Goal: Transaction & Acquisition: Purchase product/service

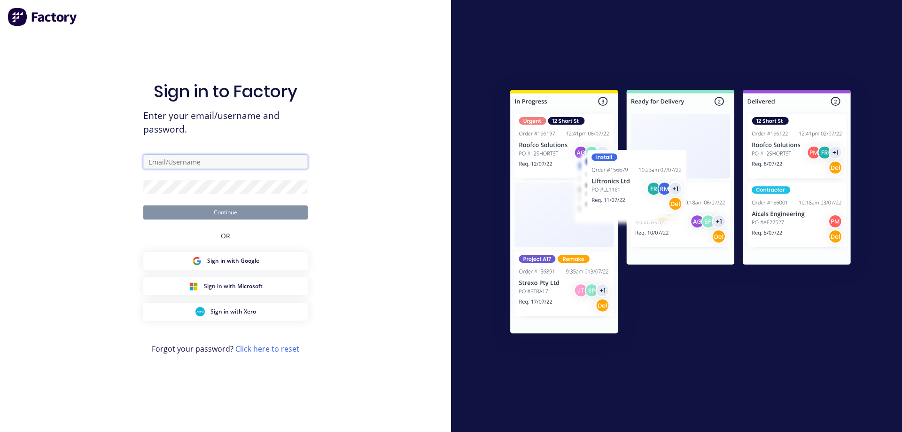
click at [192, 163] on input "text" at bounding box center [225, 162] width 164 height 14
type input "[EMAIL_ADDRESS][DOMAIN_NAME]"
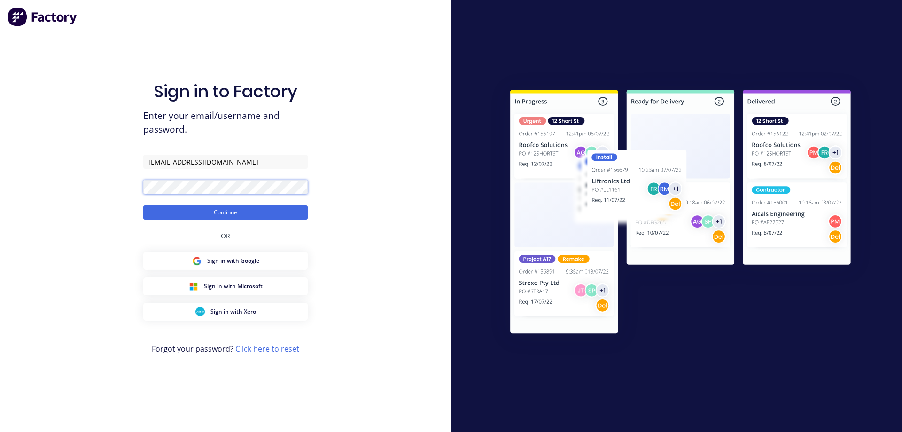
click at [143, 205] on button "Continue" at bounding box center [225, 212] width 164 height 14
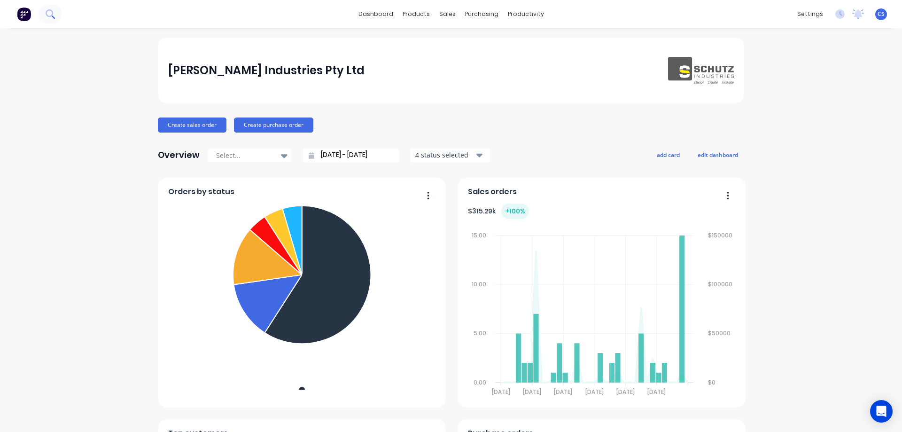
click at [45, 16] on button at bounding box center [50, 14] width 23 height 19
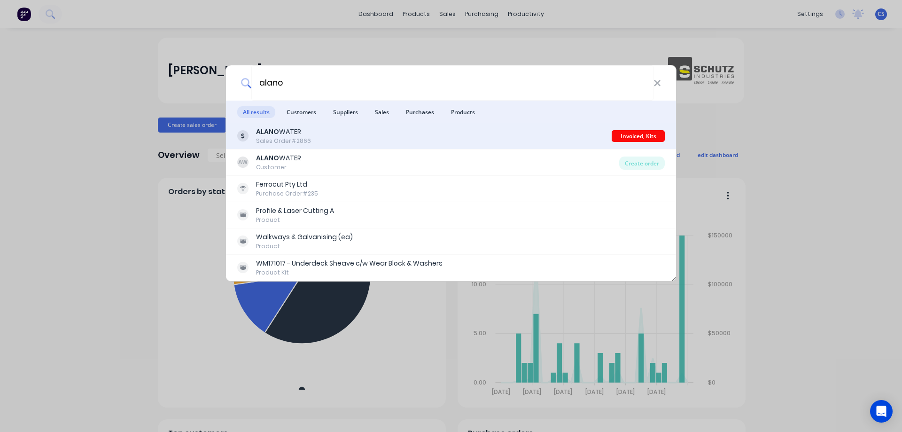
type input "alano"
click at [396, 139] on div "ALANO WATER Sales Order #2866" at bounding box center [424, 136] width 374 height 18
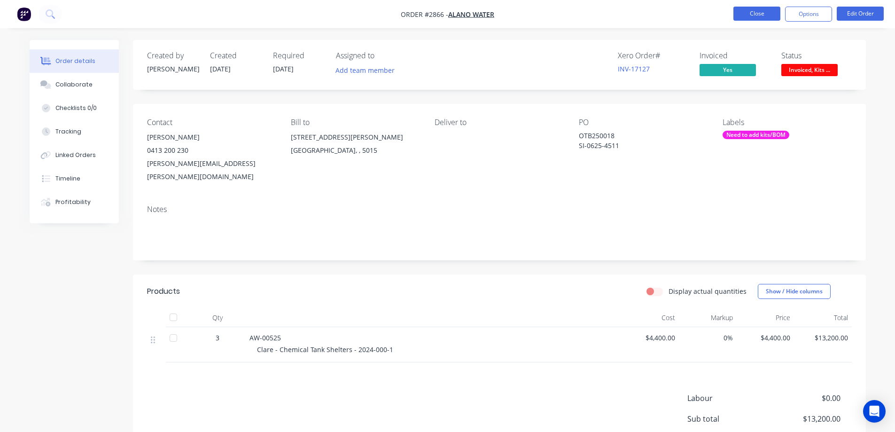
click at [749, 13] on button "Close" at bounding box center [756, 14] width 47 height 14
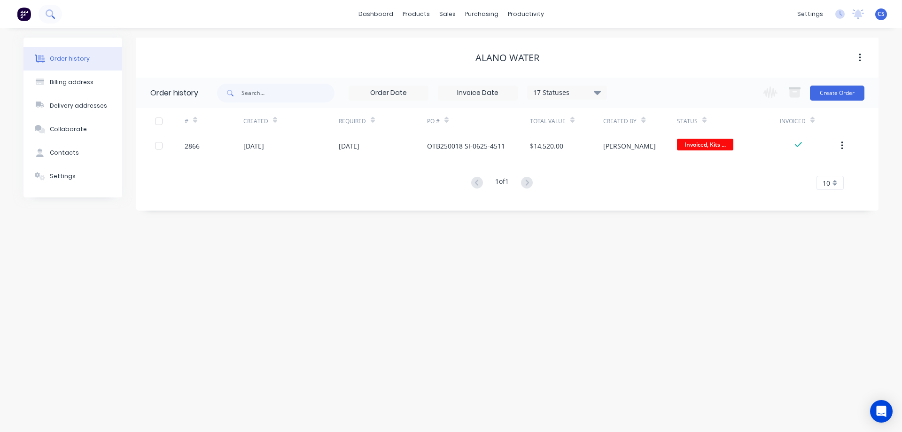
click at [46, 16] on icon at bounding box center [50, 13] width 9 height 9
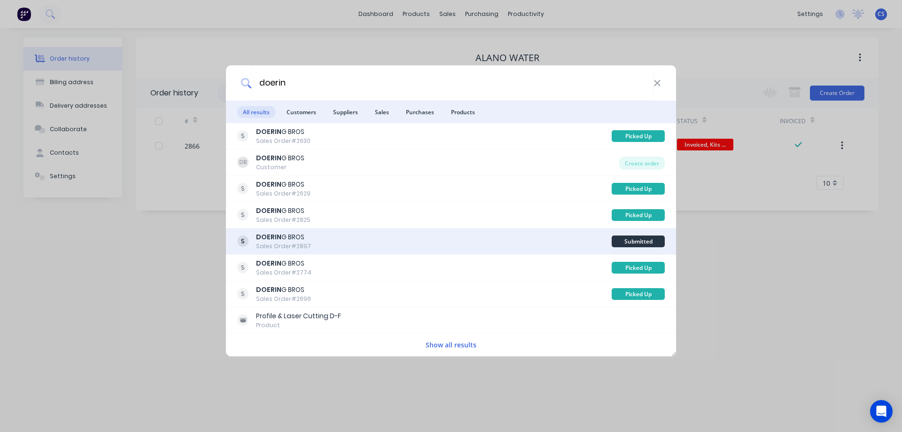
type input "doerin"
click at [370, 242] on div "DOERIN G BROS Sales Order #2897" at bounding box center [424, 241] width 374 height 18
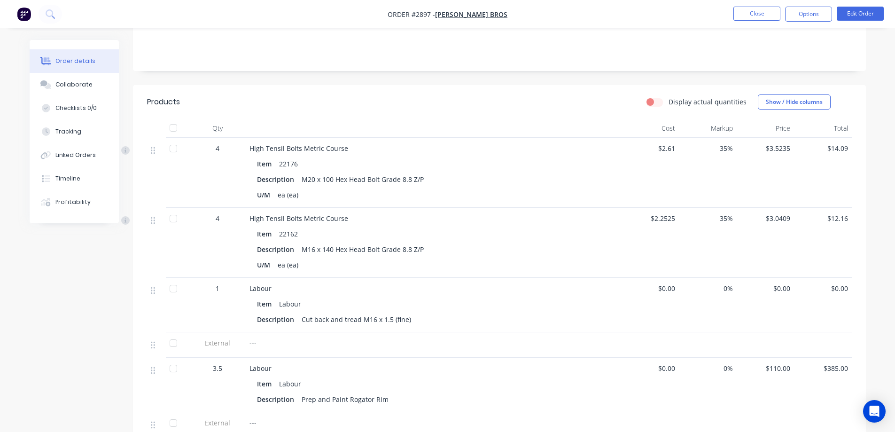
scroll to position [188, 0]
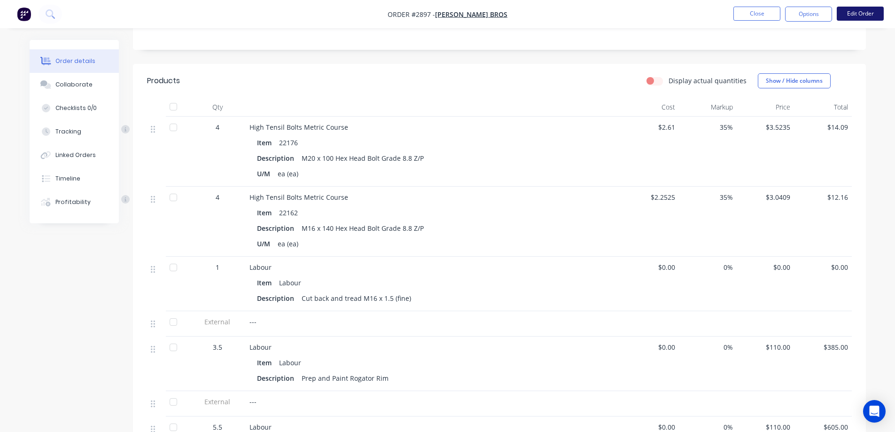
click at [858, 13] on button "Edit Order" at bounding box center [859, 14] width 47 height 14
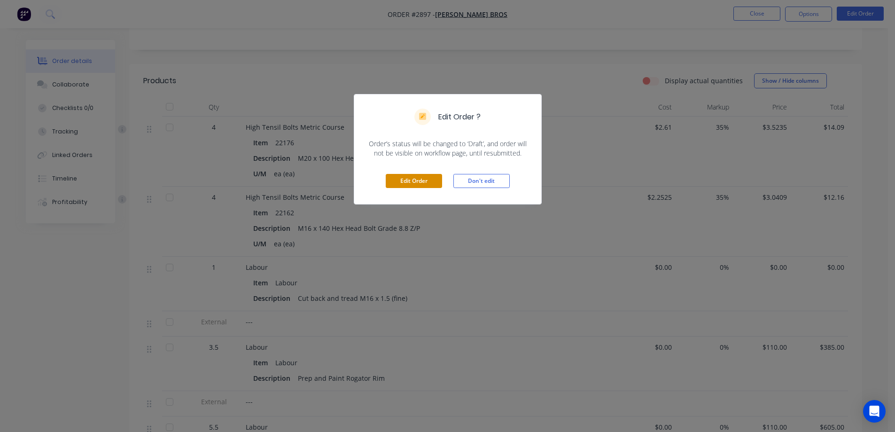
click at [402, 184] on button "Edit Order" at bounding box center [414, 181] width 56 height 14
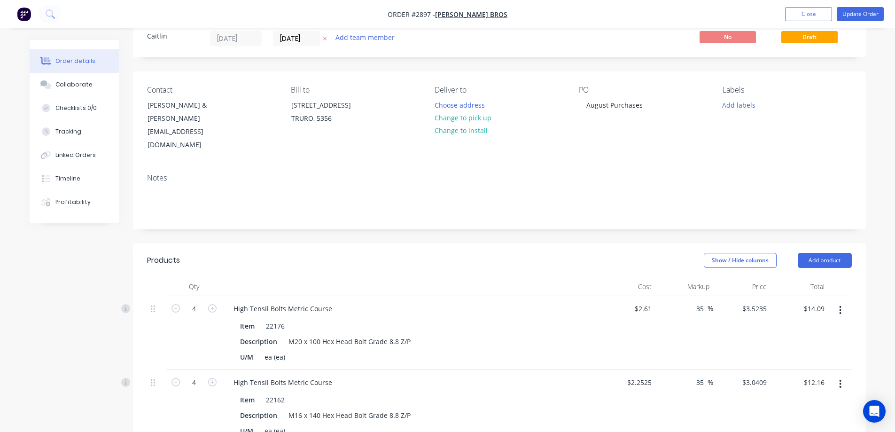
scroll to position [235, 0]
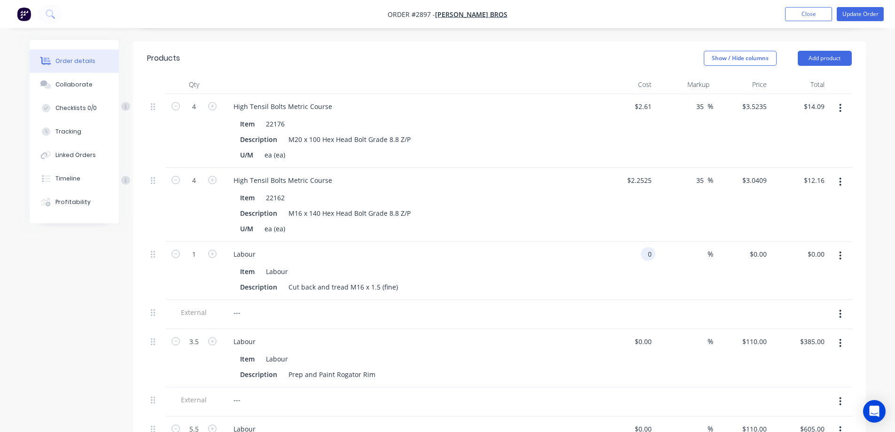
click at [638, 241] on div "0 0" at bounding box center [627, 270] width 58 height 58
type input "$120.00"
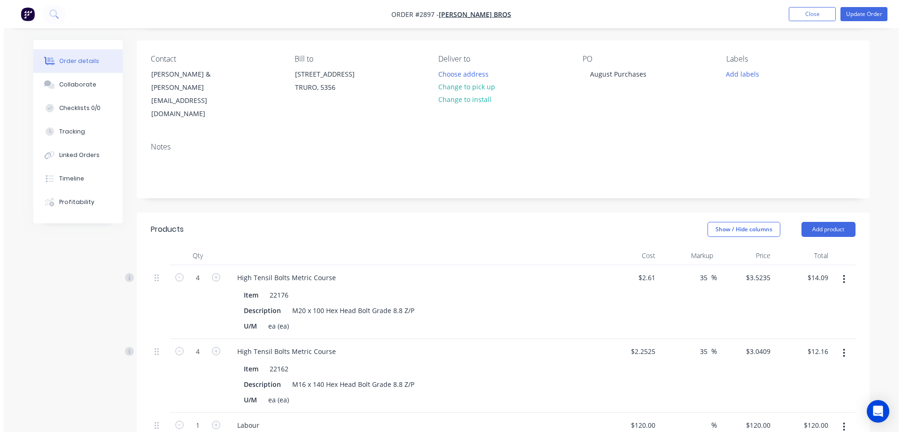
scroll to position [0, 0]
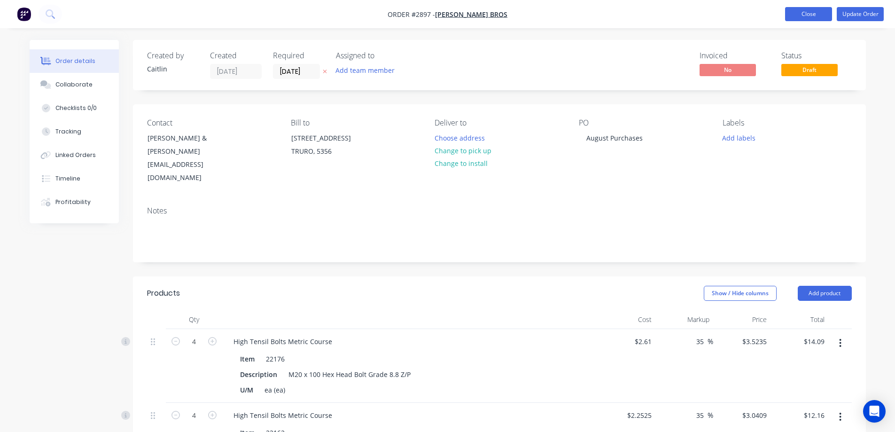
click at [799, 16] on button "Close" at bounding box center [808, 14] width 47 height 14
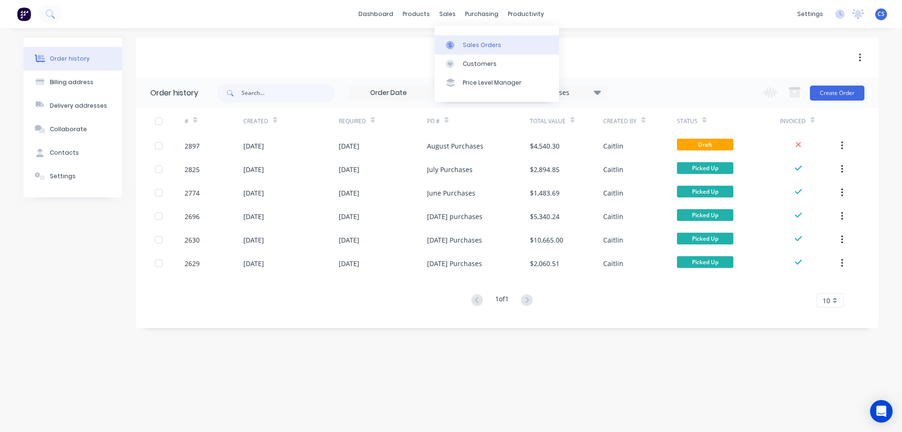
click at [469, 47] on div "Sales Orders" at bounding box center [482, 45] width 39 height 8
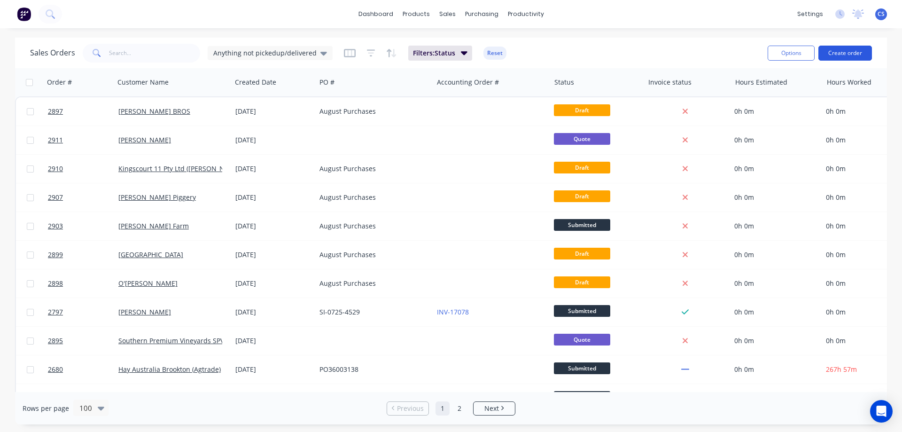
click at [855, 54] on button "Create order" at bounding box center [845, 53] width 54 height 15
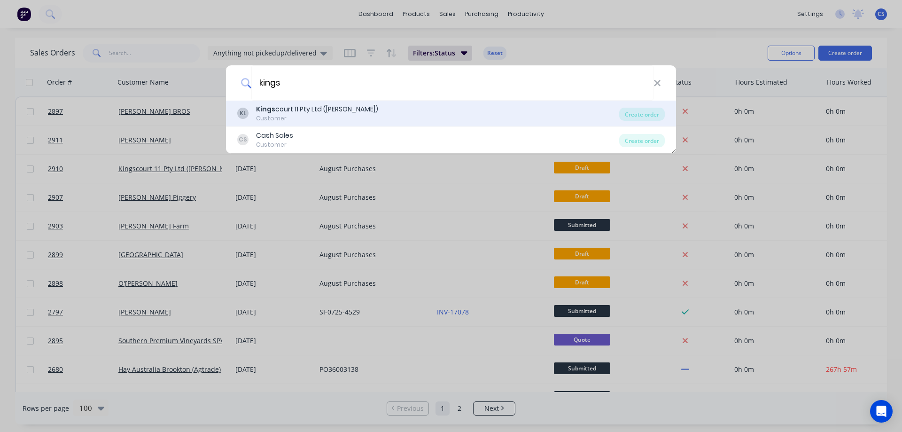
type input "kings"
click at [402, 114] on div "KL Kings court 11 Pty Ltd (Condor Laucke) Customer" at bounding box center [428, 113] width 382 height 18
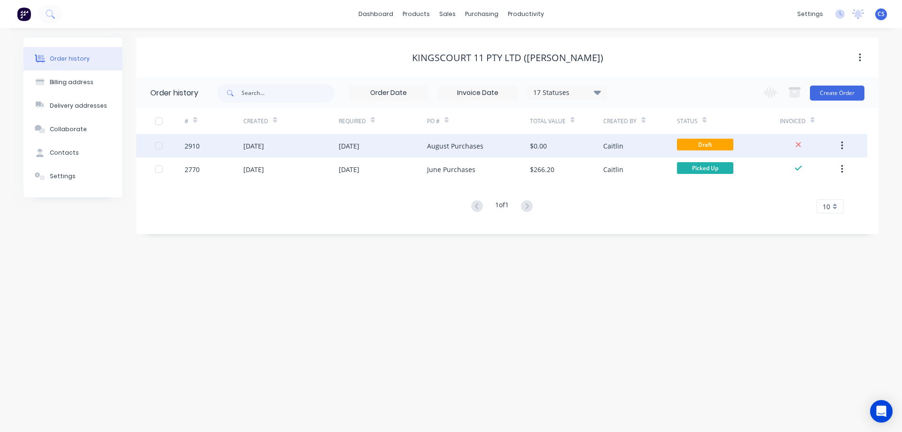
click at [567, 148] on div "$0.00" at bounding box center [566, 145] width 73 height 23
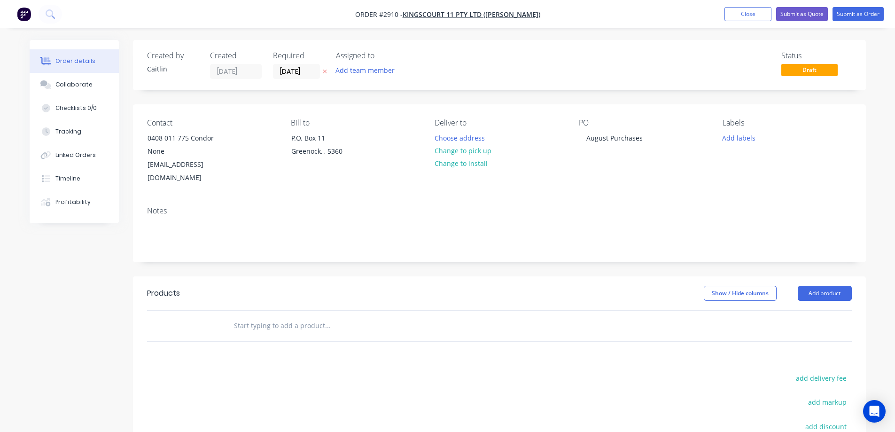
click at [290, 316] on input "text" at bounding box center [327, 325] width 188 height 19
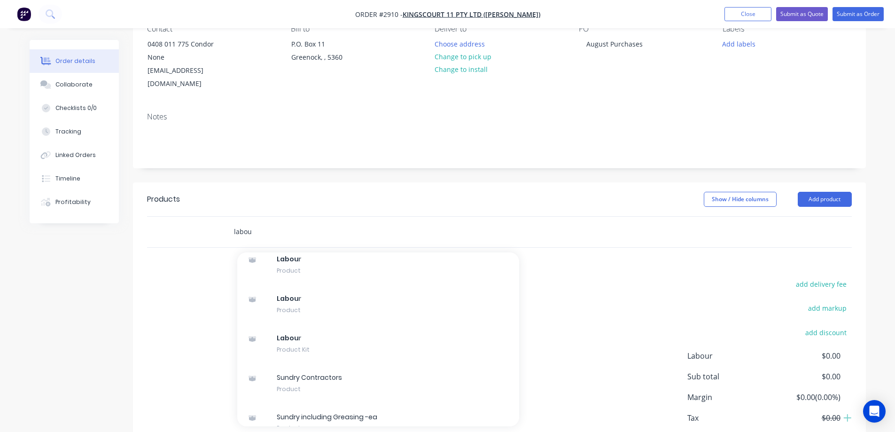
scroll to position [1180, 0]
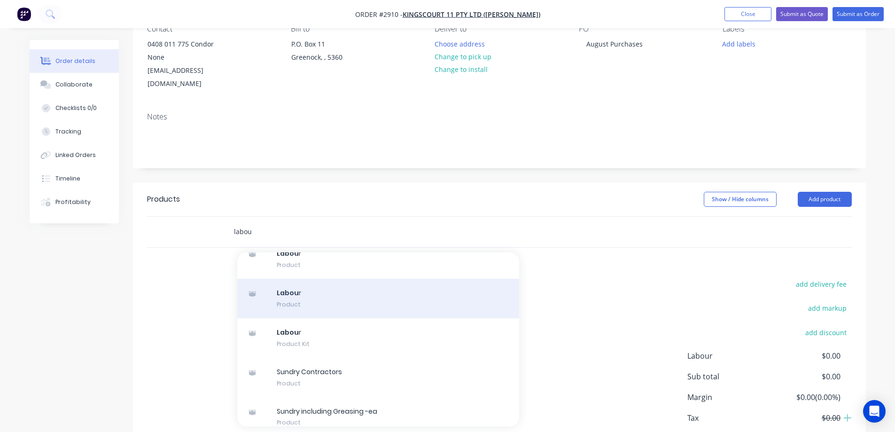
type input "labou"
click at [419, 282] on div "Labou r Product" at bounding box center [378, 297] width 282 height 39
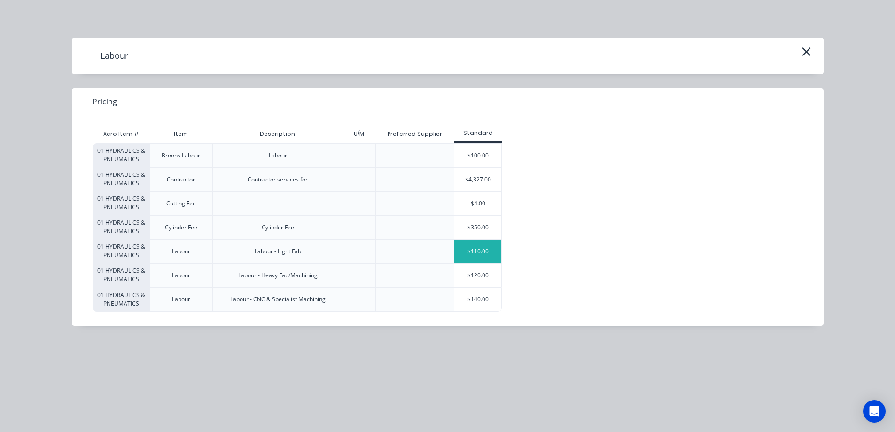
click at [476, 251] on div "$110.00" at bounding box center [477, 251] width 47 height 23
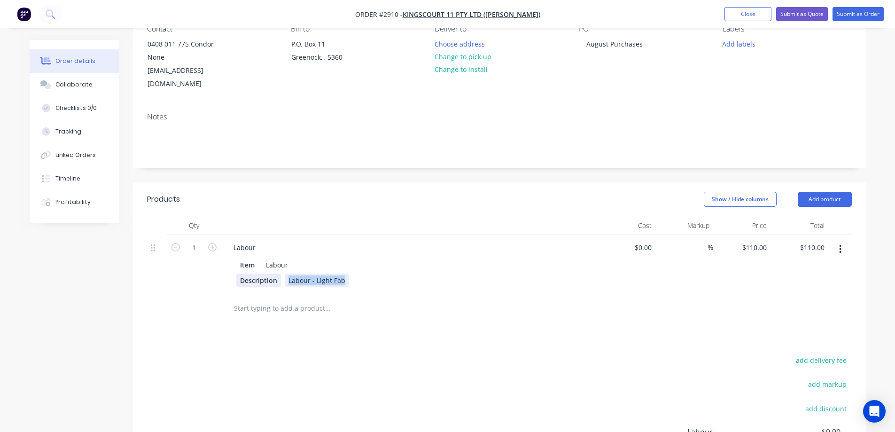
drag, startPoint x: 343, startPoint y: 267, endPoint x: 275, endPoint y: 267, distance: 68.1
click at [275, 273] on div "Description Labour - Light Fab" at bounding box center [408, 280] width 344 height 14
click at [193, 240] on input "1" at bounding box center [194, 247] width 24 height 14
type input ".5"
type input "0.5"
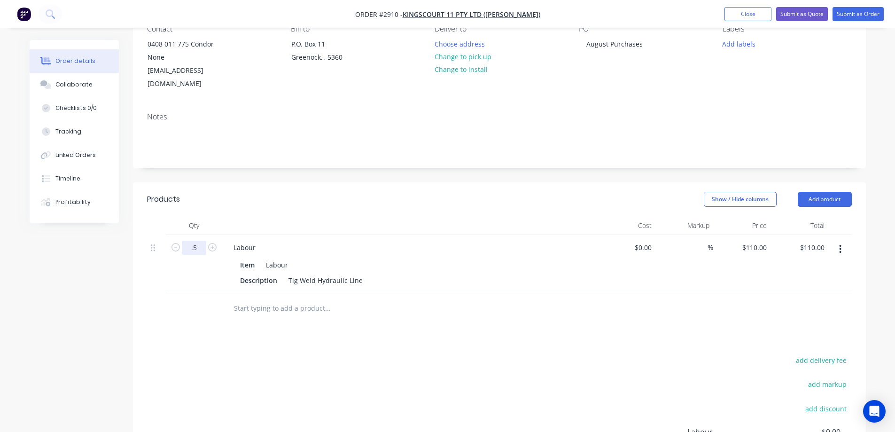
type input "$55.00"
click at [648, 240] on input at bounding box center [645, 247] width 22 height 14
type input "$120.00"
type input "$60.00"
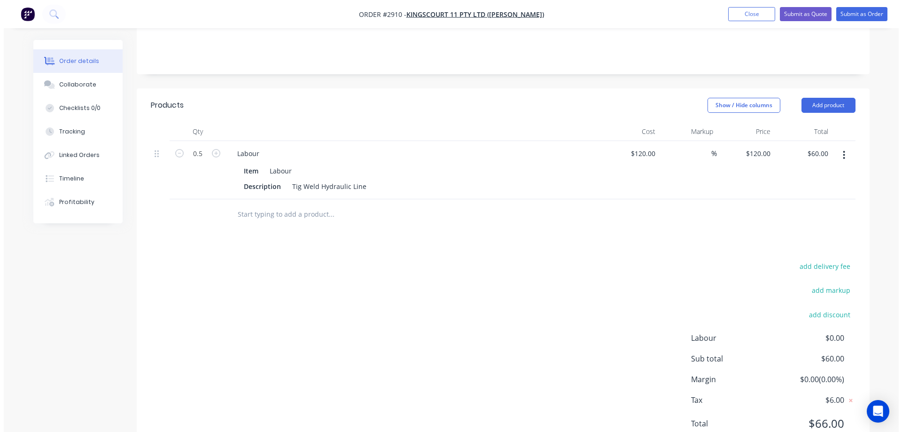
scroll to position [0, 0]
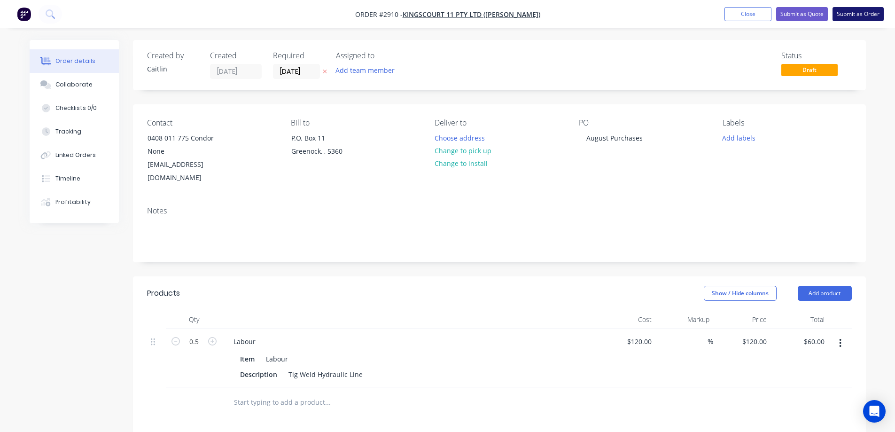
click at [858, 14] on button "Submit as Order" at bounding box center [857, 14] width 51 height 14
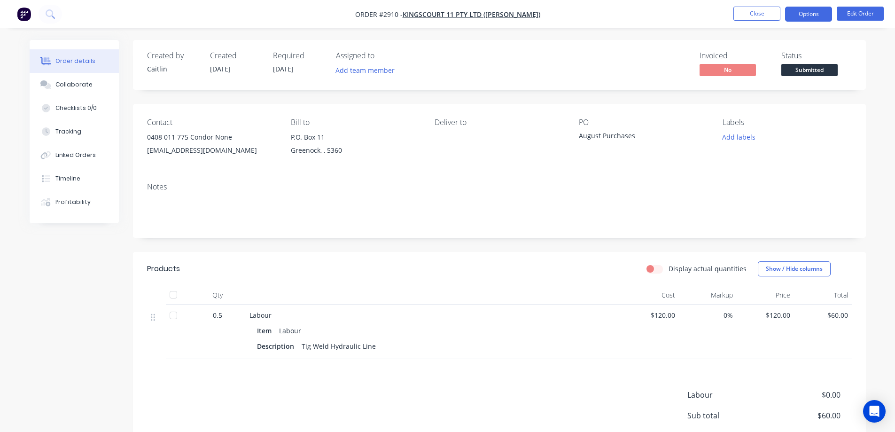
click at [823, 17] on button "Options" at bounding box center [808, 14] width 47 height 15
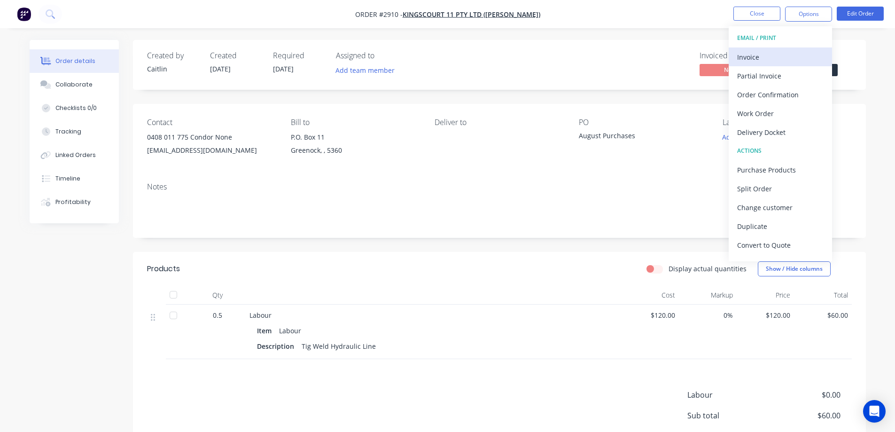
click at [782, 56] on div "Invoice" at bounding box center [780, 57] width 86 height 14
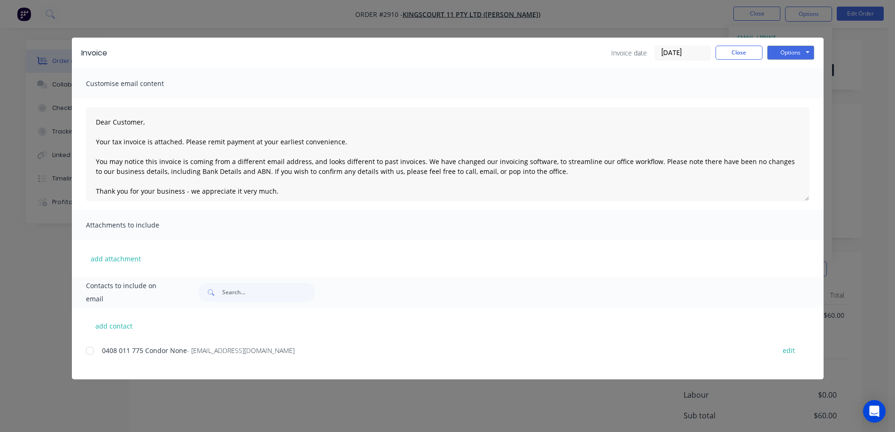
click at [92, 351] on div at bounding box center [89, 350] width 19 height 19
click at [788, 51] on button "Options" at bounding box center [790, 53] width 47 height 14
click at [789, 101] on button "Email" at bounding box center [797, 100] width 60 height 15
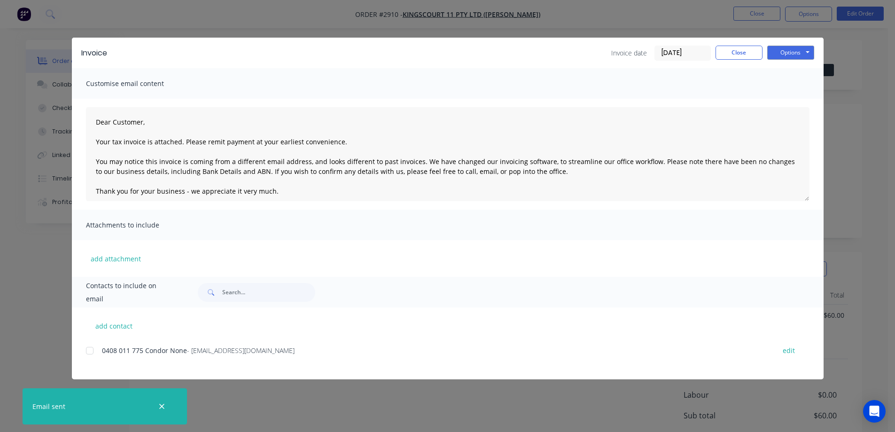
type textarea "Dear Customer, Your tax invoice is attached. Please remit payment at your earli…"
click at [737, 60] on div "Invoice date 02/09/25 Close Options Preview Print Email" at bounding box center [712, 53] width 203 height 15
click at [736, 57] on button "Close" at bounding box center [738, 53] width 47 height 14
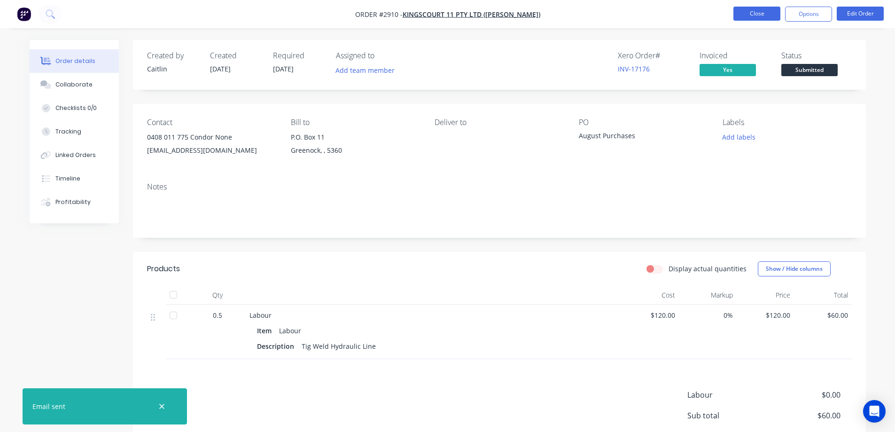
click at [766, 16] on button "Close" at bounding box center [756, 14] width 47 height 14
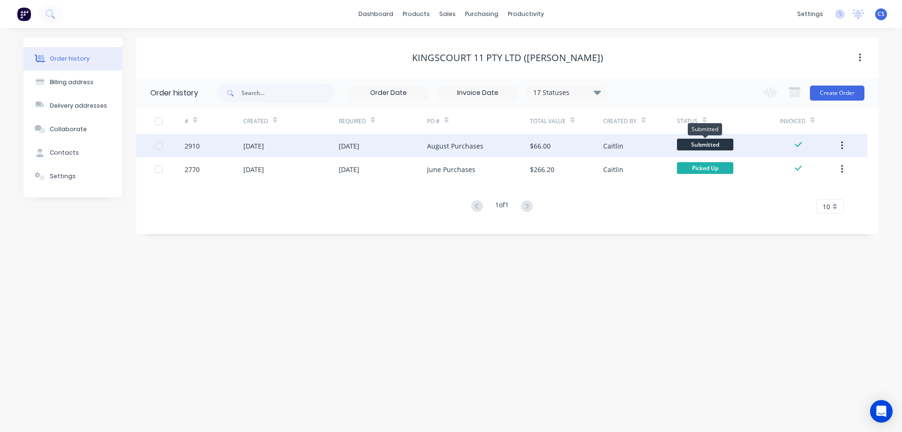
click at [691, 145] on span "Submitted" at bounding box center [705, 145] width 56 height 12
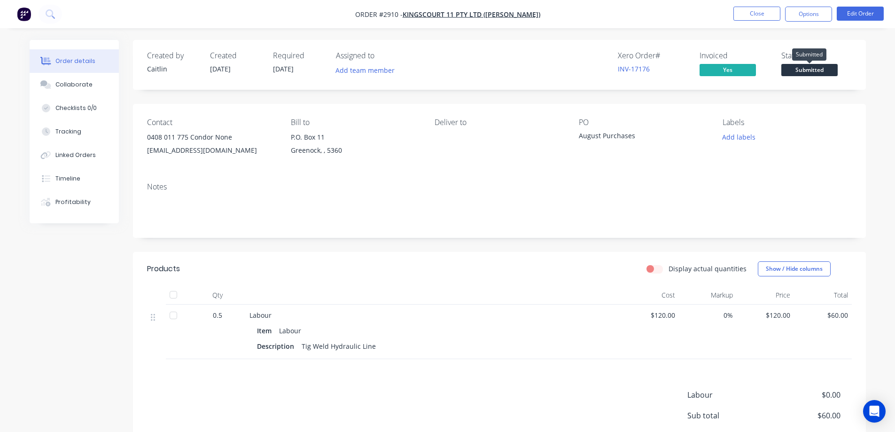
click at [809, 69] on span "Submitted" at bounding box center [809, 70] width 56 height 12
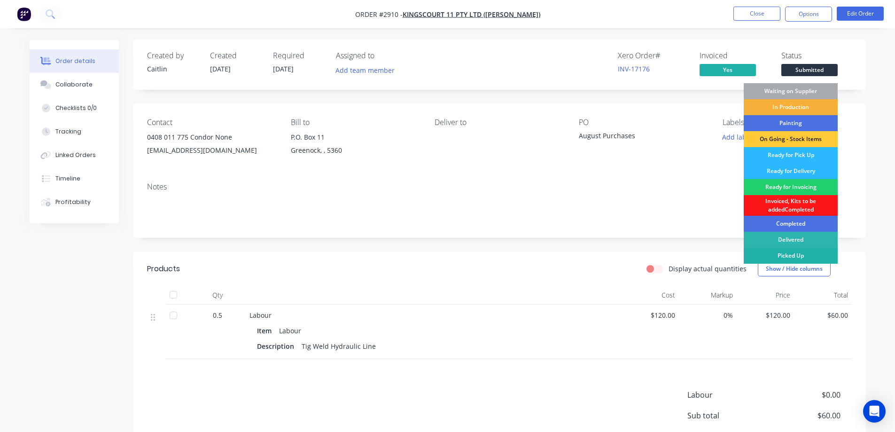
click at [785, 255] on div "Picked Up" at bounding box center [790, 255] width 94 height 16
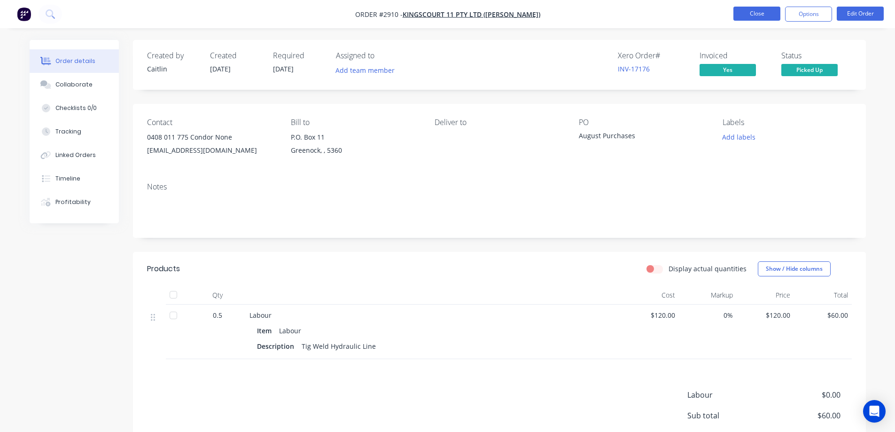
click at [758, 13] on button "Close" at bounding box center [756, 14] width 47 height 14
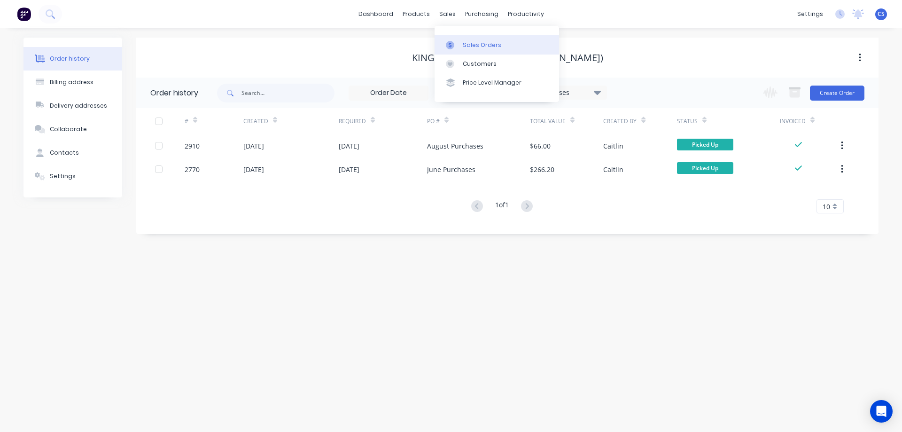
click at [479, 49] on link "Sales Orders" at bounding box center [496, 44] width 124 height 19
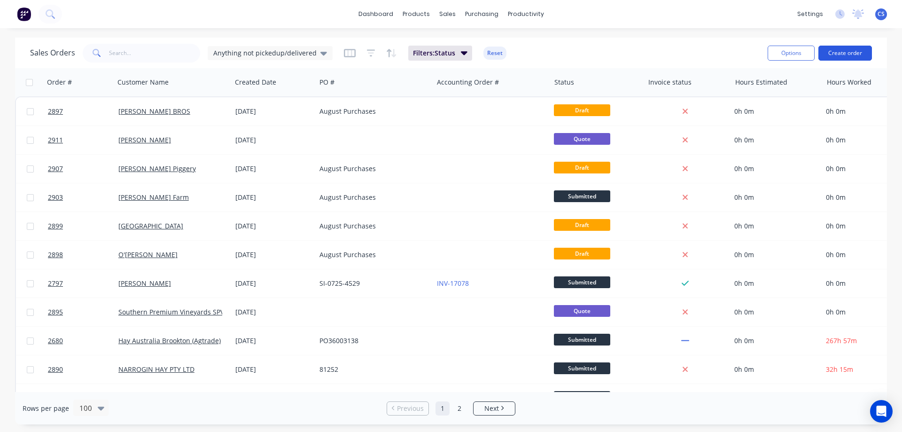
click at [841, 51] on button "Create order" at bounding box center [845, 53] width 54 height 15
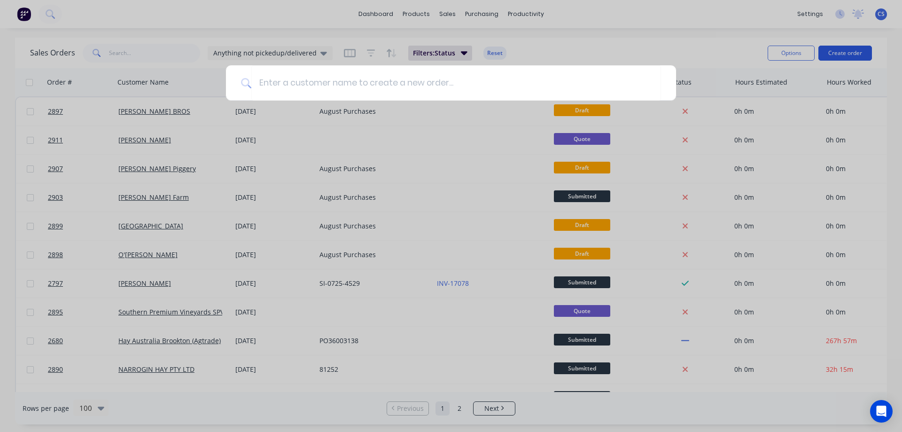
click at [841, 51] on div at bounding box center [451, 216] width 902 height 432
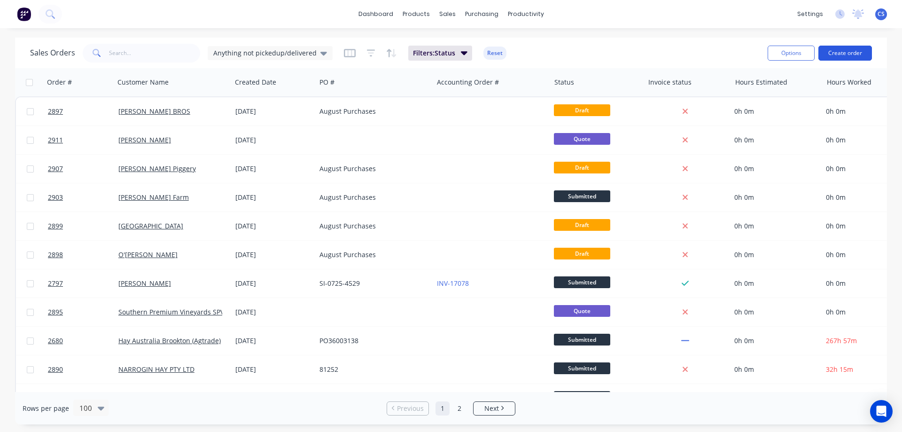
click at [858, 49] on button "Create order" at bounding box center [845, 53] width 54 height 15
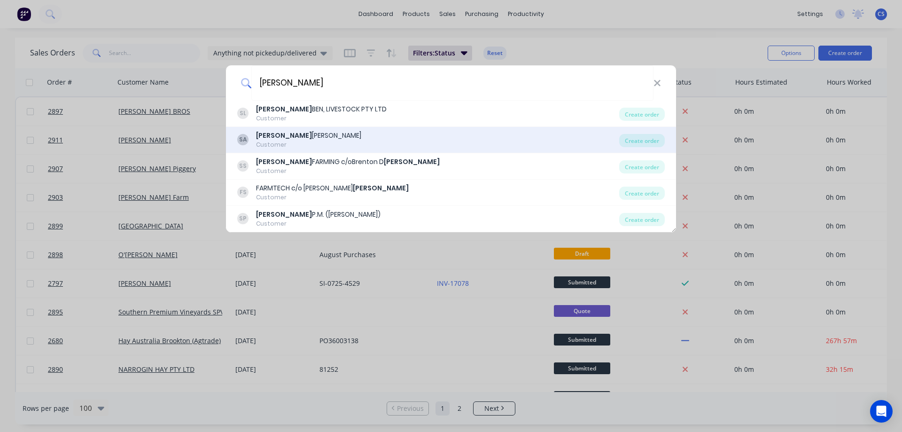
type input "schiller"
click at [377, 137] on div "SA SCHILLER ANTON Customer" at bounding box center [428, 140] width 382 height 18
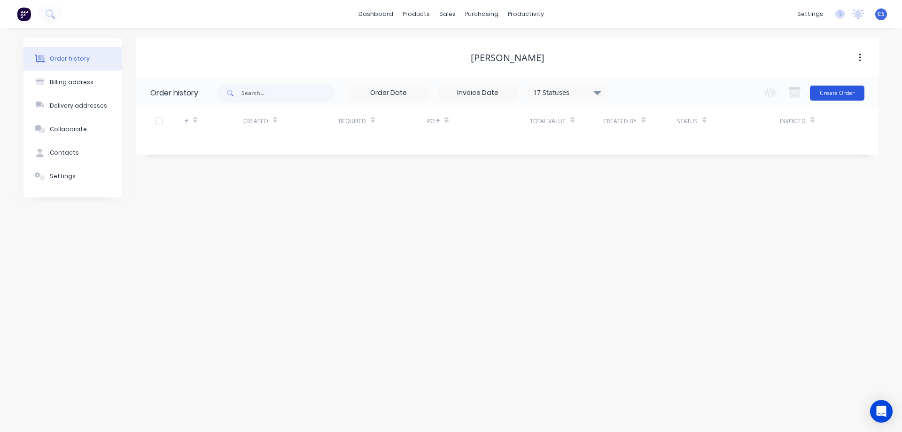
click at [836, 95] on button "Create Order" at bounding box center [837, 92] width 54 height 15
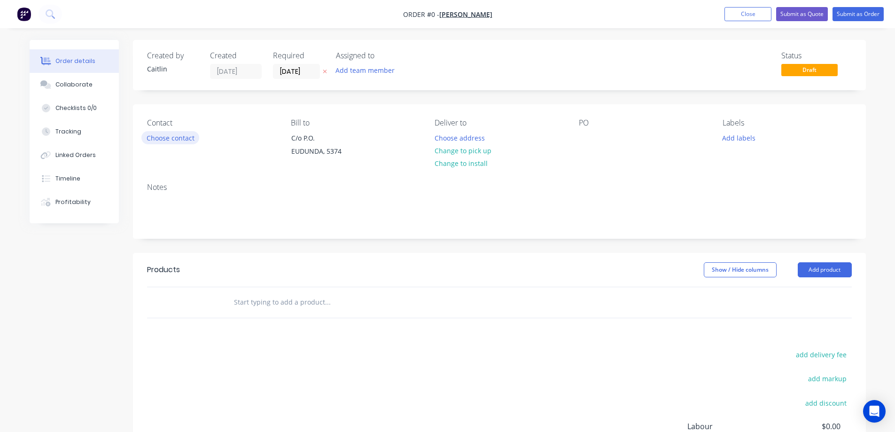
click at [180, 136] on button "Choose contact" at bounding box center [170, 137] width 58 height 13
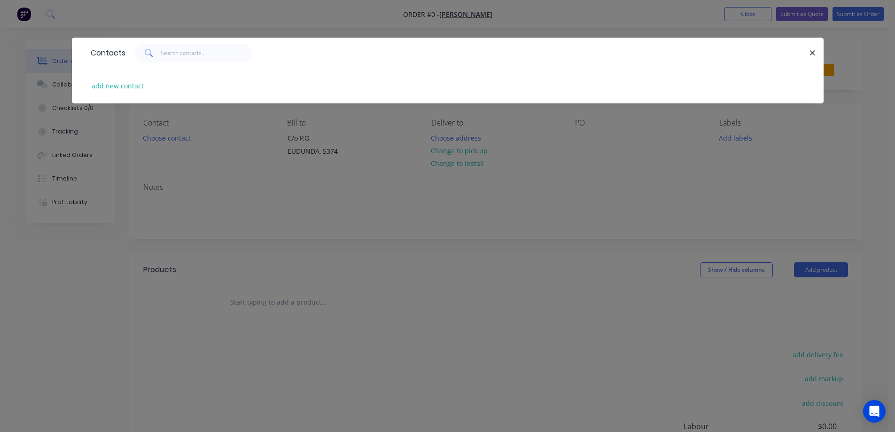
click at [604, 183] on div "Contacts add new contact" at bounding box center [447, 216] width 895 height 432
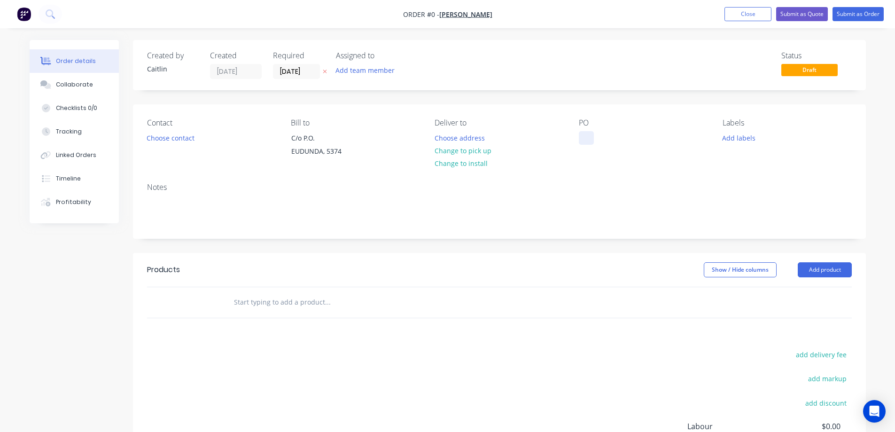
click at [591, 138] on div at bounding box center [586, 138] width 15 height 14
click at [744, 14] on button "Close" at bounding box center [747, 14] width 47 height 14
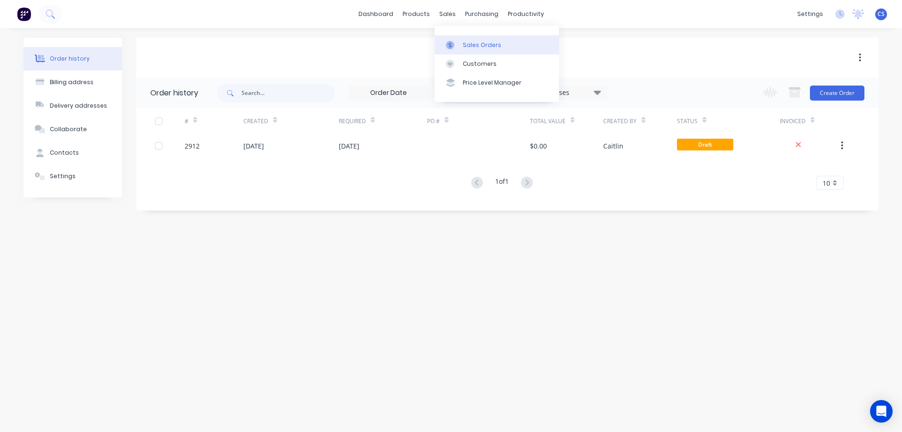
click at [466, 43] on div "Sales Orders" at bounding box center [482, 45] width 39 height 8
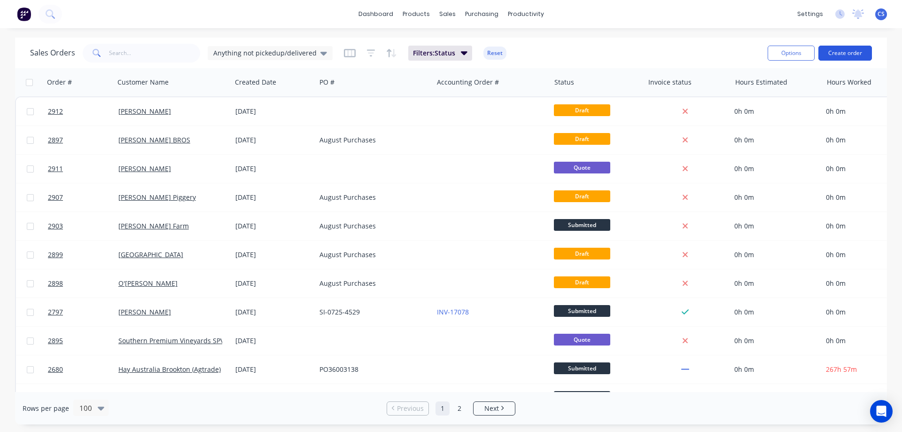
click at [852, 50] on button "Create order" at bounding box center [845, 53] width 54 height 15
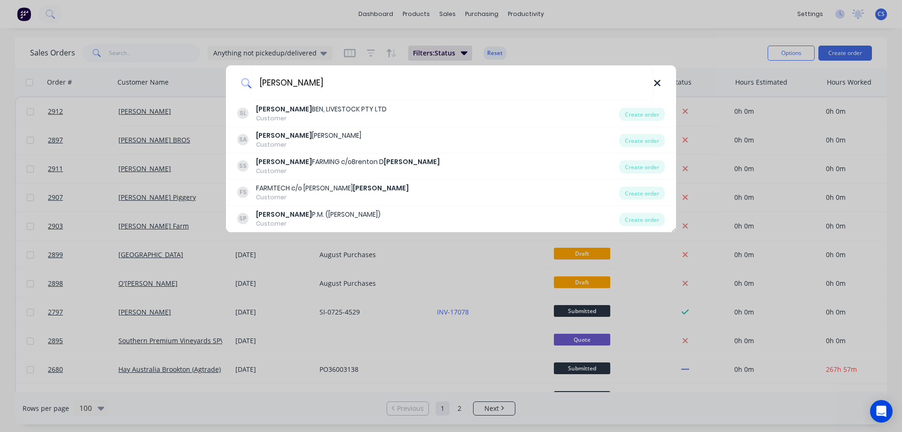
type input "schiller"
click at [656, 82] on icon at bounding box center [657, 83] width 6 height 6
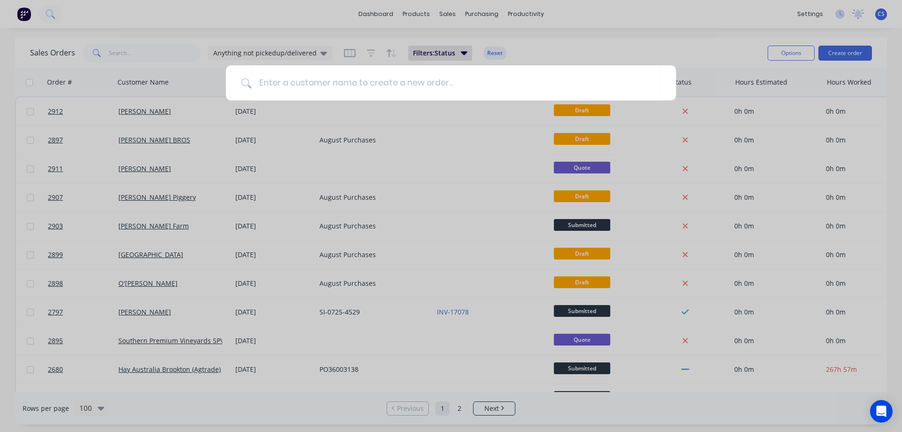
click at [482, 113] on div at bounding box center [451, 216] width 902 height 432
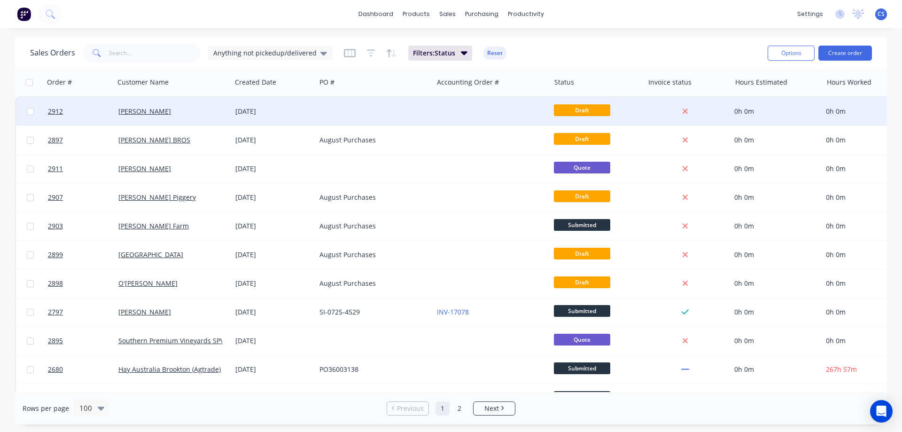
click at [434, 114] on div at bounding box center [491, 111] width 117 height 28
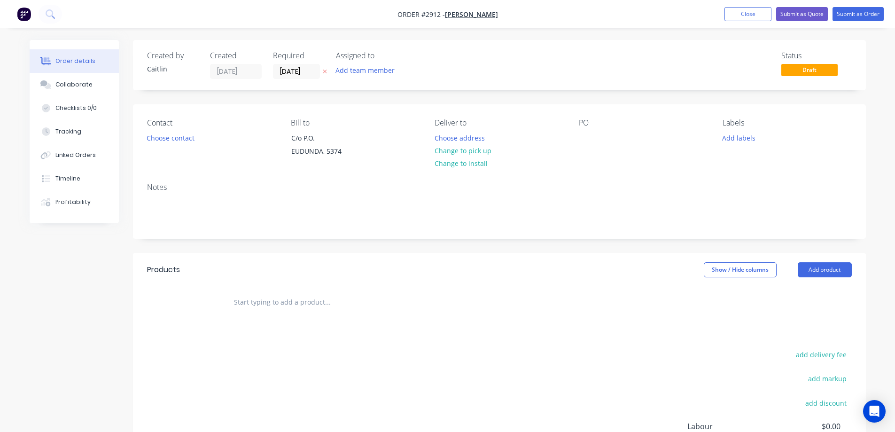
click at [288, 306] on input "text" at bounding box center [327, 302] width 188 height 19
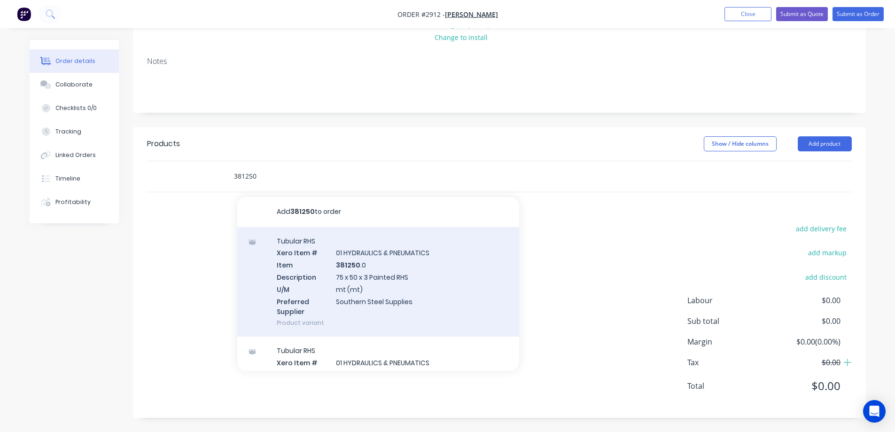
scroll to position [47, 0]
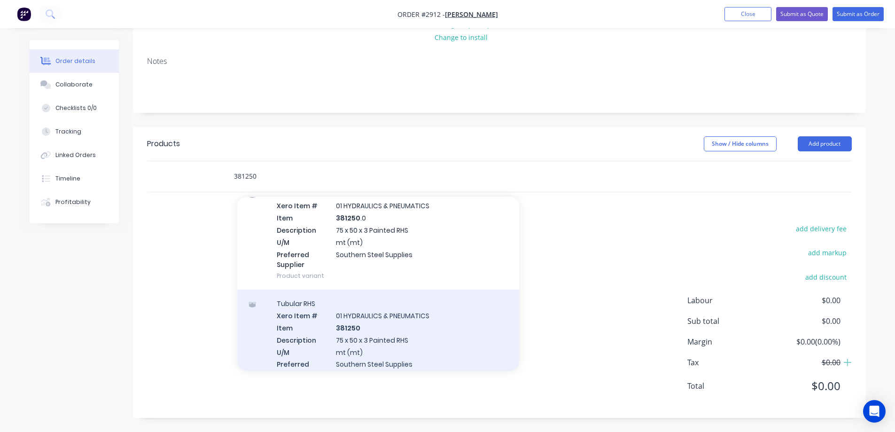
type input "381250"
click at [424, 332] on div "Tubular RHS Xero Item # 01 HYDRAULICS & PNEUMATICS Item 381250 Description 75 x…" at bounding box center [378, 344] width 282 height 110
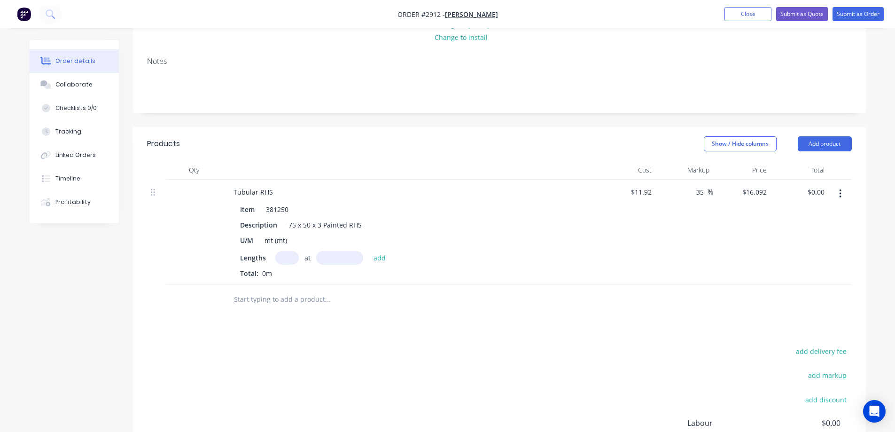
click at [281, 257] on input "text" at bounding box center [286, 258] width 23 height 14
type input "1"
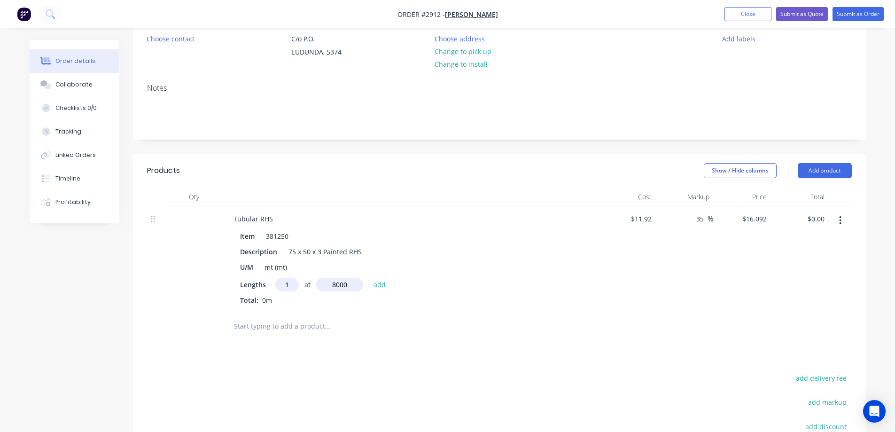
scroll to position [126, 0]
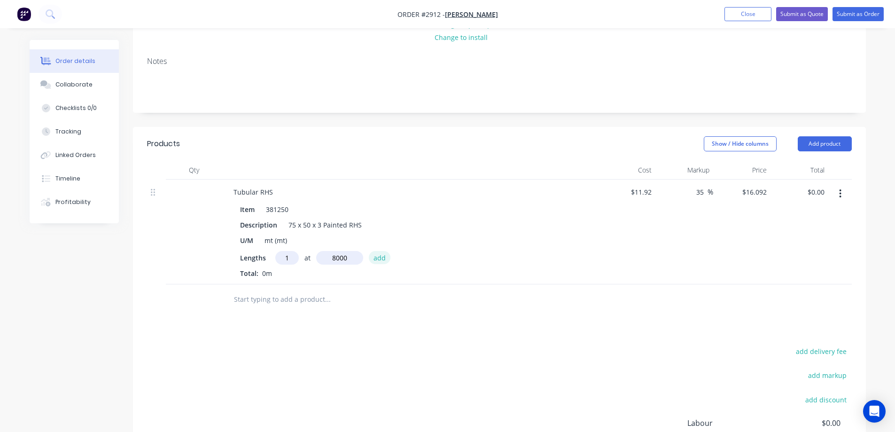
type input "8000mm"
click at [382, 256] on button "add" at bounding box center [380, 257] width 22 height 13
type input "$128.74"
click at [273, 315] on input "text" at bounding box center [327, 314] width 188 height 19
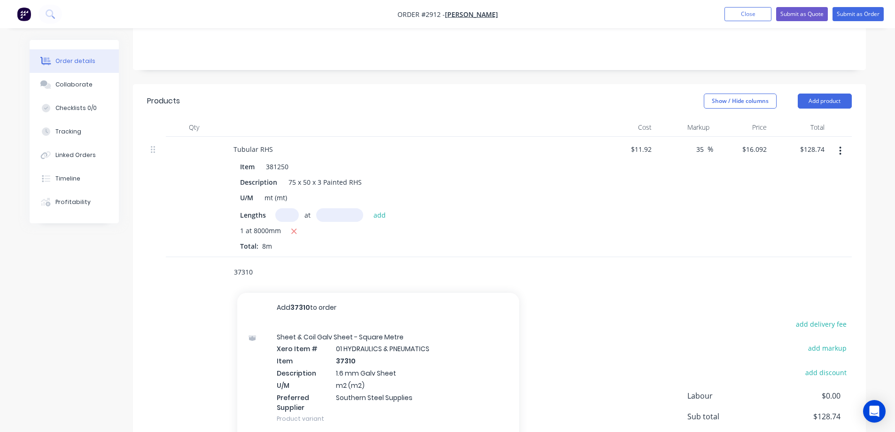
scroll to position [173, 0]
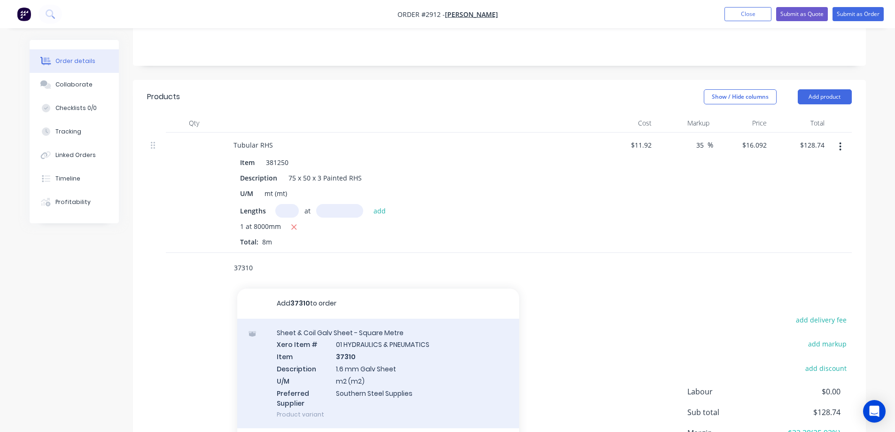
type input "37310"
click at [433, 357] on div "Sheet & Coil Galv Sheet - Square Metre Xero Item # 01 HYDRAULICS & PNEUMATICS I…" at bounding box center [378, 373] width 282 height 110
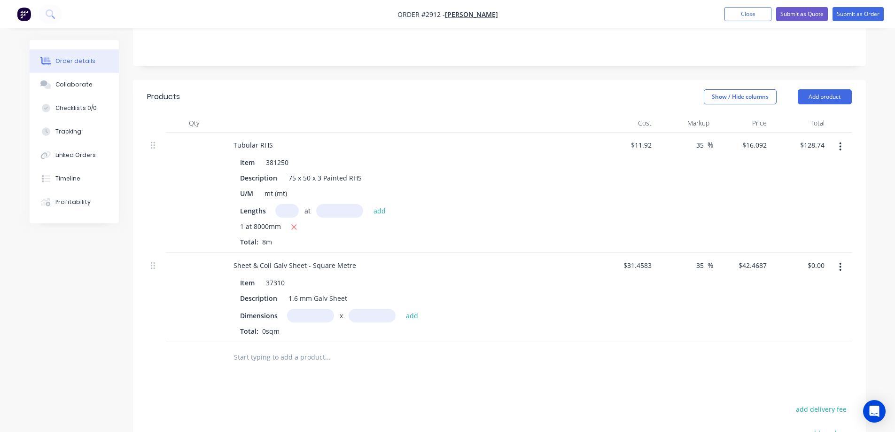
click at [309, 316] on input "text" at bounding box center [310, 316] width 47 height 14
type input "1.9m"
type input "1.5m"
click at [408, 314] on button "add" at bounding box center [412, 315] width 22 height 13
type input "$121.04"
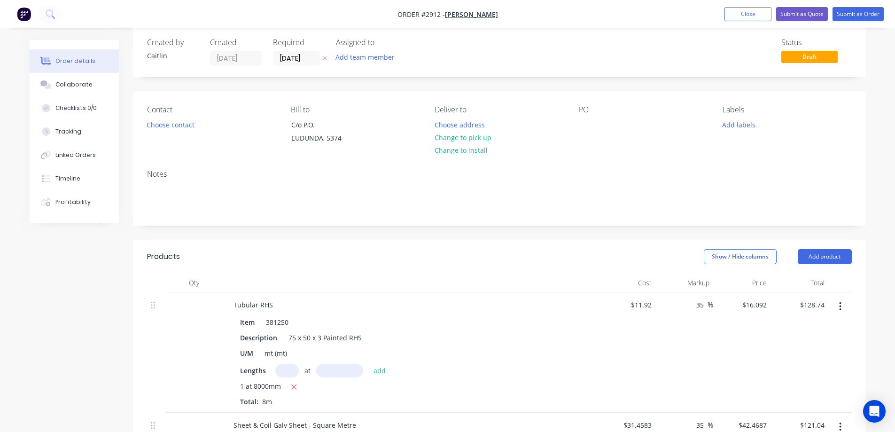
scroll to position [0, 0]
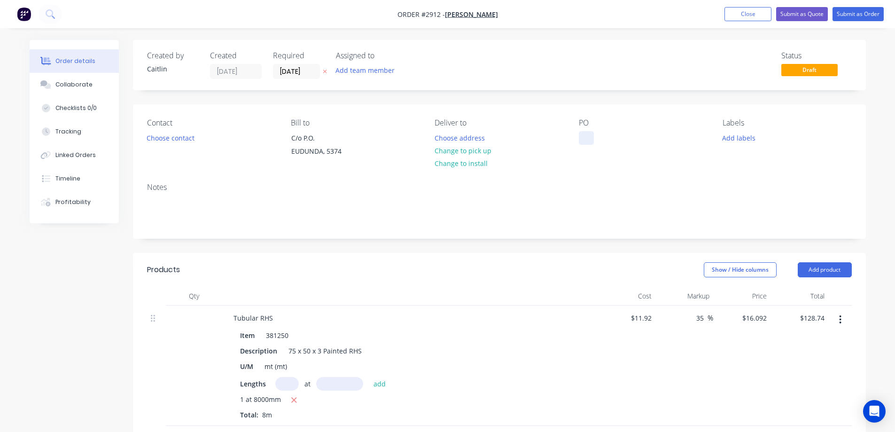
click at [586, 136] on div at bounding box center [586, 138] width 15 height 14
click at [173, 137] on button "Choose contact" at bounding box center [170, 137] width 58 height 13
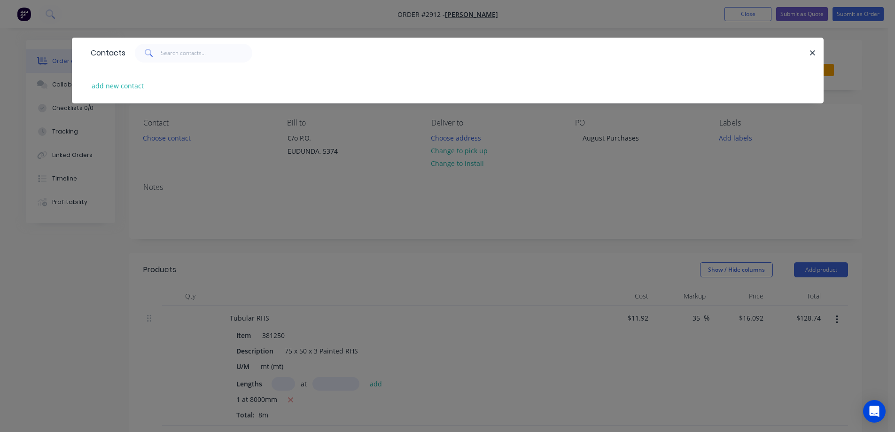
drag, startPoint x: 136, startPoint y: 217, endPoint x: 131, endPoint y: 220, distance: 5.5
click at [131, 220] on div "Contacts add new contact" at bounding box center [447, 216] width 895 height 432
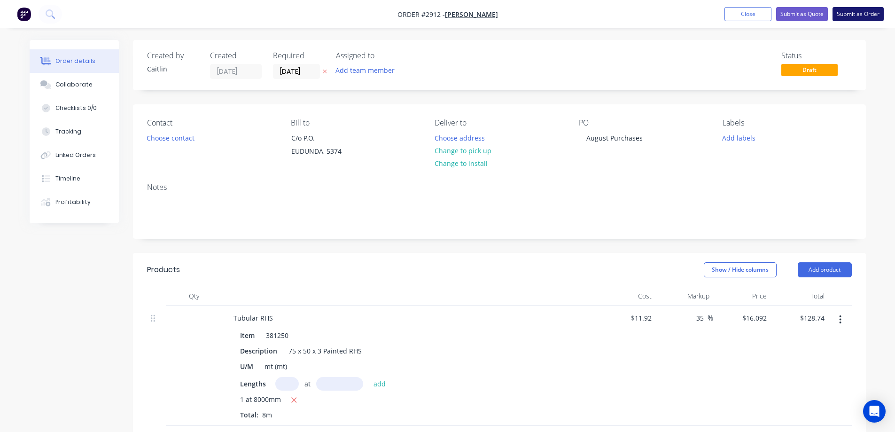
click at [856, 8] on button "Submit as Order" at bounding box center [857, 14] width 51 height 14
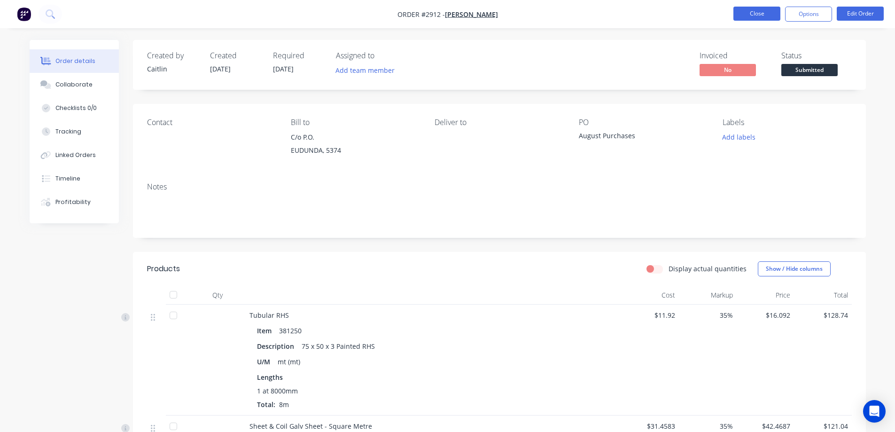
click at [766, 13] on button "Close" at bounding box center [756, 14] width 47 height 14
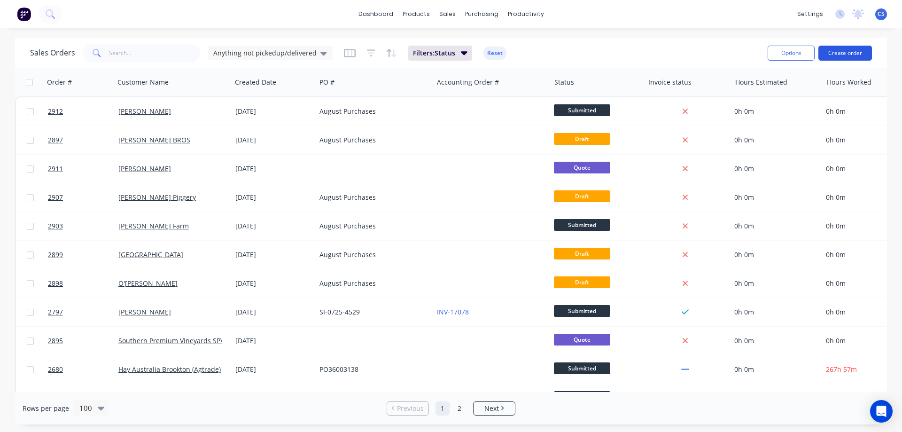
click at [845, 54] on button "Create order" at bounding box center [845, 53] width 54 height 15
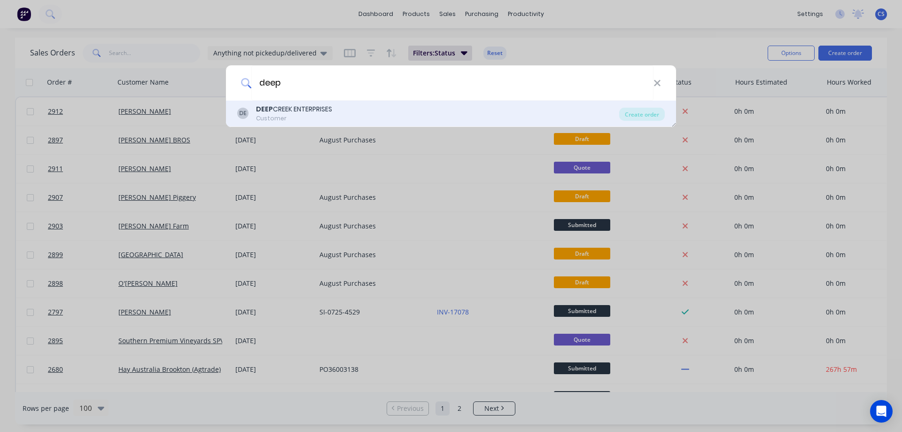
type input "deep"
click at [317, 116] on div "Customer" at bounding box center [294, 118] width 76 height 8
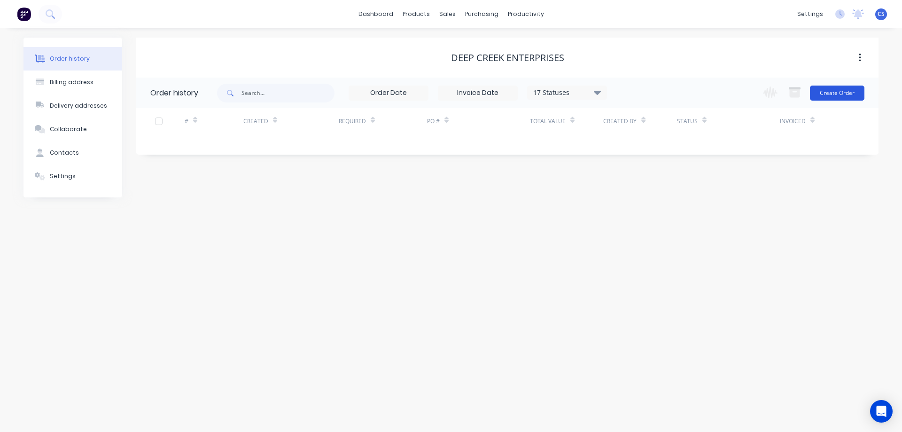
click at [839, 94] on button "Create Order" at bounding box center [837, 92] width 54 height 15
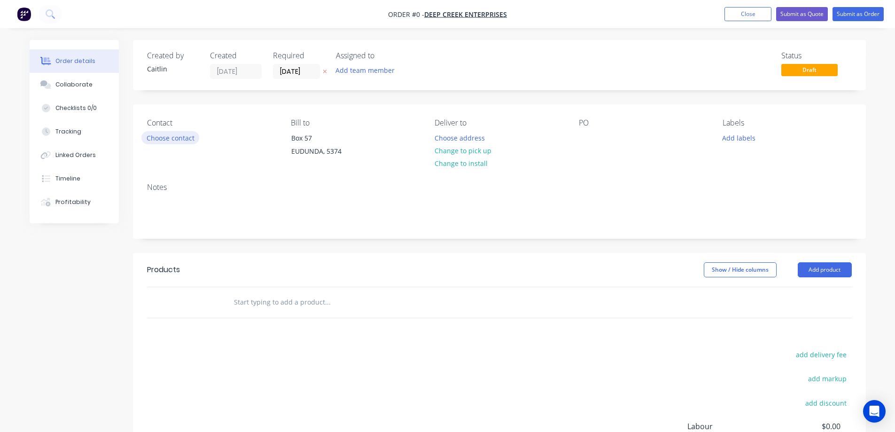
click at [170, 142] on button "Choose contact" at bounding box center [170, 137] width 58 height 13
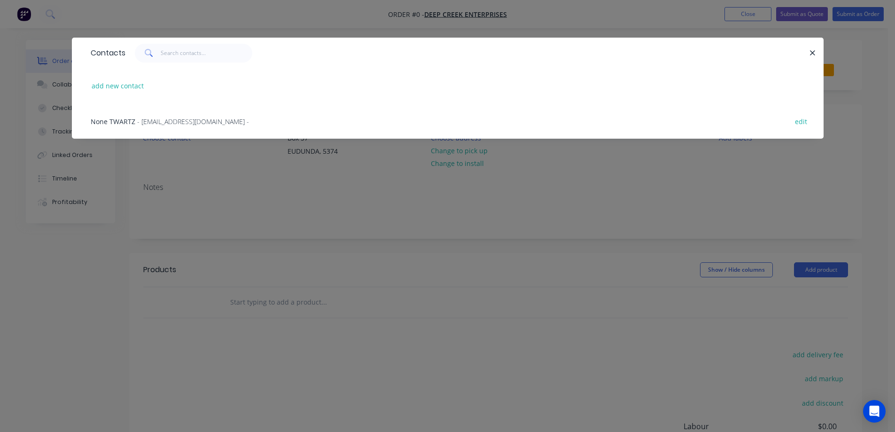
click at [174, 119] on span "- deepcreekent@hotmail.com -" at bounding box center [193, 121] width 112 height 9
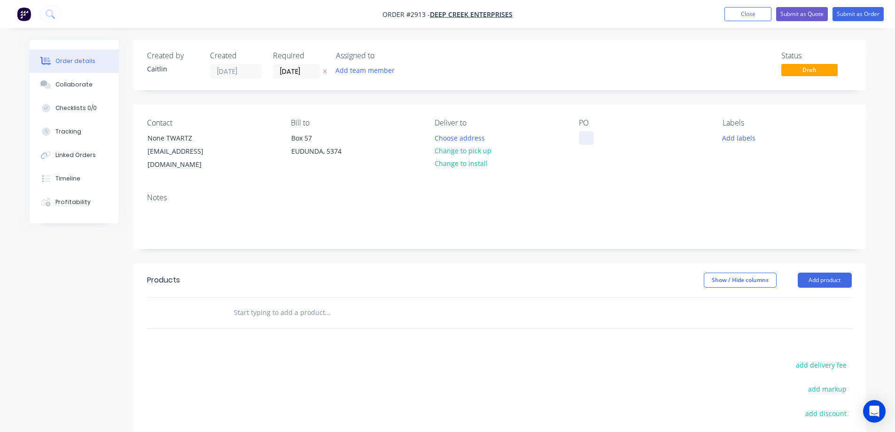
click at [586, 136] on div at bounding box center [586, 138] width 15 height 14
click at [277, 303] on input "text" at bounding box center [327, 312] width 188 height 19
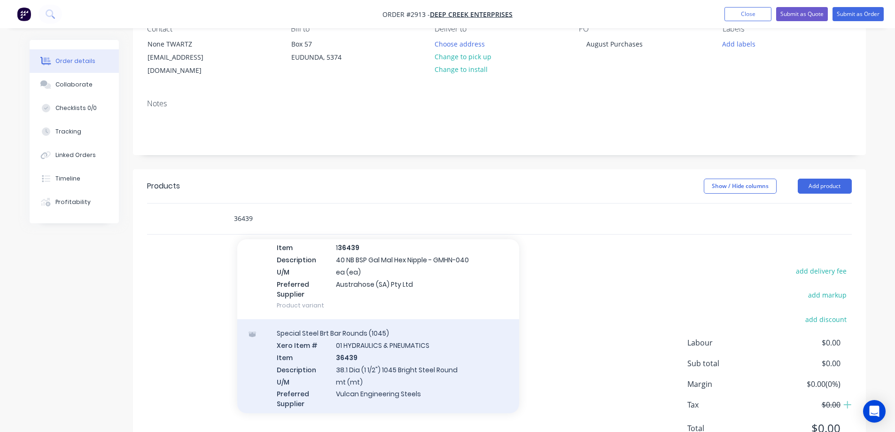
scroll to position [94, 0]
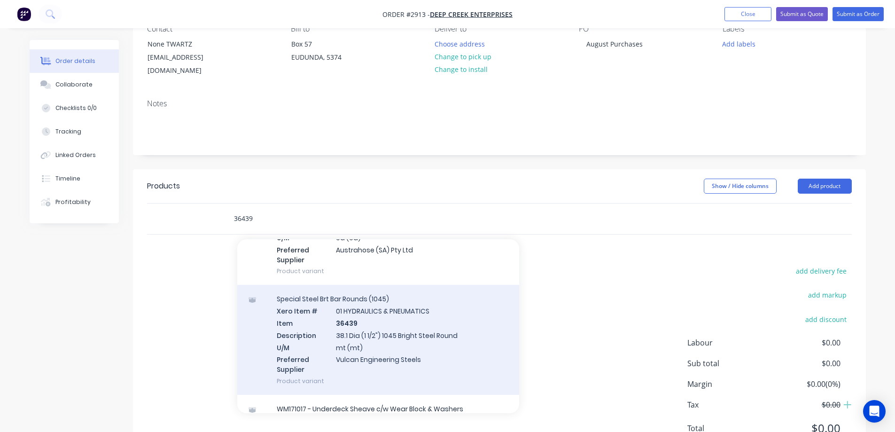
type input "36439"
click at [426, 328] on div "Special Steel Brt Bar Rounds (1045) Xero Item # 01 HYDRAULICS & PNEUMATICS Item…" at bounding box center [378, 340] width 282 height 110
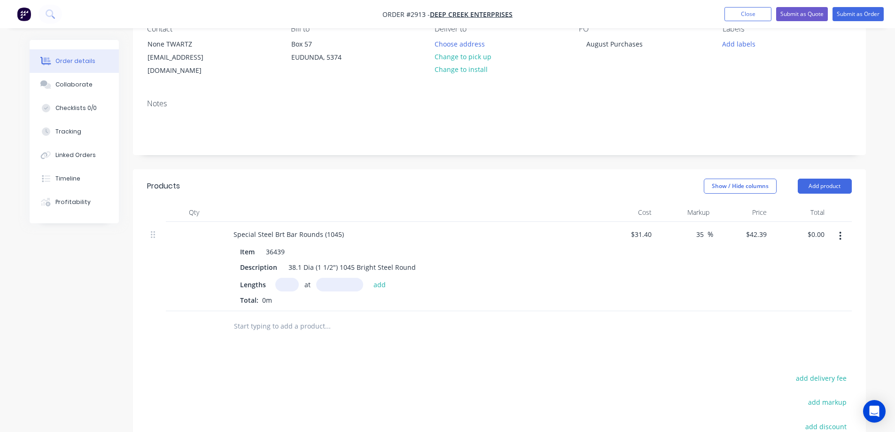
click at [289, 278] on input "text" at bounding box center [286, 285] width 23 height 14
type input "1"
type input "2080mm"
click at [376, 278] on button "add" at bounding box center [380, 284] width 22 height 13
type input "$88.17"
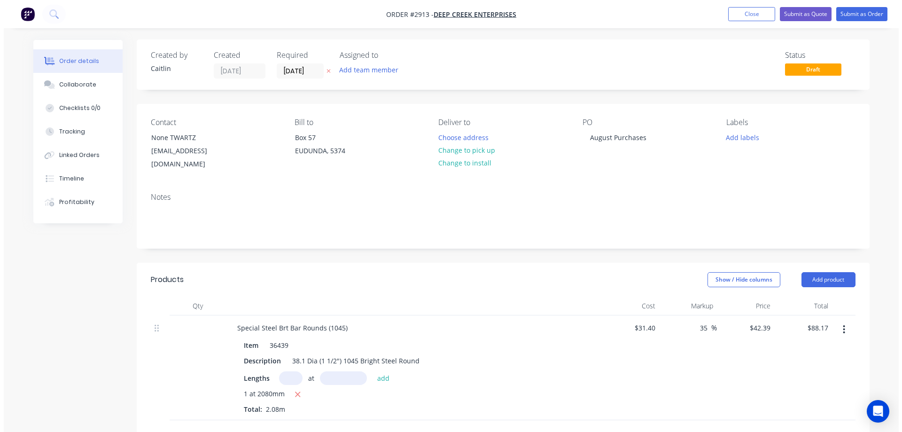
scroll to position [0, 0]
click at [855, 15] on button "Submit as Order" at bounding box center [857, 14] width 51 height 14
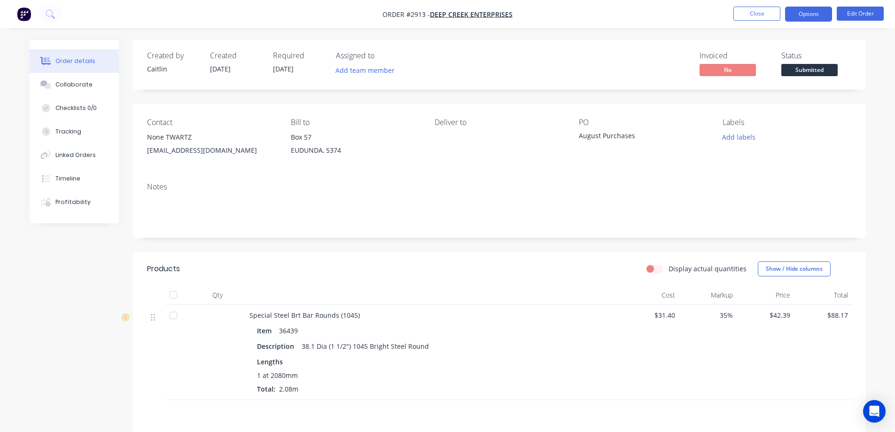
click at [802, 16] on button "Options" at bounding box center [808, 14] width 47 height 15
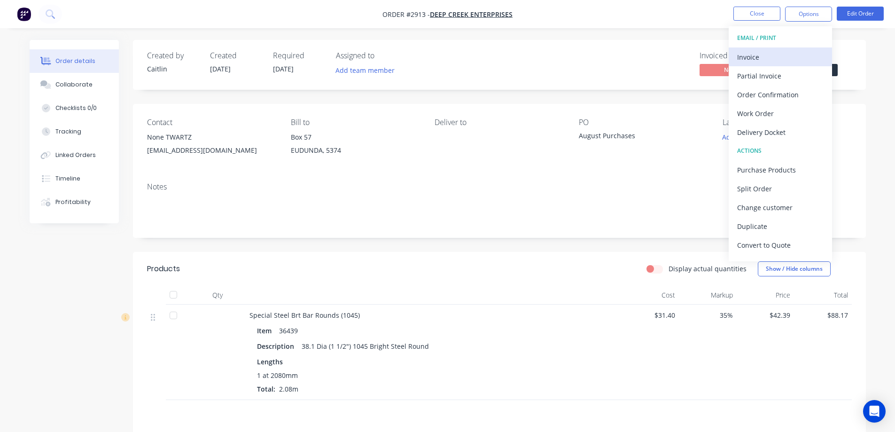
click at [767, 60] on div "Invoice" at bounding box center [780, 57] width 86 height 14
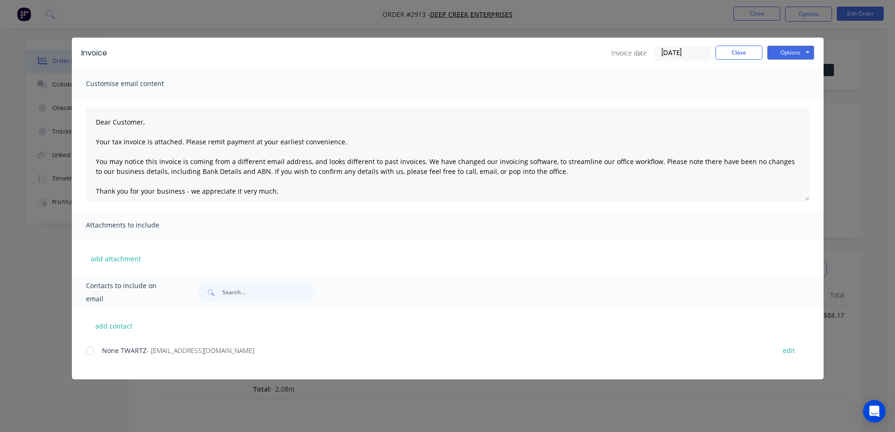
click at [88, 348] on div at bounding box center [89, 350] width 19 height 19
click at [790, 54] on button "Options" at bounding box center [790, 53] width 47 height 14
click at [789, 101] on button "Email" at bounding box center [797, 100] width 60 height 15
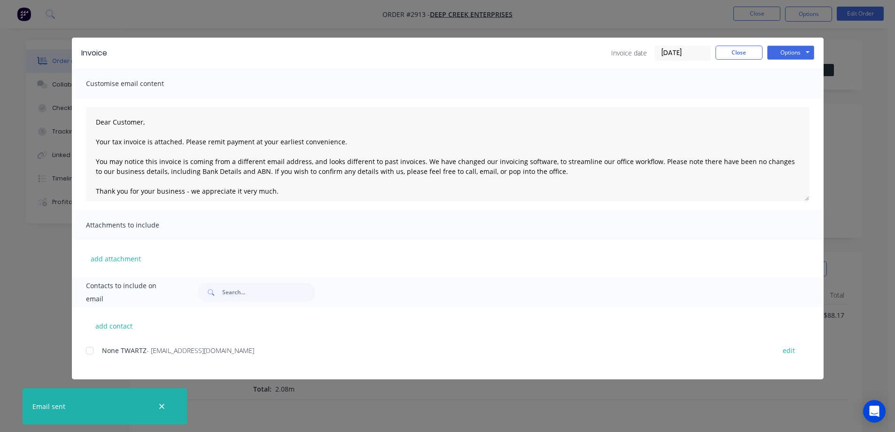
type textarea "Dear Customer, Your tax invoice is attached. Please remit payment at your earli…"
click at [735, 54] on button "Close" at bounding box center [738, 53] width 47 height 14
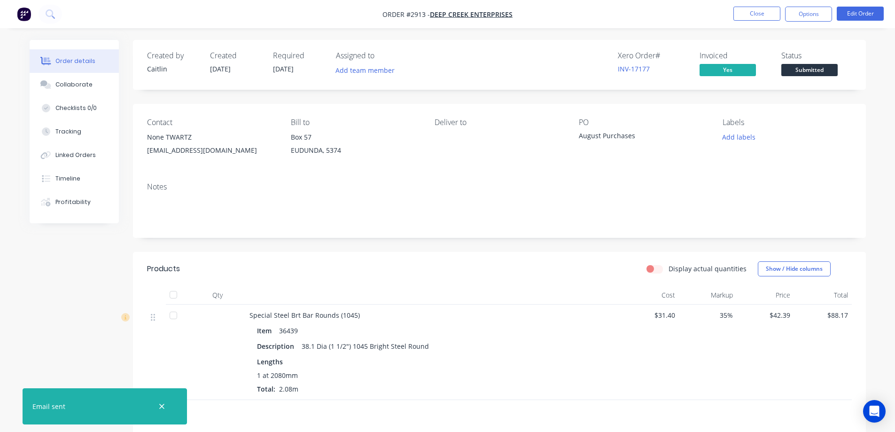
click at [811, 68] on span "Submitted" at bounding box center [809, 70] width 56 height 12
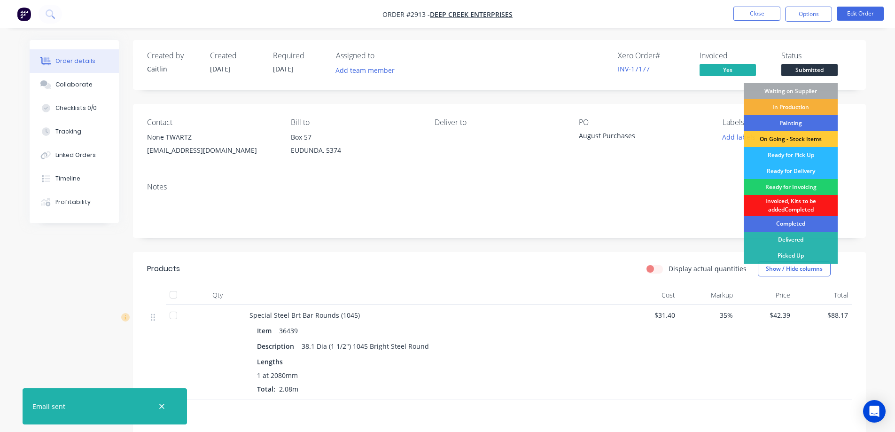
click at [781, 258] on div "Picked Up" at bounding box center [790, 255] width 94 height 16
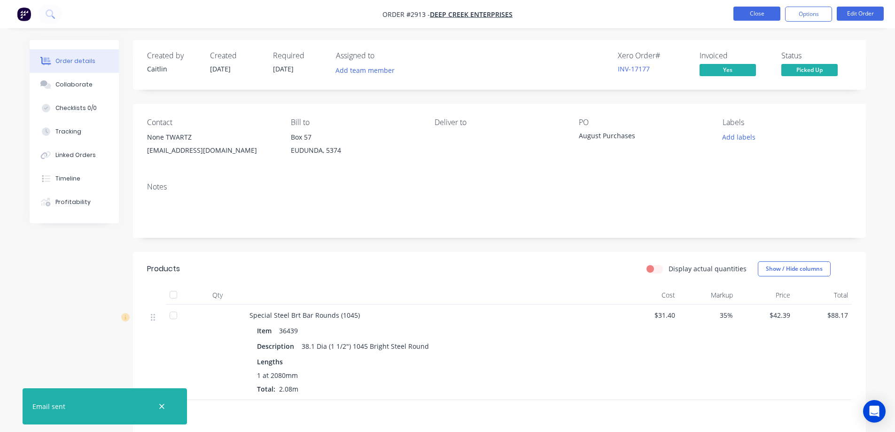
click at [766, 16] on button "Close" at bounding box center [756, 14] width 47 height 14
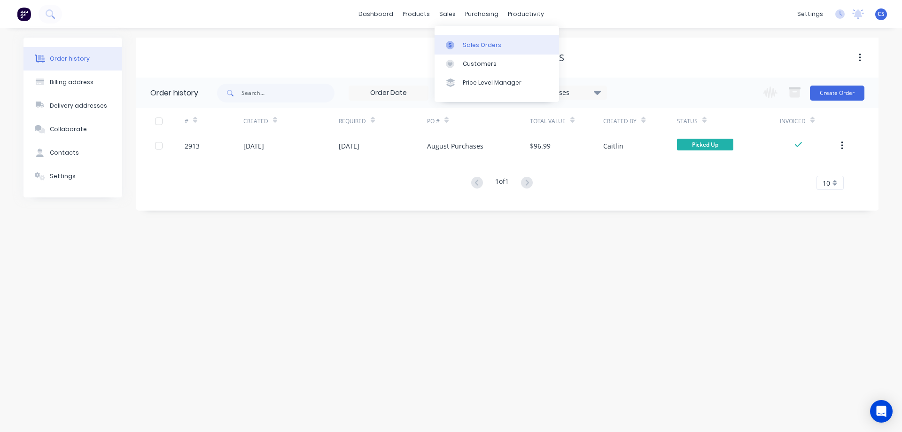
click at [461, 45] on link "Sales Orders" at bounding box center [496, 44] width 124 height 19
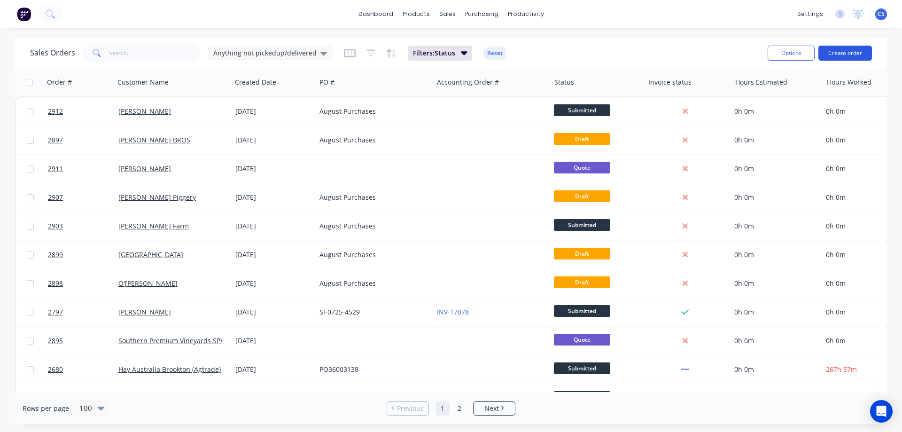
click at [845, 54] on button "Create order" at bounding box center [845, 53] width 54 height 15
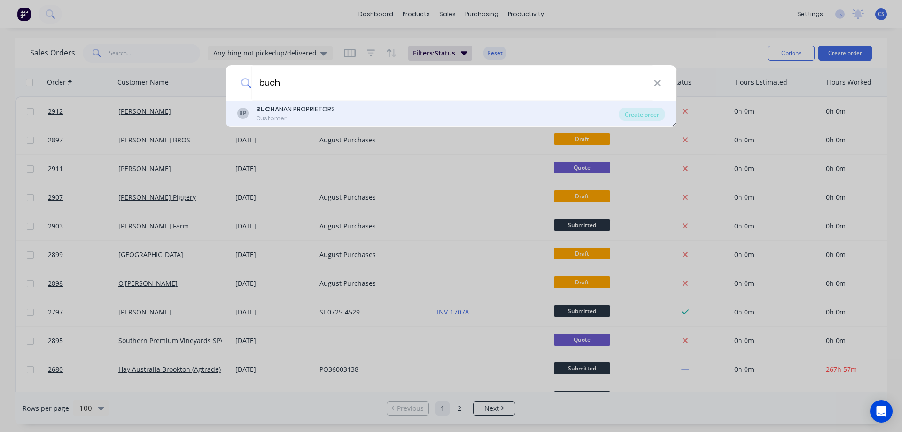
type input "buch"
click at [373, 111] on div "[PERSON_NAME] ANAN PROPRIETORS Customer" at bounding box center [428, 113] width 382 height 18
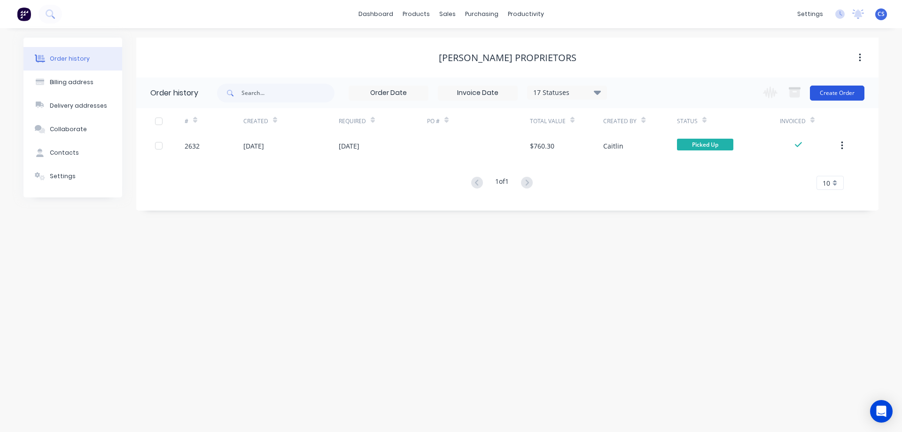
click at [835, 92] on button "Create Order" at bounding box center [837, 92] width 54 height 15
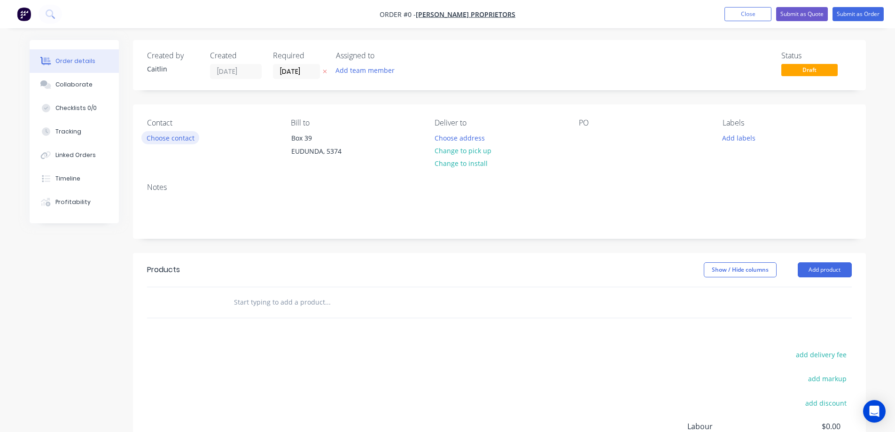
click at [161, 140] on button "Choose contact" at bounding box center [170, 137] width 58 height 13
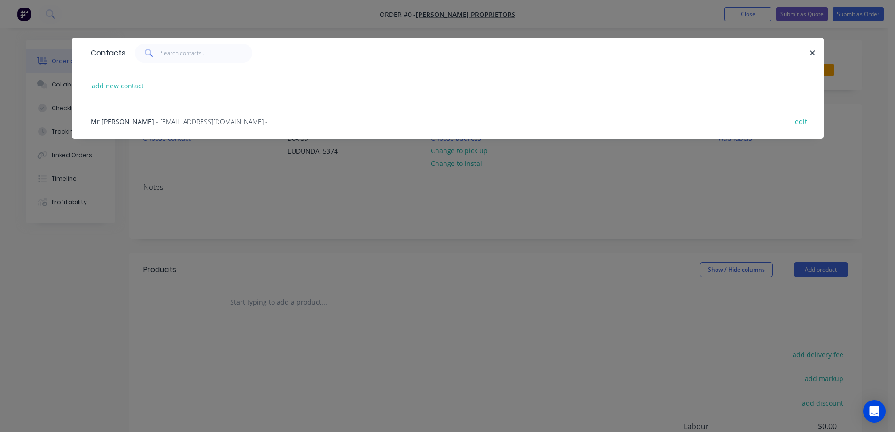
click at [167, 122] on span "- buchananprops@gmail.com -" at bounding box center [212, 121] width 112 height 9
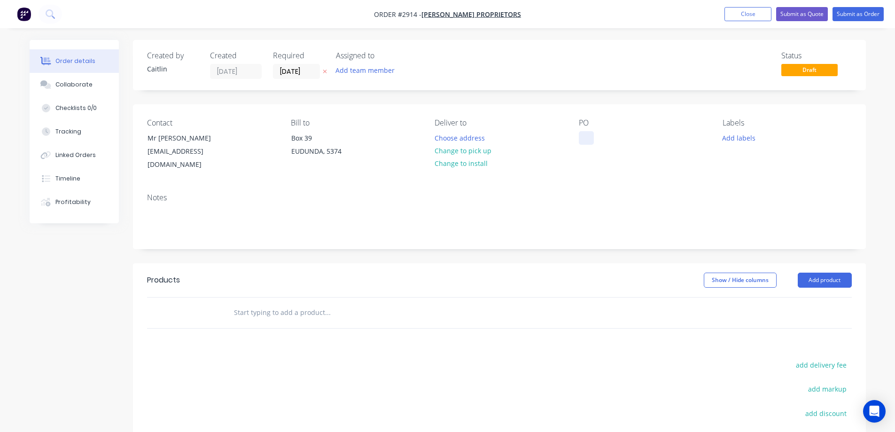
click at [586, 136] on div at bounding box center [586, 138] width 15 height 14
click at [340, 263] on header "Products Show / Hide columns Add product" at bounding box center [499, 280] width 733 height 34
click at [264, 303] on input "text" at bounding box center [327, 312] width 188 height 19
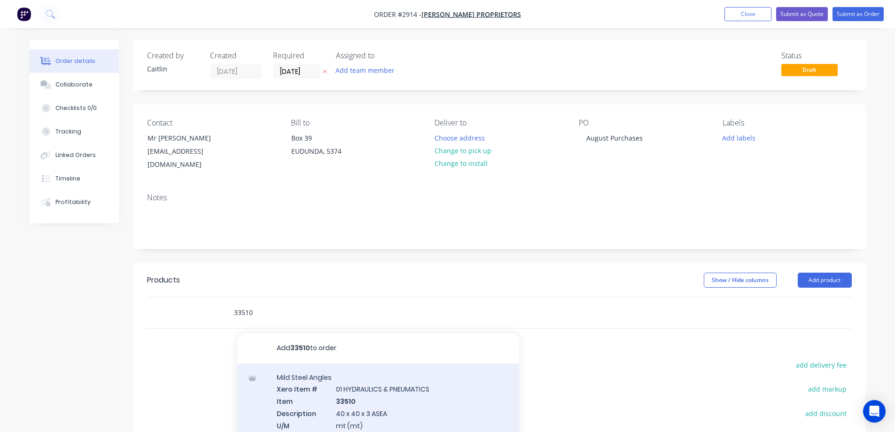
type input "33510"
click at [386, 396] on div "Mild Steel Angles Xero Item # 01 HYDRAULICS & PNEUMATICS Item 33510 Description…" at bounding box center [378, 418] width 282 height 110
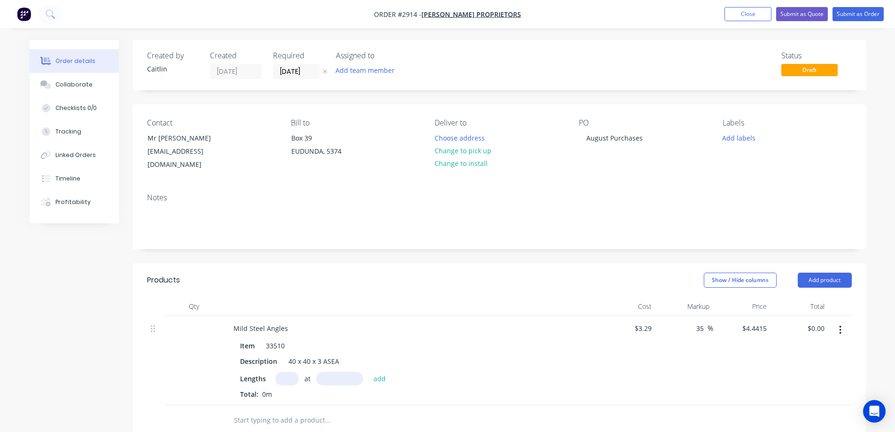
click at [287, 371] on input "text" at bounding box center [286, 378] width 23 height 14
type input "1"
type input "12000mm"
click at [379, 371] on button "add" at bounding box center [380, 377] width 22 height 13
type input "$53.30"
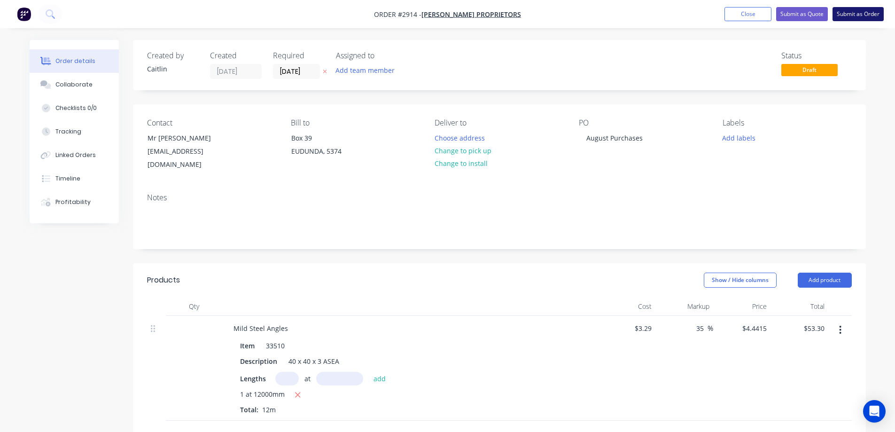
click at [859, 14] on button "Submit as Order" at bounding box center [857, 14] width 51 height 14
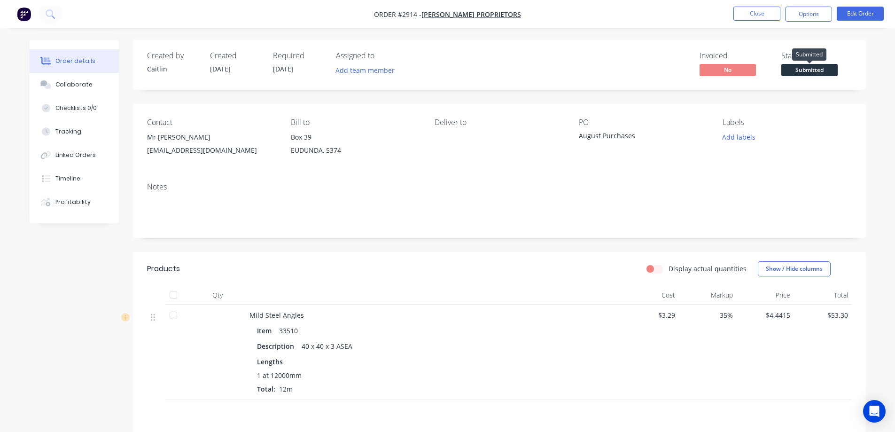
click at [805, 68] on span "Submitted" at bounding box center [809, 70] width 56 height 12
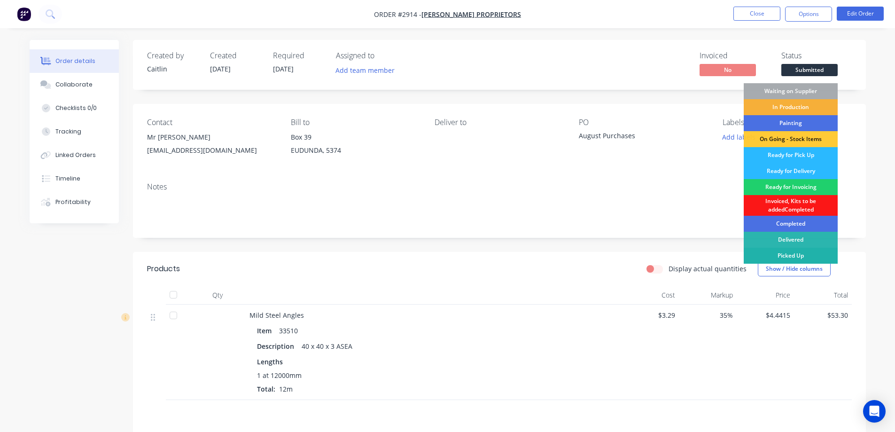
click at [782, 252] on div "Picked Up" at bounding box center [790, 255] width 94 height 16
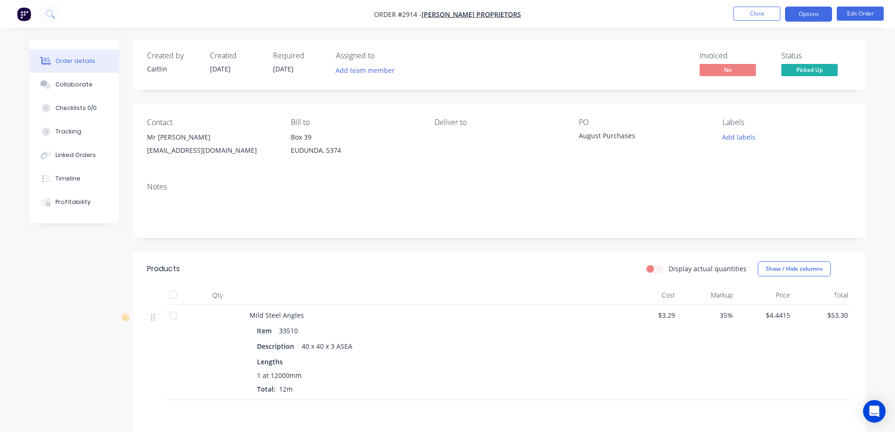
click at [805, 17] on button "Options" at bounding box center [808, 14] width 47 height 15
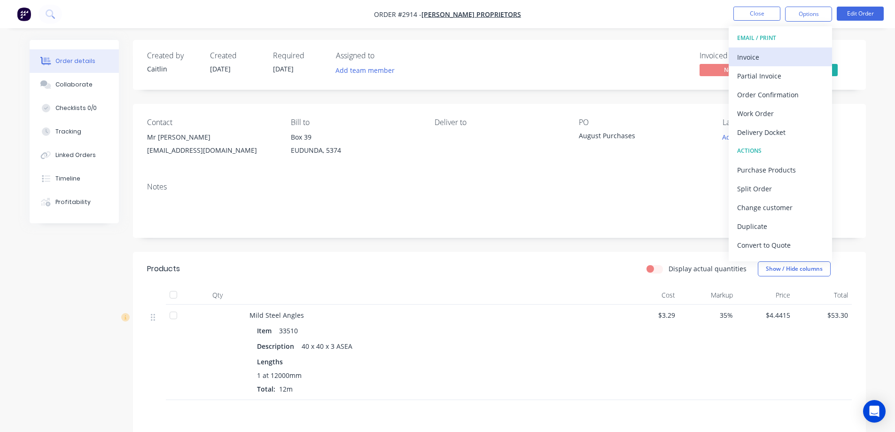
click at [782, 58] on div "Invoice" at bounding box center [780, 57] width 86 height 14
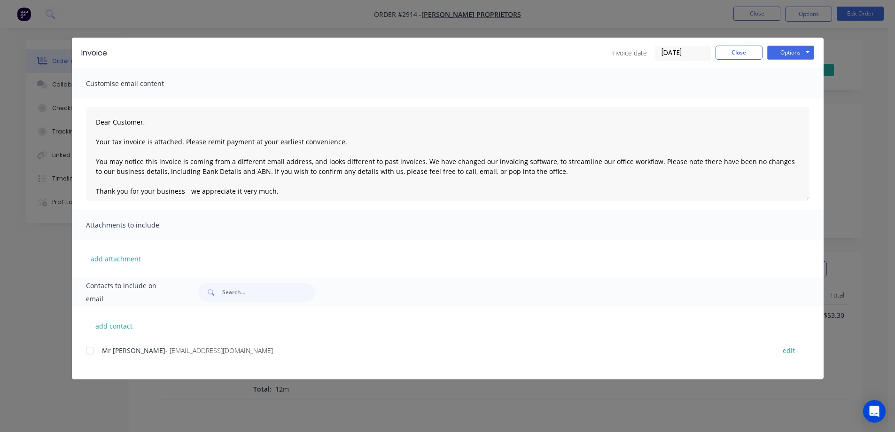
click at [94, 350] on div at bounding box center [89, 350] width 19 height 19
click at [787, 50] on button "Options" at bounding box center [790, 53] width 47 height 14
click at [791, 103] on button "Email" at bounding box center [797, 100] width 60 height 15
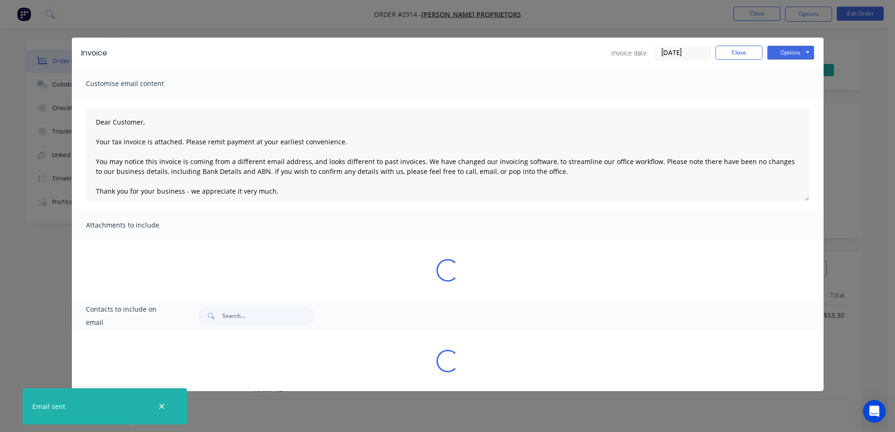
type textarea "Dear Customer, Your tax invoice is attached. Please remit payment at your earli…"
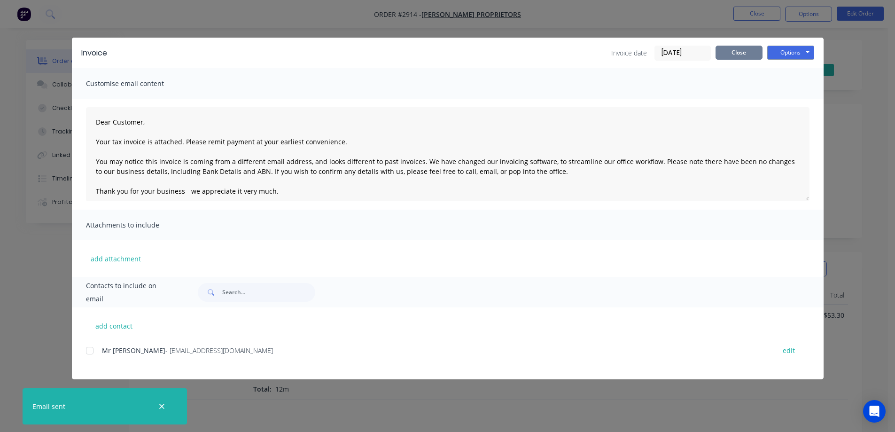
click at [743, 48] on button "Close" at bounding box center [738, 53] width 47 height 14
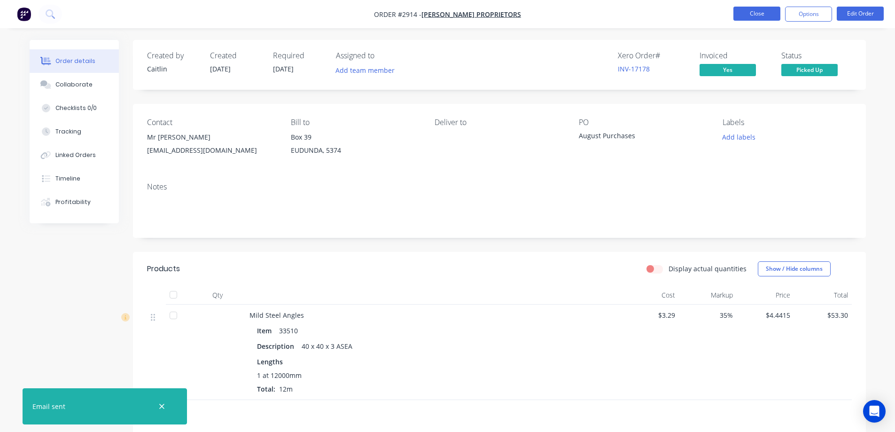
click at [753, 13] on button "Close" at bounding box center [756, 14] width 47 height 14
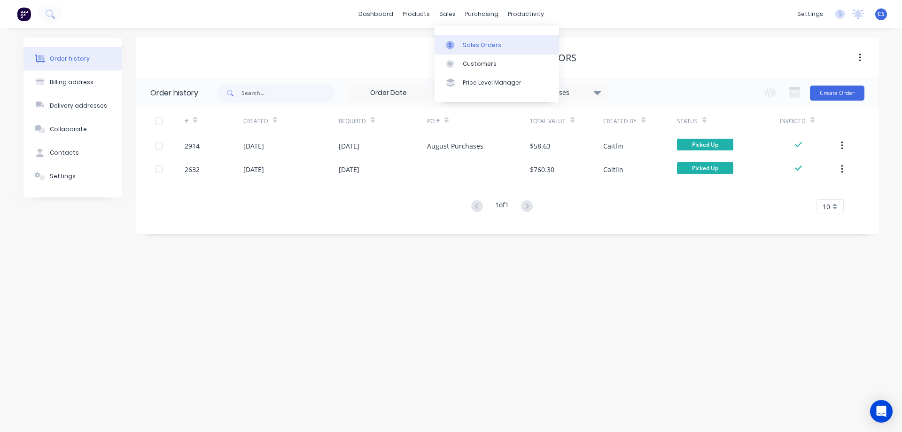
click at [469, 44] on div "Sales Orders" at bounding box center [482, 45] width 39 height 8
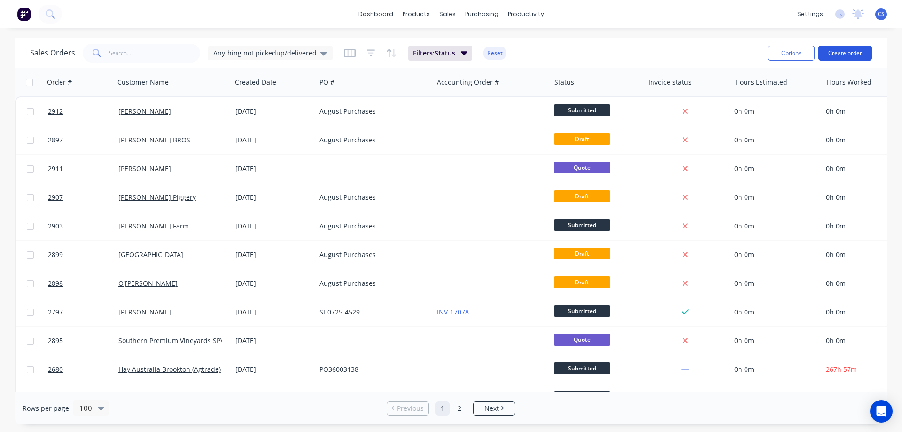
click at [845, 51] on button "Create order" at bounding box center [845, 53] width 54 height 15
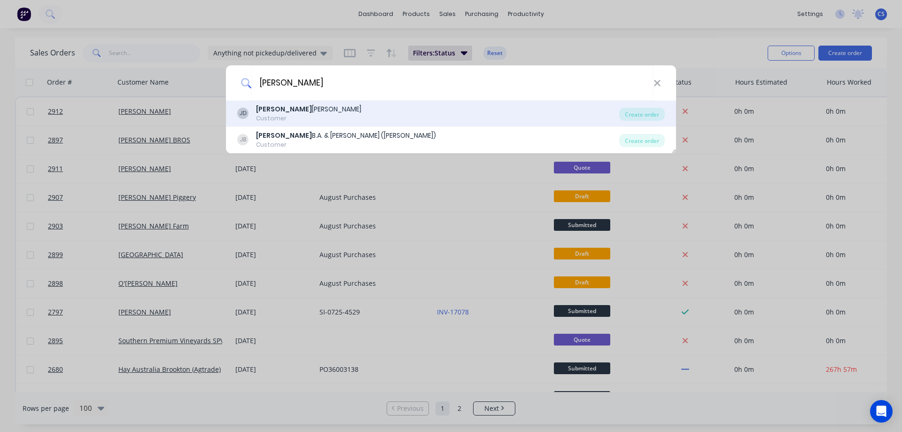
type input "jenke"
click at [419, 107] on div "JD JENKE DANIEL Customer" at bounding box center [428, 113] width 382 height 18
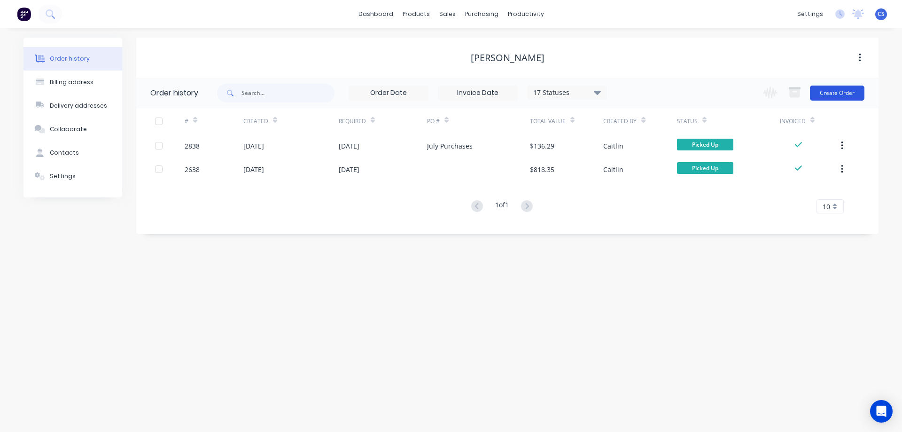
click at [826, 100] on button "Create Order" at bounding box center [837, 92] width 54 height 15
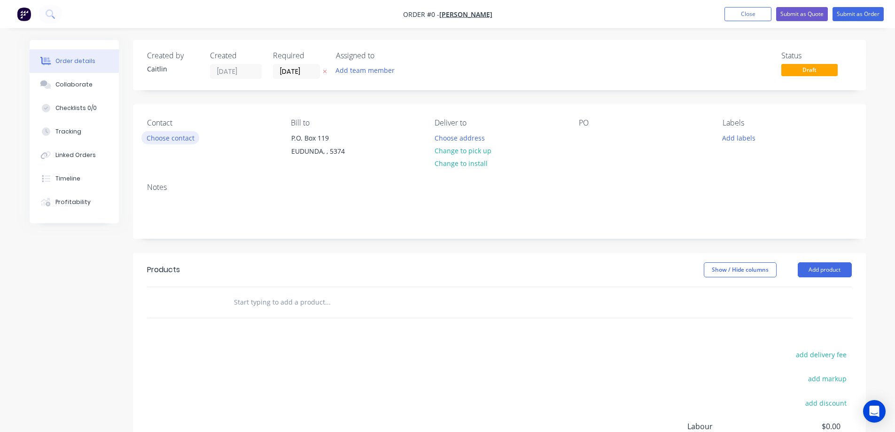
click at [163, 138] on button "Choose contact" at bounding box center [170, 137] width 58 height 13
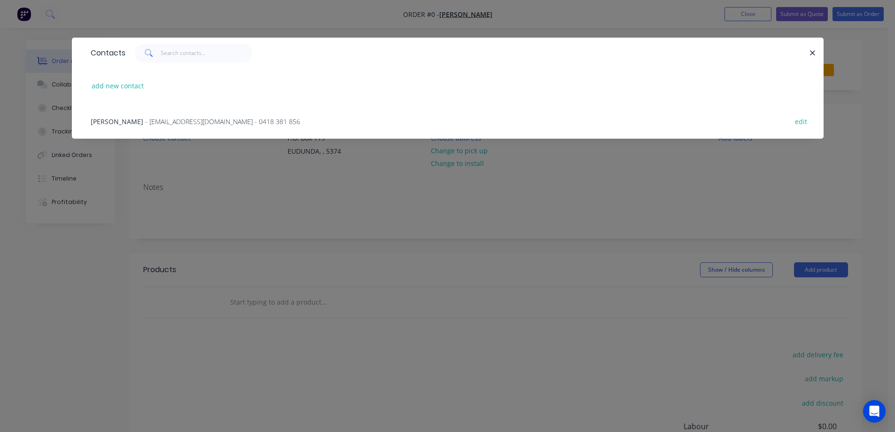
click at [179, 123] on span "- dljenke@hotmail.com - 0418 381 856" at bounding box center [222, 121] width 155 height 9
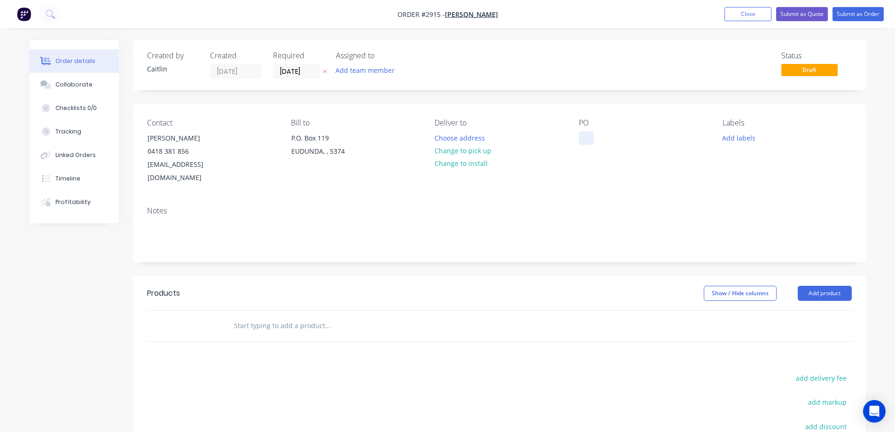
click at [585, 135] on div at bounding box center [586, 138] width 15 height 14
click at [271, 316] on input "text" at bounding box center [327, 325] width 188 height 19
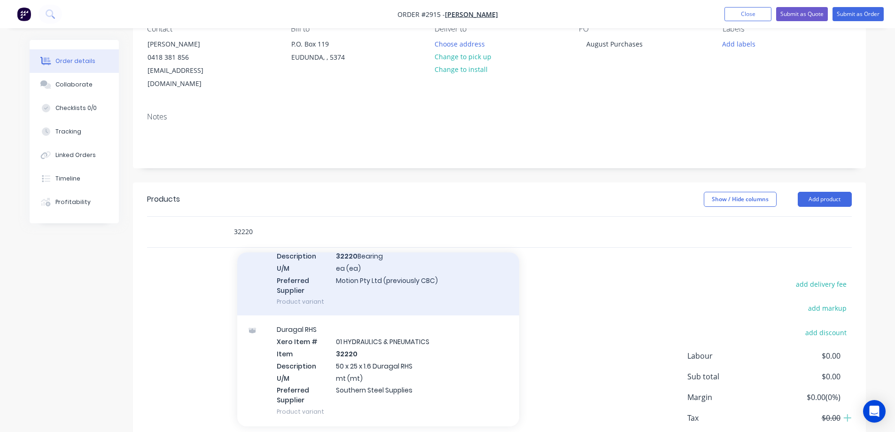
scroll to position [94, 0]
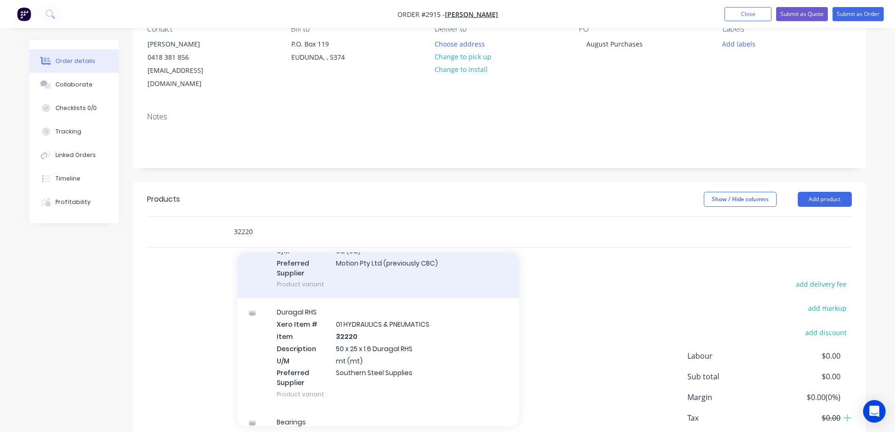
type input "32220"
click at [447, 331] on div "Duragal RHS Xero Item # 01 HYDRAULICS & PNEUMATICS Item 32220 Description 50 x …" at bounding box center [378, 353] width 282 height 110
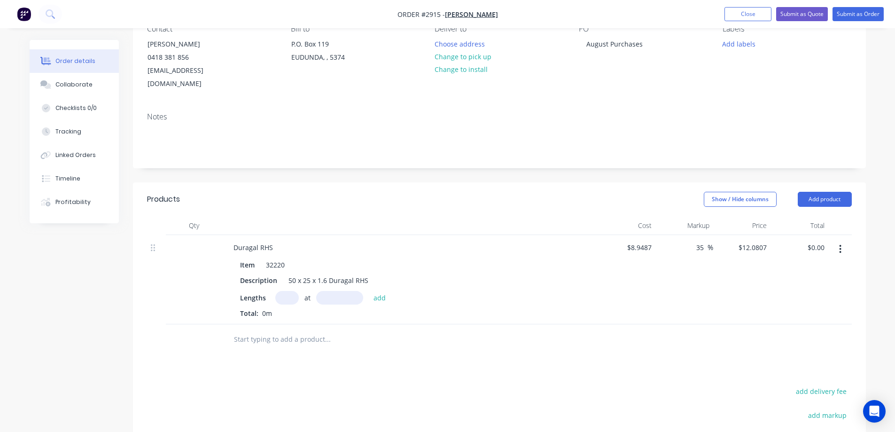
click at [288, 291] on input "text" at bounding box center [286, 298] width 23 height 14
type input "1"
type input "8000mm"
click at [384, 291] on button "add" at bounding box center [380, 297] width 22 height 13
click at [296, 309] on icon "button" at bounding box center [294, 313] width 6 height 8
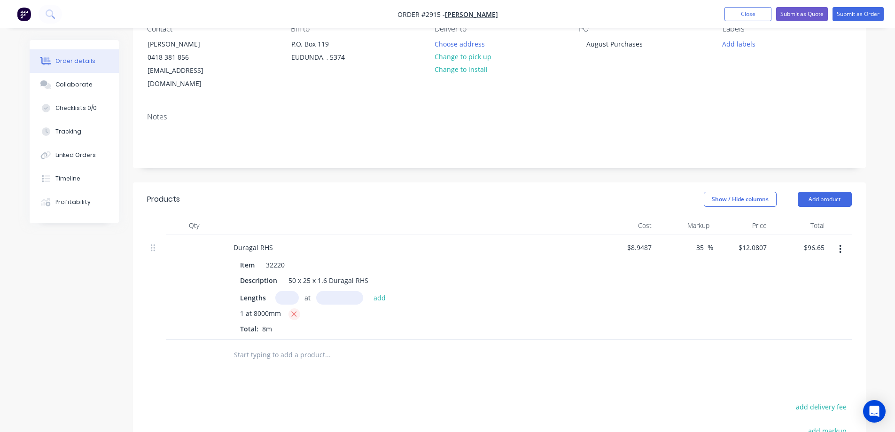
type input "$0.00"
click at [290, 291] on input "text" at bounding box center [286, 298] width 23 height 14
type input "2"
type input "8000mm"
click at [383, 291] on button "add" at bounding box center [380, 297] width 22 height 13
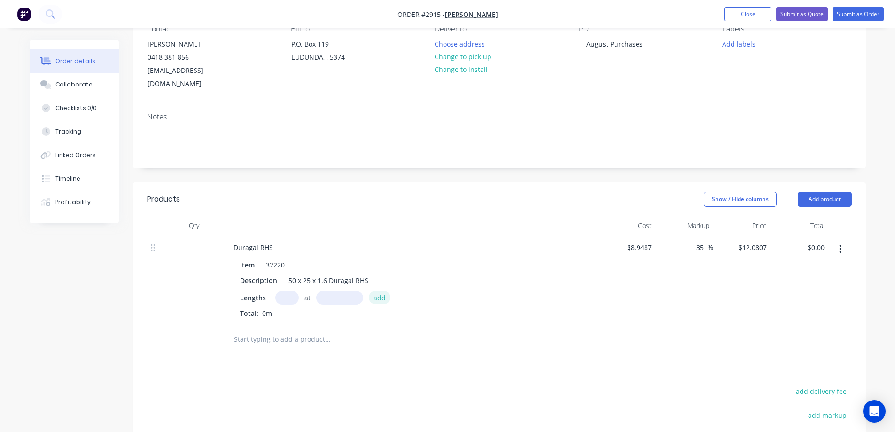
type input "$193.29"
click at [287, 345] on input "text" at bounding box center [327, 354] width 188 height 19
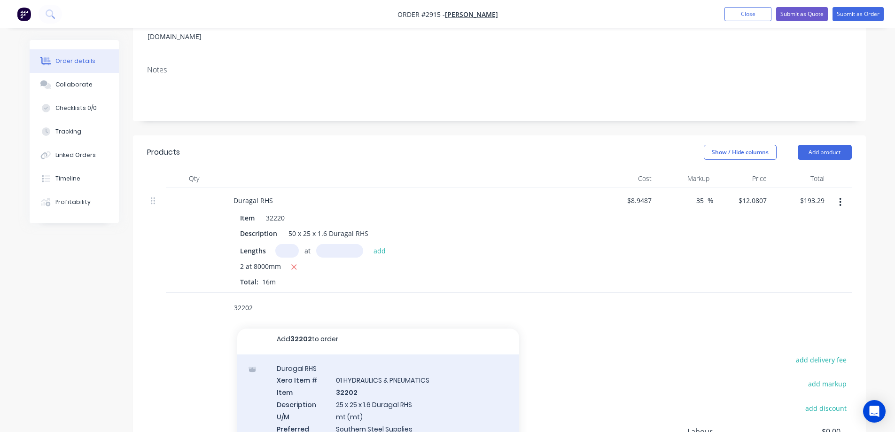
scroll to position [5, 0]
type input "32202"
click at [445, 390] on div "Duragal RHS Xero Item # 01 HYDRAULICS & PNEUMATICS Item 32202 Description 25 x …" at bounding box center [378, 408] width 282 height 110
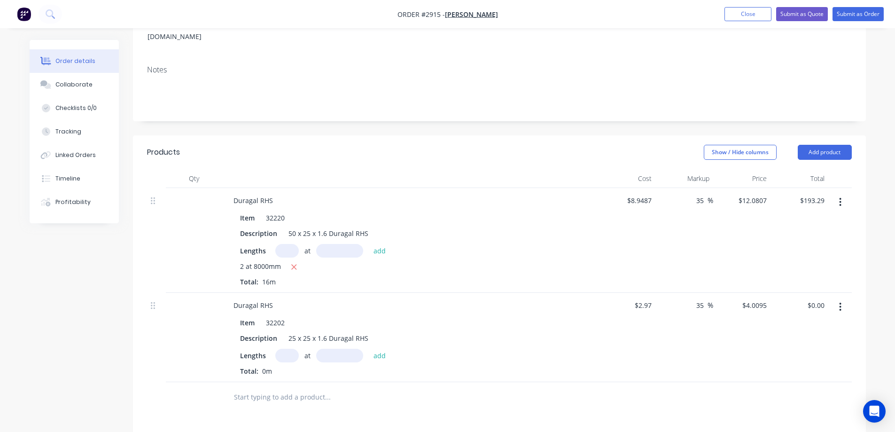
click at [291, 348] on input "text" at bounding box center [286, 355] width 23 height 14
type input "1"
type input "2200mm"
click at [378, 348] on button "add" at bounding box center [380, 354] width 22 height 13
type input "$8.82"
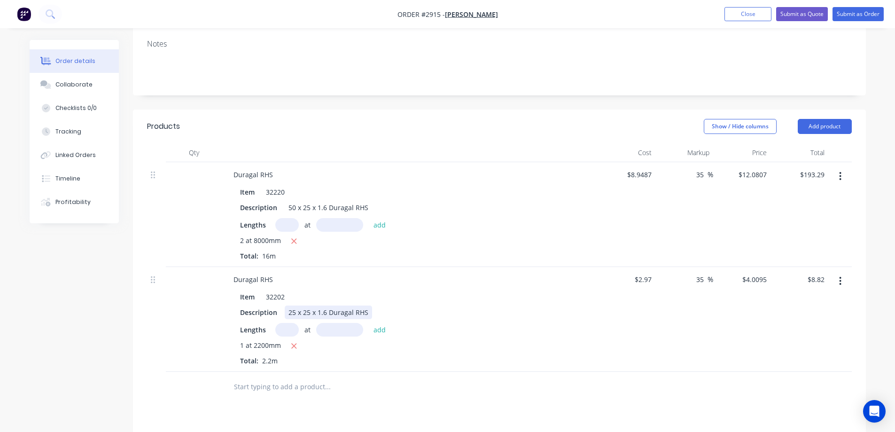
scroll to position [188, 0]
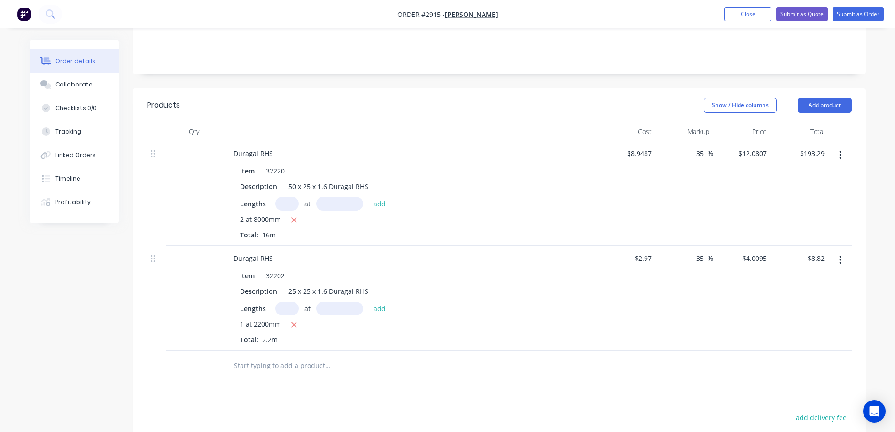
click at [294, 356] on input "text" at bounding box center [327, 365] width 188 height 19
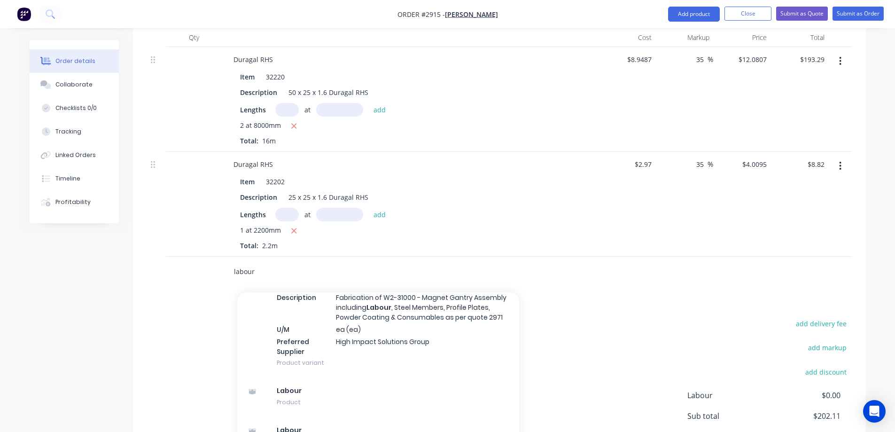
scroll to position [1127, 0]
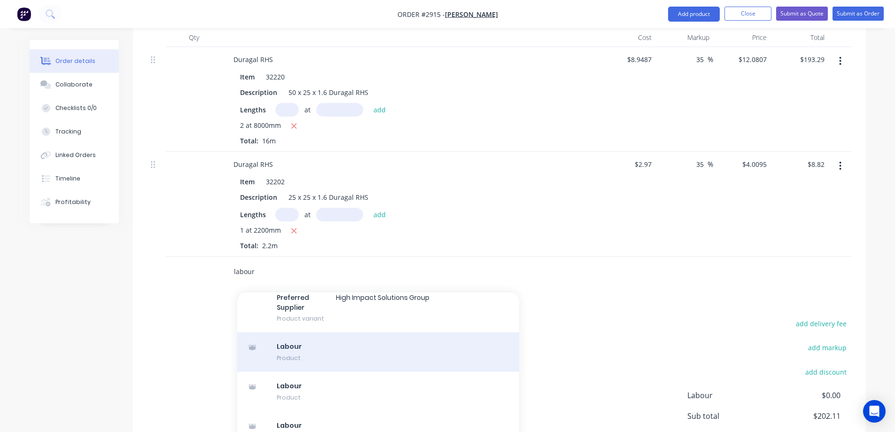
type input "labour"
click at [402, 332] on div "Labour Product" at bounding box center [378, 351] width 282 height 39
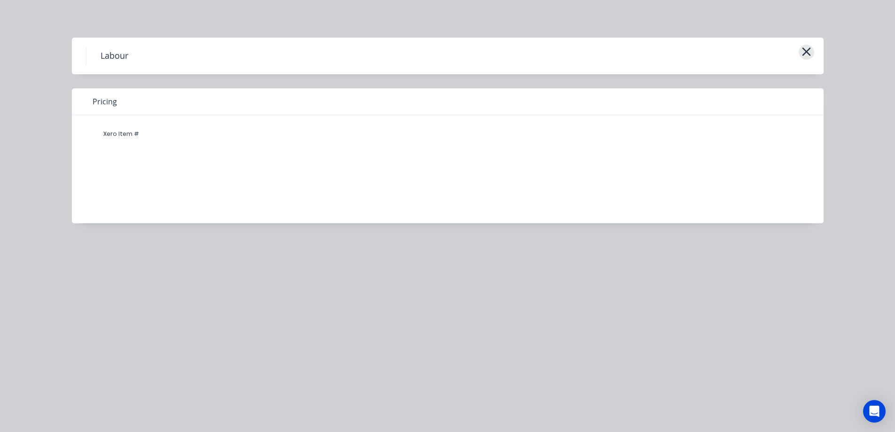
click at [807, 53] on icon "button" at bounding box center [806, 51] width 8 height 8
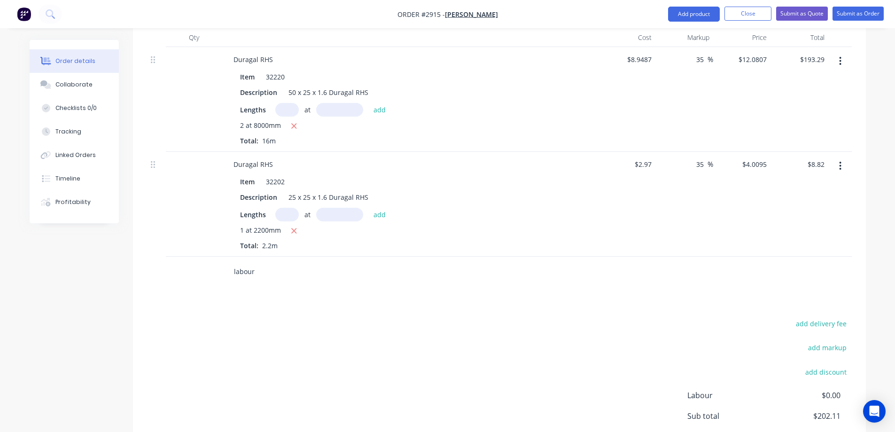
click at [273, 262] on input "labour" at bounding box center [327, 271] width 188 height 19
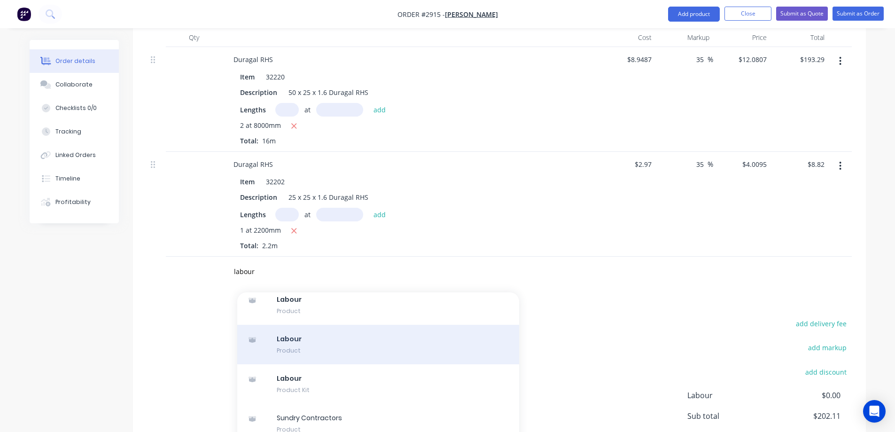
click at [375, 325] on div "Labour Product" at bounding box center [378, 344] width 282 height 39
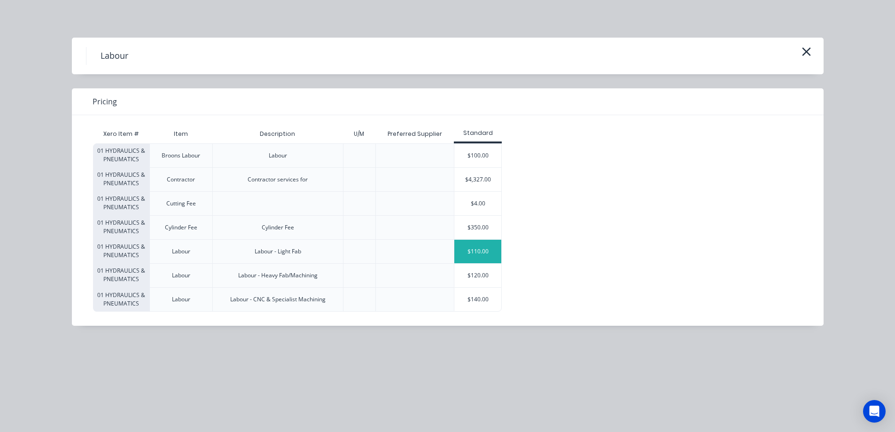
click at [478, 253] on div "$110.00" at bounding box center [477, 251] width 47 height 23
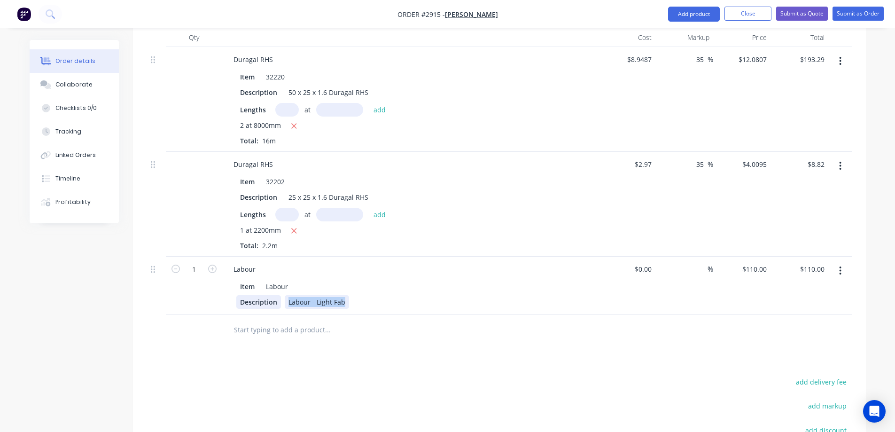
drag, startPoint x: 343, startPoint y: 285, endPoint x: 273, endPoint y: 291, distance: 70.3
click at [273, 295] on div "Description Labour - Light Fab" at bounding box center [408, 302] width 344 height 14
click at [201, 262] on input "1" at bounding box center [194, 269] width 24 height 14
type input ".25"
type input "0.25"
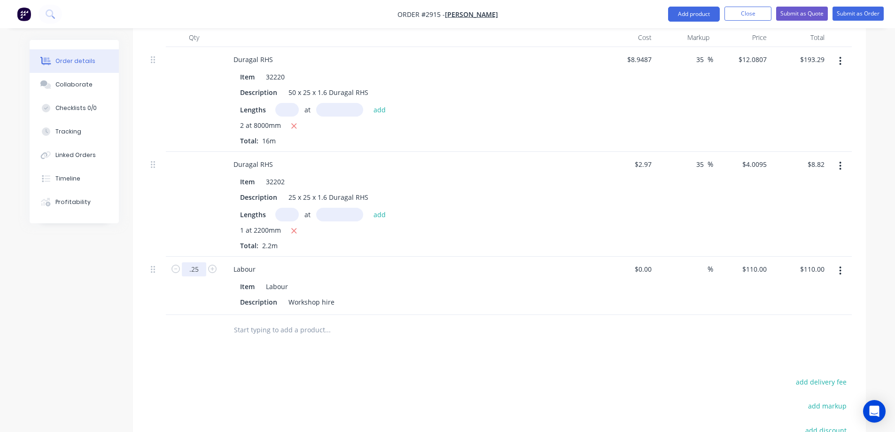
type input "$27.50"
click at [653, 262] on input at bounding box center [649, 269] width 11 height 14
type input "$45.00"
type input "$11.25"
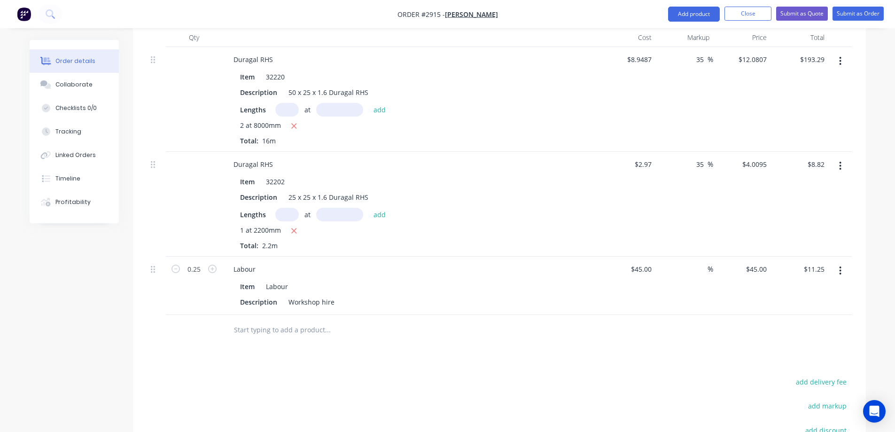
click at [308, 322] on input "text" at bounding box center [327, 329] width 188 height 19
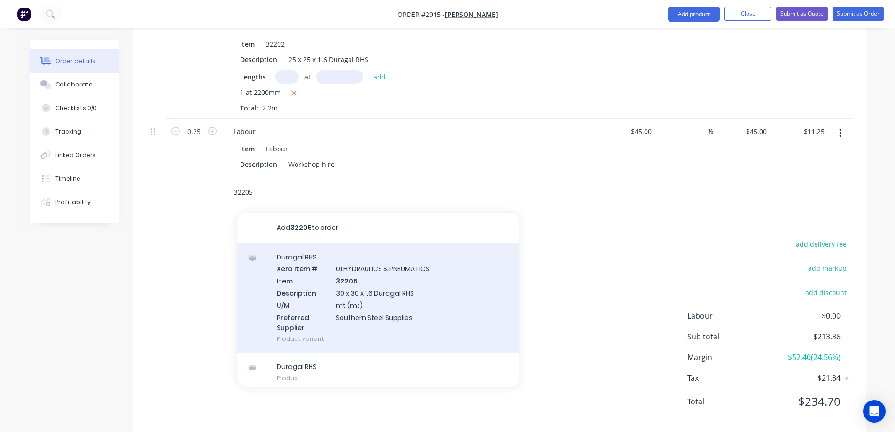
scroll to position [422, 0]
type input "32205"
click at [452, 290] on div "Duragal RHS Xero Item # 01 HYDRAULICS & PNEUMATICS Item 32205 Description 30 x …" at bounding box center [378, 295] width 282 height 110
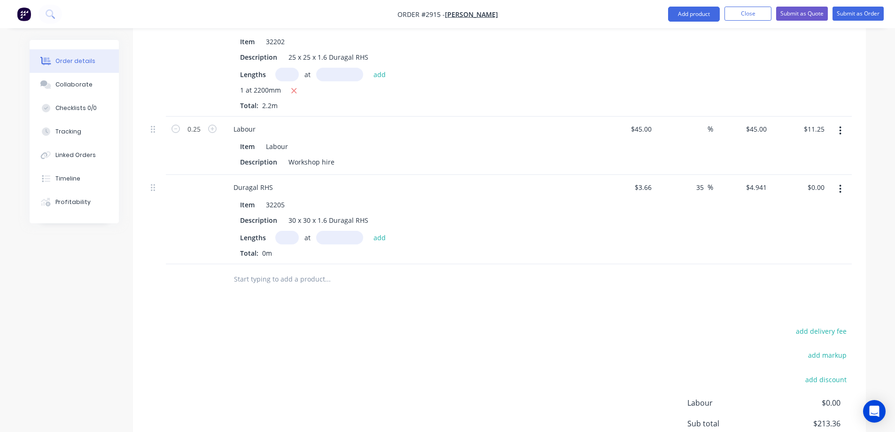
click at [286, 231] on input "text" at bounding box center [286, 238] width 23 height 14
type input "1"
type input "8000mm"
click at [377, 231] on button "add" at bounding box center [380, 237] width 22 height 13
type input "$39.53"
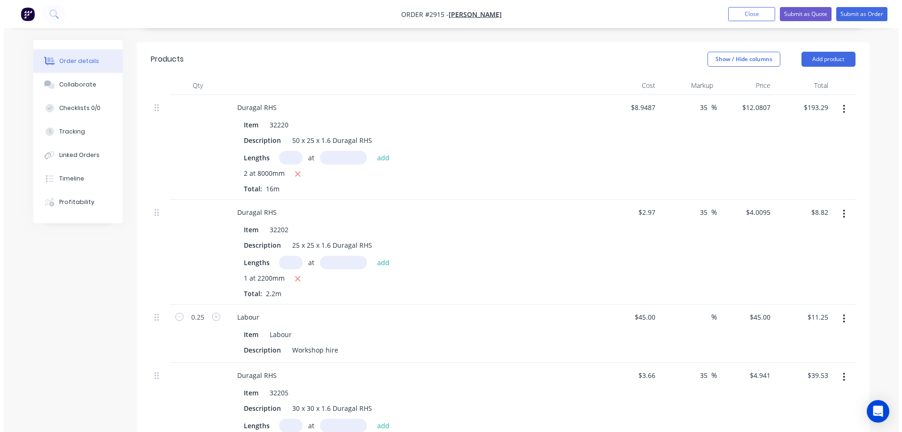
scroll to position [0, 0]
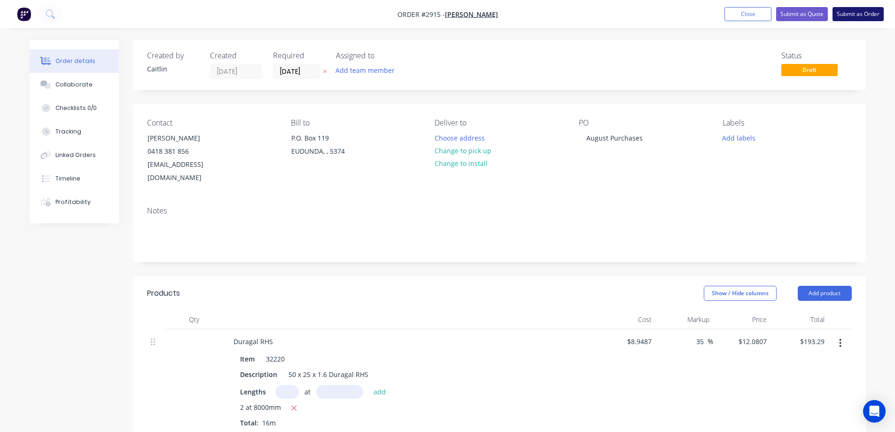
click at [850, 13] on button "Submit as Order" at bounding box center [857, 14] width 51 height 14
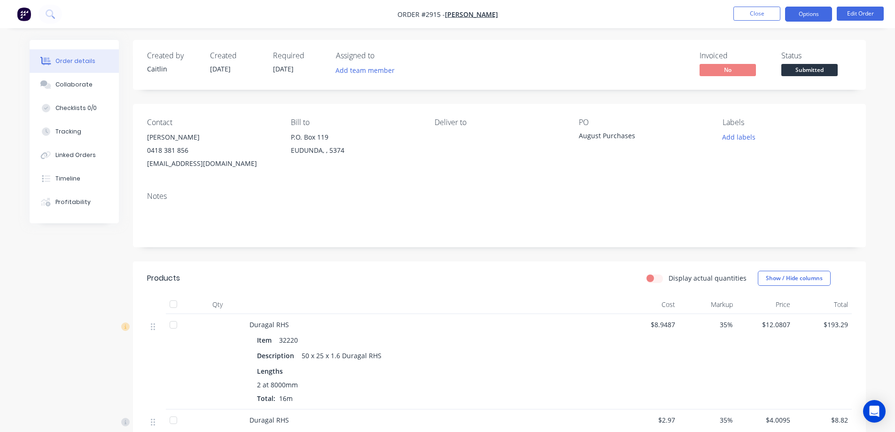
click at [810, 14] on button "Options" at bounding box center [808, 14] width 47 height 15
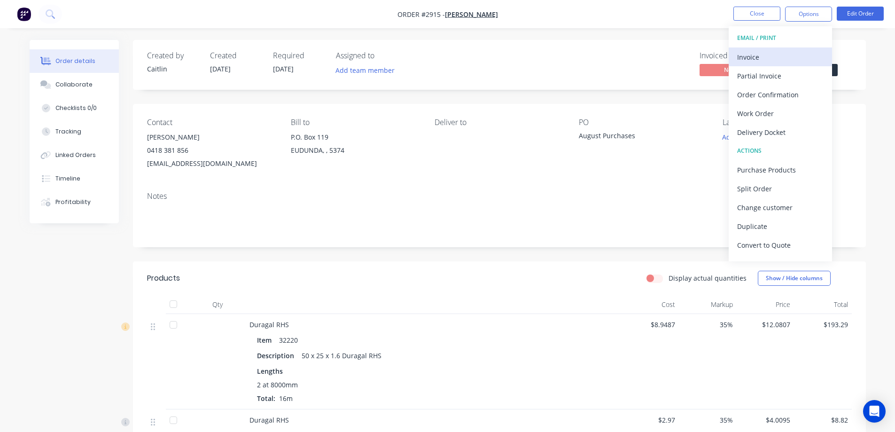
click at [781, 56] on div "Invoice" at bounding box center [780, 57] width 86 height 14
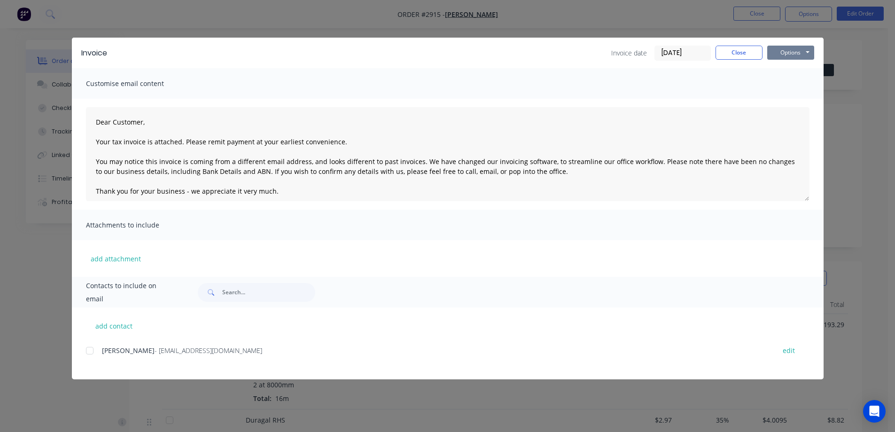
click at [782, 51] on button "Options" at bounding box center [790, 53] width 47 height 14
click at [792, 68] on button "Preview" at bounding box center [797, 69] width 60 height 15
click at [797, 50] on button "Options" at bounding box center [790, 53] width 47 height 14
click at [91, 349] on div at bounding box center [89, 350] width 19 height 19
click at [788, 53] on button "Options" at bounding box center [790, 53] width 47 height 14
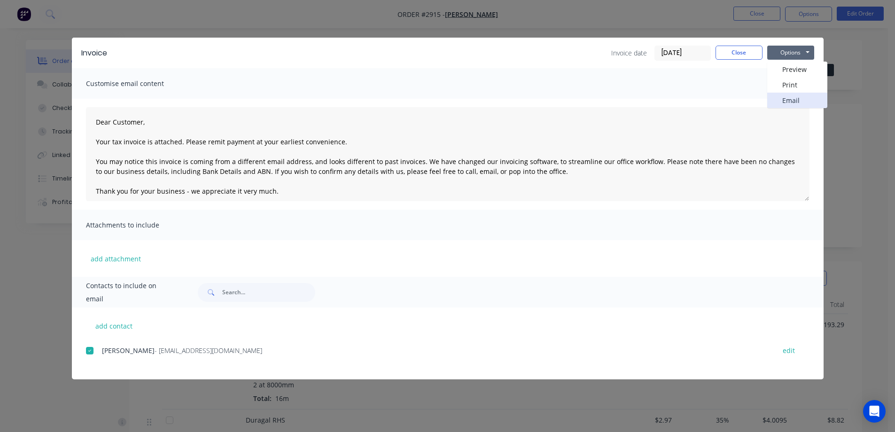
click at [789, 102] on button "Email" at bounding box center [797, 100] width 60 height 15
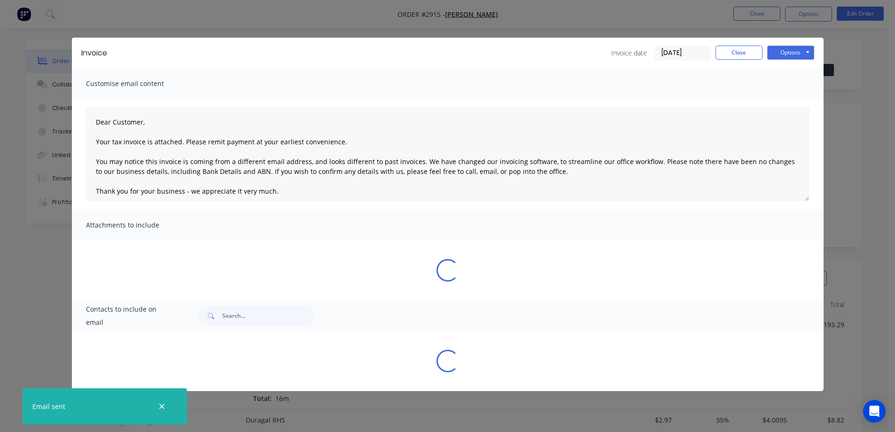
type textarea "Dear Customer, Your tax invoice is attached. Please remit payment at your earli…"
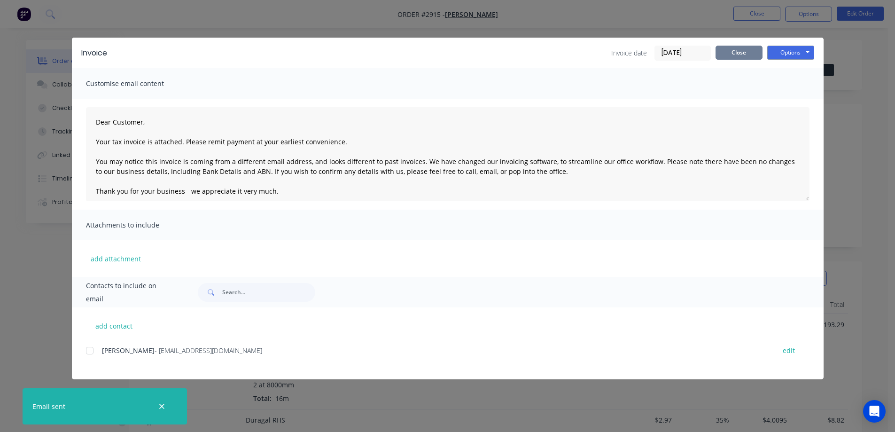
click at [743, 55] on button "Close" at bounding box center [738, 53] width 47 height 14
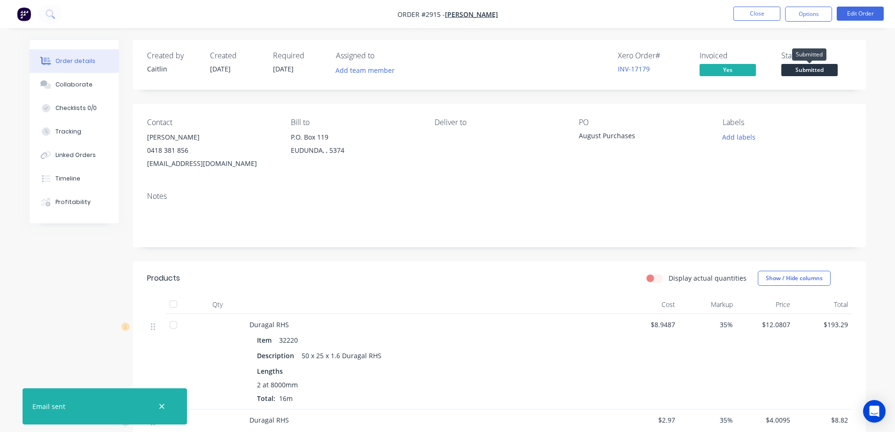
click at [806, 70] on span "Submitted" at bounding box center [809, 70] width 56 height 12
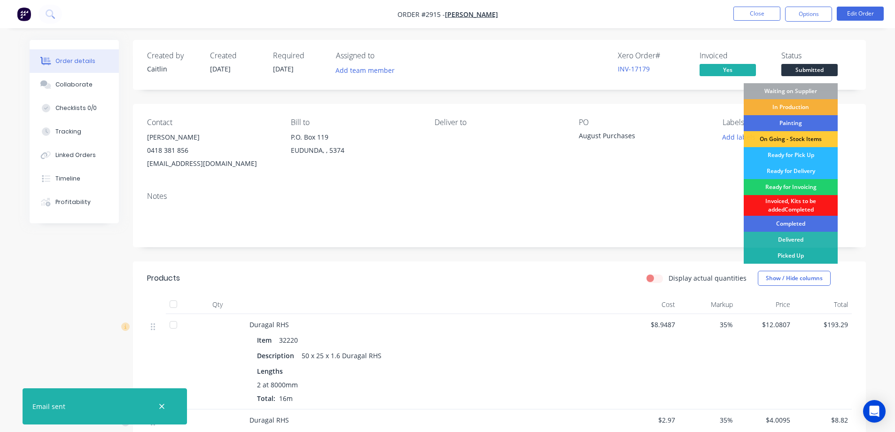
click at [764, 255] on div "Picked Up" at bounding box center [790, 255] width 94 height 16
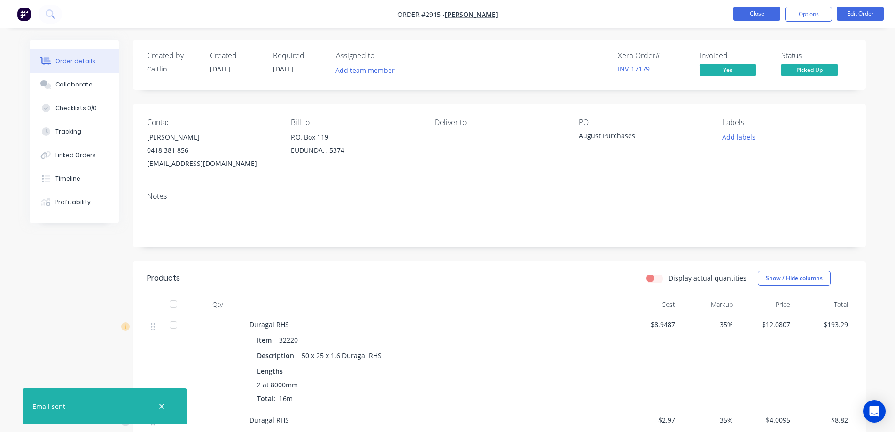
click at [754, 12] on button "Close" at bounding box center [756, 14] width 47 height 14
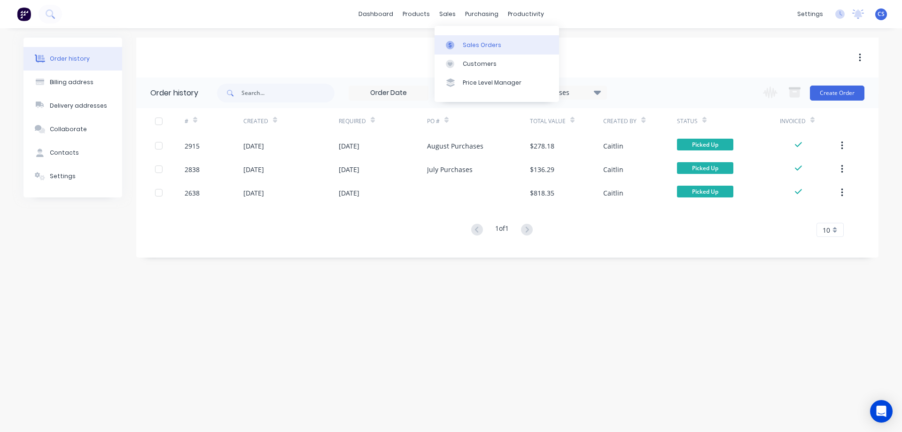
click at [471, 46] on div "Sales Orders" at bounding box center [482, 45] width 39 height 8
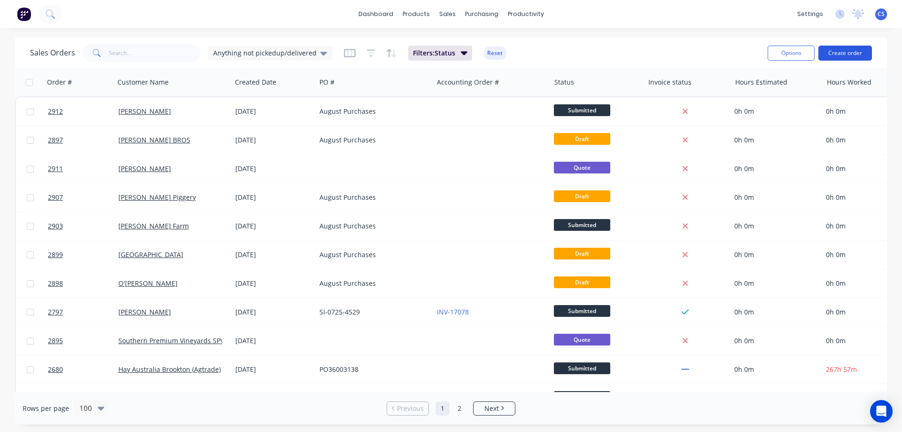
click at [839, 50] on button "Create order" at bounding box center [845, 53] width 54 height 15
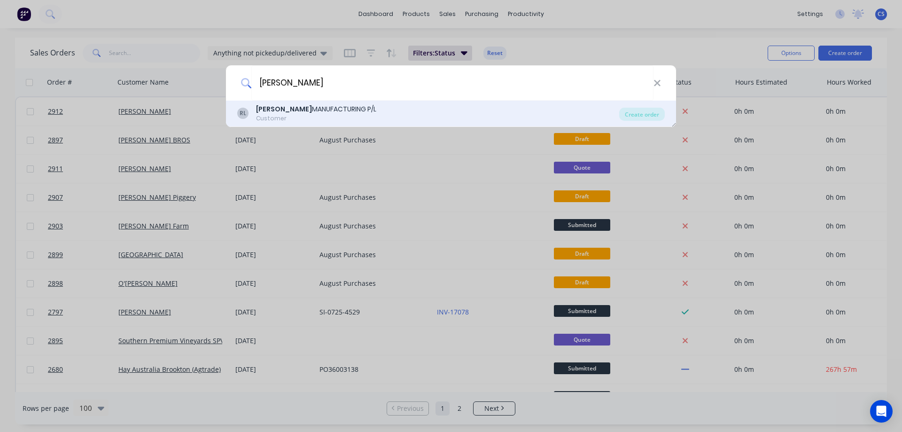
type input "[PERSON_NAME]"
click at [390, 108] on div "[PERSON_NAME] MANUFACTURING P/L Customer" at bounding box center [428, 113] width 382 height 18
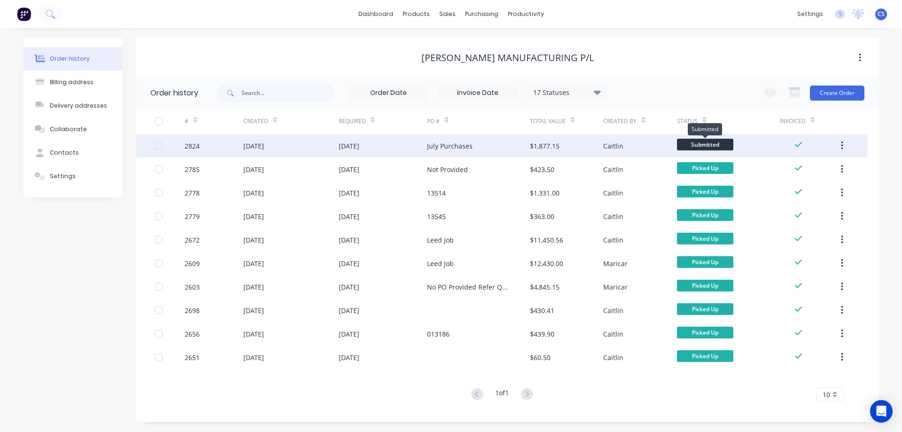
click at [710, 147] on span "Submitted" at bounding box center [705, 145] width 56 height 12
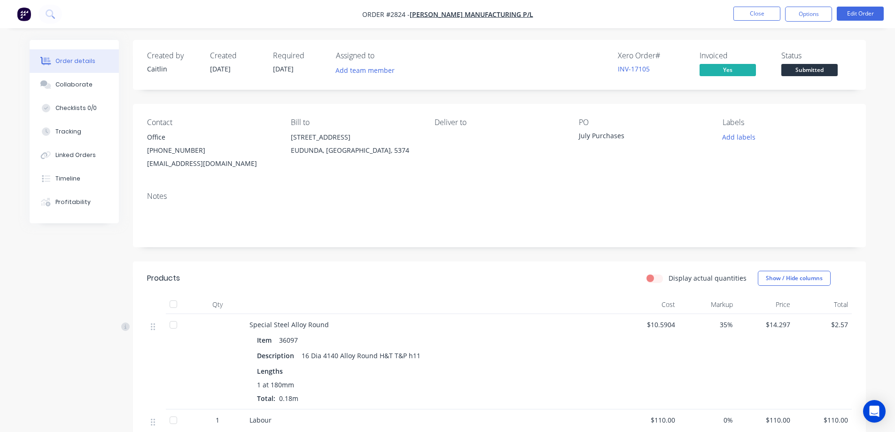
click at [811, 70] on span "Submitted" at bounding box center [809, 70] width 56 height 12
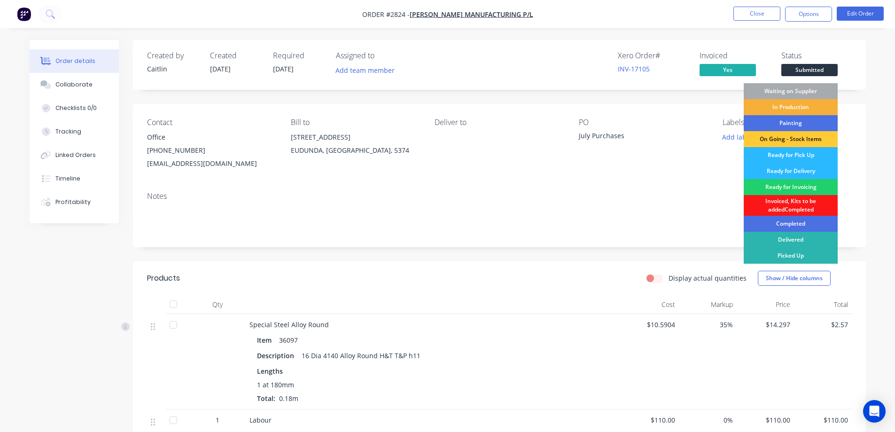
click at [789, 255] on div "Picked Up" at bounding box center [790, 255] width 94 height 16
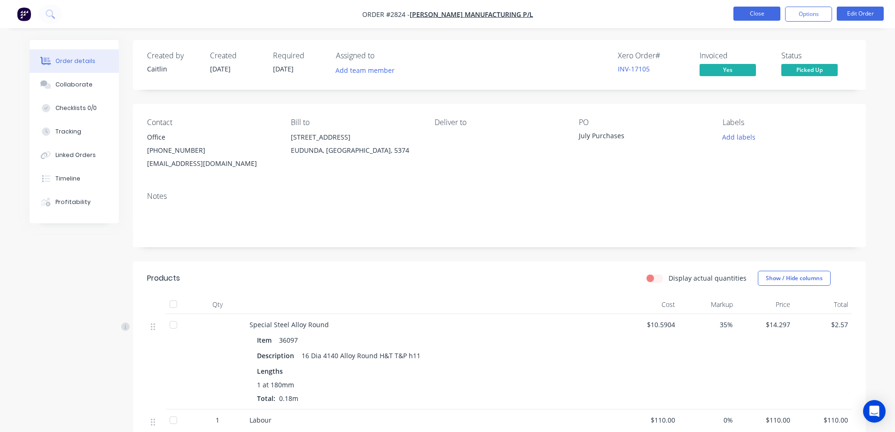
click at [750, 15] on button "Close" at bounding box center [756, 14] width 47 height 14
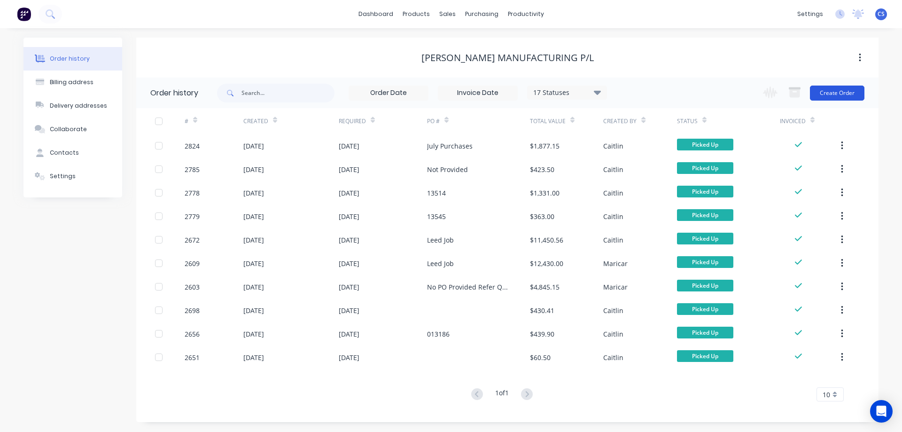
click at [836, 97] on button "Create Order" at bounding box center [837, 92] width 54 height 15
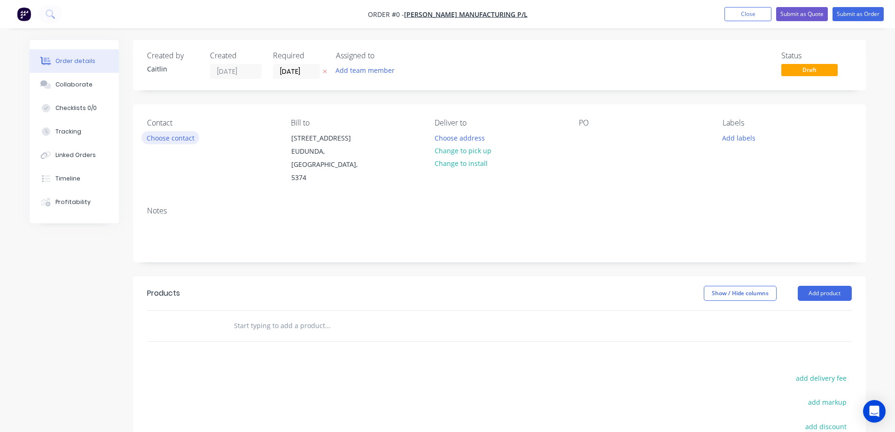
click at [180, 139] on button "Choose contact" at bounding box center [170, 137] width 58 height 13
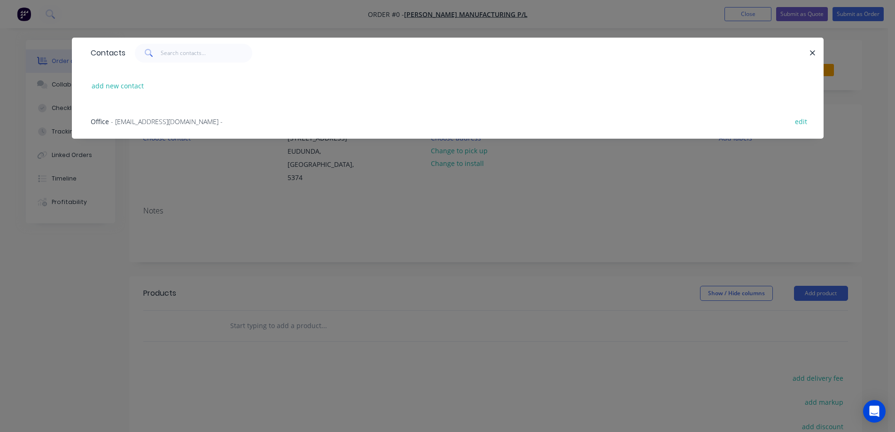
click at [185, 120] on span "- [EMAIL_ADDRESS][DOMAIN_NAME] -" at bounding box center [167, 121] width 112 height 9
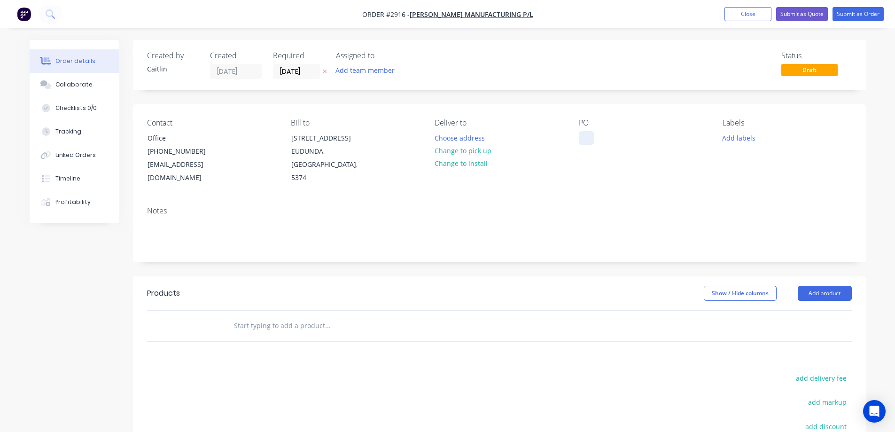
click at [593, 138] on div at bounding box center [586, 138] width 15 height 14
click at [299, 316] on input "text" at bounding box center [327, 325] width 188 height 19
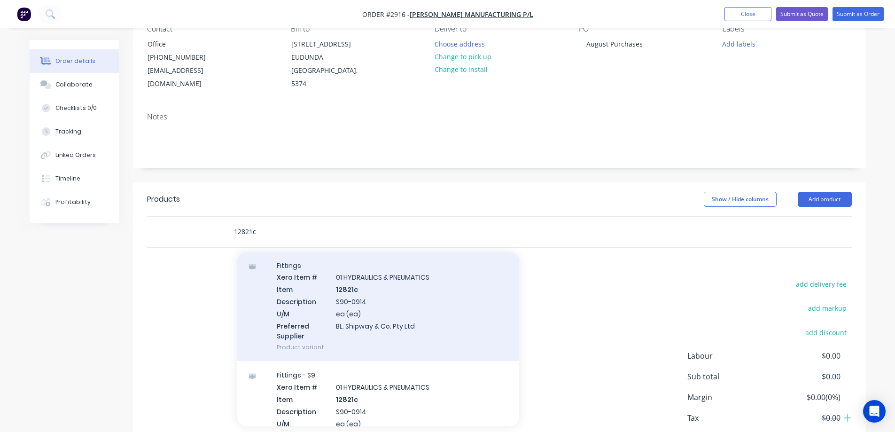
scroll to position [47, 0]
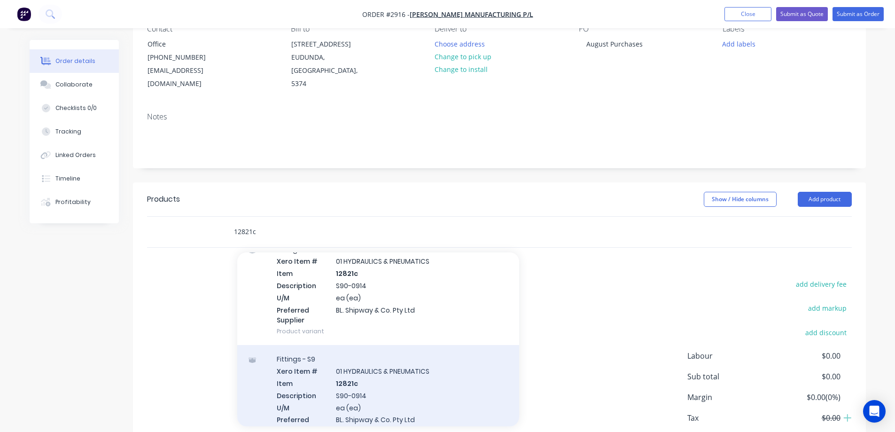
type input "12821c"
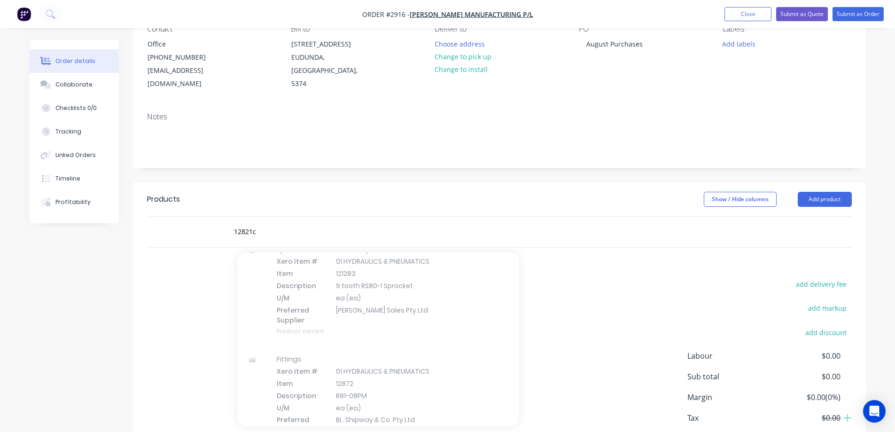
scroll to position [25810, 0]
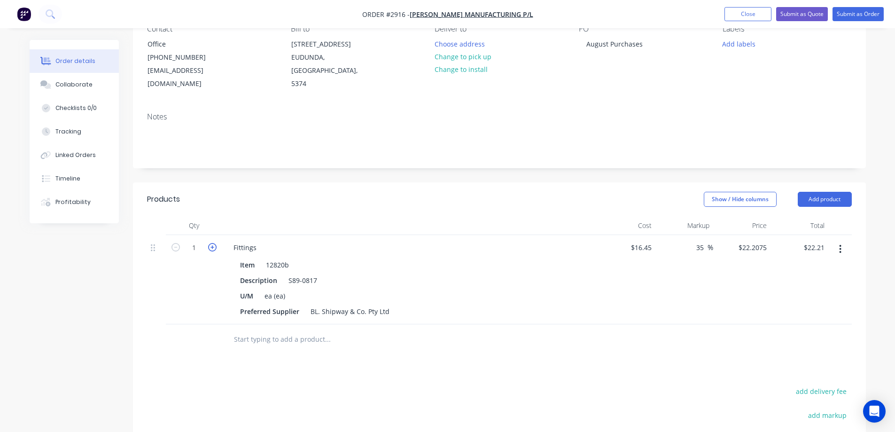
click at [213, 243] on icon "button" at bounding box center [212, 247] width 8 height 8
type input "2"
type input "$44.42"
click at [288, 330] on input "text" at bounding box center [327, 339] width 188 height 19
click at [838, 240] on button "button" at bounding box center [840, 248] width 22 height 17
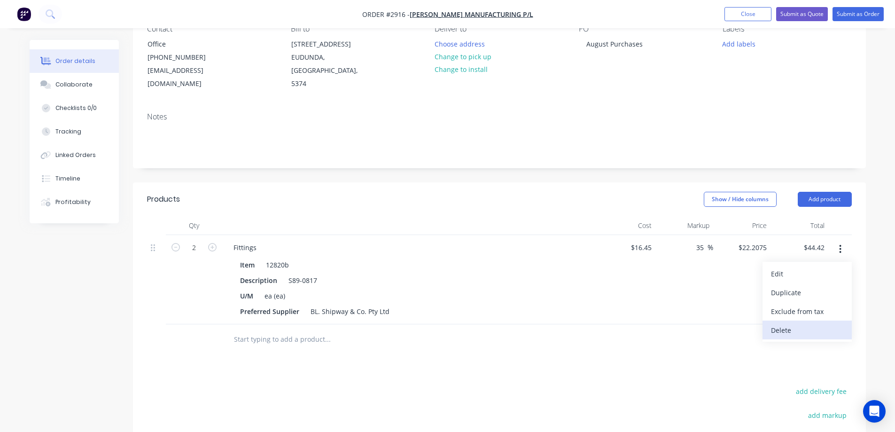
click at [790, 323] on div "Delete" at bounding box center [807, 330] width 72 height 14
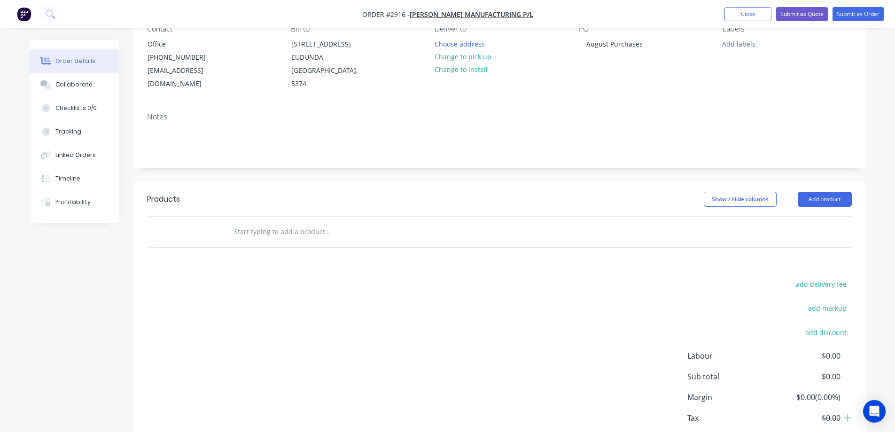
click at [319, 222] on input "text" at bounding box center [327, 231] width 188 height 19
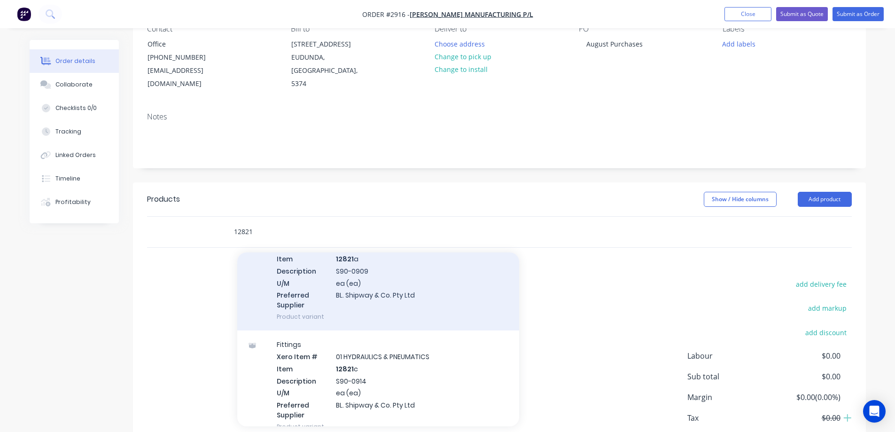
scroll to position [188, 0]
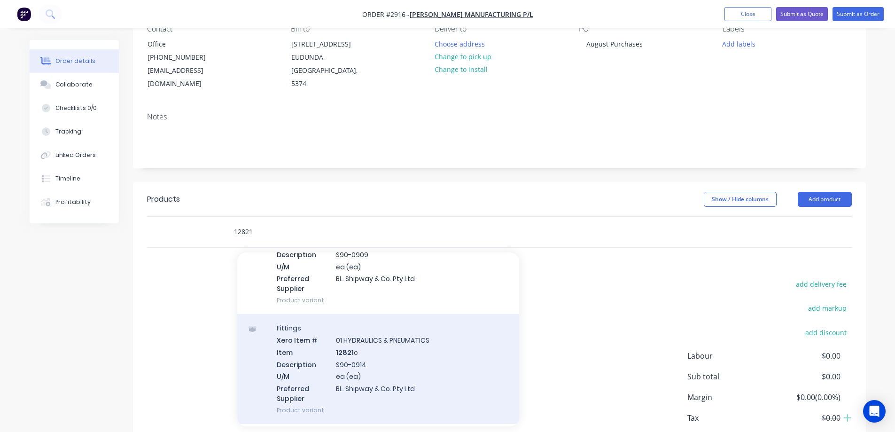
type input "12821"
click at [441, 344] on div "Fittings Xero Item # 01 HYDRAULICS & PNEUMATICS Item 12821 c Description S90-09…" at bounding box center [378, 369] width 282 height 110
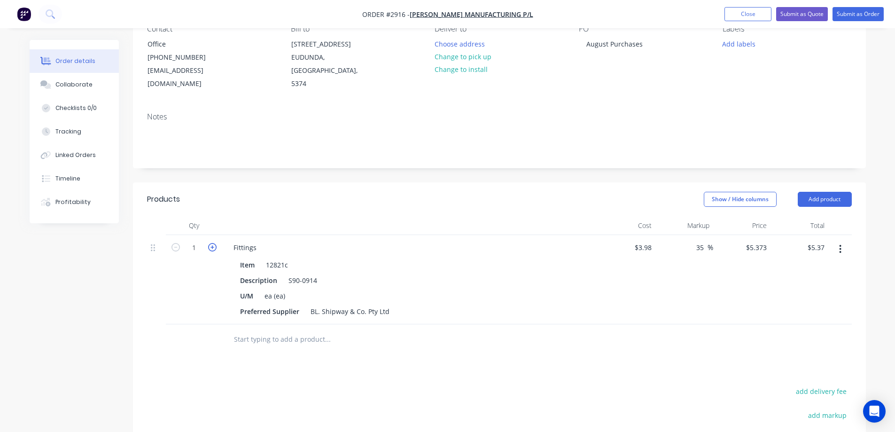
click at [215, 243] on icon "button" at bounding box center [212, 247] width 8 height 8
type input "2"
type input "$10.75"
click at [269, 330] on input "text" at bounding box center [327, 339] width 188 height 19
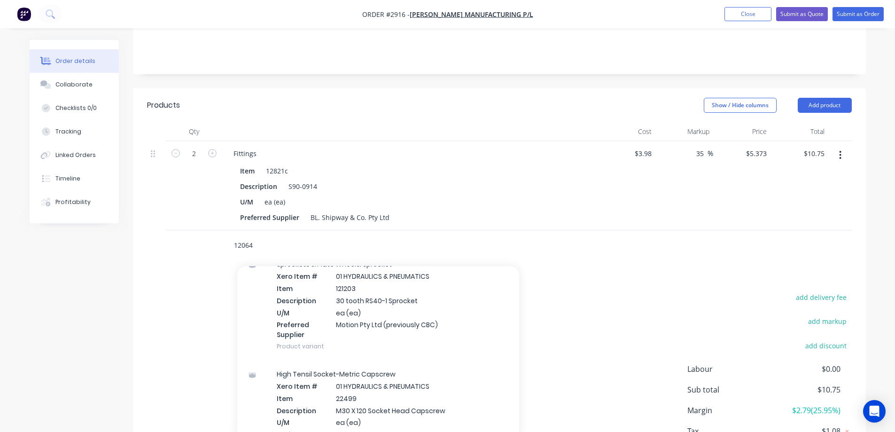
scroll to position [282, 0]
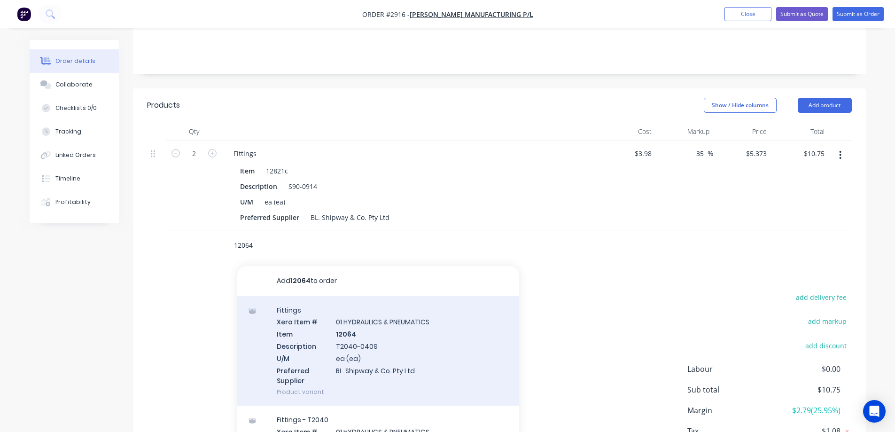
type input "12064"
click at [421, 342] on div "Fittings Xero Item # 01 HYDRAULICS & PNEUMATICS Item 12064 Description T2040-04…" at bounding box center [378, 351] width 282 height 110
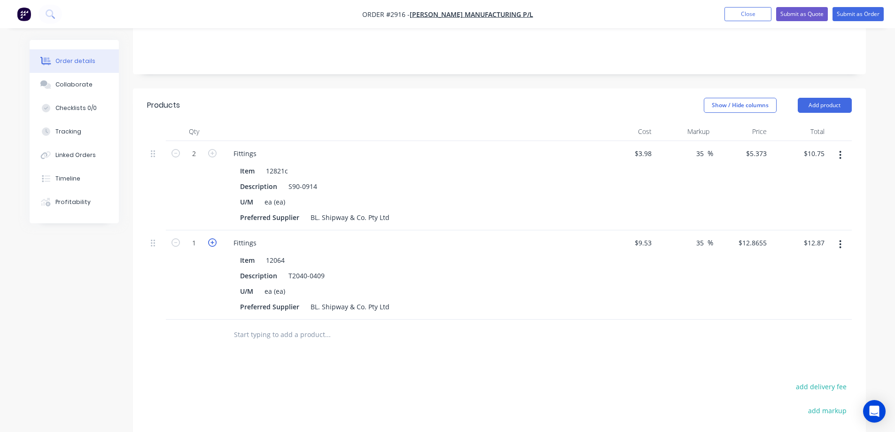
click at [211, 238] on icon "button" at bounding box center [212, 242] width 8 height 8
type input "2"
type input "$25.73"
click at [268, 330] on input "text" at bounding box center [327, 334] width 188 height 19
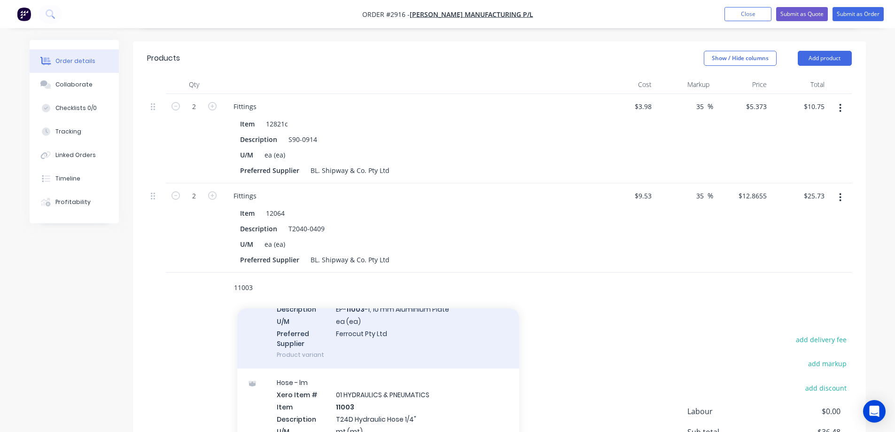
scroll to position [94, 0]
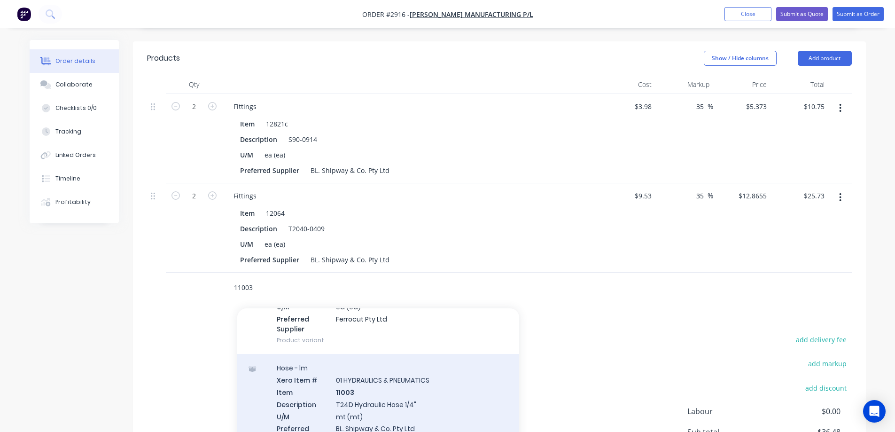
type input "11003"
click at [424, 392] on div "Hose - lm Xero Item # 01 HYDRAULICS & PNEUMATICS Item 11003 Description T24D Hy…" at bounding box center [378, 421] width 282 height 134
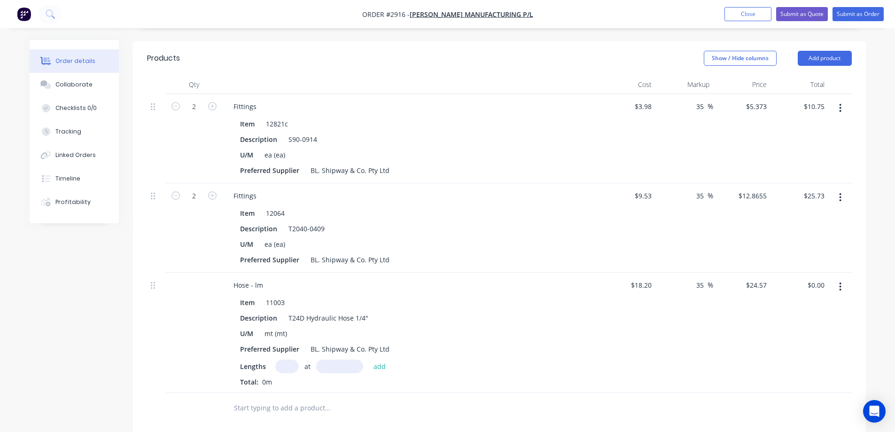
click at [280, 359] on input "text" at bounding box center [286, 366] width 23 height 14
type input "1"
type input "1500mm"
click at [377, 359] on button "add" at bounding box center [380, 365] width 22 height 13
type input "$36.86"
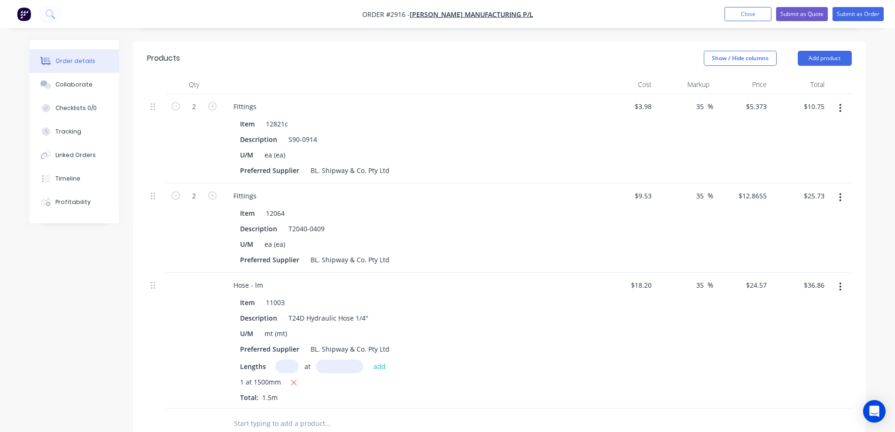
click at [293, 414] on input "text" at bounding box center [327, 423] width 188 height 19
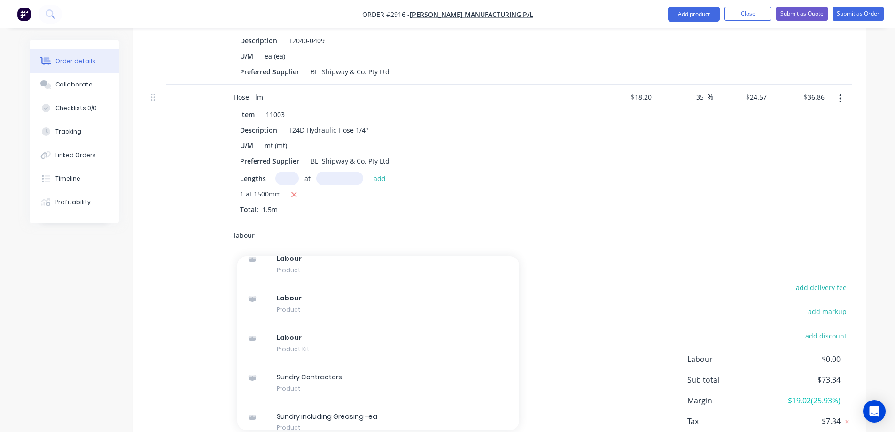
scroll to position [1180, 0]
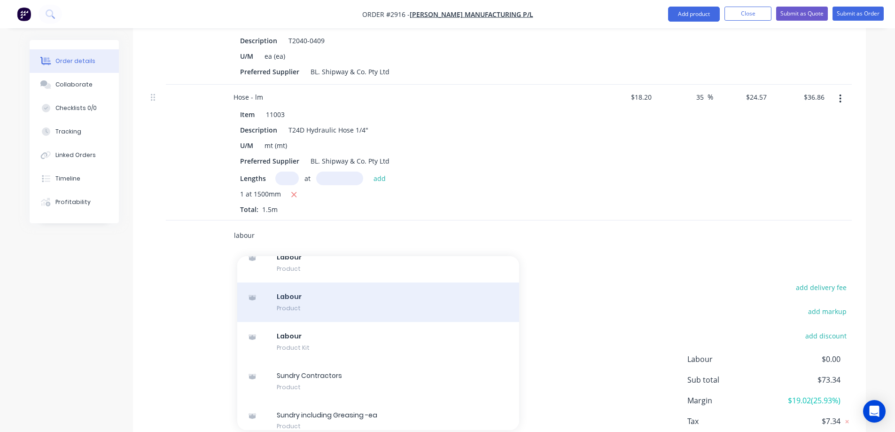
type input "labour"
click at [379, 282] on div "Labour Product" at bounding box center [378, 301] width 282 height 39
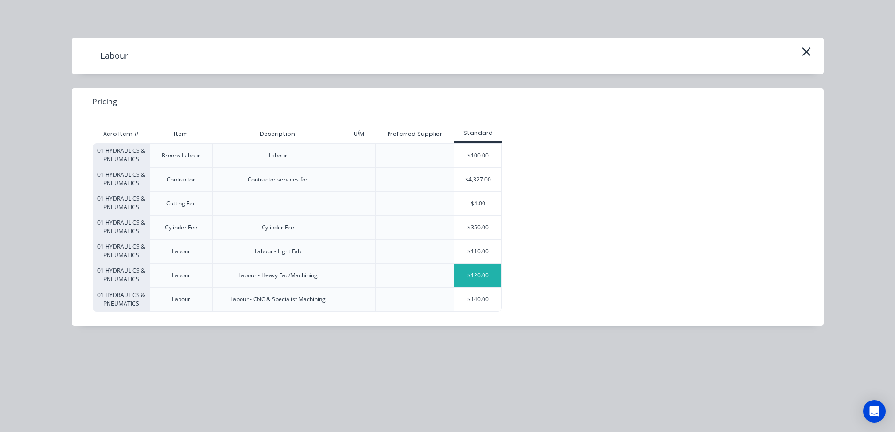
click at [472, 274] on div "$120.00" at bounding box center [477, 274] width 47 height 23
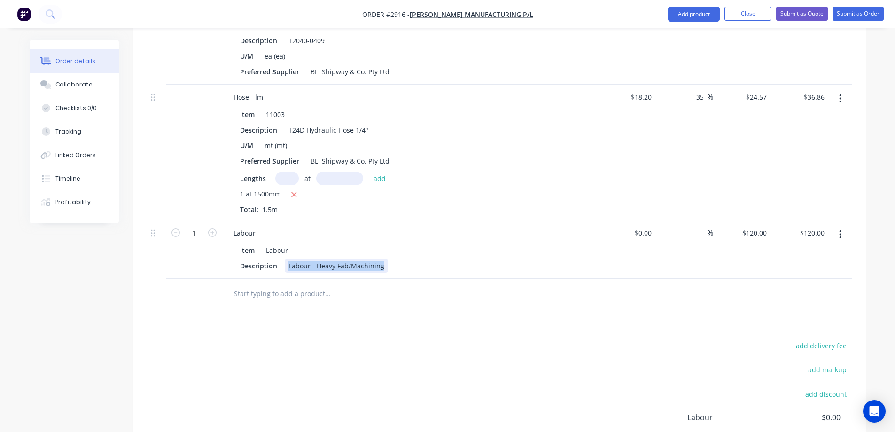
drag, startPoint x: 383, startPoint y: 251, endPoint x: 285, endPoint y: 250, distance: 98.6
click at [285, 259] on div "Labour - Heavy Fab/Machining" at bounding box center [336, 266] width 103 height 14
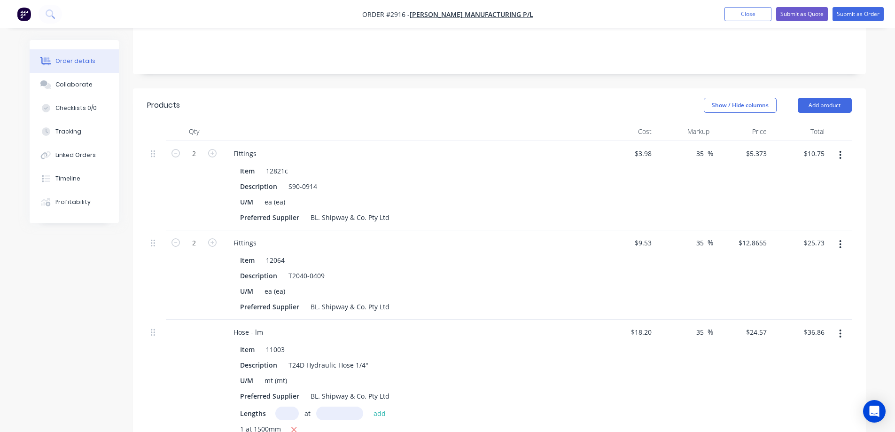
scroll to position [94, 0]
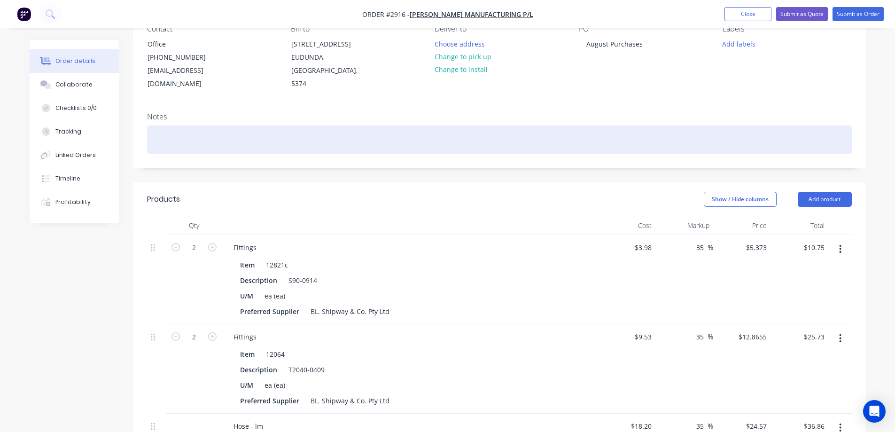
click at [211, 125] on div at bounding box center [499, 139] width 704 height 29
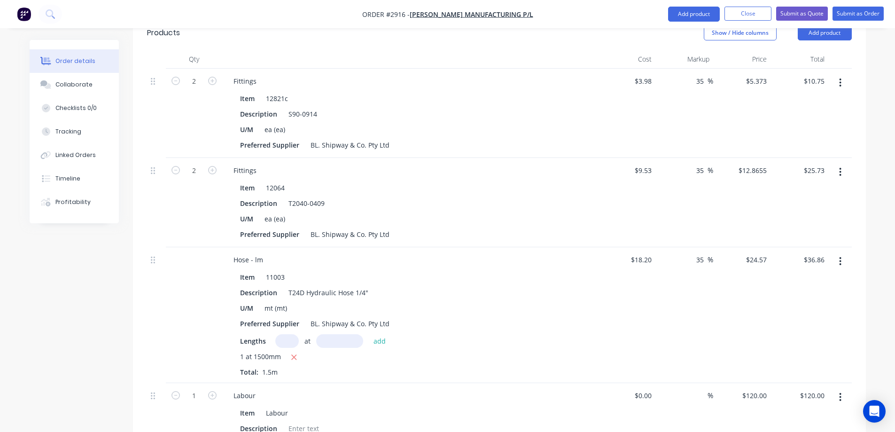
scroll to position [282, 0]
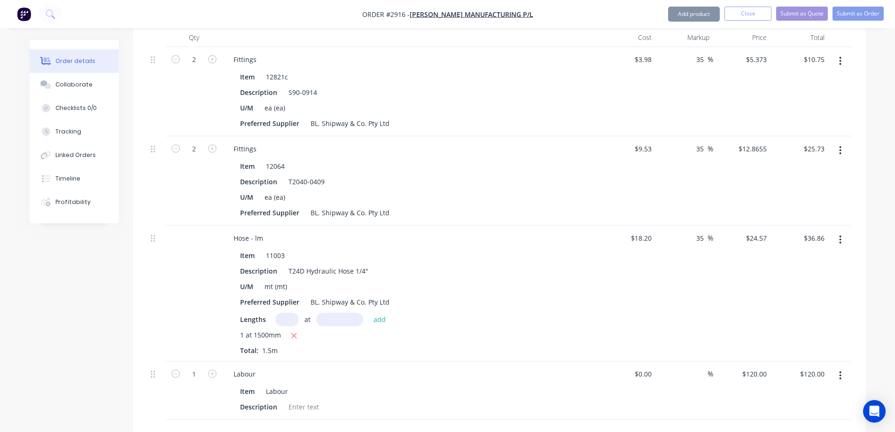
click at [367, 264] on div "T24D Hydraulic Hose 1/4"" at bounding box center [328, 271] width 87 height 14
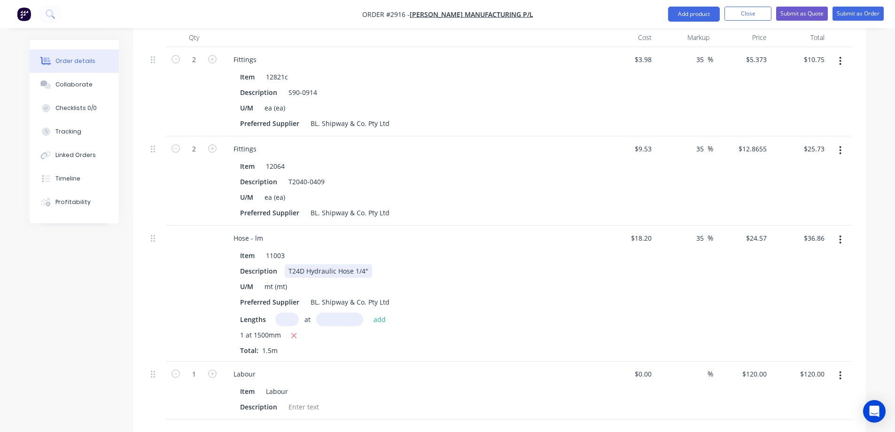
click at [362, 264] on div "T24D Hydraulic Hose 1/4"" at bounding box center [328, 271] width 87 height 14
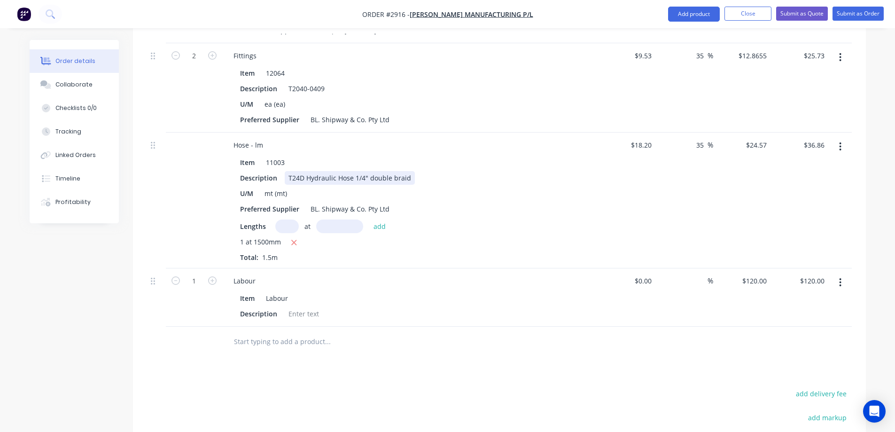
scroll to position [376, 0]
type input ".5"
type input "0.5"
type input "$60.00"
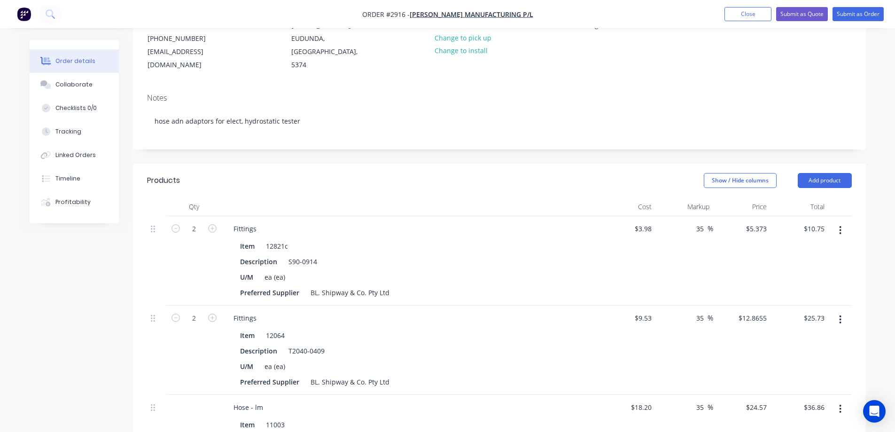
scroll to position [0, 0]
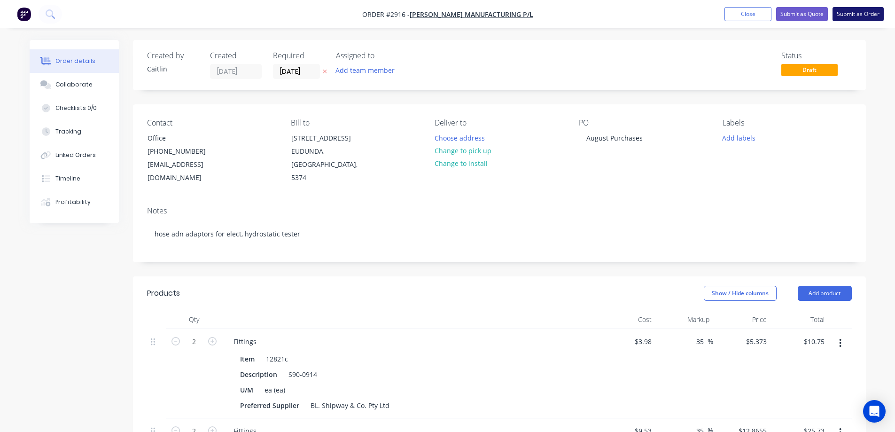
click at [858, 16] on button "Submit as Order" at bounding box center [857, 14] width 51 height 14
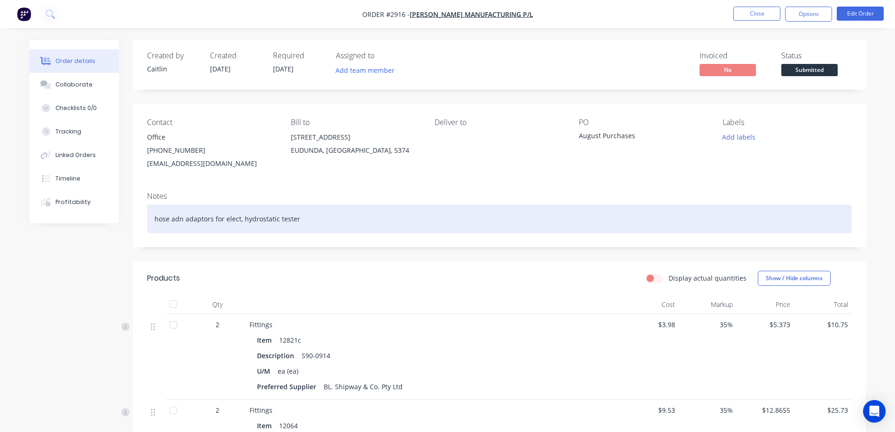
click at [177, 219] on div "hose adn adaptors for elect, hydrostatic tester" at bounding box center [499, 218] width 704 height 29
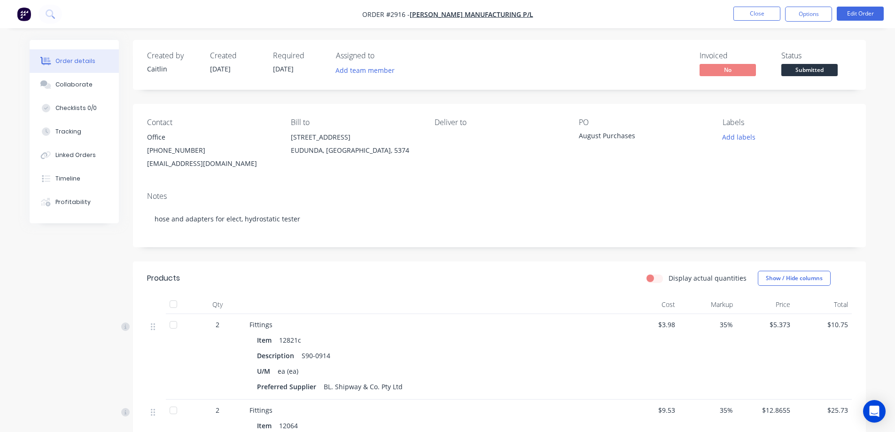
click at [807, 75] on span "Submitted" at bounding box center [809, 70] width 56 height 12
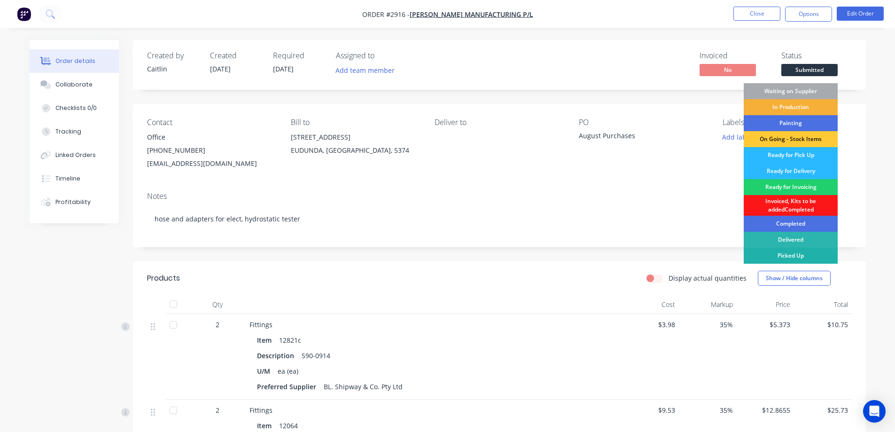
click at [787, 256] on div "Picked Up" at bounding box center [790, 255] width 94 height 16
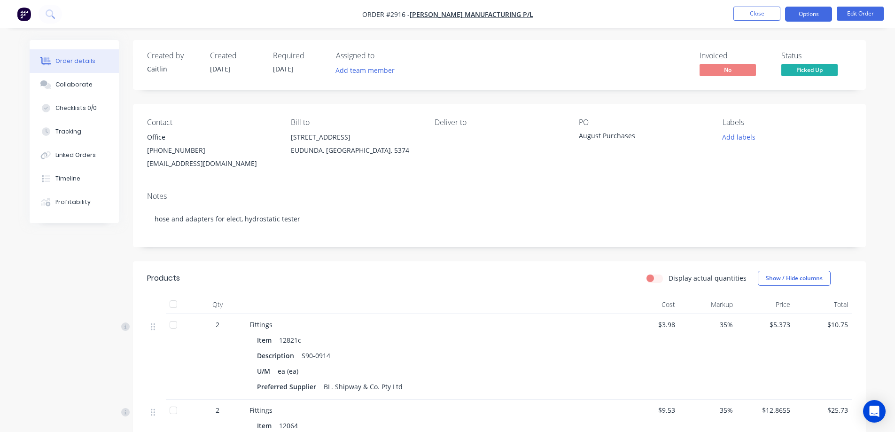
click at [805, 15] on button "Options" at bounding box center [808, 14] width 47 height 15
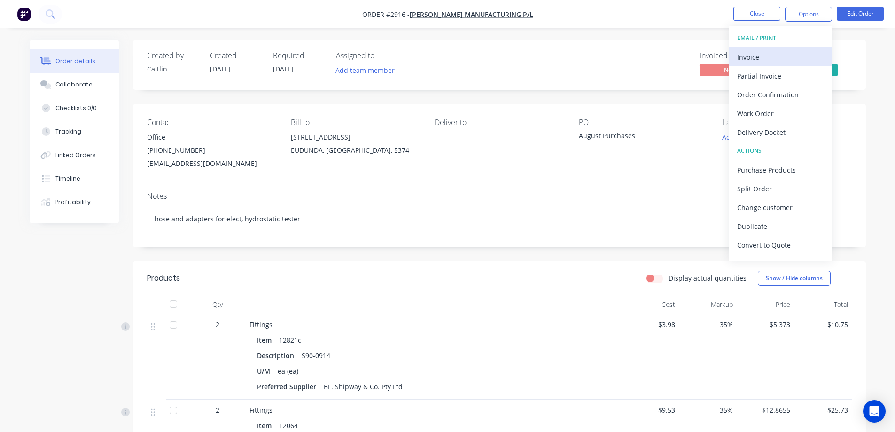
click at [772, 57] on div "Invoice" at bounding box center [780, 57] width 86 height 14
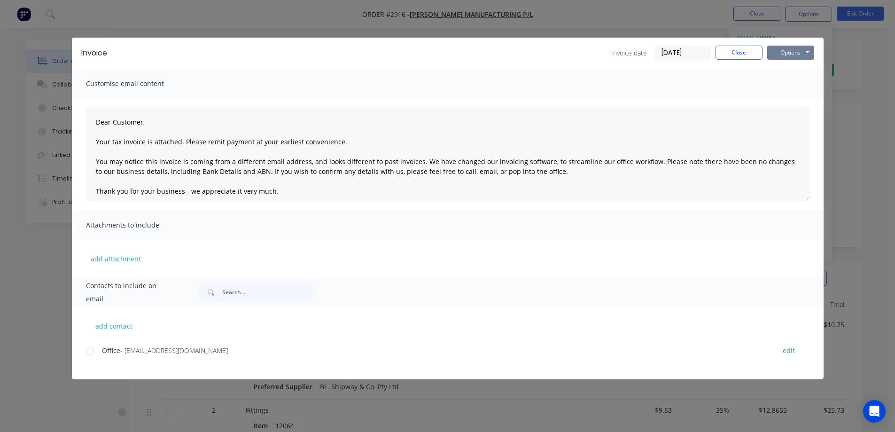
click at [790, 51] on button "Options" at bounding box center [790, 53] width 47 height 14
click at [788, 68] on button "Preview" at bounding box center [797, 69] width 60 height 15
click at [91, 350] on div at bounding box center [89, 350] width 19 height 19
click at [792, 53] on button "Options" at bounding box center [790, 53] width 47 height 14
click at [793, 97] on button "Email" at bounding box center [797, 100] width 60 height 15
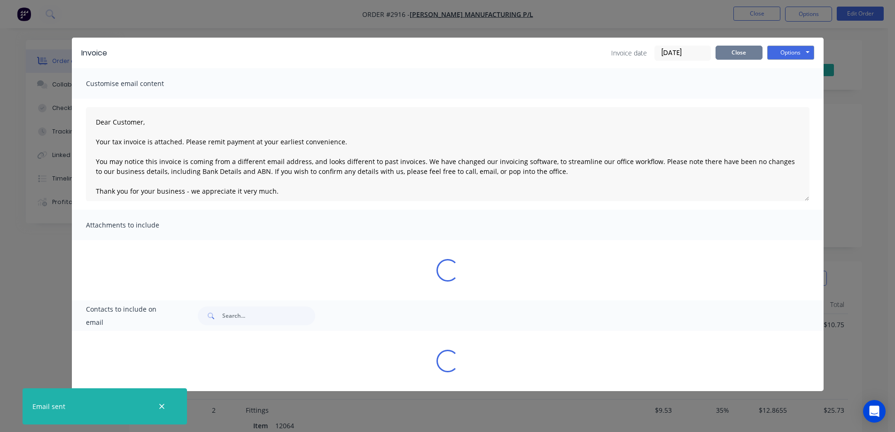
type textarea "Dear Customer, Your tax invoice is attached. Please remit payment at your earli…"
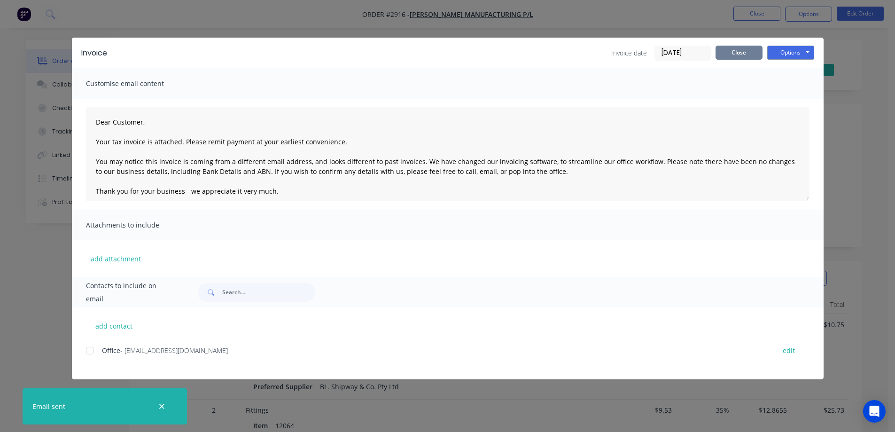
click at [744, 54] on button "Close" at bounding box center [738, 53] width 47 height 14
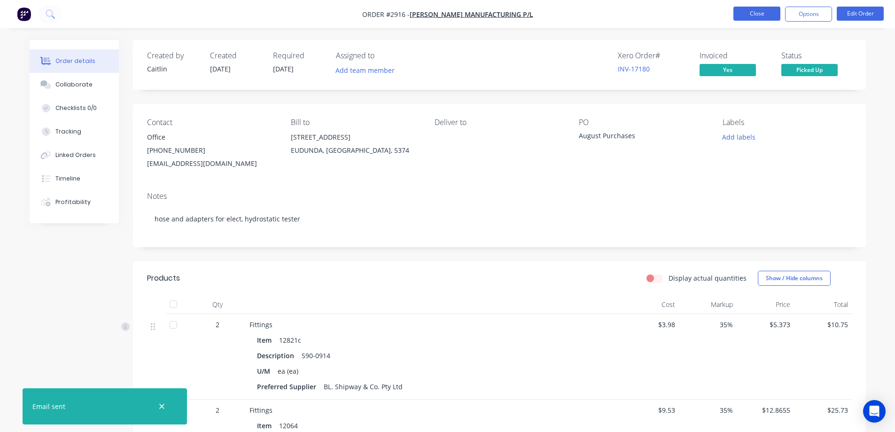
click at [760, 11] on button "Close" at bounding box center [756, 14] width 47 height 14
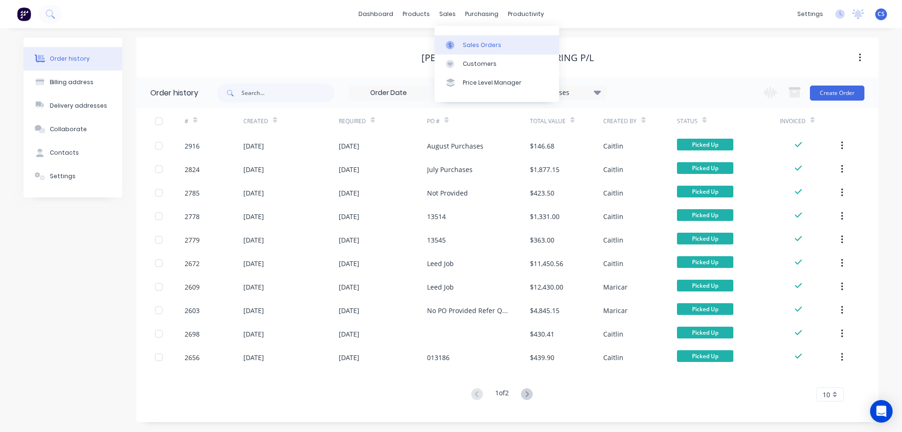
click at [476, 49] on link "Sales Orders" at bounding box center [496, 44] width 124 height 19
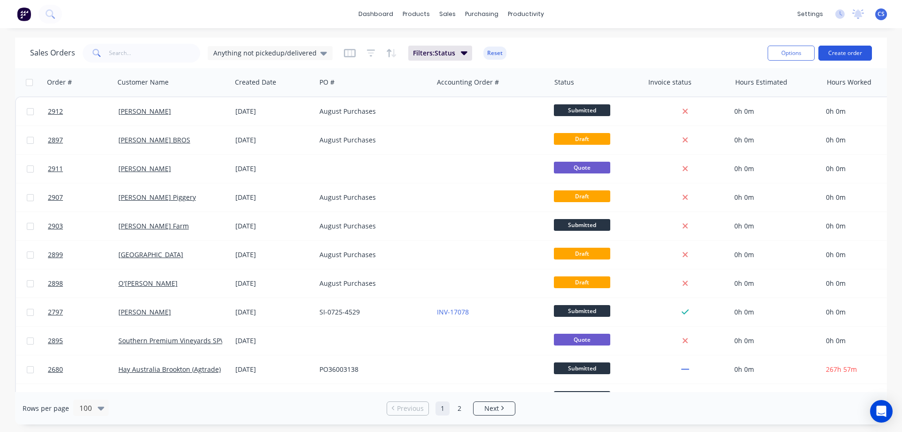
click at [852, 53] on button "Create order" at bounding box center [845, 53] width 54 height 15
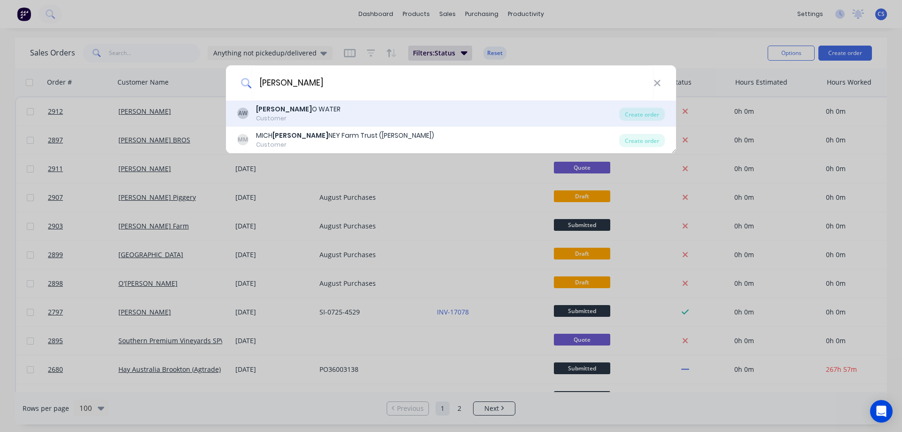
type input "[PERSON_NAME]"
click at [342, 116] on div "AW [PERSON_NAME] O WATER Customer" at bounding box center [428, 113] width 382 height 18
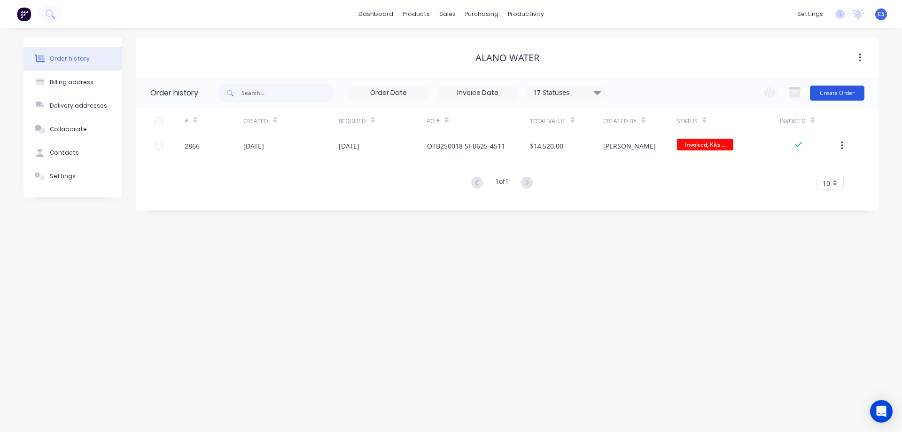
click at [826, 93] on button "Create Order" at bounding box center [837, 92] width 54 height 15
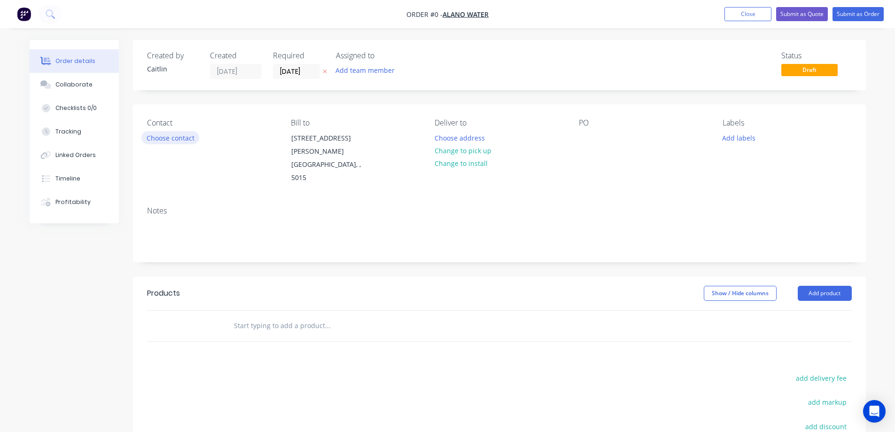
click at [166, 136] on button "Choose contact" at bounding box center [170, 137] width 58 height 13
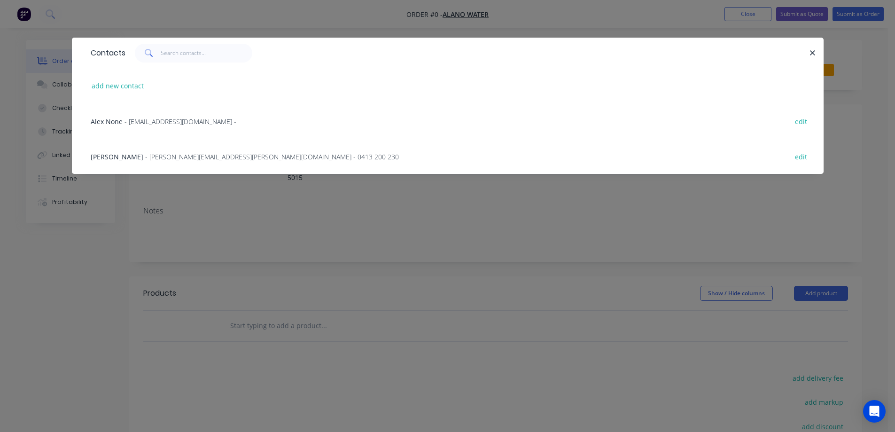
click at [168, 123] on span "- accounts@alano.com.au -" at bounding box center [180, 121] width 112 height 9
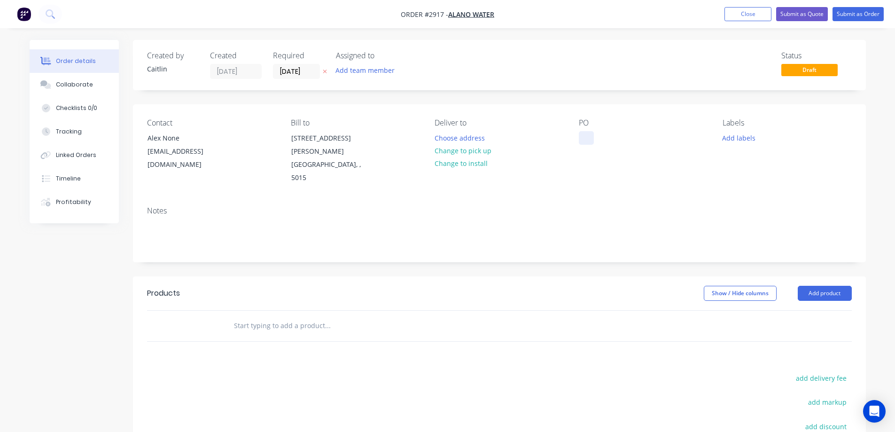
click at [584, 137] on div at bounding box center [586, 138] width 15 height 14
click at [286, 316] on input "text" at bounding box center [327, 325] width 188 height 19
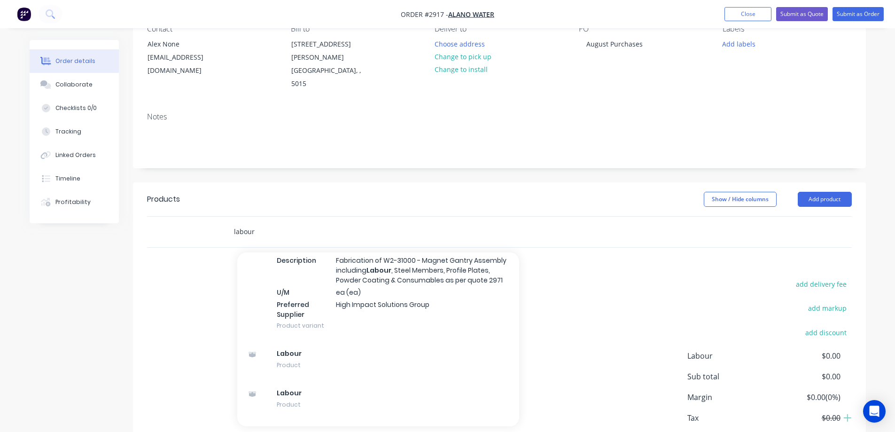
scroll to position [1127, 0]
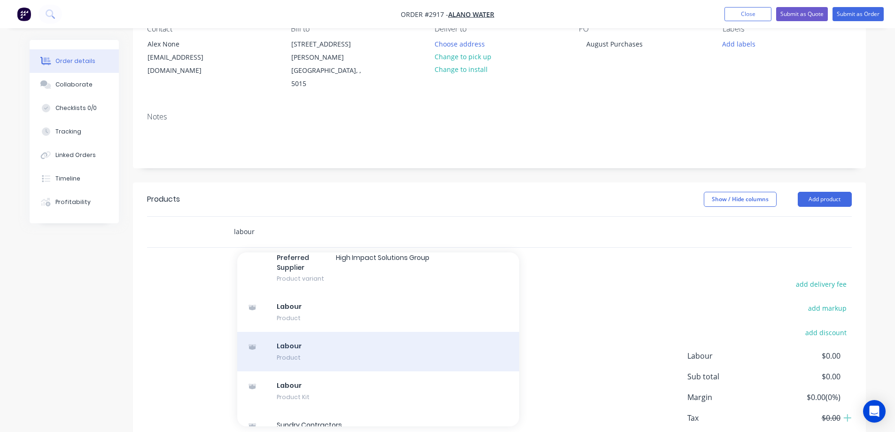
type input "labour"
click at [347, 332] on div "Labour Product" at bounding box center [378, 351] width 282 height 39
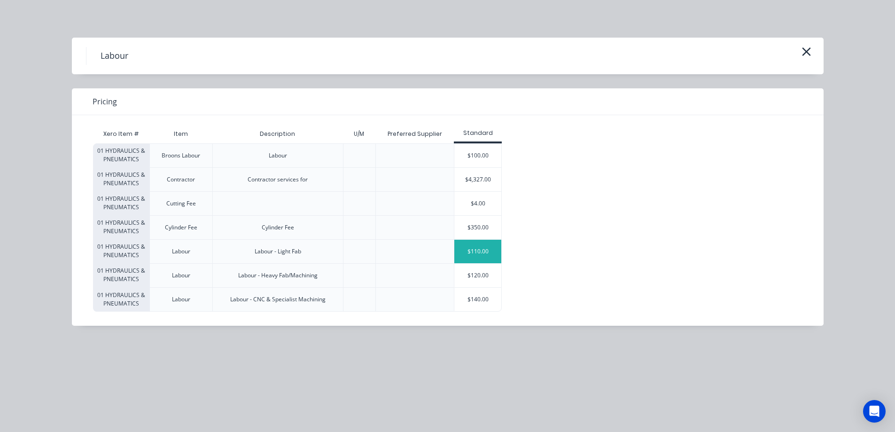
click at [488, 253] on div "$110.00" at bounding box center [477, 251] width 47 height 23
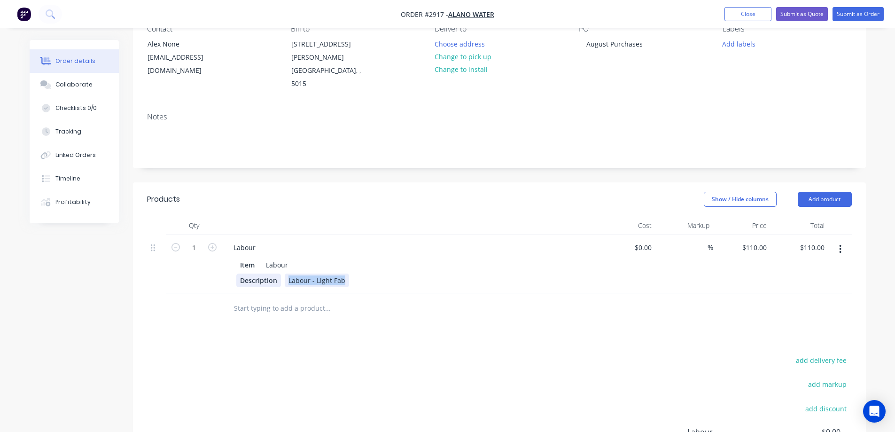
drag, startPoint x: 343, startPoint y: 257, endPoint x: 278, endPoint y: 256, distance: 64.8
click at [278, 273] on div "Description Labour - Light Fab" at bounding box center [408, 280] width 344 height 14
click at [199, 240] on input "1" at bounding box center [194, 247] width 24 height 14
type input "4"
type input "$440.00"
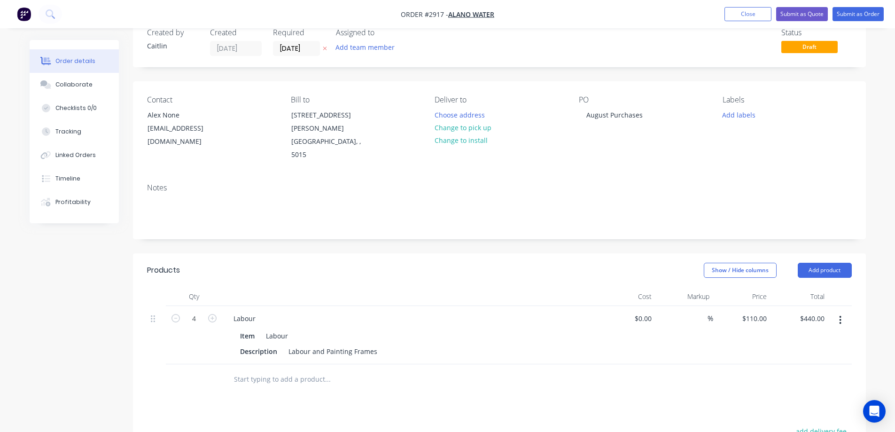
scroll to position [0, 0]
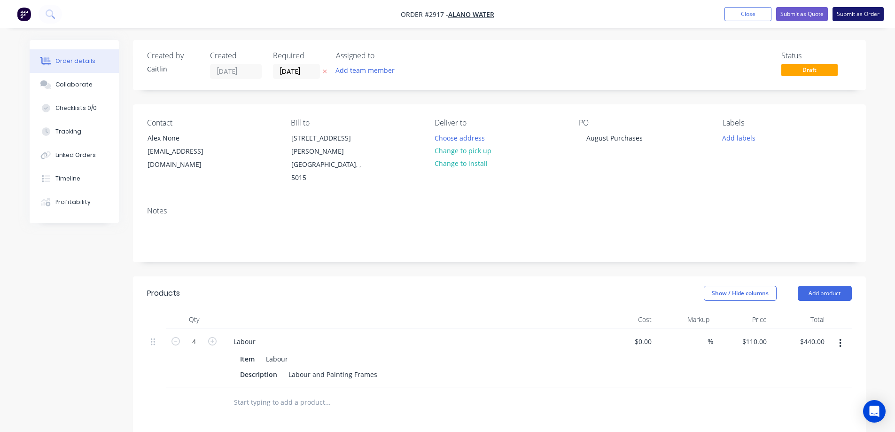
click at [844, 16] on button "Submit as Order" at bounding box center [857, 14] width 51 height 14
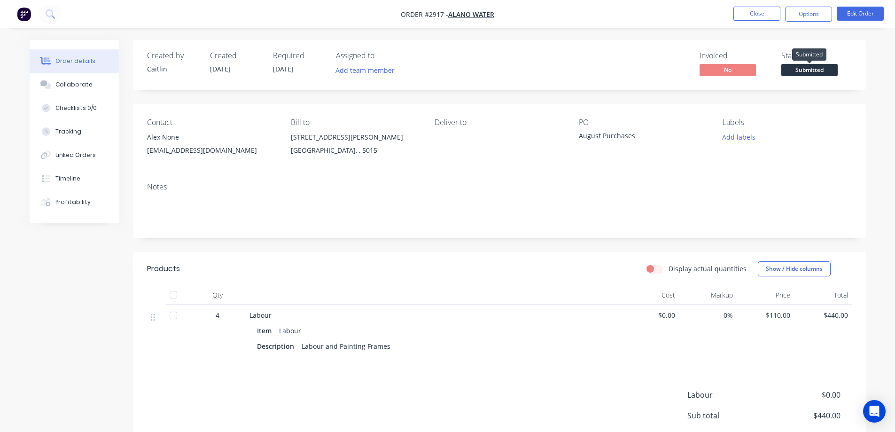
click at [807, 70] on span "Submitted" at bounding box center [809, 70] width 56 height 12
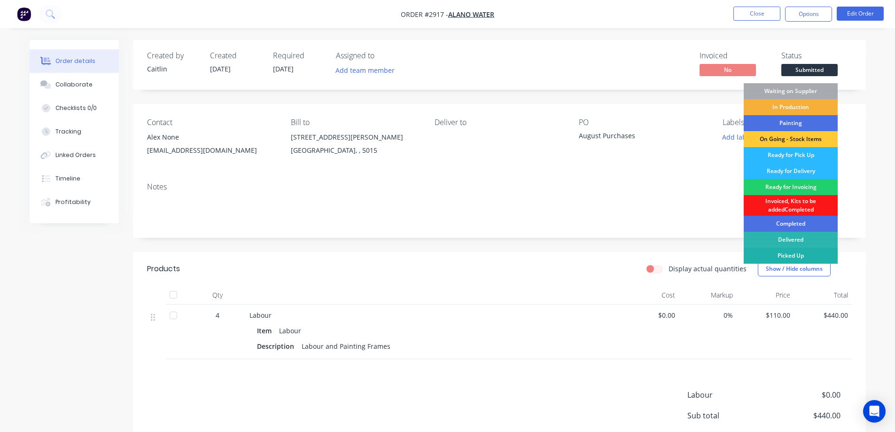
click at [777, 254] on div "Picked Up" at bounding box center [790, 255] width 94 height 16
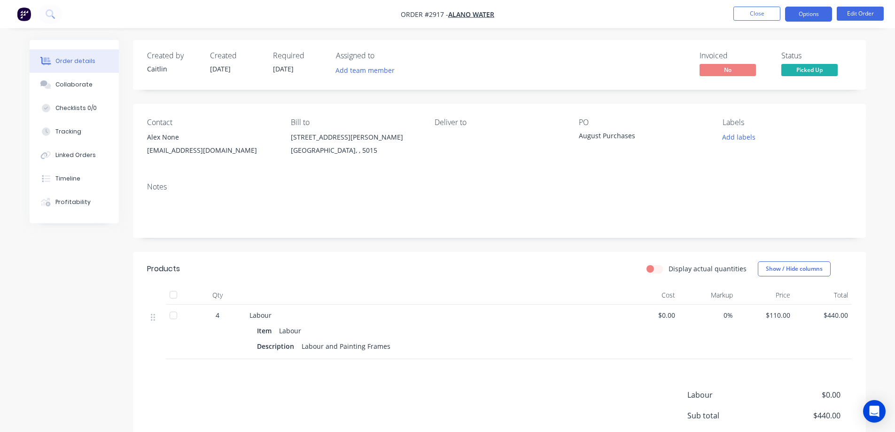
click at [797, 10] on button "Options" at bounding box center [808, 14] width 47 height 15
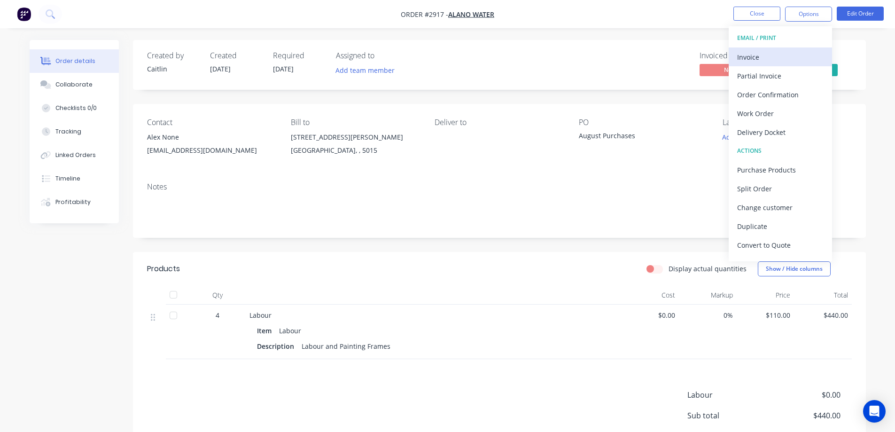
click at [778, 57] on div "Invoice" at bounding box center [780, 57] width 86 height 14
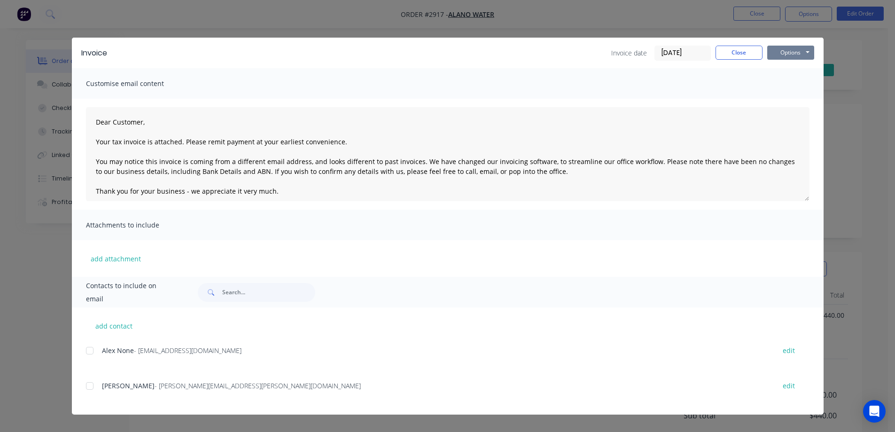
click at [780, 54] on button "Options" at bounding box center [790, 53] width 47 height 14
click at [791, 68] on button "Preview" at bounding box center [797, 69] width 60 height 15
click at [91, 353] on div at bounding box center [89, 350] width 19 height 19
click at [788, 54] on button "Options" at bounding box center [790, 53] width 47 height 14
click at [788, 101] on button "Email" at bounding box center [797, 100] width 60 height 15
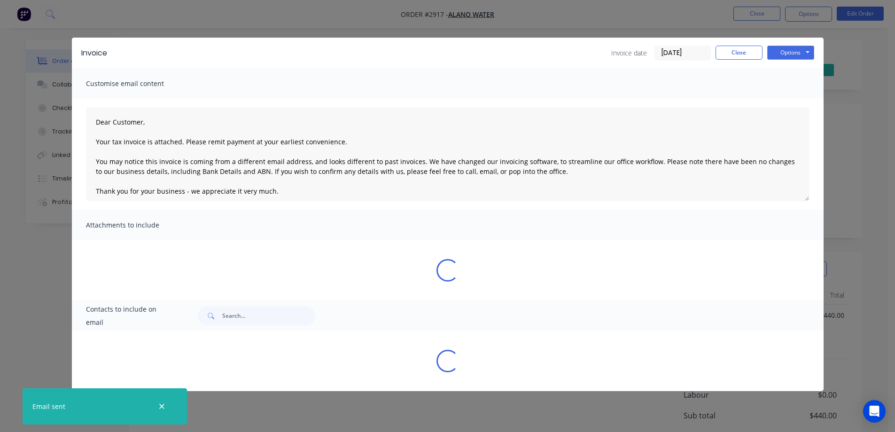
type textarea "Dear Customer, Your tax invoice is attached. Please remit payment at your earli…"
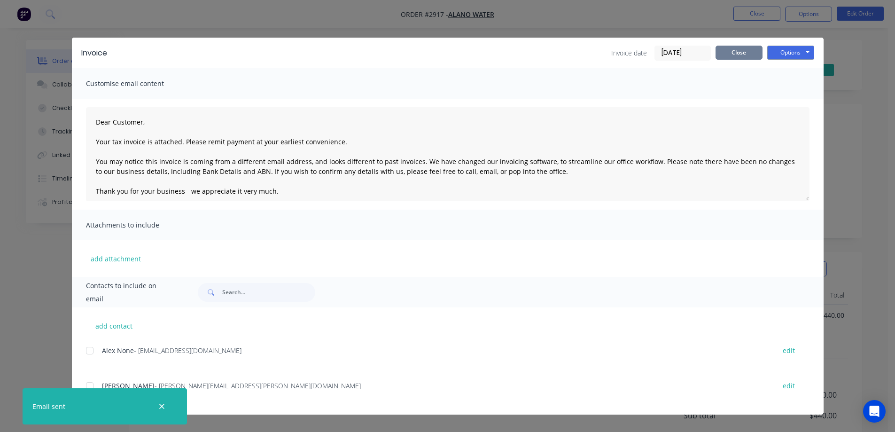
click at [742, 54] on button "Close" at bounding box center [738, 53] width 47 height 14
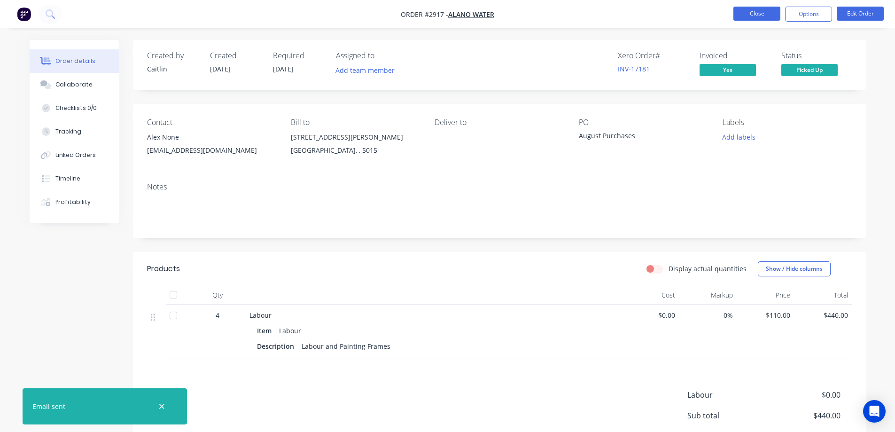
click at [753, 14] on button "Close" at bounding box center [756, 14] width 47 height 14
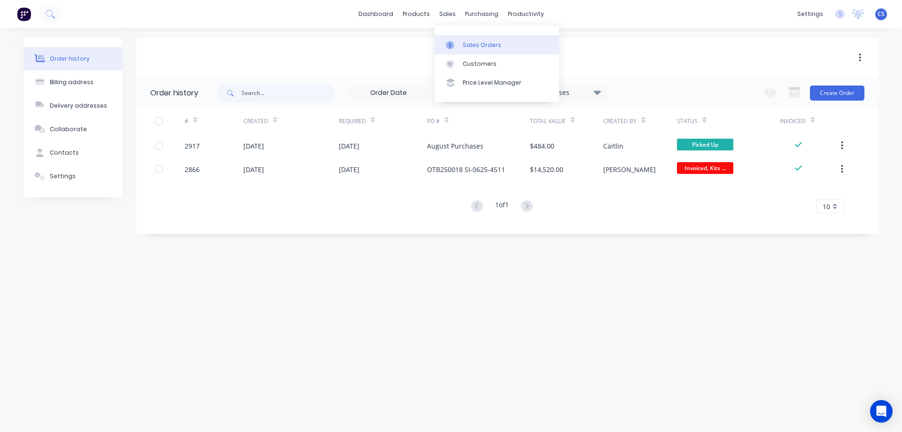
click at [484, 46] on div "Sales Orders" at bounding box center [482, 45] width 39 height 8
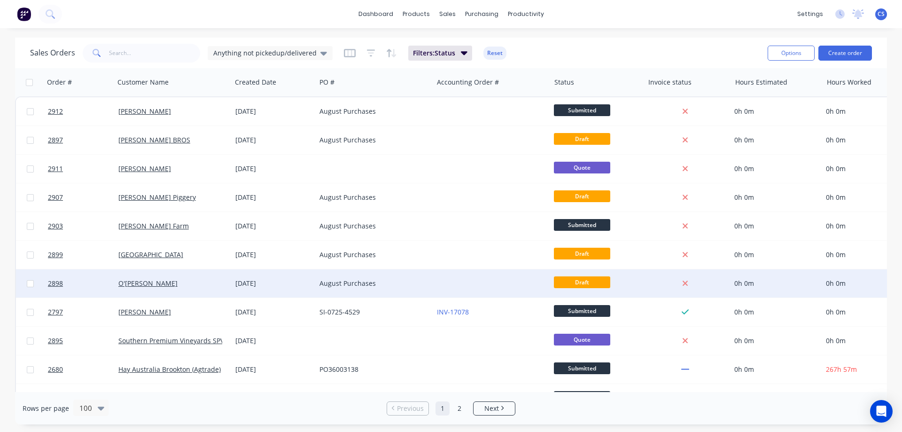
click at [460, 284] on div at bounding box center [491, 283] width 117 height 28
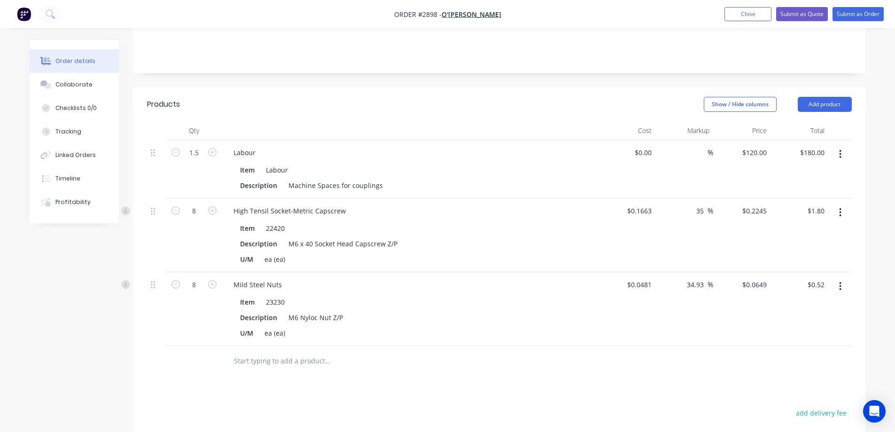
scroll to position [188, 0]
click at [197, 147] on input "1.5" at bounding box center [194, 154] width 24 height 14
type input "2.5"
type input "$300.00"
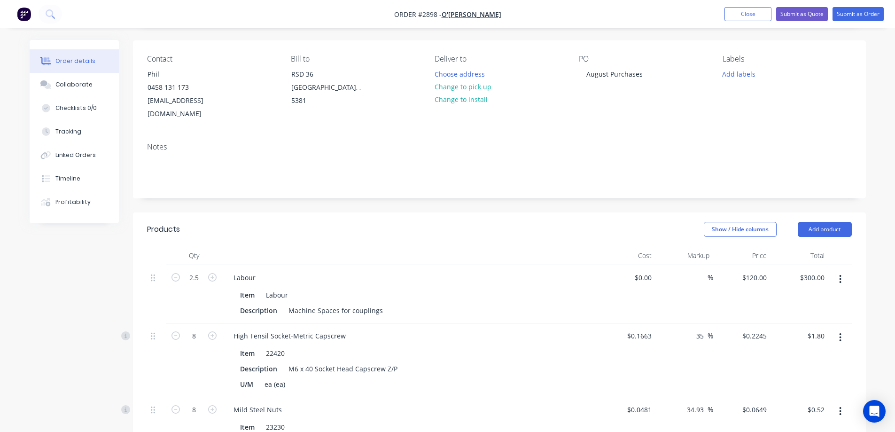
scroll to position [0, 0]
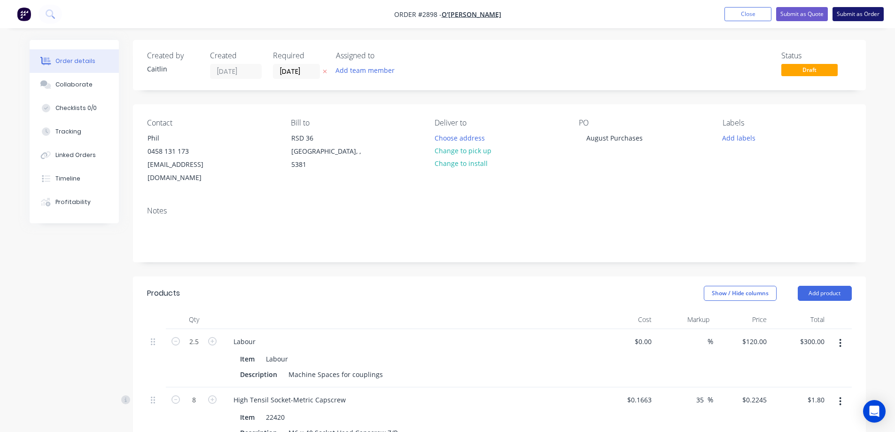
click at [852, 15] on button "Submit as Order" at bounding box center [857, 14] width 51 height 14
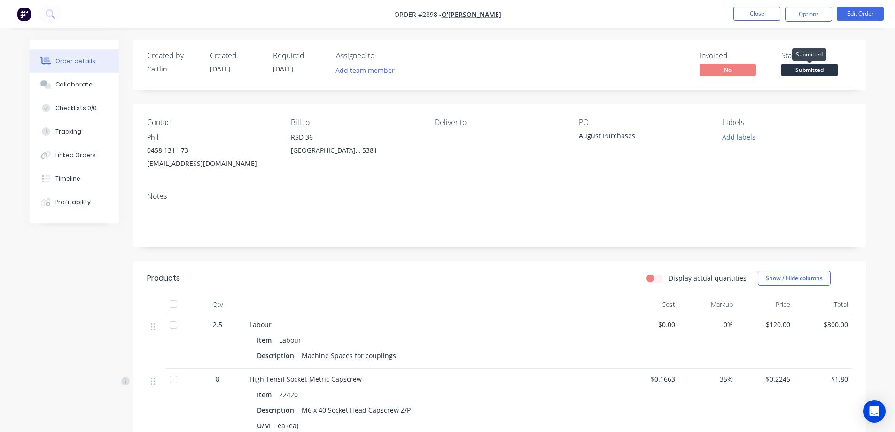
click at [809, 71] on span "Submitted" at bounding box center [809, 70] width 56 height 12
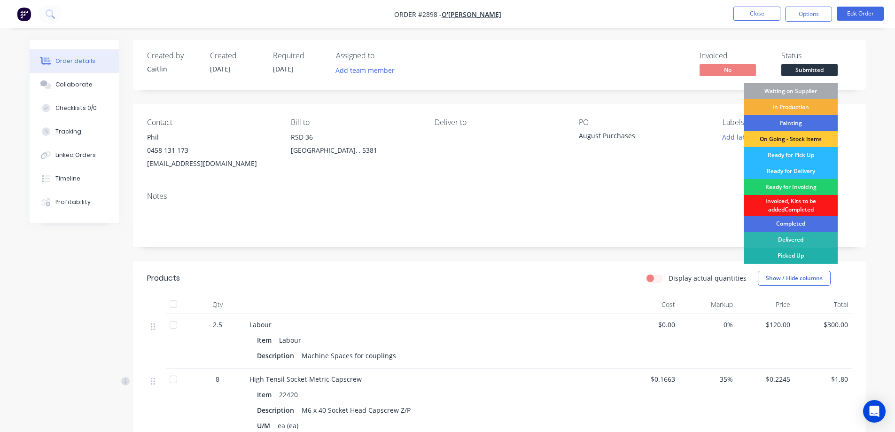
click at [787, 256] on div "Picked Up" at bounding box center [790, 255] width 94 height 16
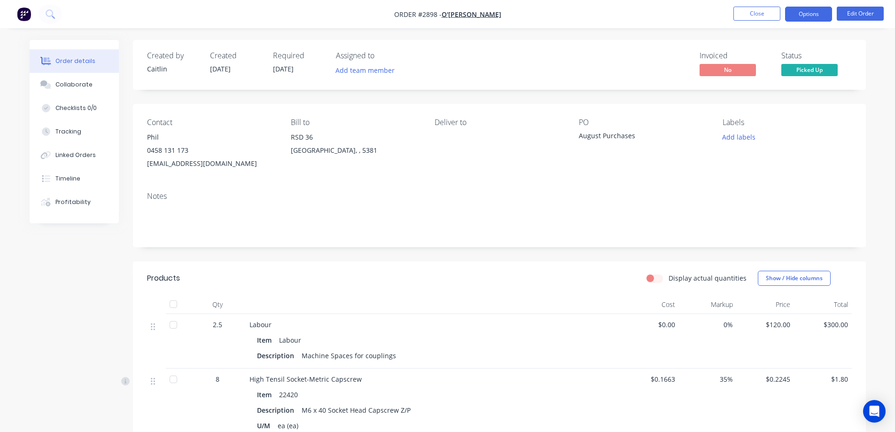
click at [809, 13] on button "Options" at bounding box center [808, 14] width 47 height 15
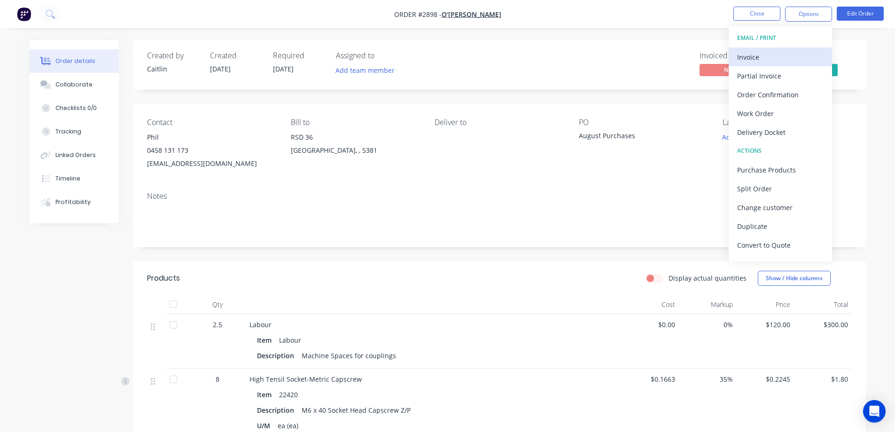
click at [771, 56] on div "Invoice" at bounding box center [780, 57] width 86 height 14
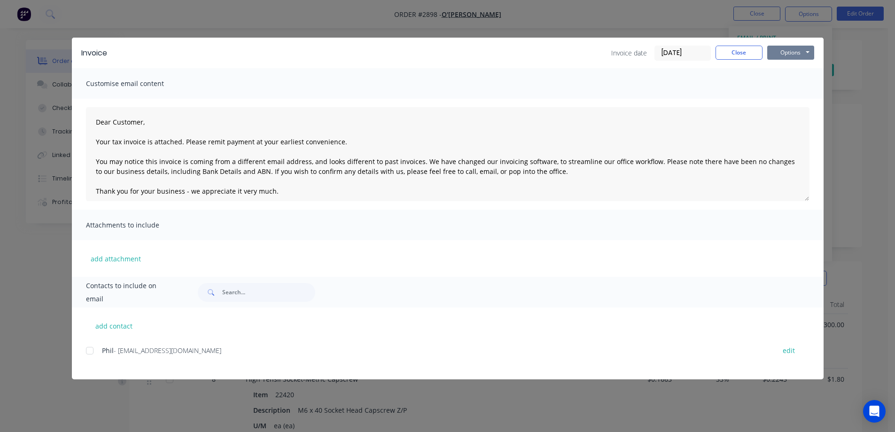
click at [785, 46] on button "Options" at bounding box center [790, 53] width 47 height 14
click at [788, 104] on button "Email" at bounding box center [797, 100] width 60 height 15
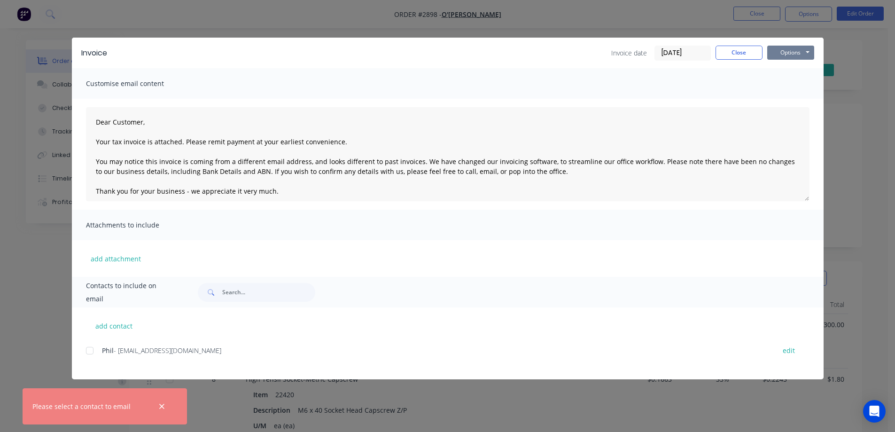
click at [798, 49] on button "Options" at bounding box center [790, 53] width 47 height 14
click at [789, 72] on button "Preview" at bounding box center [797, 69] width 60 height 15
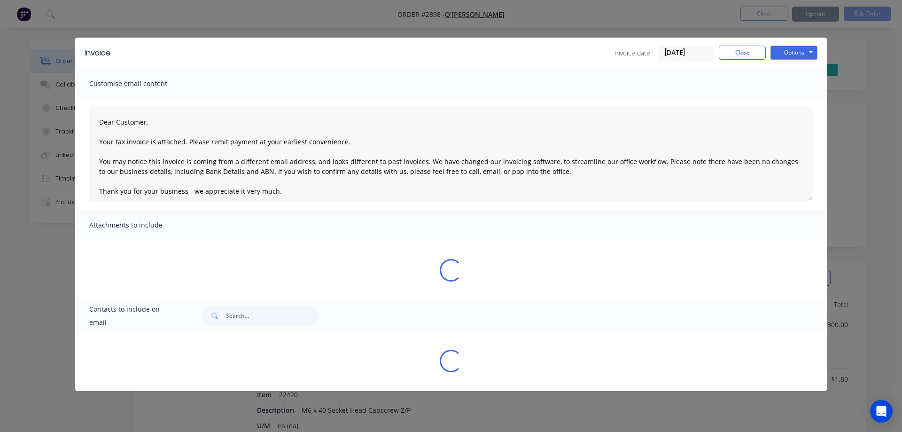
type textarea "Dear Customer, Your tax invoice is attached. Please remit payment at your earli…"
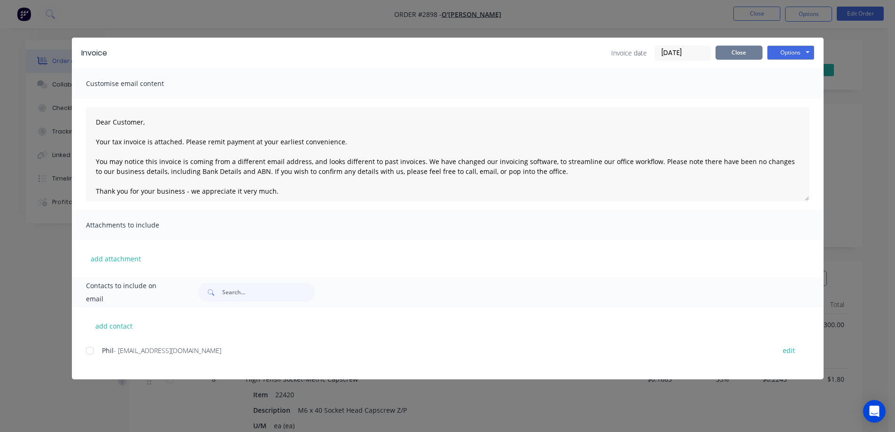
click at [741, 50] on button "Close" at bounding box center [738, 53] width 47 height 14
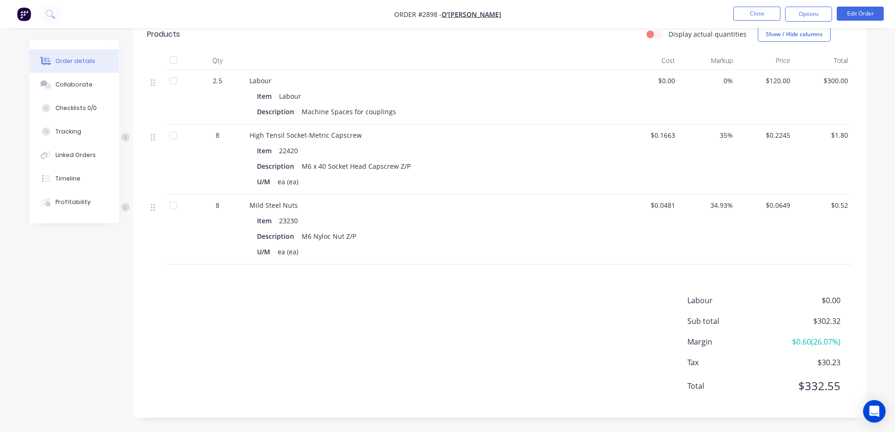
scroll to position [103, 0]
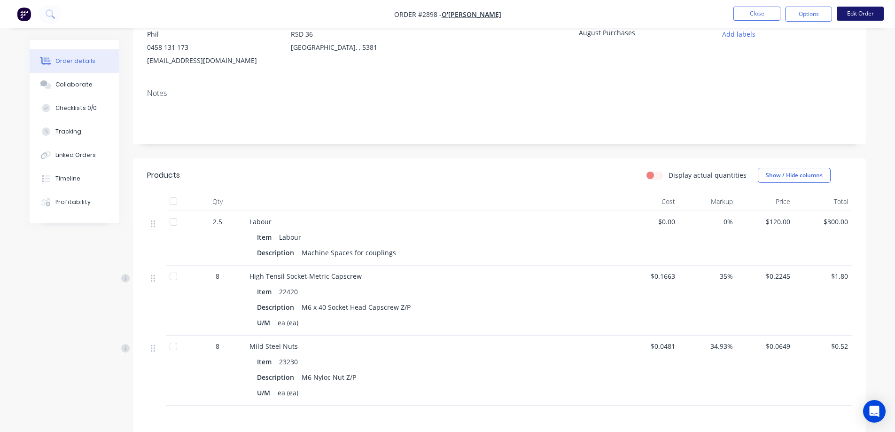
click at [866, 15] on button "Edit Order" at bounding box center [859, 14] width 47 height 14
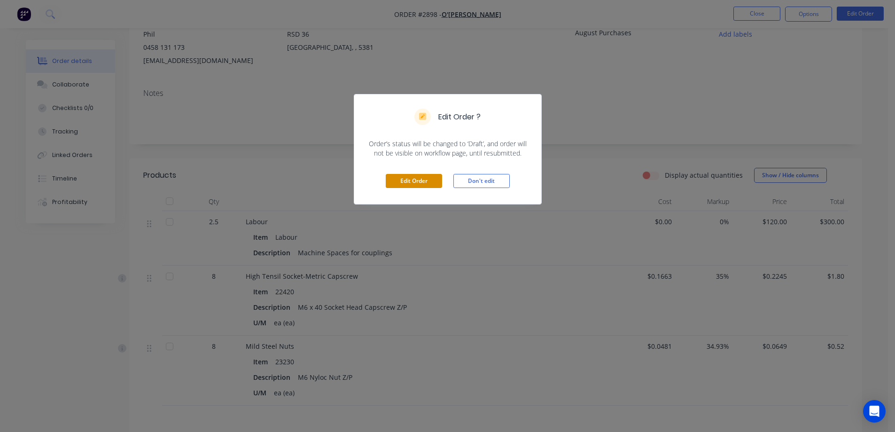
click at [404, 177] on button "Edit Order" at bounding box center [414, 181] width 56 height 14
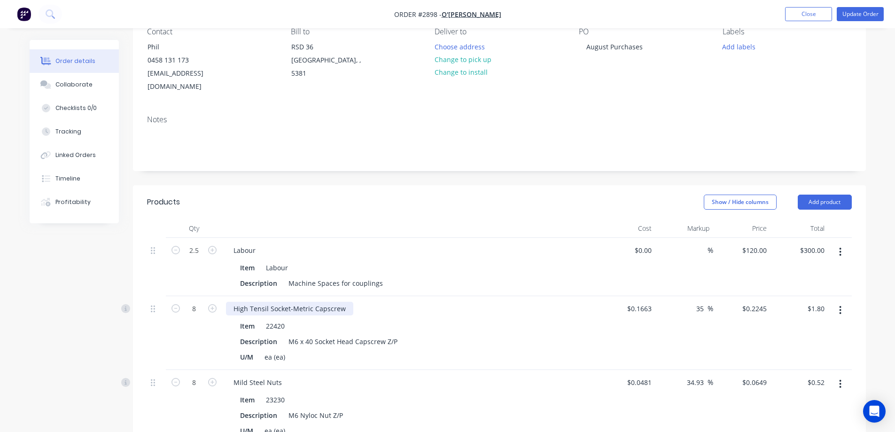
scroll to position [94, 0]
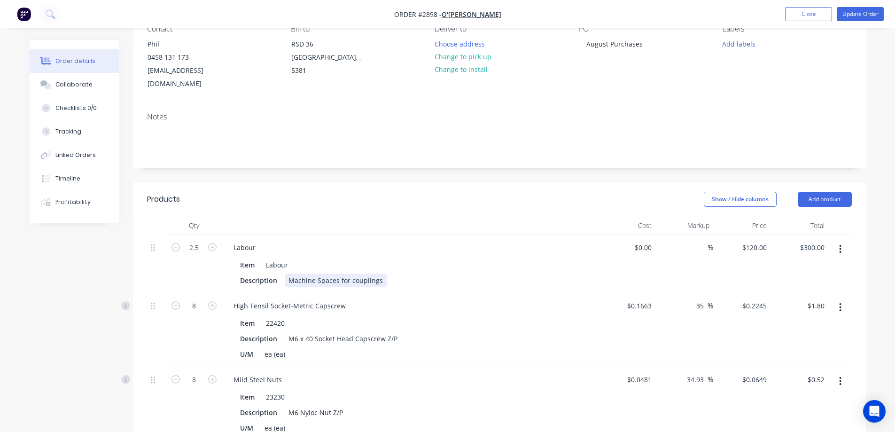
click at [378, 273] on div "Machine Spaces for couplings" at bounding box center [336, 280] width 102 height 14
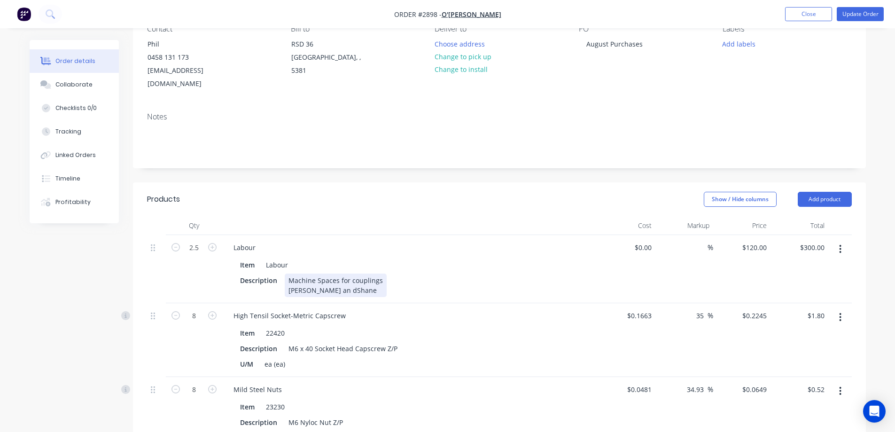
click at [309, 276] on div "Machine Spaces for couplings [PERSON_NAME] an dShane" at bounding box center [336, 284] width 102 height 23
click at [858, 12] on button "Update Order" at bounding box center [859, 14] width 47 height 14
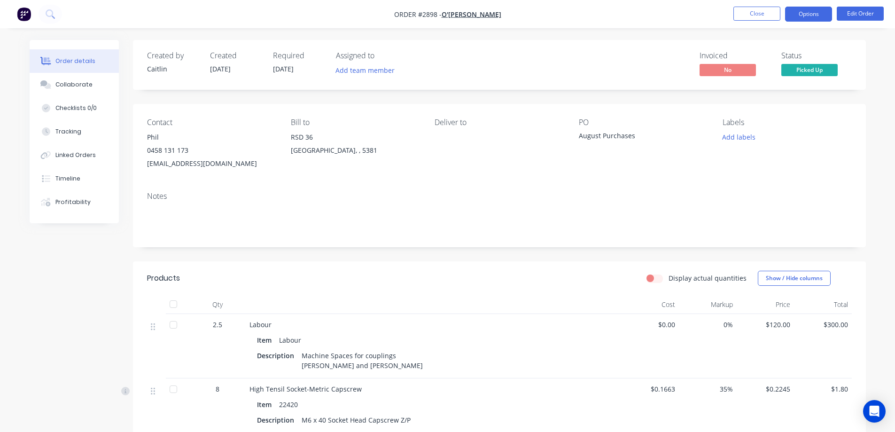
click at [812, 11] on button "Options" at bounding box center [808, 14] width 47 height 15
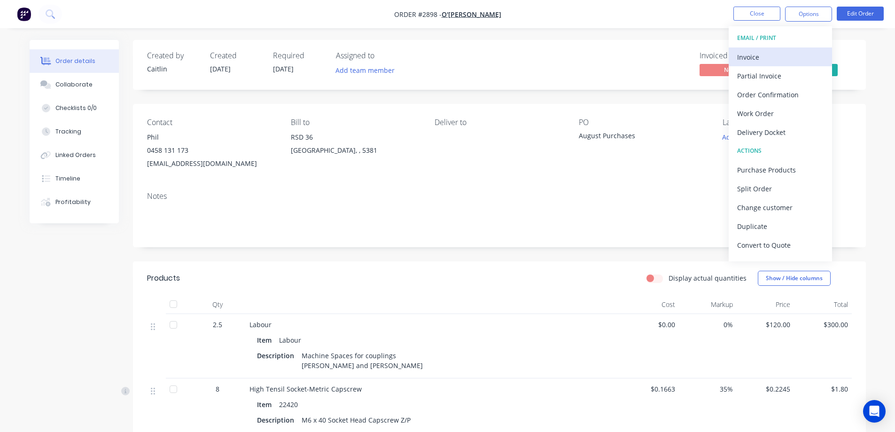
click at [770, 55] on div "Invoice" at bounding box center [780, 57] width 86 height 14
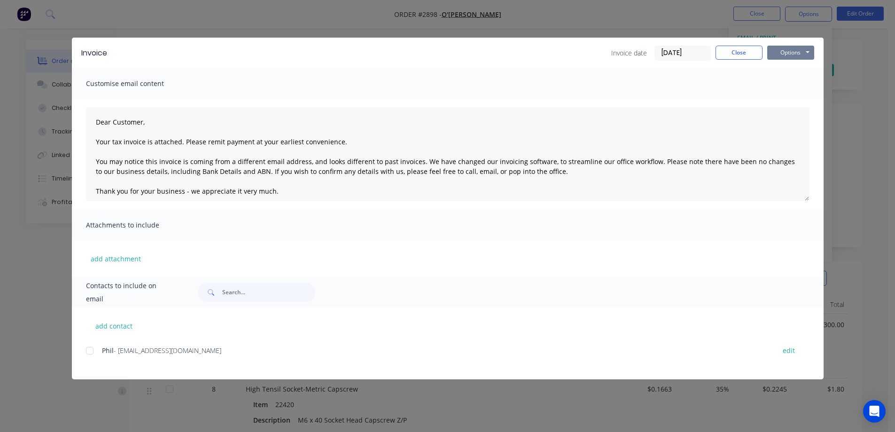
click at [793, 50] on button "Options" at bounding box center [790, 53] width 47 height 14
click at [794, 67] on button "Preview" at bounding box center [797, 69] width 60 height 15
click at [88, 351] on div at bounding box center [89, 350] width 19 height 19
click at [800, 52] on button "Options" at bounding box center [790, 53] width 47 height 14
click at [793, 102] on button "Email" at bounding box center [797, 100] width 60 height 15
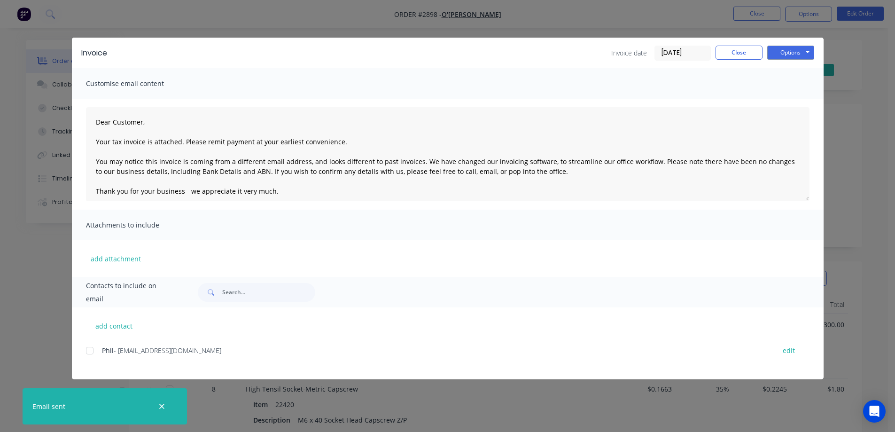
type textarea "Dear Customer, Your tax invoice is attached. Please remit payment at your earli…"
click at [746, 49] on button "Close" at bounding box center [738, 53] width 47 height 14
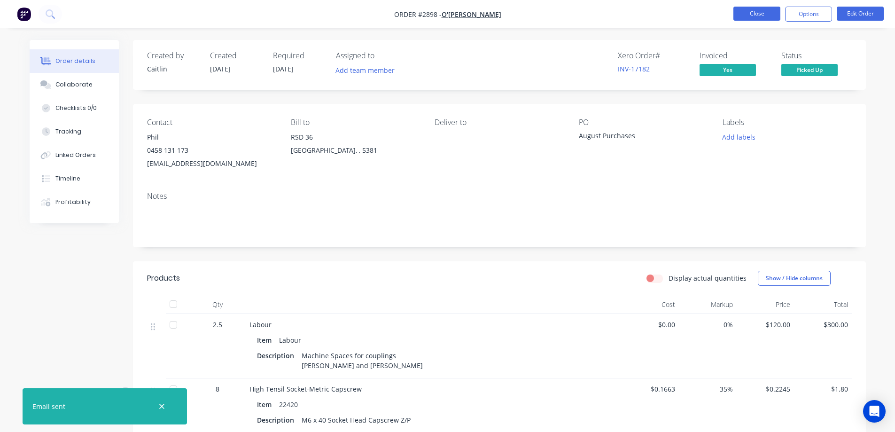
click at [764, 17] on button "Close" at bounding box center [756, 14] width 47 height 14
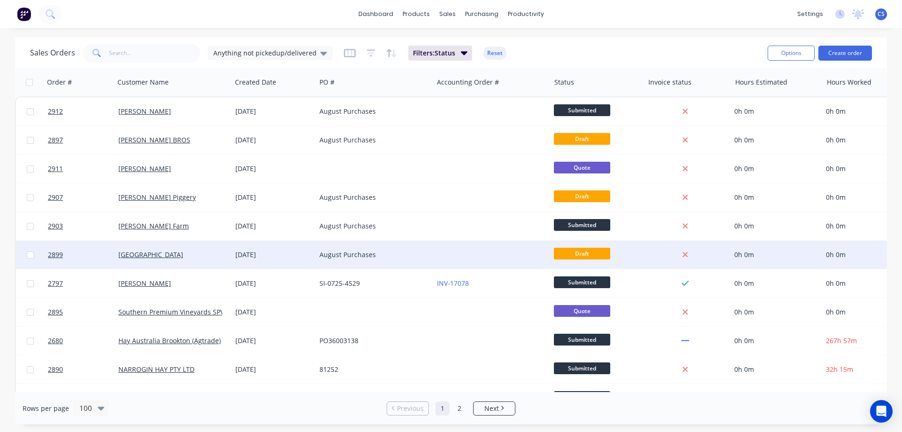
click at [454, 254] on div at bounding box center [491, 254] width 117 height 28
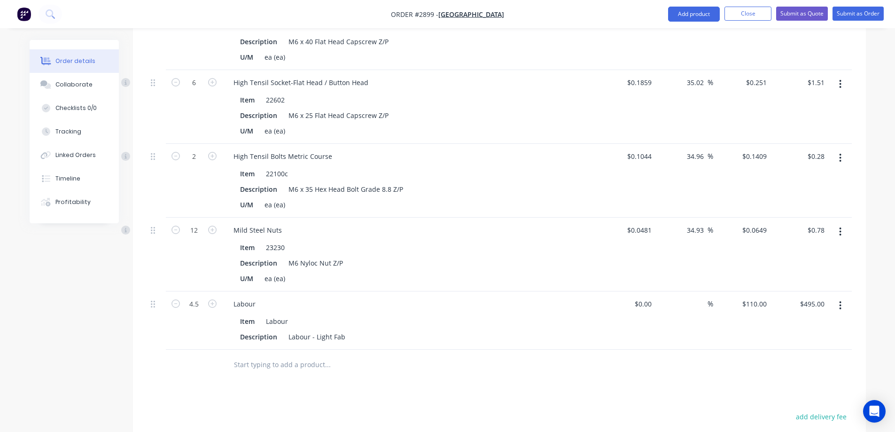
scroll to position [798, 0]
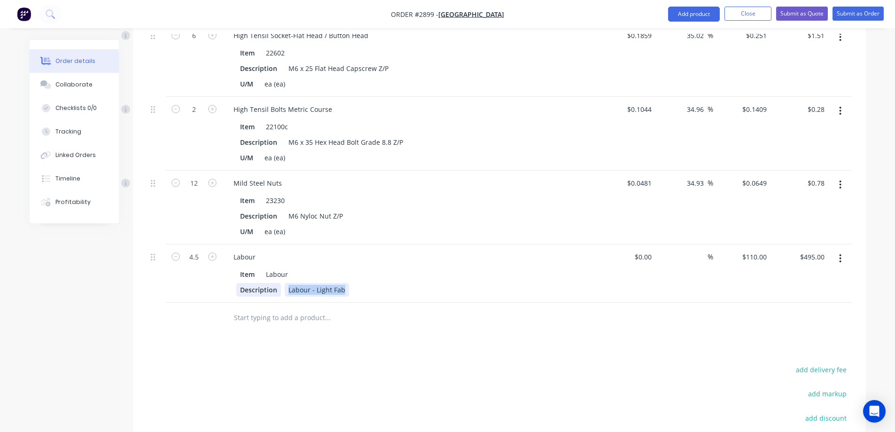
drag, startPoint x: 345, startPoint y: 265, endPoint x: 279, endPoint y: 265, distance: 66.2
click at [279, 283] on div "Description Labour - Light Fab" at bounding box center [408, 290] width 344 height 14
drag, startPoint x: 705, startPoint y: 159, endPoint x: 681, endPoint y: 159, distance: 23.5
click at [682, 176] on div "34.93 34.93 %" at bounding box center [697, 183] width 31 height 14
type input "80"
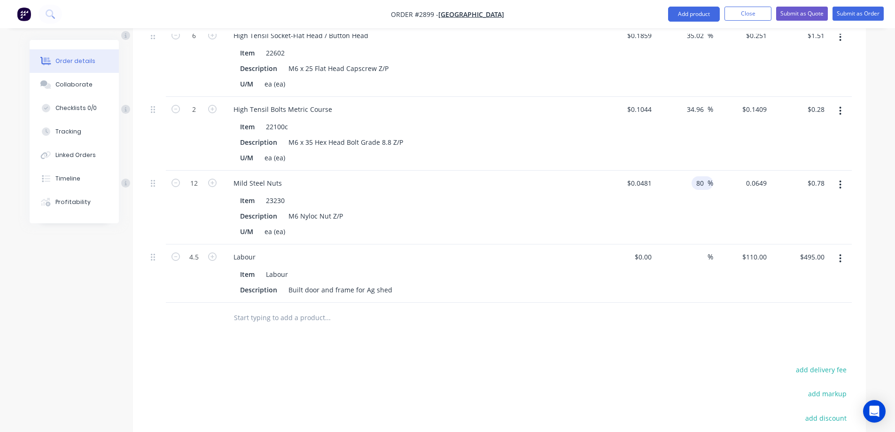
type input "0.0866"
type input "$1.04"
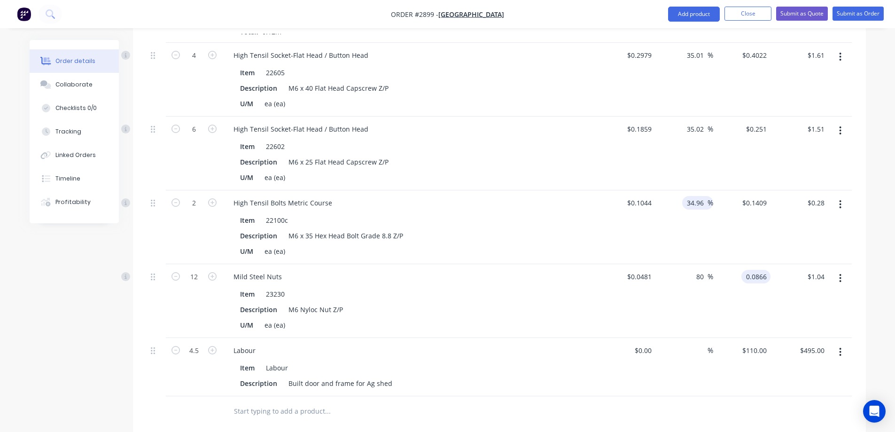
scroll to position [704, 0]
type input "80.04"
type input "$0.0866"
drag, startPoint x: 680, startPoint y: 181, endPoint x: 674, endPoint y: 181, distance: 6.1
click at [674, 191] on div "34.96 34.96 %" at bounding box center [684, 228] width 58 height 74
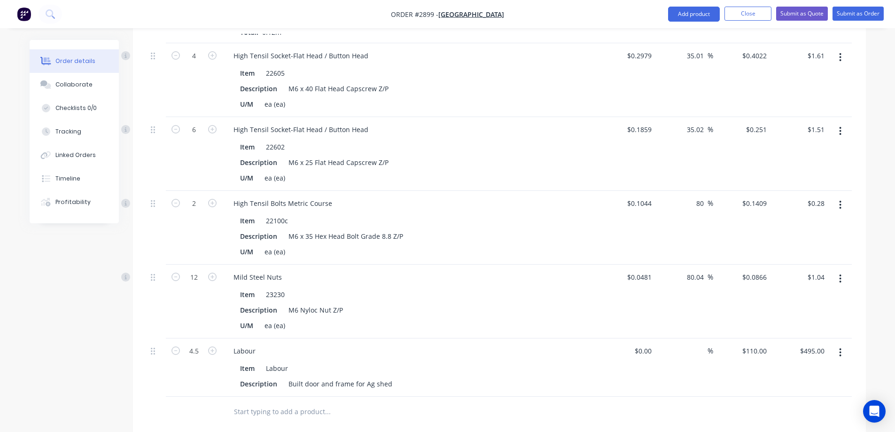
type input "80"
type input "0.1879"
type input "$0.38"
type input "79.98"
type input "$0.1879"
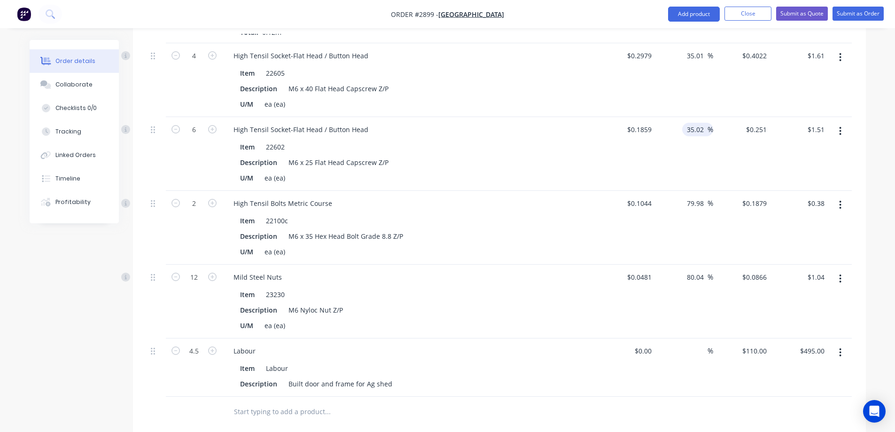
click at [704, 123] on input "35.02" at bounding box center [697, 130] width 22 height 14
drag, startPoint x: 704, startPoint y: 104, endPoint x: 683, endPoint y: 106, distance: 20.7
click at [683, 123] on div "35.02 35.02 %" at bounding box center [697, 130] width 31 height 14
type input "60"
type input "0.2974"
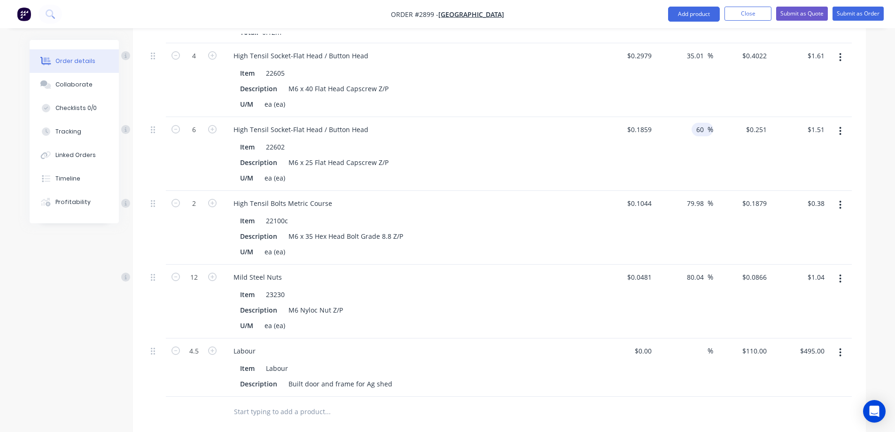
type input "$1.78"
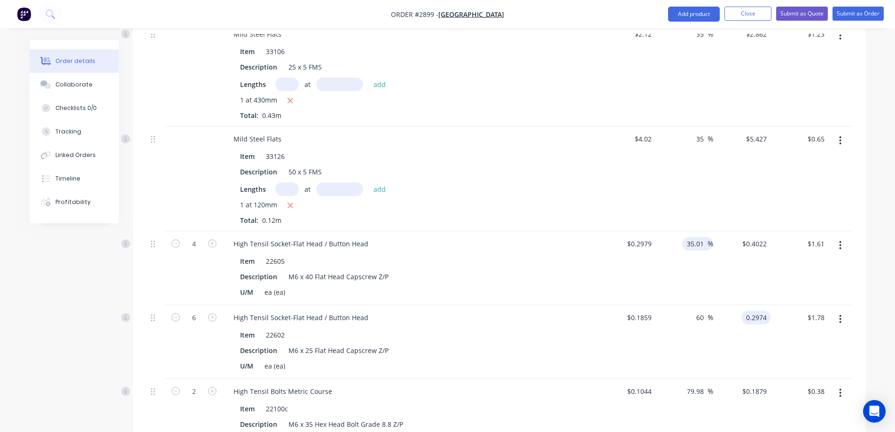
type input "59.98"
type input "$0.2974"
drag, startPoint x: 702, startPoint y: 219, endPoint x: 683, endPoint y: 219, distance: 18.8
click at [683, 237] on div "35.01 35.01 %" at bounding box center [697, 244] width 31 height 14
type input "80"
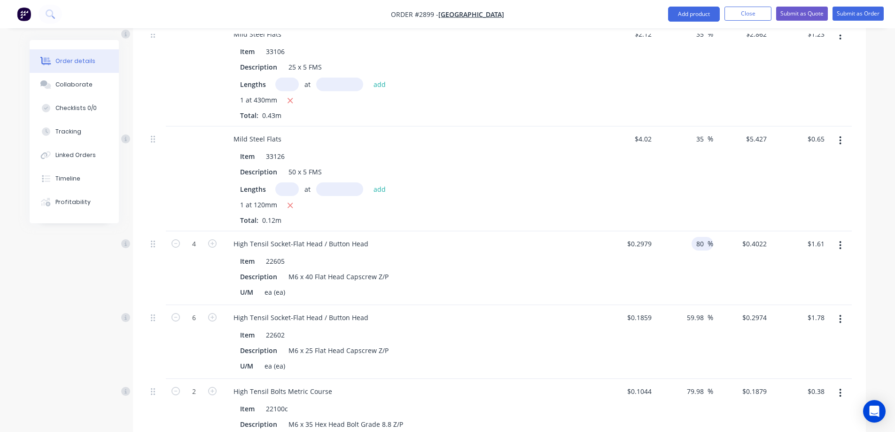
type input "0.5362"
type input "$2.14"
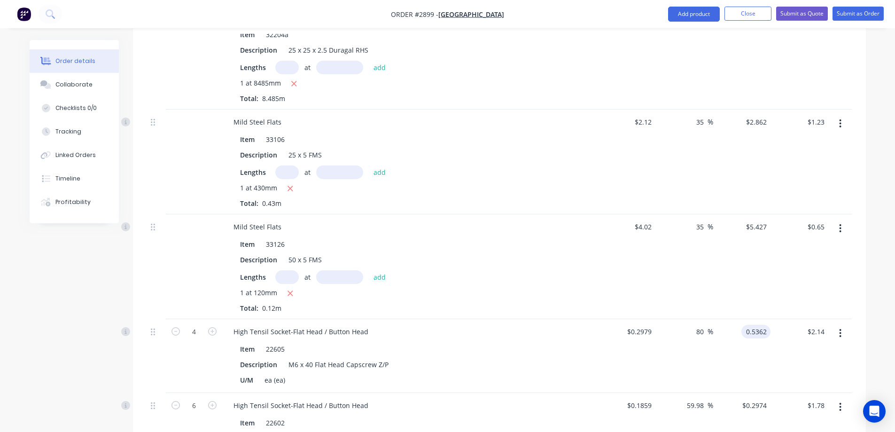
scroll to position [423, 0]
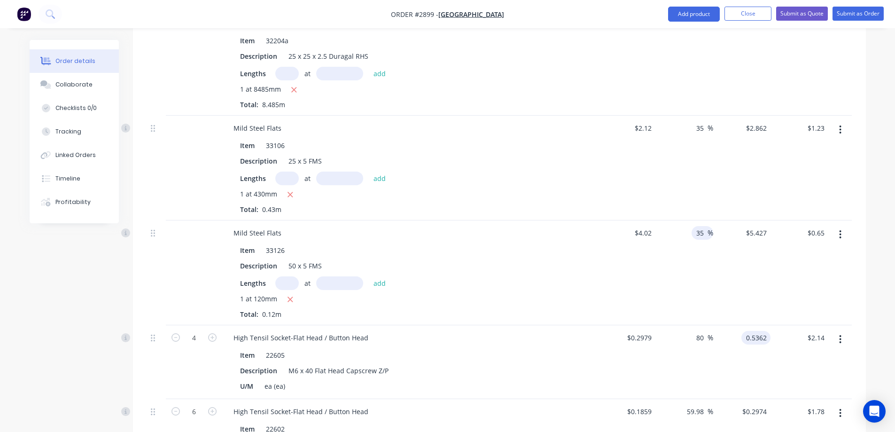
type input "79.99"
type input "$0.5362"
click at [706, 226] on input "35" at bounding box center [701, 233] width 12 height 14
drag, startPoint x: 706, startPoint y: 210, endPoint x: 691, endPoint y: 210, distance: 14.6
click at [691, 226] on div "35 35 %" at bounding box center [702, 233] width 22 height 14
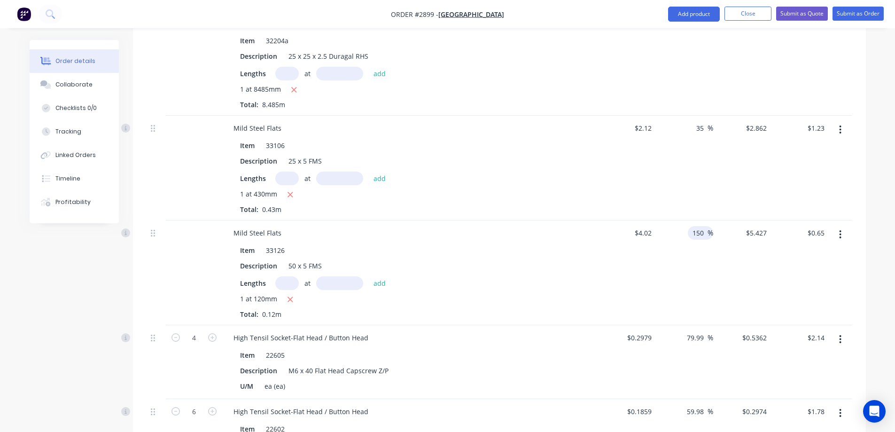
type input "150"
type input "10.05"
type input "$1.21"
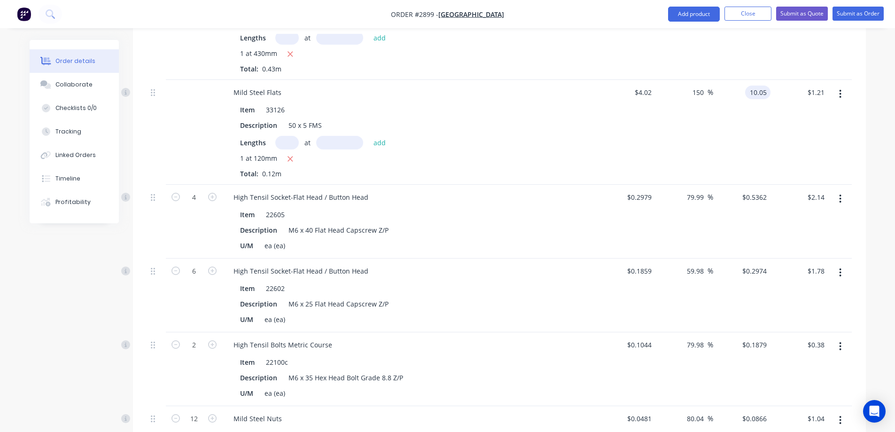
scroll to position [564, 0]
type input "$10.05"
drag, startPoint x: 703, startPoint y: 247, endPoint x: 671, endPoint y: 247, distance: 31.9
click at [671, 258] on div "59.98 59.98 %" at bounding box center [684, 295] width 58 height 74
type input "150"
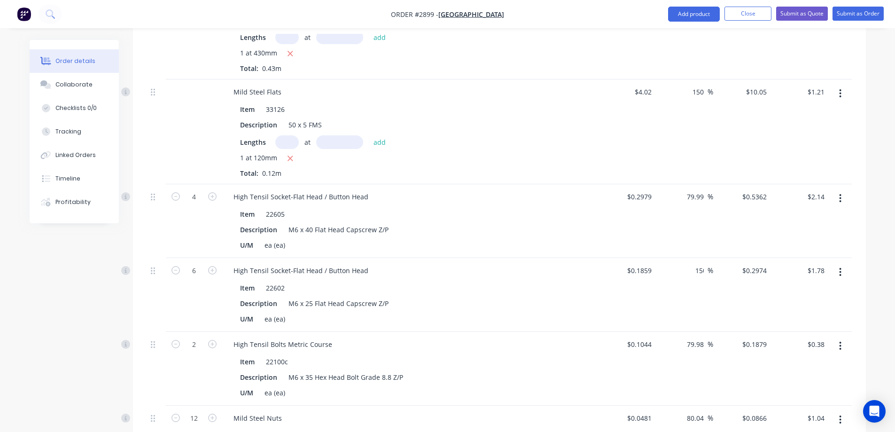
type input "0.4648"
type input "$2.79"
click at [674, 263] on div "150 150 %" at bounding box center [684, 295] width 58 height 74
type input "150.03"
type input "$0.4648"
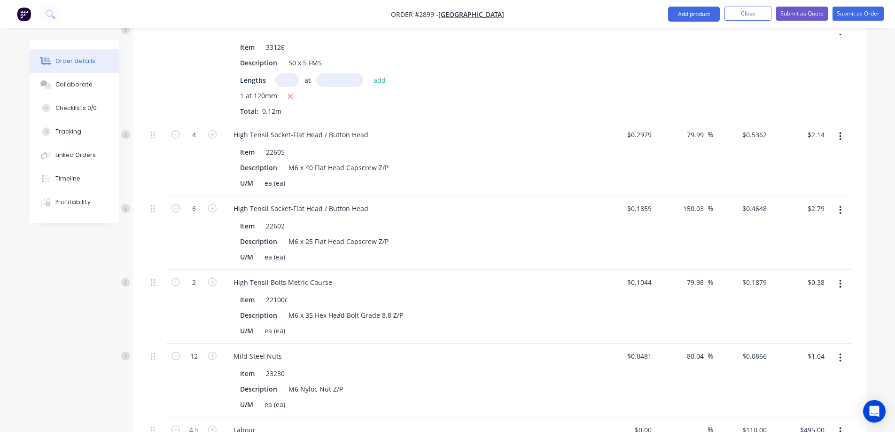
scroll to position [657, 0]
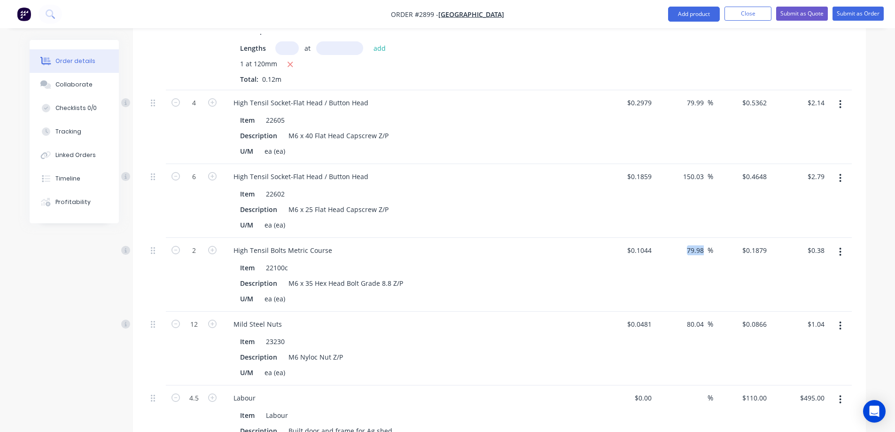
drag, startPoint x: 707, startPoint y: 228, endPoint x: 682, endPoint y: 232, distance: 24.7
click at [682, 238] on div "79.98 79.98 %" at bounding box center [684, 275] width 58 height 74
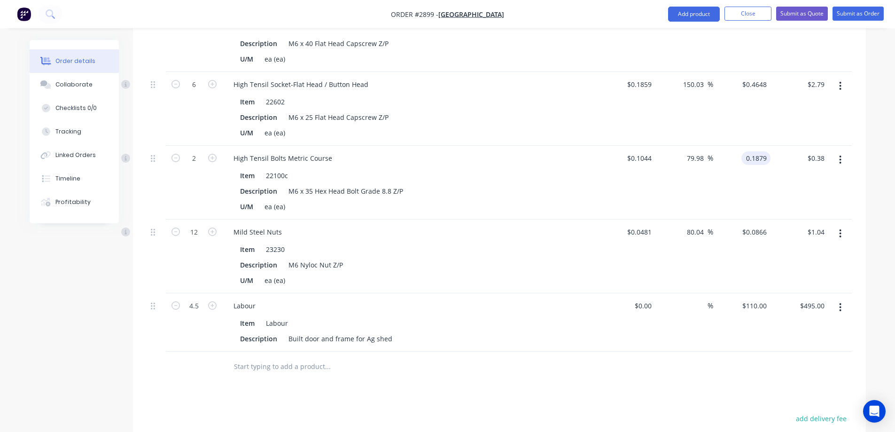
scroll to position [751, 0]
type input "$0.1879"
type input "150"
type input "71739.08"
type input "$75.00"
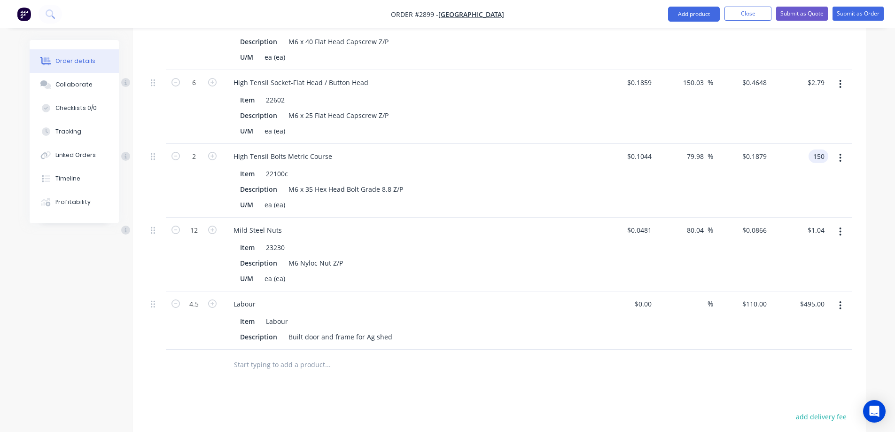
type input "$150.00"
click at [823, 149] on input "150.00" at bounding box center [813, 156] width 29 height 14
type input "1.50"
type input "618.39"
type input "$0.75"
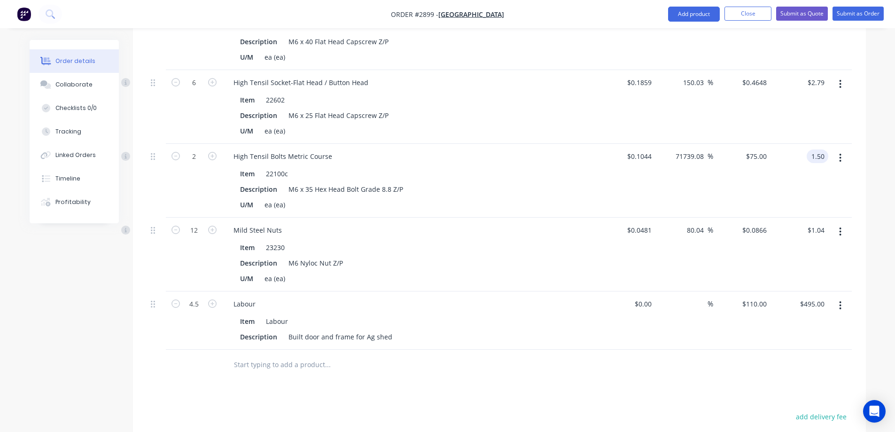
type input "$1.50"
drag, startPoint x: 702, startPoint y: 206, endPoint x: 681, endPoint y: 207, distance: 20.7
click at [682, 223] on div "80.04 80.04 %" at bounding box center [697, 230] width 31 height 14
type input "150"
type input "0.1203"
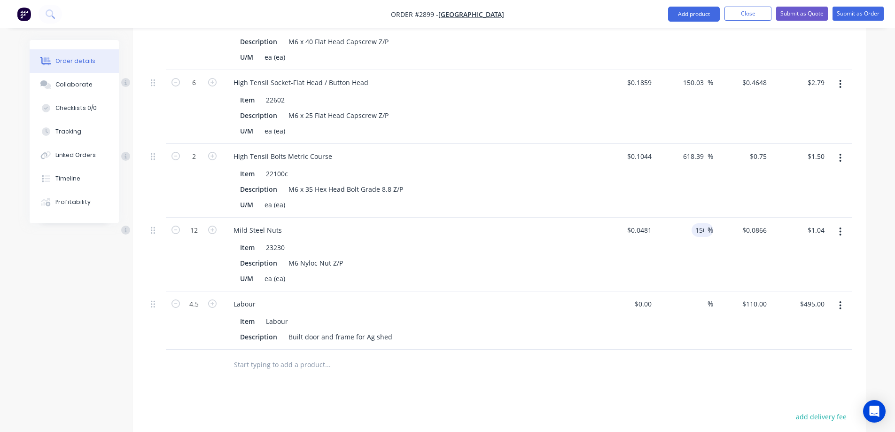
type input "$1.44"
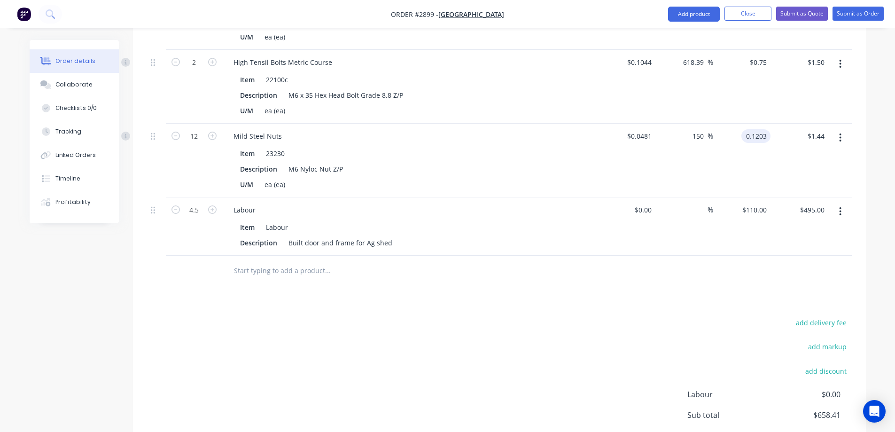
click at [585, 316] on div "add delivery fee add markup add discount Labour $0.00 Sub total $658.41 Margin …" at bounding box center [499, 406] width 704 height 181
type input "150.1"
type input "$0.1203"
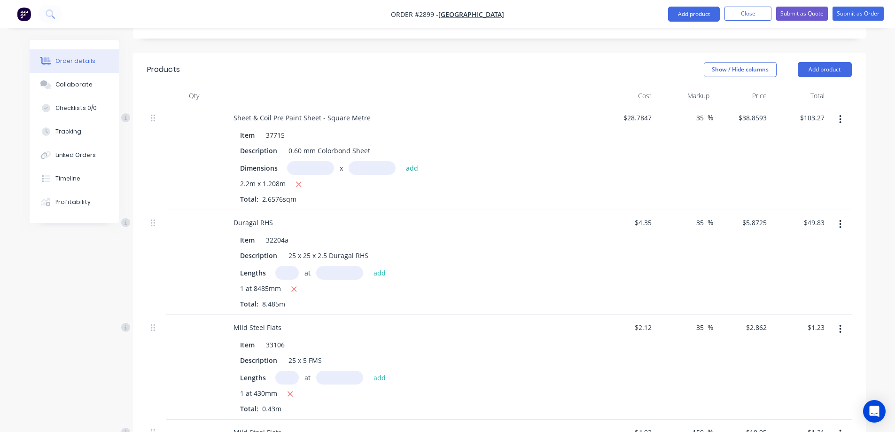
scroll to position [23, 0]
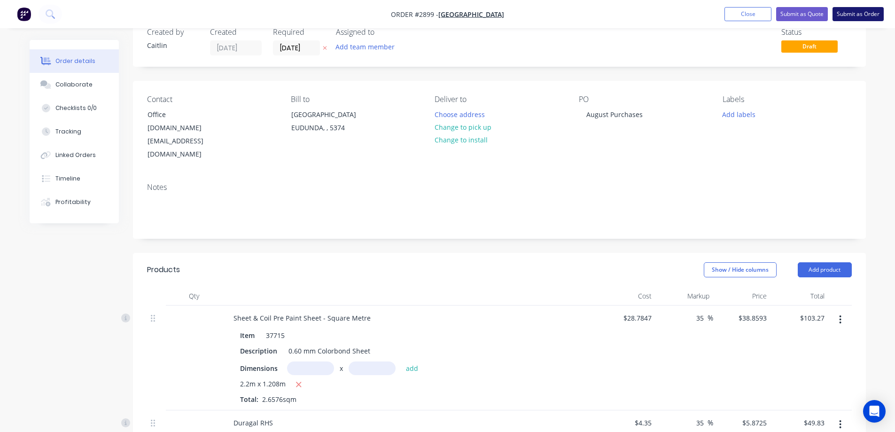
click at [867, 13] on button "Submit as Order" at bounding box center [857, 14] width 51 height 14
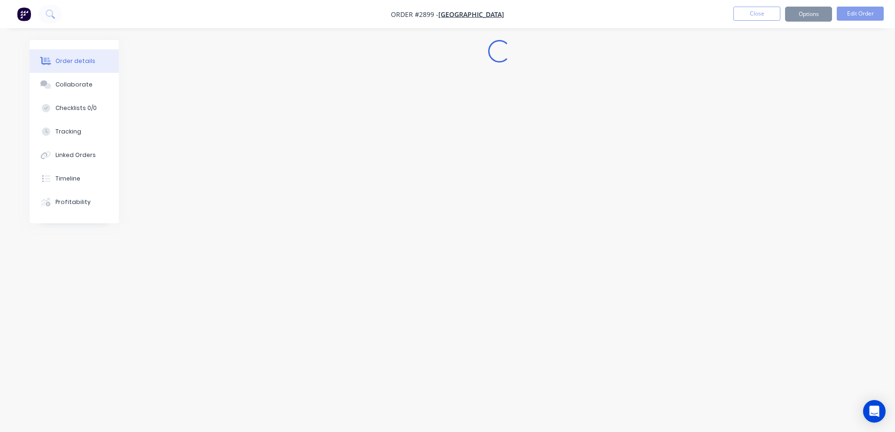
scroll to position [0, 0]
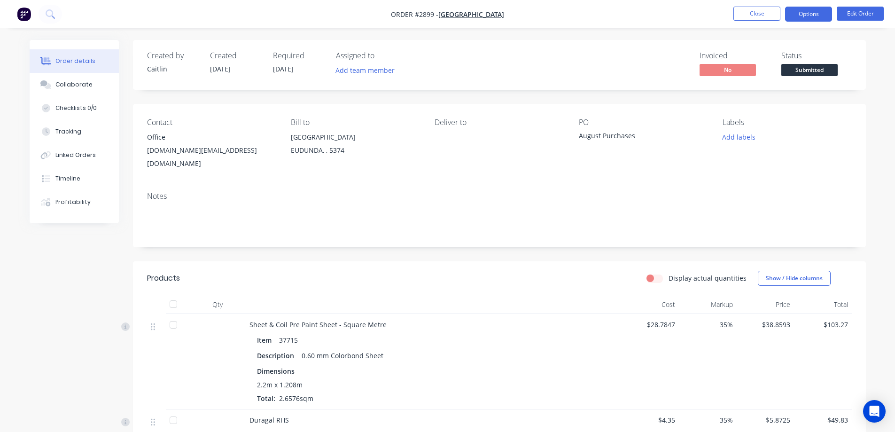
click at [816, 10] on button "Options" at bounding box center [808, 14] width 47 height 15
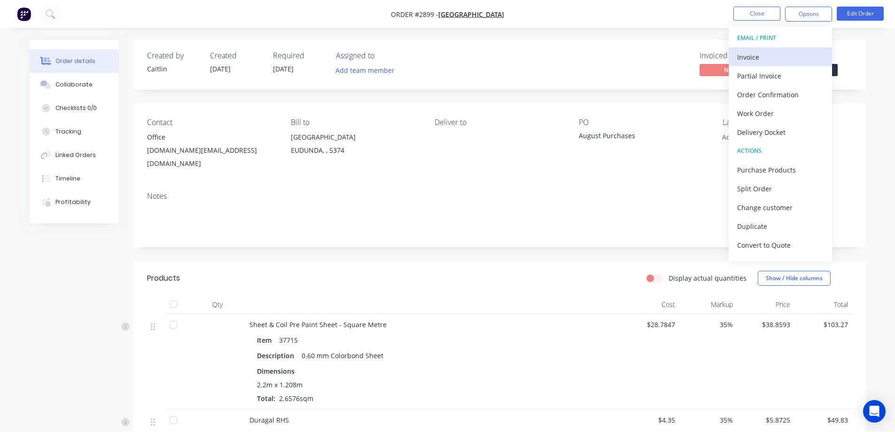
click at [780, 56] on div "Invoice" at bounding box center [780, 57] width 86 height 14
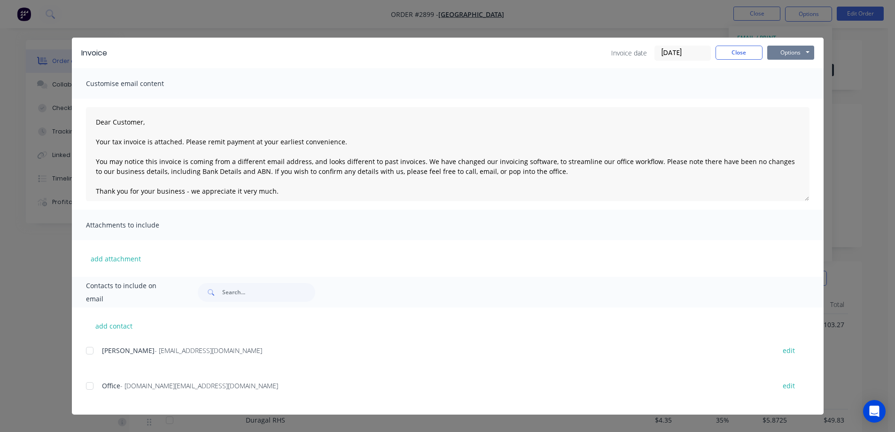
click at [779, 48] on button "Options" at bounding box center [790, 53] width 47 height 14
click at [788, 71] on button "Preview" at bounding box center [797, 69] width 60 height 15
click at [90, 386] on div at bounding box center [89, 385] width 19 height 19
click at [799, 50] on button "Options" at bounding box center [790, 53] width 47 height 14
click at [791, 101] on button "Email" at bounding box center [797, 100] width 60 height 15
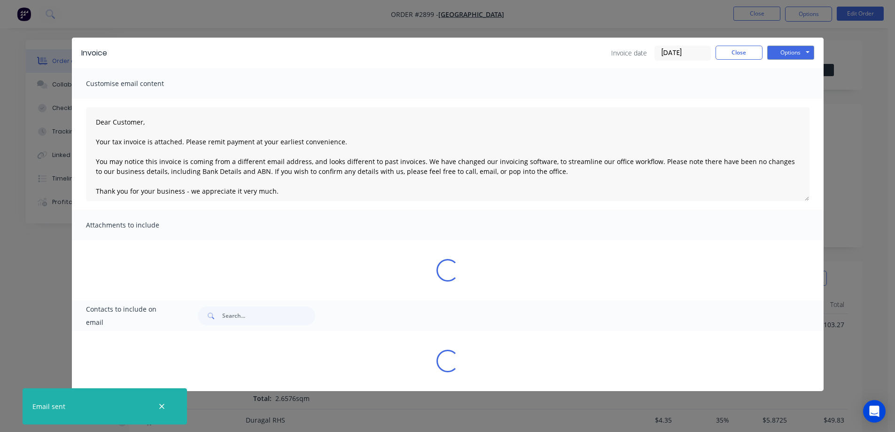
type textarea "Dear Customer, Your tax invoice is attached. Please remit payment at your earli…"
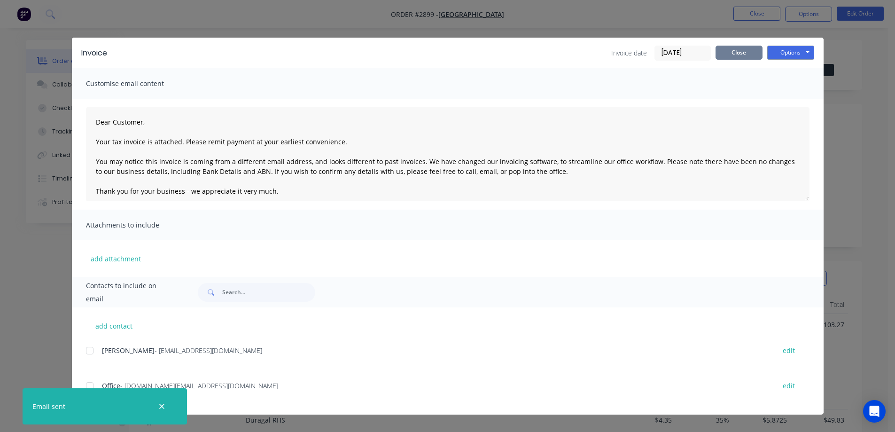
click at [742, 51] on button "Close" at bounding box center [738, 53] width 47 height 14
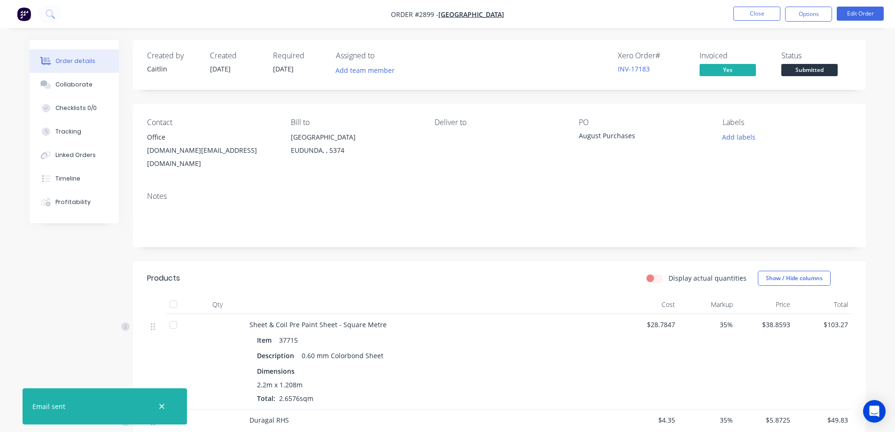
click at [805, 66] on span "Submitted" at bounding box center [809, 70] width 56 height 12
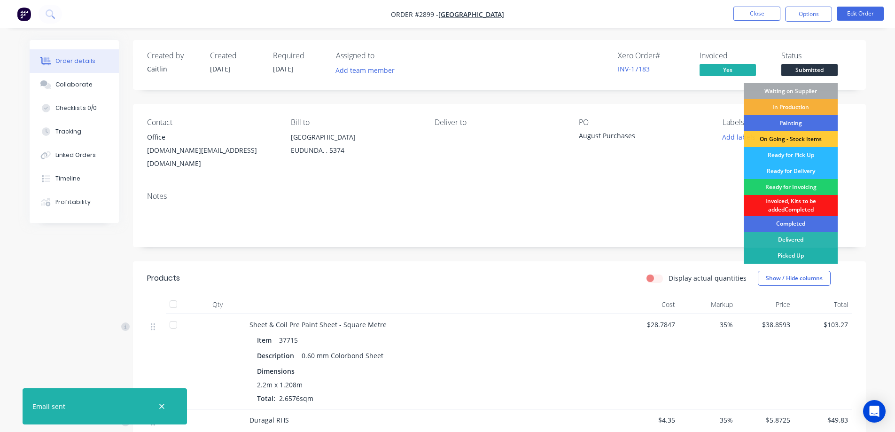
click at [780, 258] on div "Picked Up" at bounding box center [790, 255] width 94 height 16
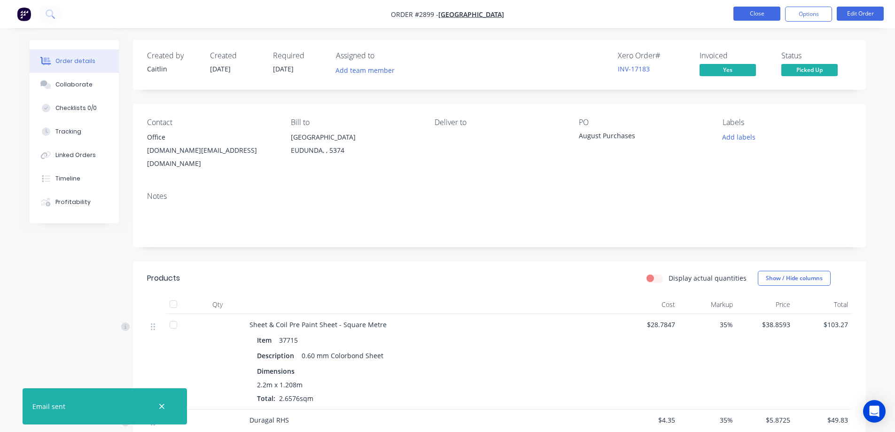
click at [763, 11] on button "Close" at bounding box center [756, 14] width 47 height 14
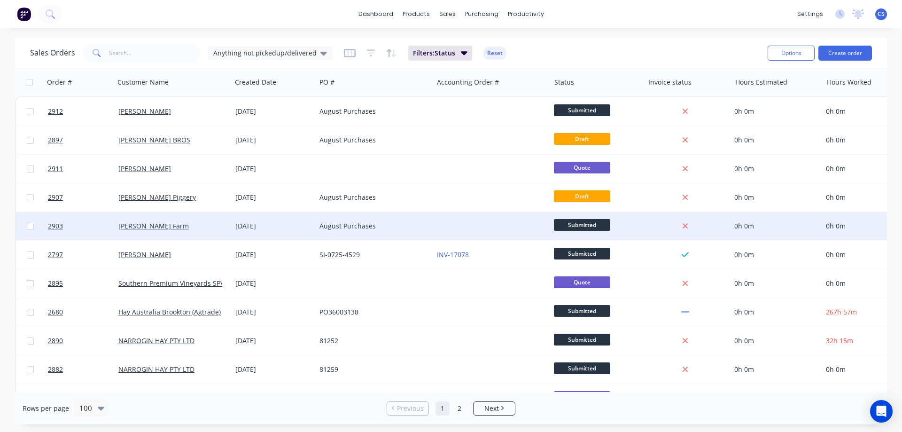
click at [459, 228] on div at bounding box center [491, 226] width 117 height 28
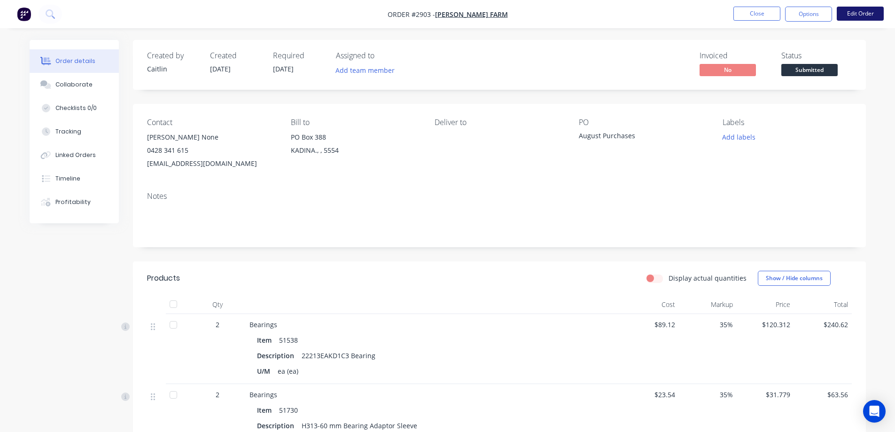
click at [864, 15] on button "Edit Order" at bounding box center [859, 14] width 47 height 14
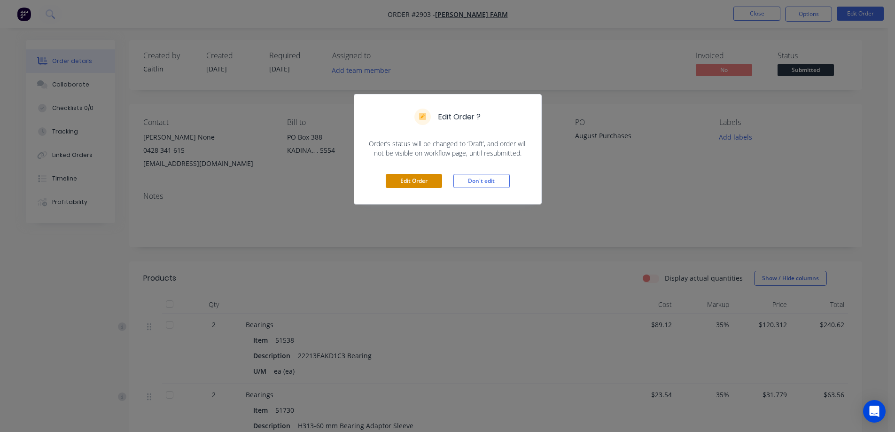
click at [405, 186] on button "Edit Order" at bounding box center [414, 181] width 56 height 14
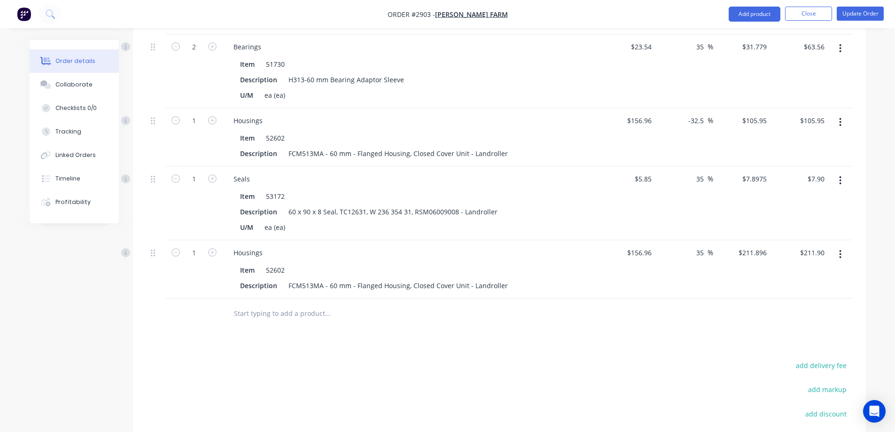
scroll to position [376, 0]
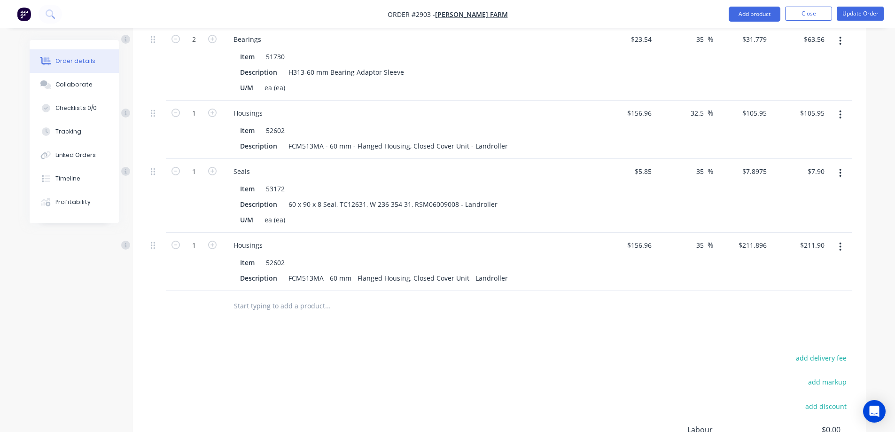
click at [839, 241] on icon "button" at bounding box center [840, 246] width 2 height 10
click at [789, 321] on div "Delete" at bounding box center [807, 328] width 72 height 14
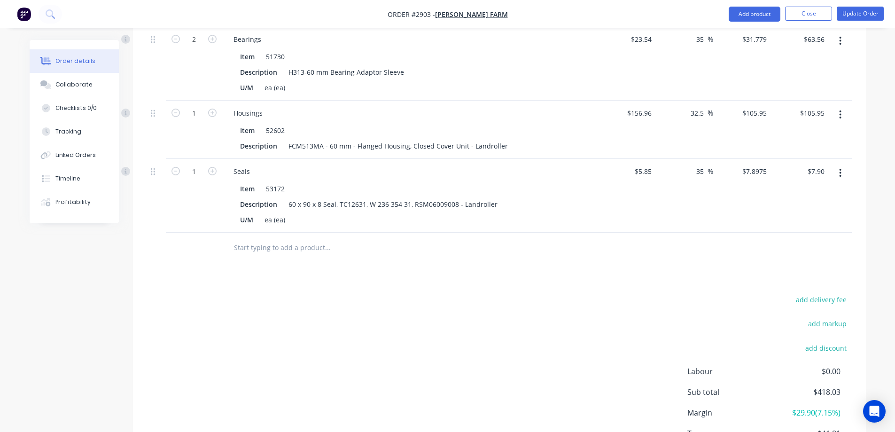
click at [270, 238] on input "text" at bounding box center [327, 247] width 188 height 19
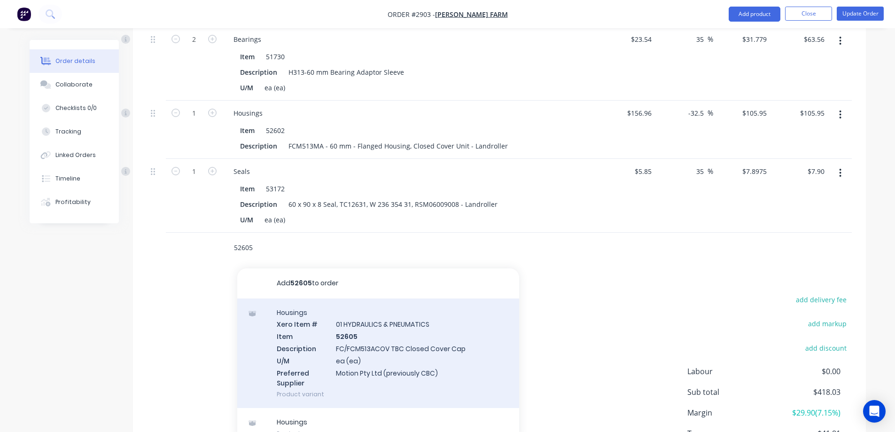
type input "52605"
click at [408, 316] on div "Housings Xero Item # 01 HYDRAULICS & PNEUMATICS Item 52605 Description FC/FCM51…" at bounding box center [378, 353] width 282 height 110
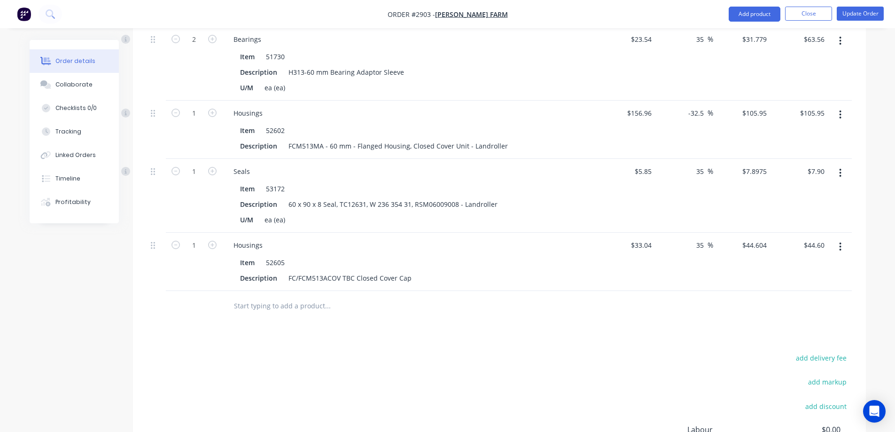
click at [302, 296] on input "text" at bounding box center [327, 305] width 188 height 19
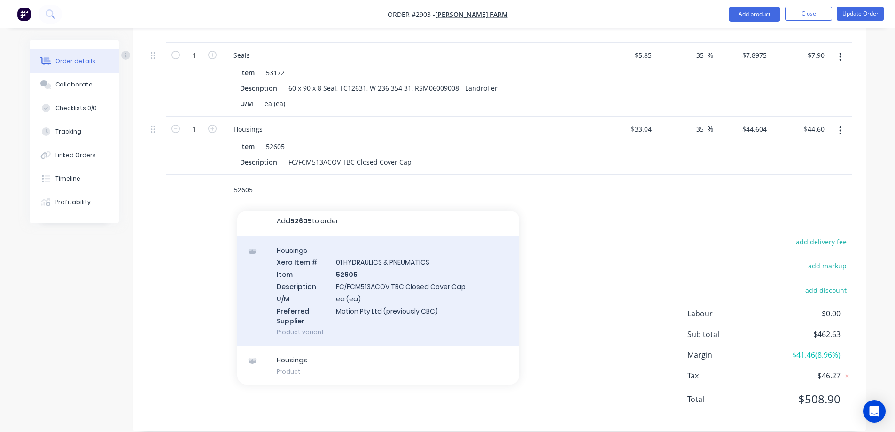
scroll to position [5, 0]
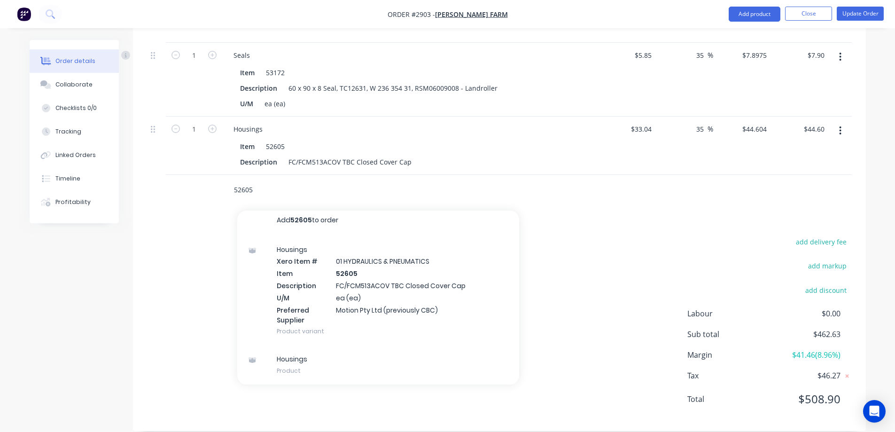
type input "52605"
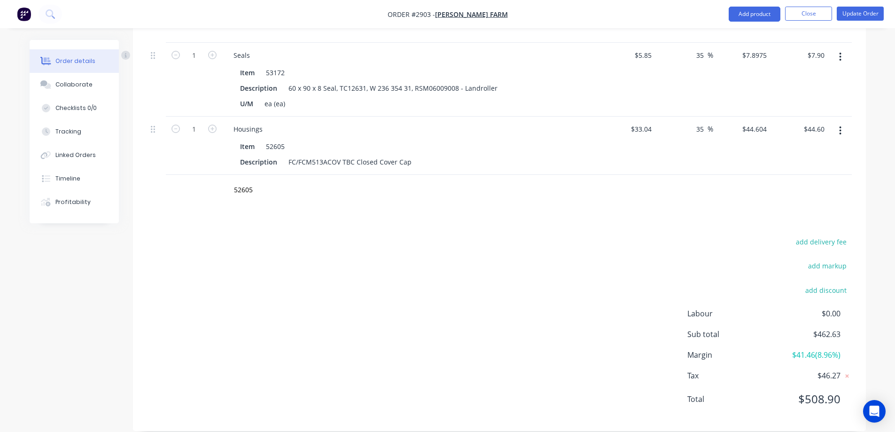
click at [606, 260] on div "add delivery fee add markup add discount Labour $0.00 Sub total $462.63 Margin …" at bounding box center [499, 325] width 704 height 181
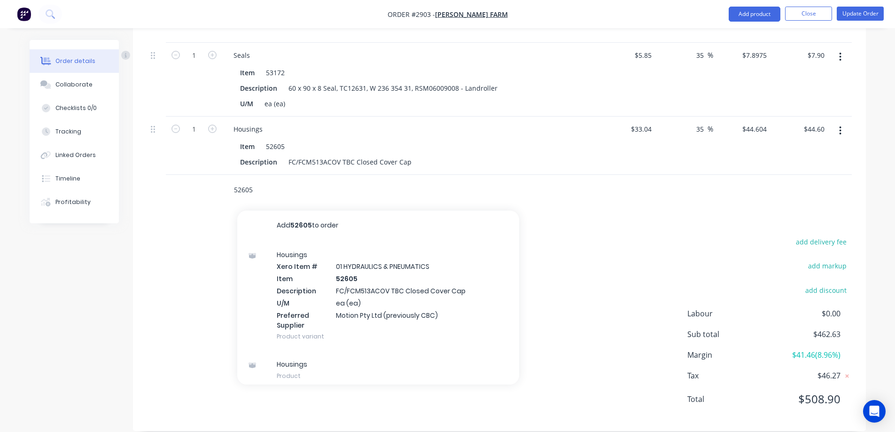
drag, startPoint x: 261, startPoint y: 176, endPoint x: 222, endPoint y: 172, distance: 39.2
click at [222, 175] on div "52605 Add 52605 to order Housings Xero Item # 01 HYDRAULICS & PNEUMATICS Item 5…" at bounding box center [391, 190] width 338 height 31
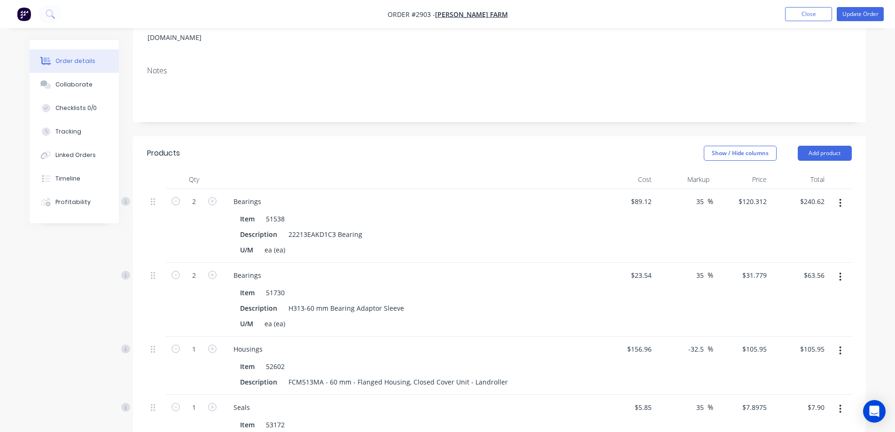
scroll to position [0, 0]
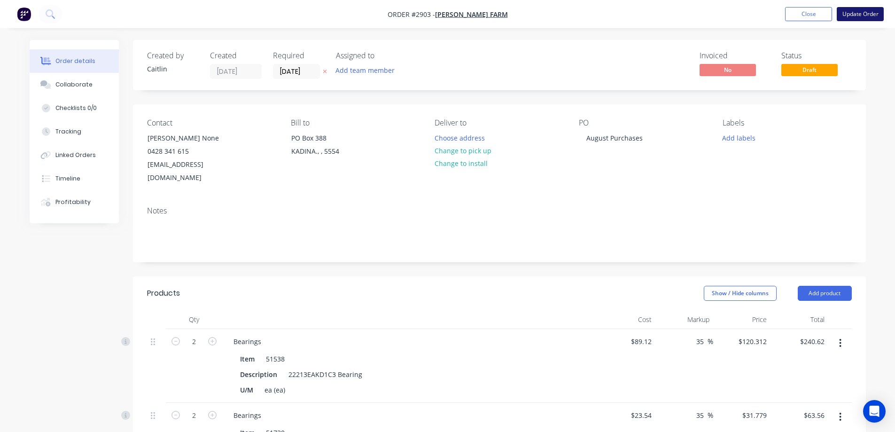
click at [846, 15] on button "Update Order" at bounding box center [859, 14] width 47 height 14
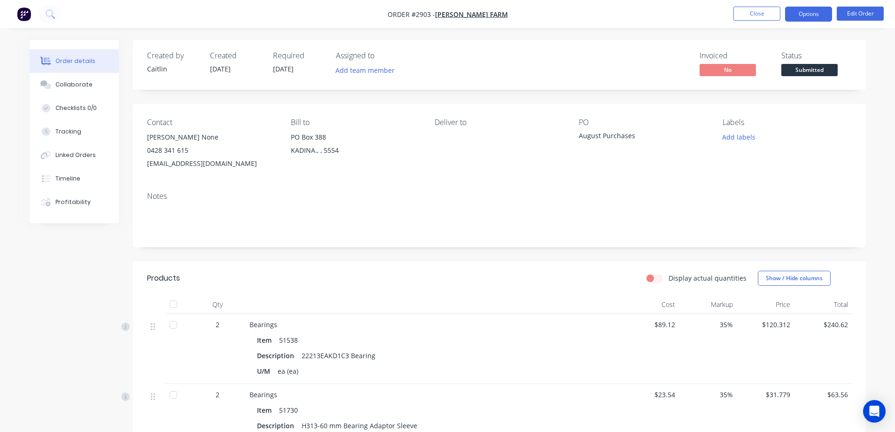
click at [809, 12] on button "Options" at bounding box center [808, 14] width 47 height 15
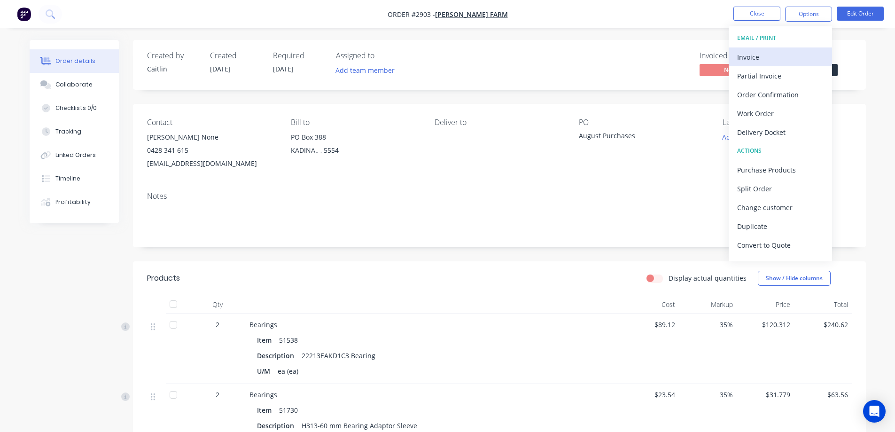
click at [773, 54] on div "Invoice" at bounding box center [780, 57] width 86 height 14
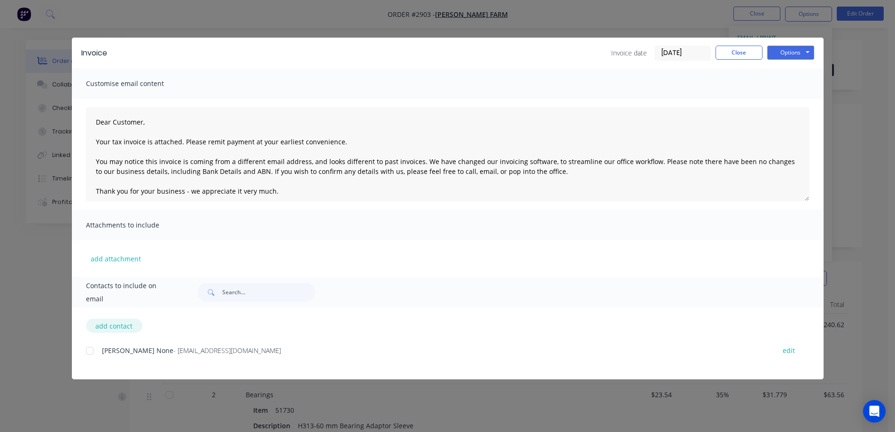
click at [121, 327] on button "add contact" at bounding box center [114, 325] width 56 height 14
type textarea "Dear Customer, Your tax invoice is attached. Please remit payment at your earli…"
select select "AU"
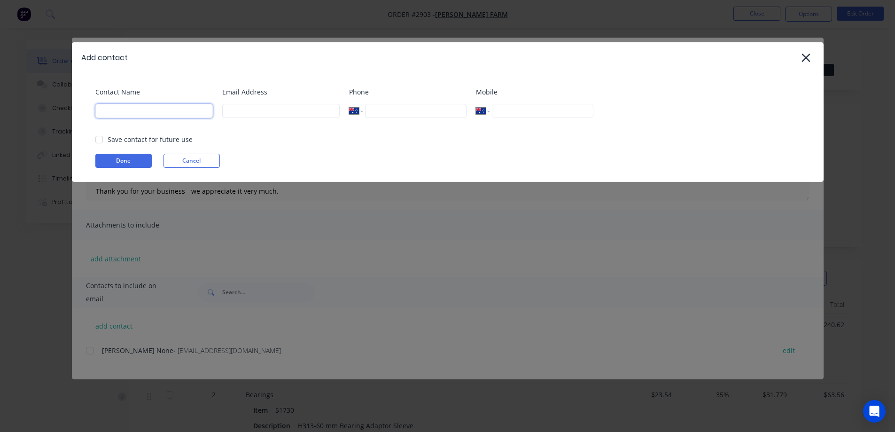
click at [130, 108] on input at bounding box center [153, 111] width 117 height 14
type input "Monique"
click at [98, 138] on div at bounding box center [99, 139] width 19 height 19
type input "monique.snodgrass@gmail.com"
click at [119, 163] on button "Done" at bounding box center [123, 161] width 56 height 14
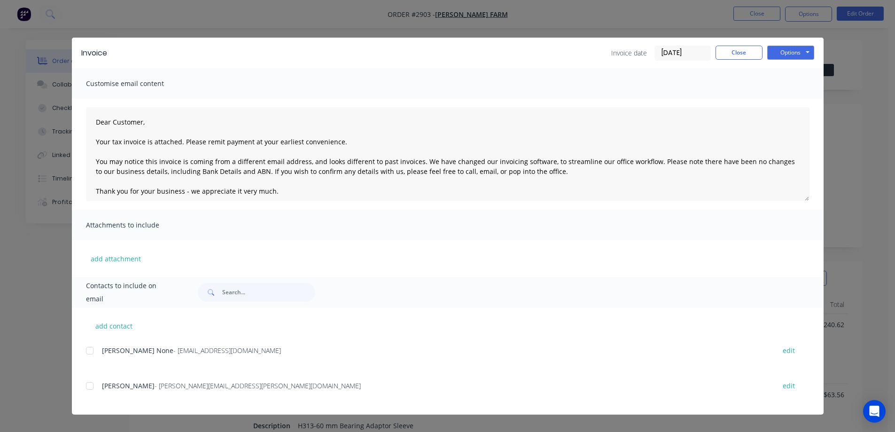
click at [87, 385] on div at bounding box center [89, 385] width 19 height 19
click at [797, 55] on button "Options" at bounding box center [790, 53] width 47 height 14
click at [796, 70] on button "Preview" at bounding box center [797, 69] width 60 height 15
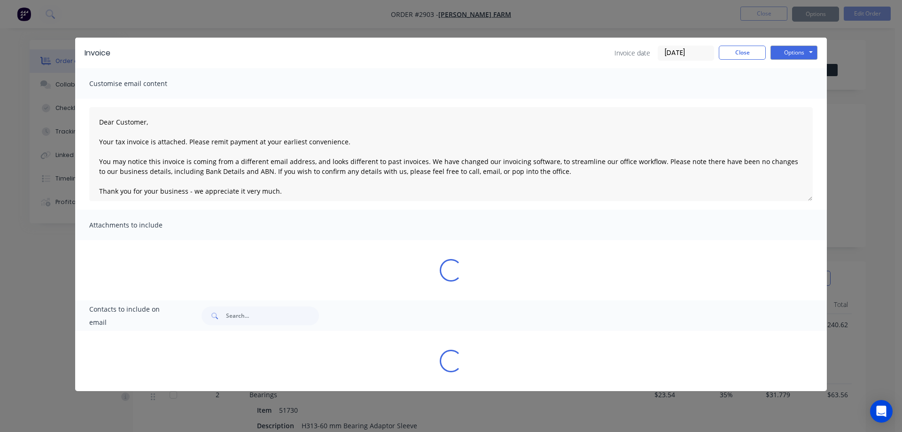
type textarea "Dear Customer, Your tax invoice is attached. Please remit payment at your earli…"
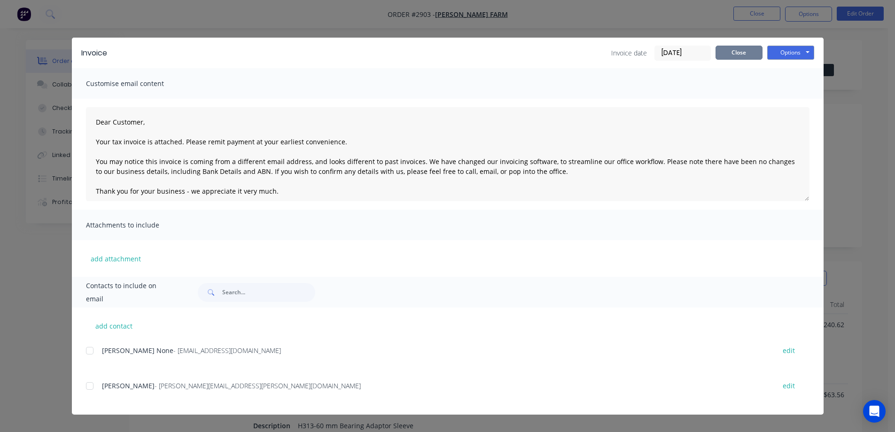
click at [733, 54] on button "Close" at bounding box center [738, 53] width 47 height 14
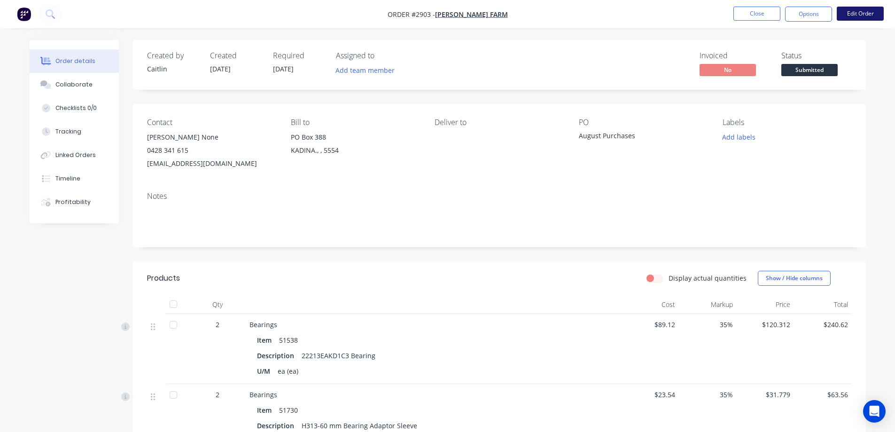
click at [871, 16] on button "Edit Order" at bounding box center [859, 14] width 47 height 14
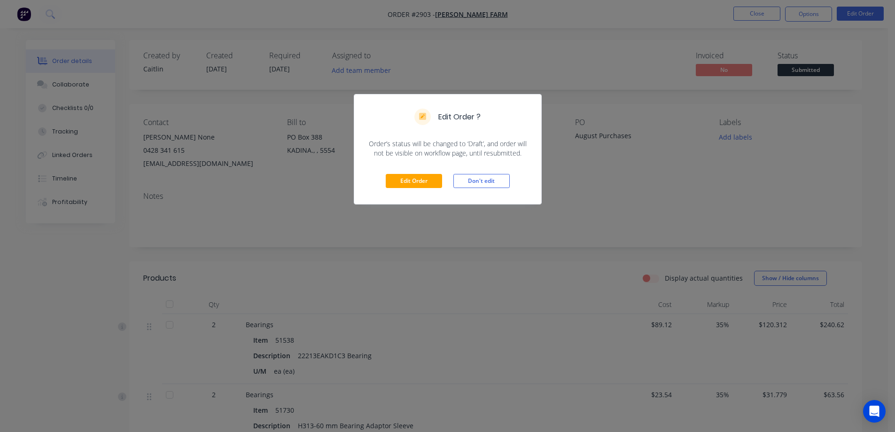
click at [401, 173] on div "Edit Order Don't edit" at bounding box center [447, 181] width 187 height 46
click at [400, 176] on button "Edit Order" at bounding box center [414, 181] width 56 height 14
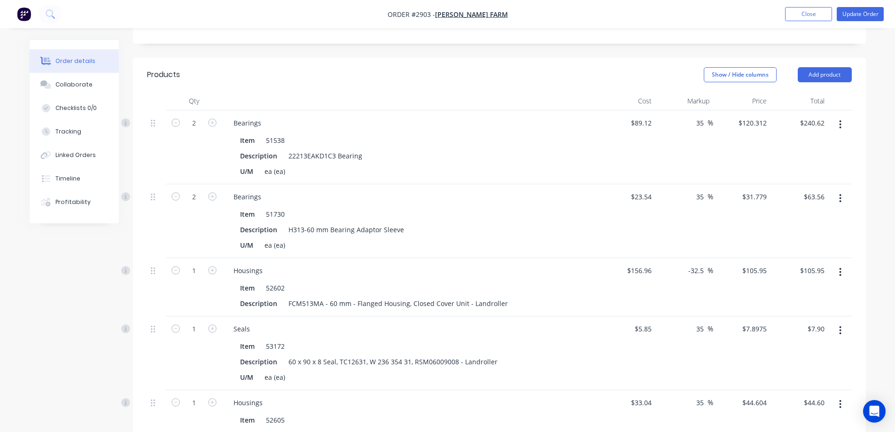
scroll to position [235, 0]
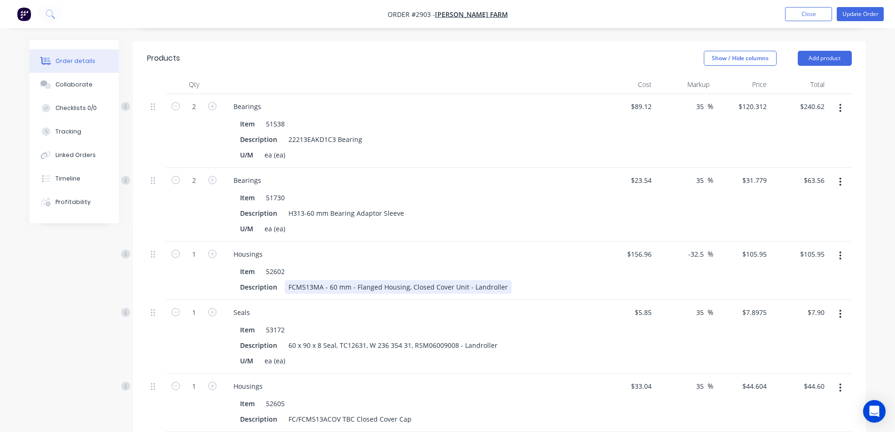
click at [501, 280] on div "FCM513MA - 60 mm - Flanged Housing, Closed Cover Unit - Landroller" at bounding box center [398, 287] width 227 height 14
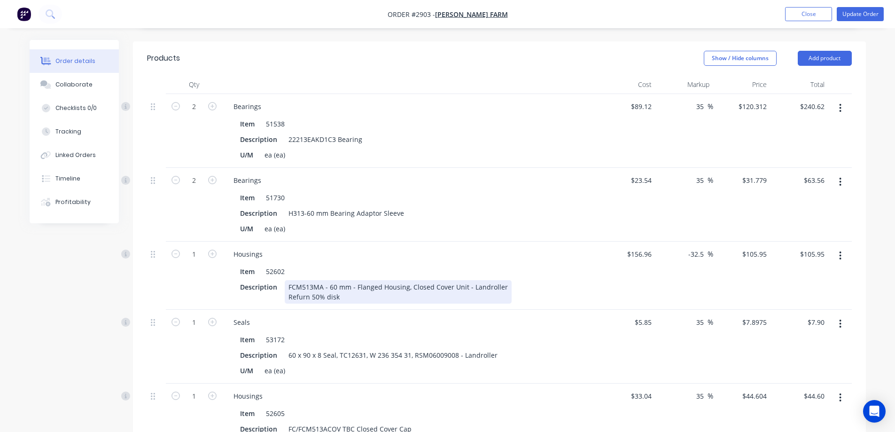
drag, startPoint x: 295, startPoint y: 284, endPoint x: 312, endPoint y: 287, distance: 17.2
click at [312, 287] on div "FCM513MA - 60 mm - Flanged Housing, Closed Cover Unit - Landroller Refurn 50% d…" at bounding box center [398, 291] width 227 height 23
click at [307, 285] on div "FCM513MA - 60 mm - Flanged Housing, Closed Cover Unit - Landroller Refurn 50% d…" at bounding box center [398, 291] width 227 height 23
click at [866, 12] on button "Update Order" at bounding box center [859, 14] width 47 height 14
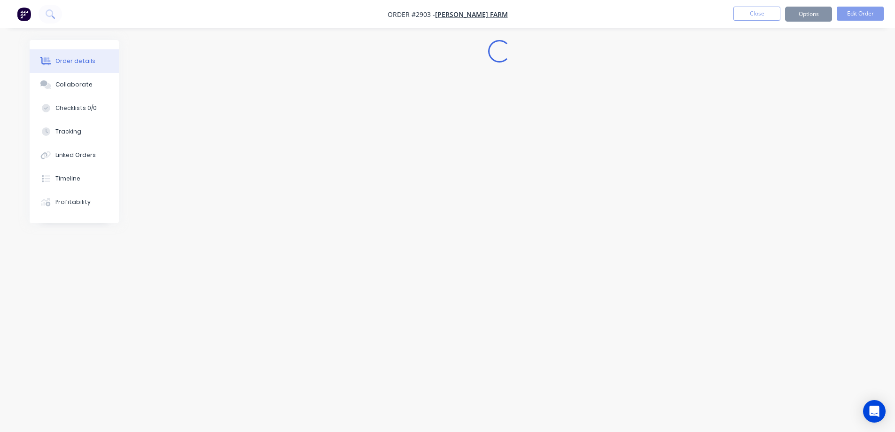
scroll to position [0, 0]
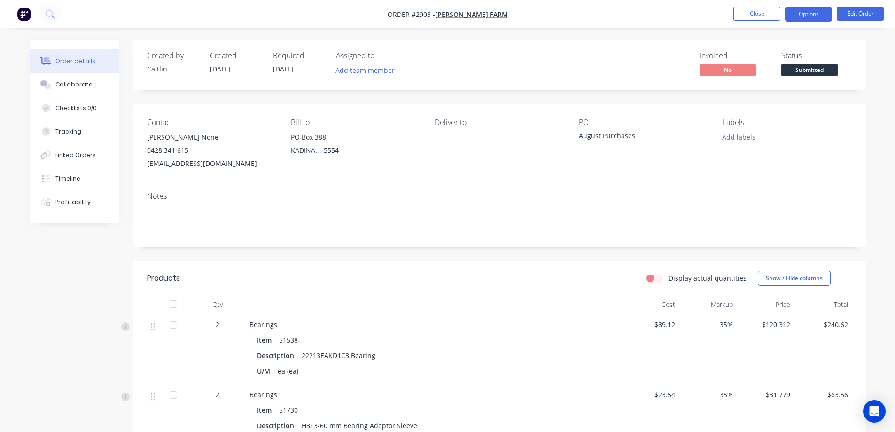
click at [820, 16] on button "Options" at bounding box center [808, 14] width 47 height 15
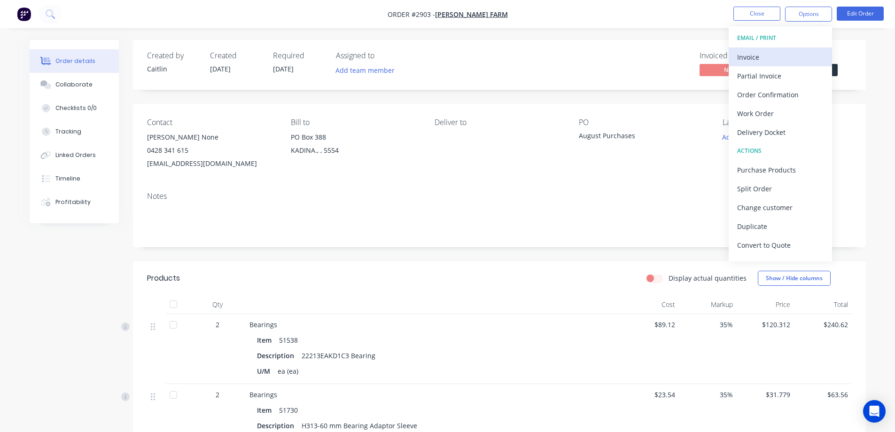
click at [773, 61] on div "Invoice" at bounding box center [780, 57] width 86 height 14
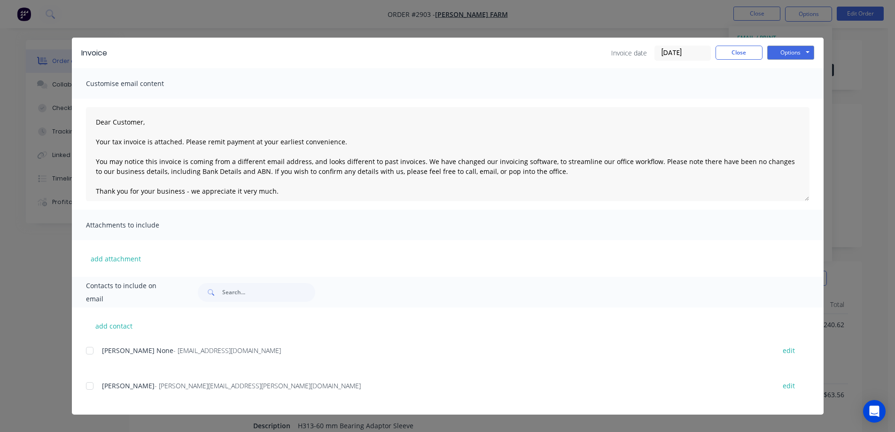
click at [90, 389] on div at bounding box center [89, 385] width 19 height 19
click at [789, 55] on button "Options" at bounding box center [790, 53] width 47 height 14
click at [790, 100] on button "Email" at bounding box center [797, 100] width 60 height 15
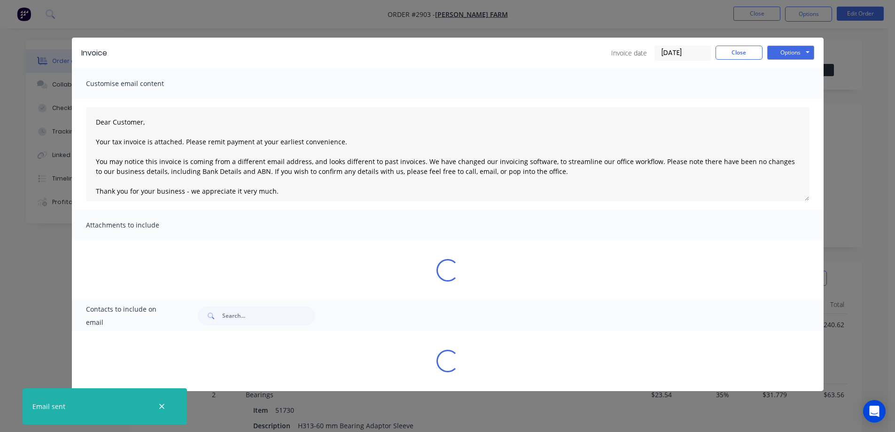
type textarea "Dear Customer, Your tax invoice is attached. Please remit payment at your earli…"
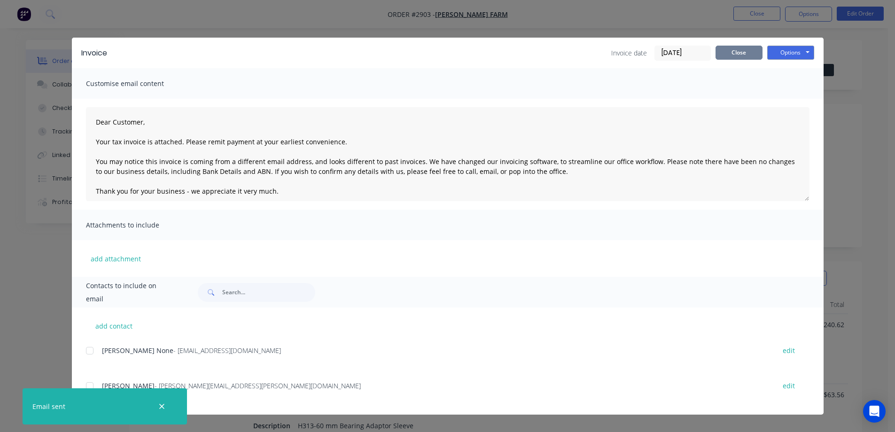
click at [747, 54] on button "Close" at bounding box center [738, 53] width 47 height 14
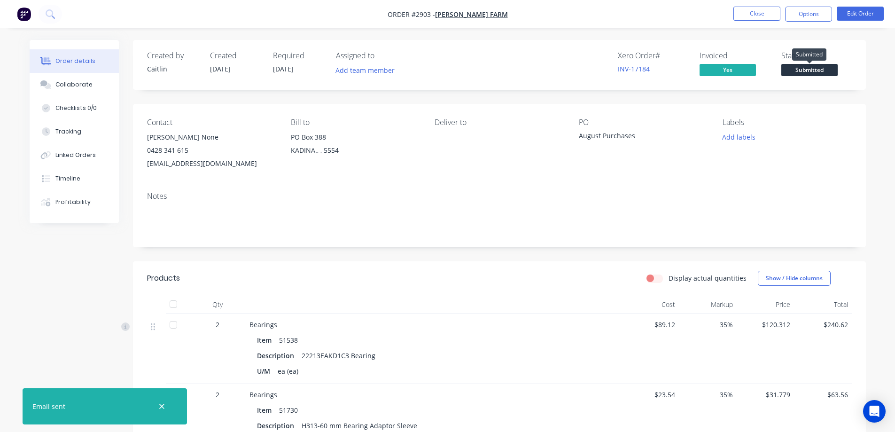
click at [808, 69] on span "Submitted" at bounding box center [809, 70] width 56 height 12
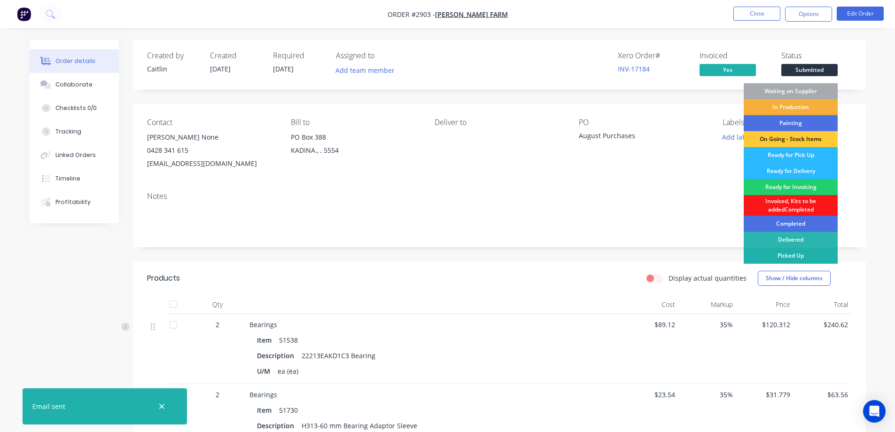
click at [789, 255] on div "Picked Up" at bounding box center [790, 255] width 94 height 16
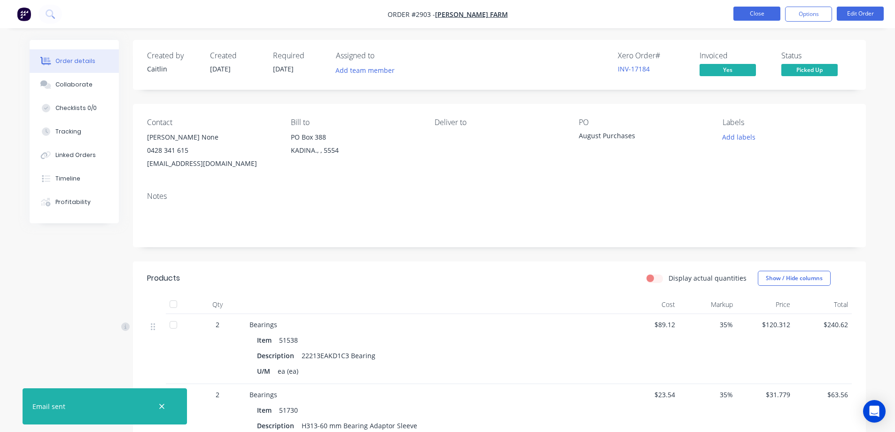
click at [756, 10] on button "Close" at bounding box center [756, 14] width 47 height 14
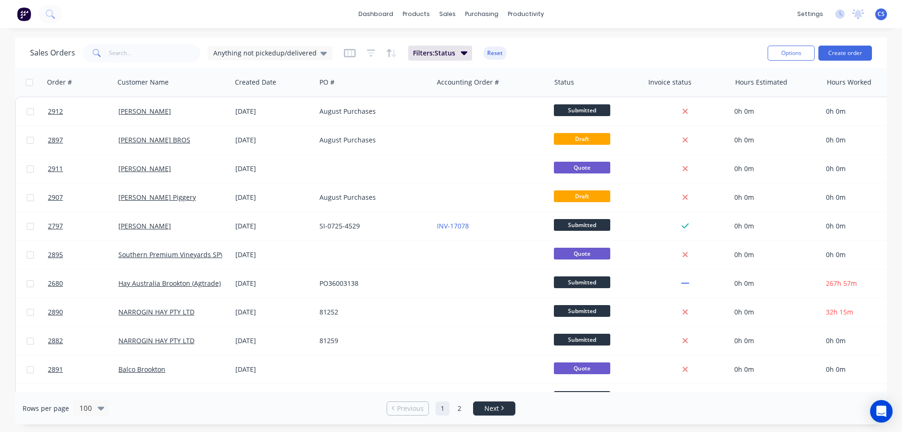
click at [496, 414] on li "Next" at bounding box center [494, 408] width 42 height 14
click at [46, 10] on icon at bounding box center [50, 13] width 9 height 9
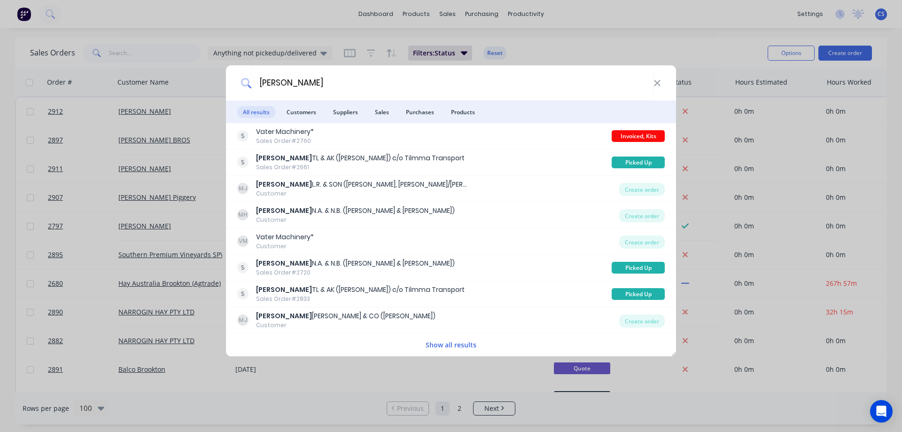
type input "mosey"
click at [447, 345] on button "Show all results" at bounding box center [451, 344] width 56 height 11
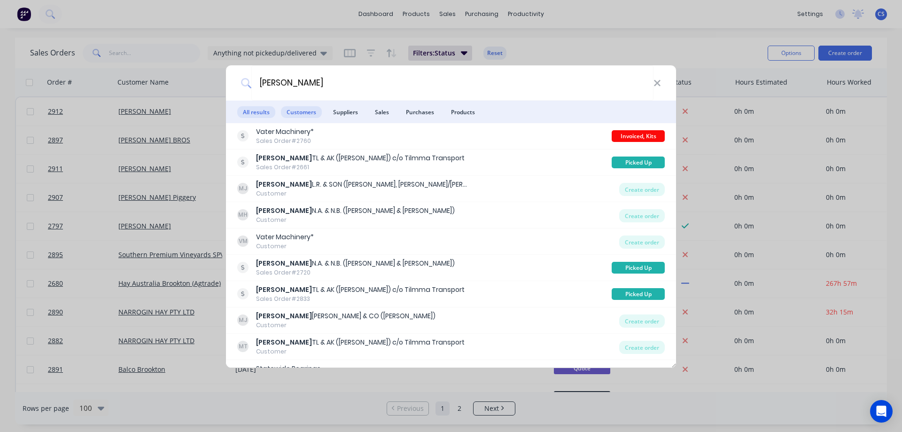
click at [301, 112] on span "Customers" at bounding box center [301, 112] width 41 height 12
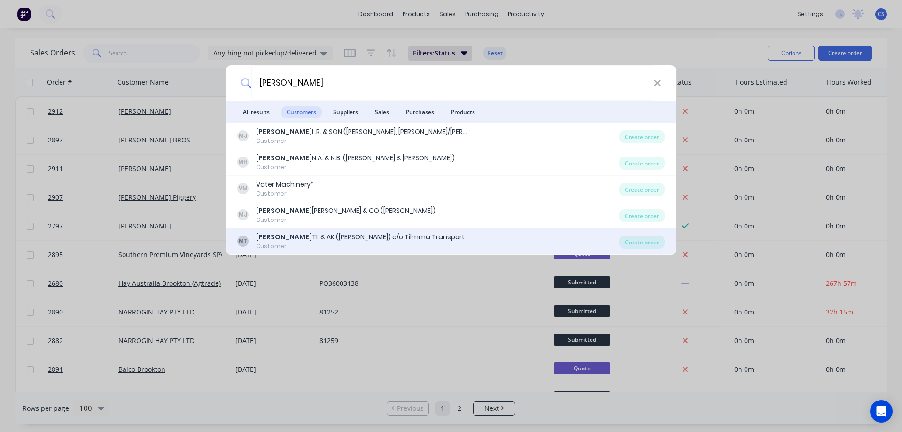
click at [456, 234] on div "MT MOSEY TL & AK (Tyson) c/o Tilmma Transport Customer" at bounding box center [428, 241] width 382 height 18
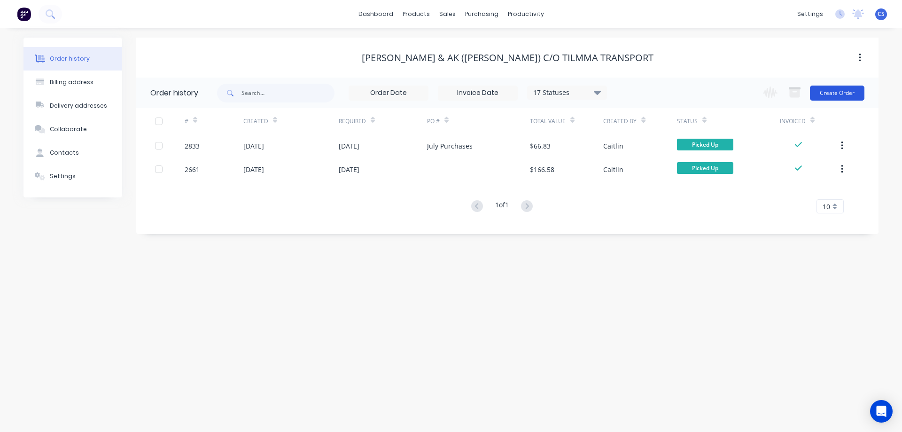
click at [835, 93] on button "Create Order" at bounding box center [837, 92] width 54 height 15
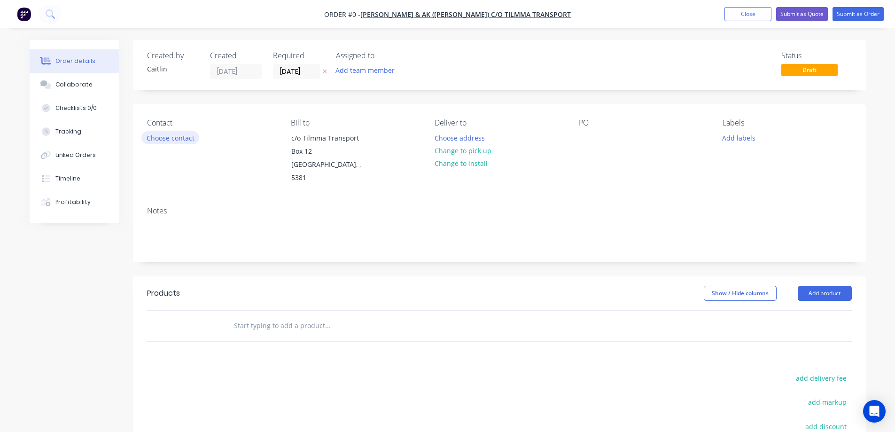
click at [176, 137] on button "Choose contact" at bounding box center [170, 137] width 58 height 13
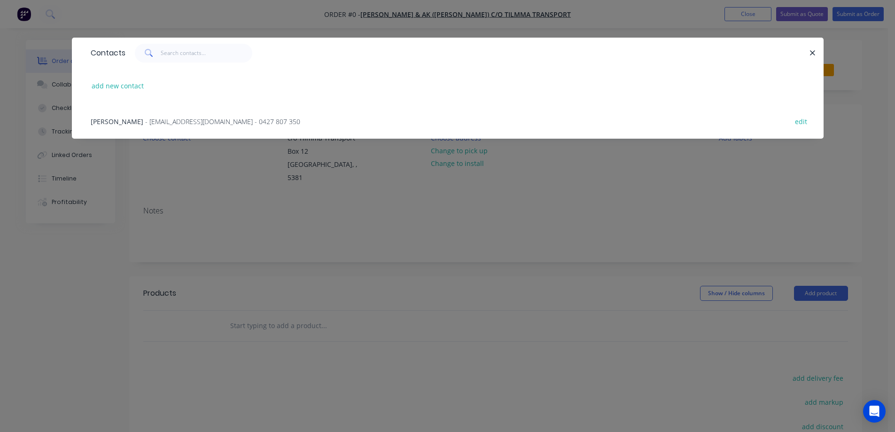
click at [158, 122] on span "- tilmma.trans3@gmail.com - 0427 807 350" at bounding box center [222, 121] width 155 height 9
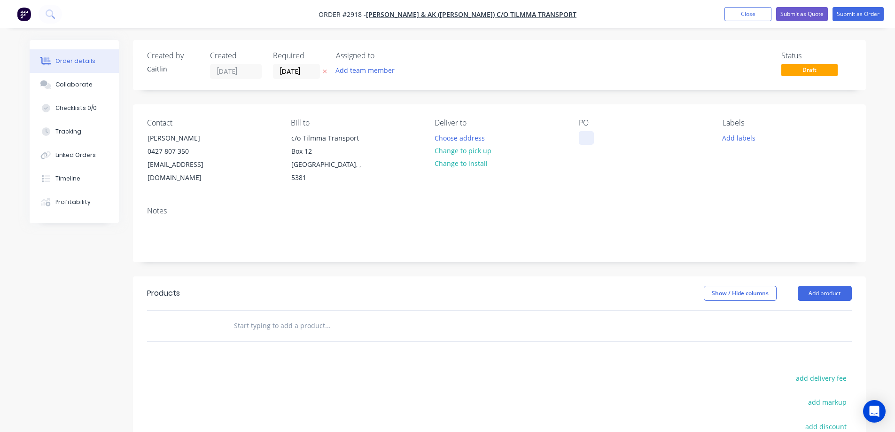
click at [587, 139] on div at bounding box center [586, 138] width 15 height 14
click at [265, 316] on input "text" at bounding box center [327, 325] width 188 height 19
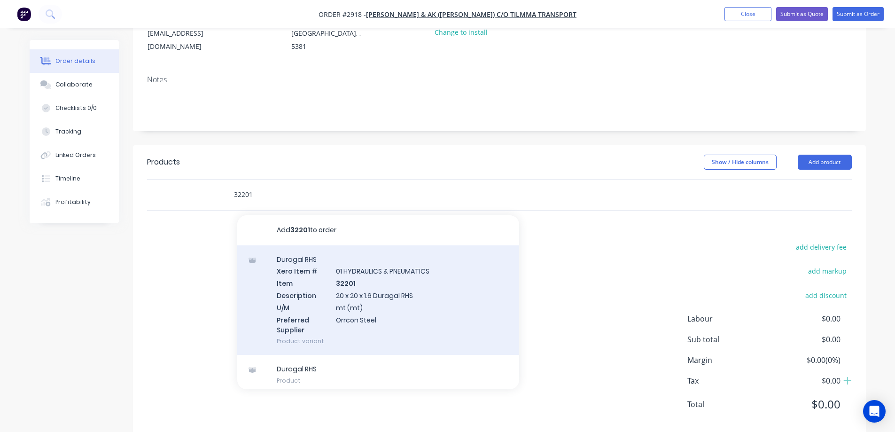
scroll to position [136, 0]
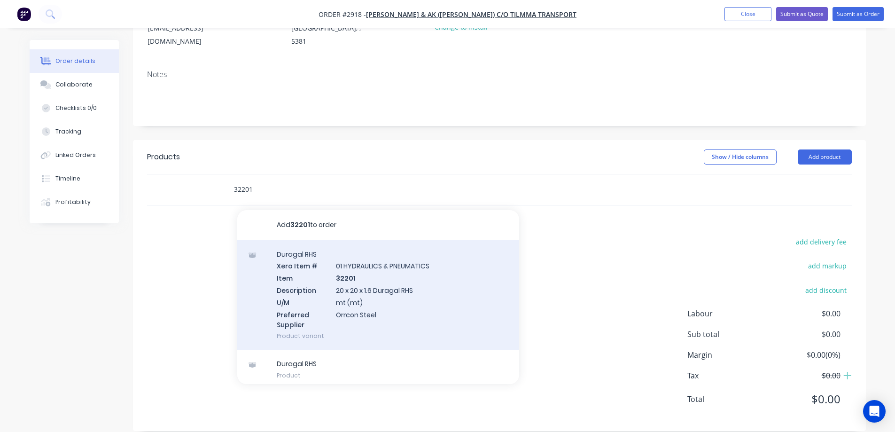
type input "32201"
click at [409, 291] on div "Duragal RHS Xero Item # 01 HYDRAULICS & PNEUMATICS Item 32201 Description 20 x …" at bounding box center [378, 295] width 282 height 110
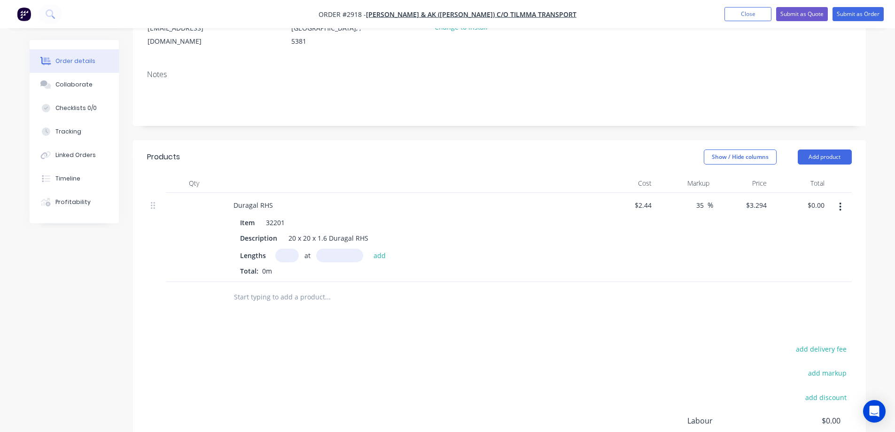
click at [280, 248] on input "text" at bounding box center [286, 255] width 23 height 14
type input "1"
type input "6500mm"
click at [374, 248] on button "add" at bounding box center [380, 254] width 22 height 13
type input "$21.41"
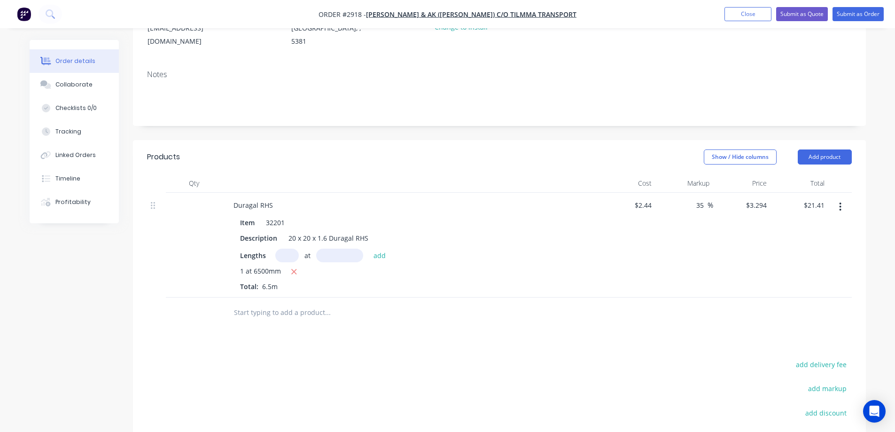
click at [309, 303] on input "text" at bounding box center [327, 312] width 188 height 19
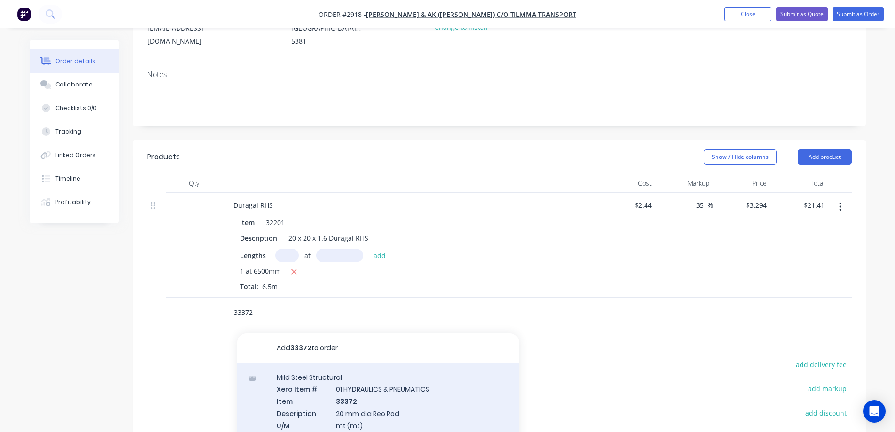
type input "33372"
click at [398, 392] on div "Mild Steel Structural Xero Item # 01 HYDRAULICS & PNEUMATICS Item 33372 Descrip…" at bounding box center [378, 418] width 282 height 110
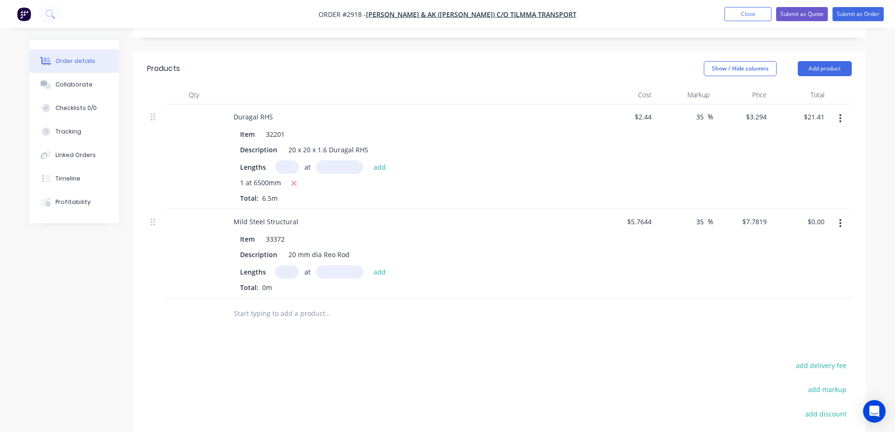
scroll to position [230, 0]
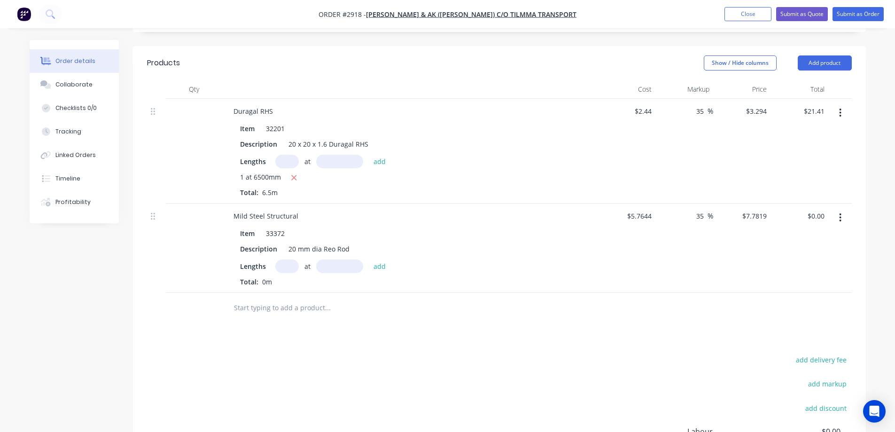
click at [286, 259] on input "text" at bounding box center [286, 266] width 23 height 14
type input "1"
type input "18000mm"
click at [381, 259] on button "add" at bounding box center [380, 265] width 22 height 13
type input "$140.07"
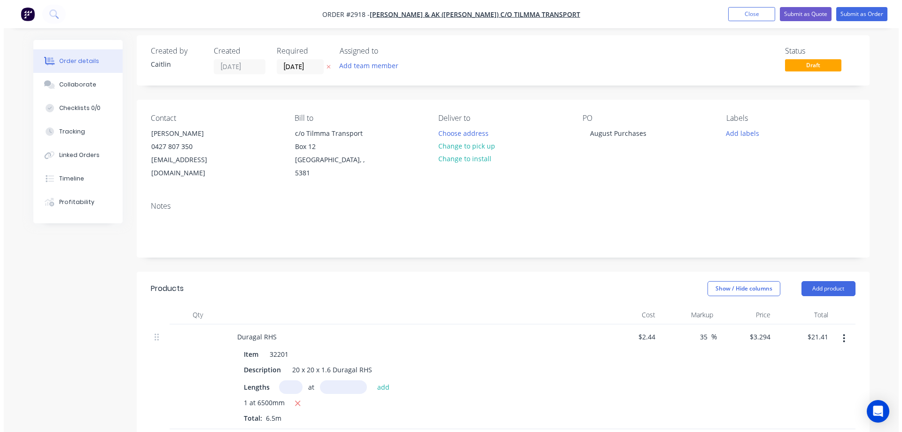
scroll to position [0, 0]
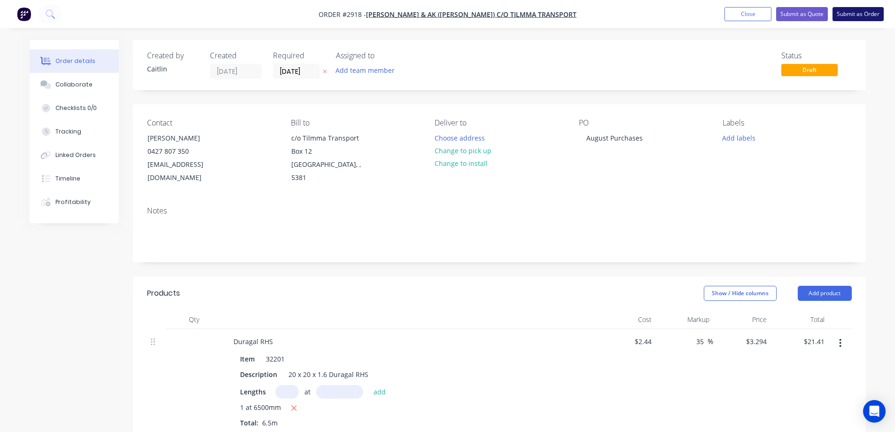
click at [850, 14] on button "Submit as Order" at bounding box center [857, 14] width 51 height 14
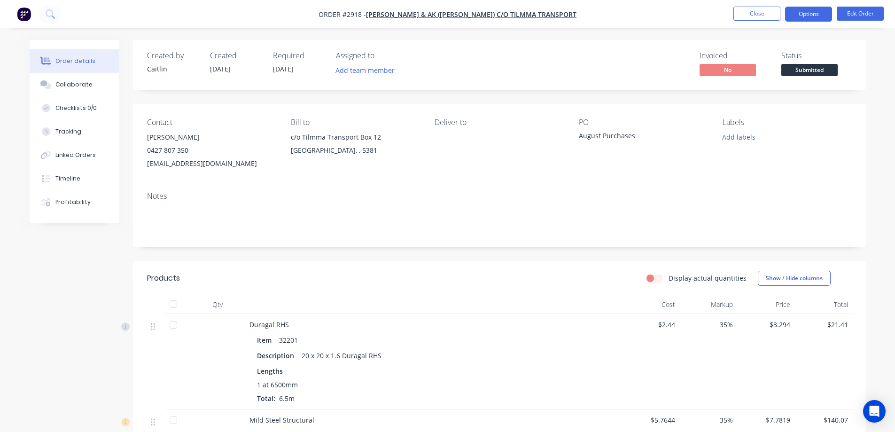
click at [808, 15] on button "Options" at bounding box center [808, 14] width 47 height 15
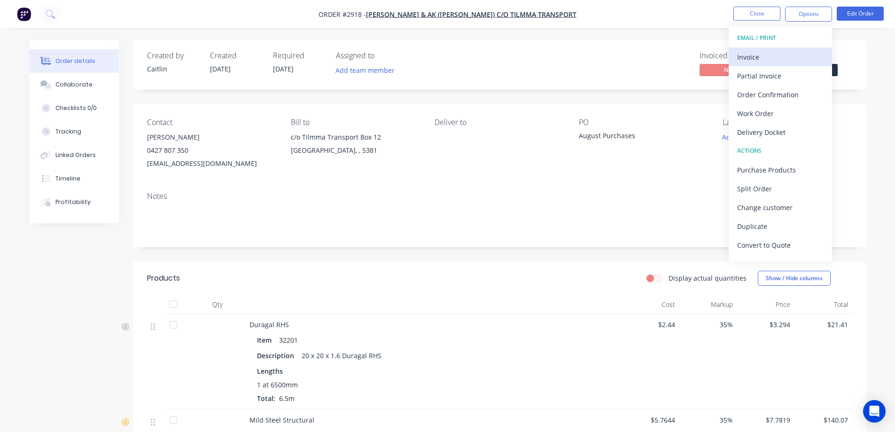
click at [774, 52] on div "Invoice" at bounding box center [780, 57] width 86 height 14
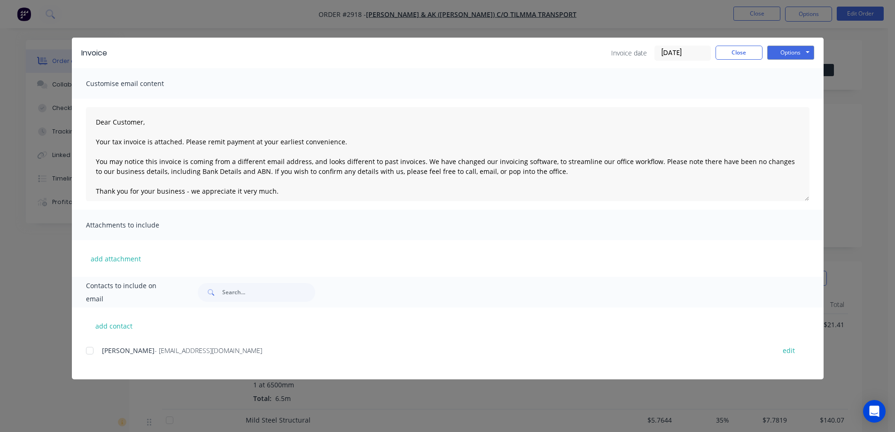
click at [92, 353] on div at bounding box center [89, 350] width 19 height 19
click at [795, 51] on button "Options" at bounding box center [790, 53] width 47 height 14
click at [795, 102] on button "Email" at bounding box center [797, 100] width 60 height 15
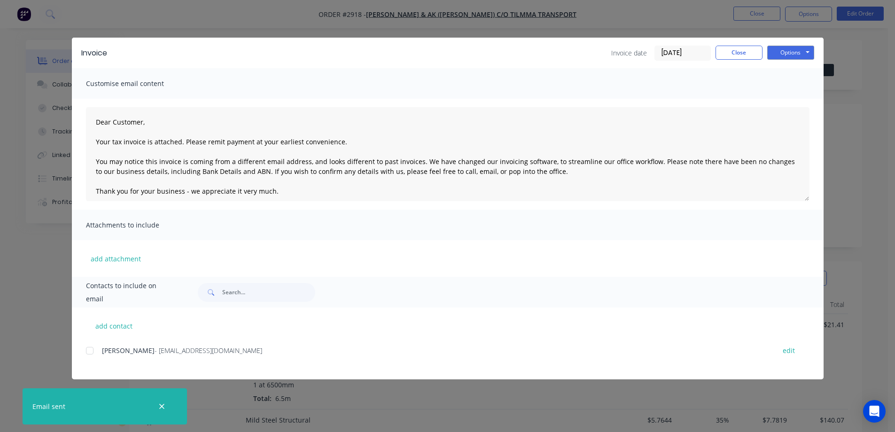
type textarea "Dear Customer, Your tax invoice is attached. Please remit payment at your earli…"
click at [749, 57] on button "Close" at bounding box center [738, 53] width 47 height 14
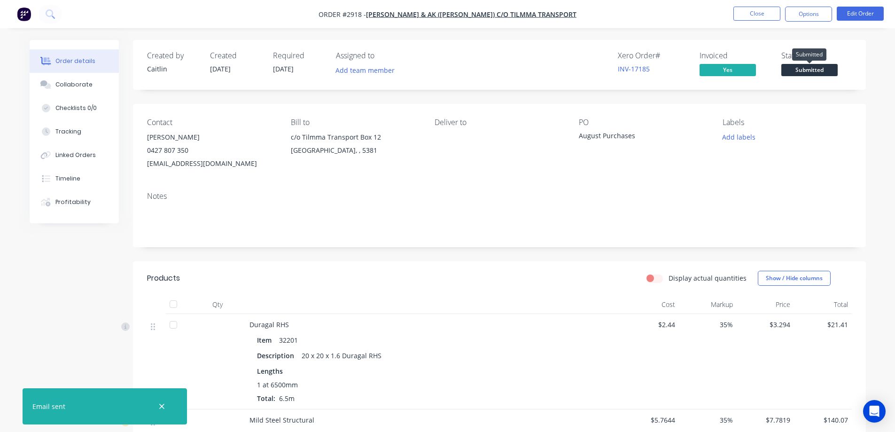
click at [806, 72] on span "Submitted" at bounding box center [809, 70] width 56 height 12
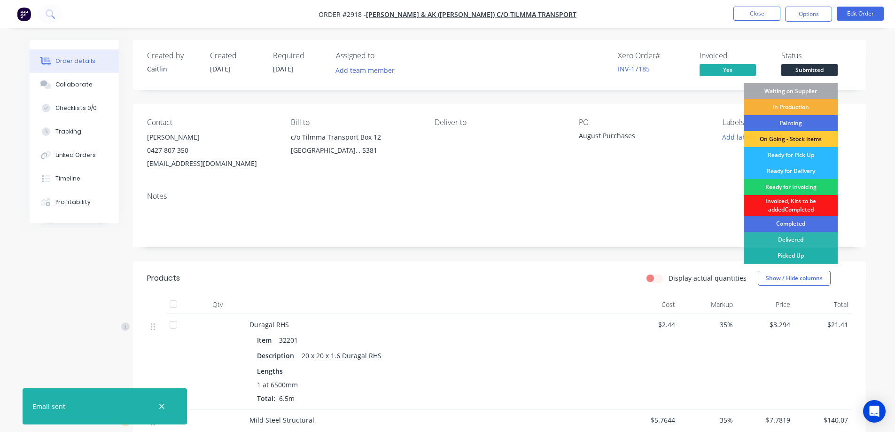
click at [800, 259] on div "Picked Up" at bounding box center [790, 255] width 94 height 16
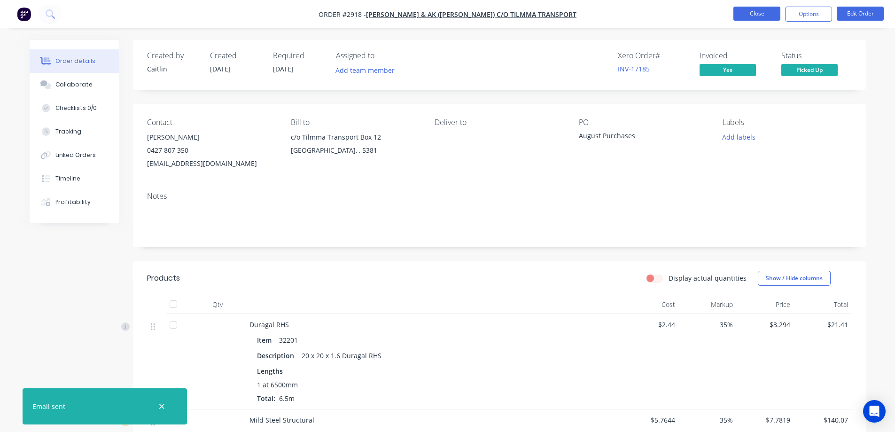
click at [752, 14] on button "Close" at bounding box center [756, 14] width 47 height 14
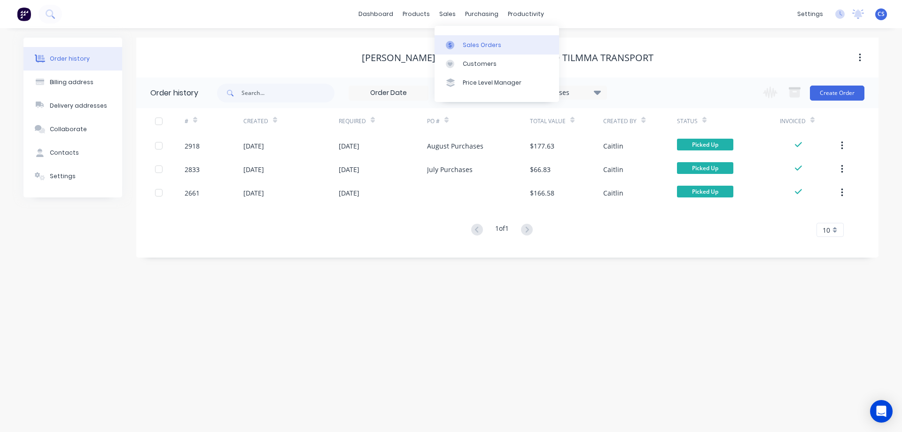
click at [467, 43] on div "Sales Orders" at bounding box center [482, 45] width 39 height 8
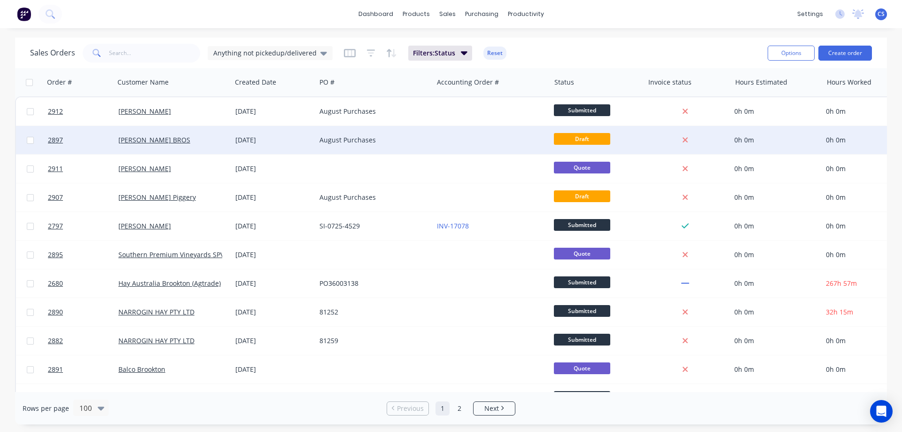
click at [482, 134] on div at bounding box center [491, 140] width 117 height 28
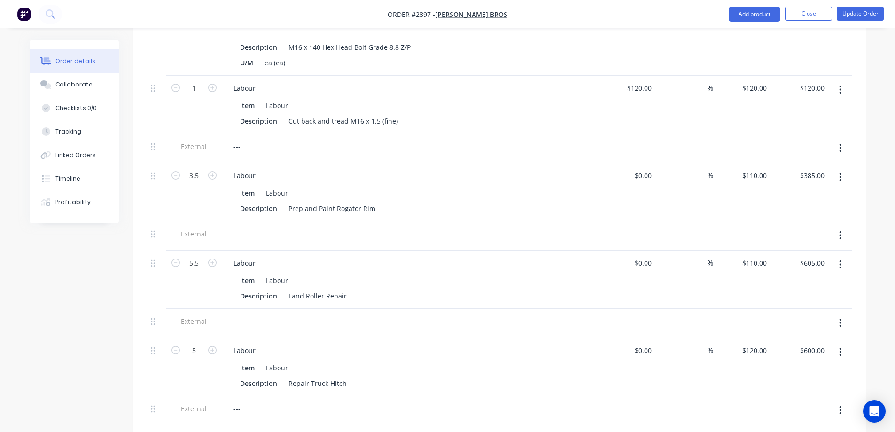
scroll to position [423, 0]
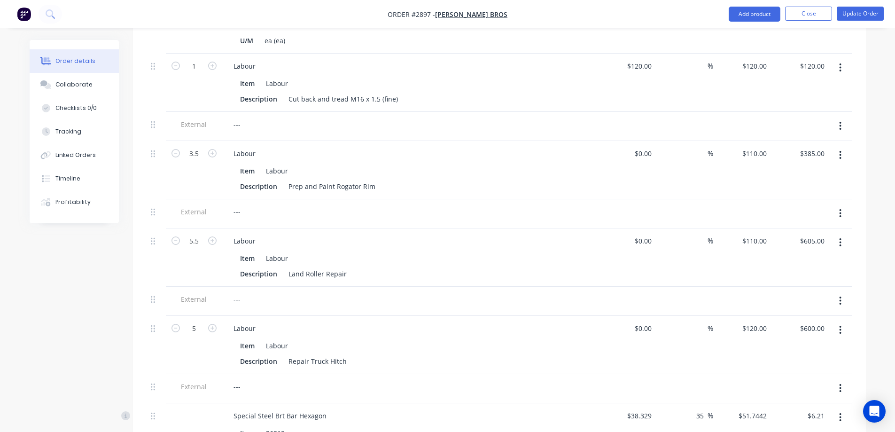
click at [837, 321] on button "button" at bounding box center [840, 329] width 22 height 17
click at [794, 404] on div "Delete" at bounding box center [807, 411] width 72 height 14
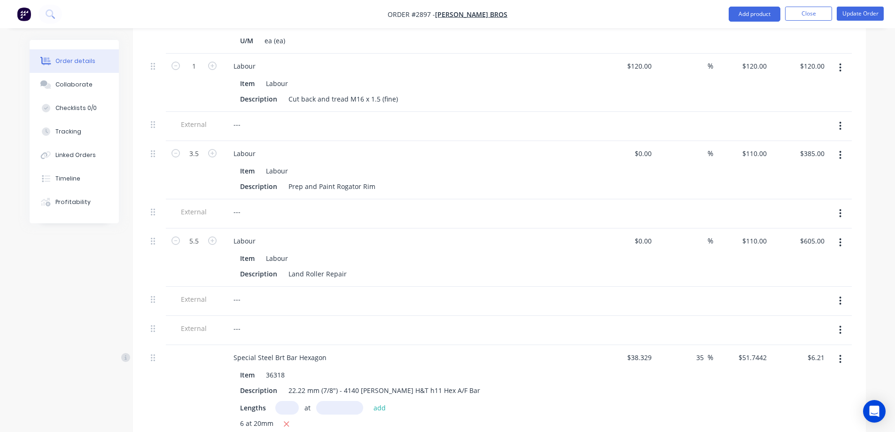
click at [841, 295] on icon "button" at bounding box center [840, 300] width 2 height 10
click at [808, 337] on div "Delete" at bounding box center [807, 344] width 72 height 14
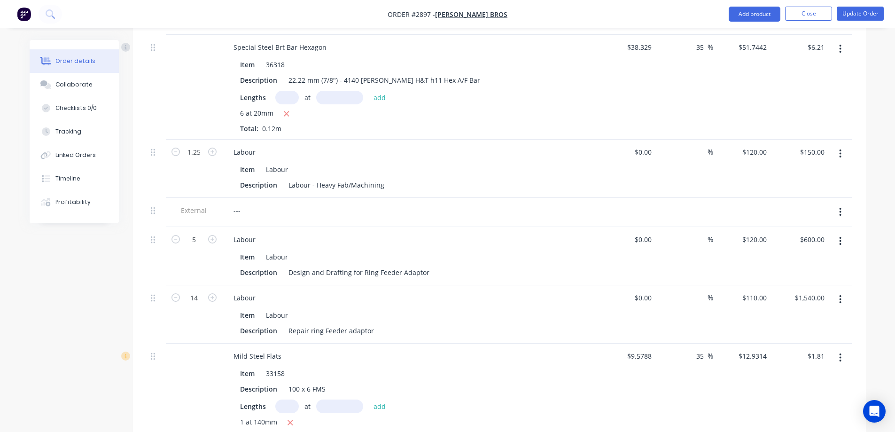
scroll to position [704, 0]
click at [425, 264] on div "Design and Drafting for Ring Feeder Adaptor" at bounding box center [359, 271] width 148 height 14
drag, startPoint x: 425, startPoint y: 247, endPoint x: 395, endPoint y: 247, distance: 30.5
click at [395, 264] on div "Design and Drafting for Ring Feeder Adaptor" at bounding box center [359, 271] width 148 height 14
click at [424, 264] on div "Design and Drafting for Ring Feeder Adaptor" at bounding box center [359, 271] width 148 height 14
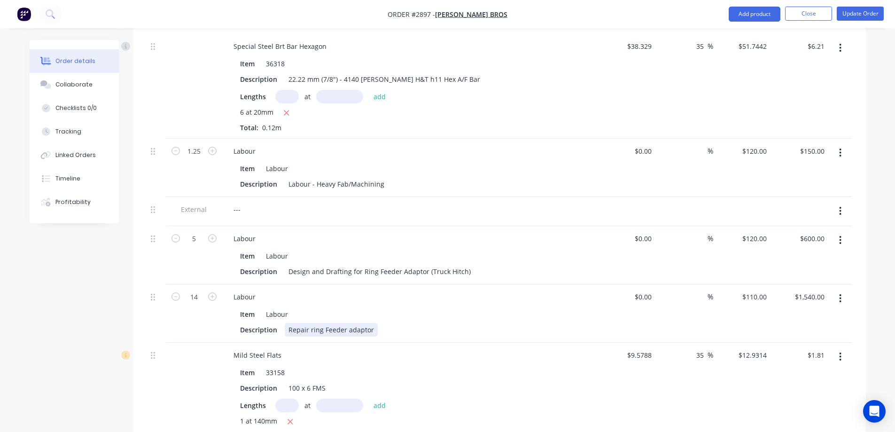
click at [370, 323] on div "Repair ring Feeder adaptor" at bounding box center [331, 330] width 93 height 14
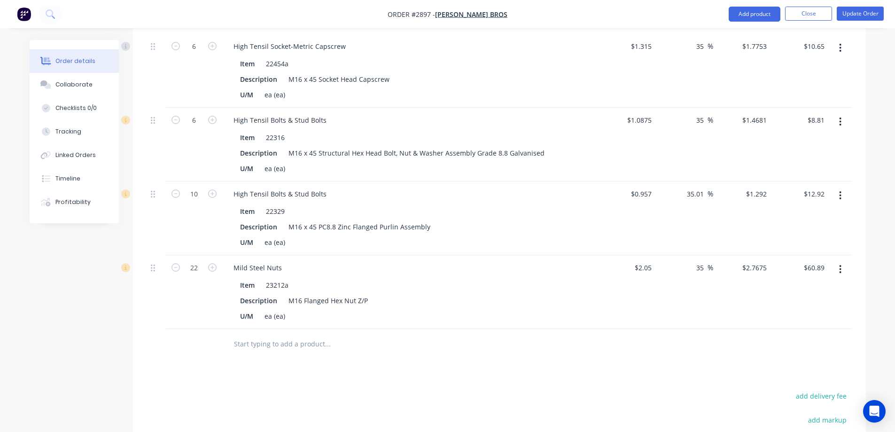
scroll to position [1127, 0]
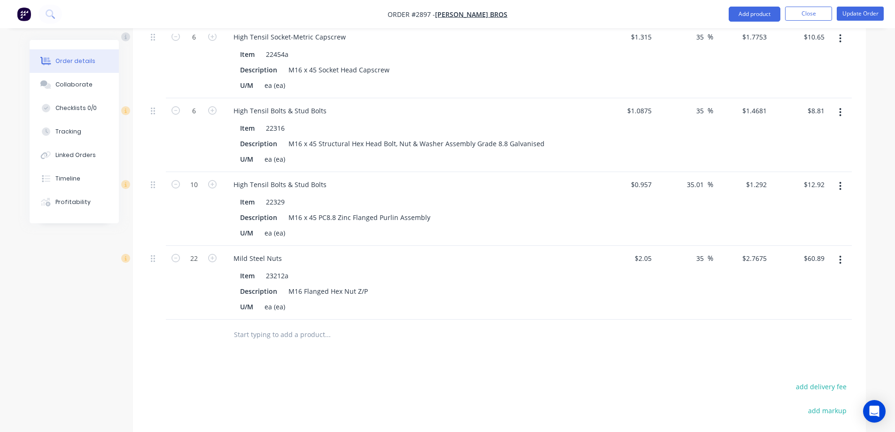
click at [286, 325] on input "text" at bounding box center [327, 334] width 188 height 19
type input "k"
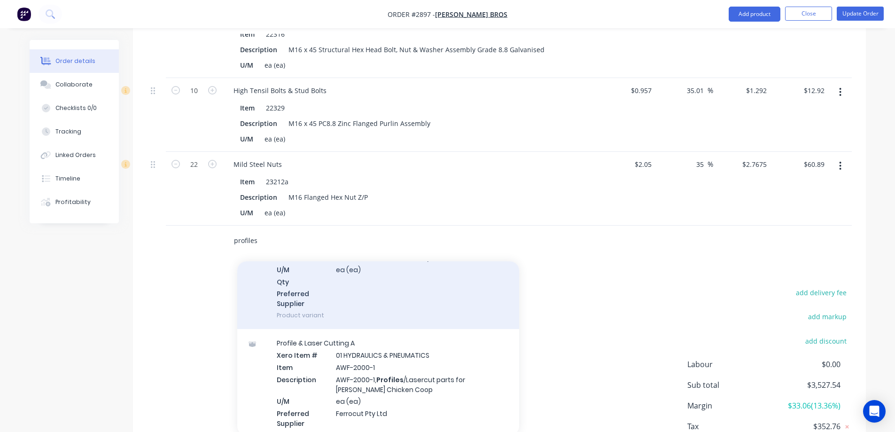
scroll to position [141, 0]
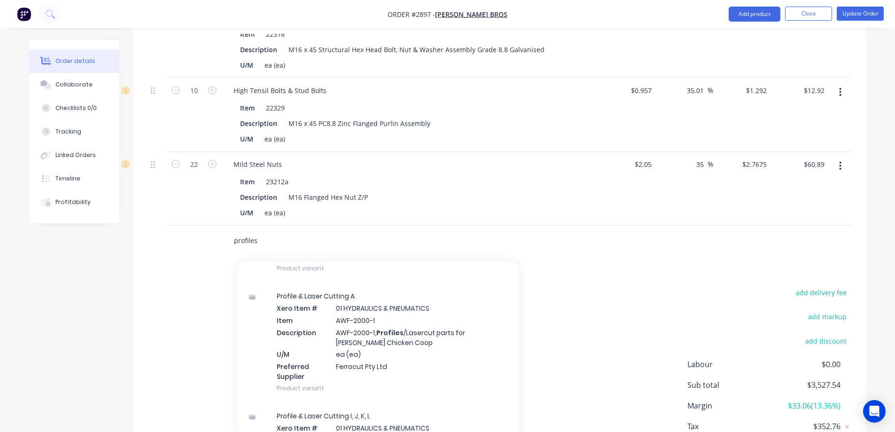
click at [221, 225] on div "profiles Add profiles to order Profile & Laser Cutting - B1 Xero Item # 01 HYDR…" at bounding box center [499, 240] width 704 height 31
paste input "12mm BIS 80 Plate 105 x 204 as per drawing - plasma cut"
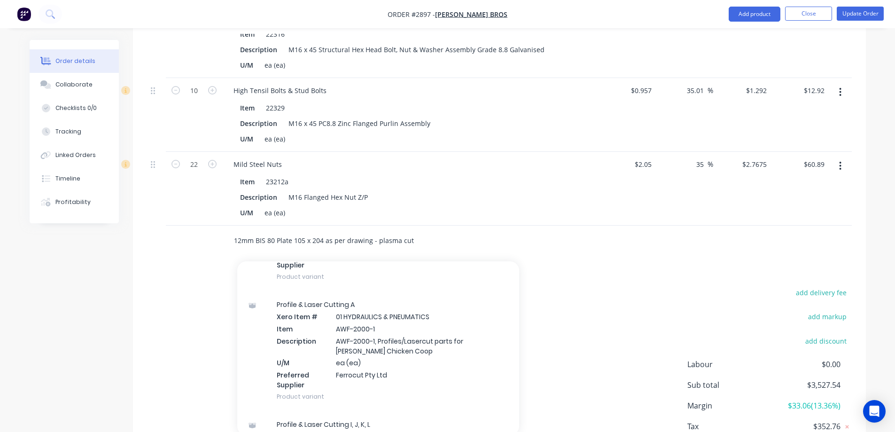
scroll to position [149, 0]
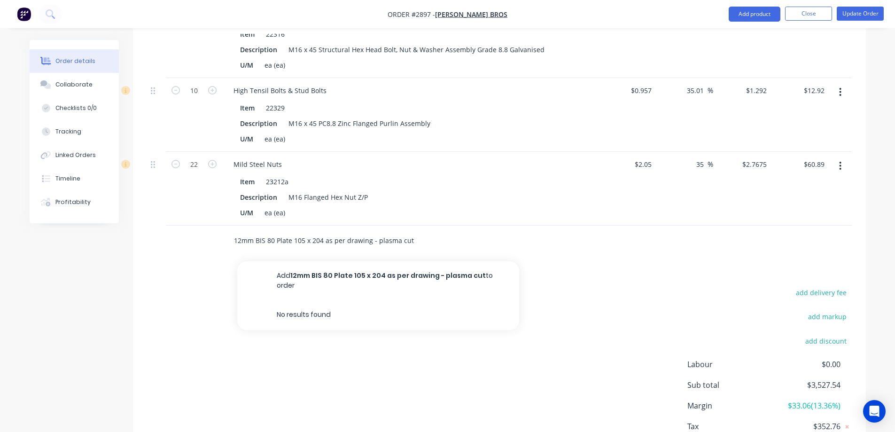
drag, startPoint x: 418, startPoint y: 216, endPoint x: 234, endPoint y: 227, distance: 184.9
click at [234, 227] on div "12mm BIS 80 Plate 105 x 204 as per drawing - plasma cut Add 12mm BIS 80 Plate 1…" at bounding box center [391, 240] width 338 height 31
click at [209, 286] on div "add delivery fee add markup add discount Labour $0.00 Sub total $3,527.54 Margi…" at bounding box center [499, 376] width 704 height 181
drag, startPoint x: 421, startPoint y: 216, endPoint x: 411, endPoint y: 216, distance: 10.3
click at [412, 231] on div "12mm BIS 80 Plate 105 x 204 as per drawing - plasma cut" at bounding box center [367, 240] width 282 height 19
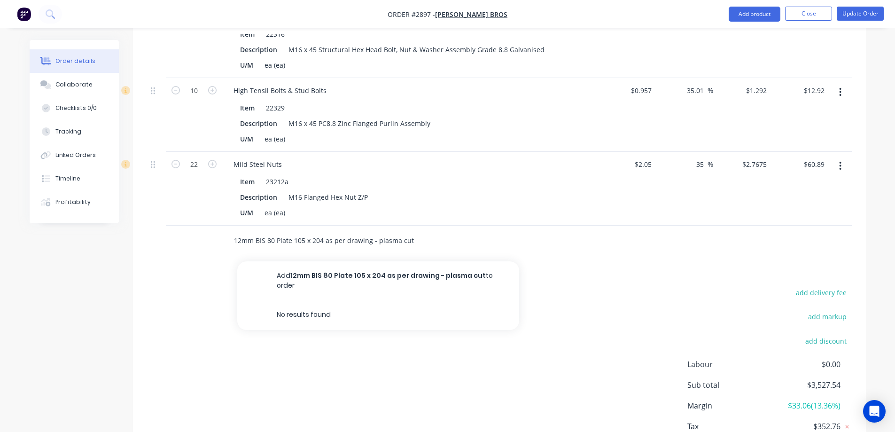
drag, startPoint x: 411, startPoint y: 216, endPoint x: 219, endPoint y: 216, distance: 192.1
click at [219, 225] on div "12mm BIS 80 Plate 105 x 204 as per drawing - plasma cut Add 12mm BIS 80 Plate 1…" at bounding box center [499, 240] width 704 height 31
paste input "Profile & Laser Cutting B(O-Z)"
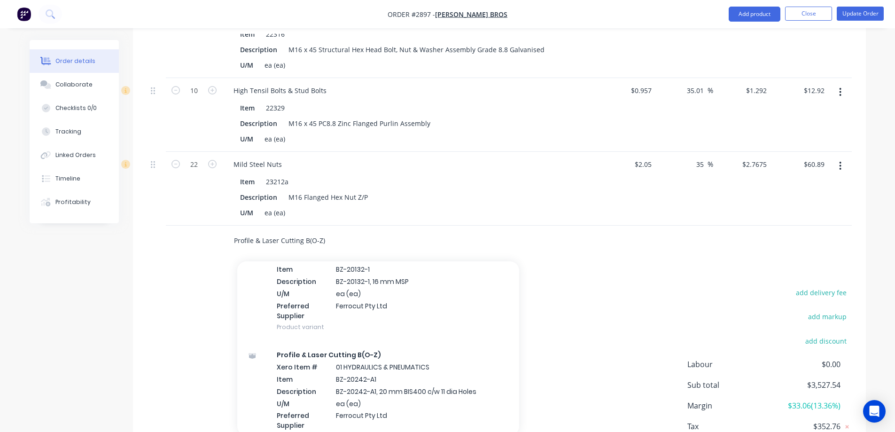
scroll to position [0, 0]
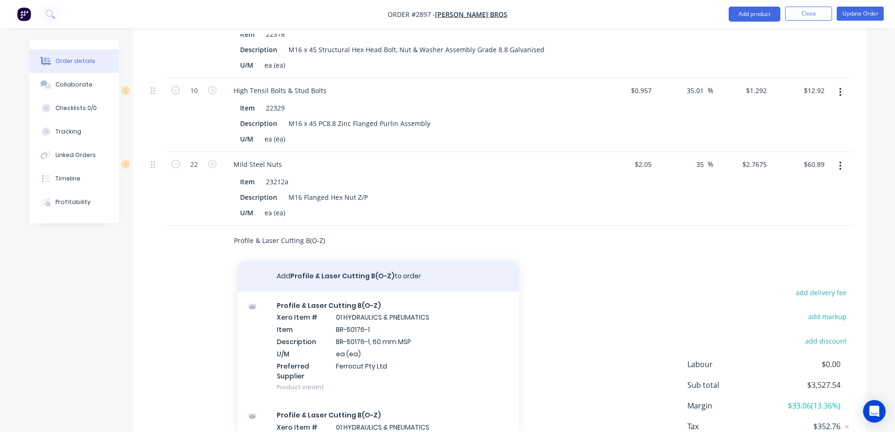
type input "Profile & Laser Cutting B(O-Z)"
click at [441, 261] on button "Add Profile & Laser Cutting B(O-Z) to order" at bounding box center [378, 276] width 282 height 30
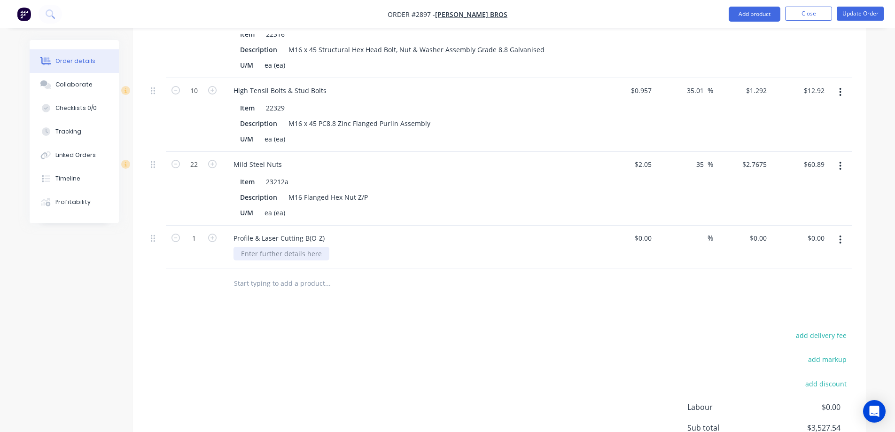
click at [263, 247] on div at bounding box center [281, 254] width 96 height 14
paste div
drag, startPoint x: 295, startPoint y: 232, endPoint x: 289, endPoint y: 229, distance: 6.9
click at [295, 247] on div "KWTH-825-1" at bounding box center [413, 254] width 361 height 14
click at [281, 247] on div "KWTH-825-1" at bounding box center [260, 254] width 54 height 14
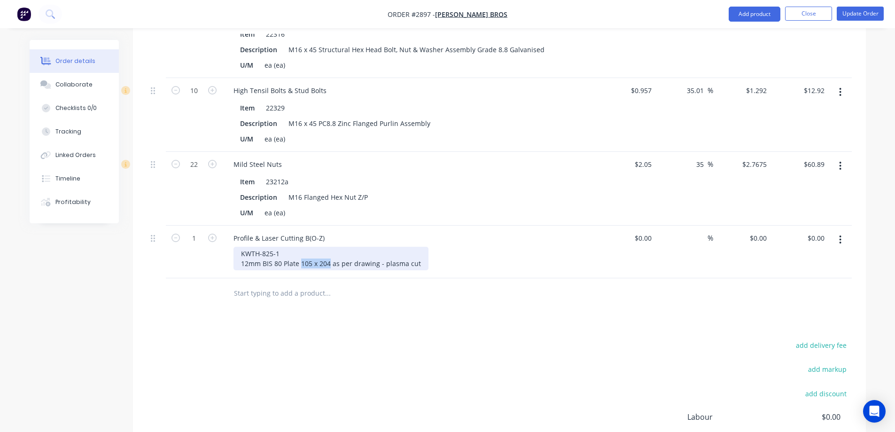
drag, startPoint x: 329, startPoint y: 241, endPoint x: 300, endPoint y: 243, distance: 28.7
click at [300, 247] on div "KWTH-825-1 12mm BIS 80 Plate 105 x 204 as per drawing - plasma cut" at bounding box center [330, 258] width 195 height 23
click at [647, 231] on input "$0.00" at bounding box center [645, 238] width 22 height 14
type input "$467.42"
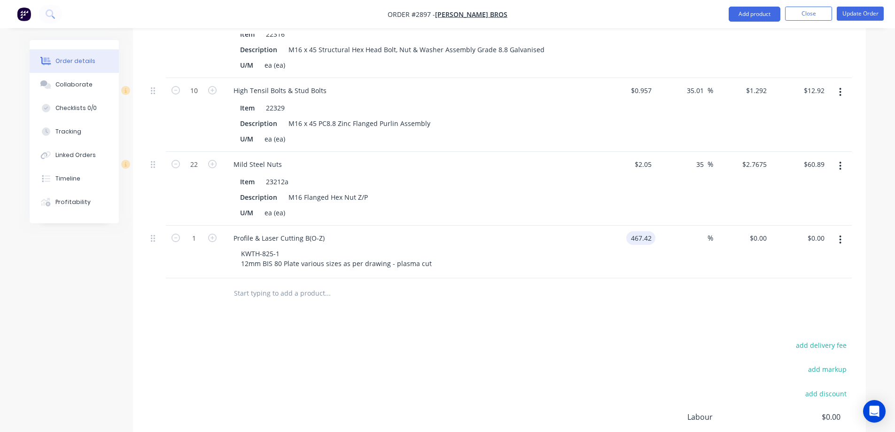
type input "$467.42"
click at [708, 232] on span "%" at bounding box center [710, 237] width 6 height 11
type input "35"
type input "631.017"
type input "$631.02"
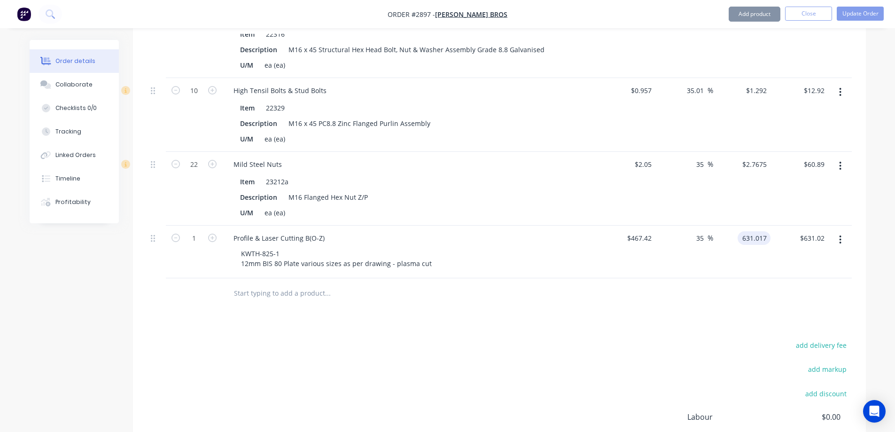
click at [661, 278] on div at bounding box center [499, 293] width 704 height 31
type input "$631.017"
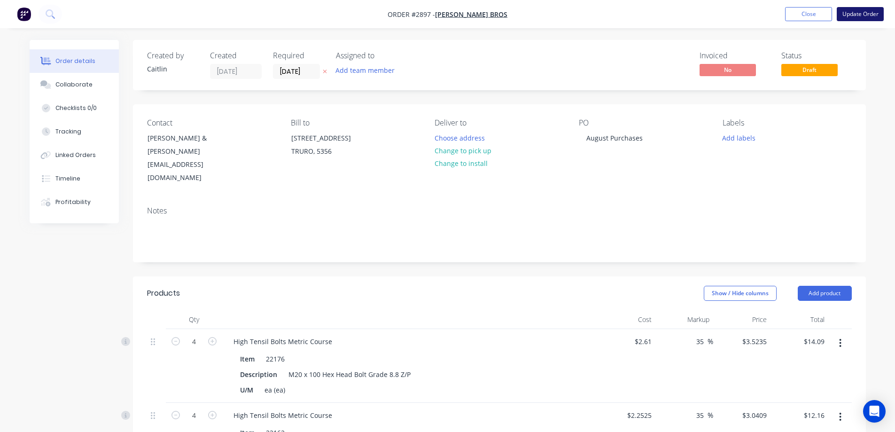
click at [855, 14] on button "Update Order" at bounding box center [859, 14] width 47 height 14
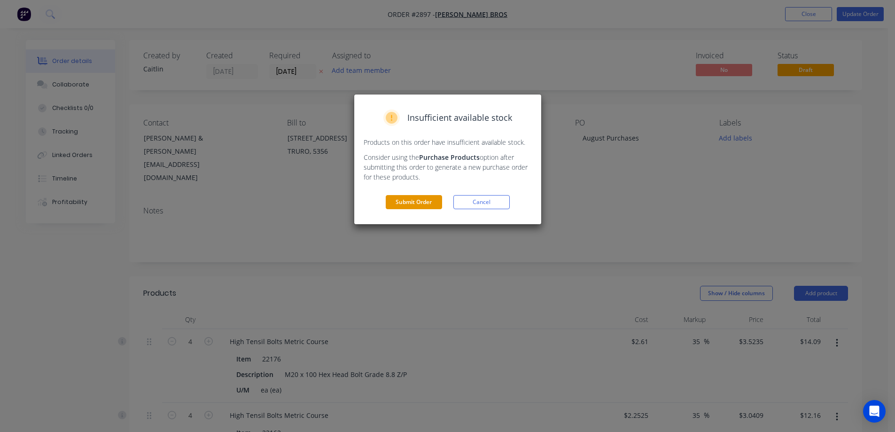
click at [410, 203] on button "Submit Order" at bounding box center [414, 202] width 56 height 14
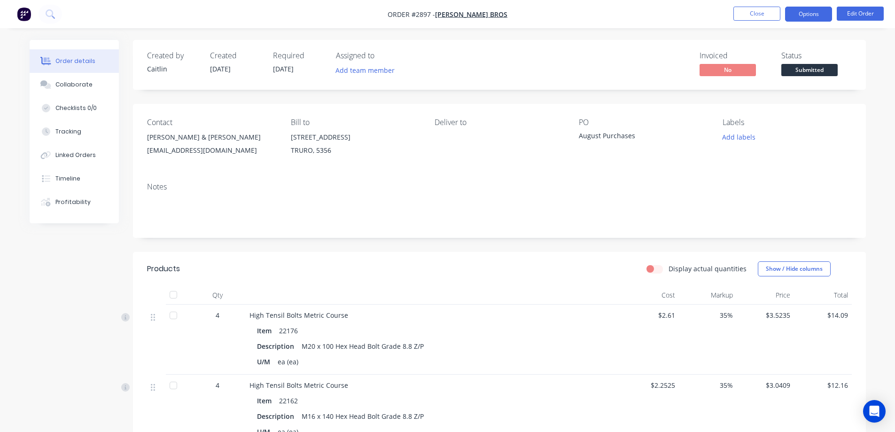
click at [807, 14] on button "Options" at bounding box center [808, 14] width 47 height 15
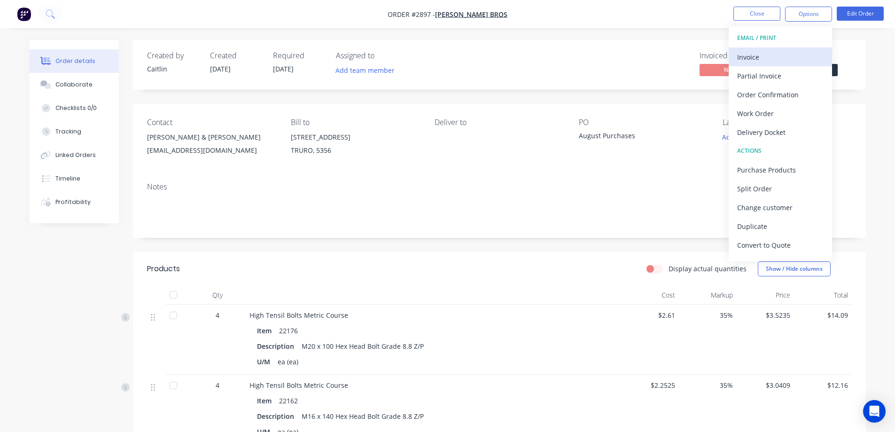
click at [768, 54] on div "Invoice" at bounding box center [780, 57] width 86 height 14
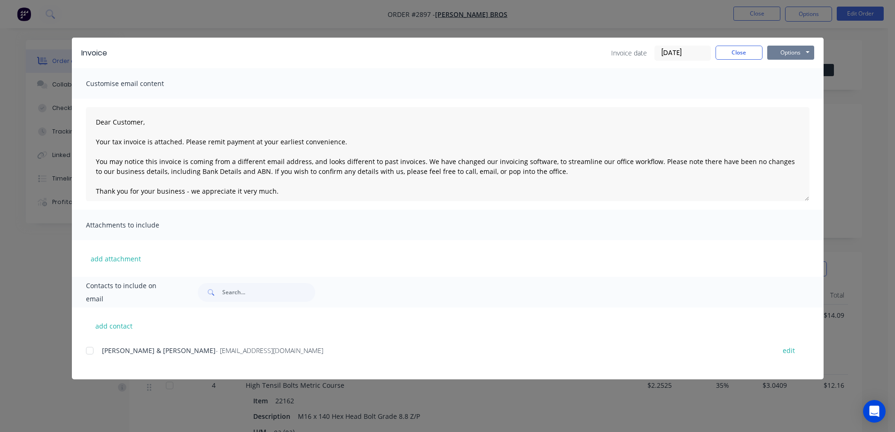
click at [796, 53] on button "Options" at bounding box center [790, 53] width 47 height 14
click at [795, 67] on button "Preview" at bounding box center [797, 69] width 60 height 15
click at [91, 349] on div at bounding box center [89, 350] width 19 height 19
click at [805, 53] on button "Options" at bounding box center [790, 53] width 47 height 14
click at [792, 104] on button "Email" at bounding box center [797, 100] width 60 height 15
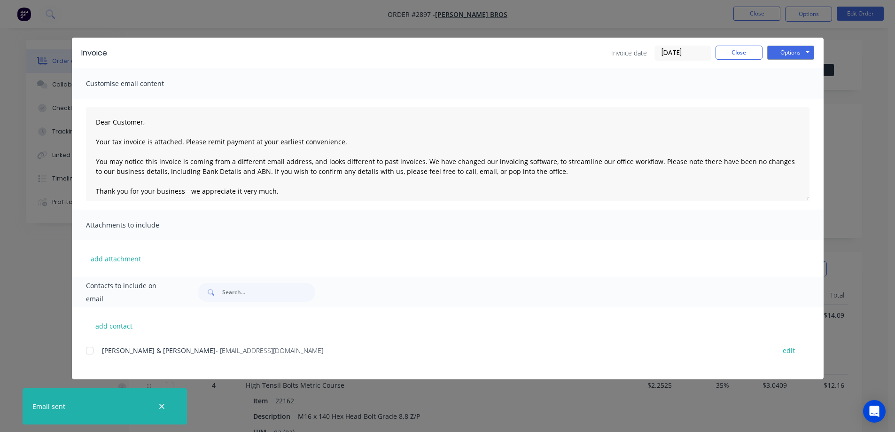
type textarea "Dear Customer, Your tax invoice is attached. Please remit payment at your earli…"
click at [746, 51] on button "Close" at bounding box center [738, 53] width 47 height 14
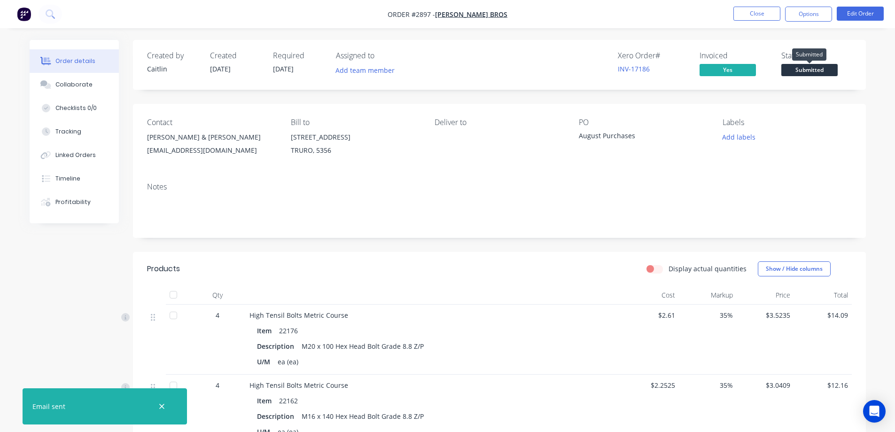
click at [809, 69] on span "Submitted" at bounding box center [809, 70] width 56 height 12
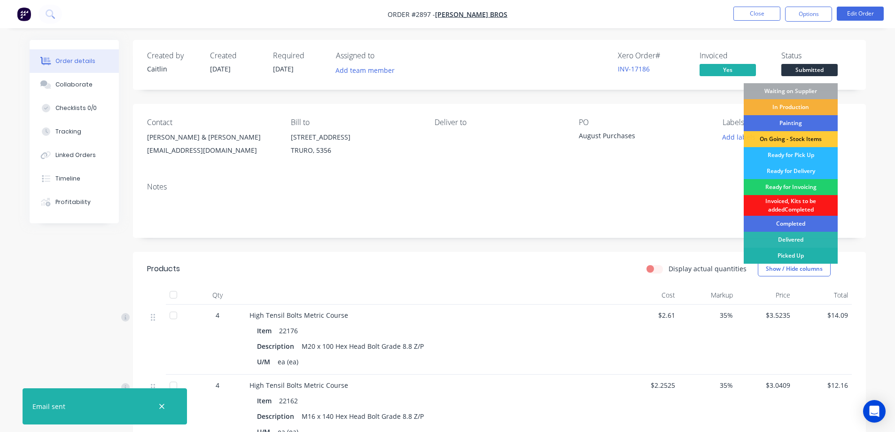
click at [786, 254] on div "Picked Up" at bounding box center [790, 255] width 94 height 16
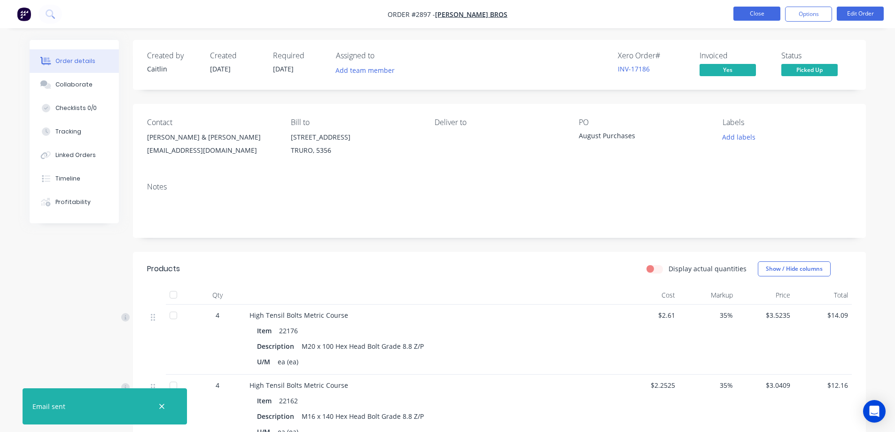
click at [757, 16] on button "Close" at bounding box center [756, 14] width 47 height 14
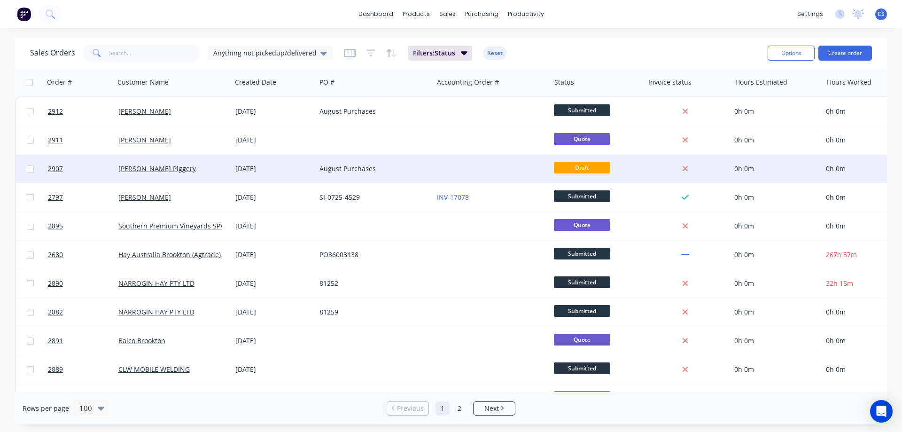
click at [468, 172] on div at bounding box center [491, 169] width 117 height 28
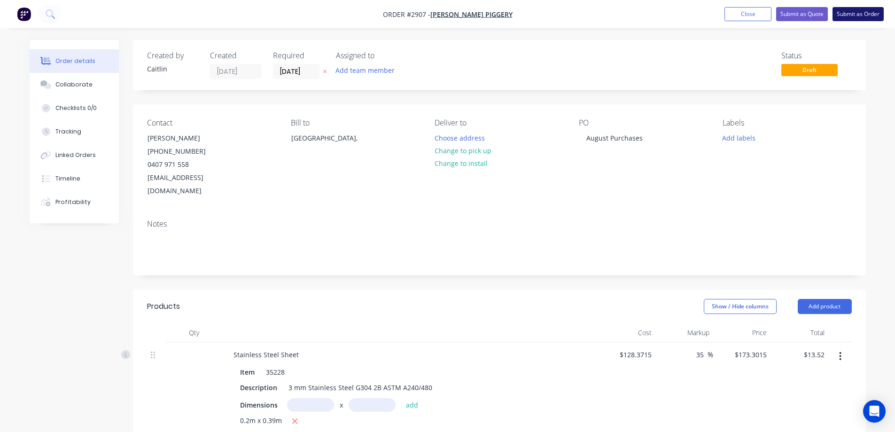
click at [867, 12] on button "Submit as Order" at bounding box center [857, 14] width 51 height 14
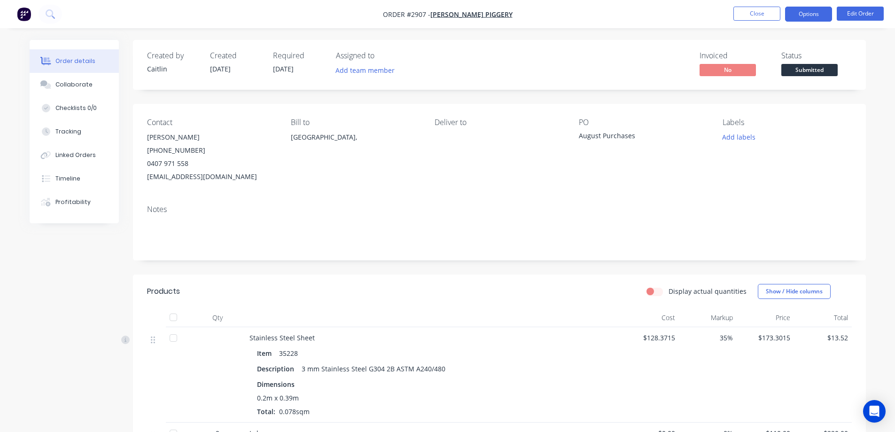
click at [812, 16] on button "Options" at bounding box center [808, 14] width 47 height 15
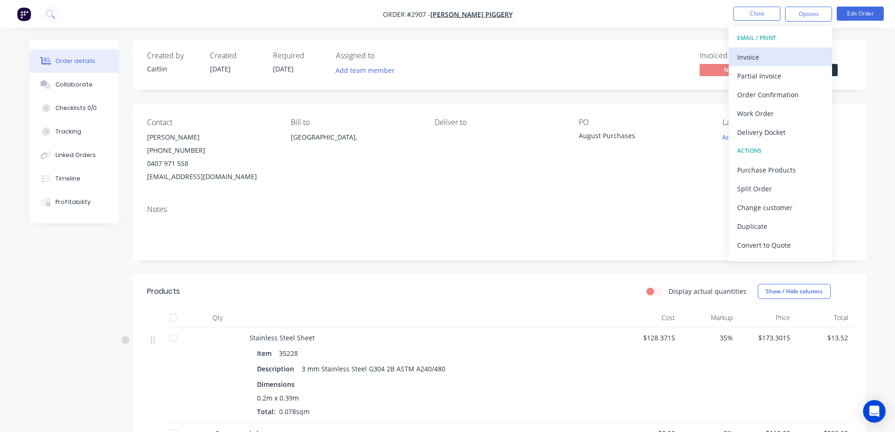
click at [780, 51] on div "Invoice" at bounding box center [780, 57] width 86 height 14
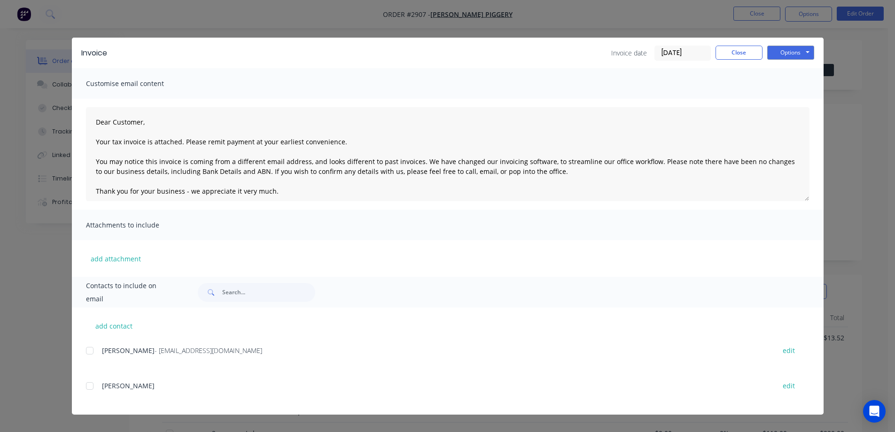
click at [91, 350] on div at bounding box center [89, 350] width 19 height 19
click at [785, 54] on button "Options" at bounding box center [790, 53] width 47 height 14
click at [789, 98] on button "Email" at bounding box center [797, 100] width 60 height 15
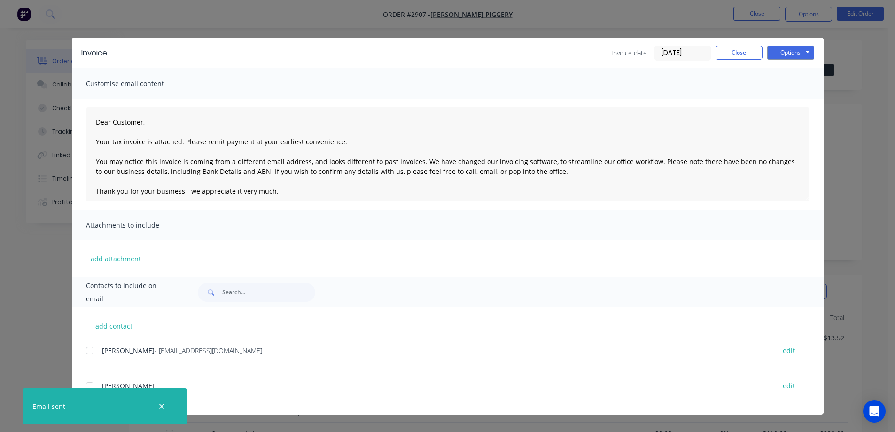
type textarea "Dear Customer, Your tax invoice is attached. Please remit payment at your earli…"
click at [731, 52] on button "Close" at bounding box center [738, 53] width 47 height 14
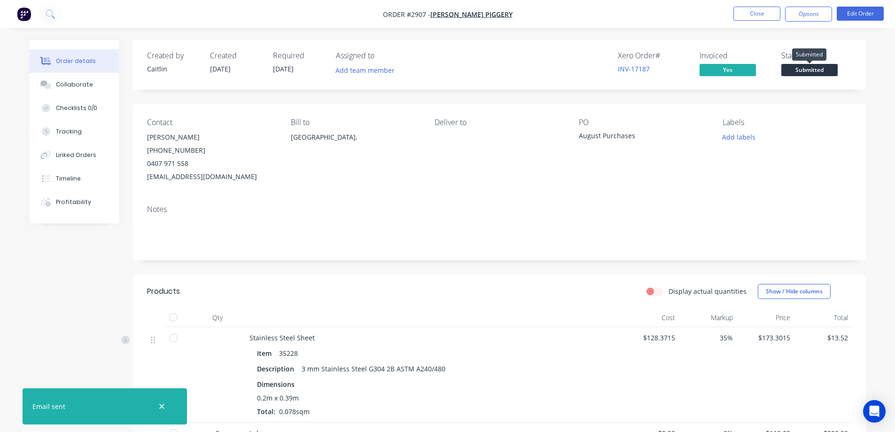
click at [806, 69] on span "Submitted" at bounding box center [809, 70] width 56 height 12
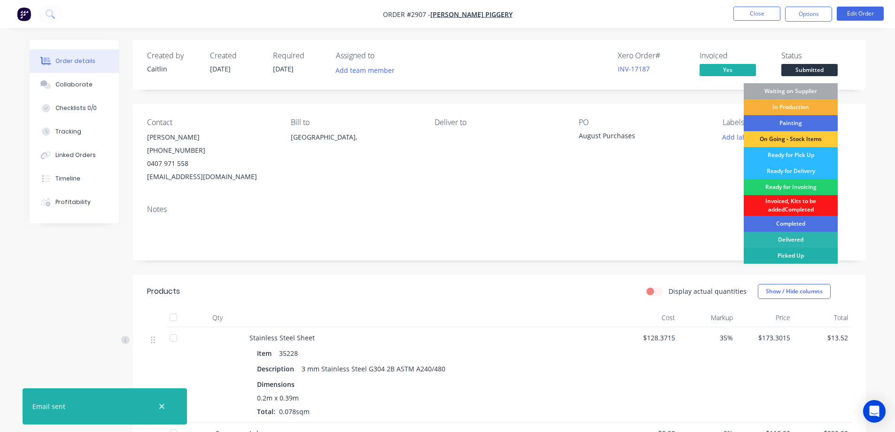
click at [787, 256] on div "Picked Up" at bounding box center [790, 255] width 94 height 16
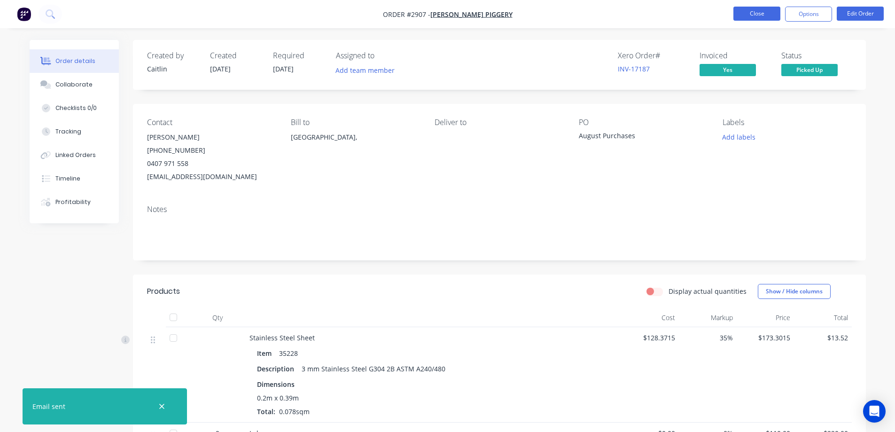
click at [752, 13] on button "Close" at bounding box center [756, 14] width 47 height 14
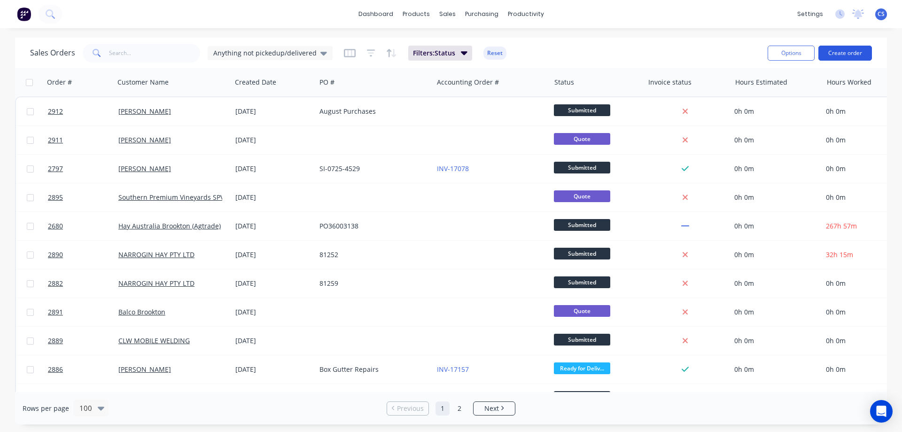
click at [847, 57] on button "Create order" at bounding box center [845, 53] width 54 height 15
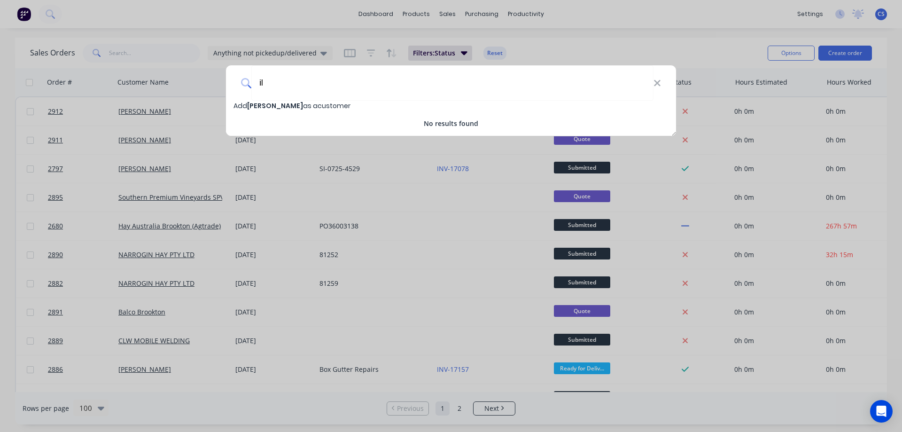
type input "i"
type input "s"
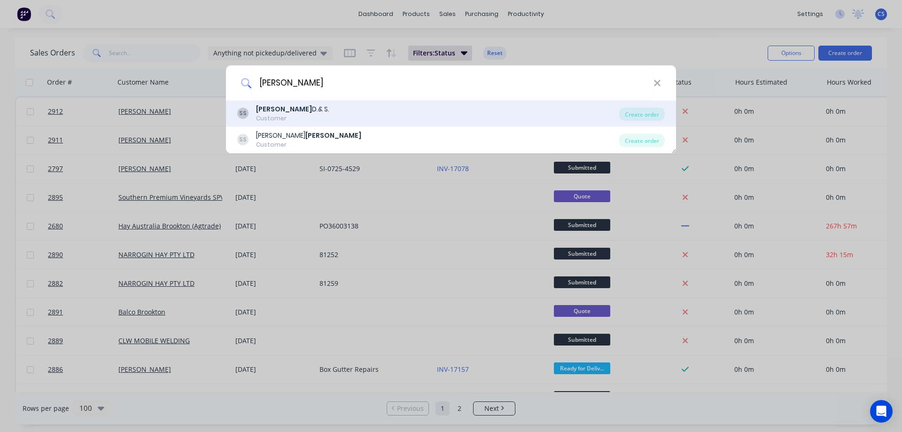
type input "shannon"
click at [386, 116] on div "SS SHANNON D.& S. Customer" at bounding box center [428, 113] width 382 height 18
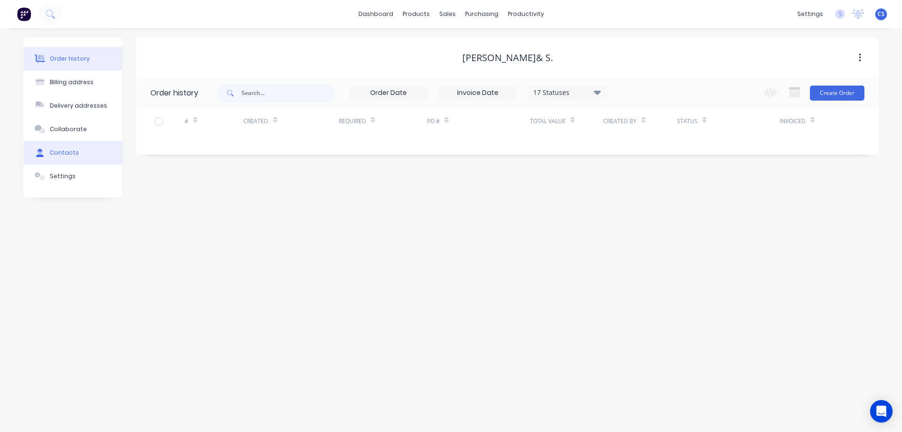
click at [76, 154] on button "Contacts" at bounding box center [72, 152] width 99 height 23
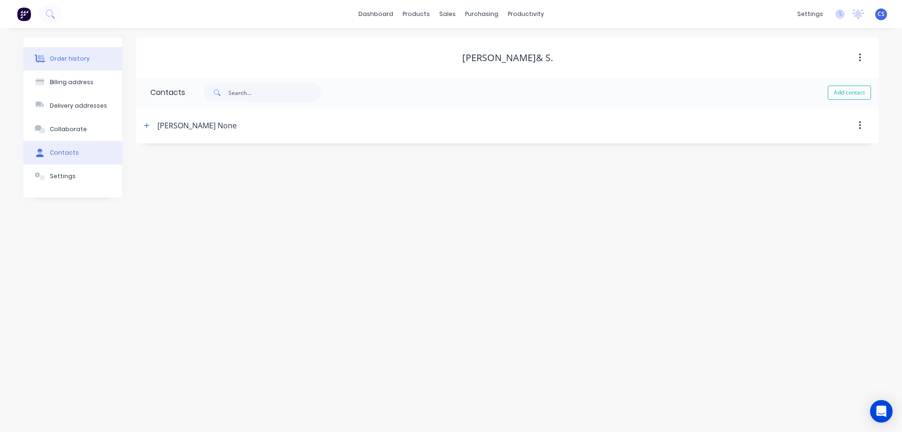
click at [76, 57] on div "Order history" at bounding box center [70, 58] width 40 height 8
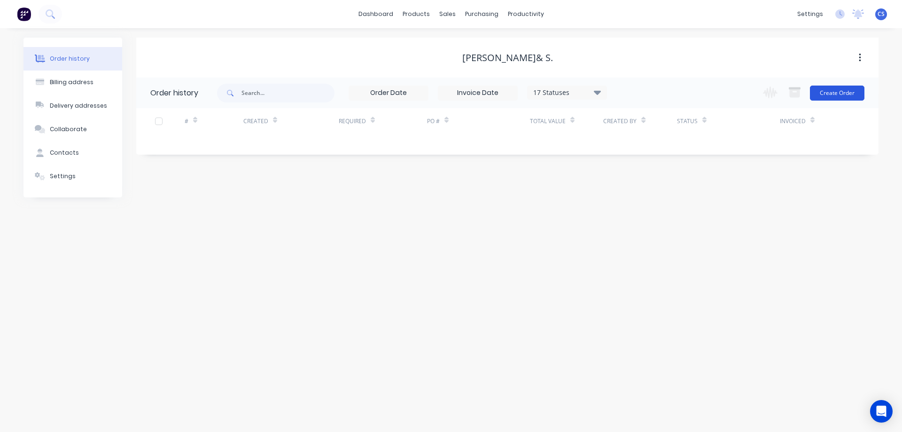
click at [828, 90] on button "Create Order" at bounding box center [837, 92] width 54 height 15
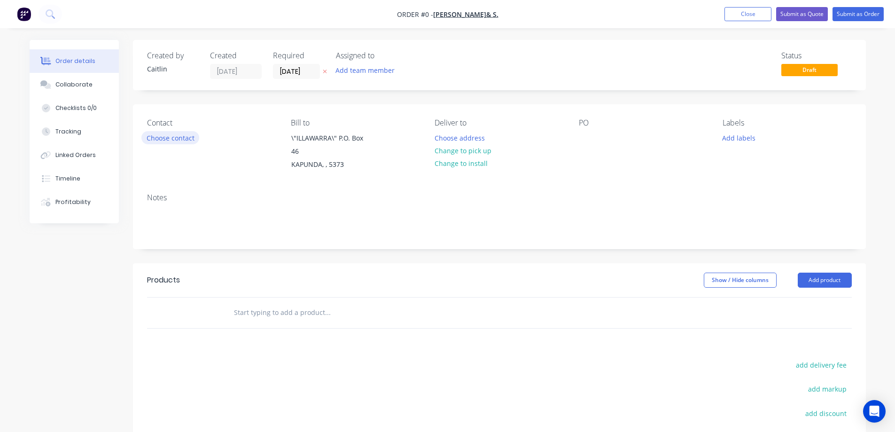
click at [171, 134] on button "Choose contact" at bounding box center [170, 137] width 58 height 13
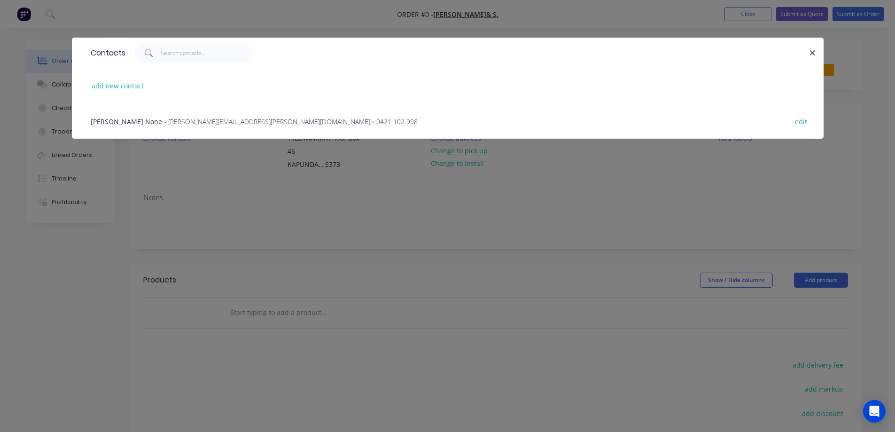
click at [174, 120] on span "- michael.e.shannon@gmail.com - 0421 102 998" at bounding box center [291, 121] width 254 height 9
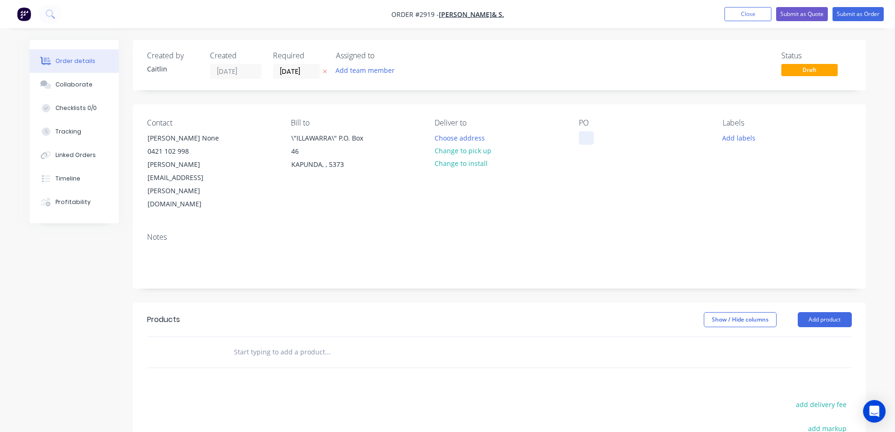
click at [590, 136] on div at bounding box center [586, 138] width 15 height 14
click at [286, 342] on input "text" at bounding box center [327, 351] width 188 height 19
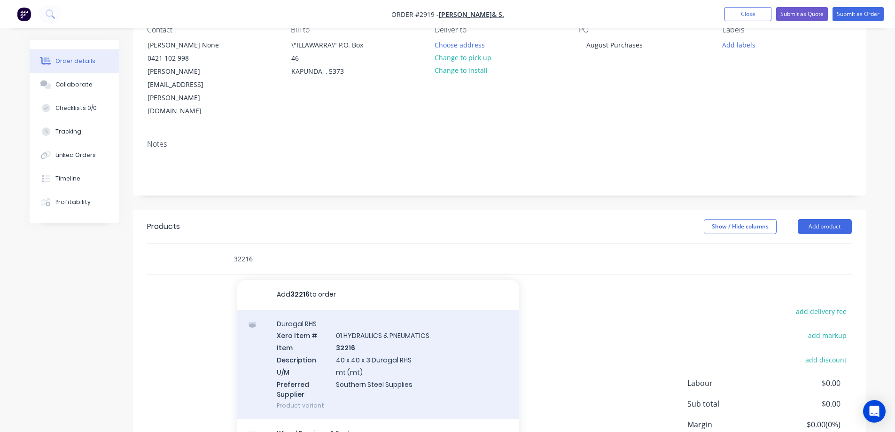
scroll to position [94, 0]
type input "32216"
click at [459, 324] on div "Duragal RHS Xero Item # 01 HYDRAULICS & PNEUMATICS Item 32216 Description 40 x …" at bounding box center [378, 364] width 282 height 110
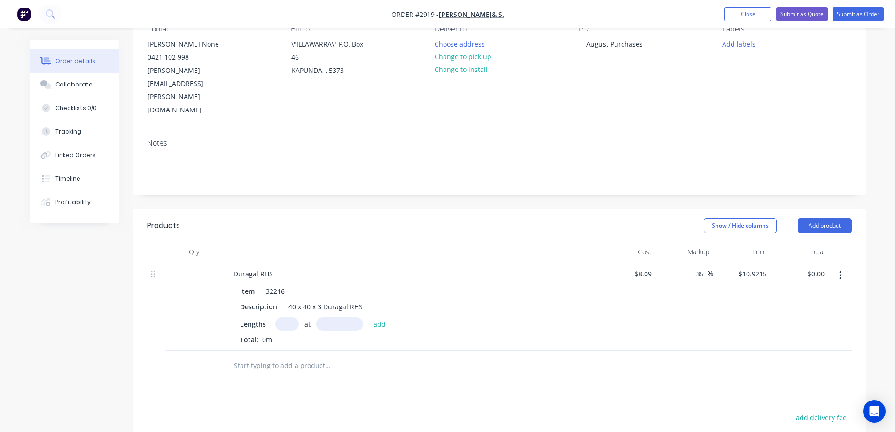
click at [288, 317] on input "text" at bounding box center [286, 324] width 23 height 14
type input "1"
type input "8000mm"
click at [380, 317] on button "add" at bounding box center [380, 323] width 22 height 13
type input "$87.37"
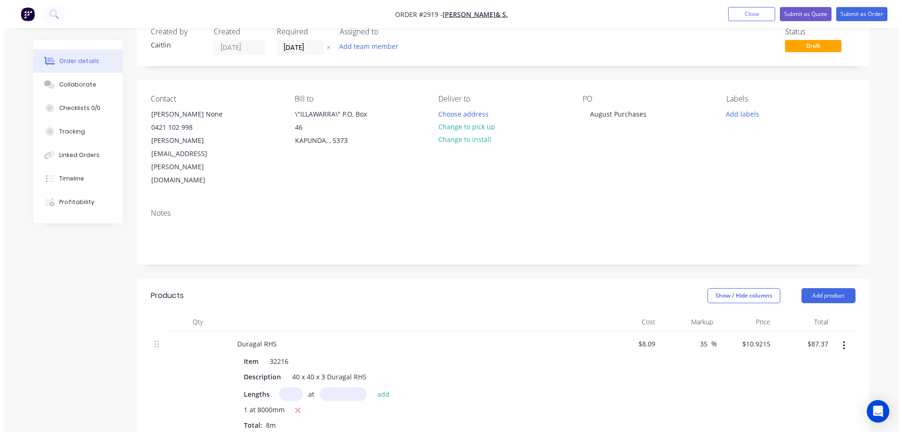
scroll to position [0, 0]
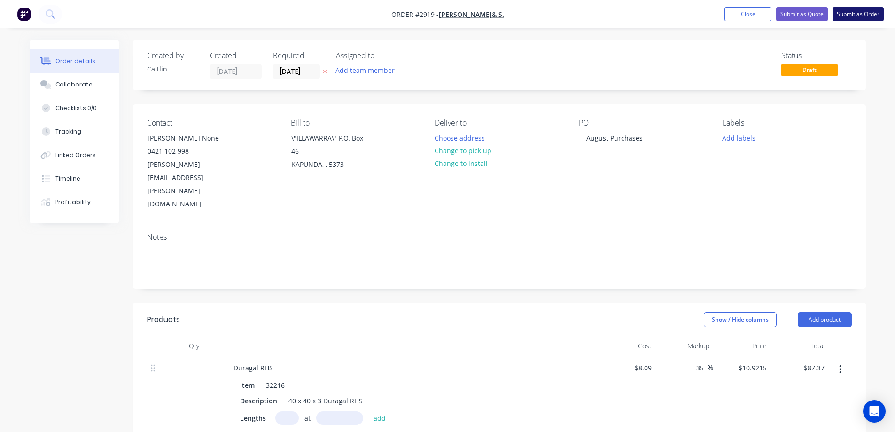
click at [846, 11] on button "Submit as Order" at bounding box center [857, 14] width 51 height 14
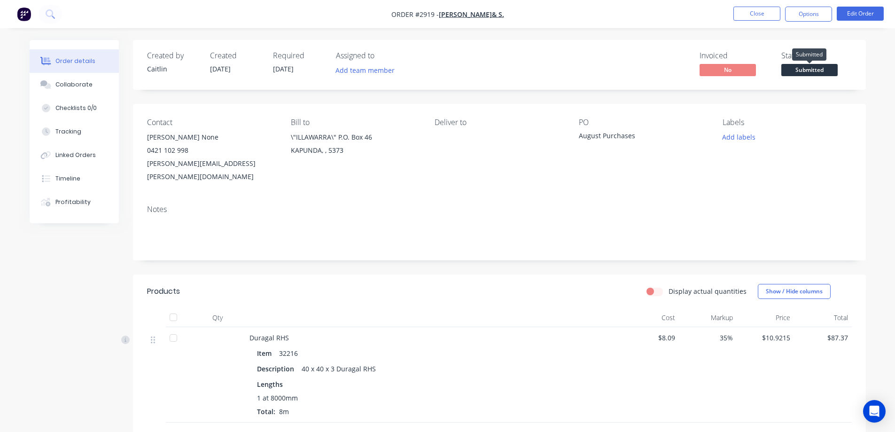
click at [805, 72] on span "Submitted" at bounding box center [809, 70] width 56 height 12
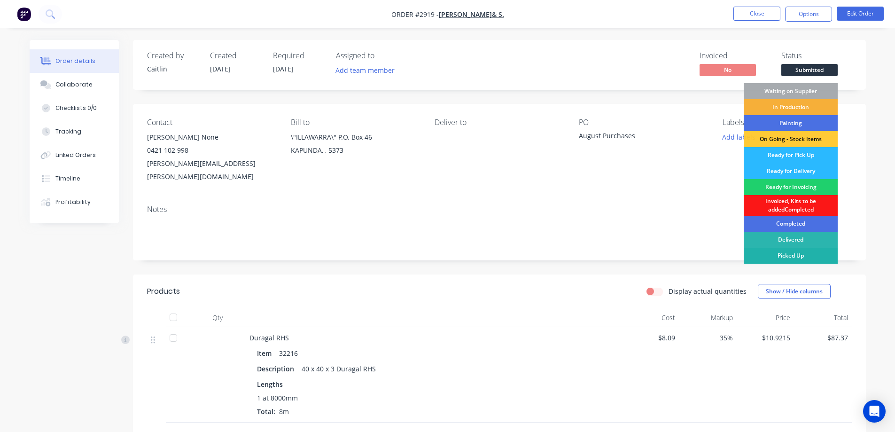
click at [776, 259] on div "Picked Up" at bounding box center [790, 255] width 94 height 16
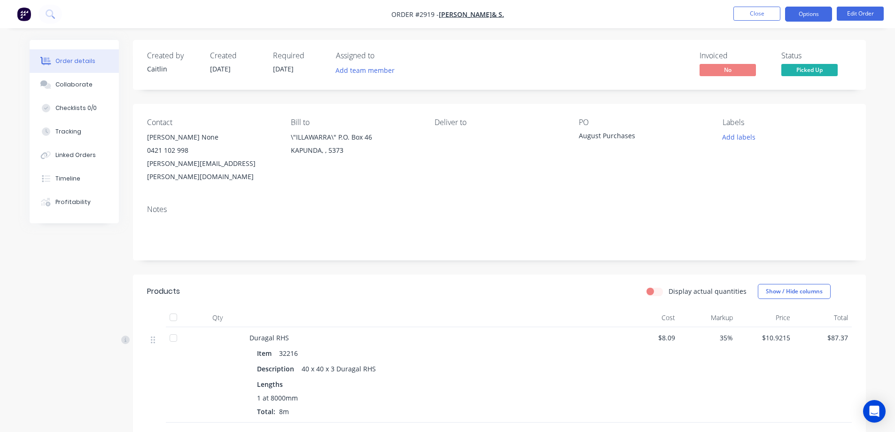
click at [807, 15] on button "Options" at bounding box center [808, 14] width 47 height 15
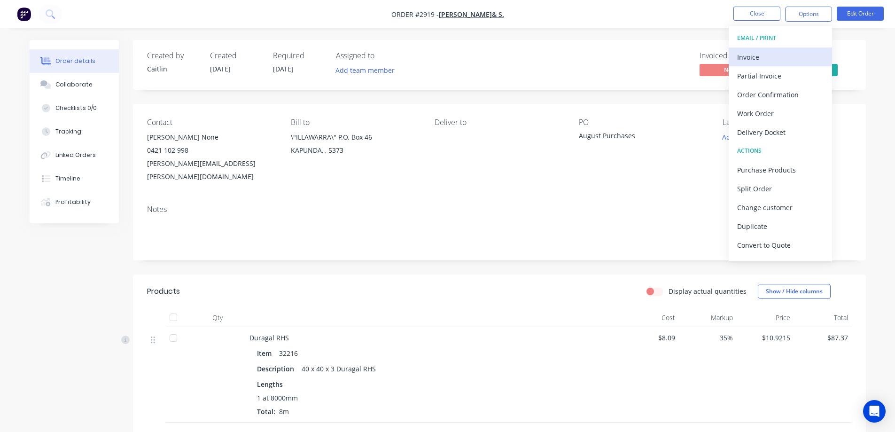
click at [776, 56] on div "Invoice" at bounding box center [780, 57] width 86 height 14
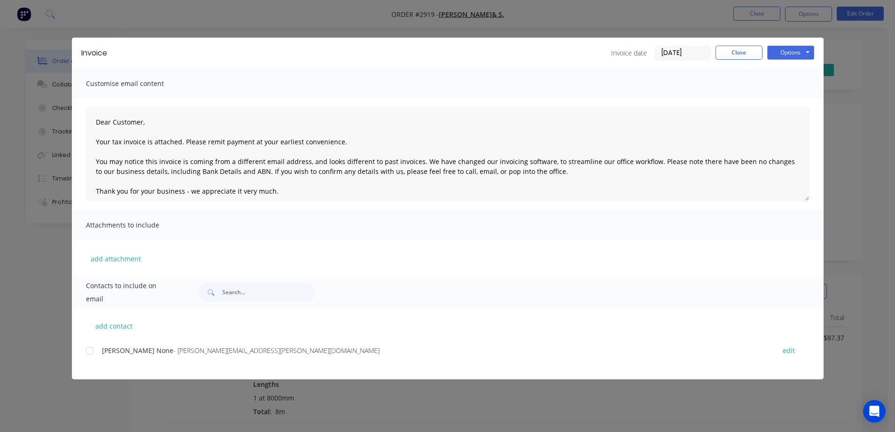
click at [89, 350] on div at bounding box center [89, 350] width 19 height 19
click at [790, 52] on button "Options" at bounding box center [790, 53] width 47 height 14
click at [783, 100] on button "Email" at bounding box center [797, 100] width 60 height 15
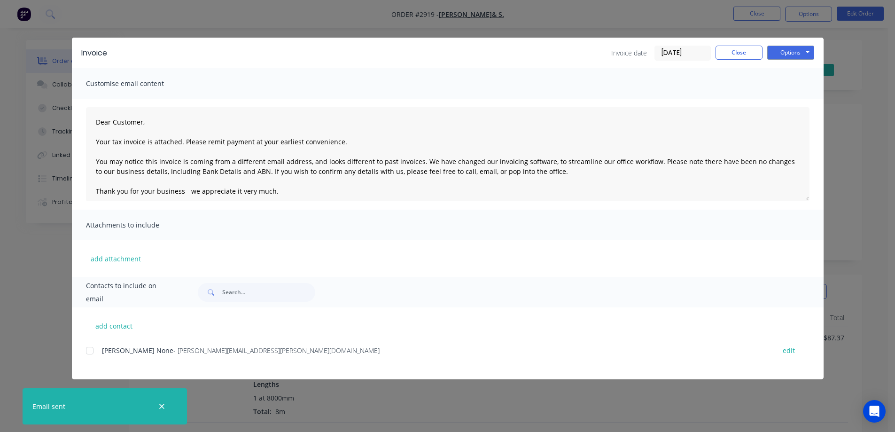
type textarea "Dear Customer, Your tax invoice is attached. Please remit payment at your earli…"
click at [754, 51] on button "Close" at bounding box center [738, 53] width 47 height 14
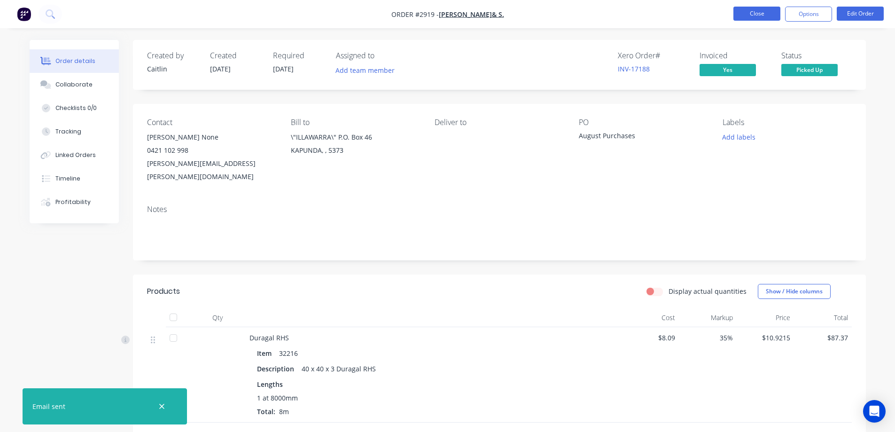
click at [763, 17] on button "Close" at bounding box center [756, 14] width 47 height 14
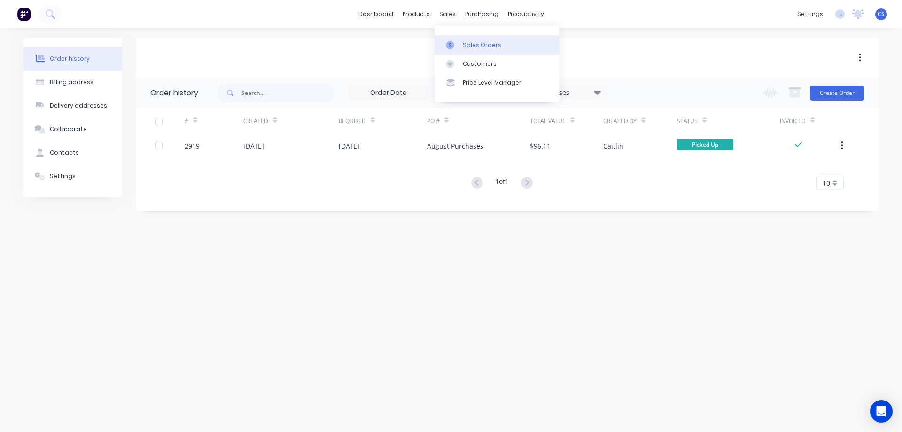
click at [473, 44] on div "Sales Orders" at bounding box center [482, 45] width 39 height 8
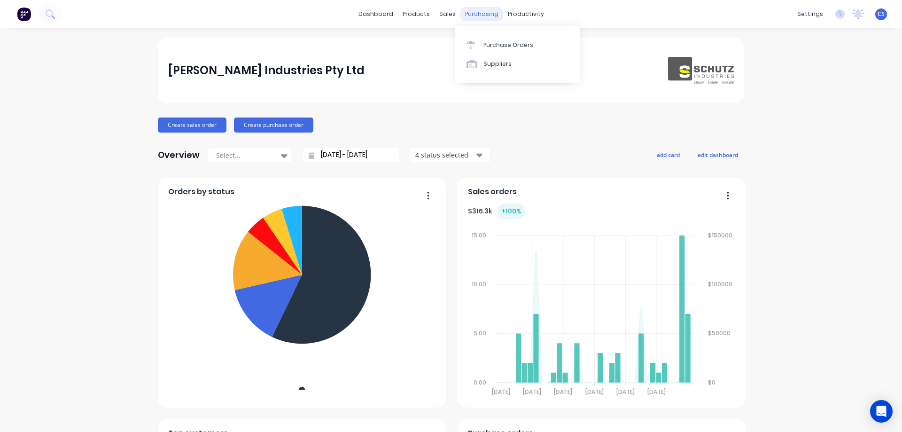
click at [471, 14] on div "purchasing" at bounding box center [481, 14] width 43 height 14
click at [495, 47] on div "Purchase Orders" at bounding box center [508, 45] width 50 height 8
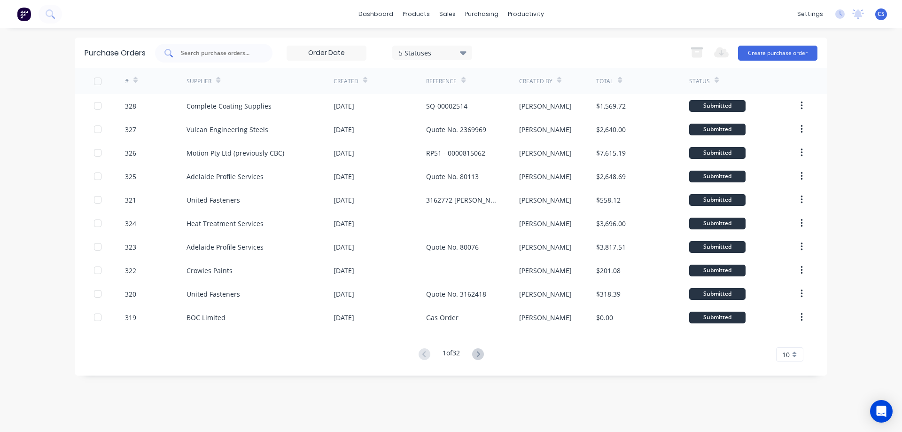
click at [193, 55] on input "text" at bounding box center [219, 52] width 78 height 9
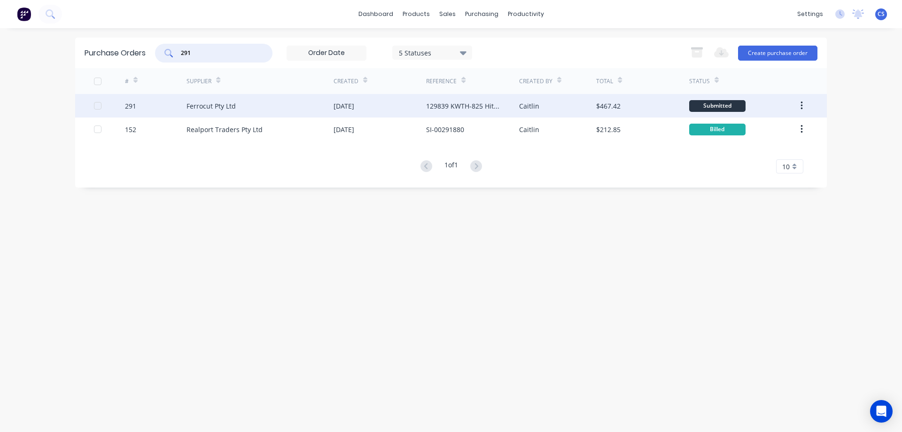
type input "291"
click at [286, 108] on div "Ferrocut Pty Ltd" at bounding box center [259, 105] width 147 height 23
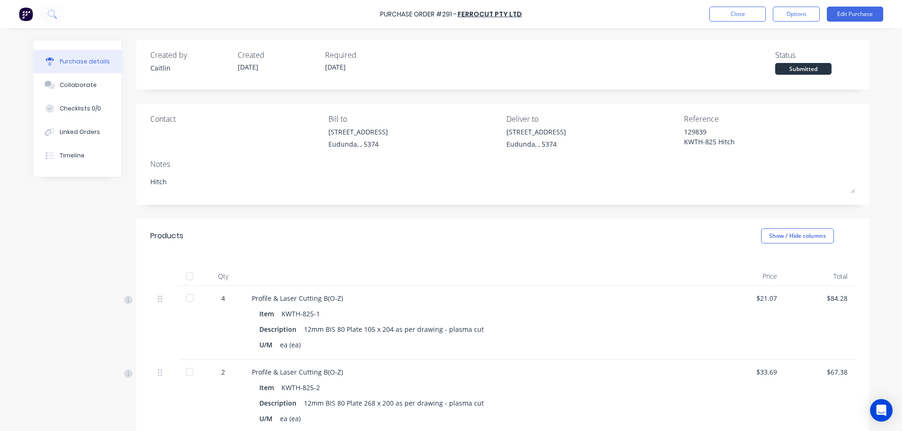
type textarea "x"
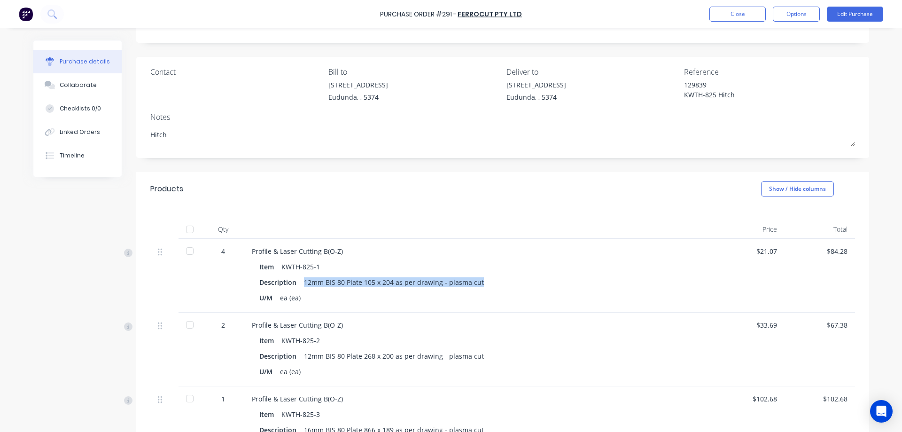
drag, startPoint x: 479, startPoint y: 281, endPoint x: 300, endPoint y: 283, distance: 178.5
click at [300, 283] on div "Description 12mm BIS 80 Plate 105 x 204 as per drawing - plasma cut" at bounding box center [479, 282] width 440 height 14
copy div "12mm BIS 80 Plate 105 x 204 as per drawing - plasma cut"
drag, startPoint x: 332, startPoint y: 252, endPoint x: 247, endPoint y: 251, distance: 84.1
click at [247, 251] on div "Profile & Laser Cutting B(O-Z) Item KWTH-825-1 Description 12mm BIS 80 Plate 10…" at bounding box center [479, 276] width 470 height 74
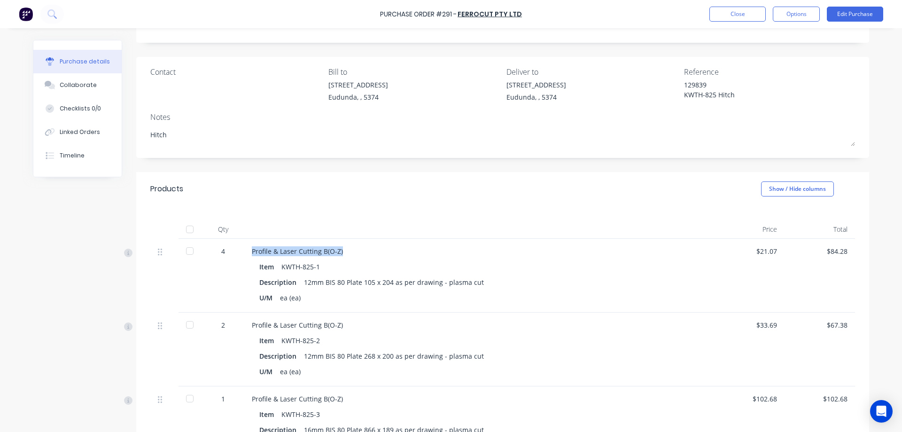
copy div "Profile & Laser Cutting B(O-Z)"
drag, startPoint x: 320, startPoint y: 266, endPoint x: 278, endPoint y: 267, distance: 41.3
click at [278, 267] on div "Item KWTH-825-1" at bounding box center [479, 267] width 440 height 14
copy div "KWTH-825-1"
drag, startPoint x: 448, startPoint y: 282, endPoint x: 301, endPoint y: 286, distance: 147.5
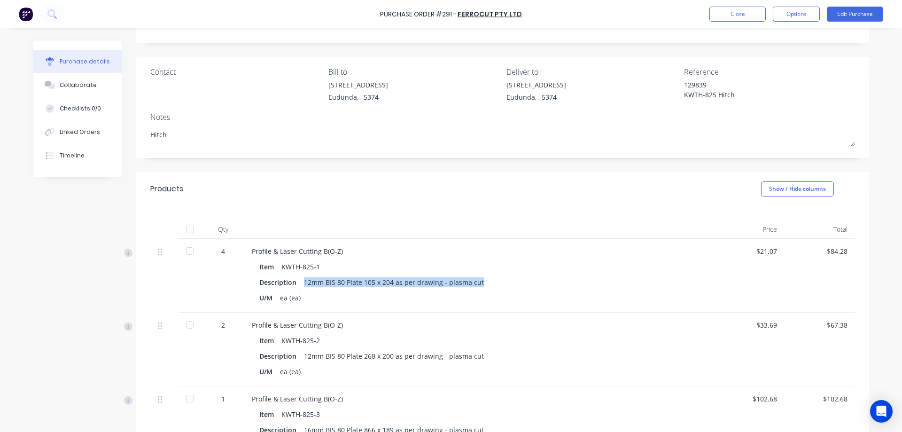
click at [301, 286] on div "Description 12mm BIS 80 Plate 105 x 204 as per drawing - plasma cut" at bounding box center [479, 282] width 440 height 14
copy div "12mm BIS 80 Plate 105 x 204 as per drawing - plasma cut"
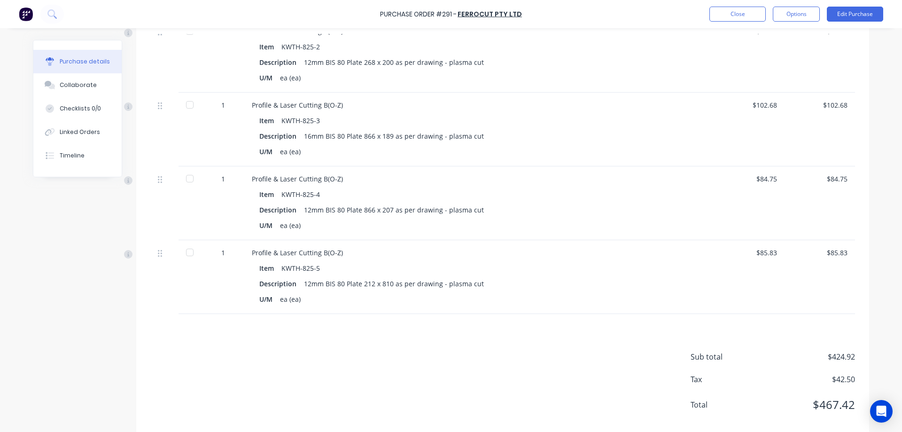
scroll to position [356, 0]
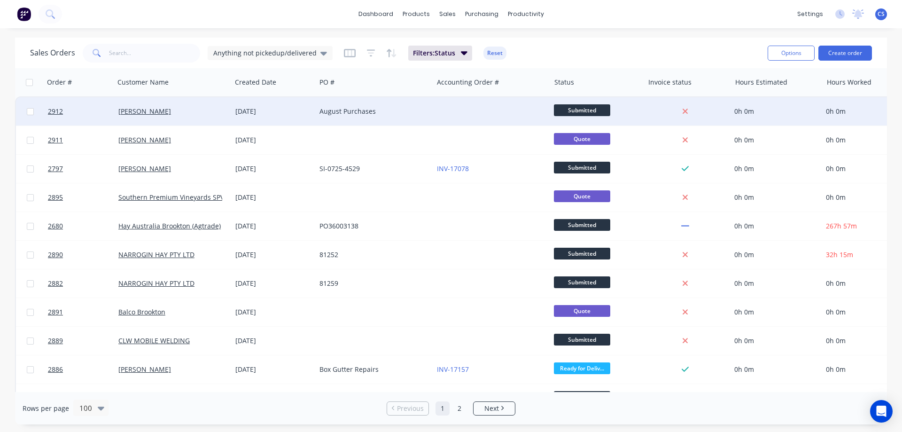
click at [416, 109] on div "August Purchases" at bounding box center [371, 111] width 104 height 9
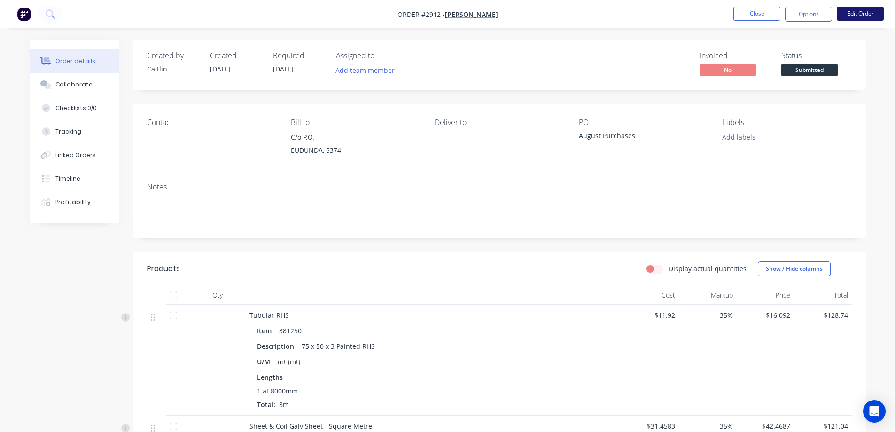
click at [853, 14] on button "Edit Order" at bounding box center [859, 14] width 47 height 14
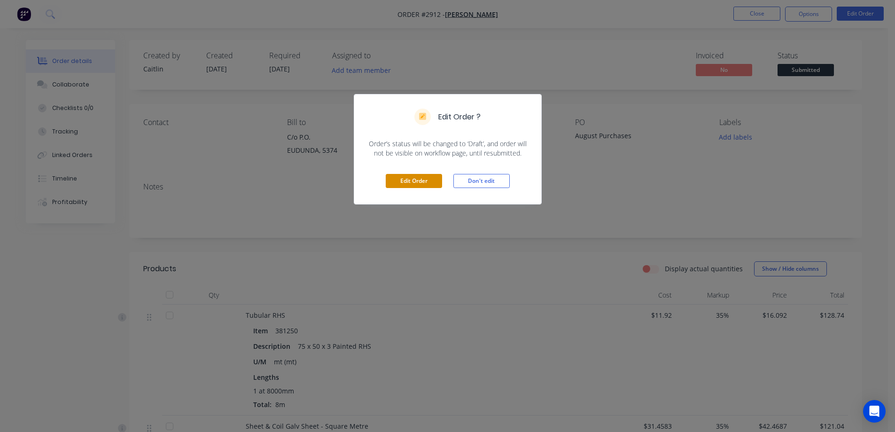
click at [422, 178] on button "Edit Order" at bounding box center [414, 181] width 56 height 14
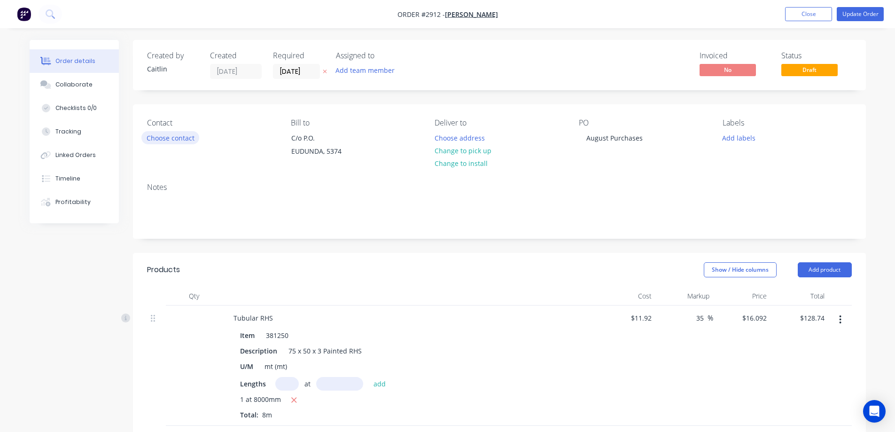
click at [177, 139] on button "Choose contact" at bounding box center [170, 137] width 58 height 13
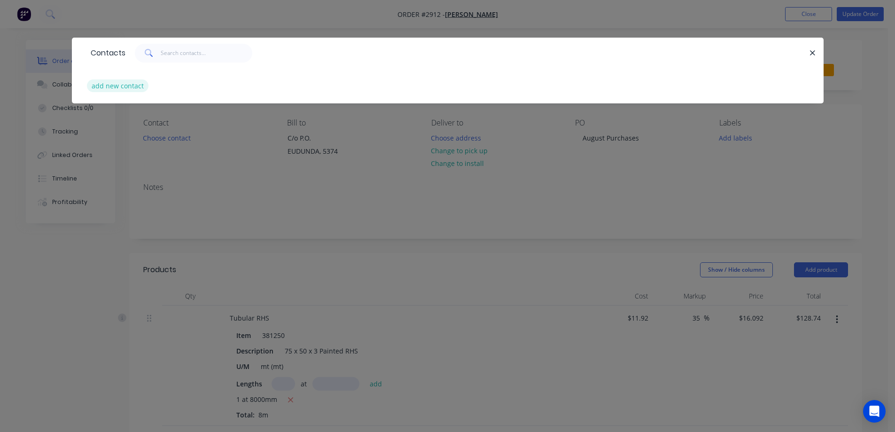
click at [124, 86] on button "add new contact" at bounding box center [118, 85] width 62 height 13
select select "AU"
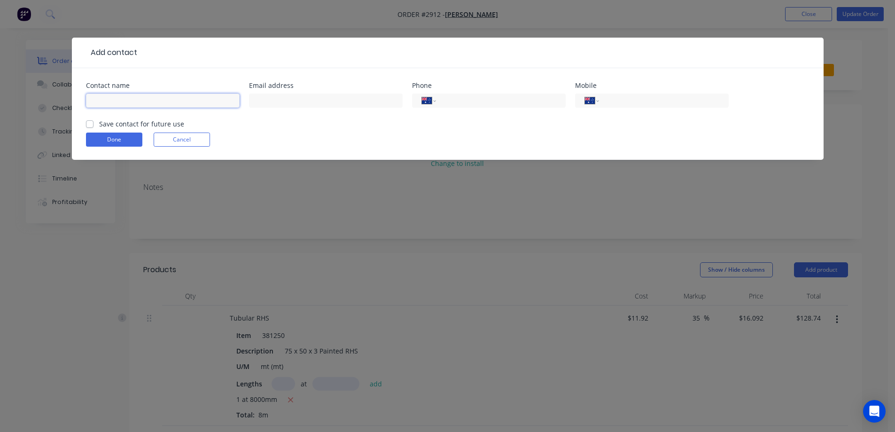
click at [128, 102] on input "text" at bounding box center [163, 100] width 154 height 14
type input "[PERSON_NAME]"
click at [265, 102] on input "text" at bounding box center [326, 100] width 154 height 14
paste input "[EMAIL_ADDRESS][DOMAIN_NAME]"
type input "[EMAIL_ADDRESS][DOMAIN_NAME]"
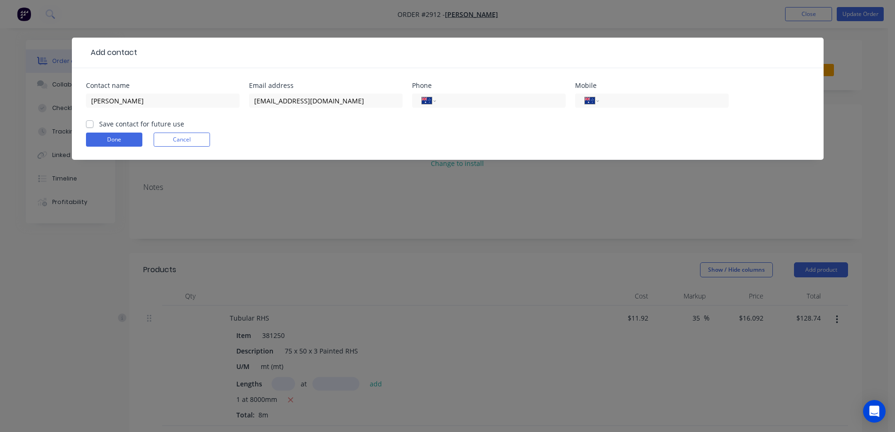
click at [99, 124] on label "Save contact for future use" at bounding box center [141, 124] width 85 height 10
click at [90, 124] on input "Save contact for future use" at bounding box center [90, 123] width 8 height 9
checkbox input "true"
click at [113, 140] on button "Done" at bounding box center [114, 139] width 56 height 14
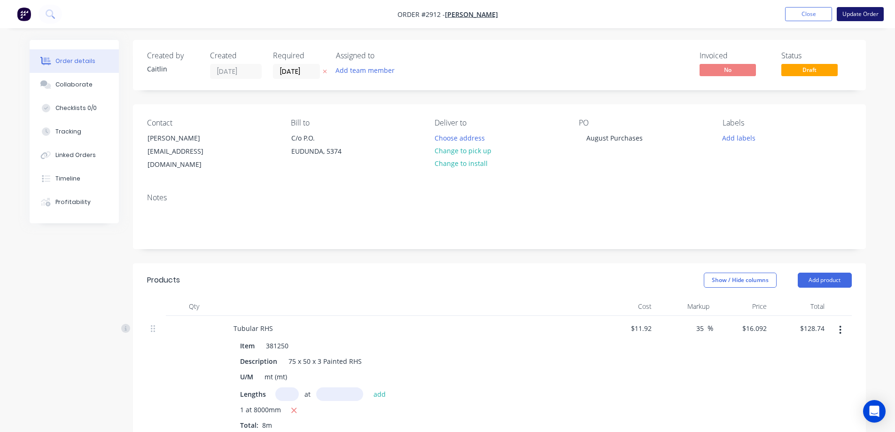
click at [859, 13] on button "Update Order" at bounding box center [859, 14] width 47 height 14
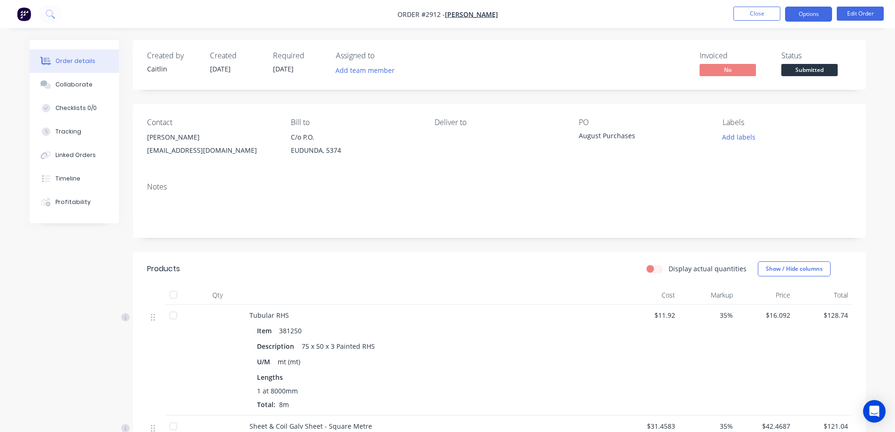
click at [802, 15] on button "Options" at bounding box center [808, 14] width 47 height 15
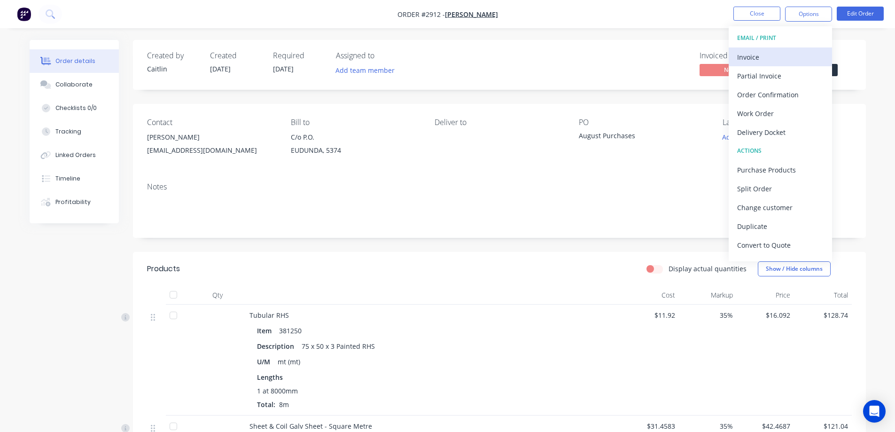
click at [778, 55] on div "Invoice" at bounding box center [780, 57] width 86 height 14
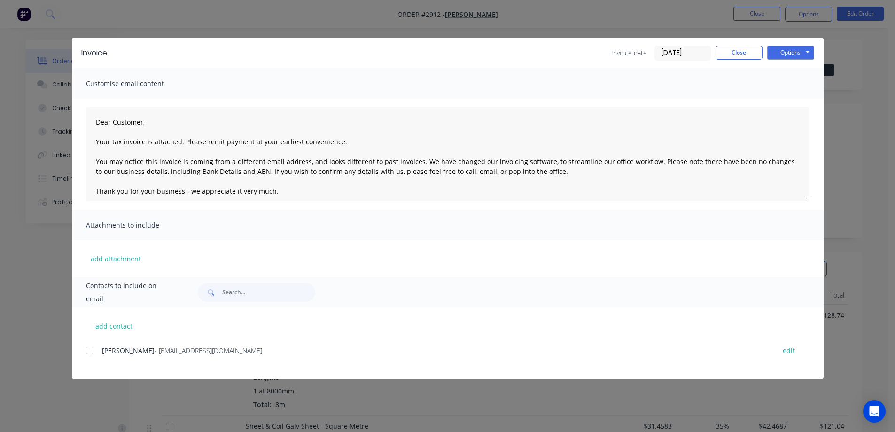
click at [90, 350] on div at bounding box center [89, 350] width 19 height 19
click at [784, 54] on button "Options" at bounding box center [790, 53] width 47 height 14
click at [785, 101] on button "Email" at bounding box center [797, 100] width 60 height 15
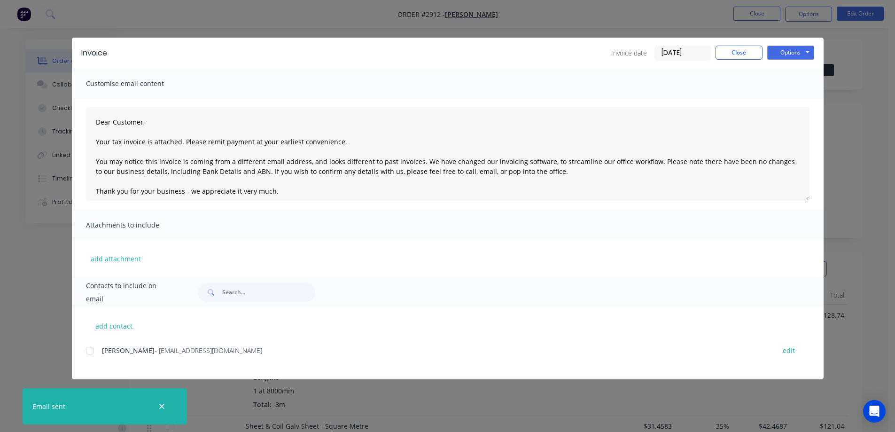
type textarea "Dear Customer, Your tax invoice is attached. Please remit payment at your earli…"
click at [749, 52] on button "Close" at bounding box center [738, 53] width 47 height 14
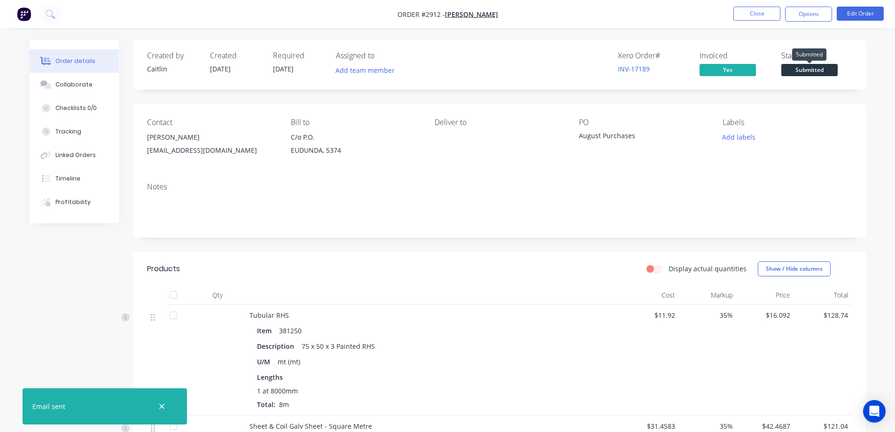
click at [813, 72] on span "Submitted" at bounding box center [809, 70] width 56 height 12
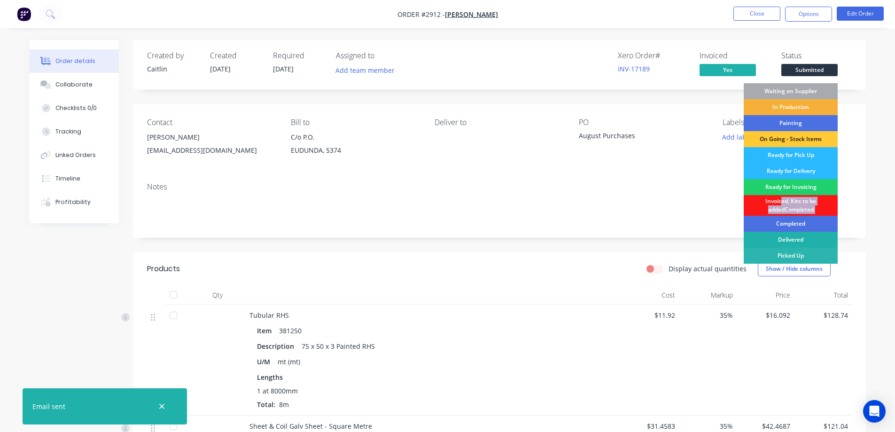
drag, startPoint x: 777, startPoint y: 211, endPoint x: 766, endPoint y: 246, distance: 37.0
click at [769, 239] on div "Waiting on Supplier In Production Painting On Going - Stock Items Ready for Pic…" at bounding box center [790, 191] width 94 height 216
click at [771, 255] on div "Picked Up" at bounding box center [790, 255] width 94 height 16
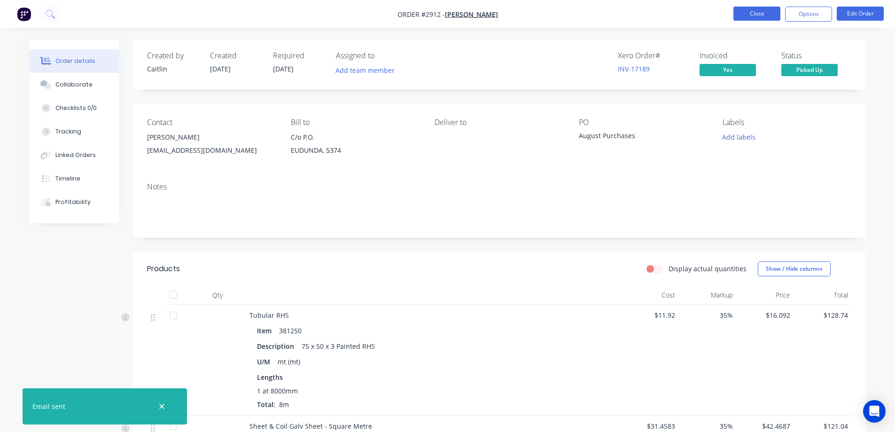
click at [747, 11] on button "Close" at bounding box center [756, 14] width 47 height 14
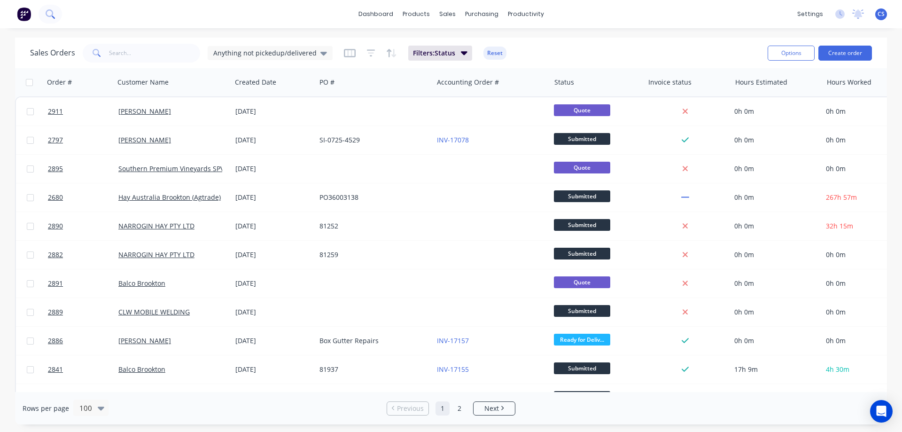
click at [49, 17] on icon at bounding box center [50, 13] width 9 height 9
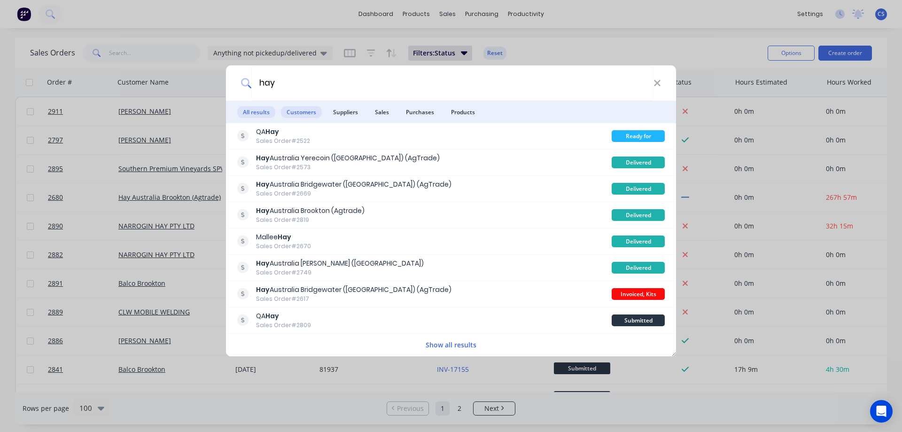
type input "hay"
click at [294, 113] on span "Customers" at bounding box center [301, 112] width 41 height 12
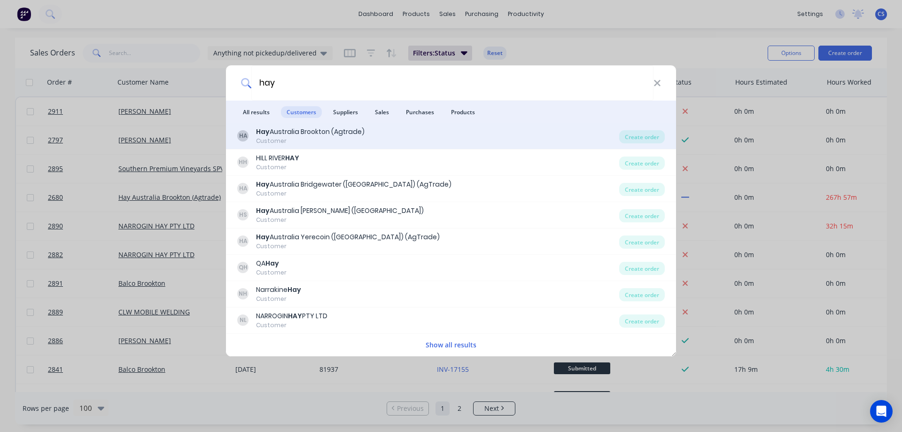
click at [397, 136] on div "HA Hay Australia Brookton (Agtrade) Customer" at bounding box center [428, 136] width 382 height 18
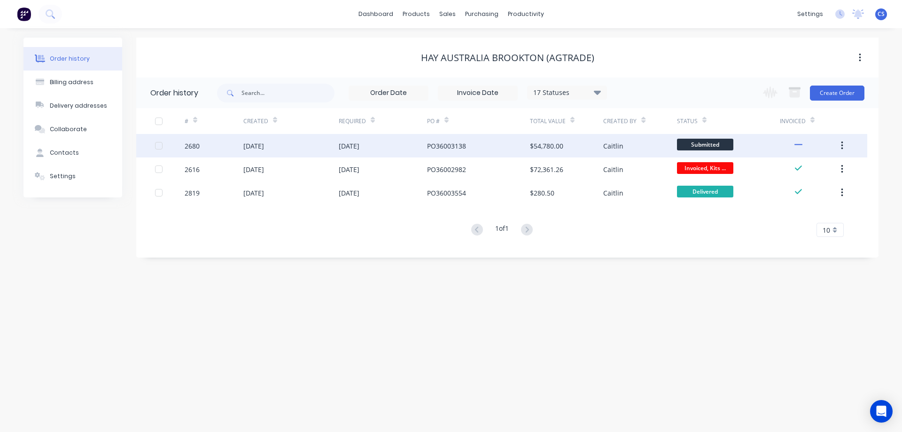
click at [490, 144] on div "PO36003138" at bounding box center [478, 145] width 103 height 23
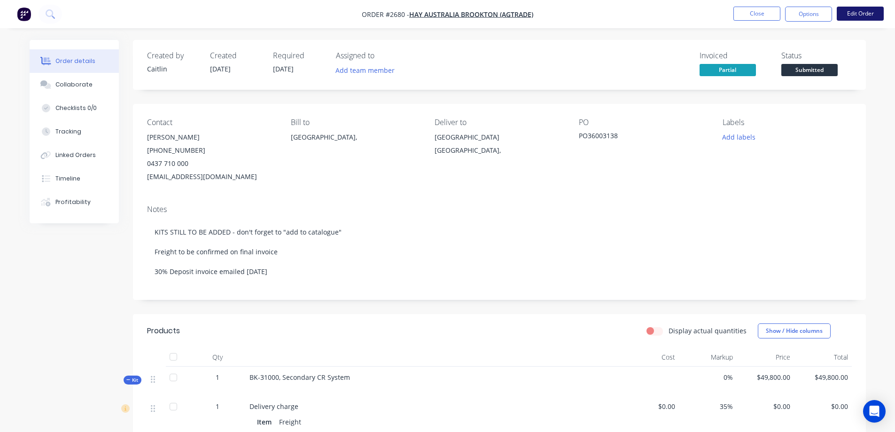
click at [869, 13] on button "Edit Order" at bounding box center [859, 14] width 47 height 14
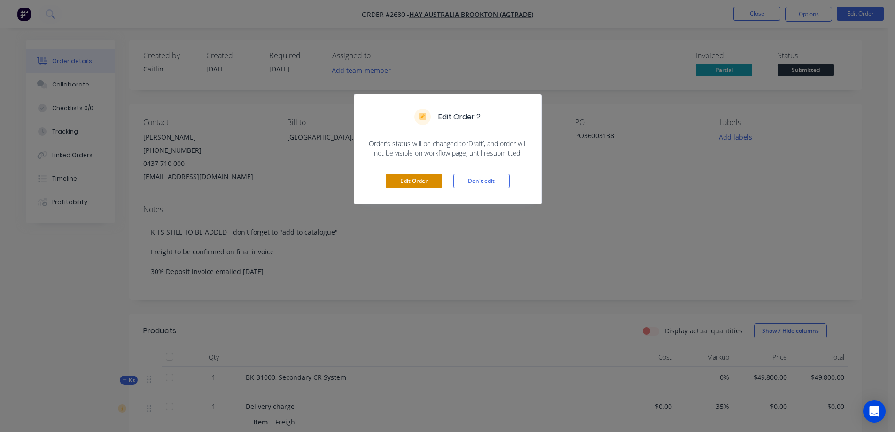
click at [408, 184] on button "Edit Order" at bounding box center [414, 181] width 56 height 14
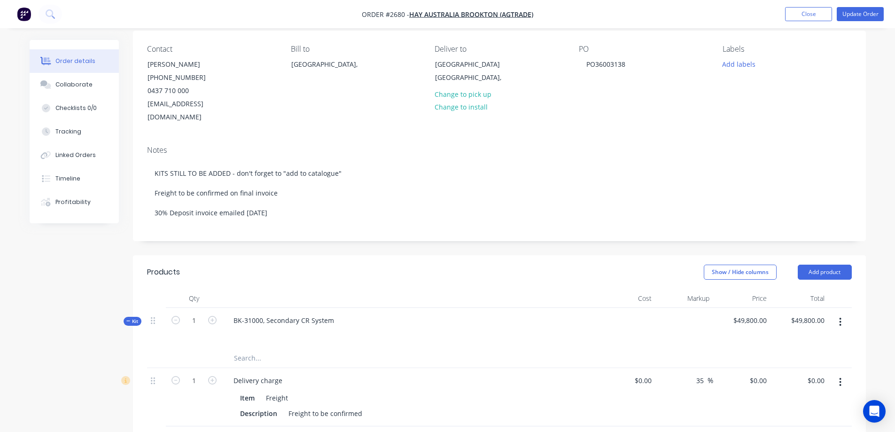
scroll to position [94, 0]
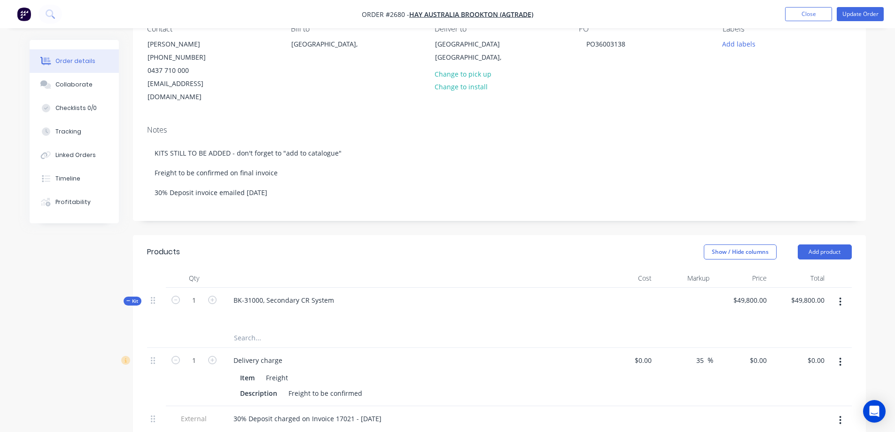
click at [134, 297] on span "Kit" at bounding box center [132, 300] width 12 height 7
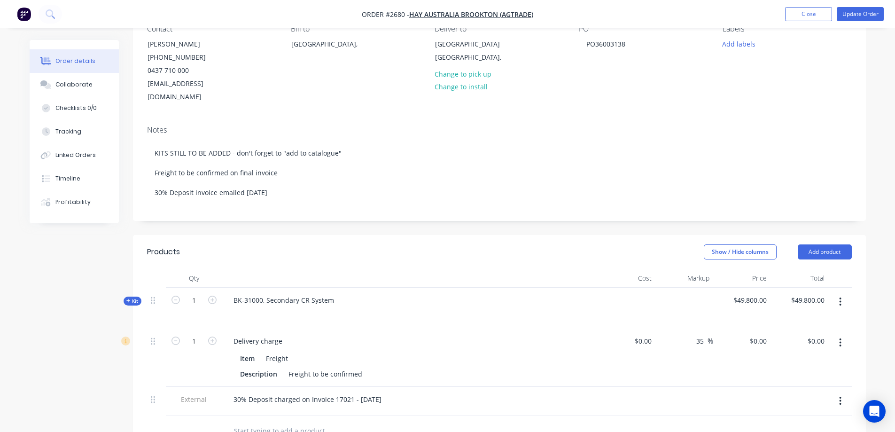
click at [134, 297] on span "Kit" at bounding box center [132, 300] width 12 height 7
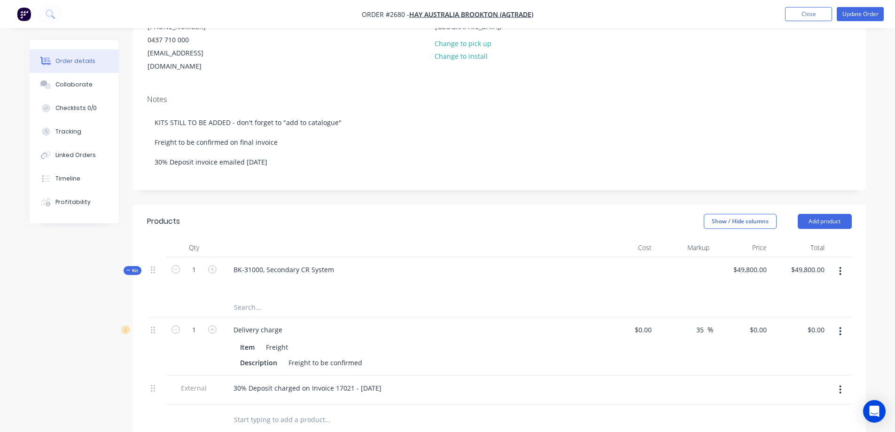
scroll to position [141, 0]
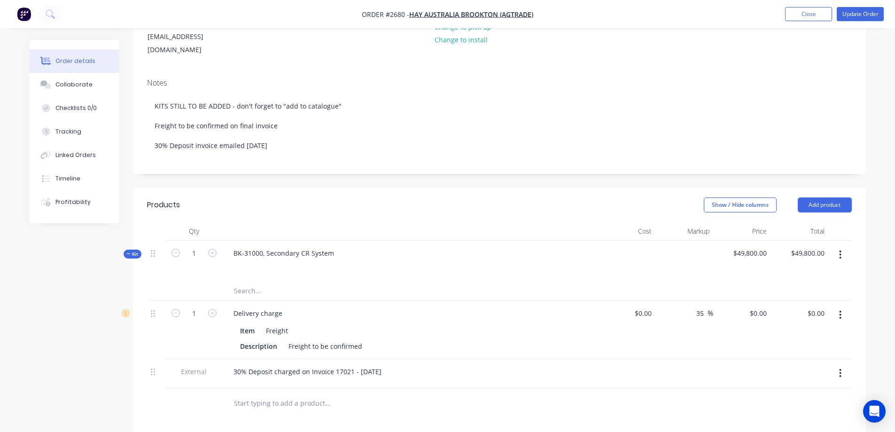
click at [840, 250] on icon "button" at bounding box center [840, 254] width 2 height 8
click at [813, 291] on div "Add product to kit" at bounding box center [807, 298] width 72 height 14
click at [873, 243] on div "Order details Collaborate Checklists 0/0 Tracking Linked Orders Timeline Profit…" at bounding box center [447, 278] width 855 height 759
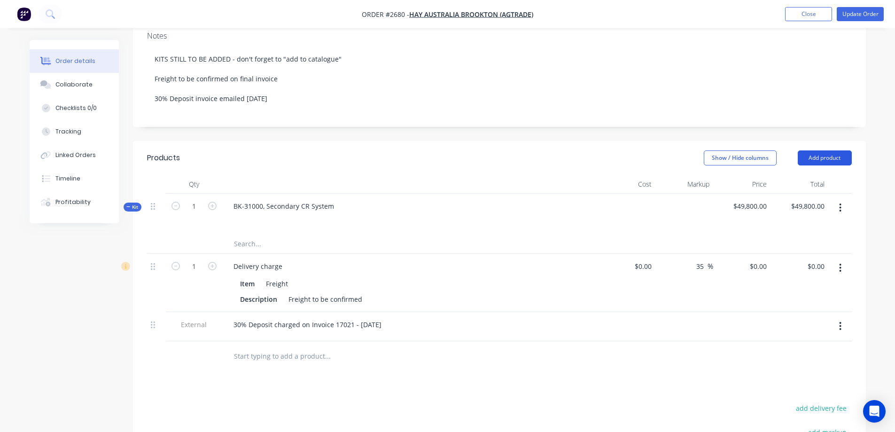
click at [827, 150] on button "Add product" at bounding box center [824, 157] width 54 height 15
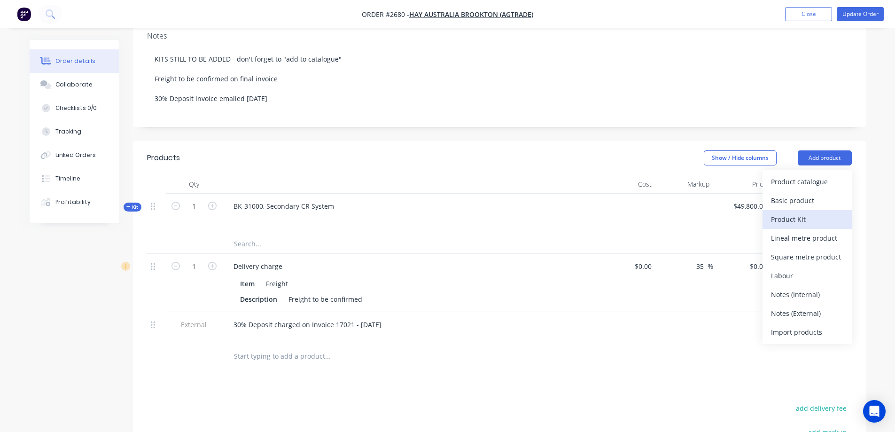
click at [811, 212] on div "Product Kit" at bounding box center [807, 219] width 72 height 14
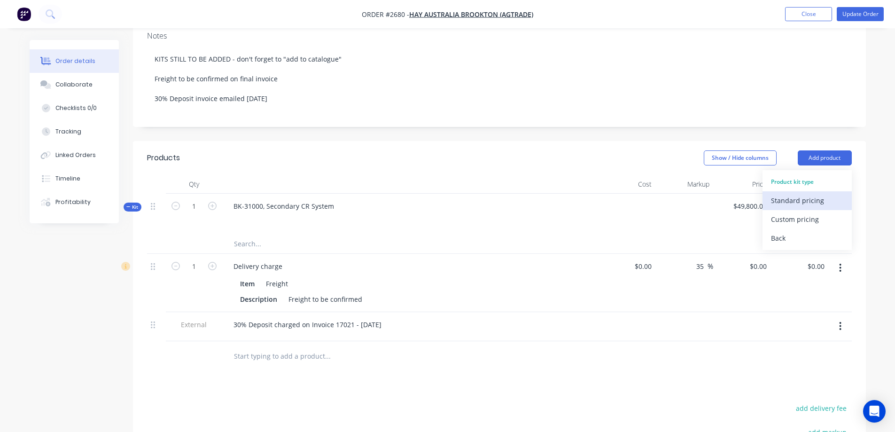
click at [818, 191] on button "Standard pricing" at bounding box center [806, 200] width 89 height 19
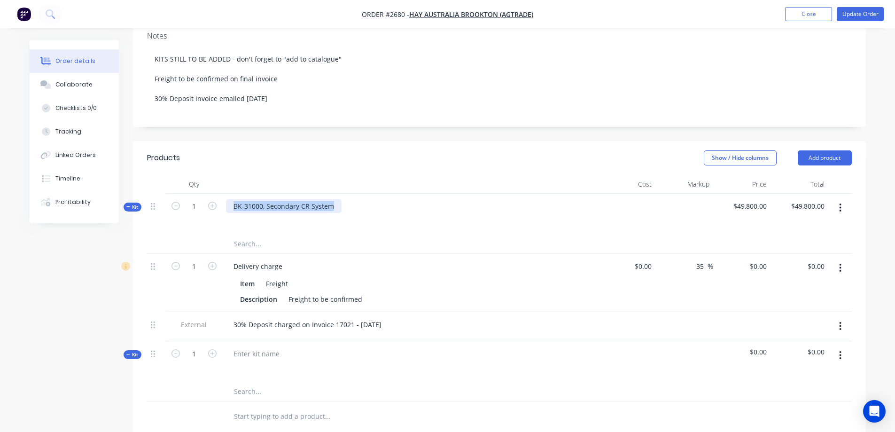
drag, startPoint x: 333, startPoint y: 193, endPoint x: 226, endPoint y: 190, distance: 106.2
click at [226, 199] on div "BK-31000, Secondary CR System" at bounding box center [284, 206] width 116 height 14
copy div "BK-31000, Secondary CR System"
click at [257, 347] on div at bounding box center [256, 354] width 61 height 14
paste div
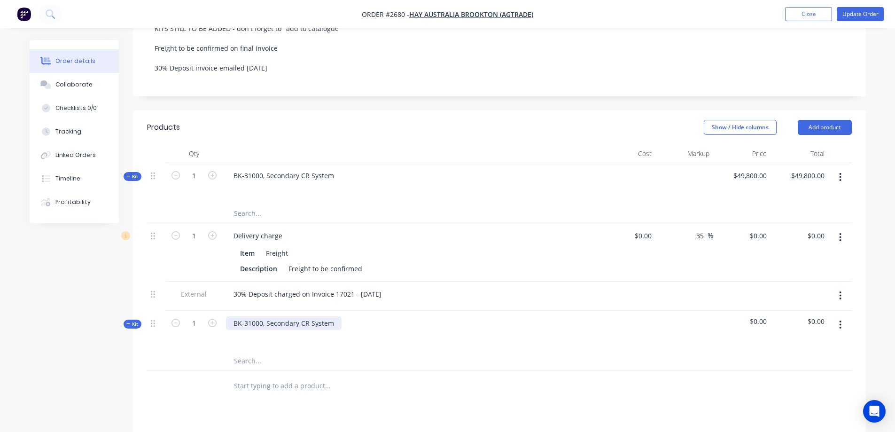
scroll to position [235, 0]
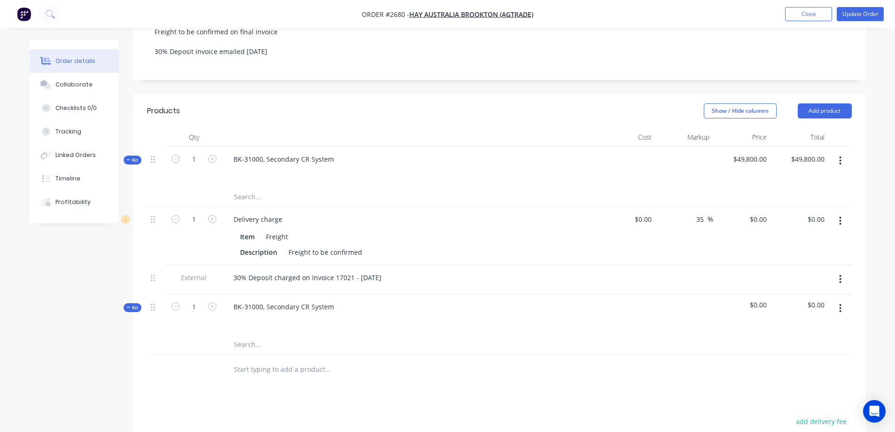
click at [269, 335] on input "text" at bounding box center [327, 344] width 188 height 19
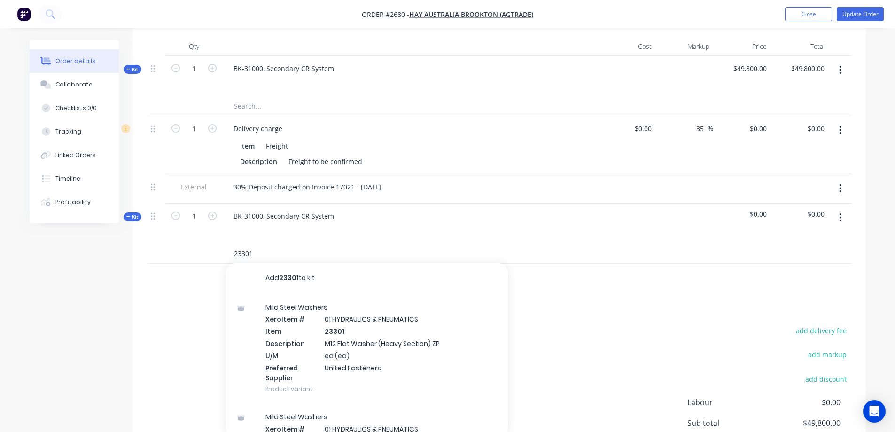
scroll to position [329, 0]
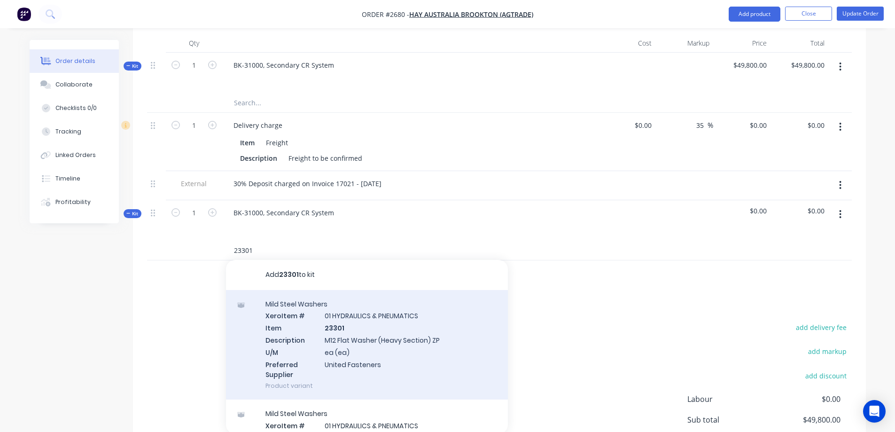
type input "23301"
click at [440, 336] on div "Mild Steel Washers Xero Item # 01 HYDRAULICS & PNEUMATICS Item 23301 Descriptio…" at bounding box center [367, 345] width 282 height 110
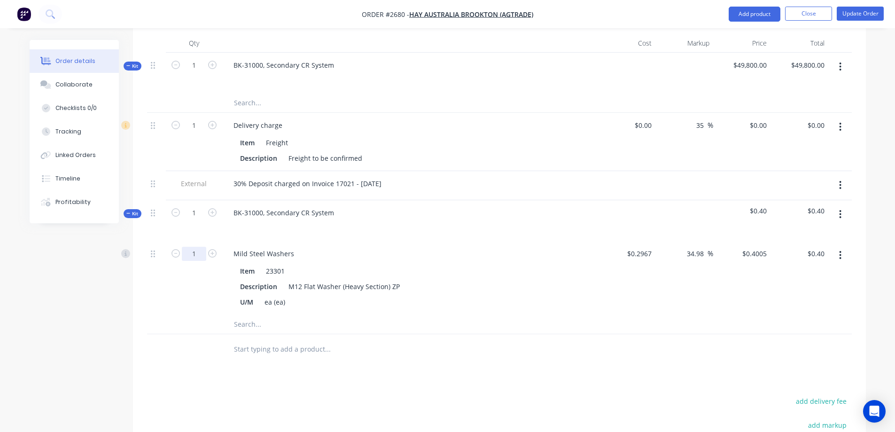
click at [203, 247] on input "1" at bounding box center [194, 254] width 24 height 14
type input "12"
type input "$4.81"
click at [285, 315] on input "text" at bounding box center [327, 324] width 188 height 19
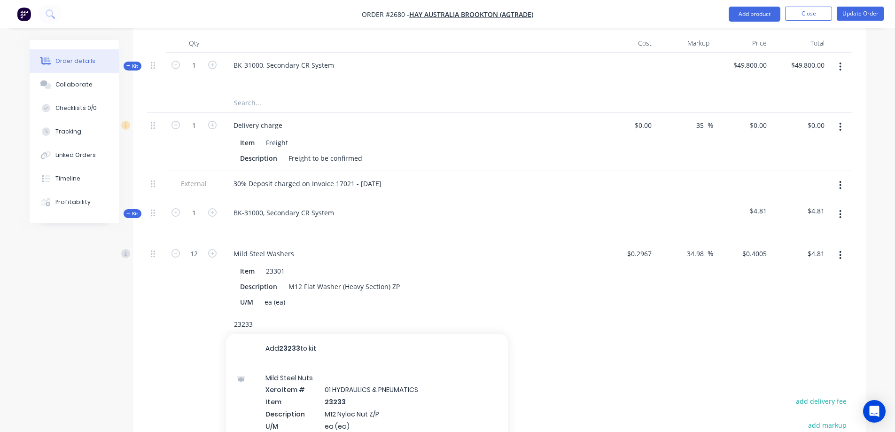
scroll to position [376, 0]
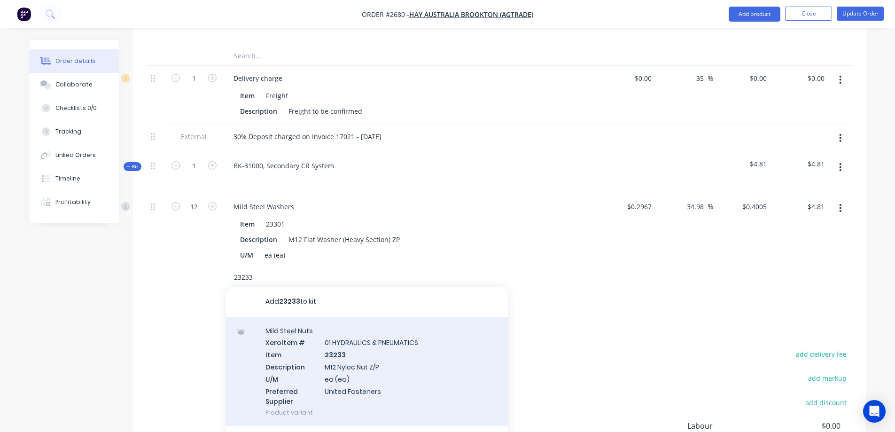
type input "23233"
click at [368, 353] on div "Mild Steel Nuts Xero Item # 01 HYDRAULICS & PNEUMATICS Item 23233 Description M…" at bounding box center [367, 372] width 282 height 110
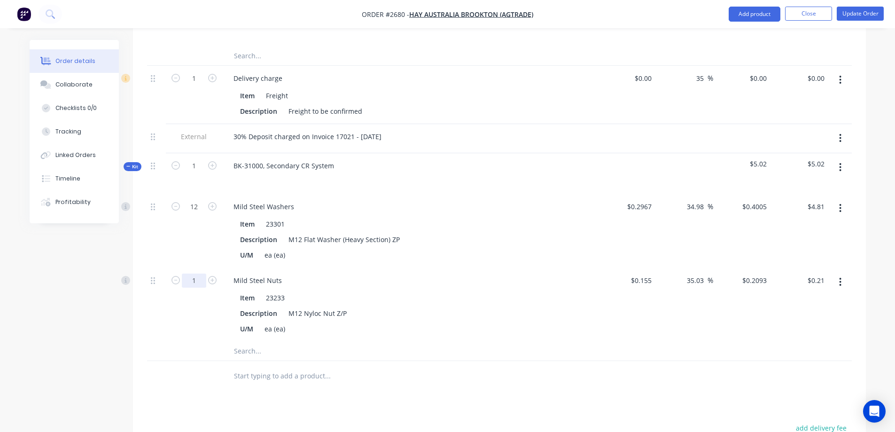
click at [201, 214] on input "1" at bounding box center [194, 207] width 24 height 14
type input "12"
type input "$2.51"
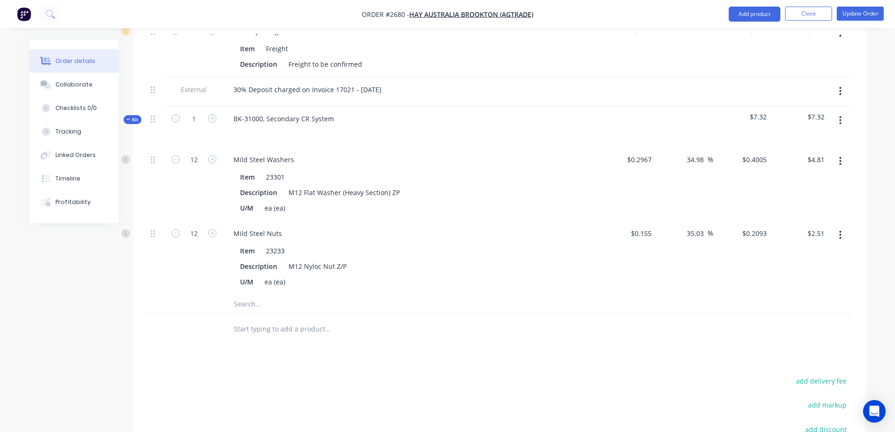
click at [270, 294] on input "text" at bounding box center [327, 303] width 188 height 19
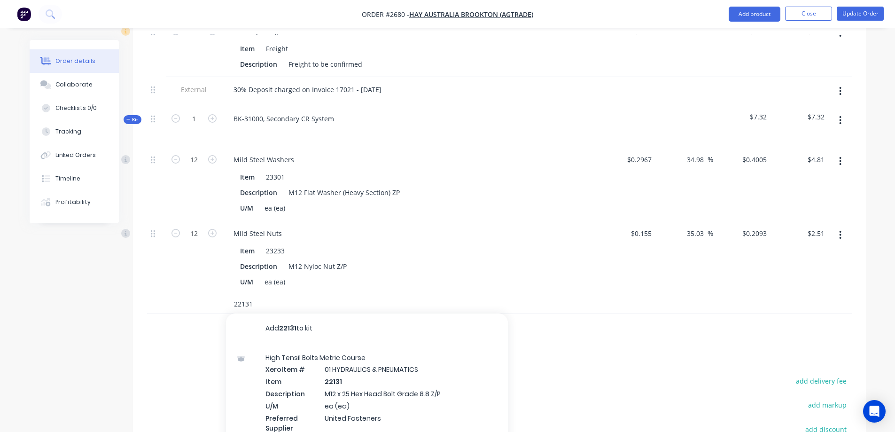
scroll to position [470, 0]
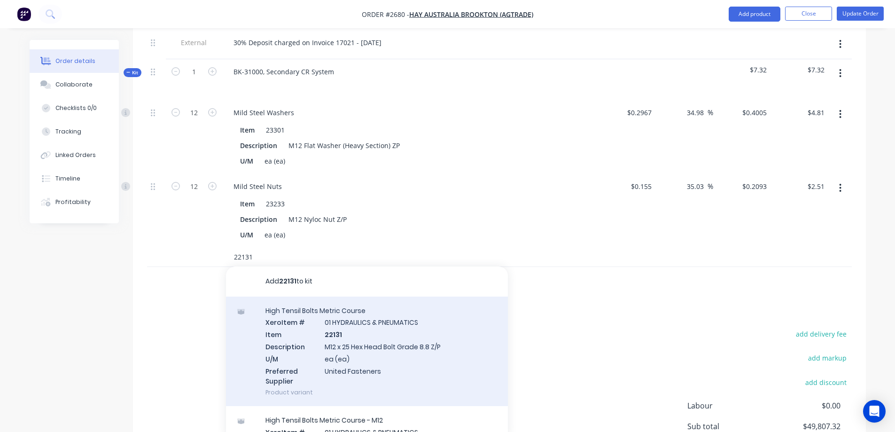
type input "22131"
click at [400, 332] on div "High Tensil Bolts Metric Course Xero Item # 01 HYDRAULICS & PNEUMATICS Item 221…" at bounding box center [367, 351] width 282 height 110
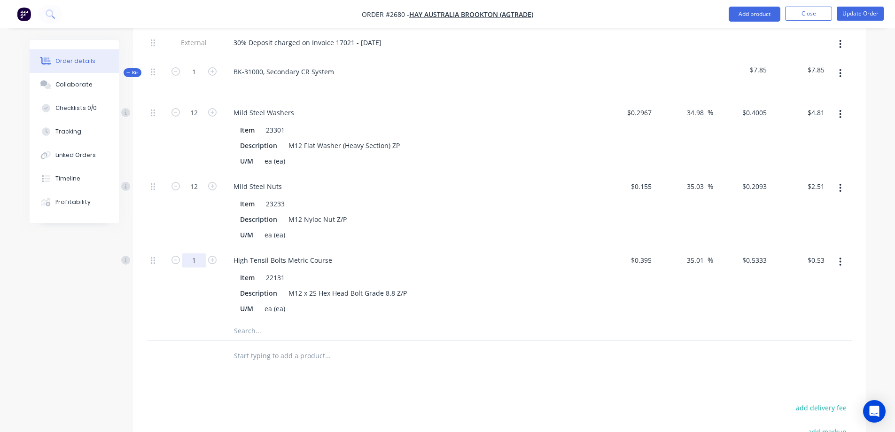
click at [205, 120] on input "1" at bounding box center [194, 113] width 24 height 14
type input "9"
type input "$4.80"
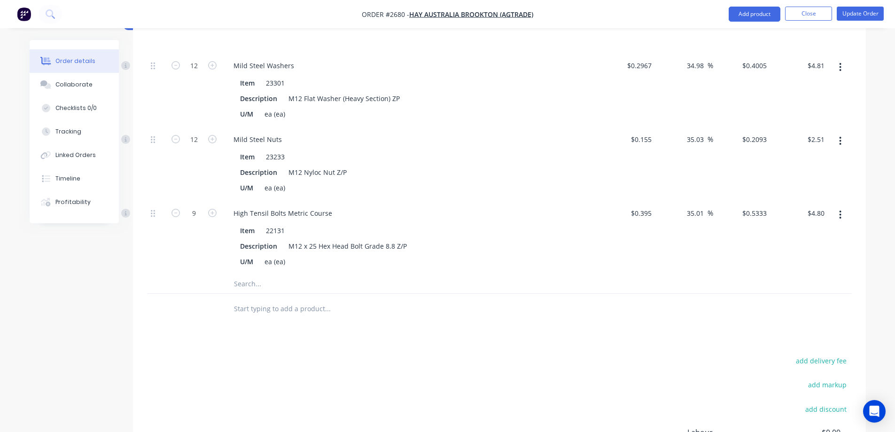
click at [263, 275] on input "text" at bounding box center [327, 283] width 188 height 19
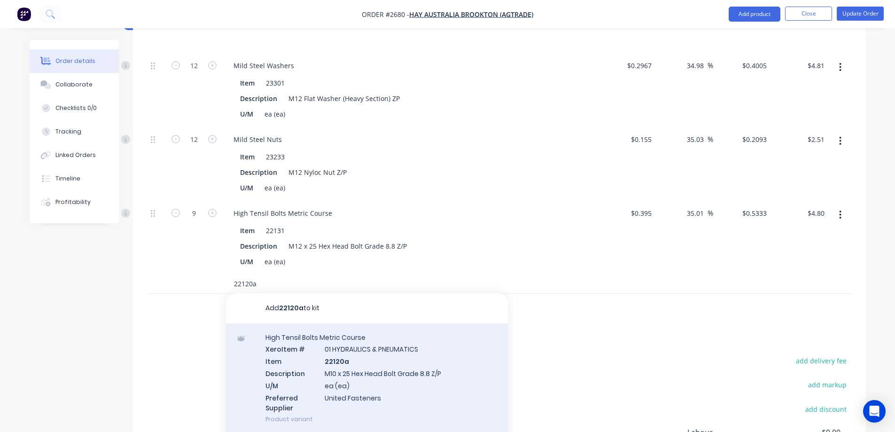
type input "22120a"
click at [428, 348] on div "High Tensil Bolts Metric Course Xero Item # 01 HYDRAULICS & PNEUMATICS Item 221…" at bounding box center [367, 378] width 282 height 110
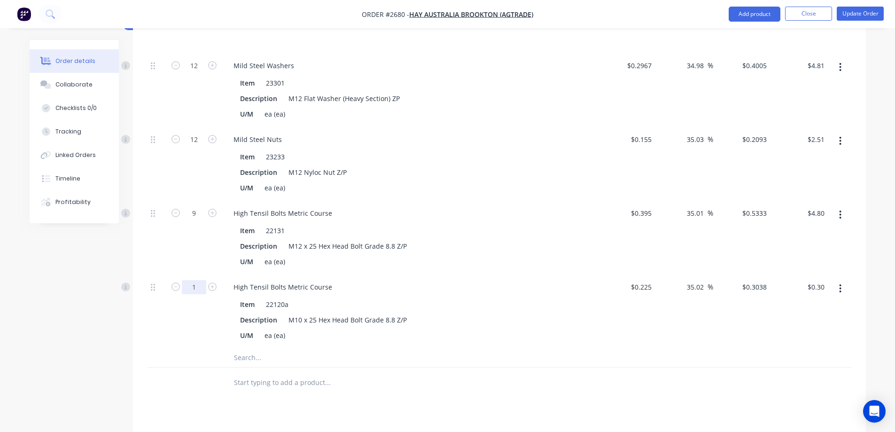
click at [197, 73] on input "1" at bounding box center [194, 66] width 24 height 14
type input "12"
type input "$3.65"
click at [283, 348] on input "text" at bounding box center [327, 357] width 188 height 19
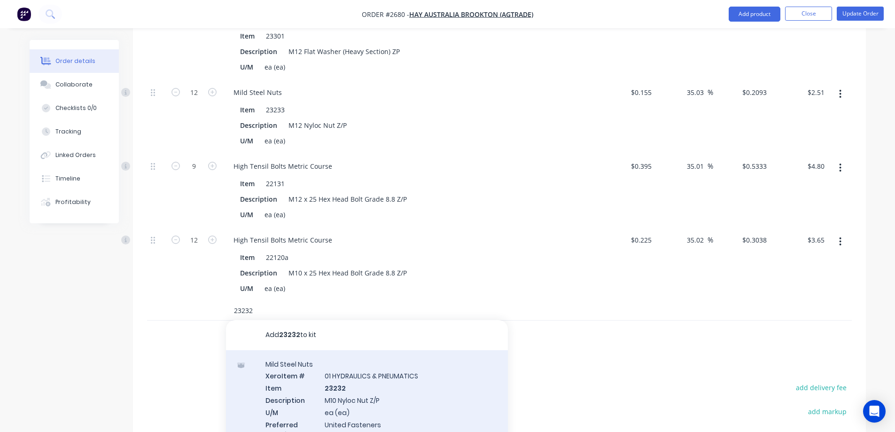
type input "23232"
click at [414, 393] on div "Mild Steel Nuts Xero Item # 01 HYDRAULICS & PNEUMATICS Item 23232 Description M…" at bounding box center [367, 405] width 282 height 110
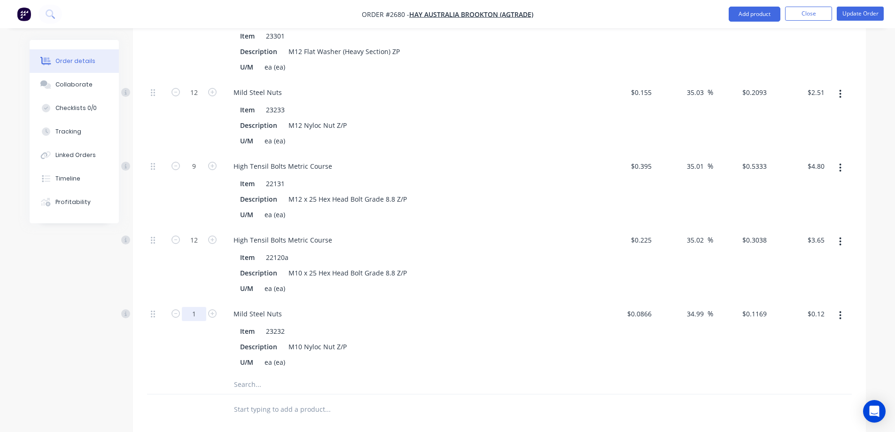
click at [201, 26] on input "1" at bounding box center [194, 19] width 24 height 14
type input "12"
type input "$1.40"
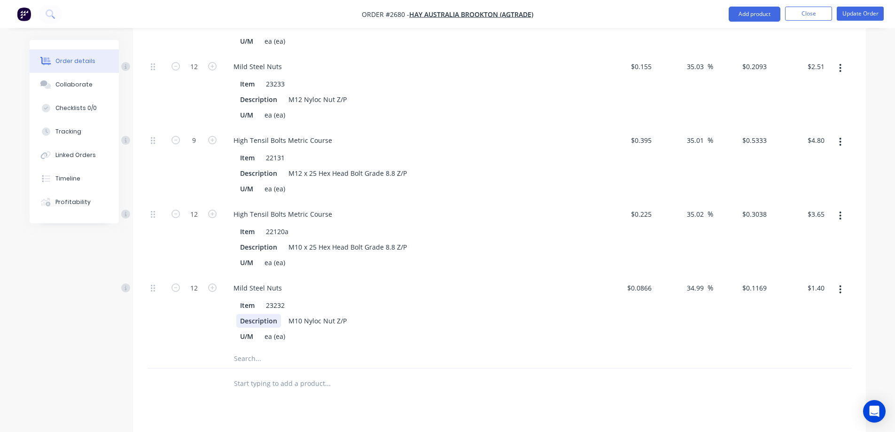
scroll to position [611, 0]
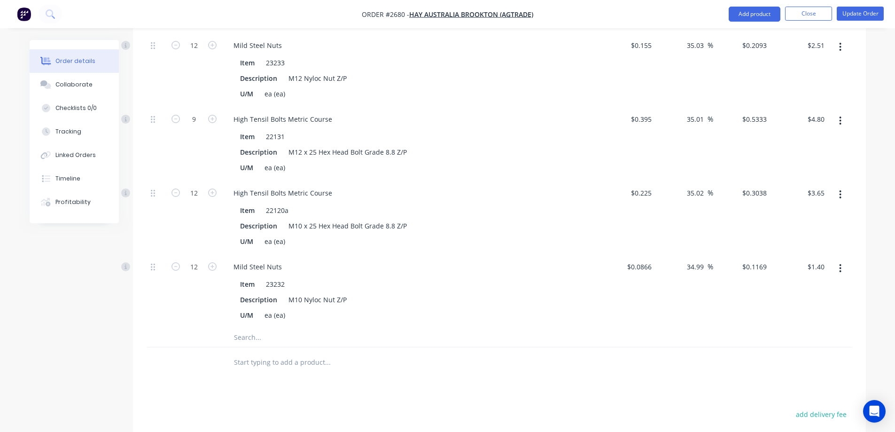
click at [268, 328] on input "text" at bounding box center [327, 337] width 188 height 19
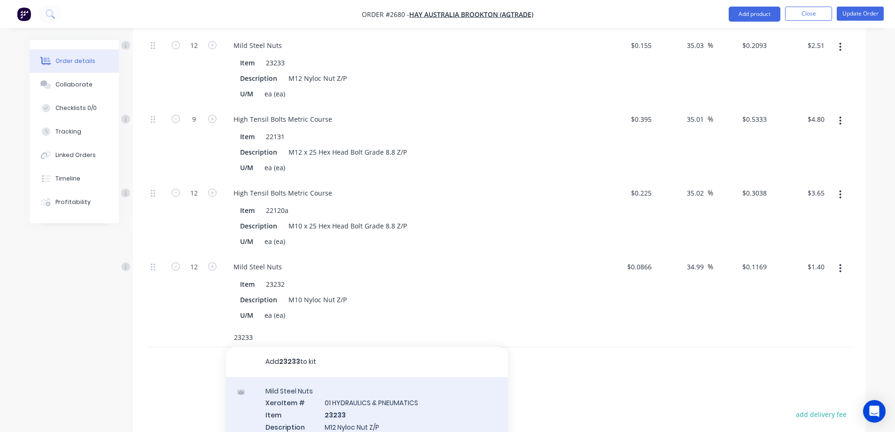
type input "23233"
click at [402, 401] on div "Mild Steel Nuts Xero Item # 01 HYDRAULICS & PNEUMATICS Item 23233 Description M…" at bounding box center [367, 432] width 282 height 110
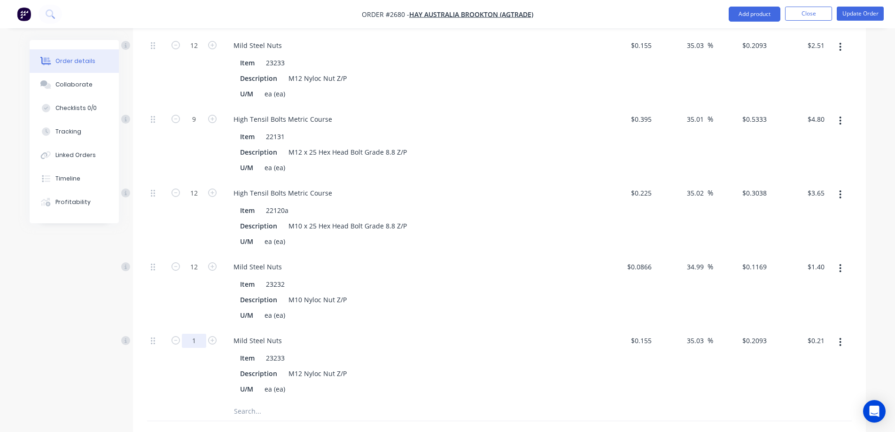
type input "6"
type input "$1.26"
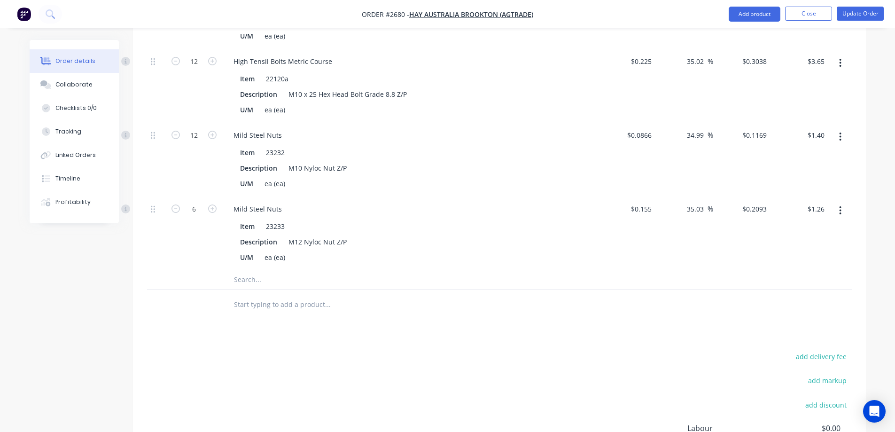
scroll to position [751, 0]
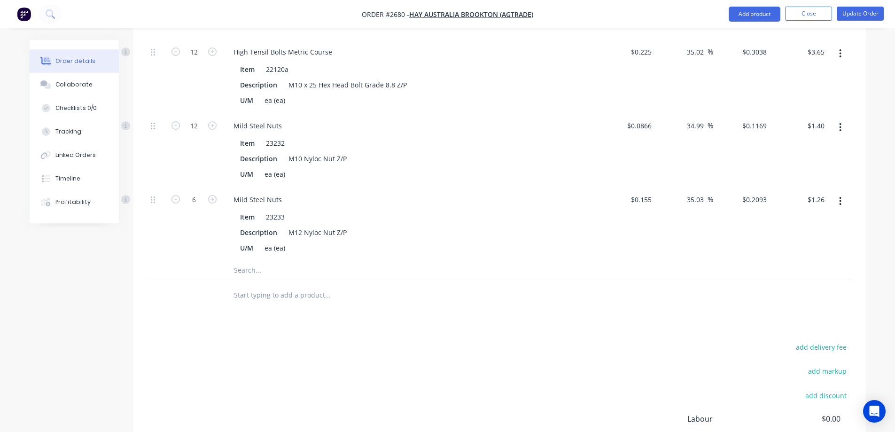
click at [300, 261] on input "text" at bounding box center [327, 270] width 188 height 19
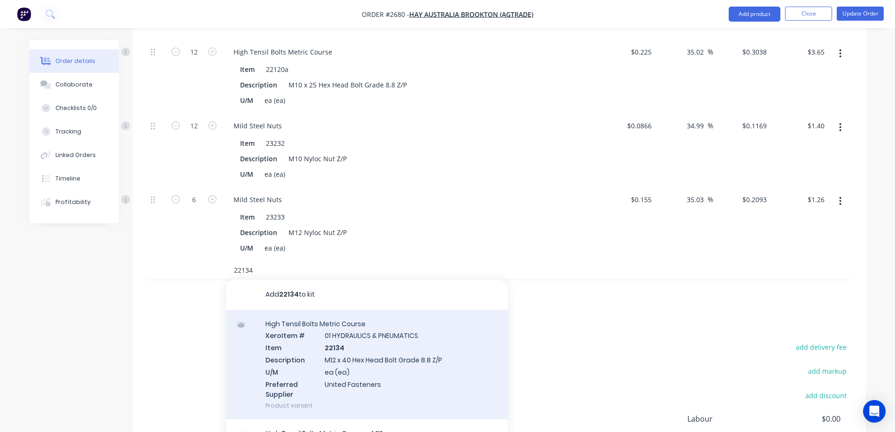
type input "22134"
click at [403, 343] on div "High Tensil Bolts Metric Course Xero Item # 01 HYDRAULICS & PNEUMATICS Item 221…" at bounding box center [367, 364] width 282 height 110
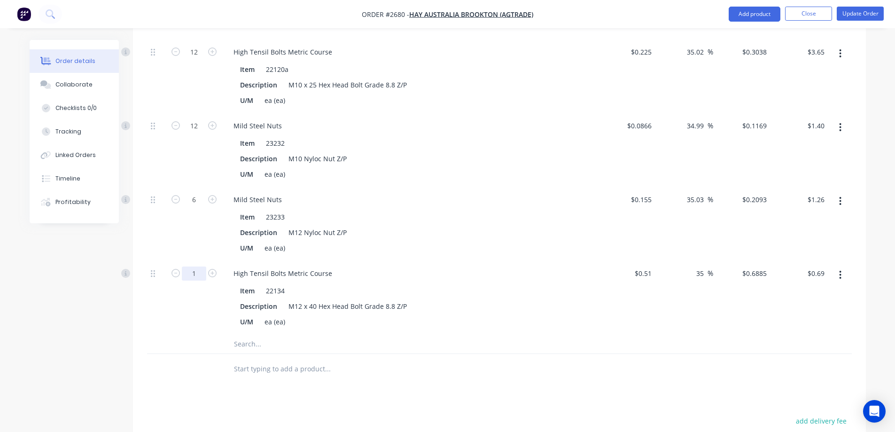
type input "6"
type input "$4.13"
click at [281, 334] on input "text" at bounding box center [327, 343] width 188 height 19
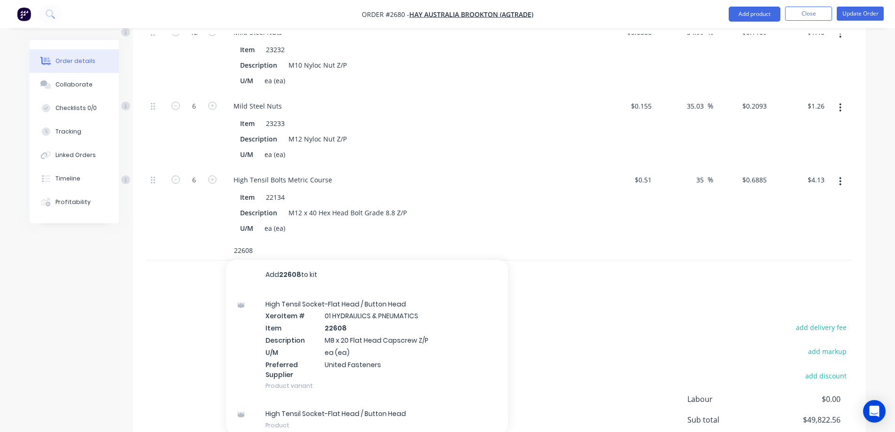
scroll to position [892, 0]
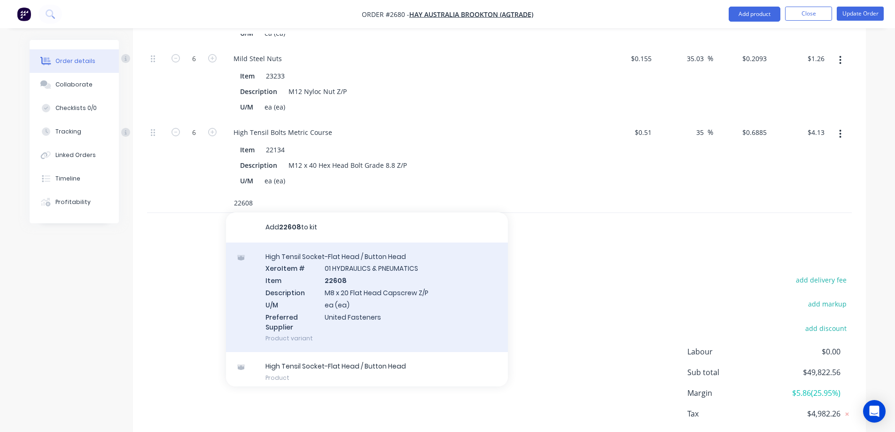
type input "22608"
click at [401, 281] on div "High Tensil Socket-Flat Head / Button Head Xero Item # 01 HYDRAULICS & PNEUMATI…" at bounding box center [367, 297] width 282 height 110
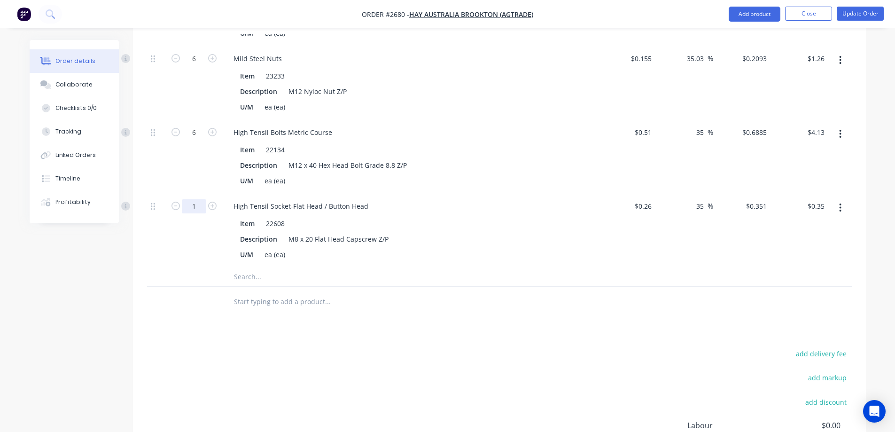
type input "18"
type input "$6.32"
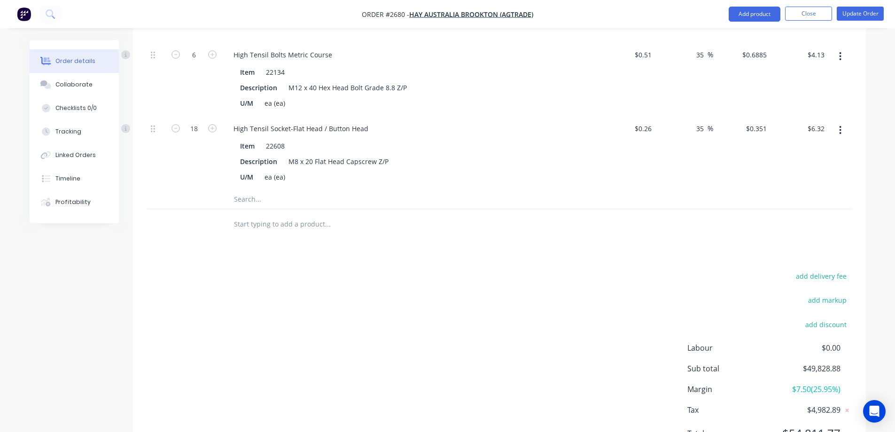
scroll to position [986, 0]
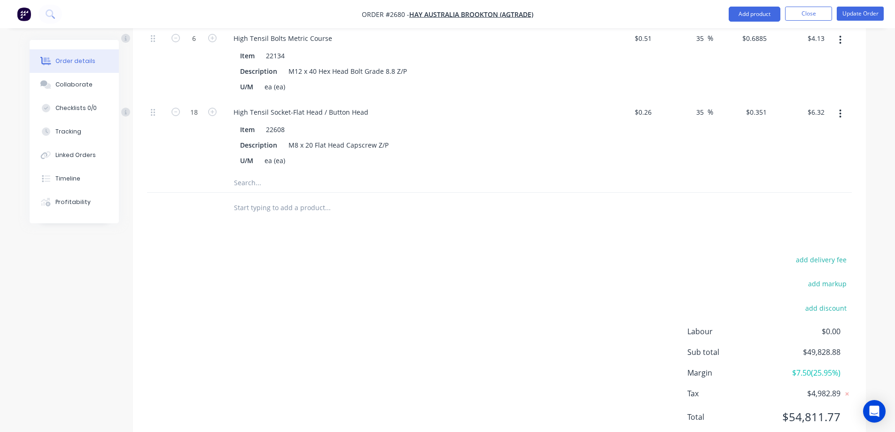
click at [284, 173] on input "text" at bounding box center [327, 182] width 188 height 19
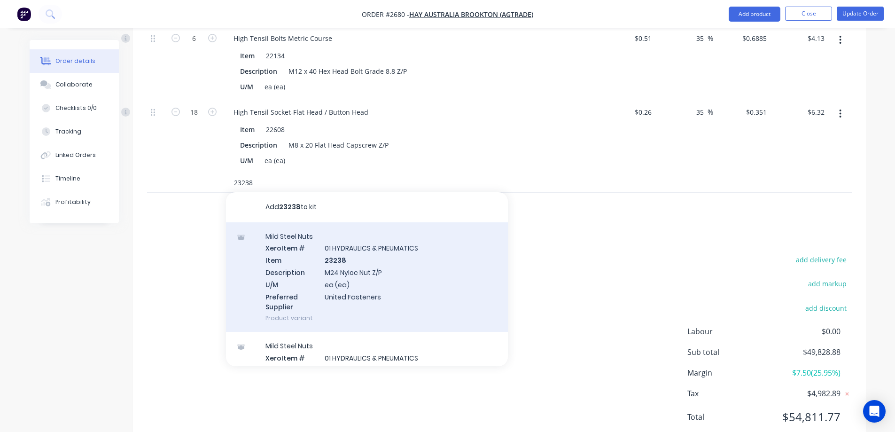
type input "23238"
click at [416, 266] on div "Mild Steel Nuts Xero Item # 01 HYDRAULICS & PNEUMATICS Item 23238 Description M…" at bounding box center [367, 277] width 282 height 110
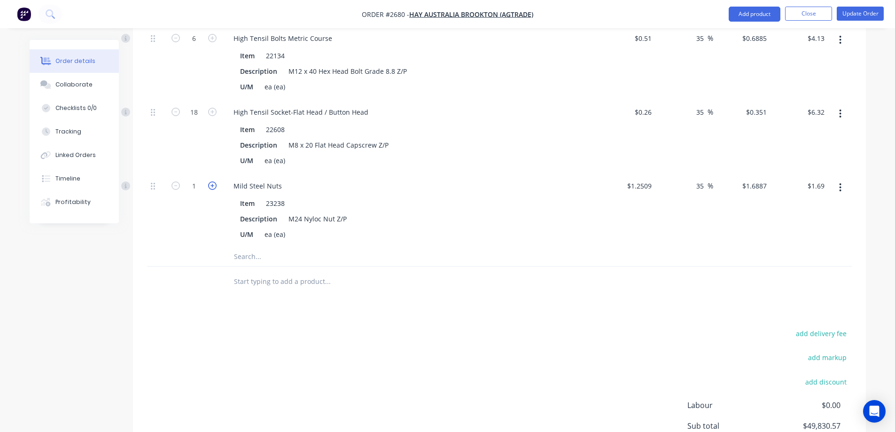
click at [213, 181] on icon "button" at bounding box center [212, 185] width 8 height 8
type input "2"
type input "$3.38"
click at [213, 181] on icon "button" at bounding box center [212, 185] width 8 height 8
type input "3"
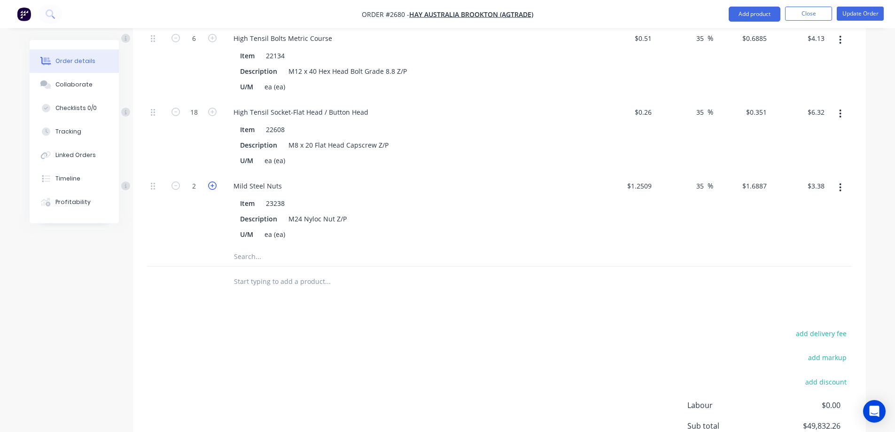
type input "$5.07"
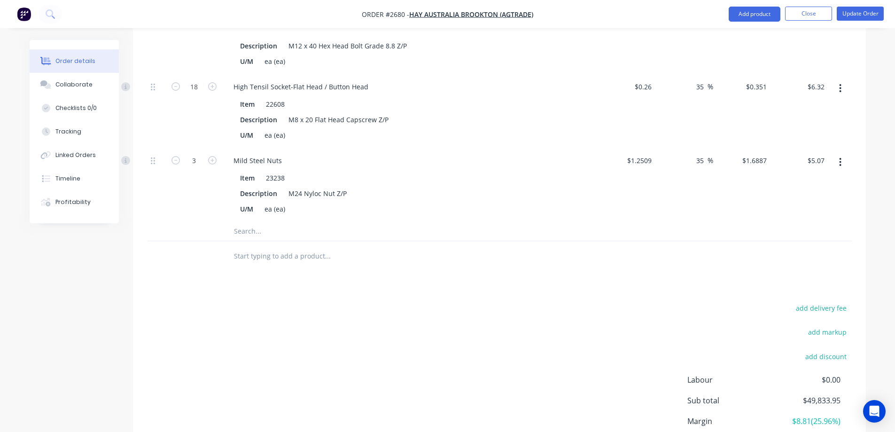
scroll to position [1033, 0]
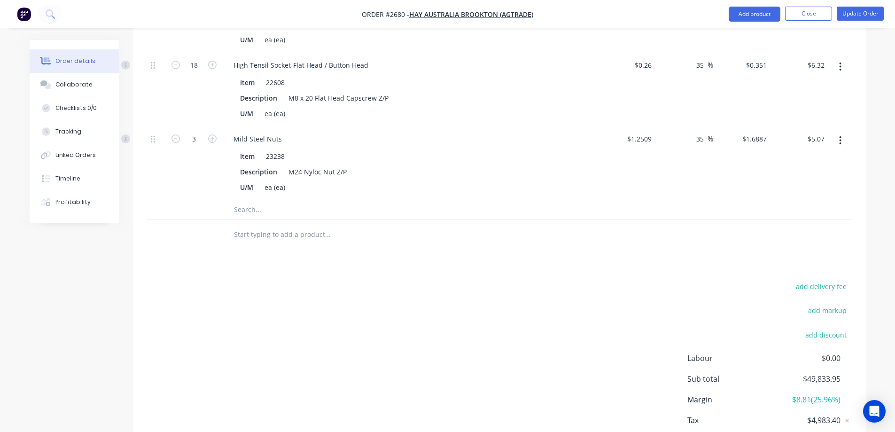
drag, startPoint x: 273, startPoint y: 188, endPoint x: 273, endPoint y: 193, distance: 5.2
click at [273, 200] on input "text" at bounding box center [327, 209] width 188 height 19
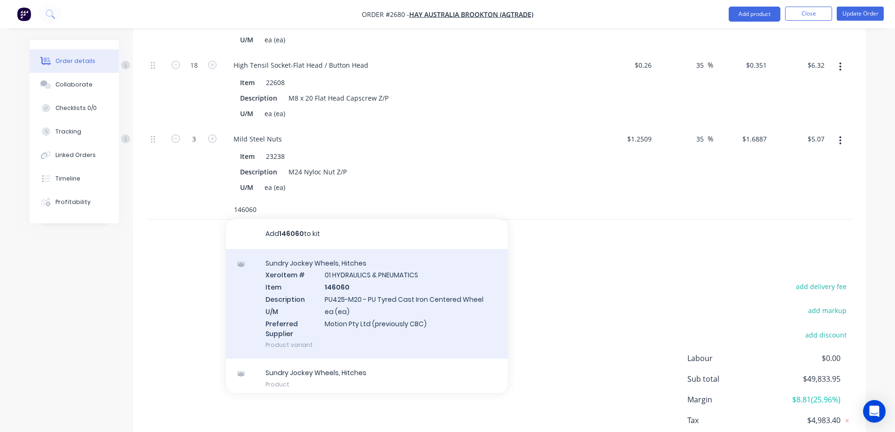
type input "146060"
click at [432, 286] on div "Sundry Jockey Wheels, Hitches Xero Item # 01 HYDRAULICS & PNEUMATICS Item 14606…" at bounding box center [367, 304] width 282 height 110
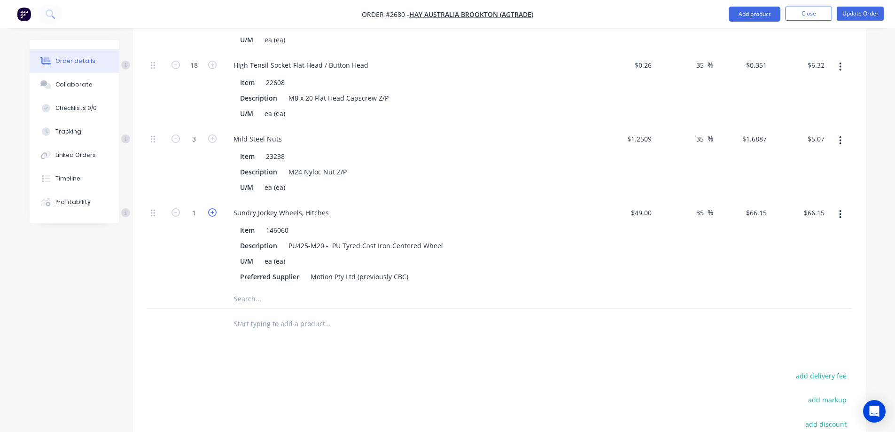
click at [214, 208] on icon "button" at bounding box center [212, 212] width 8 height 8
type input "2"
type input "$132.30"
click at [214, 208] on icon "button" at bounding box center [212, 212] width 8 height 8
type input "3"
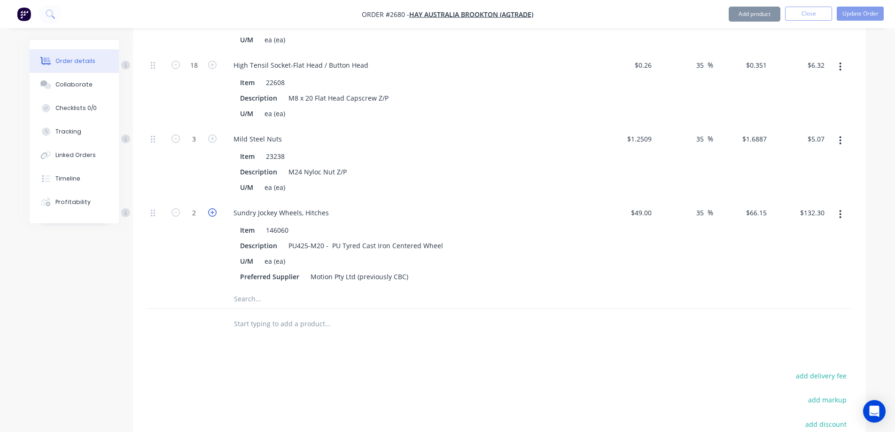
type input "$198.45"
click at [250, 289] on input "text" at bounding box center [327, 298] width 188 height 19
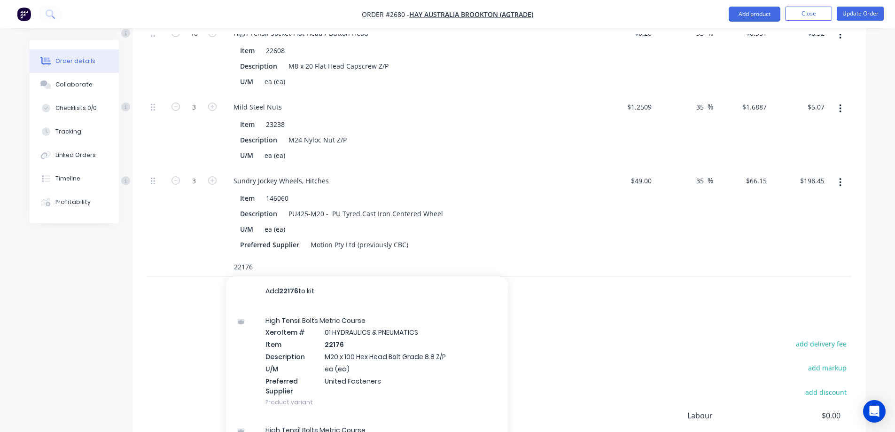
scroll to position [1080, 0]
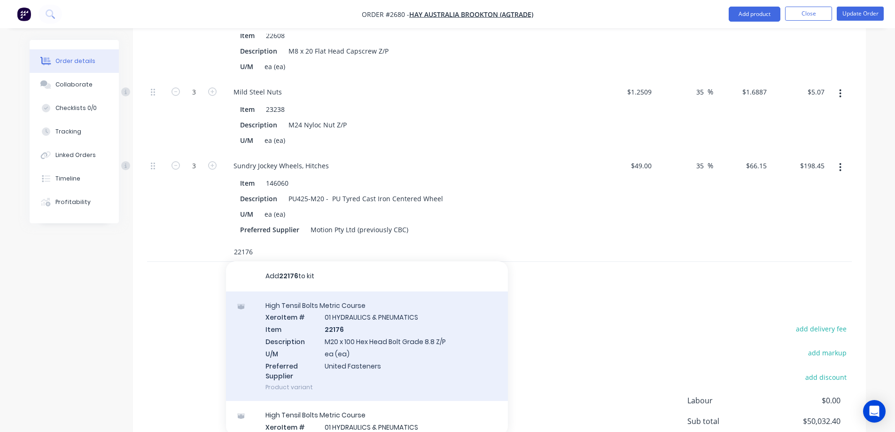
type input "22176"
click at [405, 335] on div "High Tensil Bolts Metric Course Xero Item # 01 HYDRAULICS & PNEUMATICS Item 221…" at bounding box center [367, 346] width 282 height 110
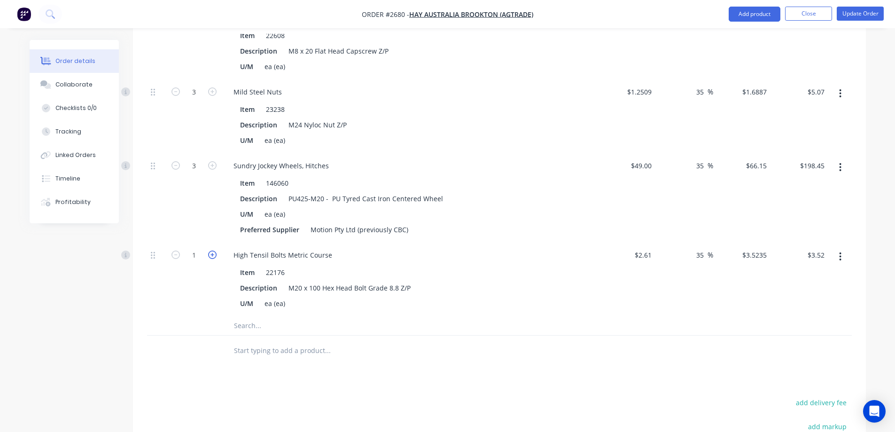
click at [215, 250] on icon "button" at bounding box center [212, 254] width 8 height 8
type input "2"
type input "$7.05"
click at [215, 250] on icon "button" at bounding box center [212, 254] width 8 height 8
type input "3"
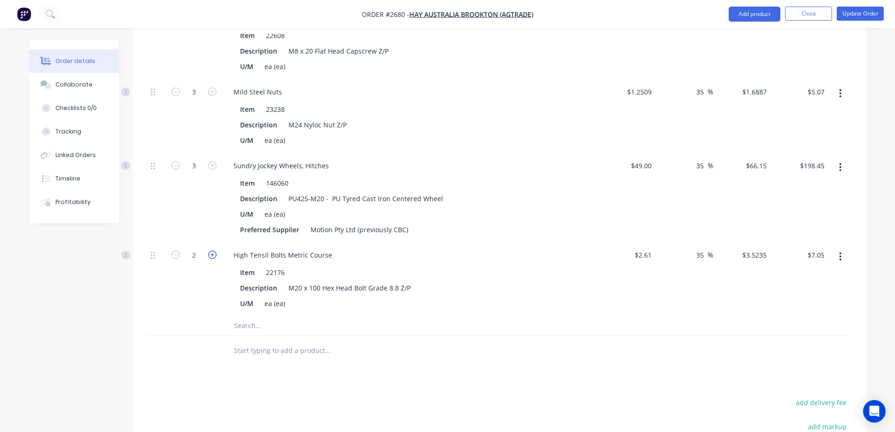
type input "$10.57"
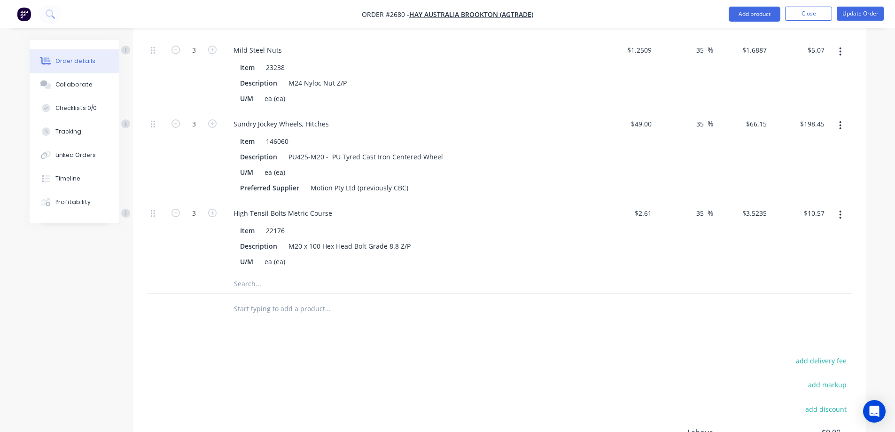
scroll to position [1174, 0]
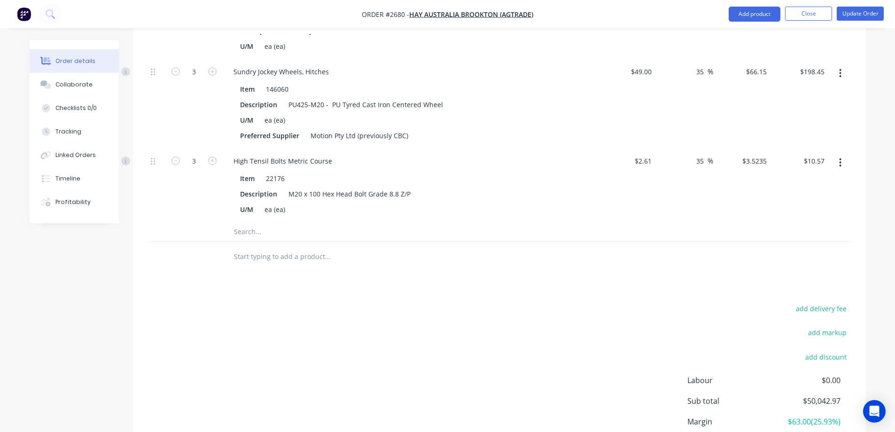
click at [271, 222] on input "text" at bounding box center [327, 231] width 188 height 19
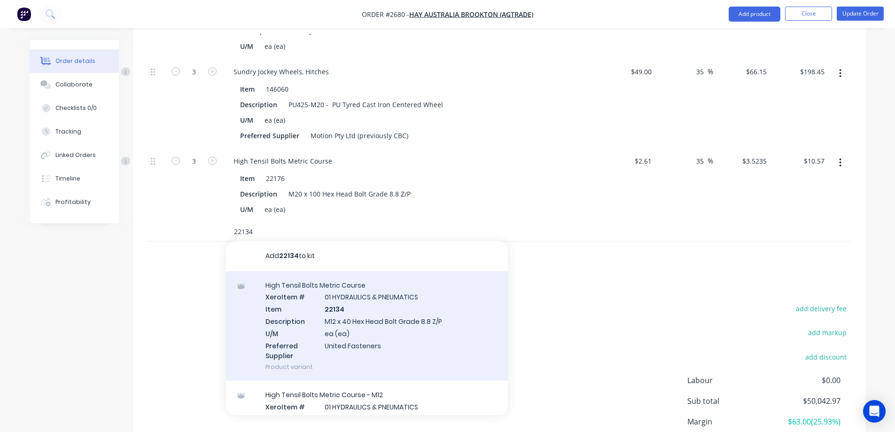
type input "22134"
click at [415, 314] on div "High Tensil Bolts Metric Course Xero Item # 01 HYDRAULICS & PNEUMATICS Item 221…" at bounding box center [367, 326] width 282 height 110
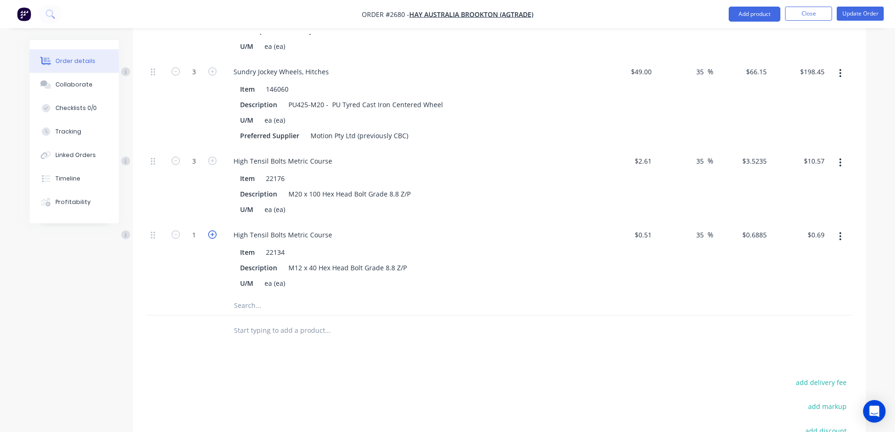
click at [212, 230] on icon "button" at bounding box center [212, 234] width 8 height 8
type input "2"
type input "$1.38"
click at [212, 230] on icon "button" at bounding box center [212, 234] width 8 height 8
type input "3"
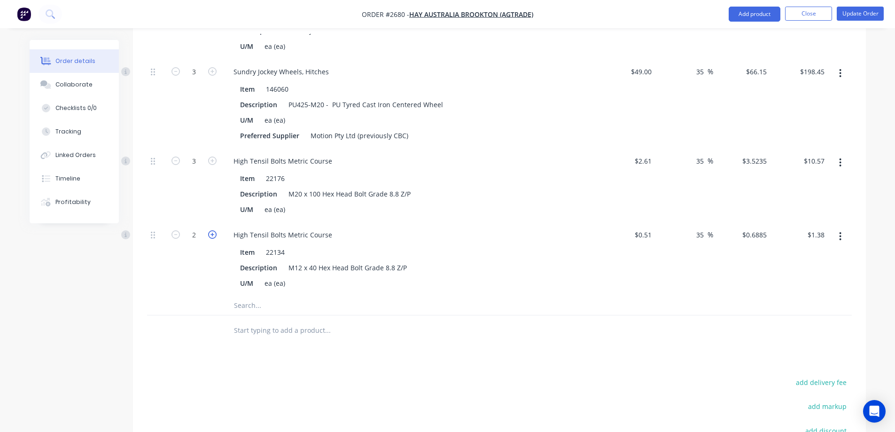
type input "$2.07"
click at [245, 296] on input "text" at bounding box center [327, 305] width 188 height 19
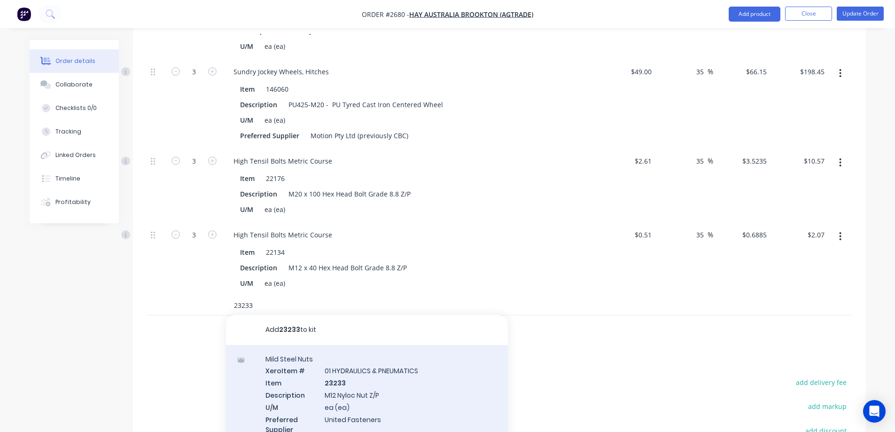
type input "23233"
click at [424, 373] on div "Mild Steel Nuts Xero Item # 01 HYDRAULICS & PNEUMATICS Item 23233 Description M…" at bounding box center [367, 400] width 282 height 110
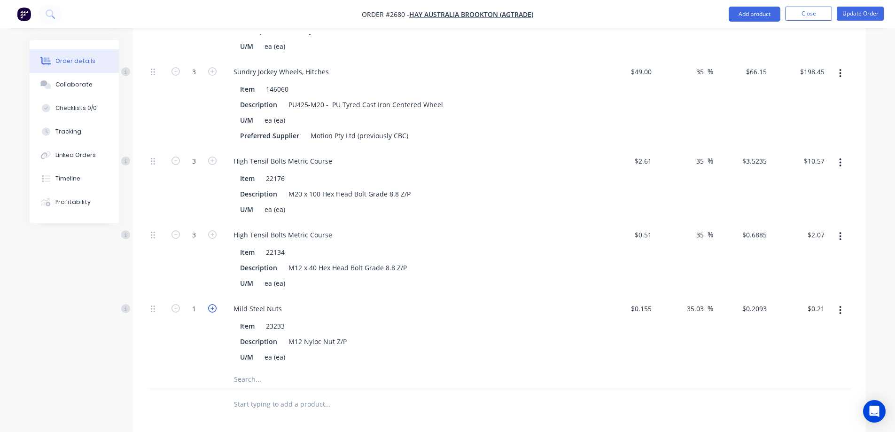
click at [212, 304] on icon "button" at bounding box center [212, 308] width 8 height 8
type input "2"
type input "$0.42"
click at [212, 304] on icon "button" at bounding box center [212, 308] width 8 height 8
type input "3"
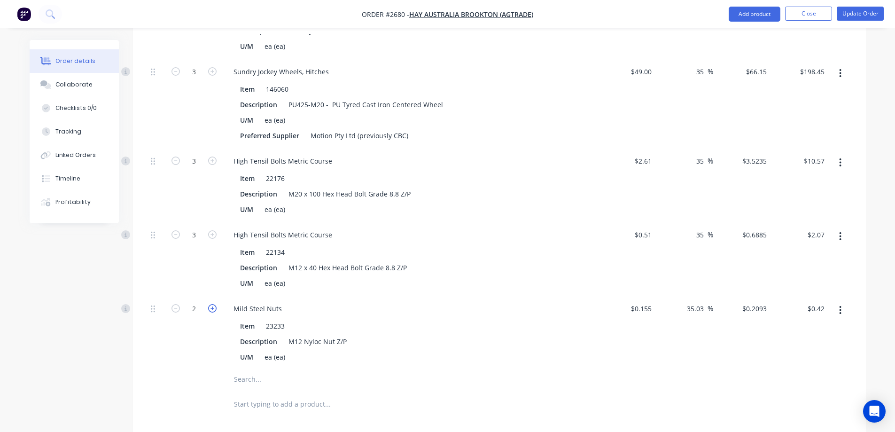
type input "$0.63"
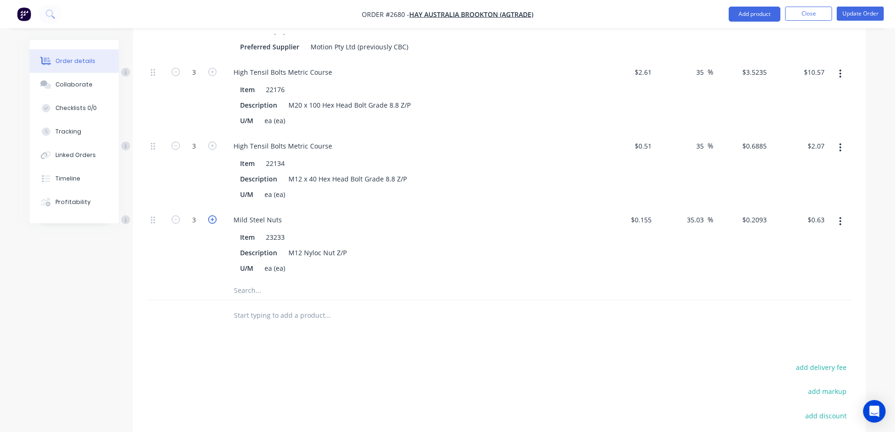
scroll to position [1268, 0]
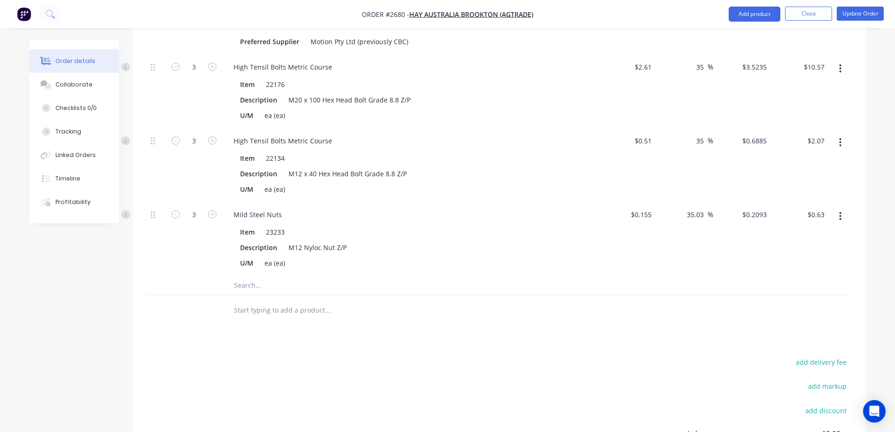
click at [266, 276] on input "text" at bounding box center [327, 285] width 188 height 19
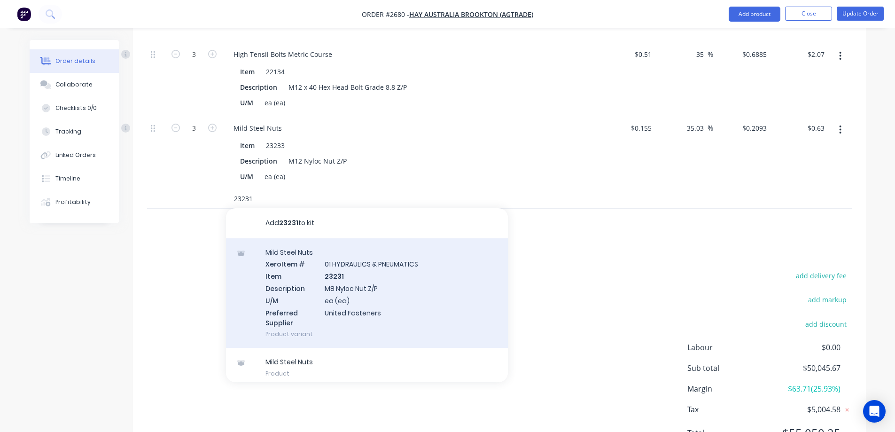
scroll to position [1362, 0]
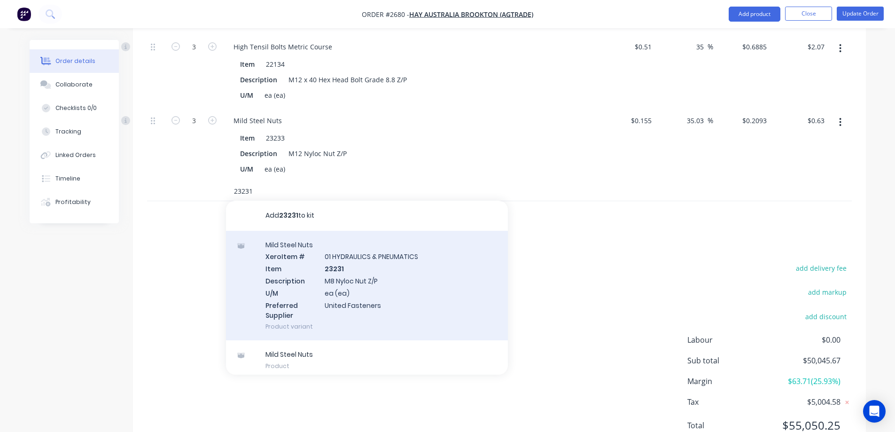
type input "23231"
click at [398, 277] on div "Mild Steel Nuts Xero Item # 01 HYDRAULICS & PNEUMATICS Item 23231 Description M…" at bounding box center [367, 286] width 282 height 110
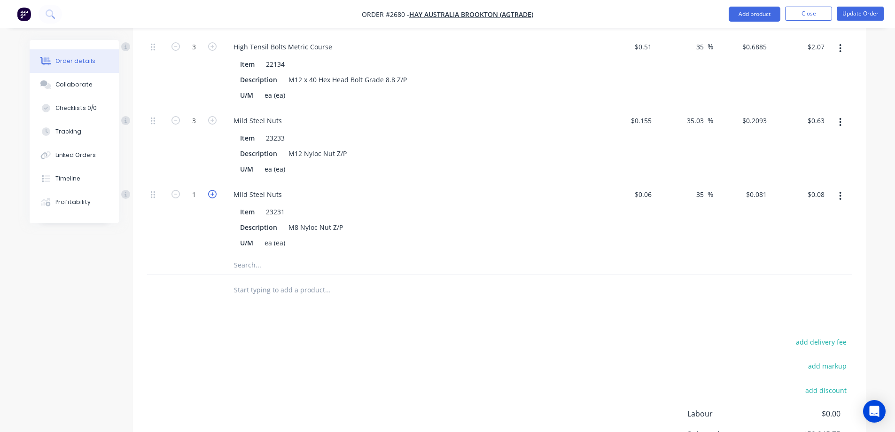
click at [212, 190] on icon "button" at bounding box center [212, 194] width 8 height 8
type input "2"
type input "$0.16"
click at [212, 190] on icon "button" at bounding box center [212, 194] width 8 height 8
type input "3"
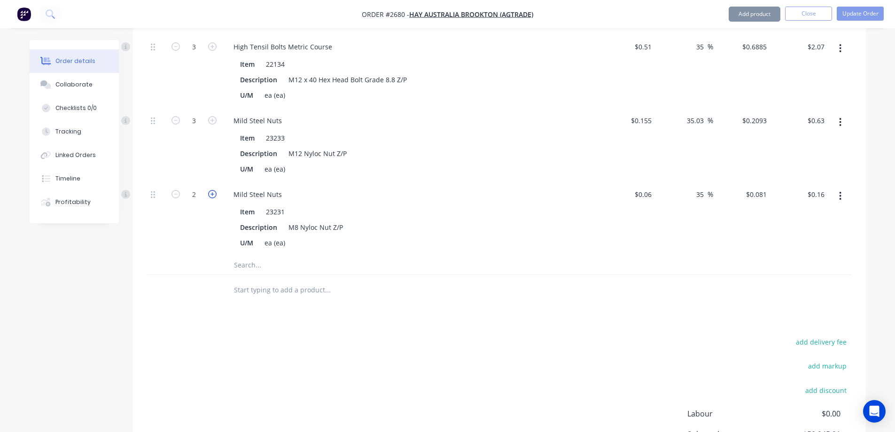
type input "$0.24"
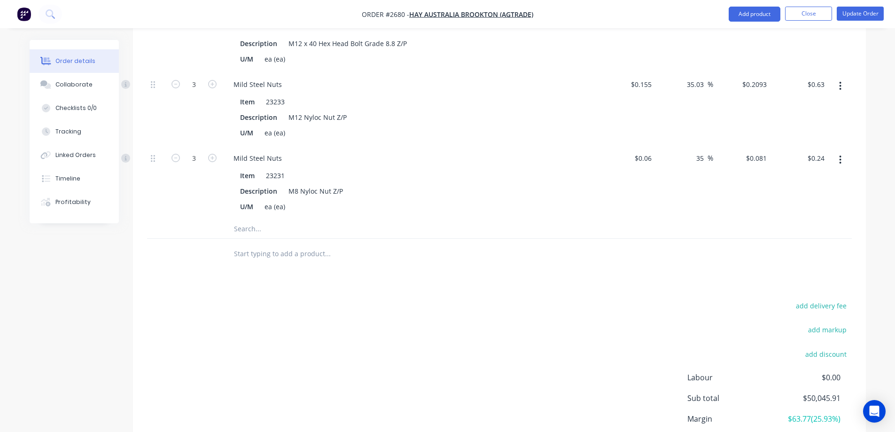
scroll to position [1456, 0]
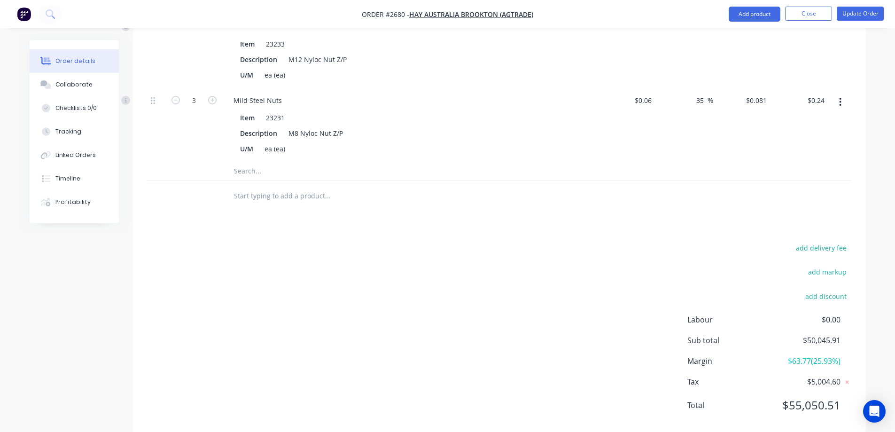
click at [267, 162] on input "text" at bounding box center [327, 171] width 188 height 19
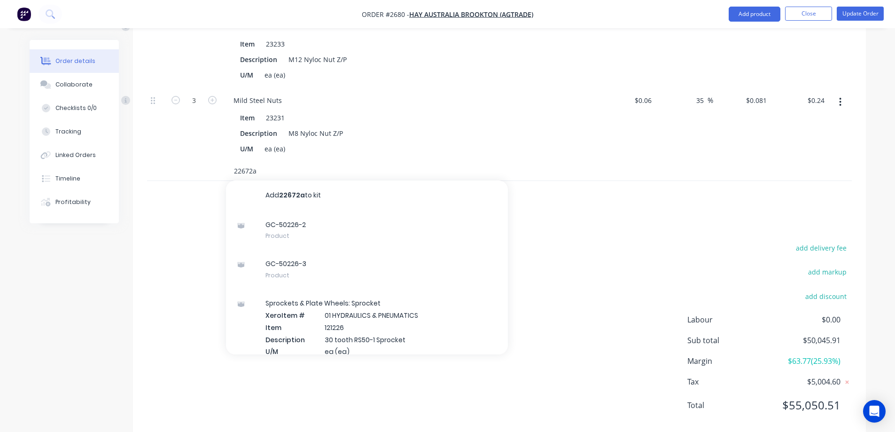
click at [296, 162] on input "22672a" at bounding box center [327, 171] width 188 height 19
type input "22672a"
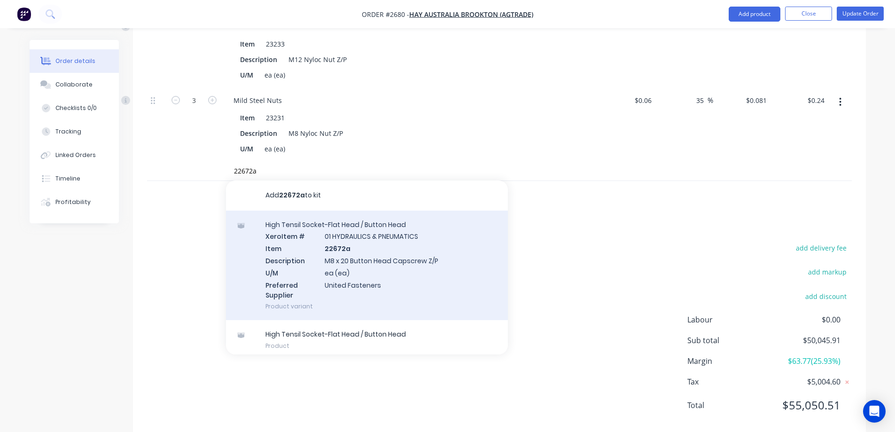
click at [424, 253] on div "High Tensil Socket-Flat Head / Button Head Xero Item # 01 HYDRAULICS & PNEUMATI…" at bounding box center [367, 265] width 282 height 110
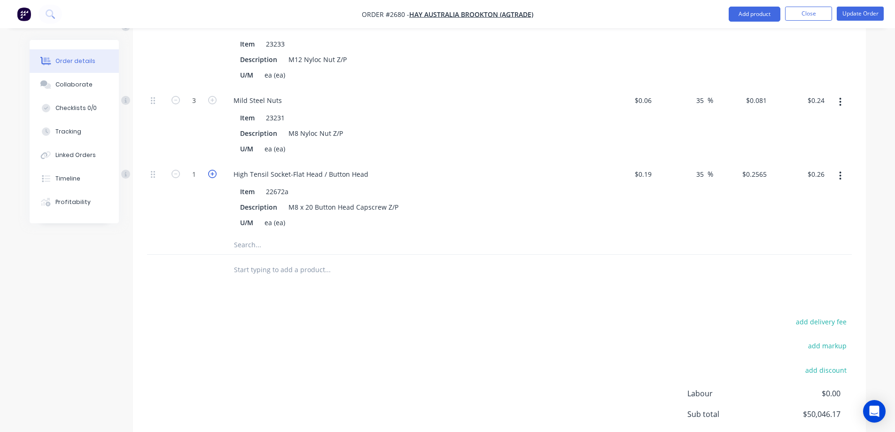
click at [212, 170] on icon "button" at bounding box center [212, 174] width 8 height 8
type input "2"
type input "$0.51"
click at [212, 170] on icon "button" at bounding box center [212, 174] width 8 height 8
type input "3"
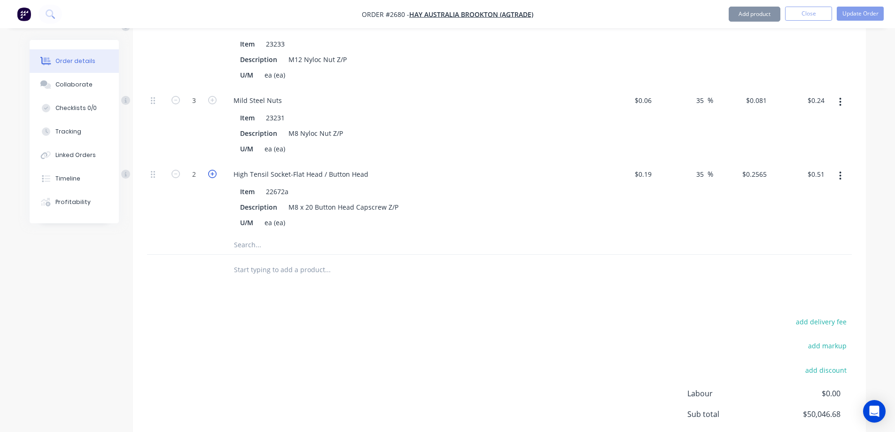
type input "$0.77"
click at [250, 235] on input "text" at bounding box center [327, 244] width 188 height 19
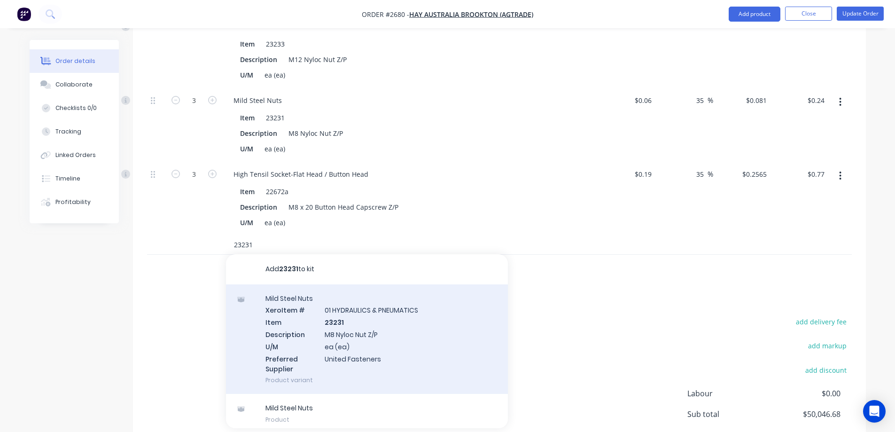
type input "23231"
click at [401, 327] on div "Mild Steel Nuts Xero Item # 01 HYDRAULICS & PNEUMATICS Item 23231 Description M…" at bounding box center [367, 339] width 282 height 110
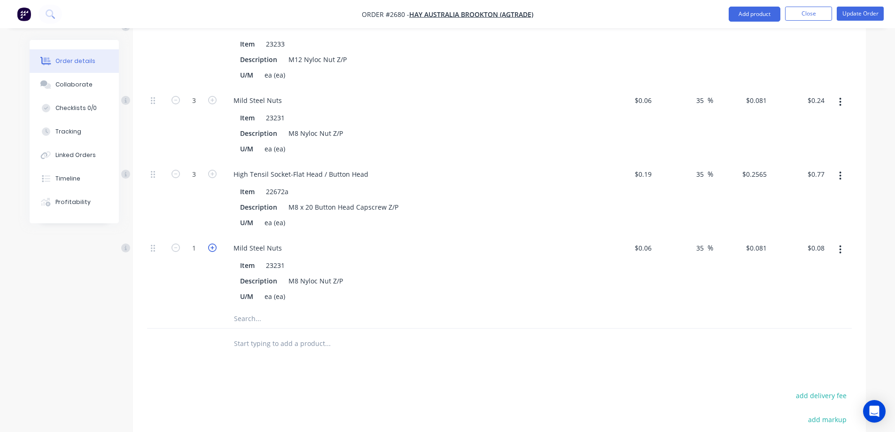
click at [212, 243] on icon "button" at bounding box center [212, 247] width 8 height 8
type input "2"
type input "$0.16"
click at [212, 243] on icon "button" at bounding box center [212, 247] width 8 height 8
type input "3"
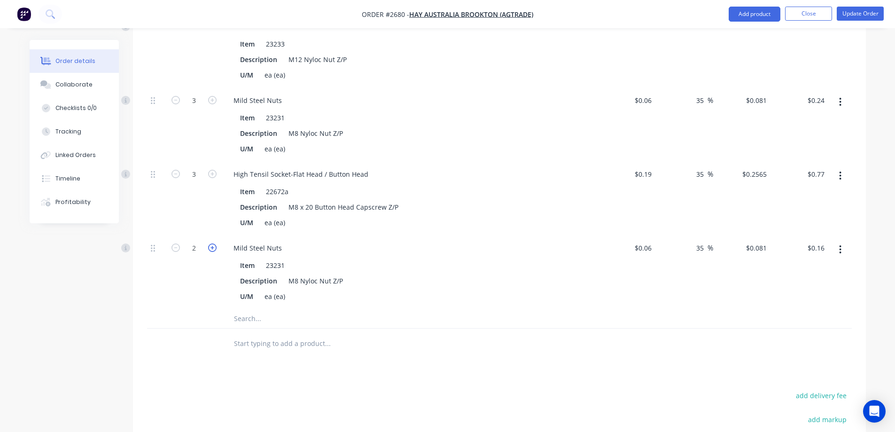
type input "$0.24"
click at [256, 309] on input "text" at bounding box center [327, 318] width 188 height 19
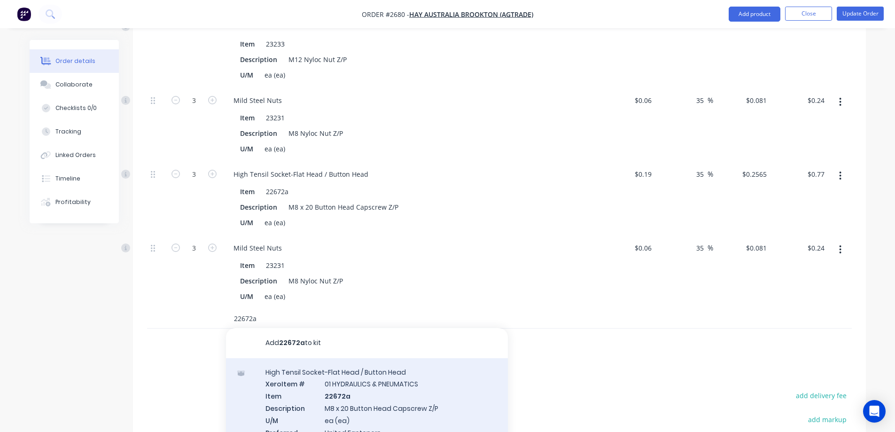
type input "22672a"
click at [428, 389] on div "High Tensil Socket-Flat Head / Button Head Xero Item # 01 HYDRAULICS & PNEUMATI…" at bounding box center [367, 413] width 282 height 110
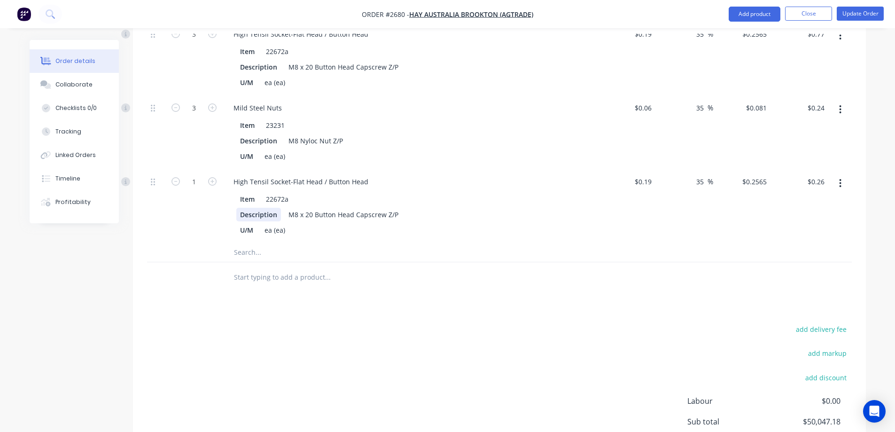
scroll to position [1597, 0]
click at [213, 176] on icon "button" at bounding box center [212, 180] width 8 height 8
type input "2"
type input "$0.51"
click at [213, 176] on icon "button" at bounding box center [212, 180] width 8 height 8
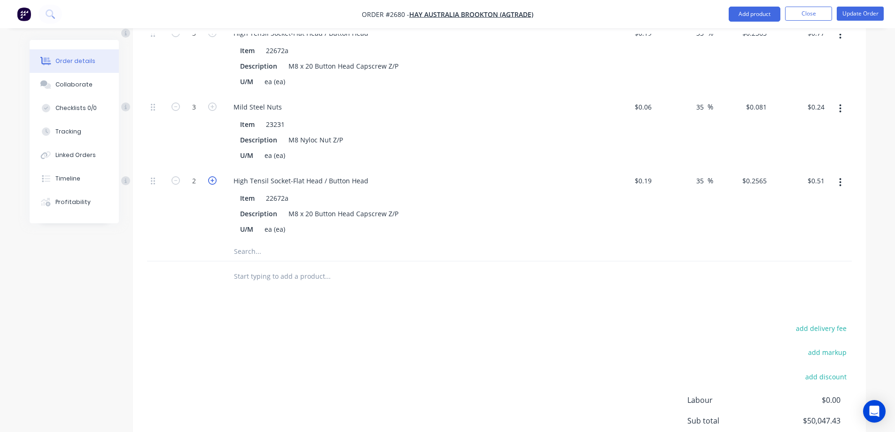
type input "3"
type input "$0.77"
click at [258, 242] on input "text" at bounding box center [327, 251] width 188 height 19
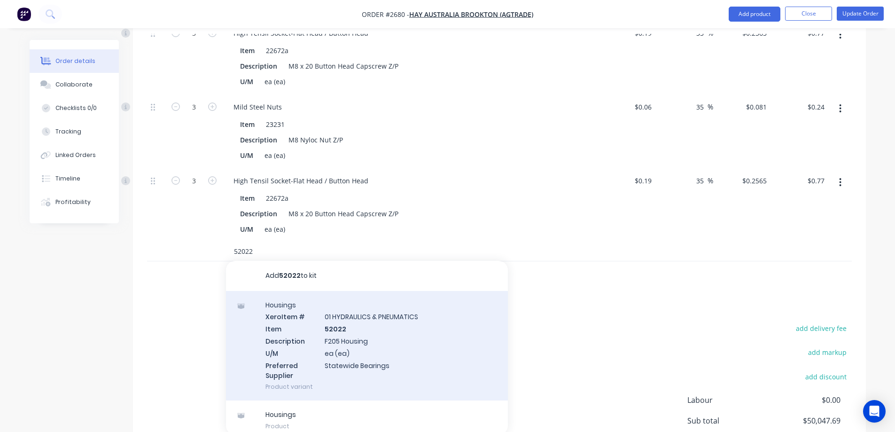
type input "52022"
click at [412, 345] on div "Housings Xero Item # 01 HYDRAULICS & PNEUMATICS Item 52022 Description F205 Hou…" at bounding box center [367, 346] width 282 height 110
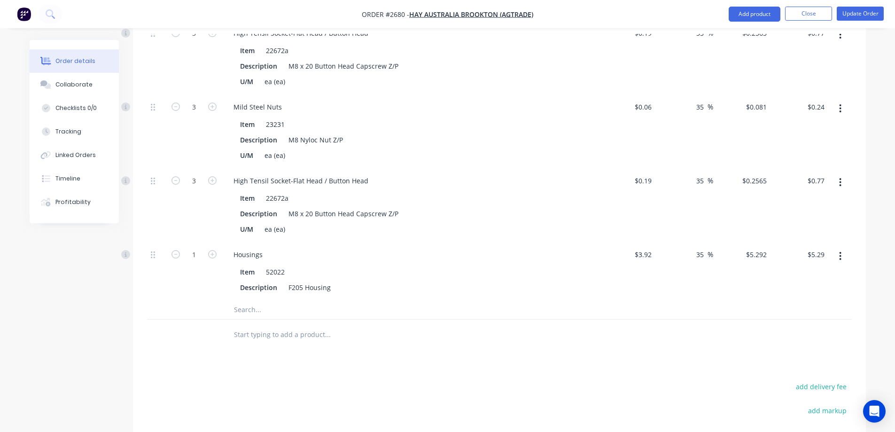
scroll to position [1644, 0]
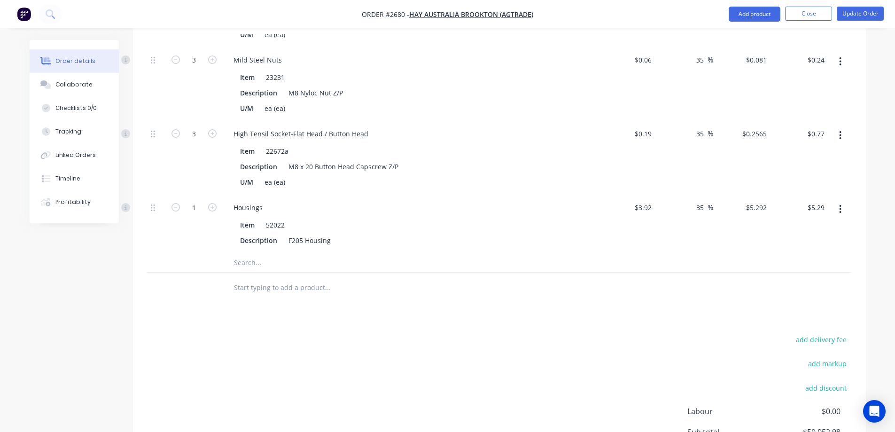
click at [275, 253] on input "text" at bounding box center [327, 262] width 188 height 19
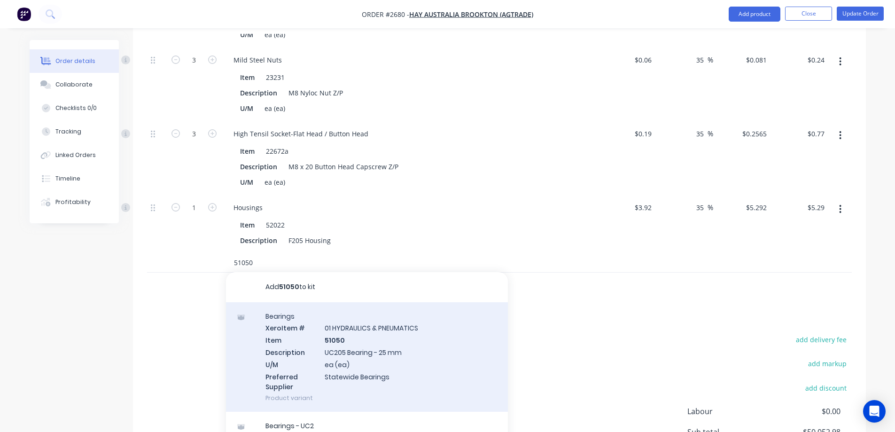
type input "51050"
click at [409, 333] on div "Bearings Xero Item # 01 HYDRAULICS & PNEUMATICS Item 51050 Description UC205 Be…" at bounding box center [367, 357] width 282 height 110
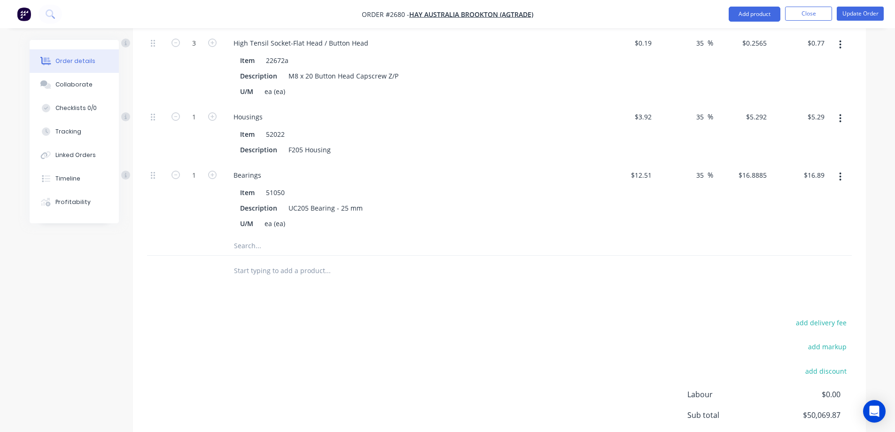
scroll to position [1738, 0]
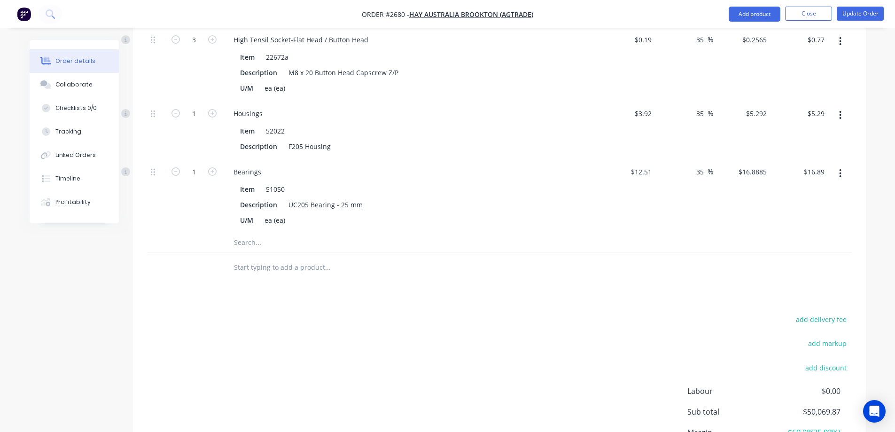
click at [275, 233] on input "text" at bounding box center [327, 242] width 188 height 19
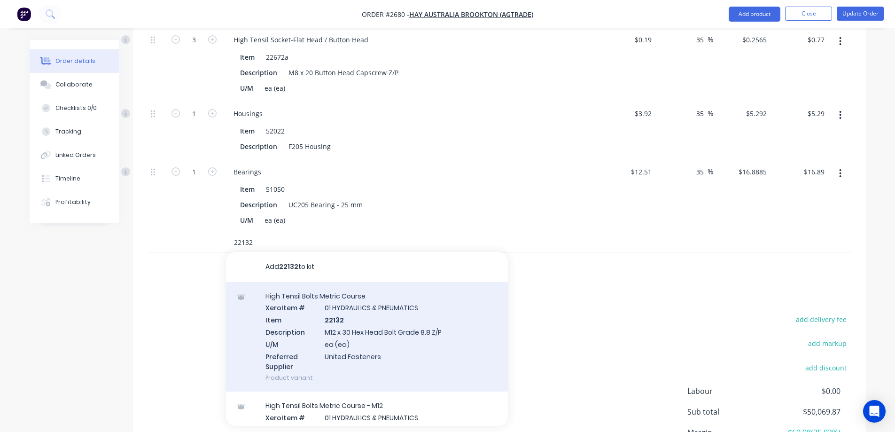
type input "22132"
click at [426, 318] on div "High Tensil Bolts Metric Course Xero Item # 01 HYDRAULICS & PNEUMATICS Item 221…" at bounding box center [367, 337] width 282 height 110
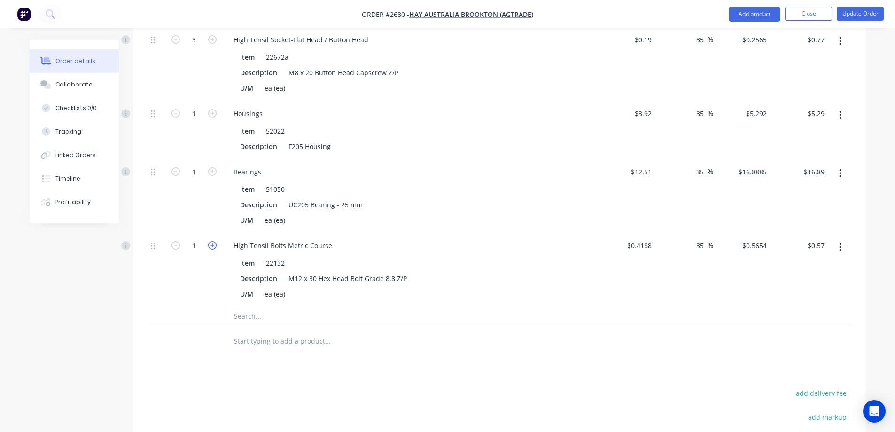
click at [211, 241] on icon "button" at bounding box center [212, 245] width 8 height 8
type input "2"
type input "$1.13"
click at [211, 241] on icon "button" at bounding box center [212, 245] width 8 height 8
type input "3"
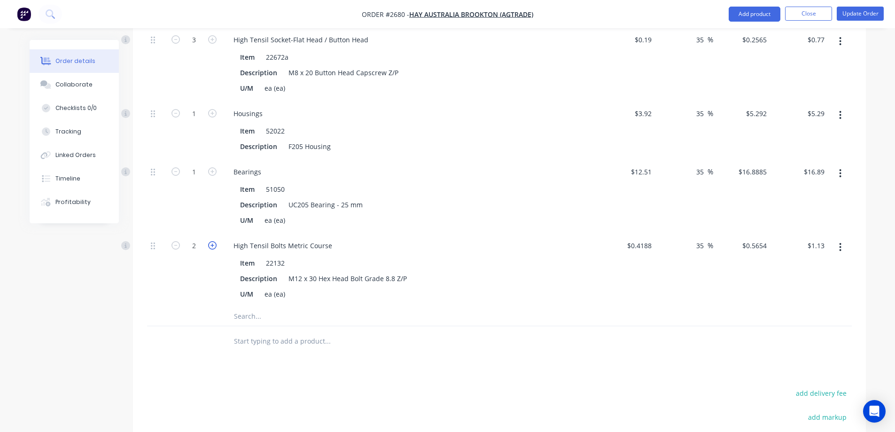
type input "$1.70"
click at [211, 241] on icon "button" at bounding box center [212, 245] width 8 height 8
type input "4"
type input "$2.26"
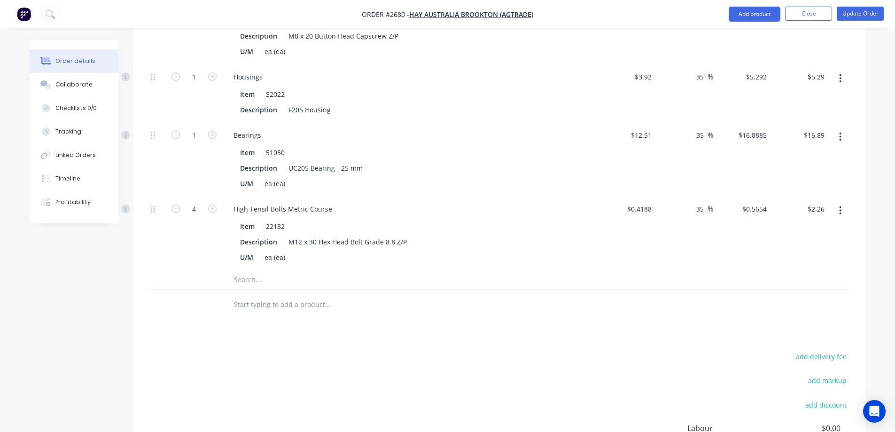
scroll to position [1879, 0]
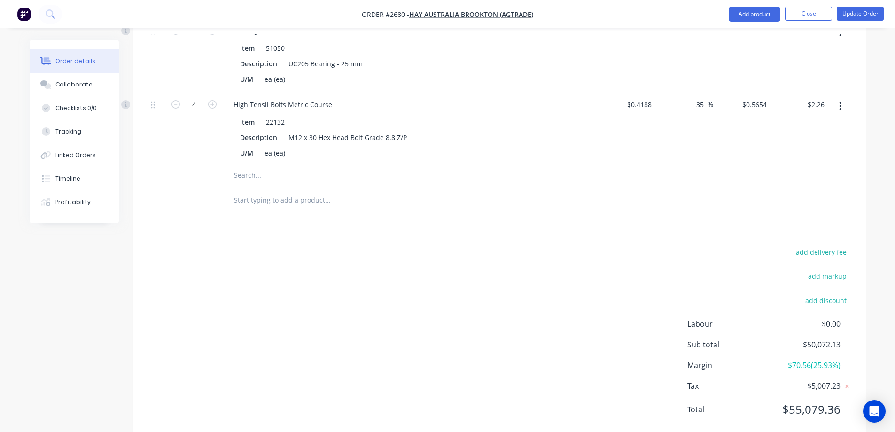
click at [262, 166] on input "text" at bounding box center [327, 175] width 188 height 19
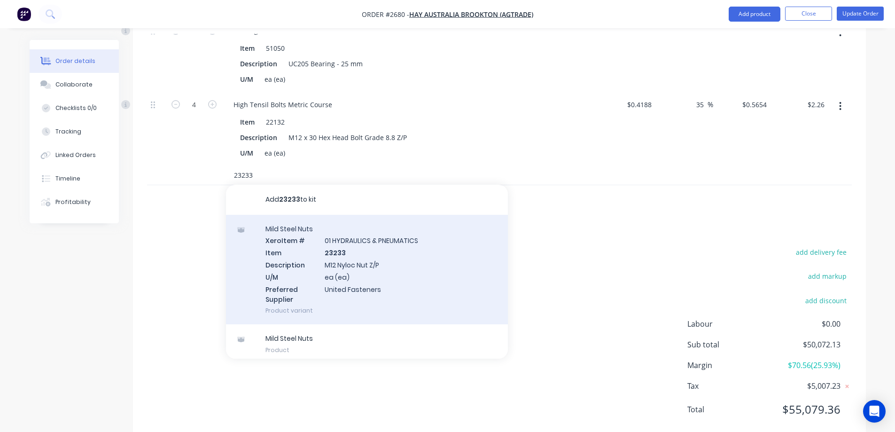
type input "23233"
click at [422, 260] on div "Mild Steel Nuts Xero Item # 01 HYDRAULICS & PNEUMATICS Item 23233 Description M…" at bounding box center [367, 270] width 282 height 110
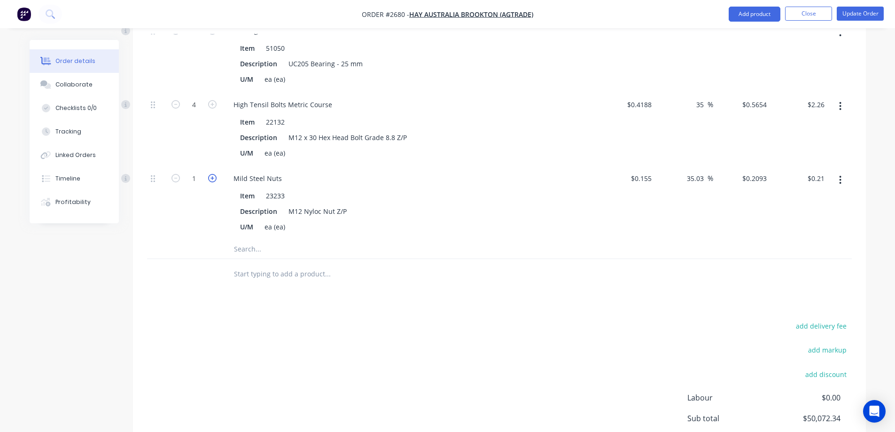
click at [211, 174] on icon "button" at bounding box center [212, 178] width 8 height 8
type input "2"
type input "$0.42"
click at [211, 174] on icon "button" at bounding box center [212, 178] width 8 height 8
type input "3"
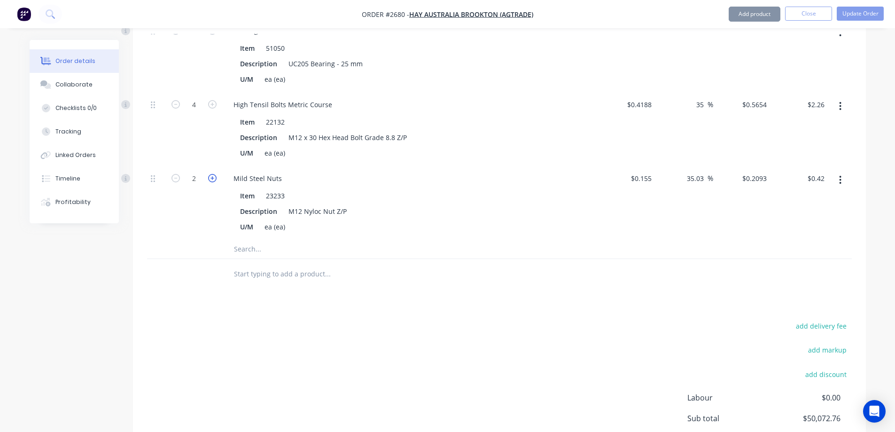
type input "$0.63"
click at [211, 174] on icon "button" at bounding box center [212, 178] width 8 height 8
type input "4"
type input "$0.84"
click at [239, 240] on input "text" at bounding box center [327, 249] width 188 height 19
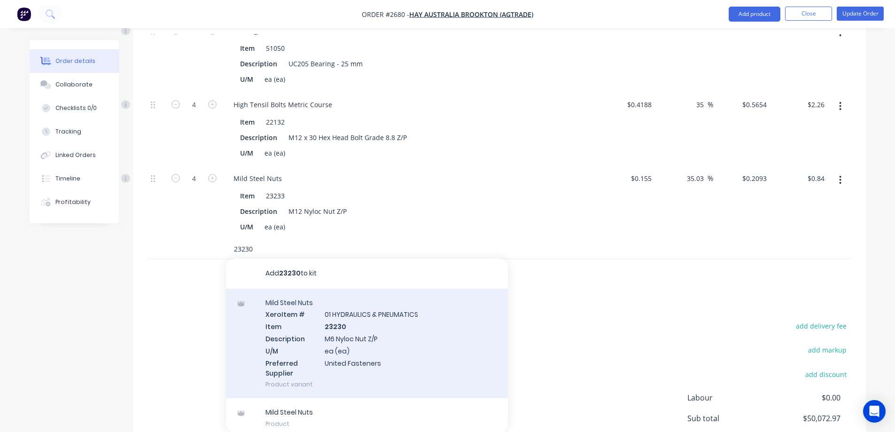
type input "23230"
click at [430, 339] on div "Mild Steel Nuts Xero Item # 01 HYDRAULICS & PNEUMATICS Item 23230 Description M…" at bounding box center [367, 343] width 282 height 110
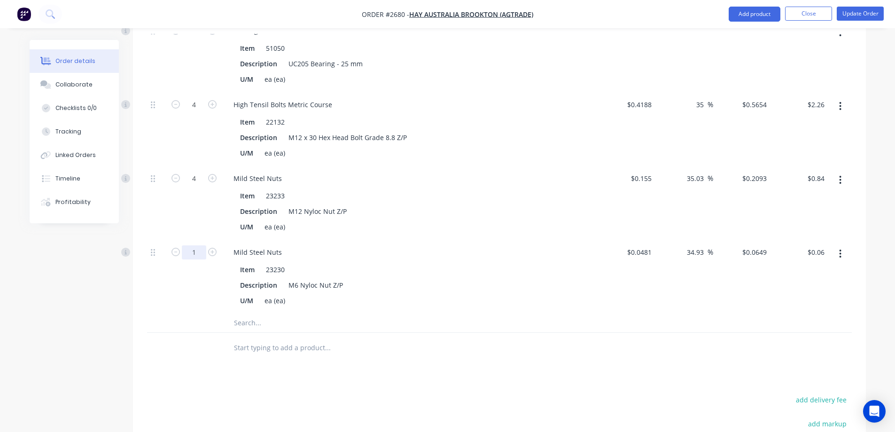
type input "28"
type input "$1.82"
click at [270, 313] on input "text" at bounding box center [327, 322] width 188 height 19
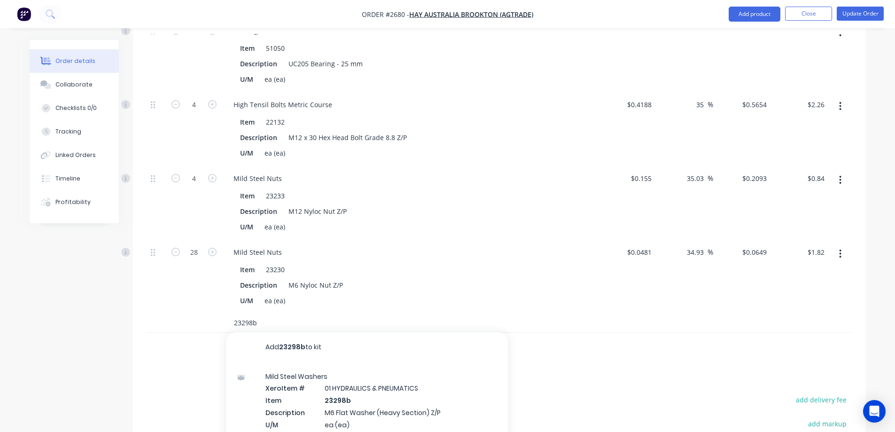
scroll to position [5, 0]
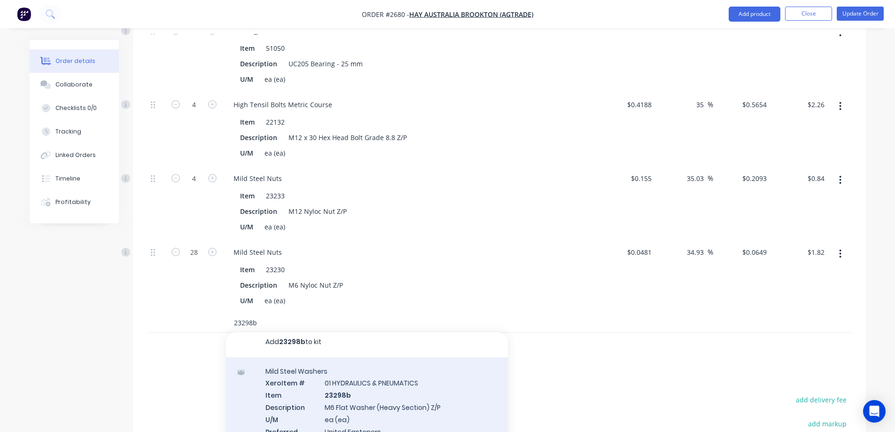
type input "23298b"
click at [433, 386] on div "Mild Steel Washers Xero Item # 01 HYDRAULICS & PNEUMATICS Item 23298b Descripti…" at bounding box center [367, 412] width 282 height 110
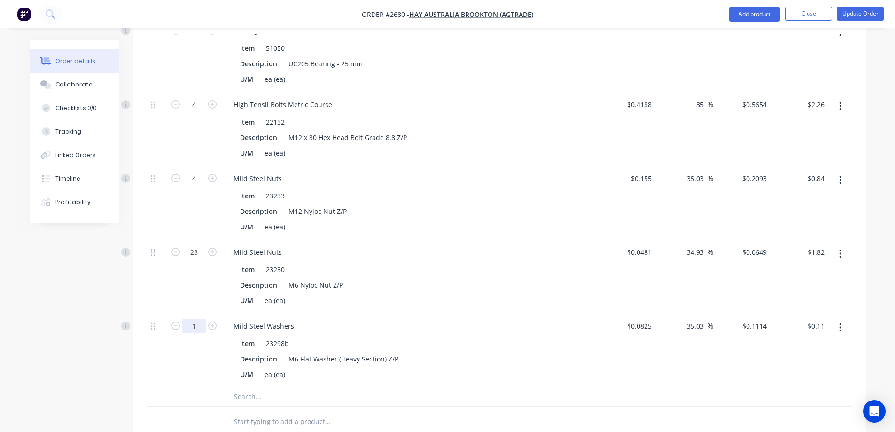
type input "14"
type input "$1.56"
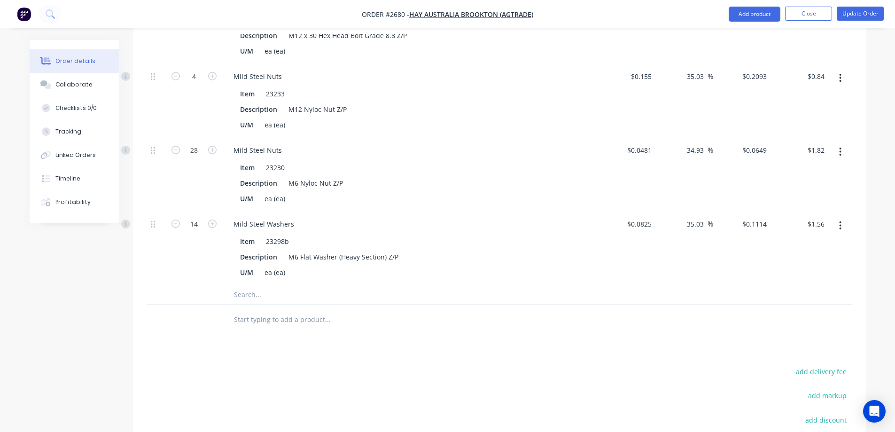
scroll to position [2019, 0]
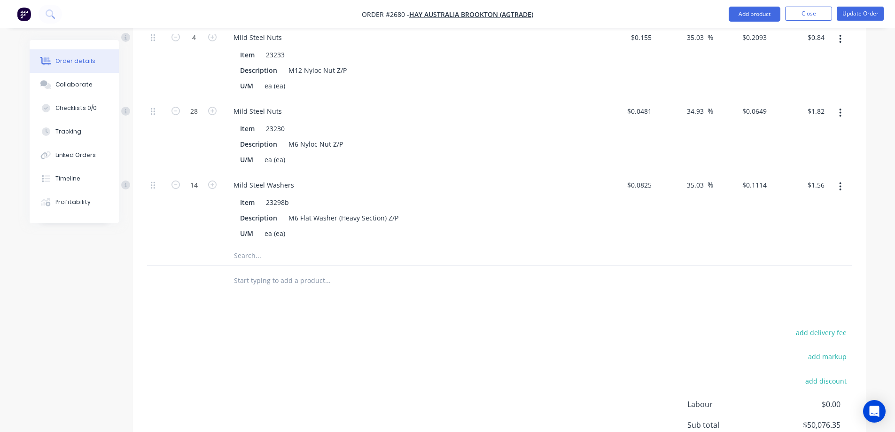
click at [278, 246] on input "text" at bounding box center [327, 255] width 188 height 19
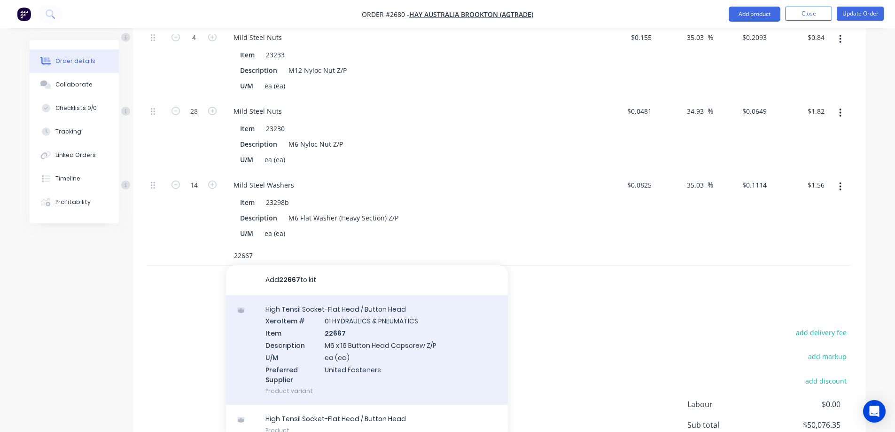
type input "22667"
click at [434, 345] on div "High Tensil Socket-Flat Head / Button Head Xero Item # 01 HYDRAULICS & PNEUMATI…" at bounding box center [367, 350] width 282 height 110
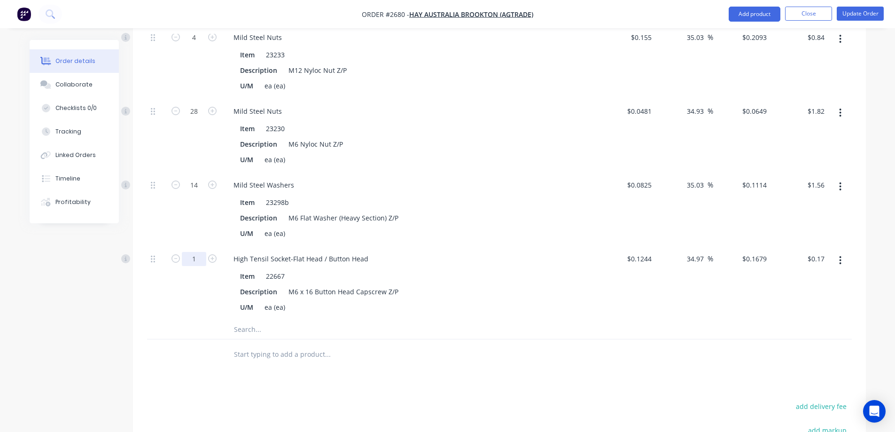
type input "28"
type input "$4.70"
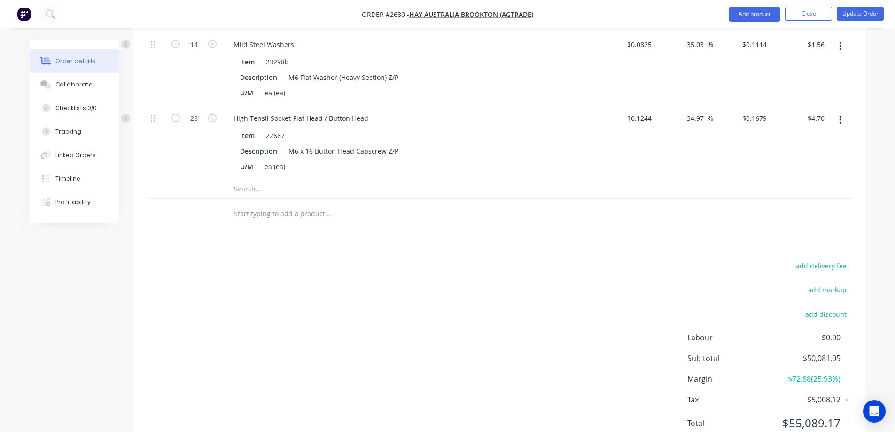
scroll to position [2160, 0]
click at [263, 179] on input "text" at bounding box center [327, 188] width 188 height 19
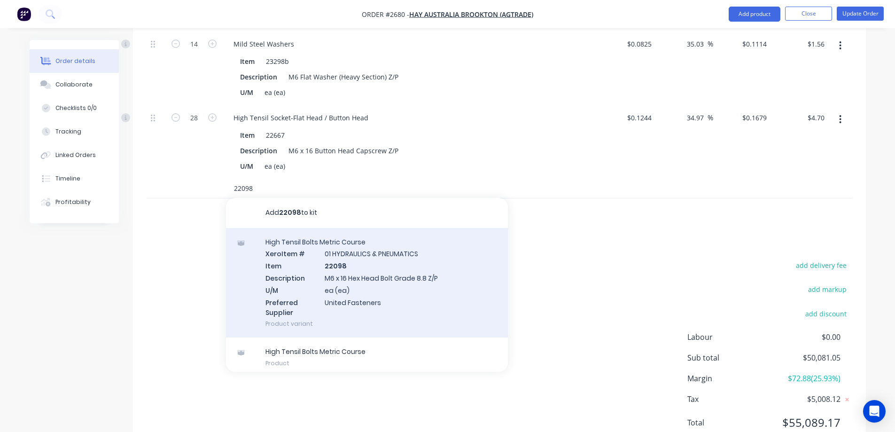
type input "22098"
click at [370, 265] on div "High Tensil Bolts Metric Course Xero Item # 01 HYDRAULICS & PNEUMATICS Item 220…" at bounding box center [367, 283] width 282 height 110
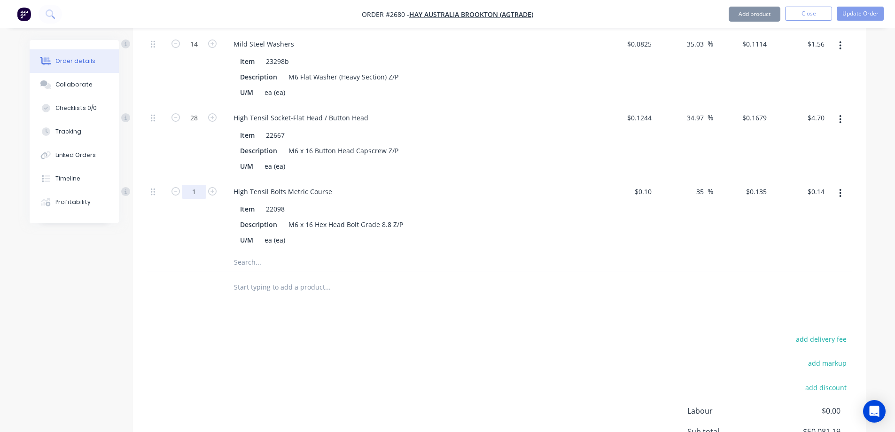
type input "14"
type input "$1.89"
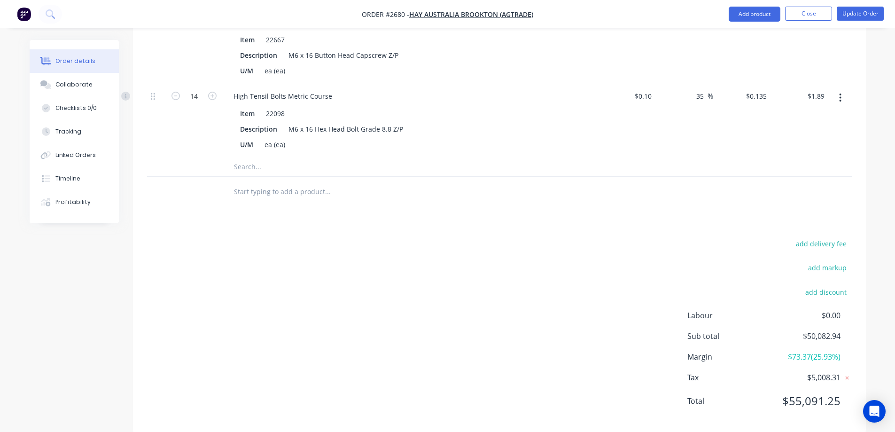
scroll to position [2258, 0]
click at [265, 155] on input "text" at bounding box center [327, 164] width 188 height 19
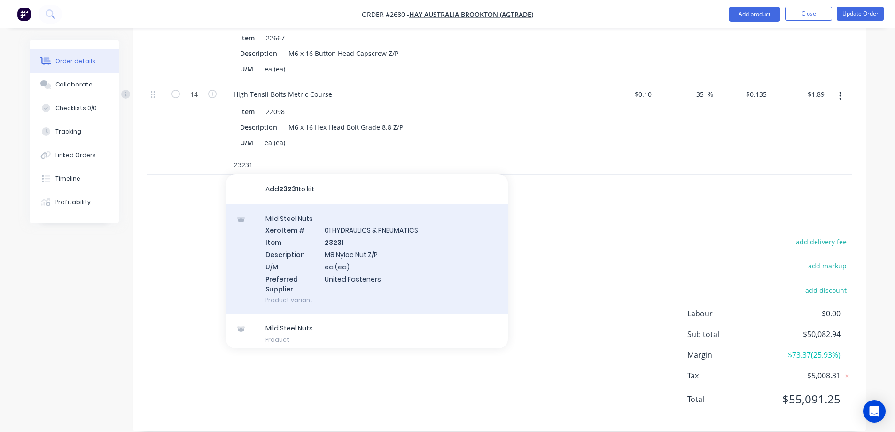
type input "23231"
click at [382, 242] on div "Mild Steel Nuts Xero Item # 01 HYDRAULICS & PNEUMATICS Item 23231 Description M…" at bounding box center [367, 259] width 282 height 110
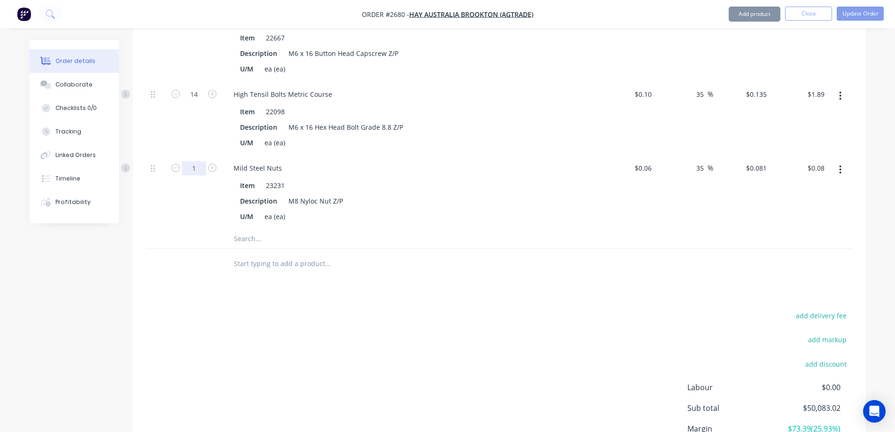
type input "6"
type input "$0.49"
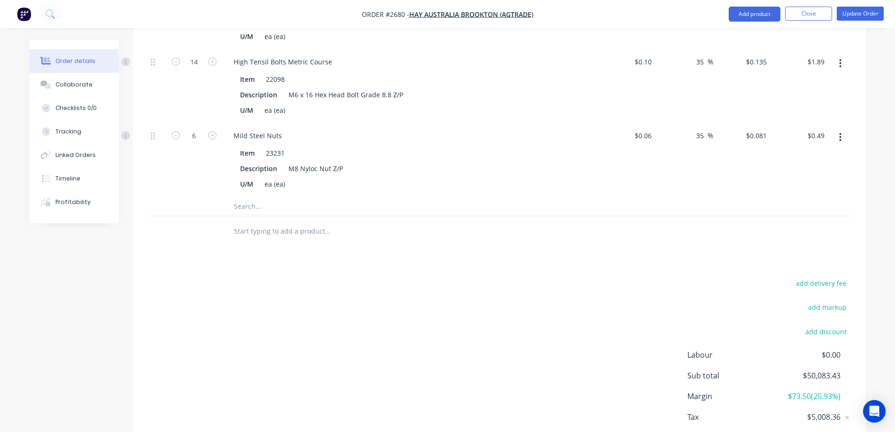
scroll to position [2331, 0]
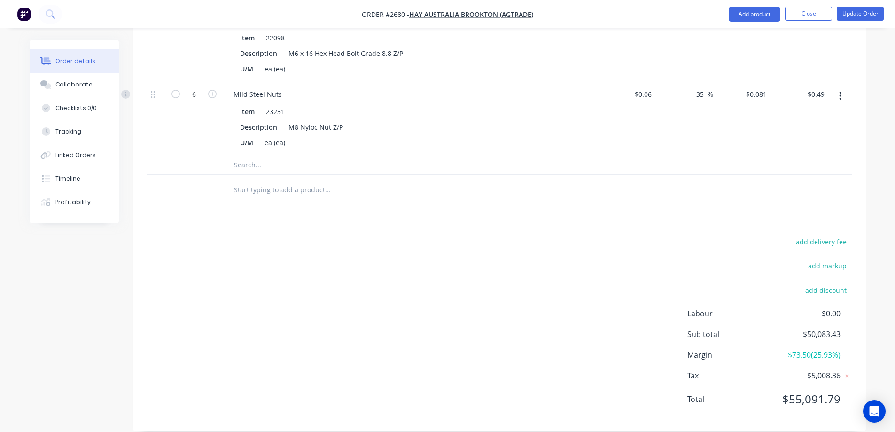
click at [274, 155] on input "text" at bounding box center [327, 164] width 188 height 19
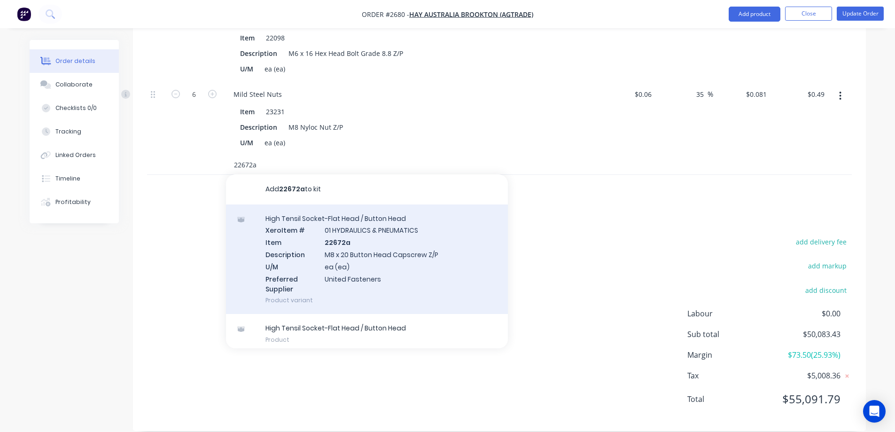
type input "22672a"
click at [372, 245] on div "High Tensil Socket-Flat Head / Button Head Xero Item # 01 HYDRAULICS & PNEUMATI…" at bounding box center [367, 259] width 282 height 110
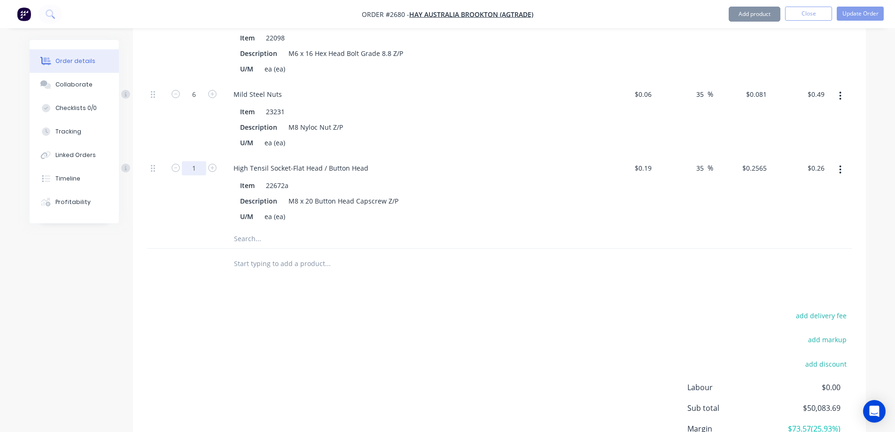
type input "6"
type input "$1.54"
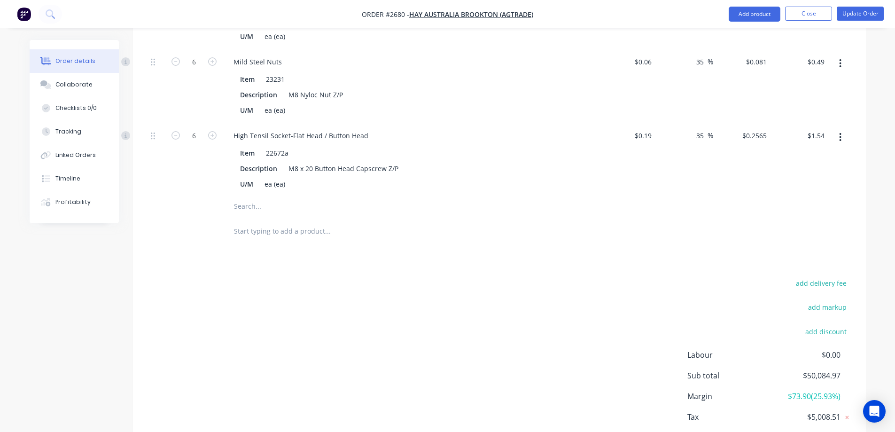
scroll to position [2405, 0]
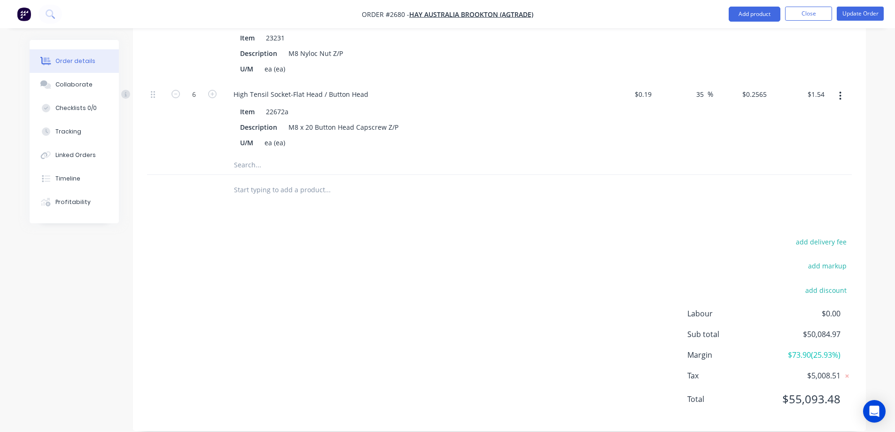
click at [258, 155] on input "text" at bounding box center [327, 164] width 188 height 19
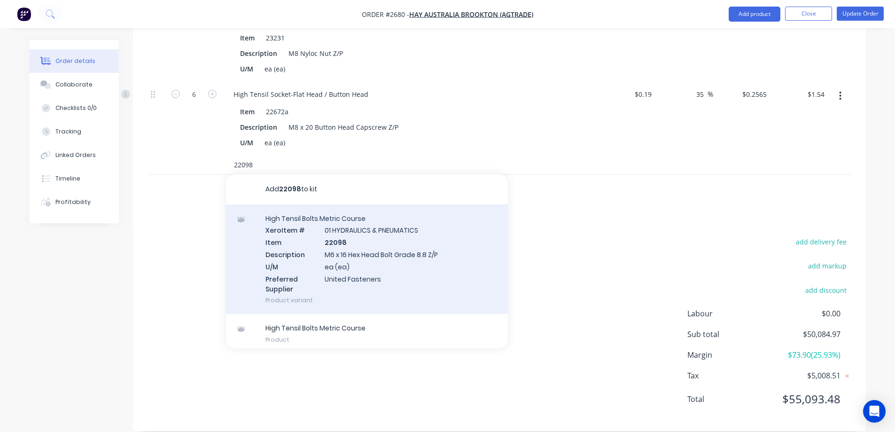
type input "22098"
click at [413, 255] on div "High Tensil Bolts Metric Course Xero Item # 01 HYDRAULICS & PNEUMATICS Item 220…" at bounding box center [367, 259] width 282 height 110
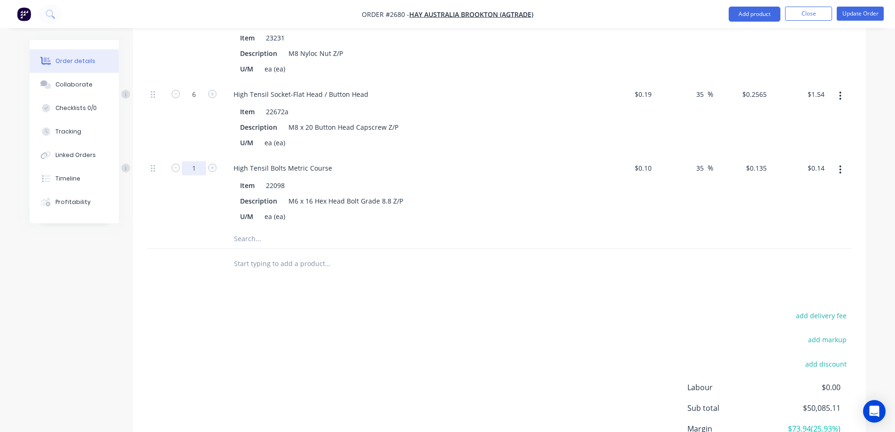
type input "14"
type input "$1.89"
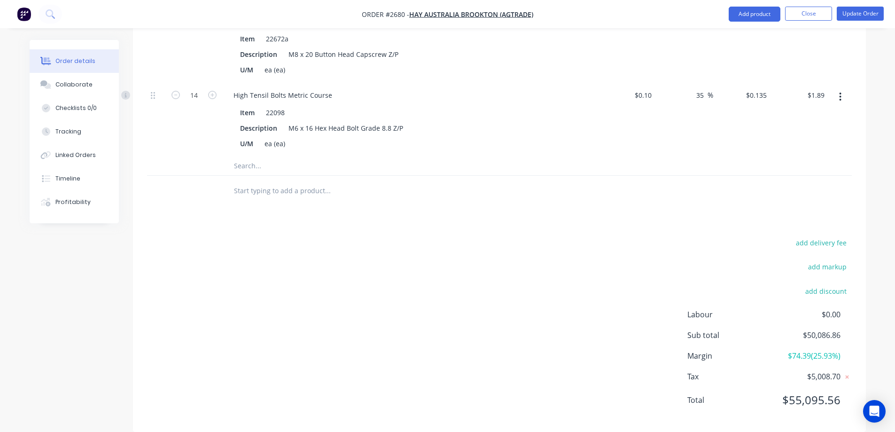
scroll to position [2479, 0]
click at [267, 155] on input "text" at bounding box center [327, 164] width 188 height 19
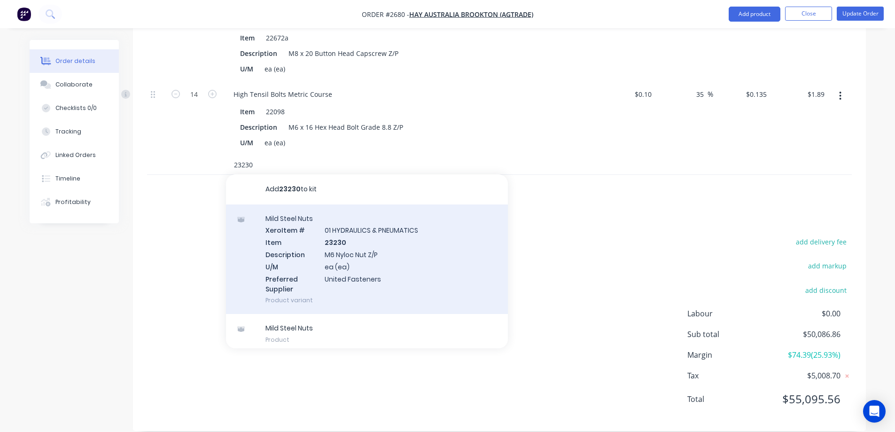
type input "23230"
click at [423, 255] on div "Mild Steel Nuts Xero Item # 01 HYDRAULICS & PNEUMATICS Item 23230 Description M…" at bounding box center [367, 259] width 282 height 110
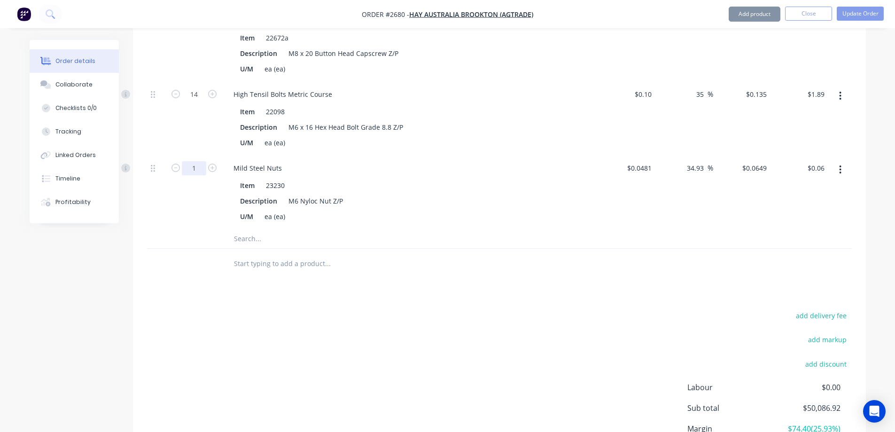
type input "14"
type input "$0.91"
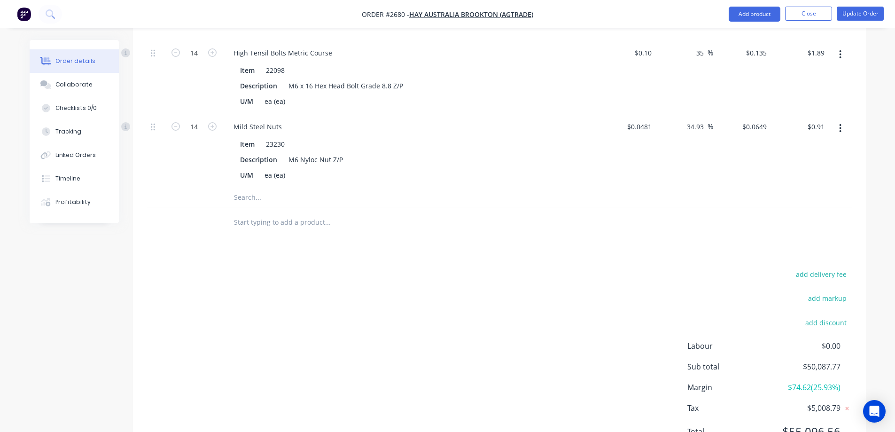
scroll to position [2552, 0]
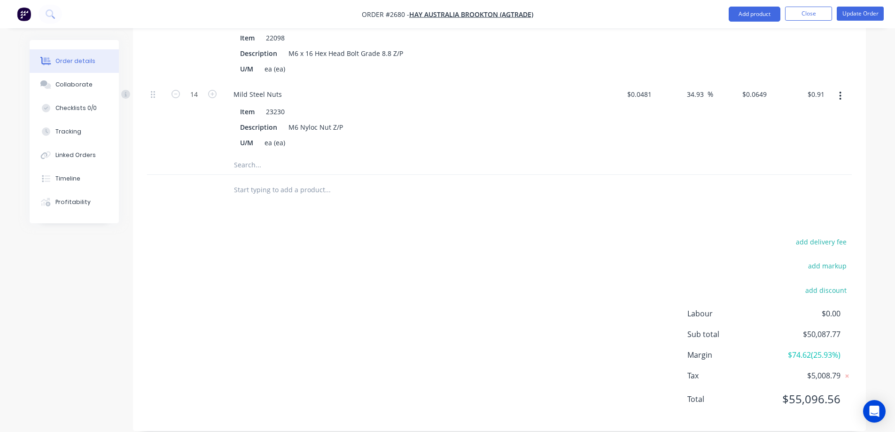
click at [257, 155] on input "text" at bounding box center [327, 164] width 188 height 19
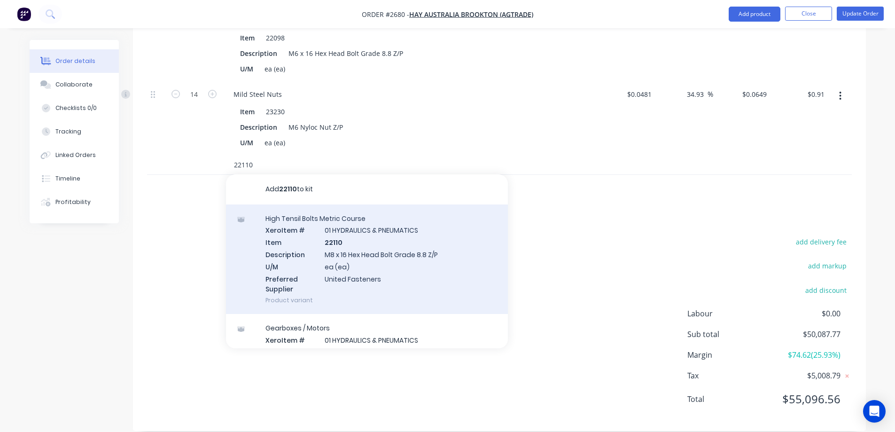
type input "22110"
click at [368, 235] on div "High Tensil Bolts Metric Course Xero Item # 01 HYDRAULICS & PNEUMATICS Item 221…" at bounding box center [367, 259] width 282 height 110
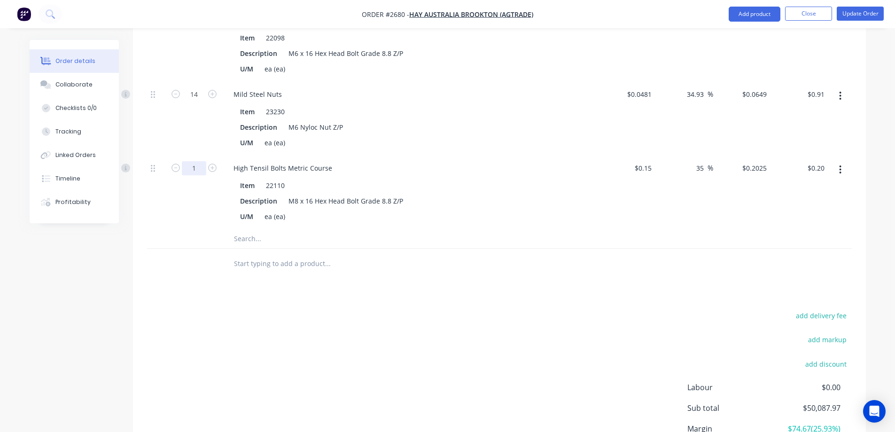
type input "6"
type input "$1.22"
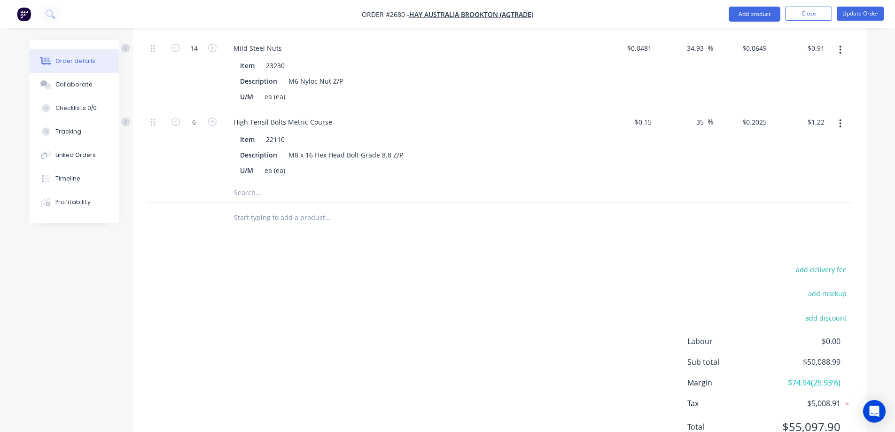
scroll to position [2626, 0]
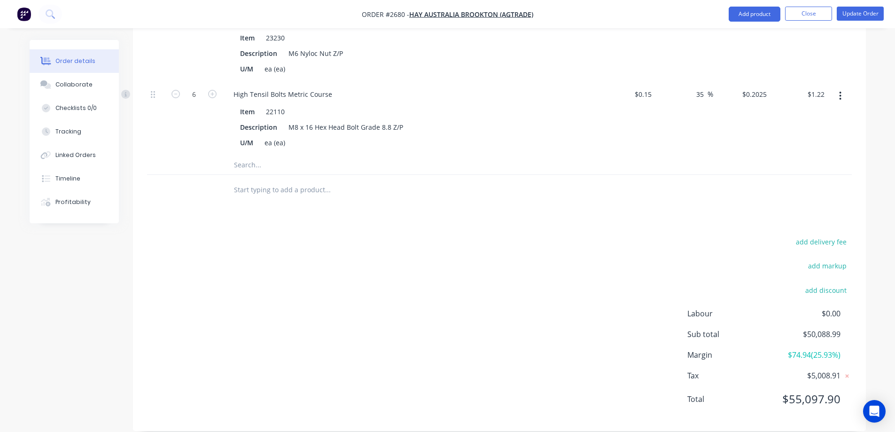
click at [249, 155] on input "text" at bounding box center [327, 164] width 188 height 19
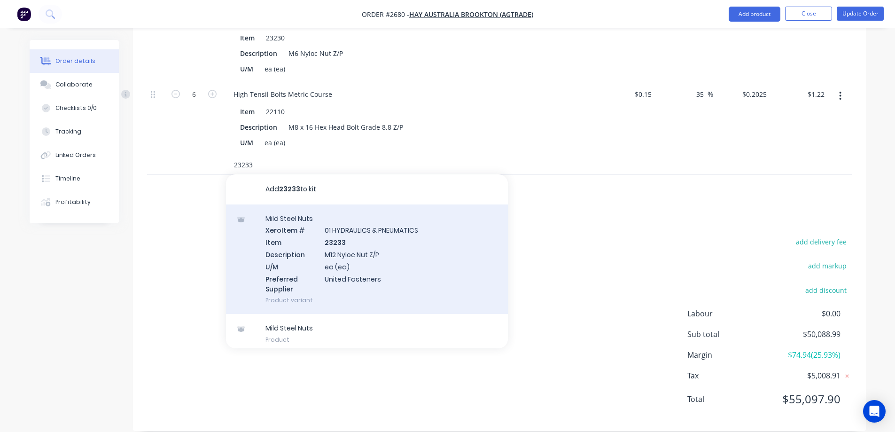
type input "23233"
click at [383, 242] on div "Mild Steel Nuts Xero Item # 01 HYDRAULICS & PNEUMATICS Item 23233 Description M…" at bounding box center [367, 259] width 282 height 110
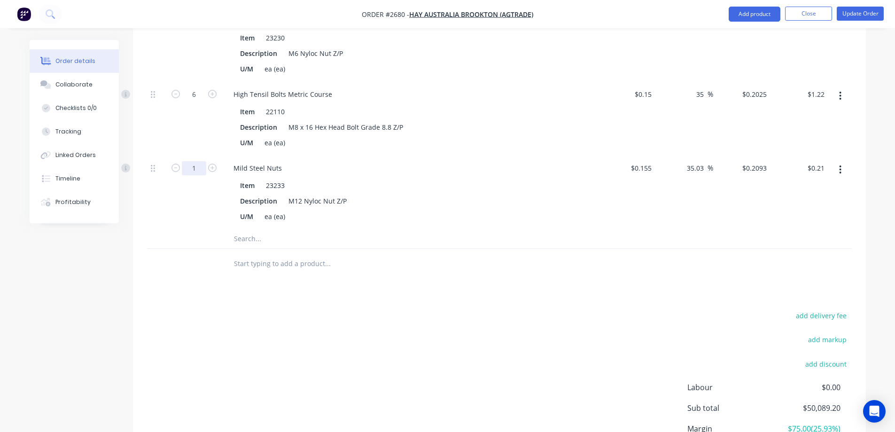
type input "4"
type input "$0.84"
click at [264, 229] on input "text" at bounding box center [327, 238] width 188 height 19
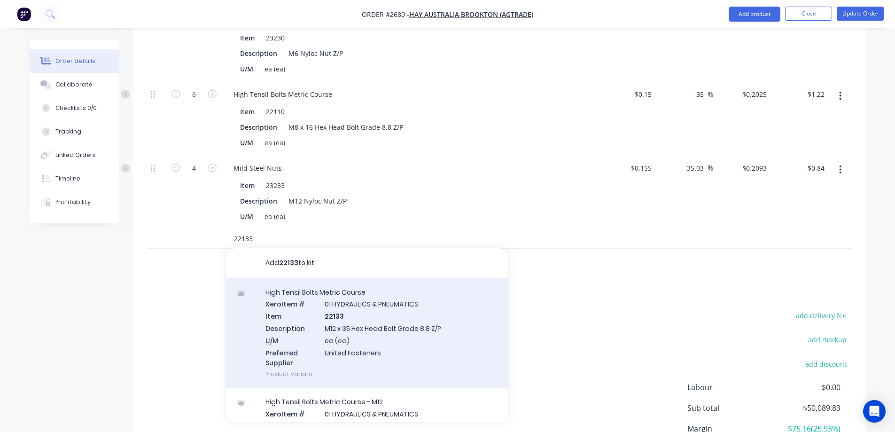
type input "22133"
click at [420, 335] on div "High Tensil Bolts Metric Course Xero Item # 01 HYDRAULICS & PNEUMATICS Item 221…" at bounding box center [367, 333] width 282 height 110
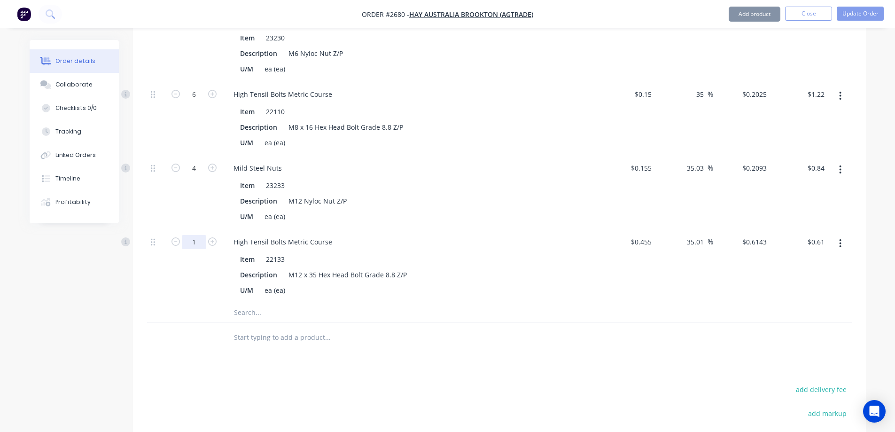
type input "4"
type input "$2.46"
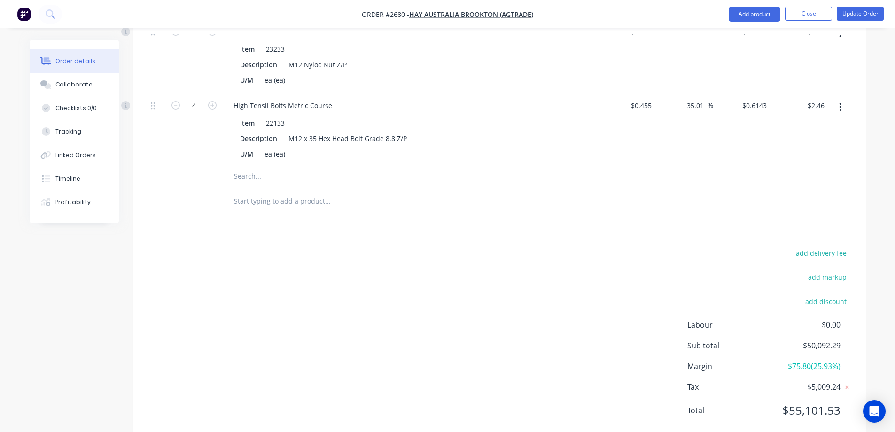
scroll to position [2774, 0]
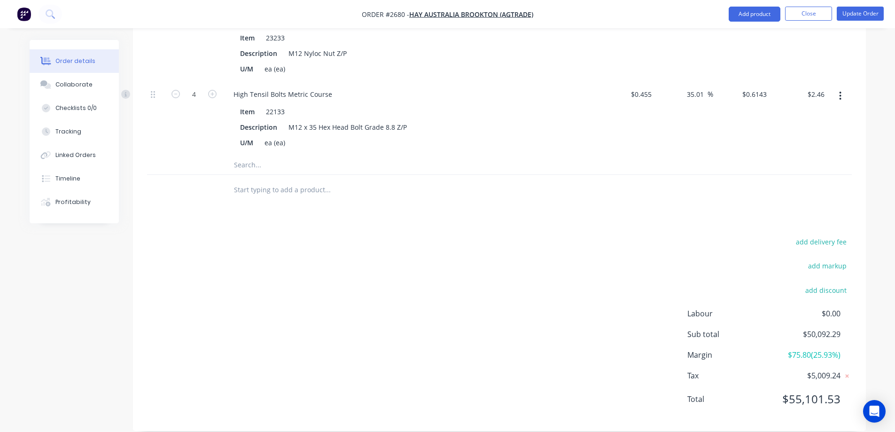
click at [255, 155] on input "text" at bounding box center [327, 164] width 188 height 19
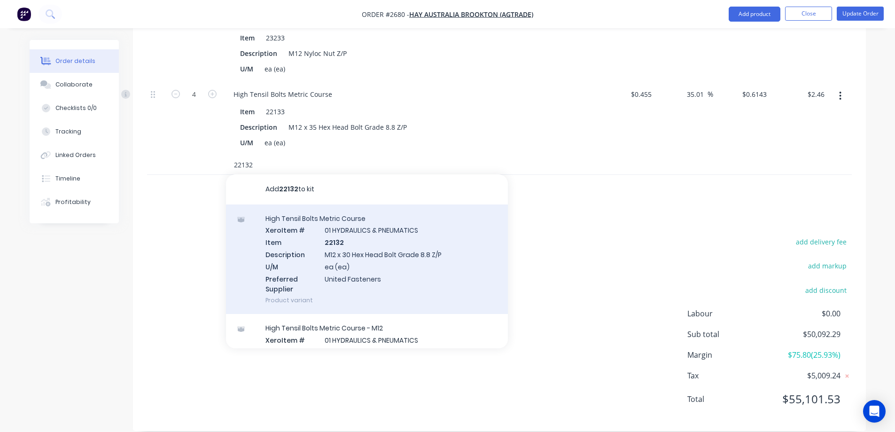
type input "22132"
click at [381, 252] on div "High Tensil Bolts Metric Course Xero Item # 01 HYDRAULICS & PNEUMATICS Item 221…" at bounding box center [367, 259] width 282 height 110
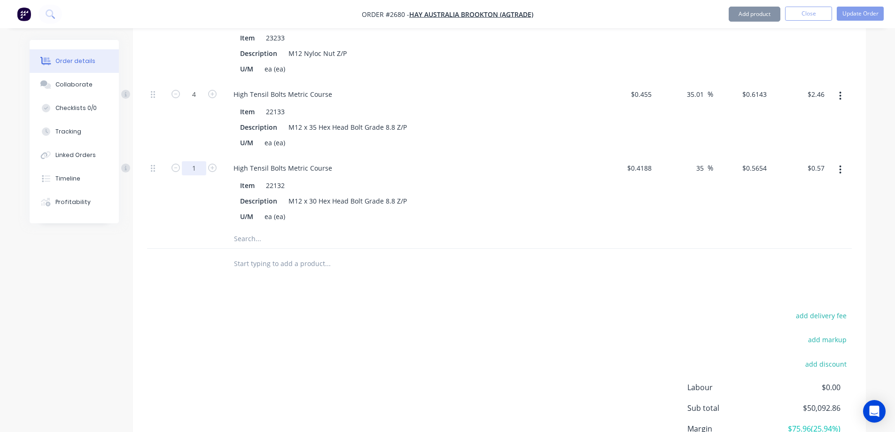
type input "8"
type input "$4.52"
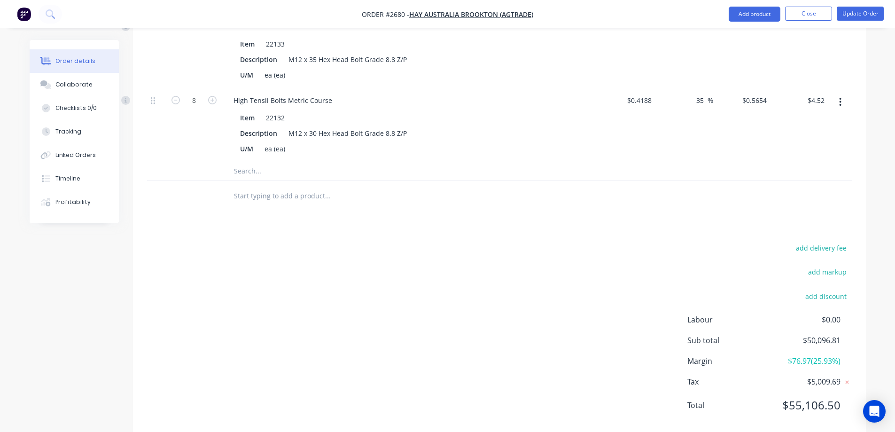
scroll to position [2847, 0]
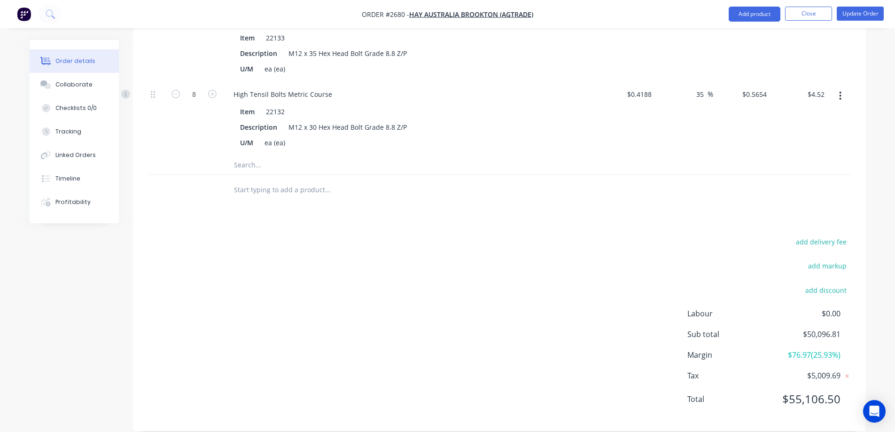
click at [259, 155] on input "text" at bounding box center [327, 164] width 188 height 19
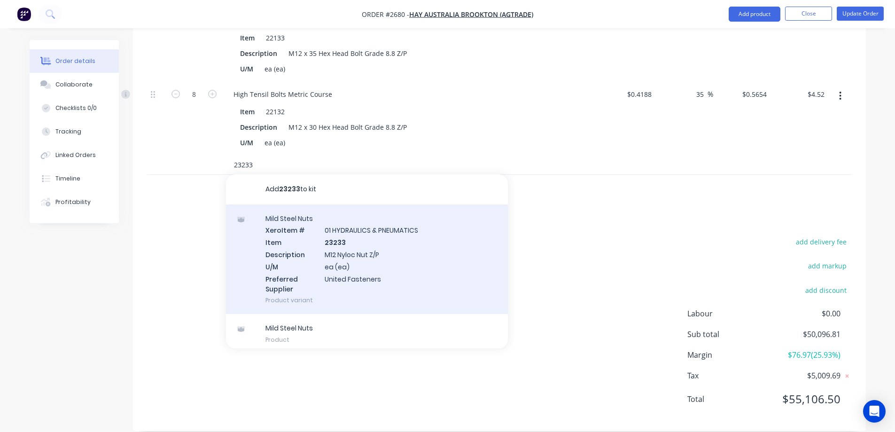
type input "23233"
click at [391, 260] on div "Mild Steel Nuts Xero Item # 01 HYDRAULICS & PNEUMATICS Item 23233 Description M…" at bounding box center [367, 259] width 282 height 110
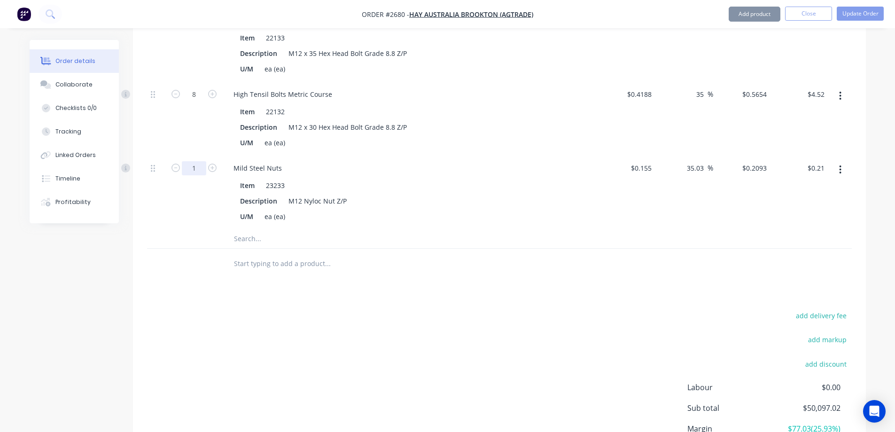
type input "8"
type input "$1.67"
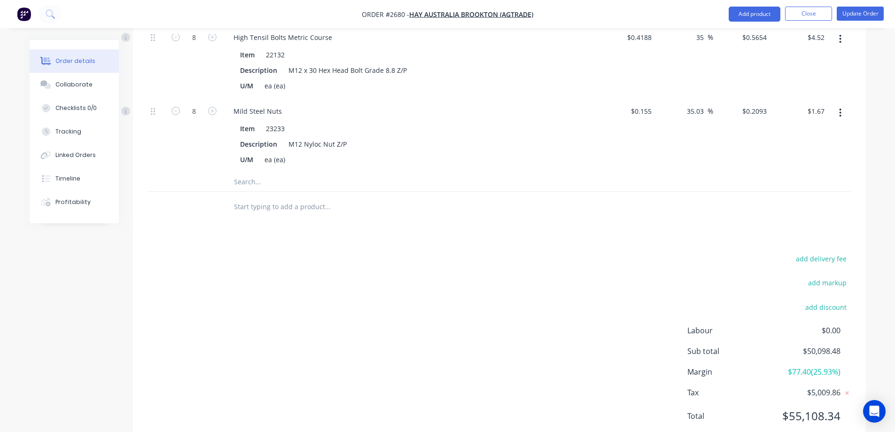
scroll to position [2921, 0]
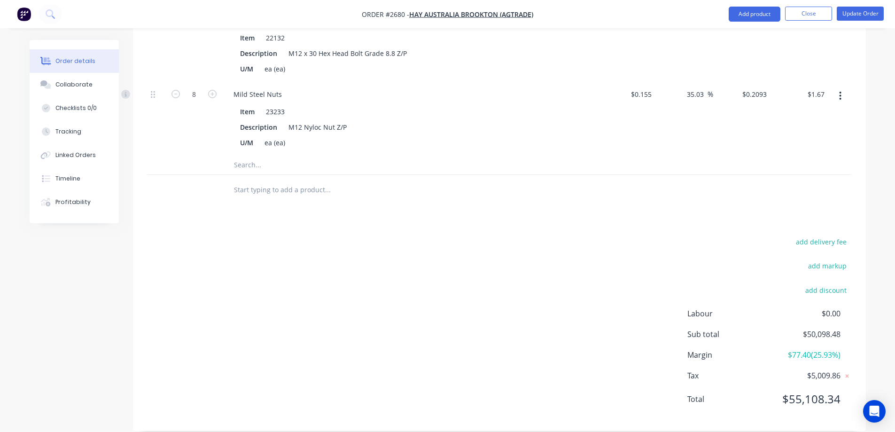
click at [269, 155] on input "text" at bounding box center [327, 164] width 188 height 19
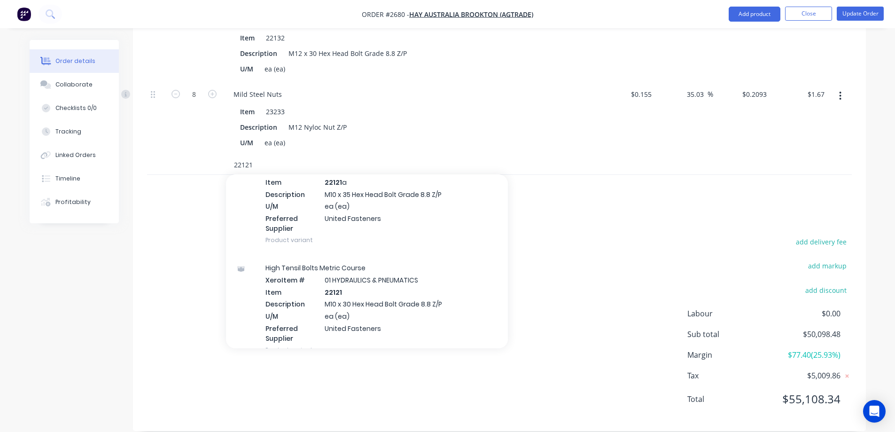
scroll to position [282, 0]
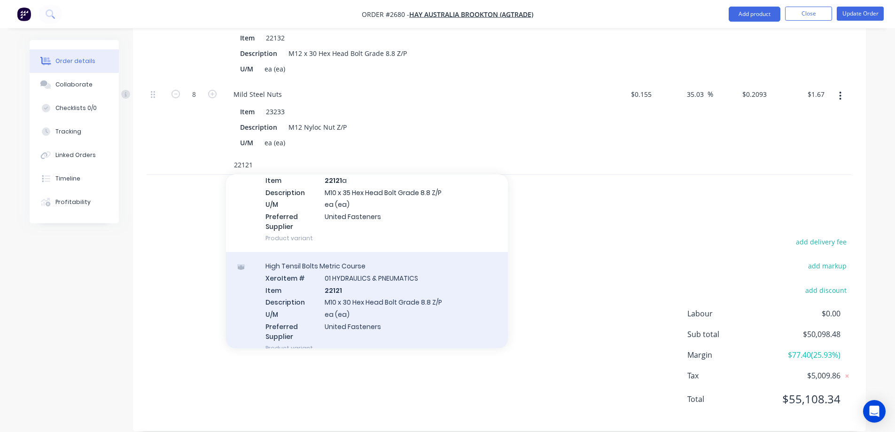
type input "22121"
click at [397, 278] on div "High Tensil Bolts Metric Course Xero Item # 01 HYDRAULICS & PNEUMATICS Item 221…" at bounding box center [367, 307] width 282 height 110
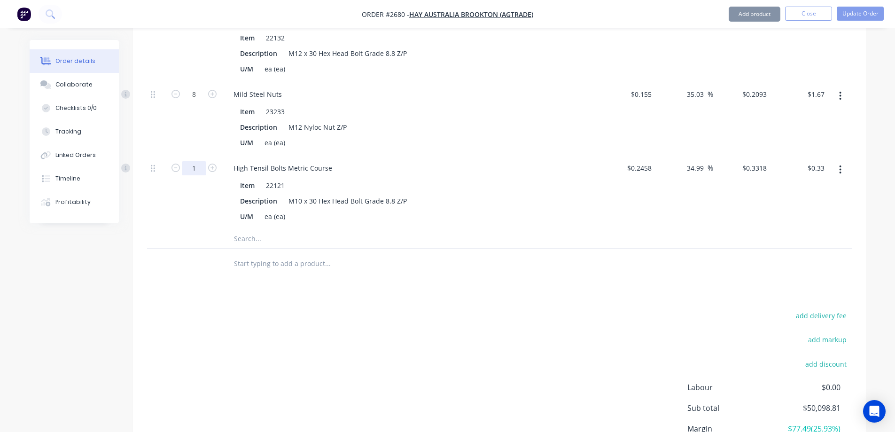
type input "16"
type input "$5.31"
click at [260, 229] on input "text" at bounding box center [327, 238] width 188 height 19
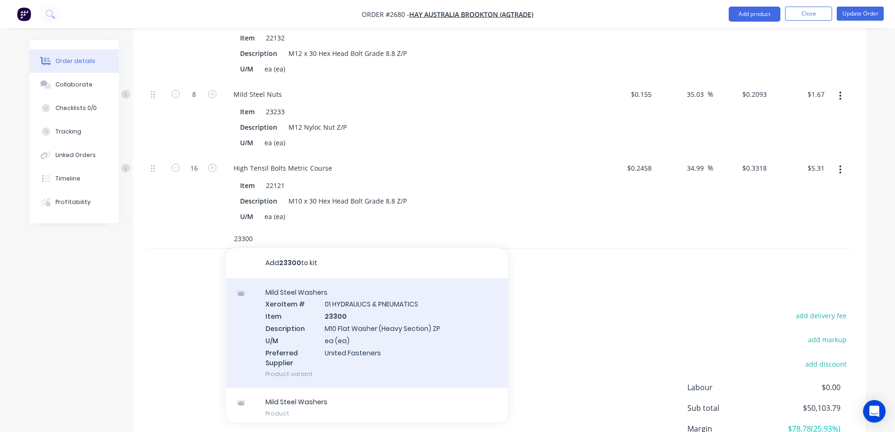
type input "23300"
click at [396, 327] on div "Mild Steel Washers Xero Item # 01 HYDRAULICS & PNEUMATICS Item 23300 Descriptio…" at bounding box center [367, 333] width 282 height 110
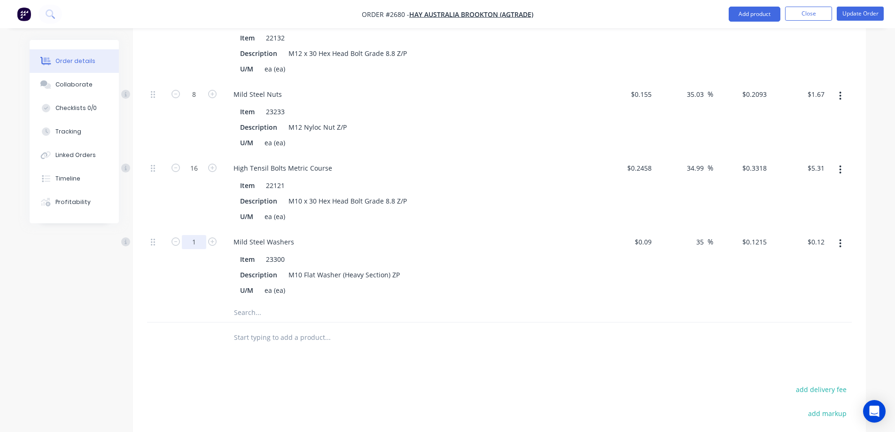
type input "16"
type input "$1.94"
click at [253, 303] on input "text" at bounding box center [327, 312] width 188 height 19
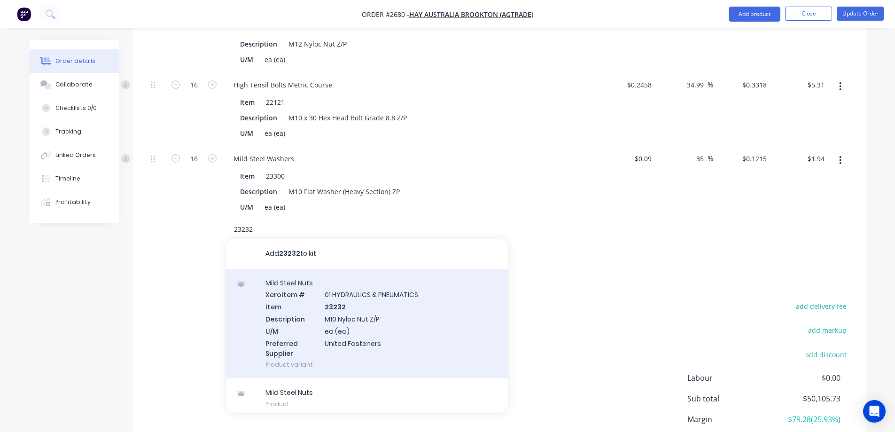
scroll to position [3015, 0]
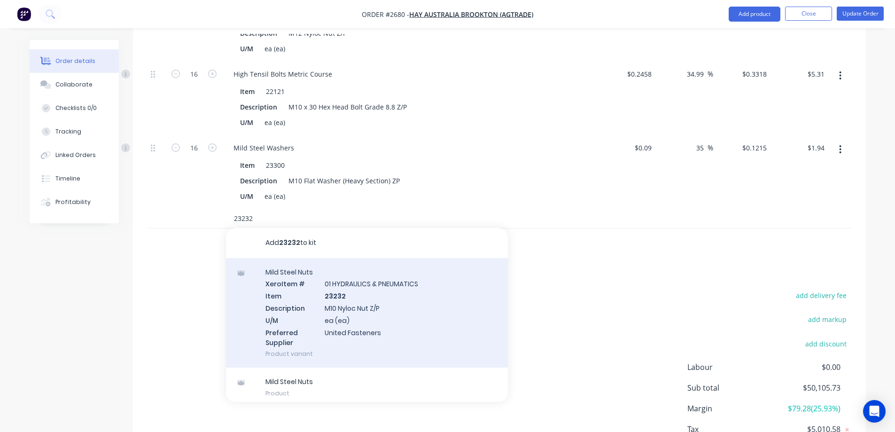
type input "23232"
click at [384, 291] on div "Mild Steel Nuts Xero Item # 01 HYDRAULICS & PNEUMATICS Item 23232 Description M…" at bounding box center [367, 313] width 282 height 110
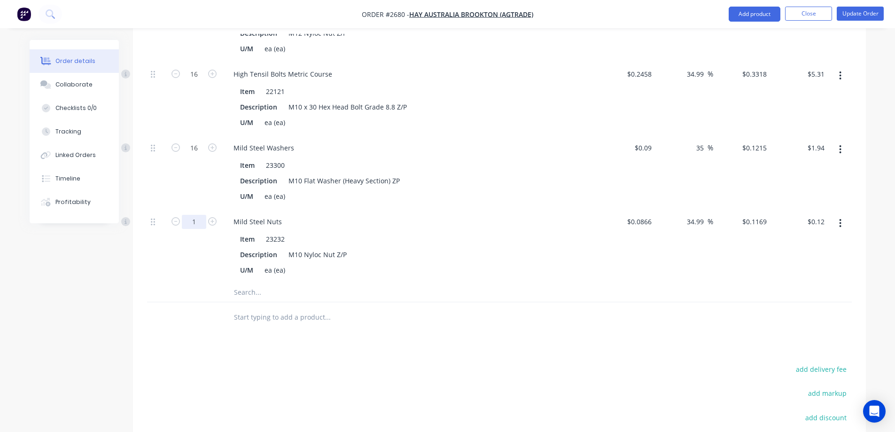
type input "16"
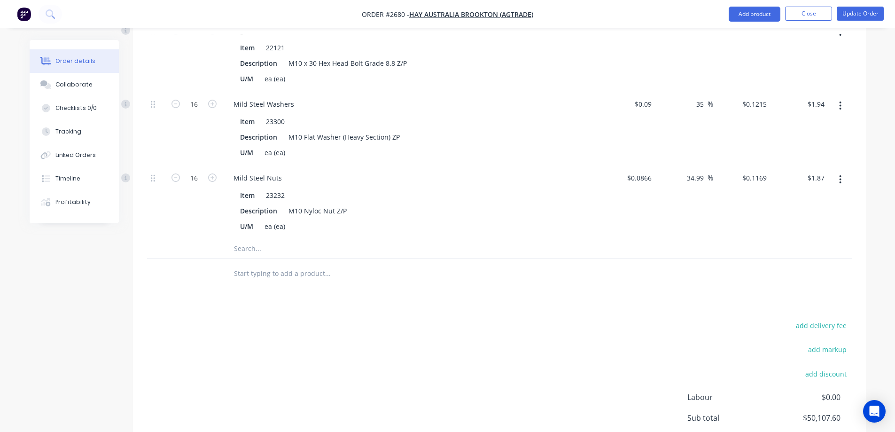
scroll to position [3109, 0]
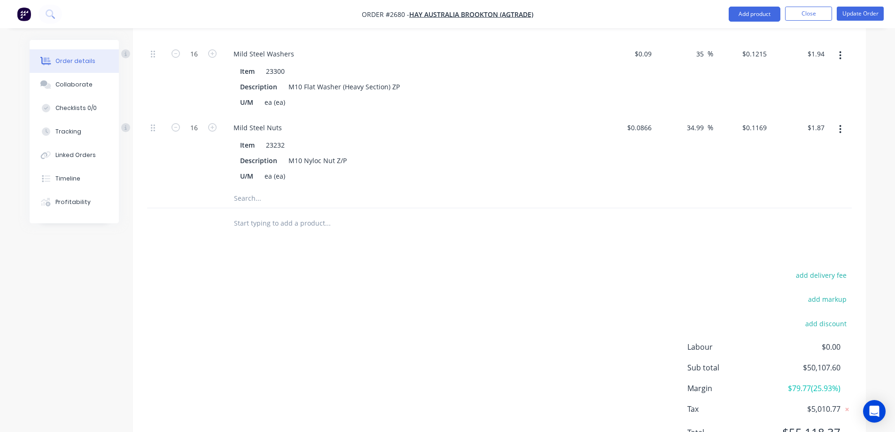
click at [269, 189] on input "text" at bounding box center [327, 198] width 188 height 19
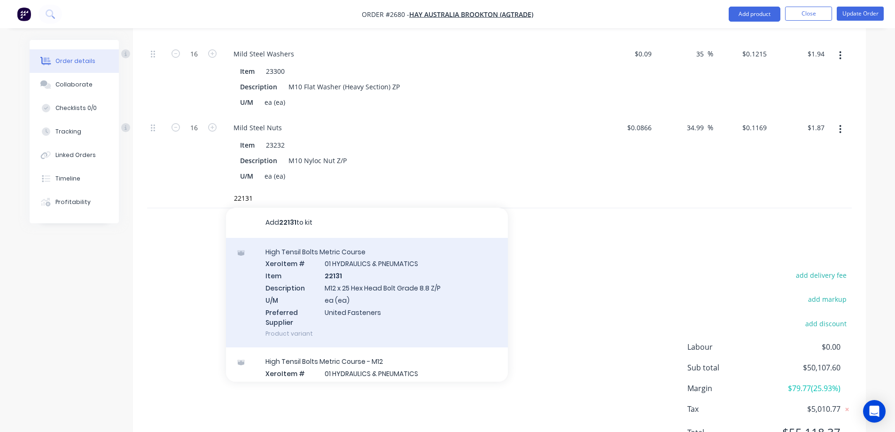
click at [409, 288] on div "High Tensil Bolts Metric Course Xero Item # 01 HYDRAULICS & PNEUMATICS Item 221…" at bounding box center [367, 293] width 282 height 110
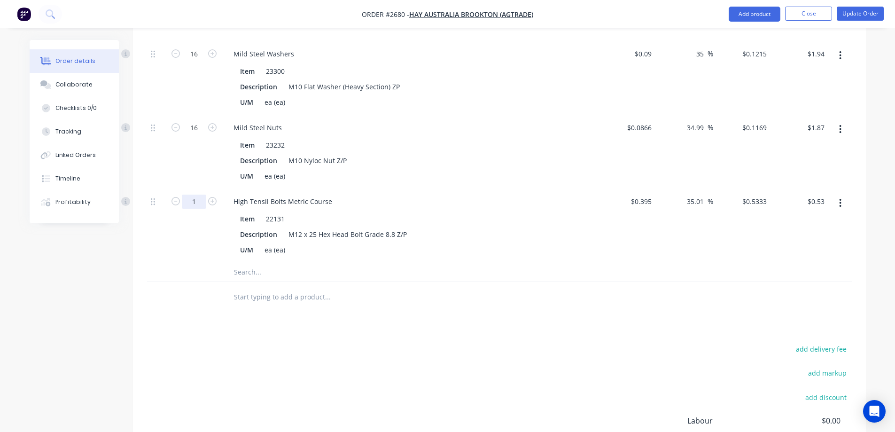
click at [251, 263] on input "text" at bounding box center [327, 272] width 188 height 19
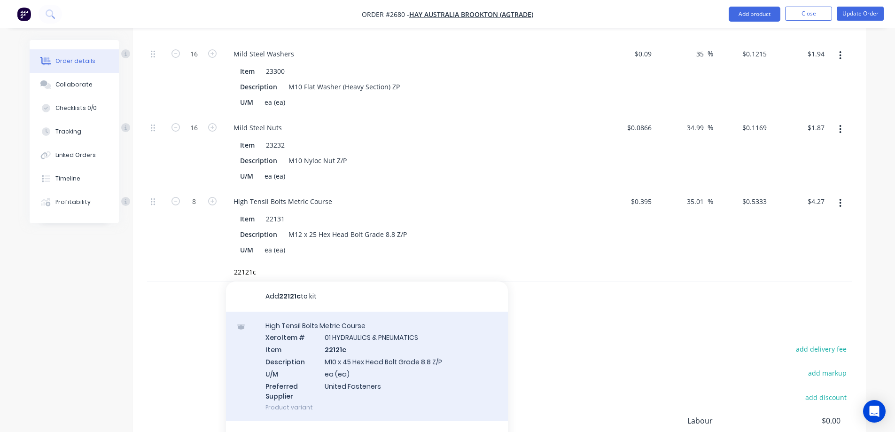
click at [411, 361] on div "High Tensil Bolts Metric Course Xero Item # 01 HYDRAULICS & PNEUMATICS Item 221…" at bounding box center [367, 366] width 282 height 110
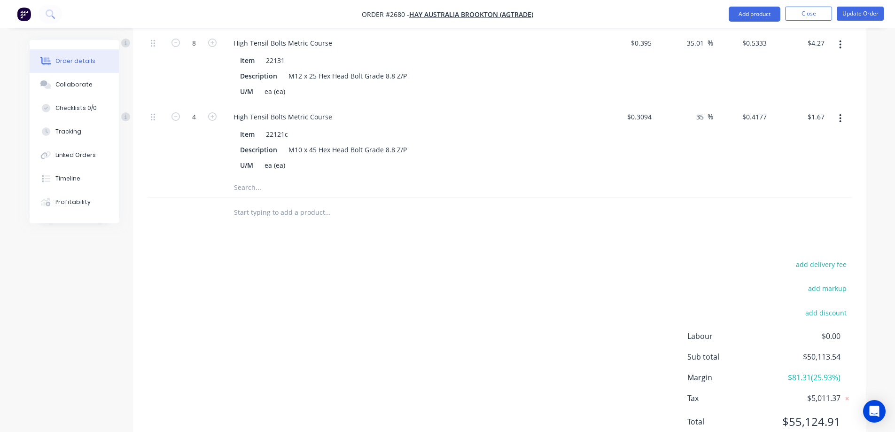
scroll to position [3290, 0]
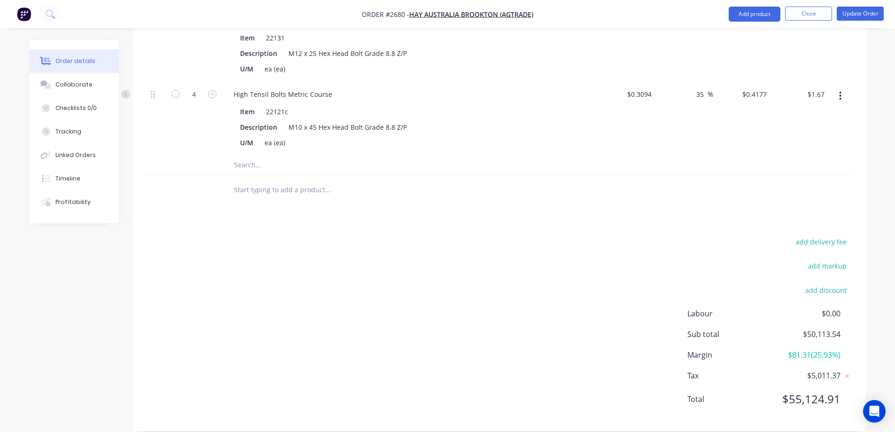
click at [256, 155] on input "text" at bounding box center [327, 164] width 188 height 19
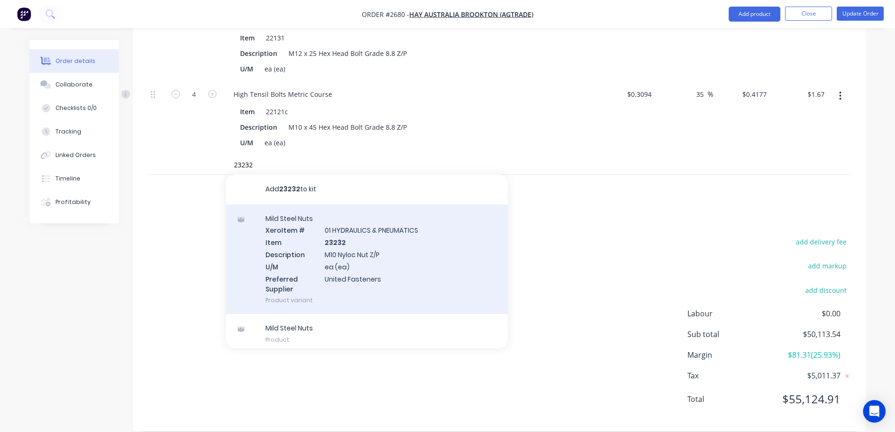
click at [389, 252] on div "Mild Steel Nuts Xero Item # 01 HYDRAULICS & PNEUMATICS Item 23232 Description M…" at bounding box center [367, 259] width 282 height 110
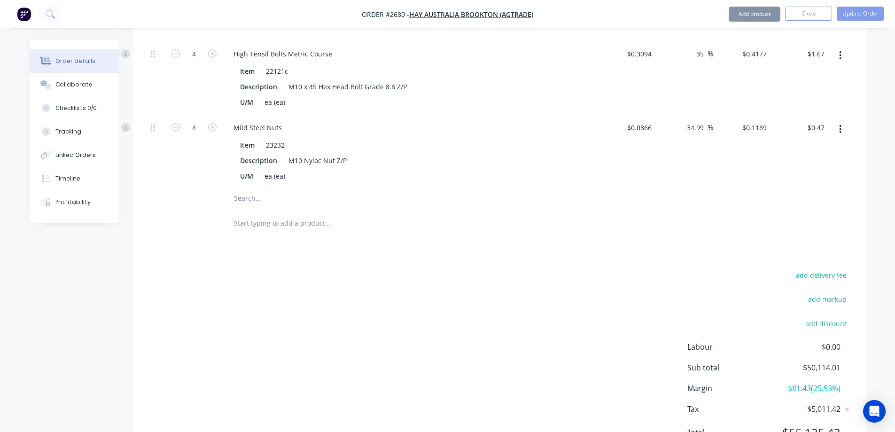
scroll to position [3364, 0]
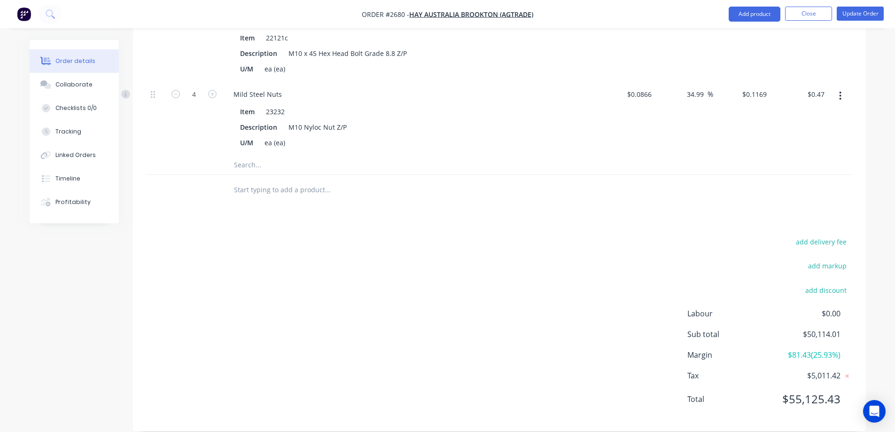
click at [247, 155] on input "text" at bounding box center [327, 164] width 188 height 19
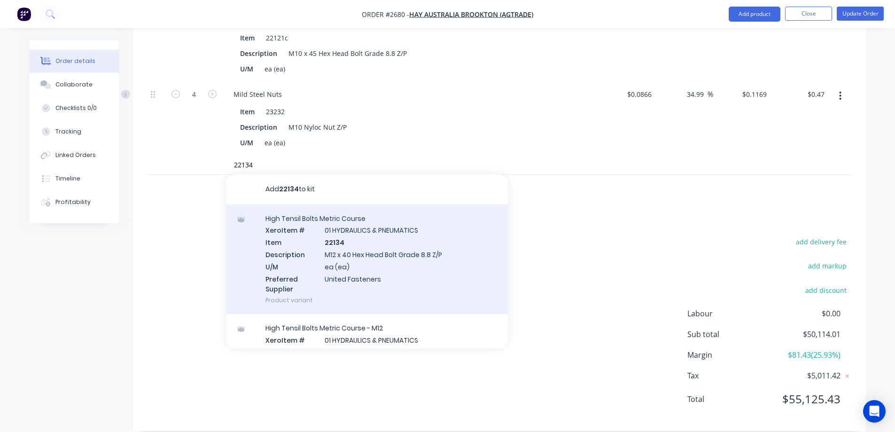
click at [408, 240] on div "High Tensil Bolts Metric Course Xero Item # 01 HYDRAULICS & PNEUMATICS Item 221…" at bounding box center [367, 259] width 282 height 110
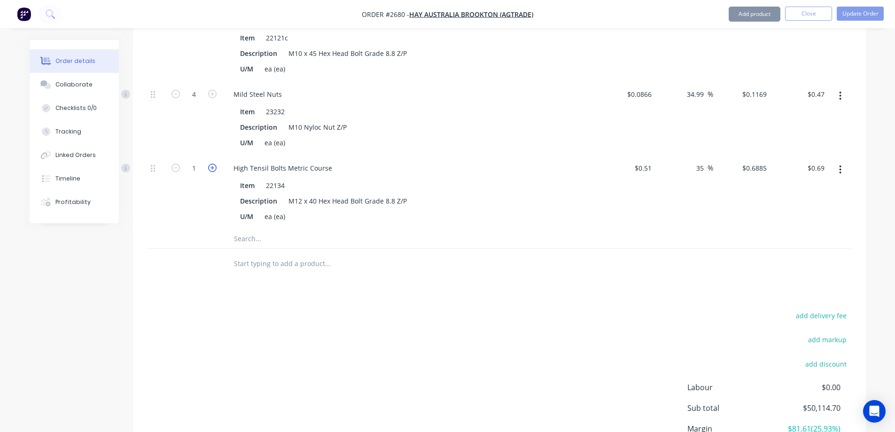
click at [213, 163] on icon "button" at bounding box center [212, 167] width 8 height 8
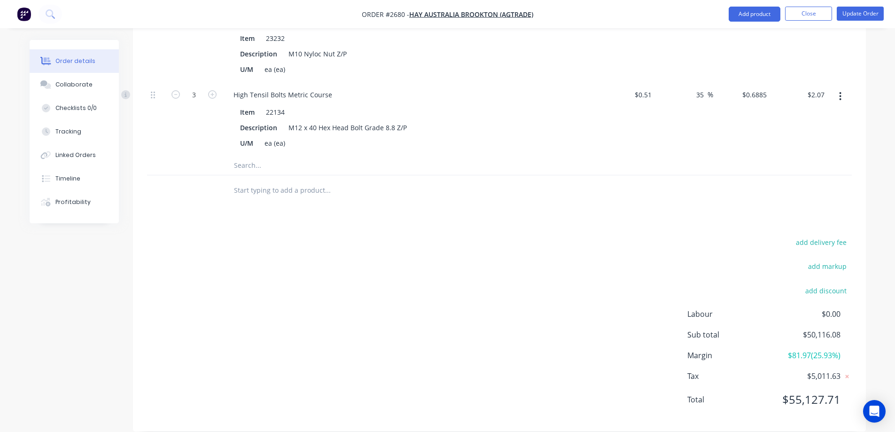
scroll to position [3437, 0]
click at [270, 155] on input "text" at bounding box center [327, 164] width 188 height 19
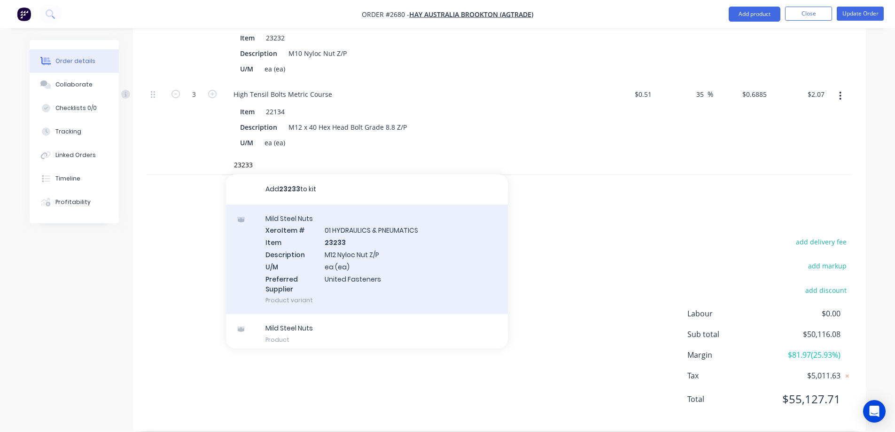
click at [391, 244] on div "Mild Steel Nuts Xero Item # 01 HYDRAULICS & PNEUMATICS Item 23233 Description M…" at bounding box center [367, 259] width 282 height 110
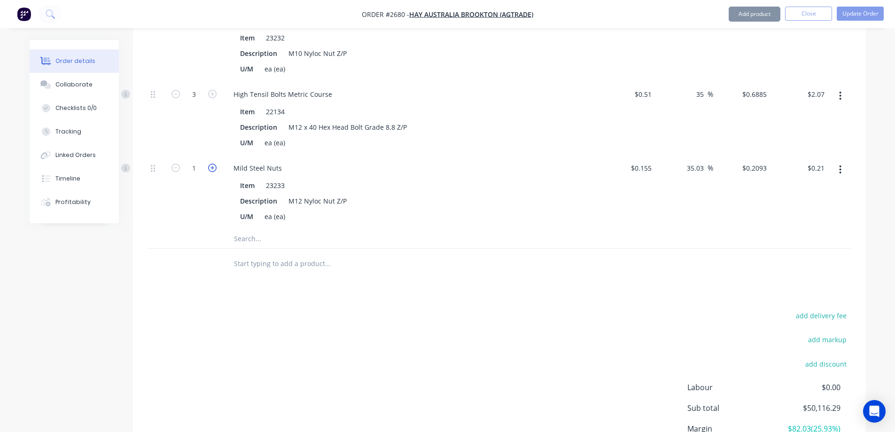
click at [209, 163] on icon "button" at bounding box center [212, 167] width 8 height 8
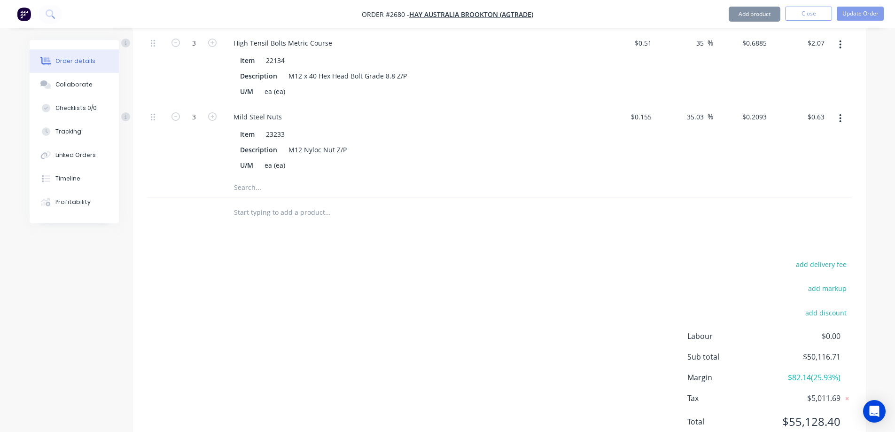
scroll to position [3511, 0]
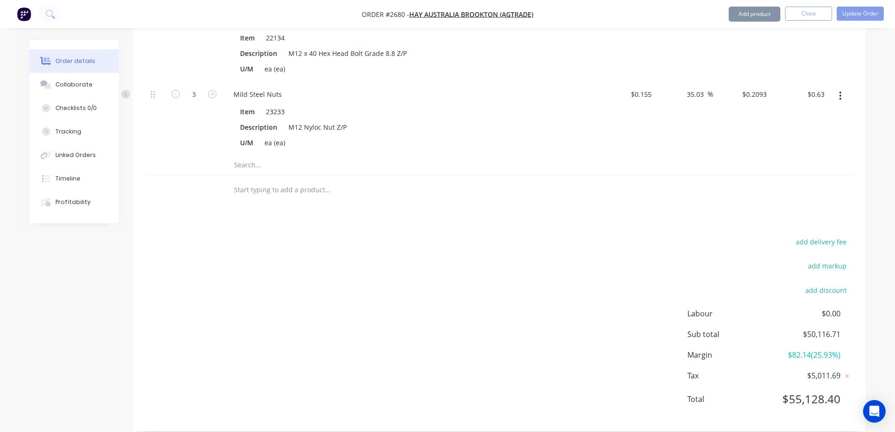
click at [247, 155] on input "text" at bounding box center [327, 164] width 188 height 19
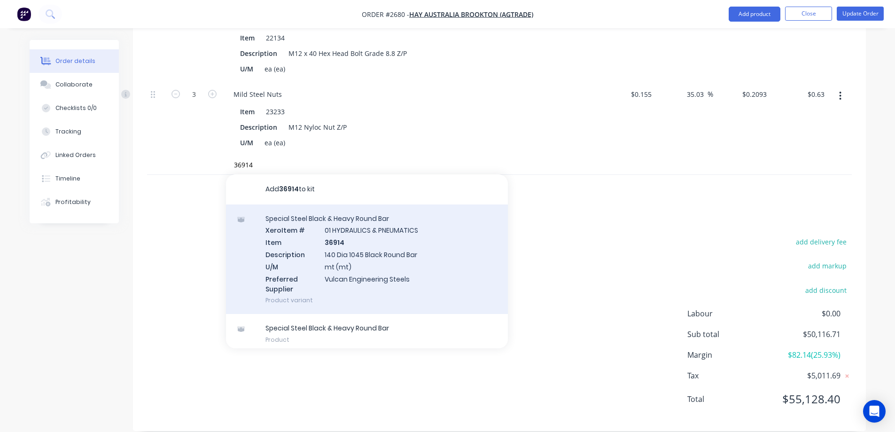
click at [408, 250] on div "Special Steel Black & Heavy Round Bar Xero Item # 01 HYDRAULICS & PNEUMATICS It…" at bounding box center [367, 259] width 282 height 110
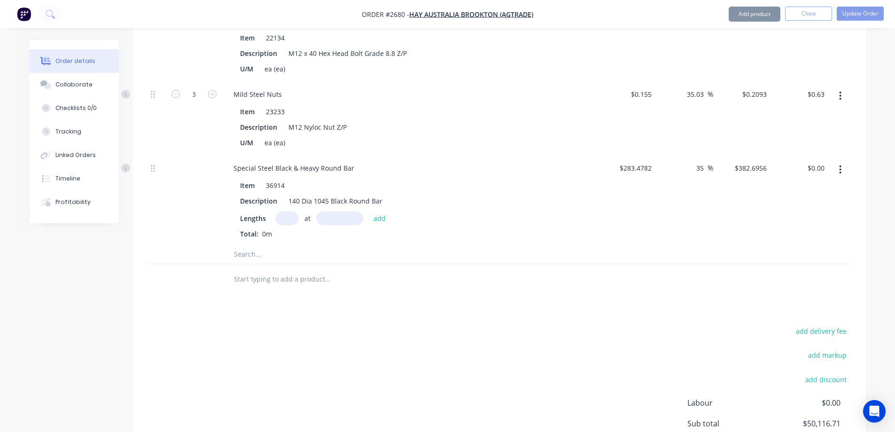
click at [282, 211] on input "text" at bounding box center [286, 218] width 23 height 14
click at [376, 211] on button "add" at bounding box center [380, 217] width 22 height 13
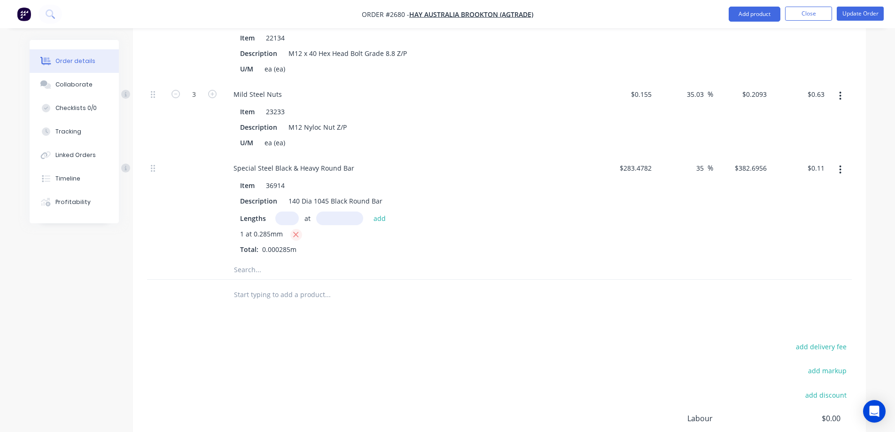
click at [295, 230] on icon "button" at bounding box center [296, 234] width 6 height 8
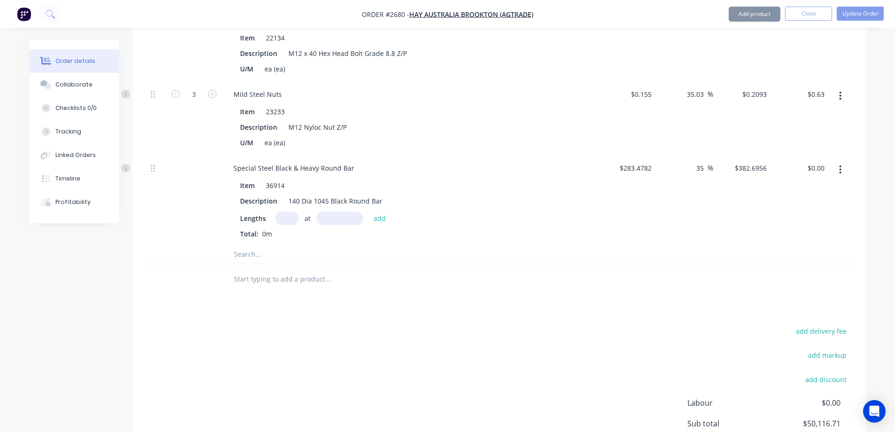
click at [288, 211] on input "text" at bounding box center [286, 218] width 23 height 14
click at [372, 211] on button "add" at bounding box center [380, 217] width 22 height 13
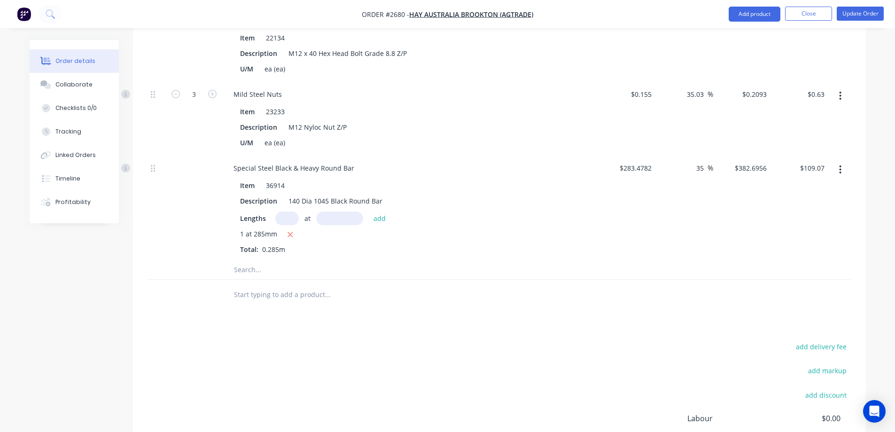
click at [263, 260] on input "text" at bounding box center [327, 269] width 188 height 19
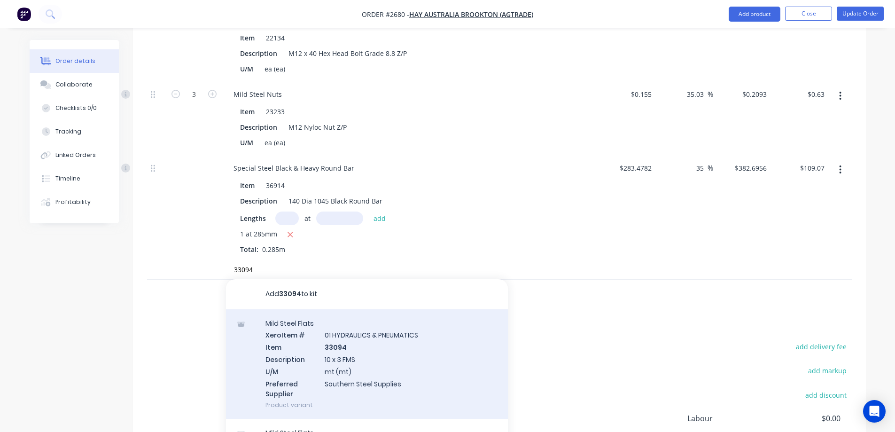
click at [402, 339] on div "Mild Steel Flats Xero Item # 01 HYDRAULICS & PNEUMATICS Item 33094 Description …" at bounding box center [367, 364] width 282 height 110
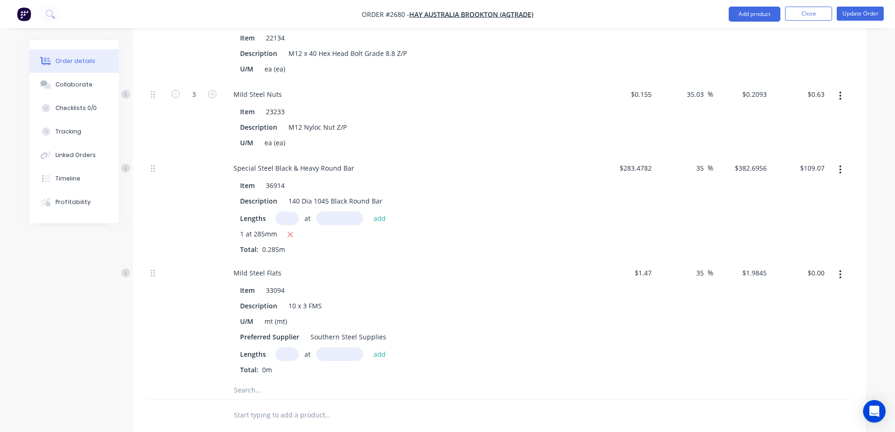
click at [292, 347] on input "text" at bounding box center [286, 354] width 23 height 14
click at [383, 347] on button "add" at bounding box center [380, 353] width 22 height 13
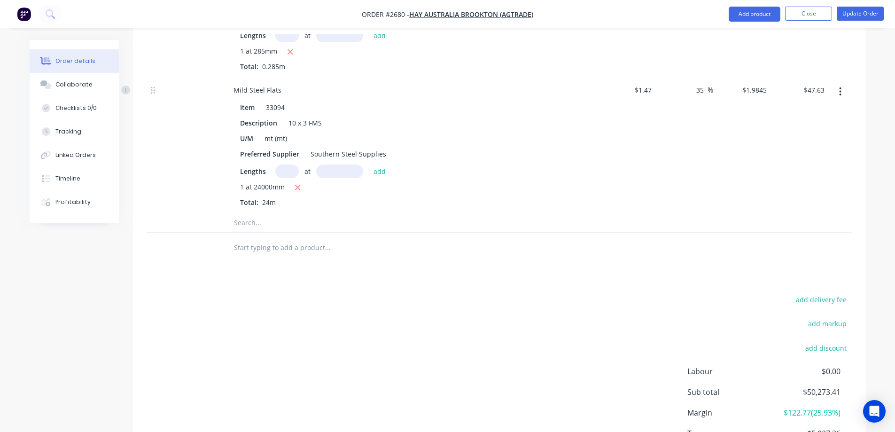
scroll to position [3699, 0]
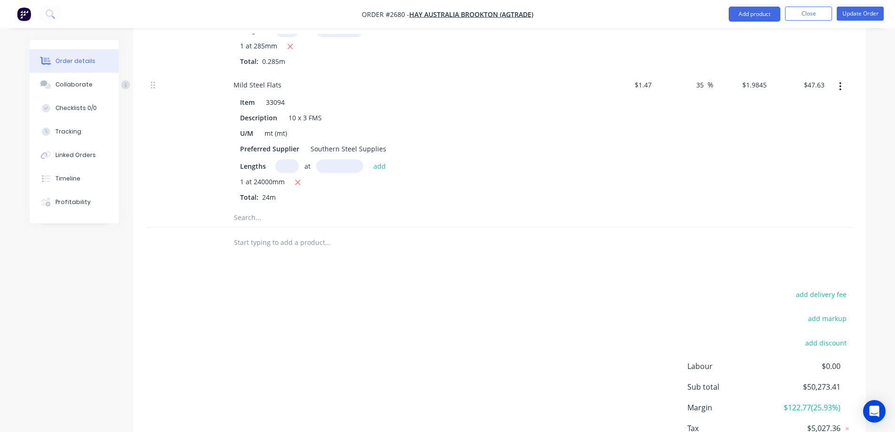
click at [263, 208] on input "text" at bounding box center [327, 217] width 188 height 19
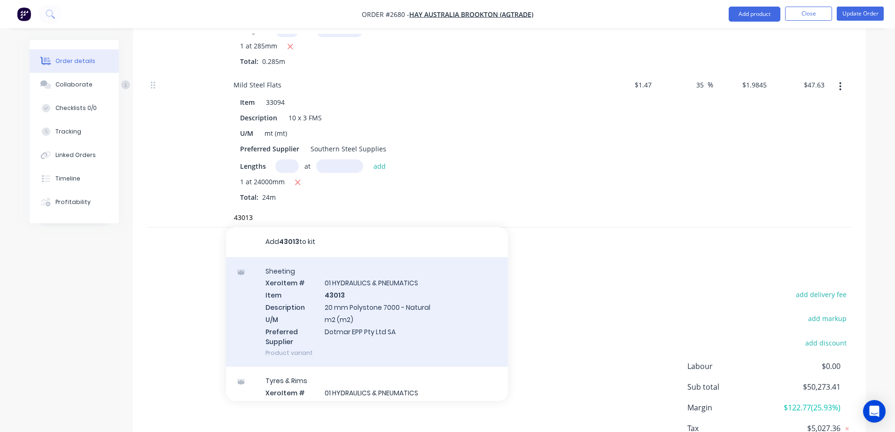
click at [457, 311] on div "Sheeting Xero Item # 01 HYDRAULICS & PNEUMATICS Item 43013 Description 20 mm Po…" at bounding box center [367, 312] width 282 height 110
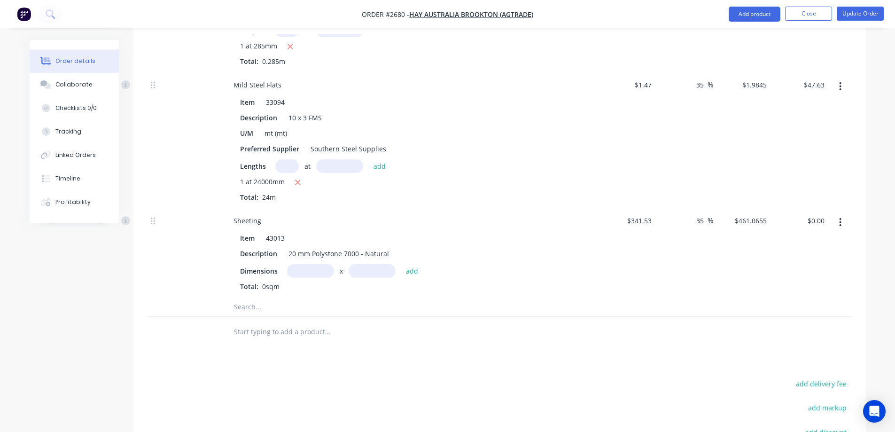
click at [317, 264] on input "text" at bounding box center [310, 271] width 47 height 14
click at [409, 264] on button "add" at bounding box center [412, 270] width 22 height 13
click at [307, 264] on input "text" at bounding box center [310, 271] width 47 height 14
click at [363, 264] on input "text" at bounding box center [371, 271] width 47 height 14
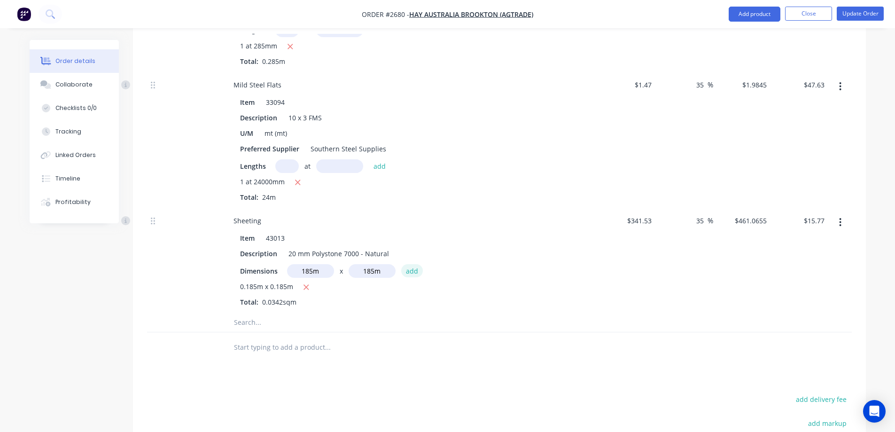
click at [410, 264] on button "add" at bounding box center [412, 270] width 22 height 13
click at [309, 281] on button "button" at bounding box center [307, 287] width 12 height 12
click at [293, 283] on icon "button" at bounding box center [295, 287] width 6 height 8
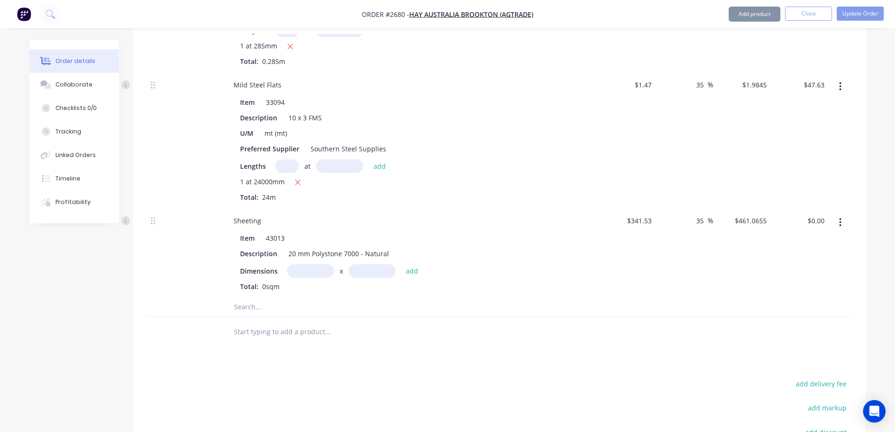
click at [303, 264] on input "text" at bounding box center [310, 271] width 47 height 14
click at [413, 264] on button "add" at bounding box center [412, 270] width 22 height 13
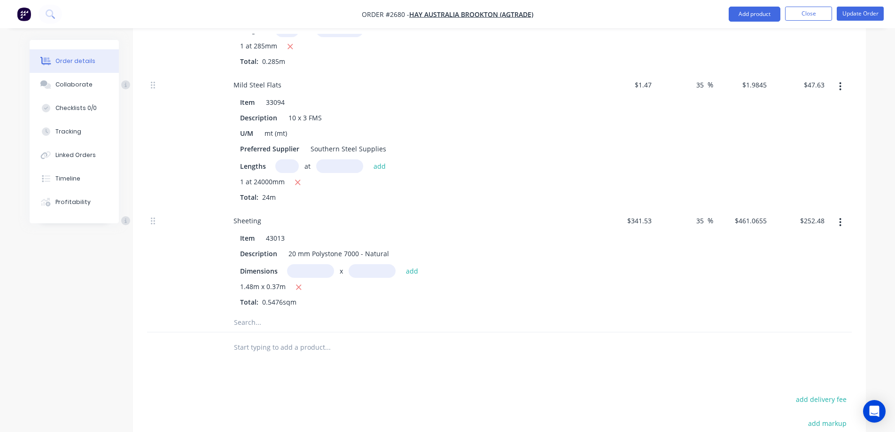
click at [309, 264] on input "text" at bounding box center [310, 271] width 47 height 14
click at [412, 264] on button "add" at bounding box center [412, 270] width 22 height 13
click at [300, 283] on icon "button" at bounding box center [298, 287] width 6 height 8
click at [306, 264] on input "text" at bounding box center [310, 271] width 47 height 14
click at [365, 264] on input "text" at bounding box center [371, 271] width 47 height 14
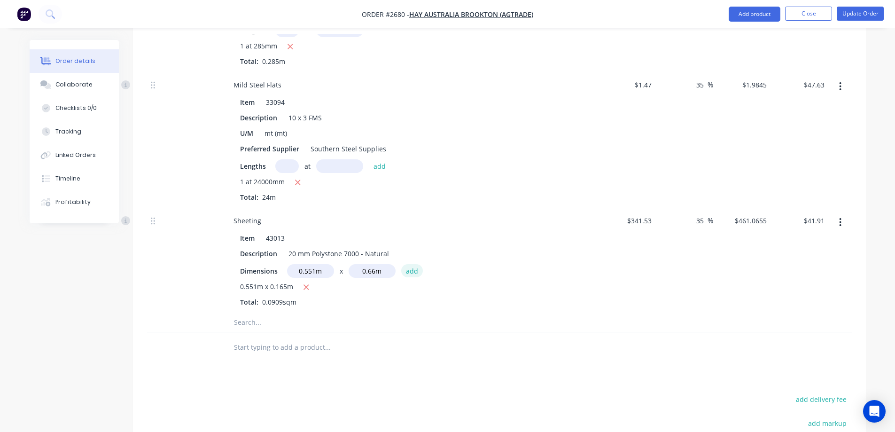
click at [408, 264] on button "add" at bounding box center [412, 270] width 22 height 13
click at [306, 283] on icon "button" at bounding box center [306, 287] width 6 height 8
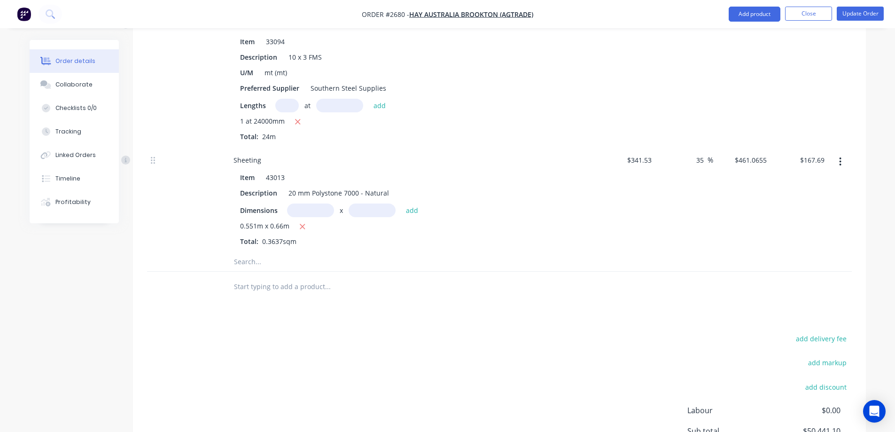
scroll to position [3793, 0]
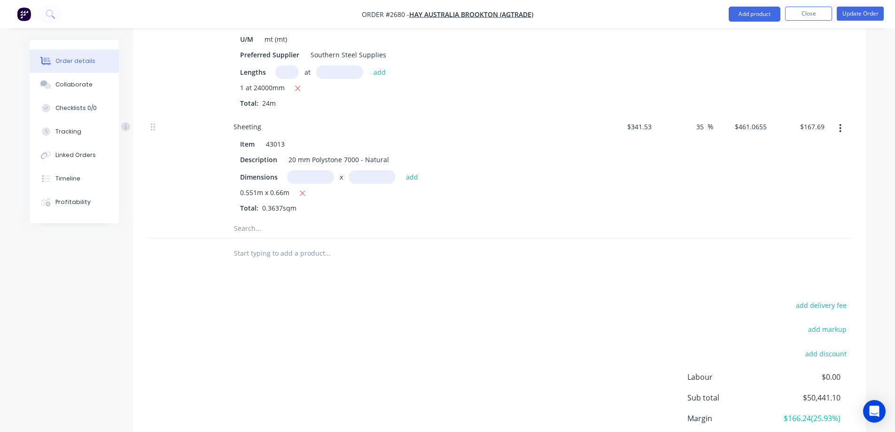
click at [270, 219] on input "text" at bounding box center [327, 228] width 188 height 19
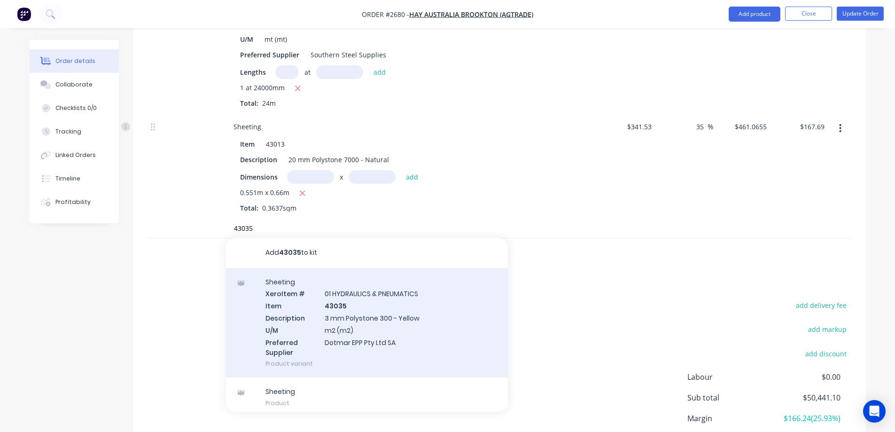
click at [424, 296] on div "Sheeting Xero Item # 01 HYDRAULICS & PNEUMATICS Item 43035 Description 3 mm Pol…" at bounding box center [367, 323] width 282 height 110
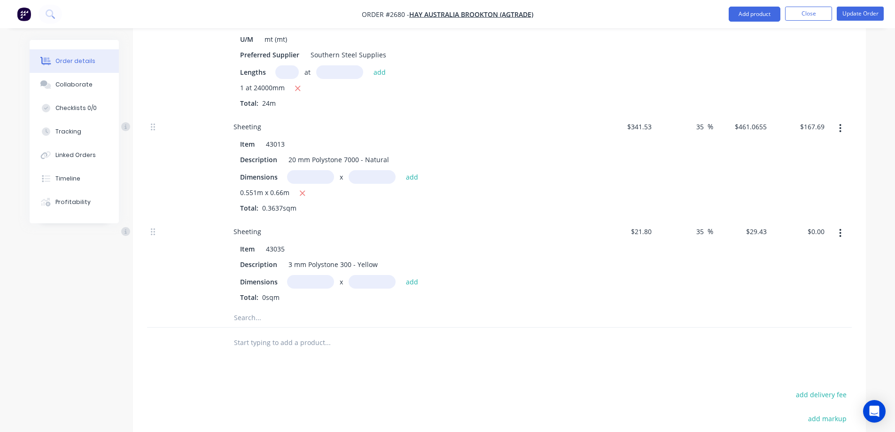
click at [363, 275] on input "text" at bounding box center [371, 282] width 47 height 14
click at [314, 275] on input "text" at bounding box center [310, 282] width 47 height 14
click at [419, 275] on button "add" at bounding box center [412, 281] width 22 height 13
click at [298, 292] on button "button" at bounding box center [295, 298] width 12 height 12
click at [303, 275] on input "text" at bounding box center [310, 282] width 47 height 14
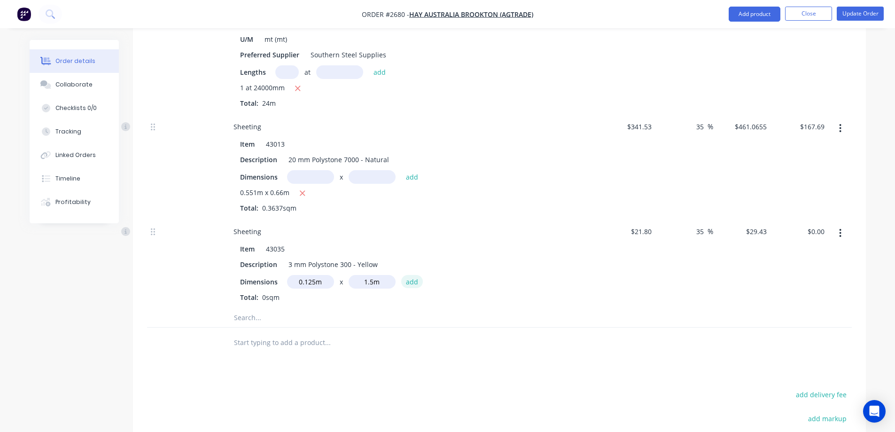
click at [411, 275] on button "add" at bounding box center [412, 281] width 22 height 13
click at [302, 189] on icon "button" at bounding box center [302, 193] width 6 height 8
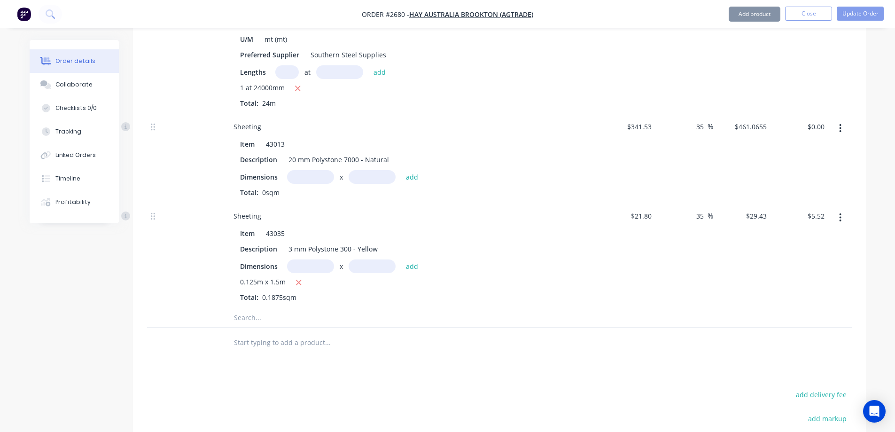
click at [301, 170] on input "text" at bounding box center [310, 177] width 47 height 14
click at [412, 170] on button "add" at bounding box center [412, 176] width 22 height 13
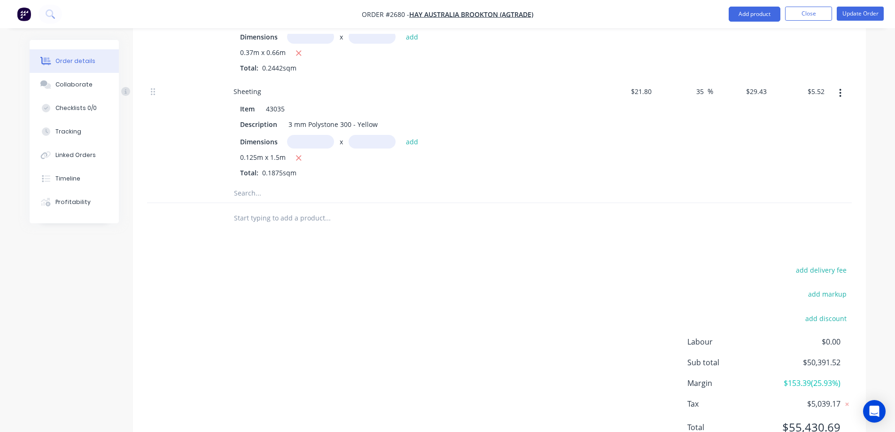
scroll to position [3961, 0]
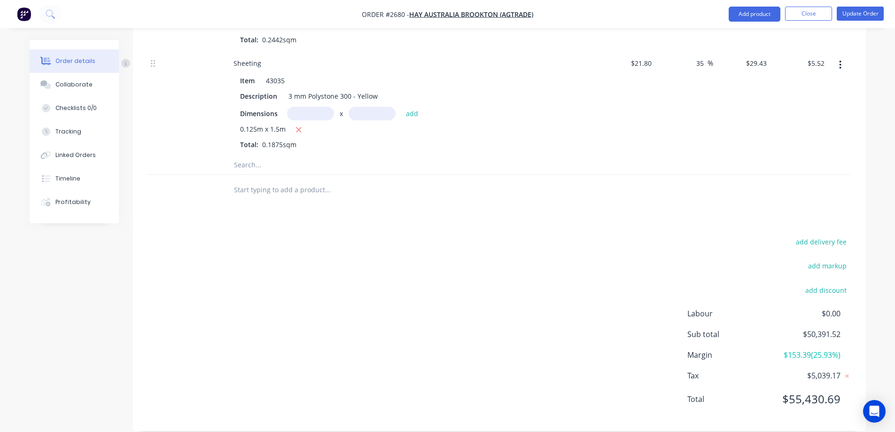
click at [292, 155] on input "text" at bounding box center [327, 164] width 188 height 19
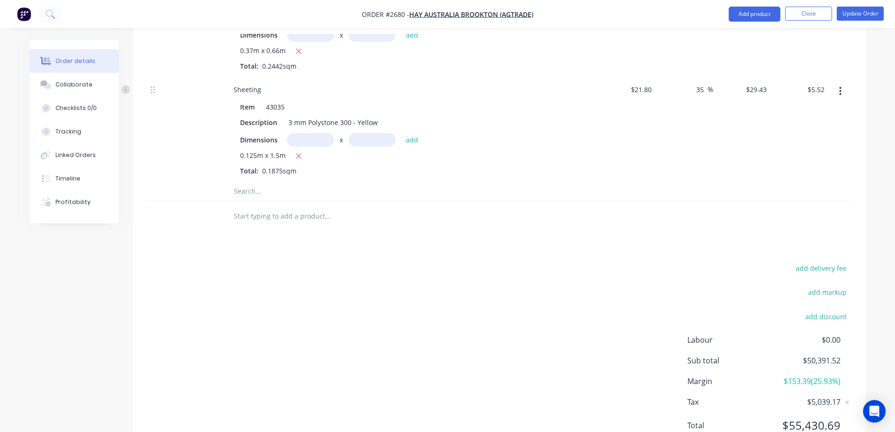
scroll to position [3914, 0]
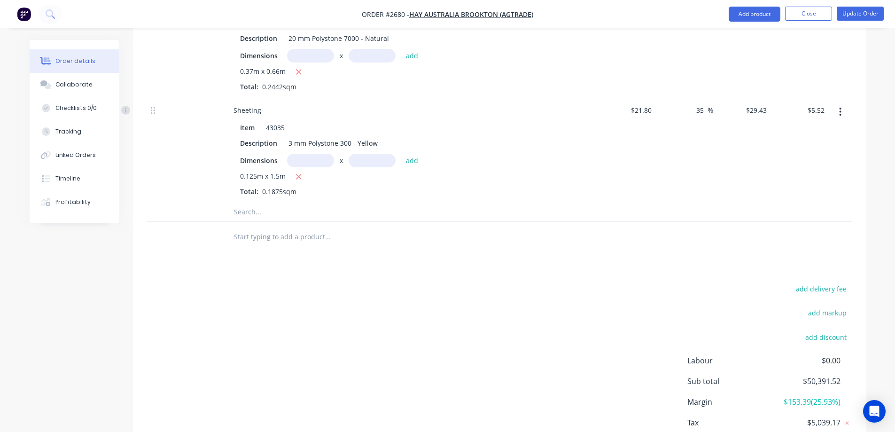
click at [301, 154] on input "text" at bounding box center [310, 161] width 47 height 14
click at [408, 154] on button "add" at bounding box center [412, 160] width 22 height 13
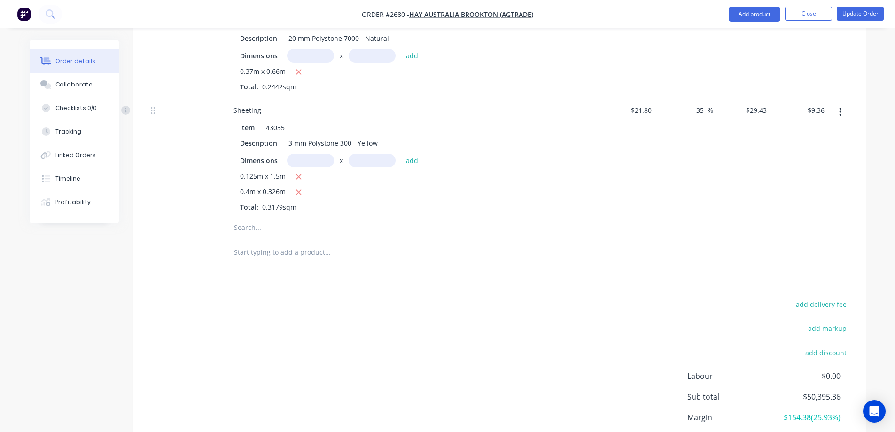
click at [314, 154] on input "text" at bounding box center [310, 161] width 47 height 14
click at [418, 154] on button "add" at bounding box center [412, 160] width 22 height 13
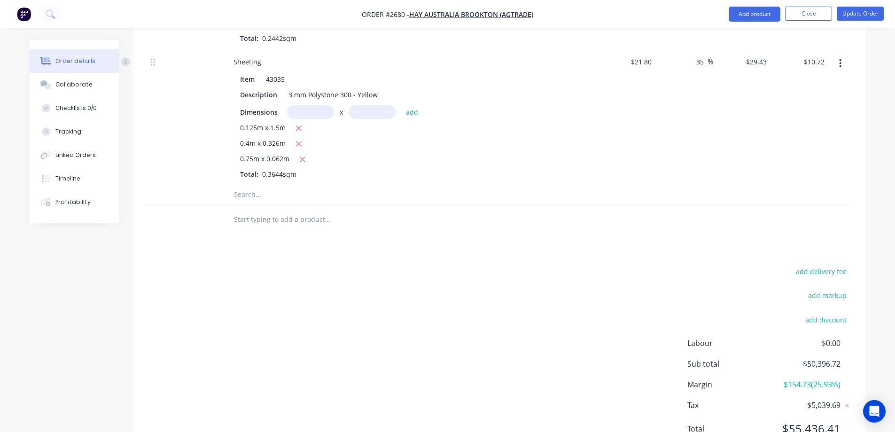
scroll to position [3992, 0]
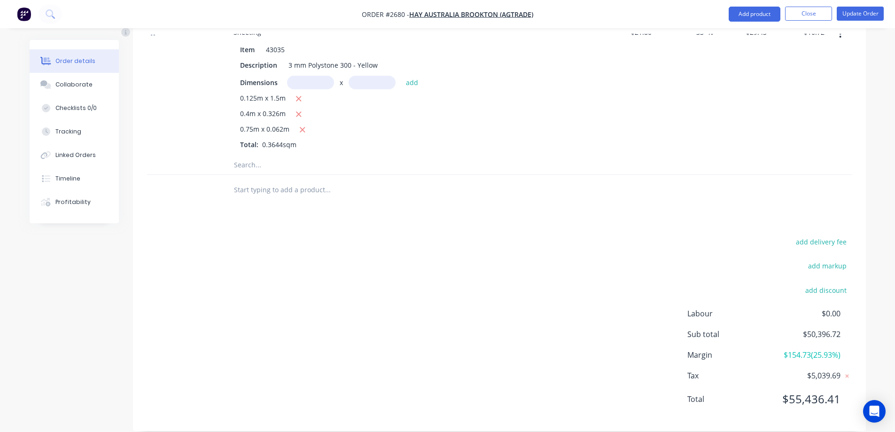
click at [249, 155] on input "text" at bounding box center [327, 164] width 188 height 19
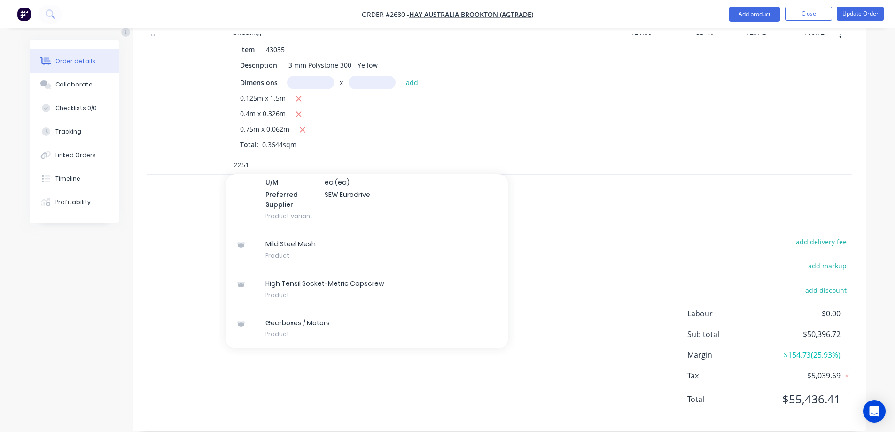
scroll to position [1790, 0]
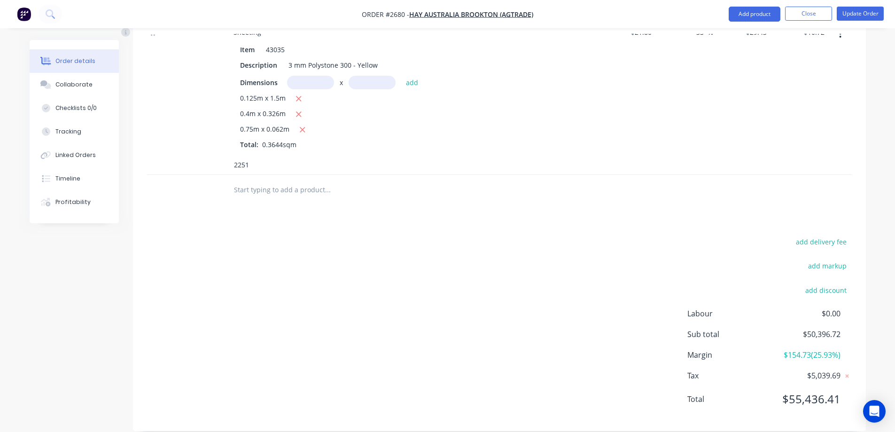
drag, startPoint x: 263, startPoint y: 152, endPoint x: 225, endPoint y: 150, distance: 38.1
click at [225, 155] on div "2251" at bounding box center [391, 164] width 338 height 19
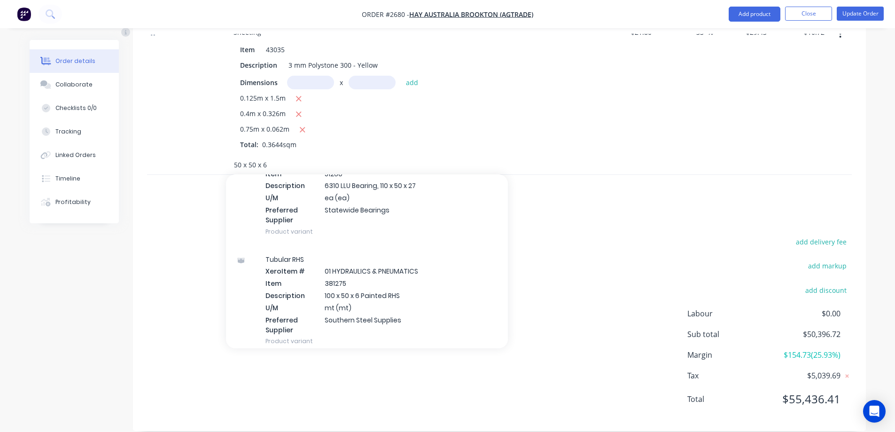
scroll to position [235, 0]
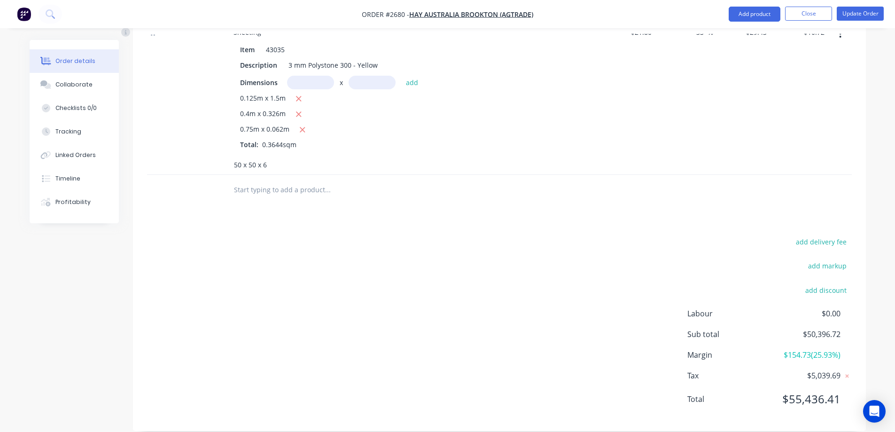
drag, startPoint x: 272, startPoint y: 153, endPoint x: 196, endPoint y: 159, distance: 76.8
click at [196, 159] on div "50 x 50 x 6" at bounding box center [499, 164] width 704 height 19
click at [253, 155] on input "text" at bounding box center [327, 164] width 188 height 19
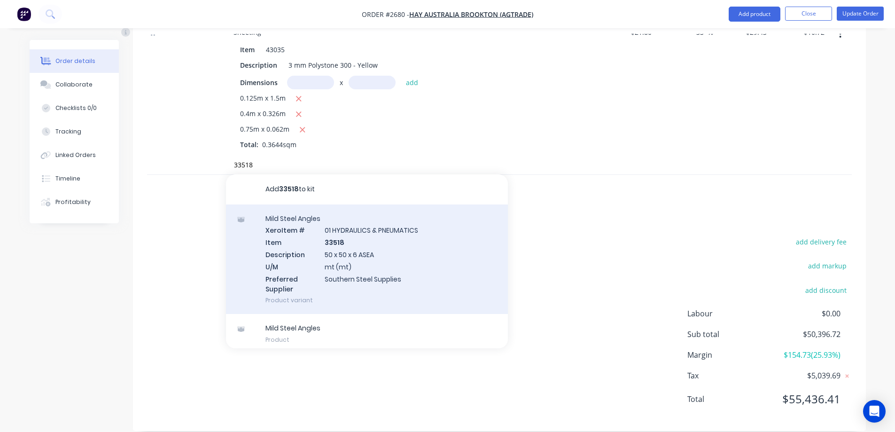
click at [406, 234] on div "Mild Steel Angles Xero Item # 01 HYDRAULICS & PNEUMATICS Item 33518 Description…" at bounding box center [367, 259] width 282 height 110
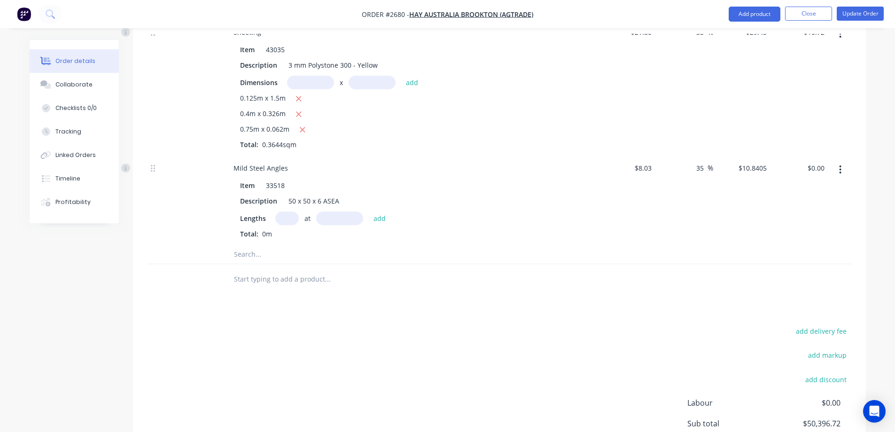
click at [288, 211] on input "text" at bounding box center [286, 218] width 23 height 14
click at [375, 211] on button "add" at bounding box center [380, 217] width 22 height 13
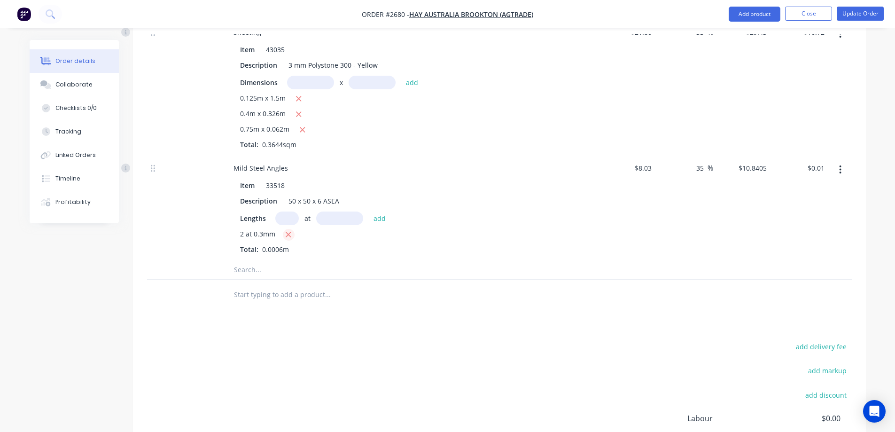
click at [284, 229] on button "button" at bounding box center [289, 235] width 12 height 12
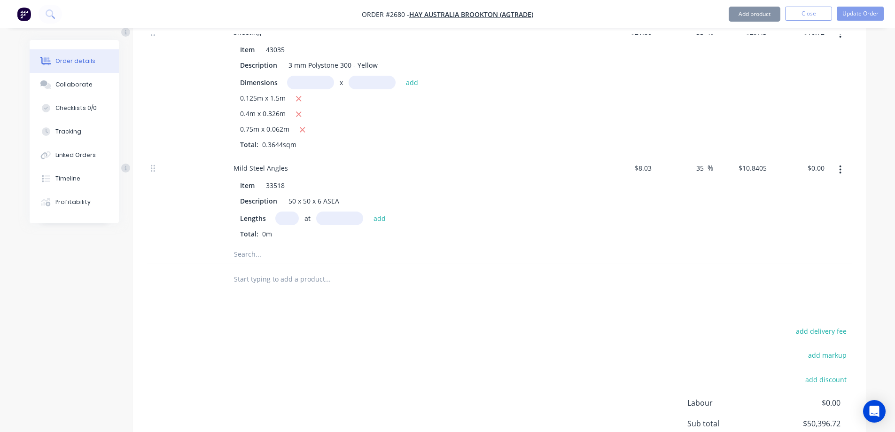
click at [285, 211] on input "text" at bounding box center [286, 218] width 23 height 14
click at [376, 211] on button "add" at bounding box center [380, 217] width 22 height 13
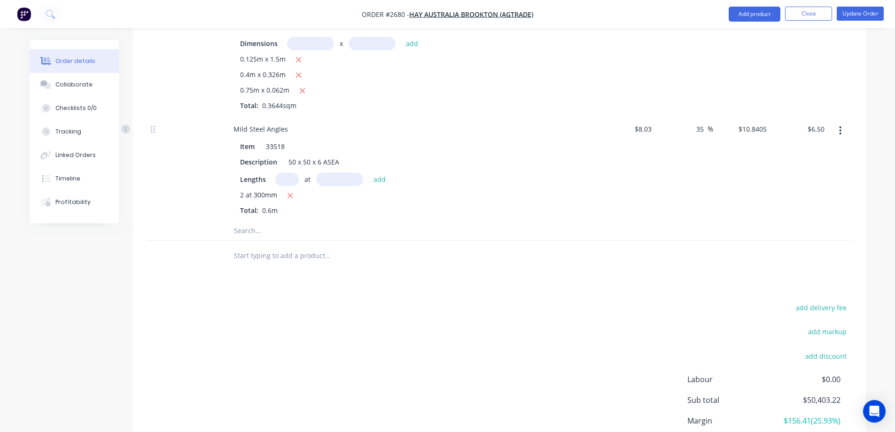
scroll to position [4086, 0]
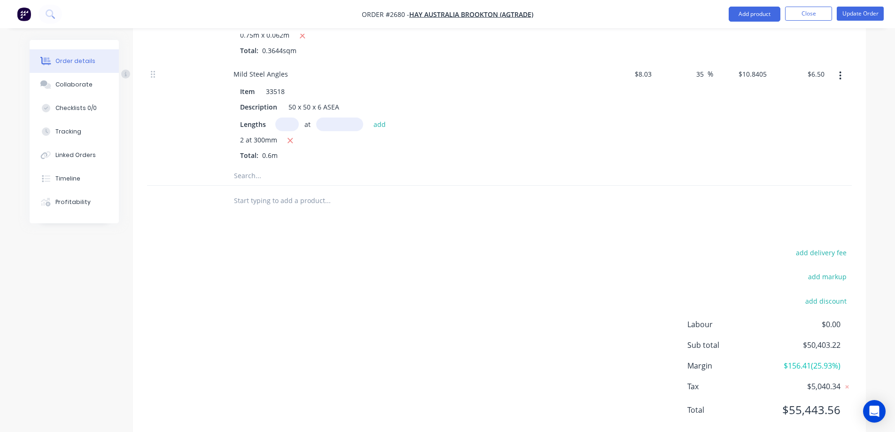
click at [300, 166] on input "text" at bounding box center [327, 175] width 188 height 19
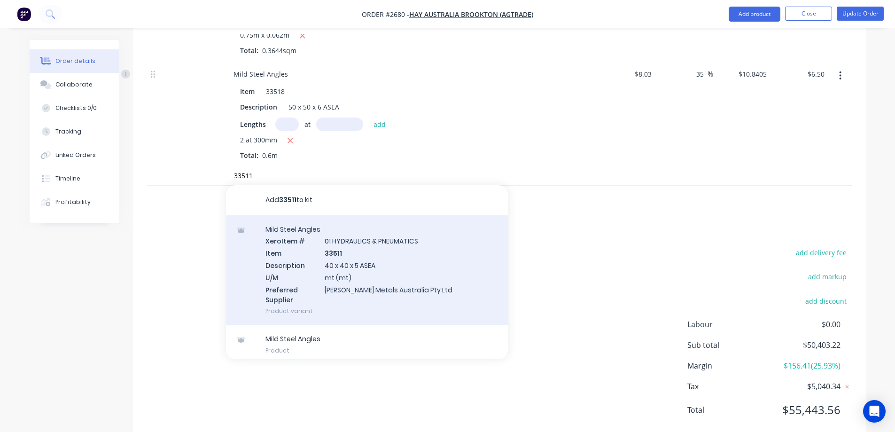
click at [435, 267] on div "Mild Steel Angles Xero Item # 01 HYDRAULICS & PNEUMATICS Item 33511 Description…" at bounding box center [367, 270] width 282 height 110
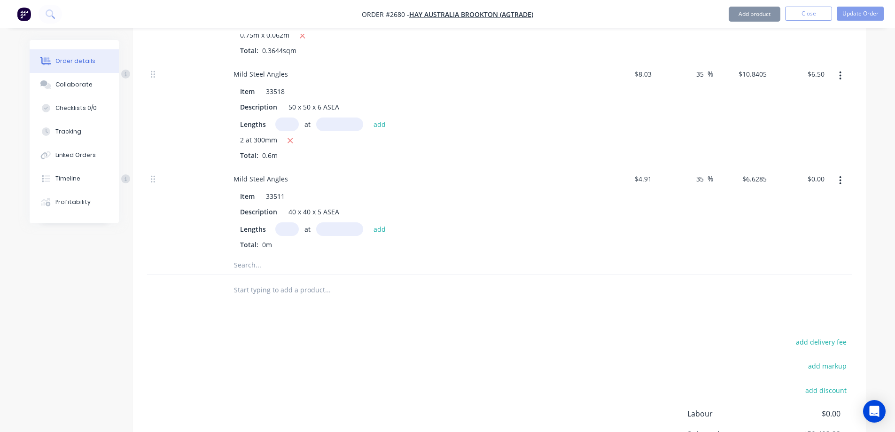
click at [284, 222] on input "text" at bounding box center [286, 229] width 23 height 14
click at [379, 222] on button "add" at bounding box center [380, 228] width 22 height 13
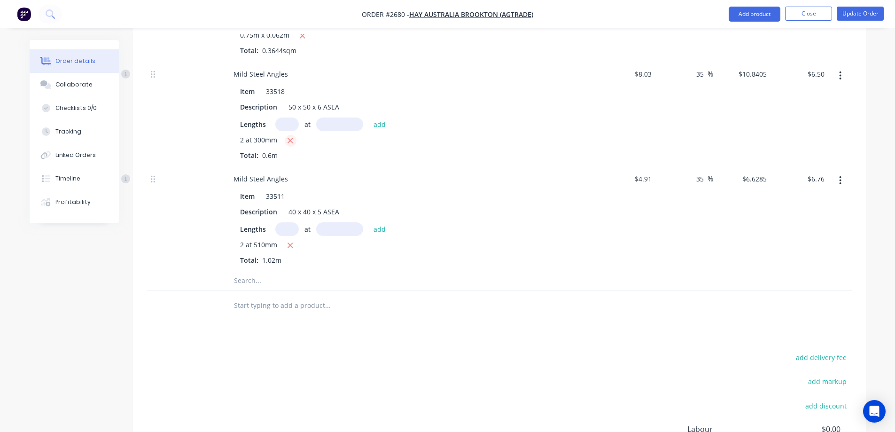
click at [291, 138] on icon "button" at bounding box center [290, 140] width 5 height 5
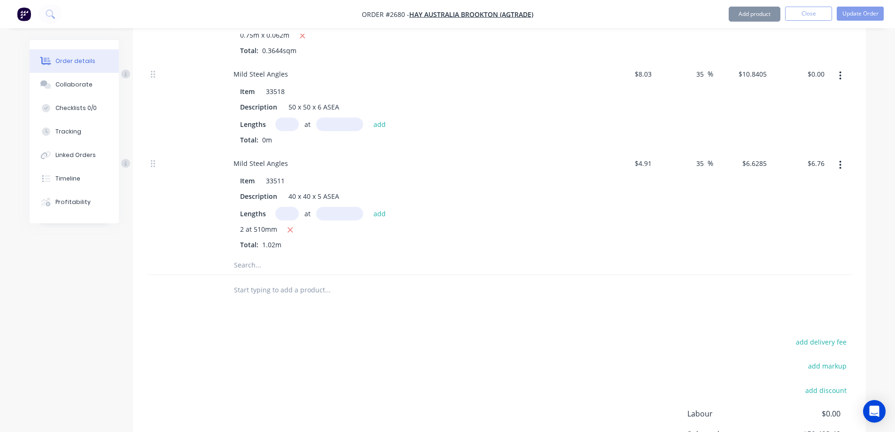
click at [289, 117] on input "text" at bounding box center [286, 124] width 23 height 14
click at [377, 117] on button "add" at bounding box center [380, 123] width 22 height 13
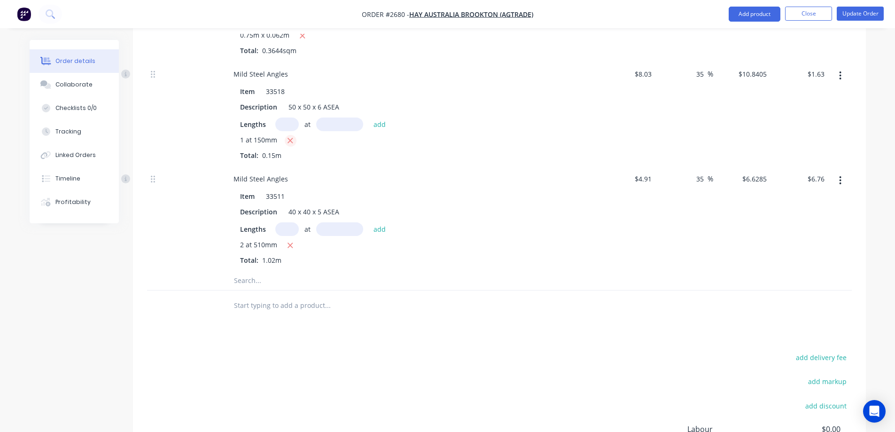
click at [288, 138] on icon "button" at bounding box center [290, 140] width 5 height 5
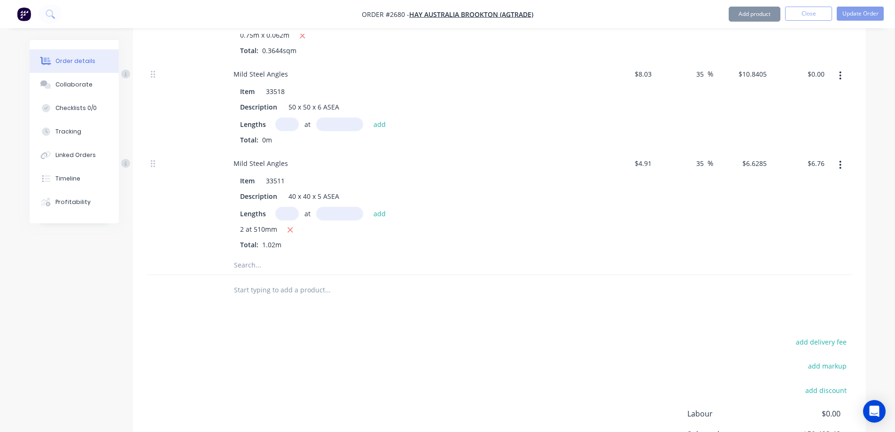
click at [287, 117] on input "text" at bounding box center [286, 124] width 23 height 14
click at [380, 117] on button "add" at bounding box center [380, 123] width 22 height 13
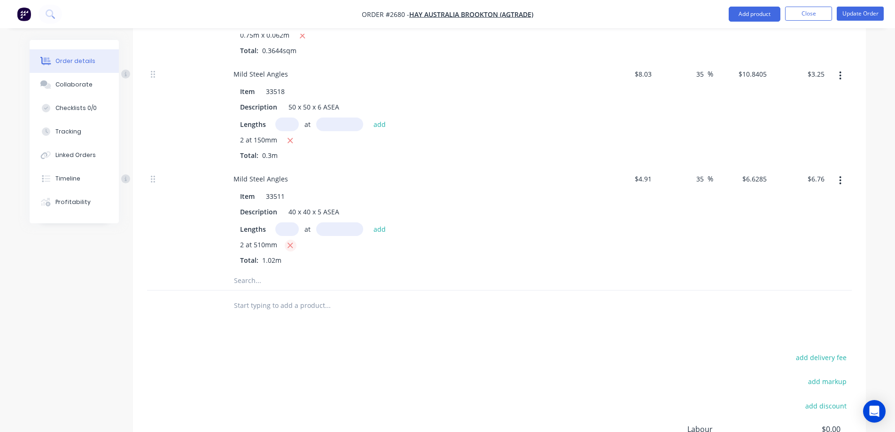
click at [289, 243] on icon "button" at bounding box center [290, 245] width 5 height 5
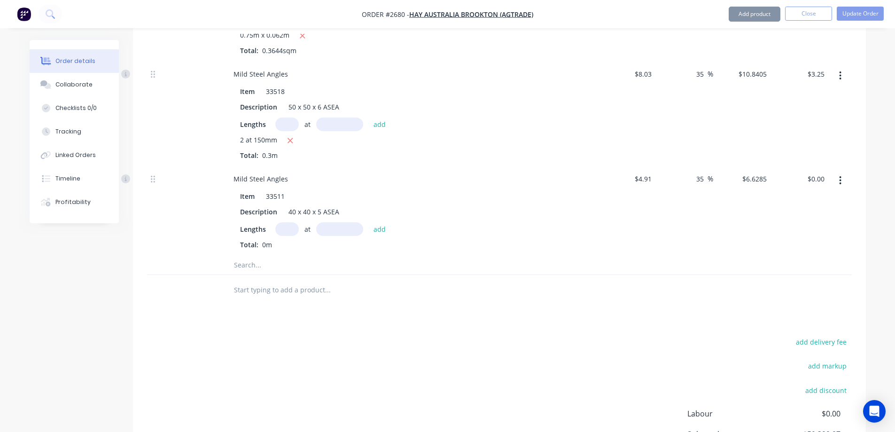
click at [284, 222] on input "text" at bounding box center [286, 229] width 23 height 14
click at [376, 222] on button "add" at bounding box center [380, 228] width 22 height 13
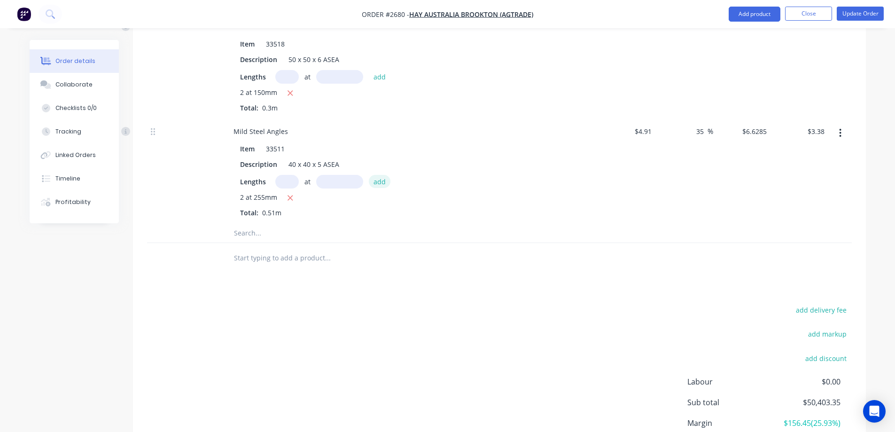
scroll to position [4180, 0]
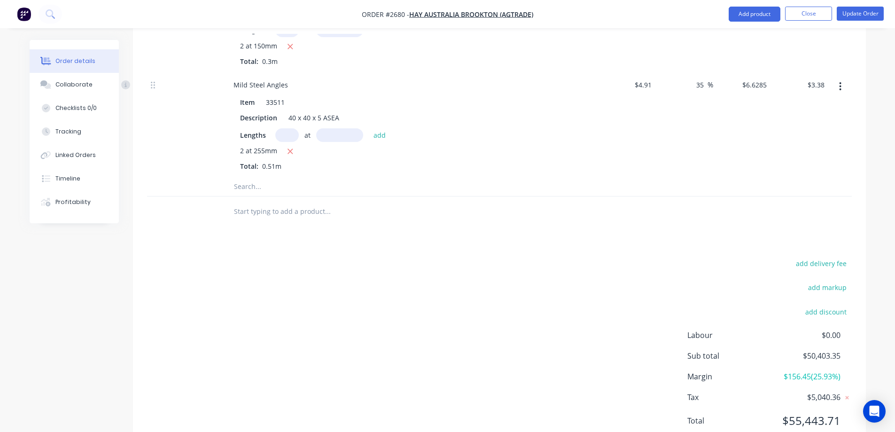
click at [276, 178] on input "text" at bounding box center [327, 186] width 188 height 19
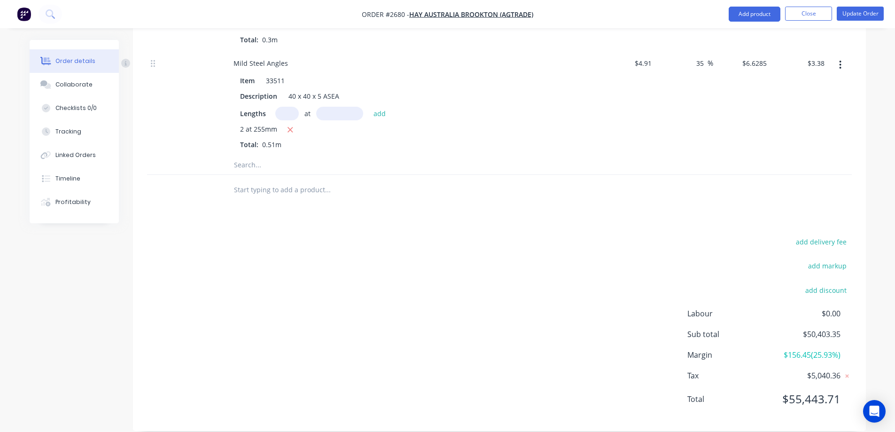
click at [292, 107] on input "text" at bounding box center [286, 114] width 23 height 14
click at [381, 107] on button "add" at bounding box center [380, 113] width 22 height 13
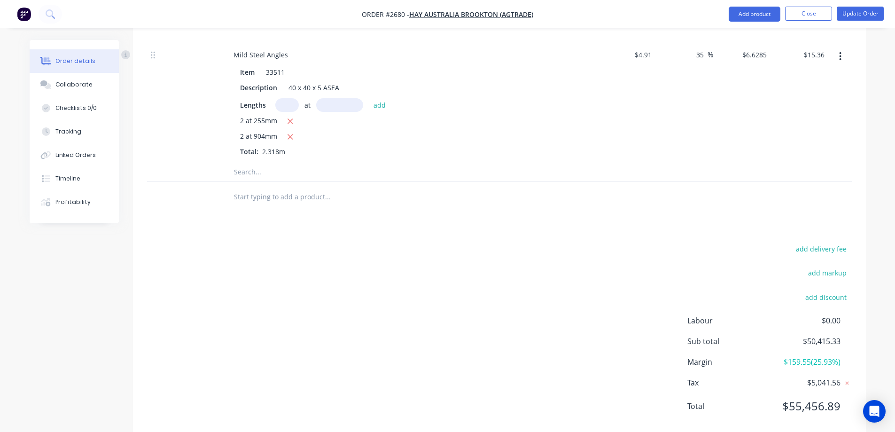
scroll to position [4217, 0]
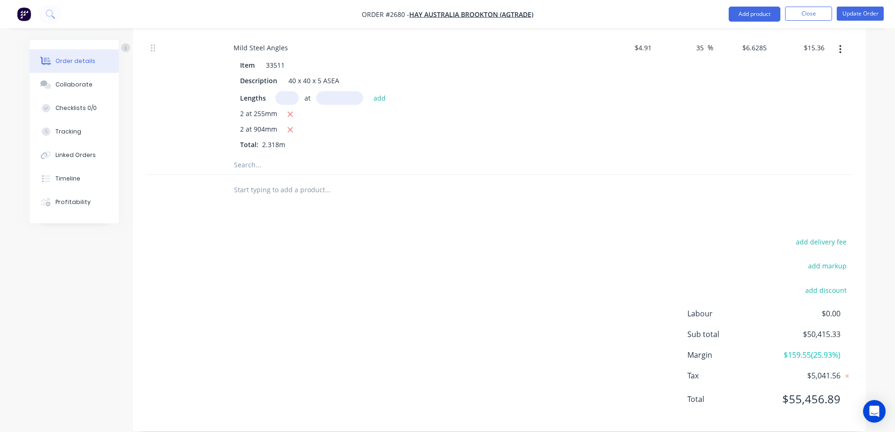
click at [271, 155] on input "text" at bounding box center [327, 164] width 188 height 19
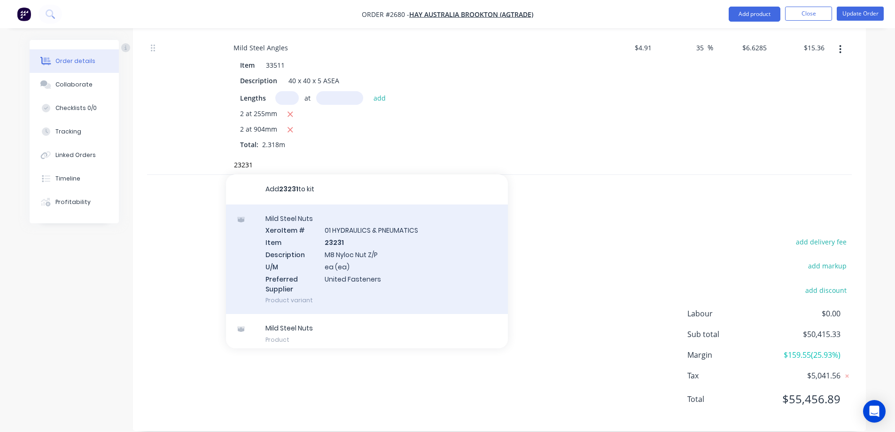
click at [394, 244] on div "Mild Steel Nuts Xero Item # 01 HYDRAULICS & PNEUMATICS Item 23231 Description M…" at bounding box center [367, 259] width 282 height 110
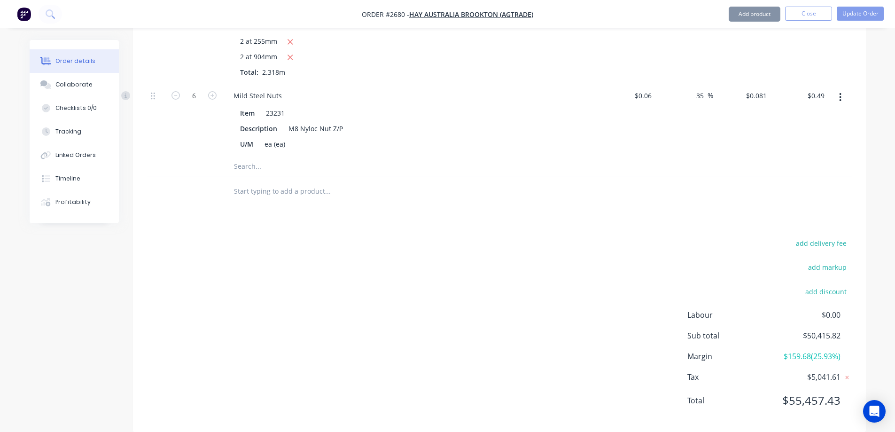
scroll to position [4291, 0]
click at [264, 155] on input "text" at bounding box center [327, 164] width 188 height 19
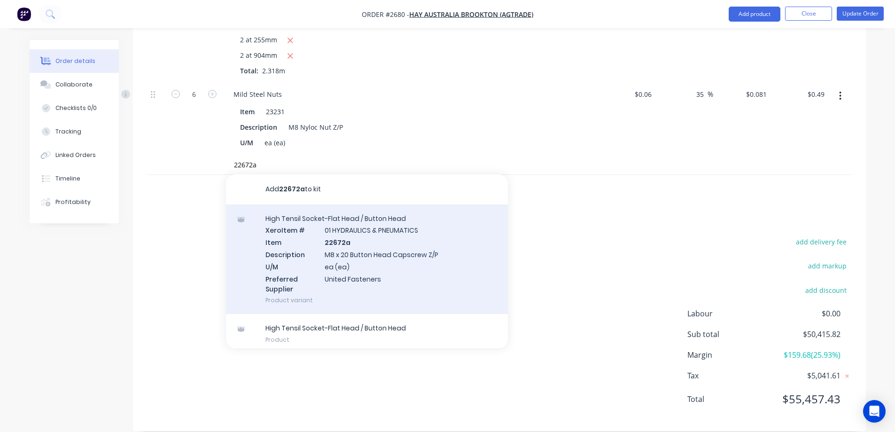
click at [385, 245] on div "High Tensil Socket-Flat Head / Button Head Xero Item # 01 HYDRAULICS & PNEUMATI…" at bounding box center [367, 259] width 282 height 110
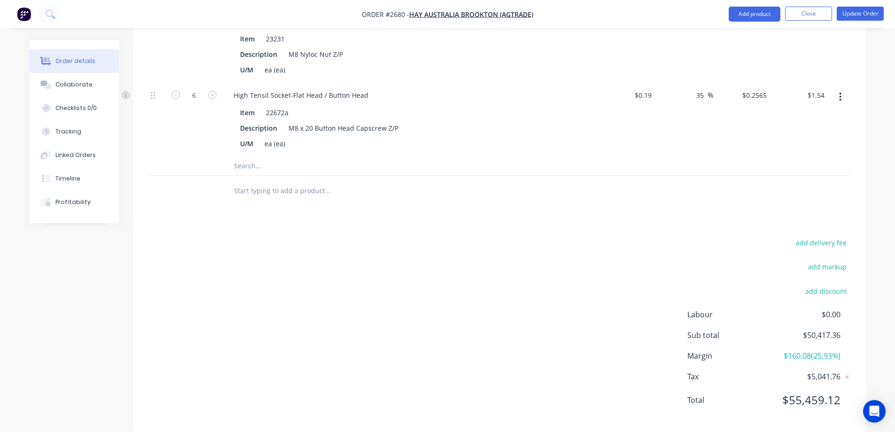
scroll to position [4364, 0]
click at [249, 155] on input "text" at bounding box center [327, 164] width 188 height 19
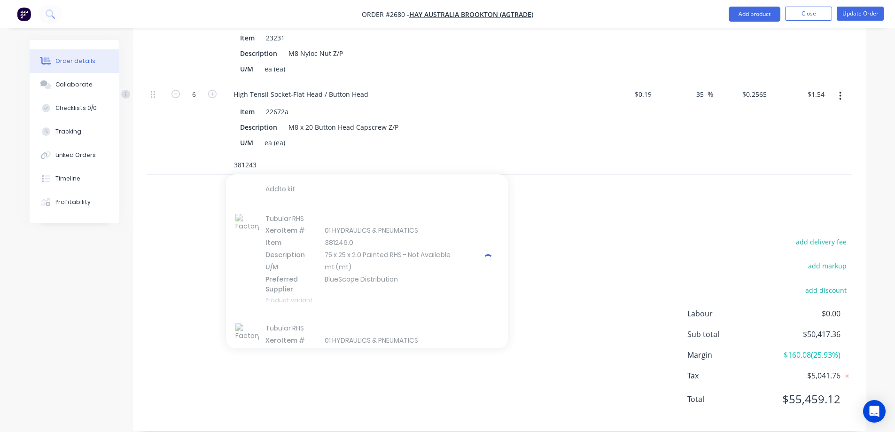
click at [419, 247] on div at bounding box center [367, 259] width 282 height 110
click at [287, 155] on input "381243" at bounding box center [327, 164] width 188 height 19
click at [335, 155] on input "381243" at bounding box center [327, 164] width 188 height 19
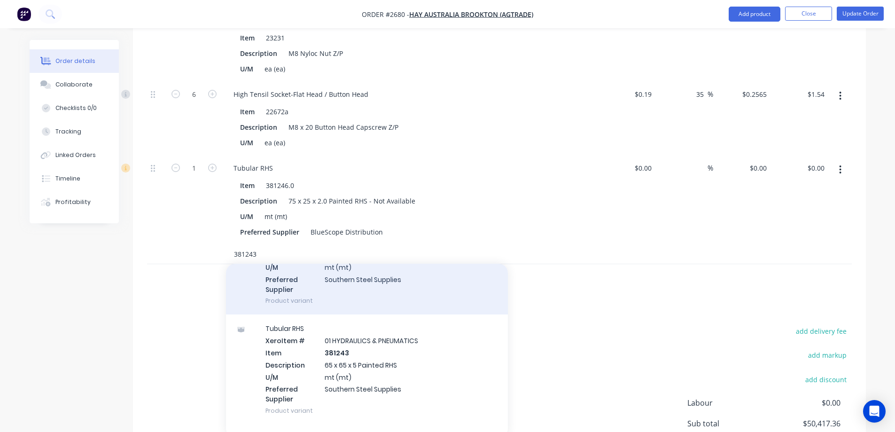
scroll to position [94, 0]
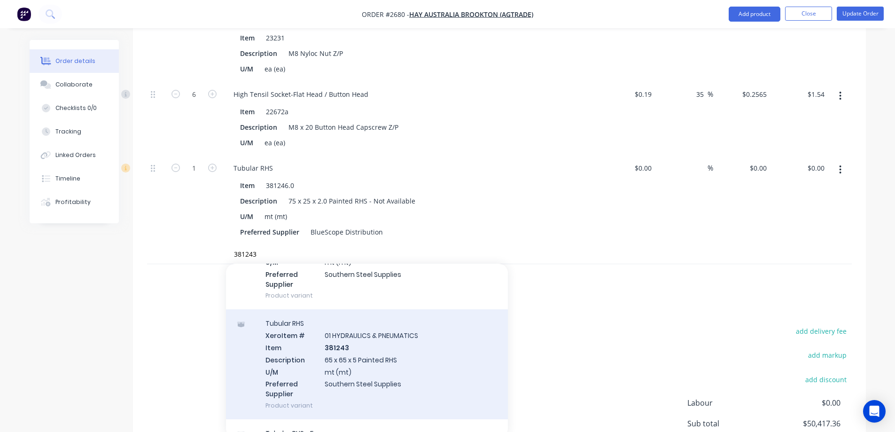
click at [421, 338] on div "Tubular RHS Xero Item # 01 HYDRAULICS & PNEUMATICS Item 381243 Description 65 x…" at bounding box center [367, 364] width 282 height 110
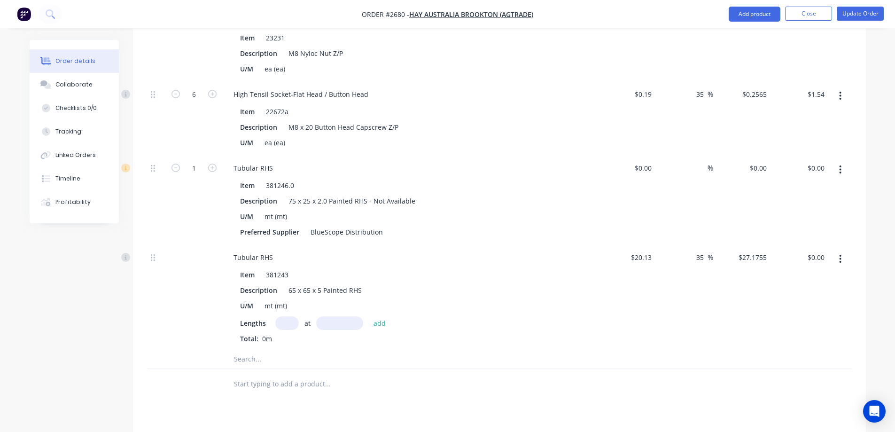
click at [287, 316] on input "text" at bounding box center [286, 323] width 23 height 14
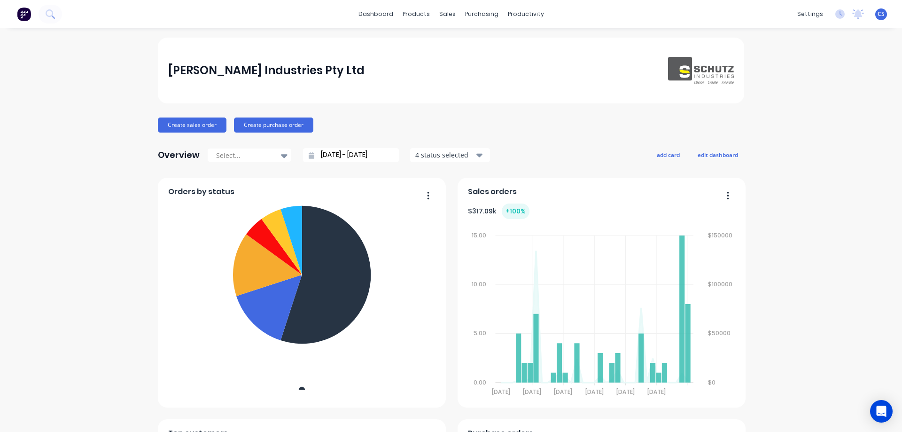
click at [46, 15] on icon at bounding box center [50, 13] width 8 height 8
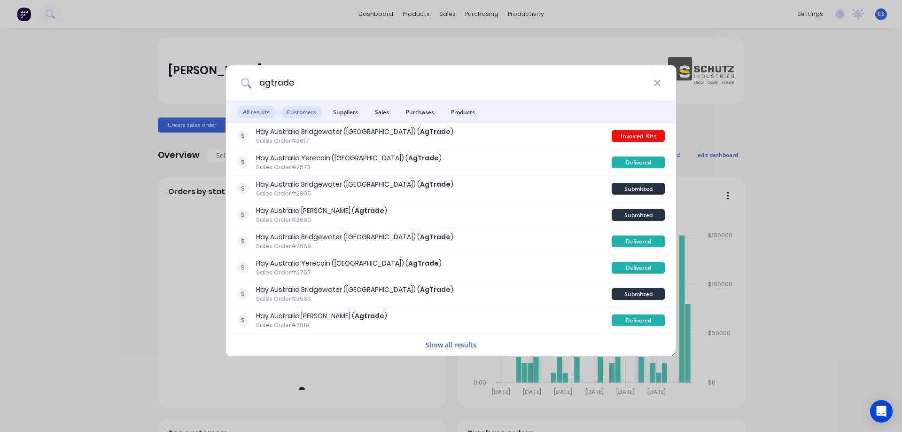
type input "agtrade"
click at [307, 114] on span "Customers" at bounding box center [301, 112] width 41 height 12
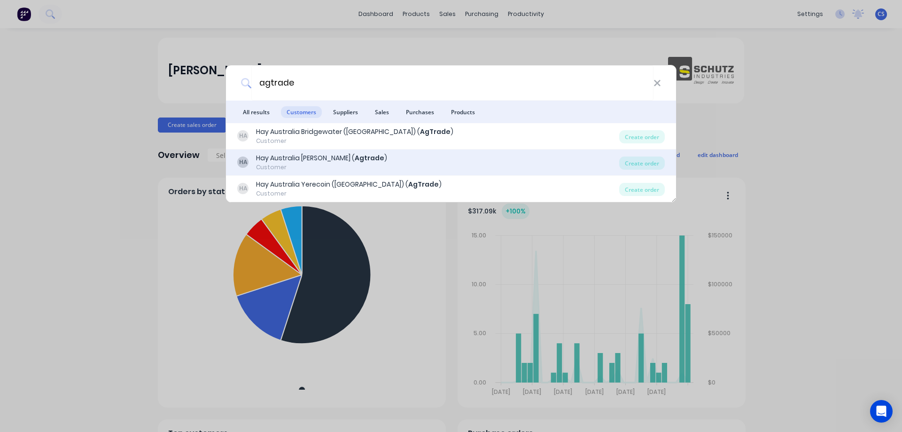
click at [417, 156] on div "[PERSON_NAME] Australia Brookton ( Agtrade ) Customer" at bounding box center [428, 162] width 382 height 18
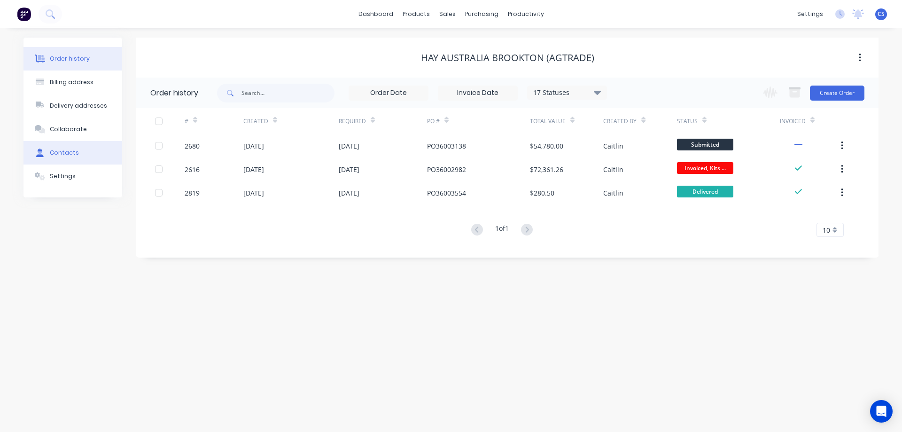
click at [75, 151] on div "Contacts" at bounding box center [64, 152] width 29 height 8
select select "AU"
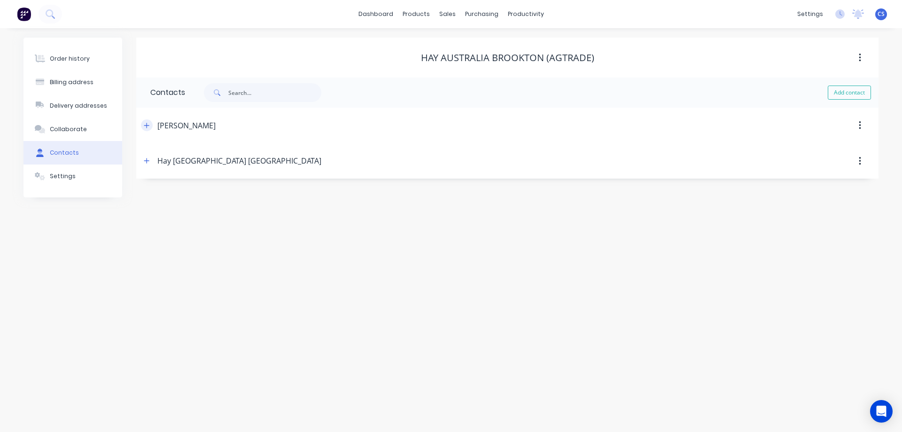
click at [147, 126] on icon "button" at bounding box center [146, 125] width 5 height 5
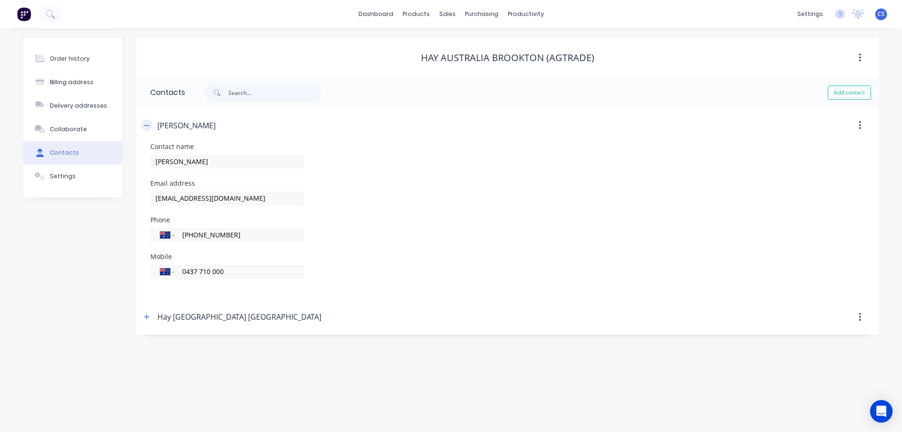
click at [147, 126] on icon "button" at bounding box center [147, 125] width 6 height 7
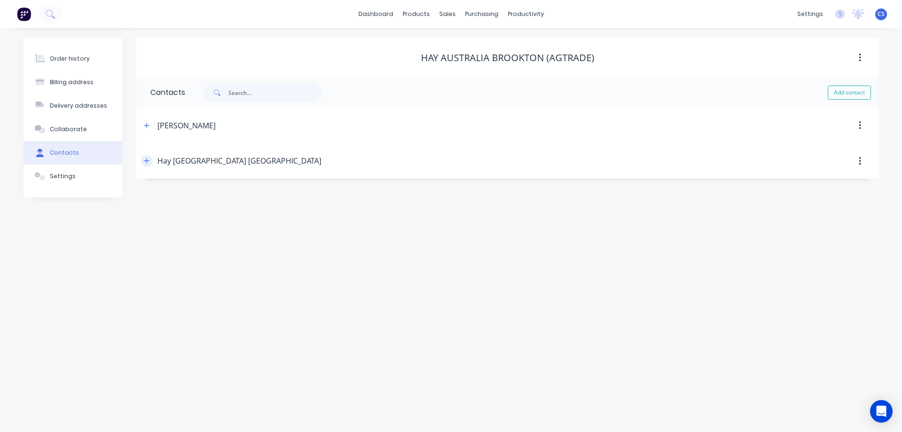
click at [147, 161] on icon "button" at bounding box center [146, 160] width 5 height 5
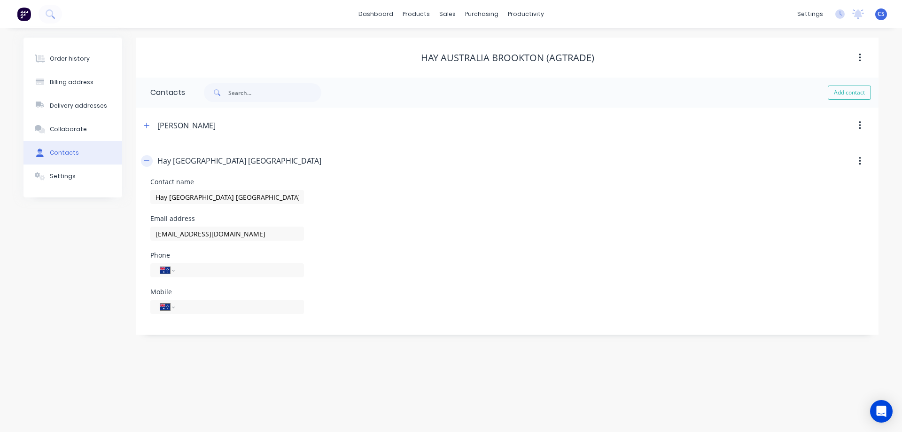
click at [147, 161] on icon "button" at bounding box center [146, 161] width 5 height 0
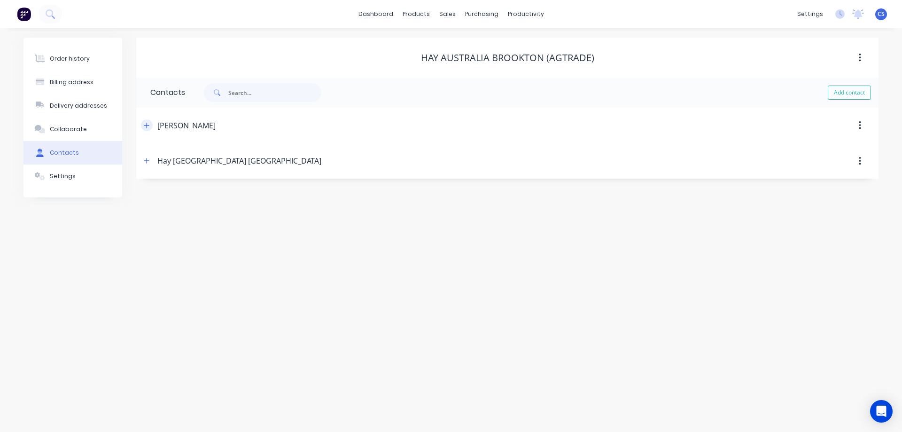
click at [149, 125] on icon "button" at bounding box center [146, 125] width 5 height 5
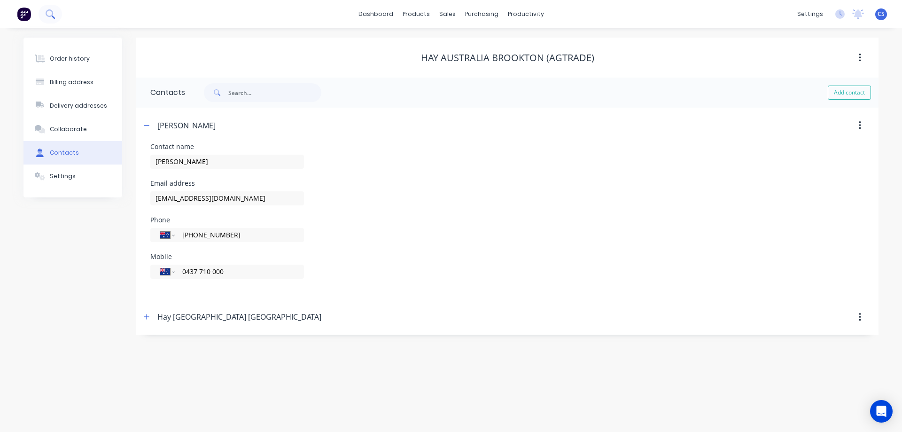
click at [52, 14] on icon at bounding box center [50, 13] width 8 height 8
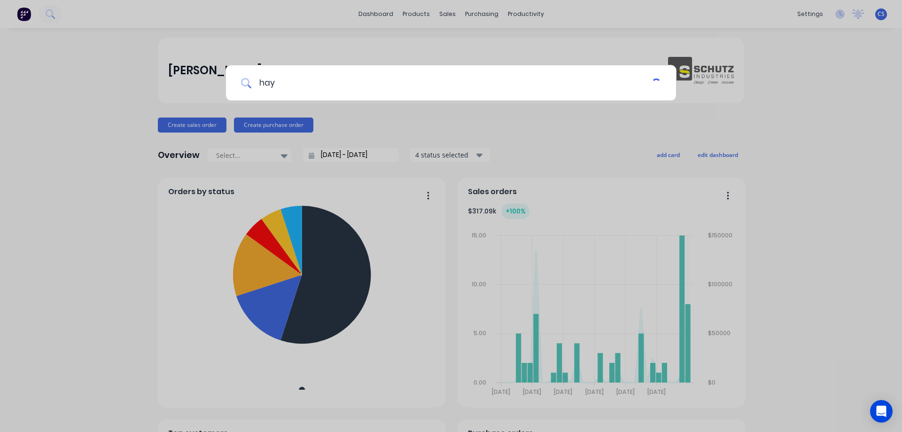
click at [336, 86] on input "hay" at bounding box center [451, 82] width 400 height 35
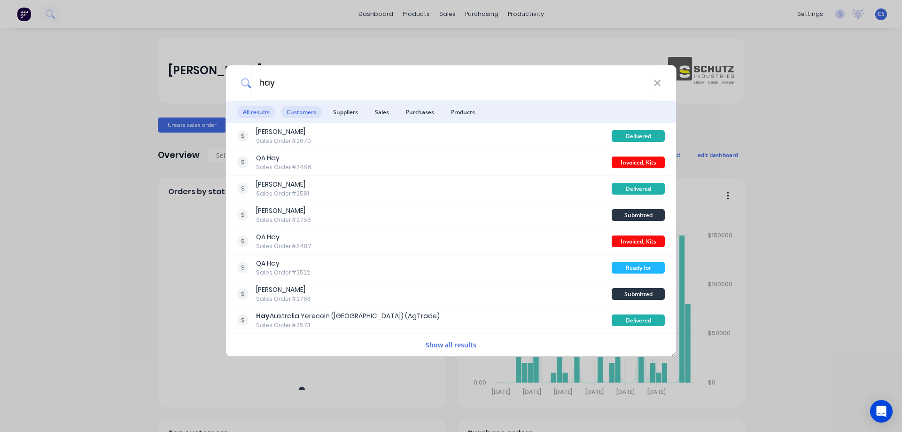
type input "hay"
click at [306, 113] on span "Customers" at bounding box center [301, 112] width 41 height 12
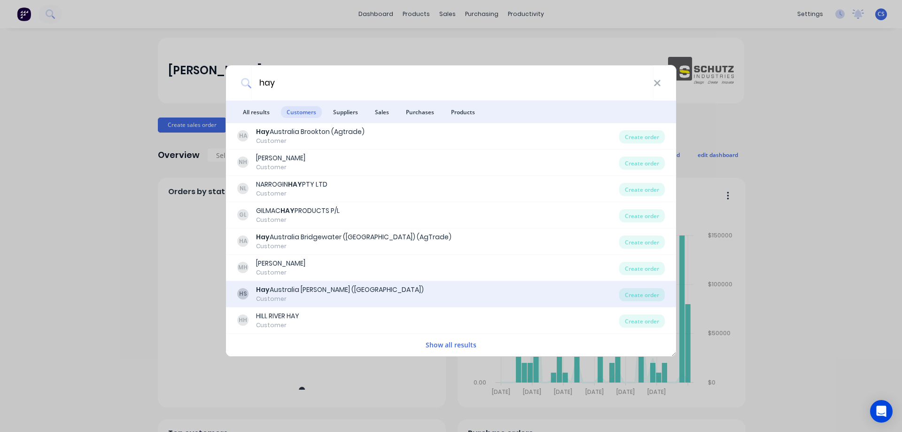
click at [363, 294] on div "[PERSON_NAME] Australia [PERSON_NAME] ([GEOGRAPHIC_DATA]) Customer" at bounding box center [428, 294] width 382 height 18
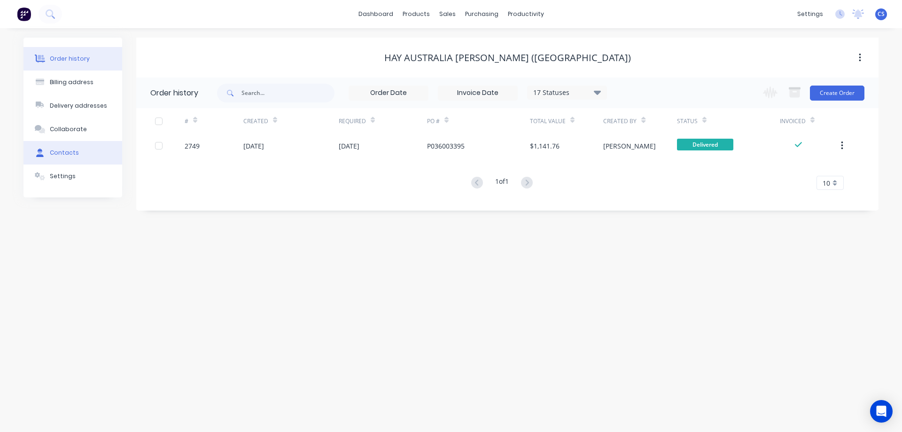
click at [65, 152] on div "Contacts" at bounding box center [64, 152] width 29 height 8
select select "AU"
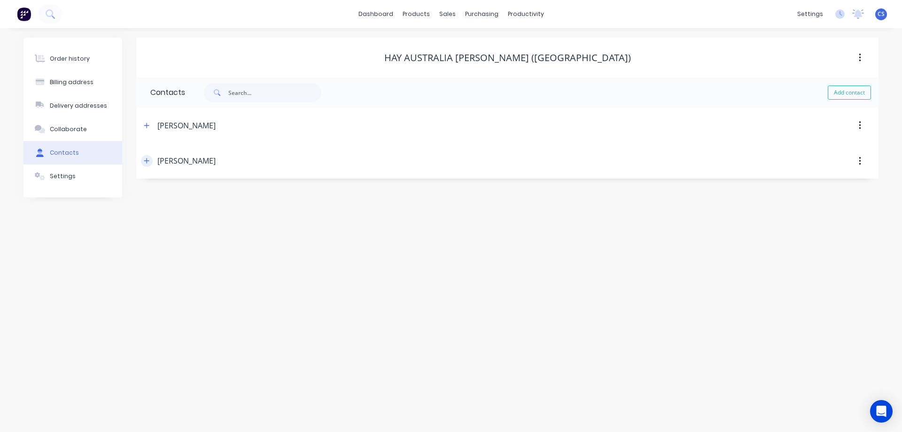
click at [149, 160] on icon "button" at bounding box center [147, 160] width 6 height 7
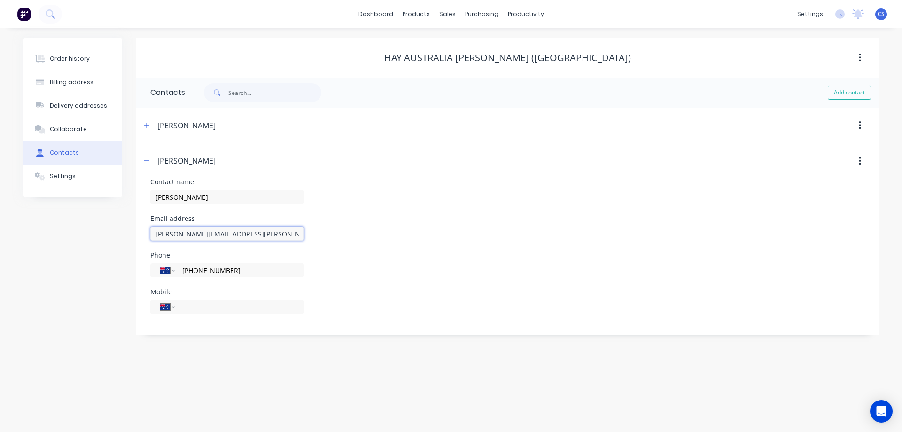
drag, startPoint x: 286, startPoint y: 233, endPoint x: 142, endPoint y: 235, distance: 143.2
click at [142, 235] on div "Contact name [PERSON_NAME] Email address [PERSON_NAME][EMAIL_ADDRESS][PERSON_NA…" at bounding box center [507, 256] width 742 height 156
click at [51, 14] on icon at bounding box center [50, 13] width 9 height 9
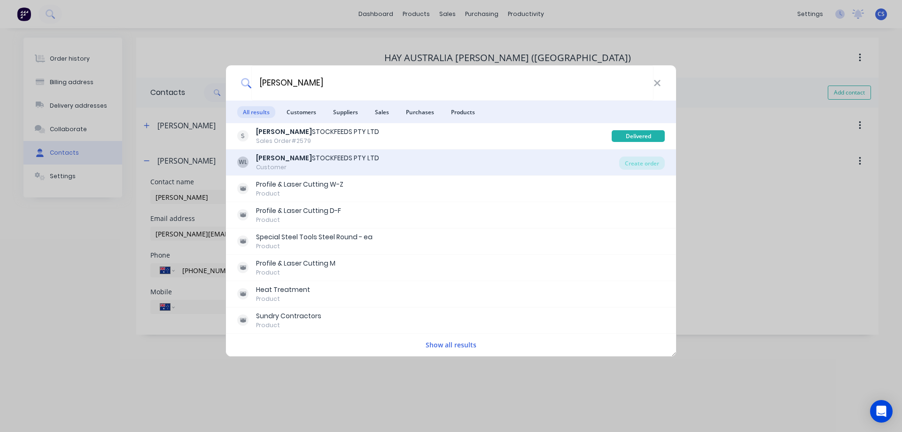
type input "[PERSON_NAME]"
click at [407, 155] on div "[PERSON_NAME] STOCKFEEDS PTY LTD Customer" at bounding box center [428, 162] width 382 height 18
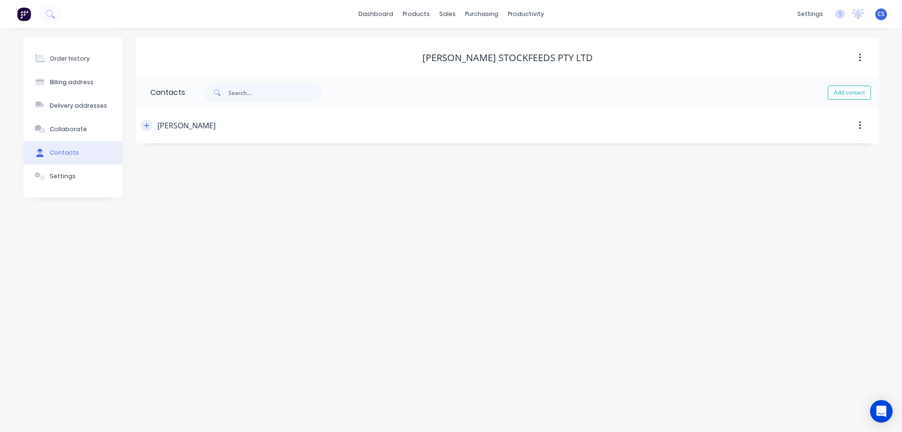
click at [149, 127] on icon "button" at bounding box center [147, 125] width 6 height 7
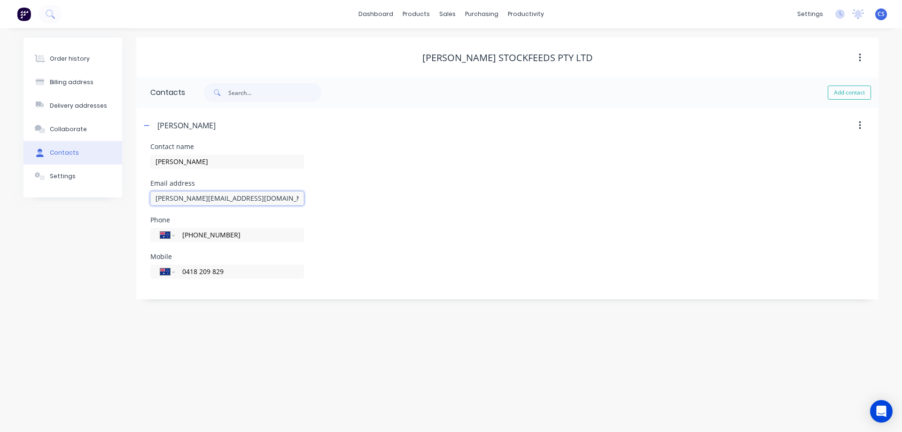
drag, startPoint x: 277, startPoint y: 199, endPoint x: 146, endPoint y: 205, distance: 131.2
click at [146, 205] on div "Contact name [PERSON_NAME] Email address [PERSON_NAME][EMAIL_ADDRESS][DOMAIN_NA…" at bounding box center [507, 221] width 742 height 156
click at [47, 14] on icon at bounding box center [50, 13] width 9 height 9
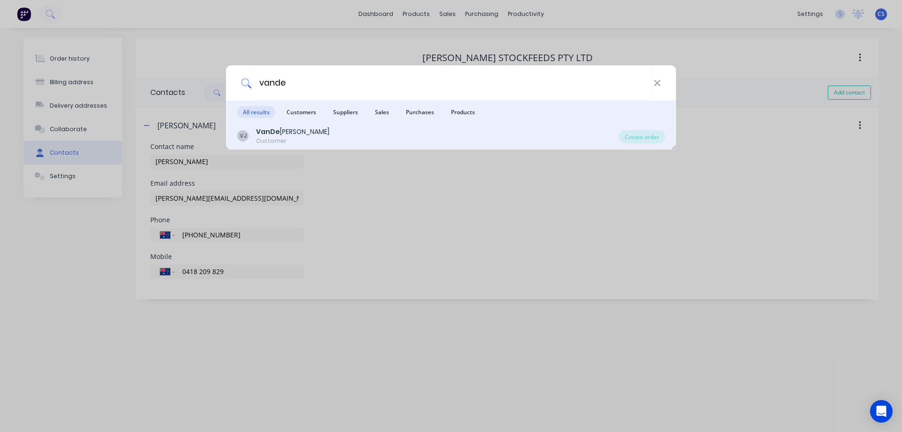
type input "vande"
click at [354, 145] on div "[PERSON_NAME] [PERSON_NAME] Create order" at bounding box center [451, 136] width 450 height 26
click at [356, 141] on div "[PERSON_NAME] [PERSON_NAME]" at bounding box center [428, 136] width 382 height 18
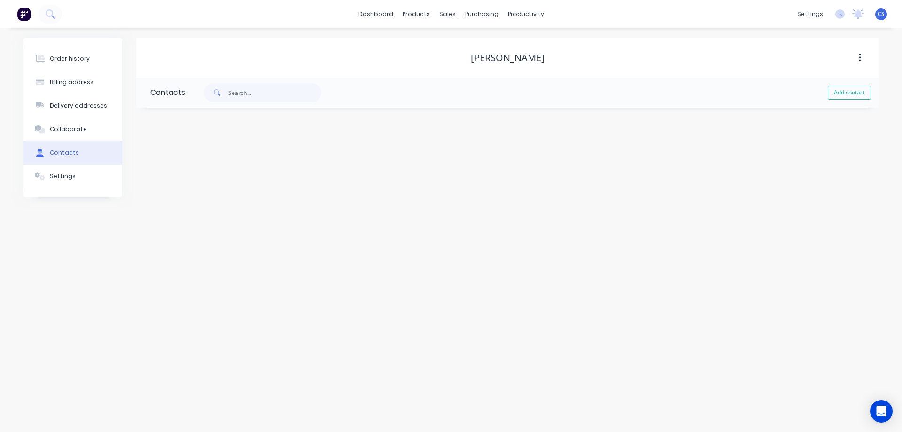
click at [72, 153] on div "Contacts" at bounding box center [64, 152] width 29 height 8
click at [384, 13] on link "dashboard" at bounding box center [376, 14] width 44 height 14
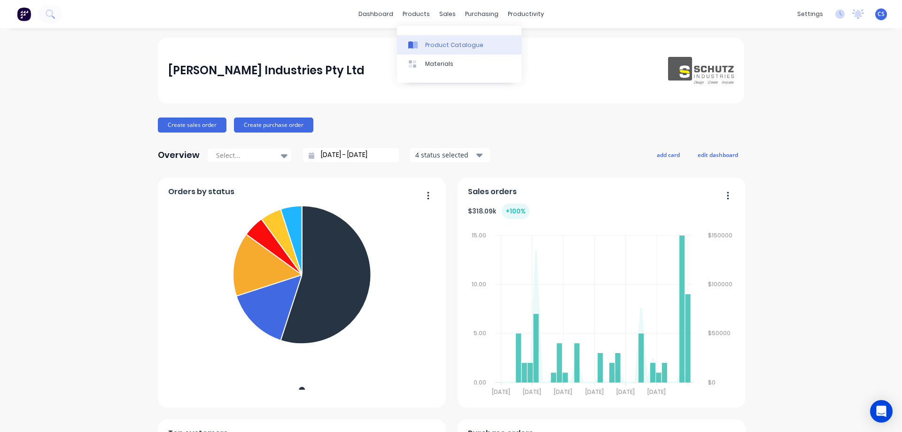
click at [439, 43] on div "Product Catalogue" at bounding box center [454, 45] width 58 height 8
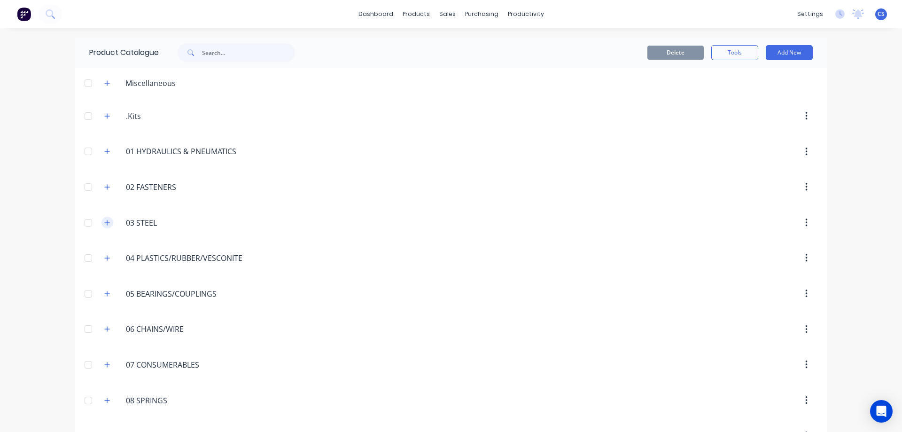
click at [102, 226] on button "button" at bounding box center [107, 223] width 12 height 12
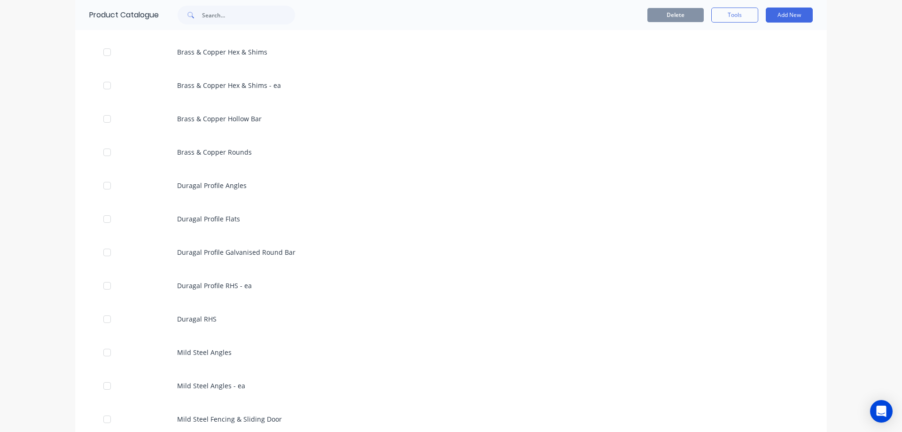
scroll to position [704, 0]
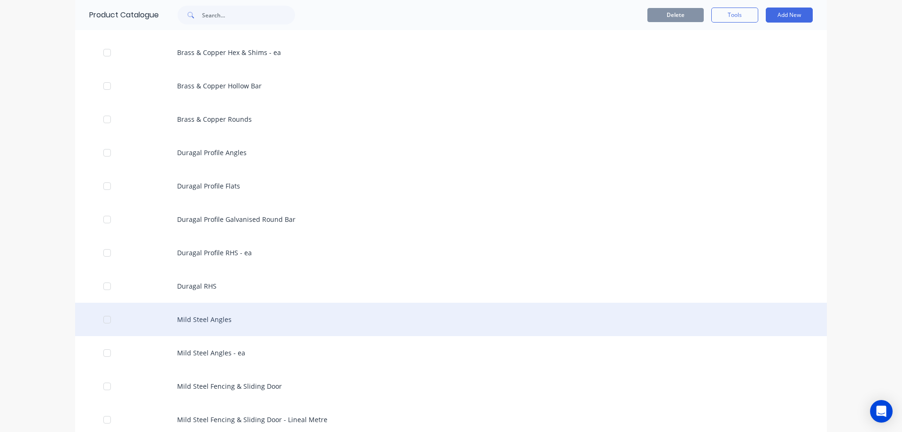
click at [329, 321] on div "Mild Steel Angles" at bounding box center [450, 318] width 751 height 33
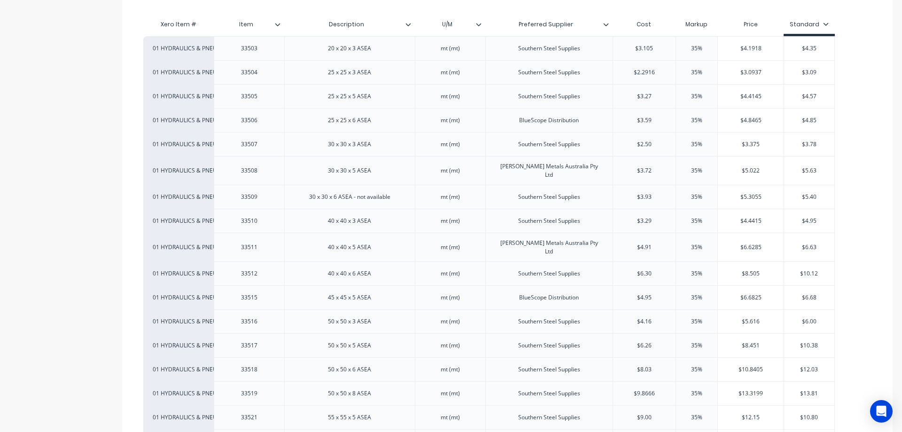
scroll to position [235, 0]
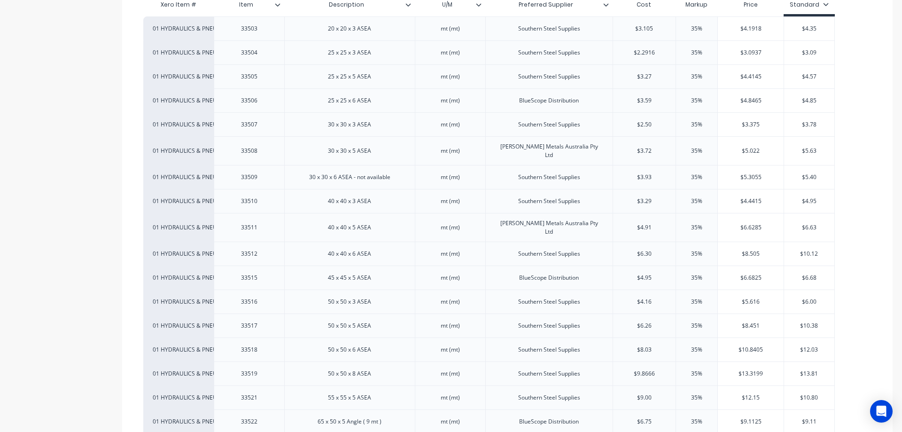
type textarea "x"
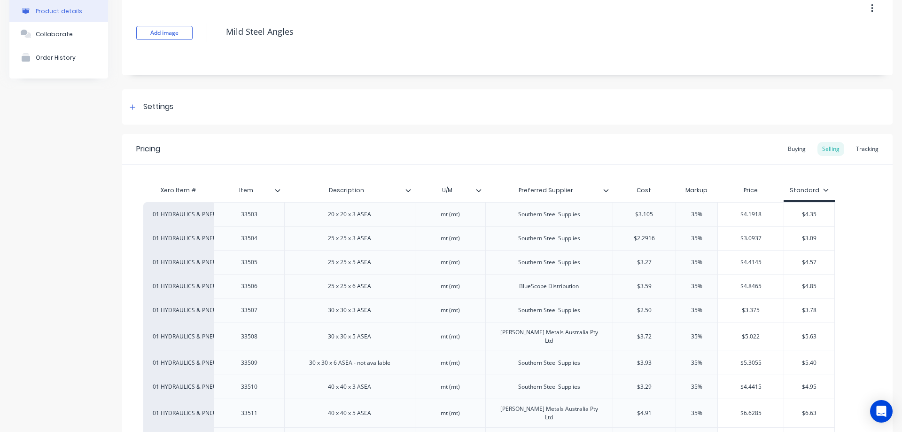
scroll to position [0, 0]
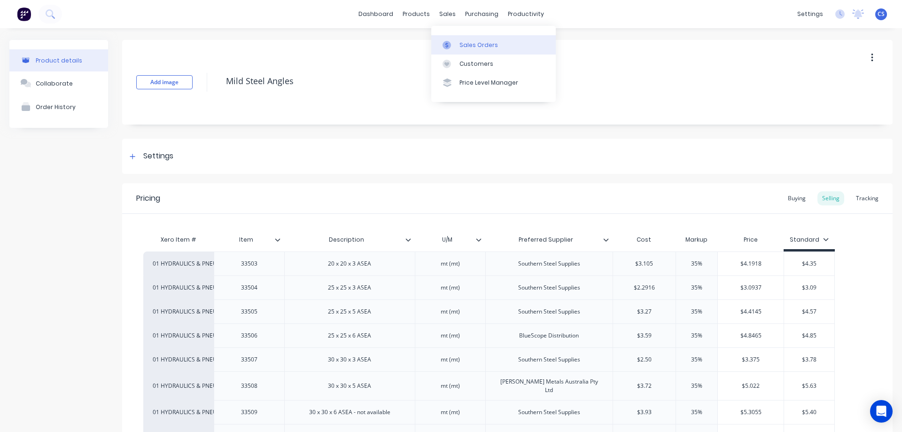
click at [477, 45] on div "Sales Orders" at bounding box center [478, 45] width 39 height 8
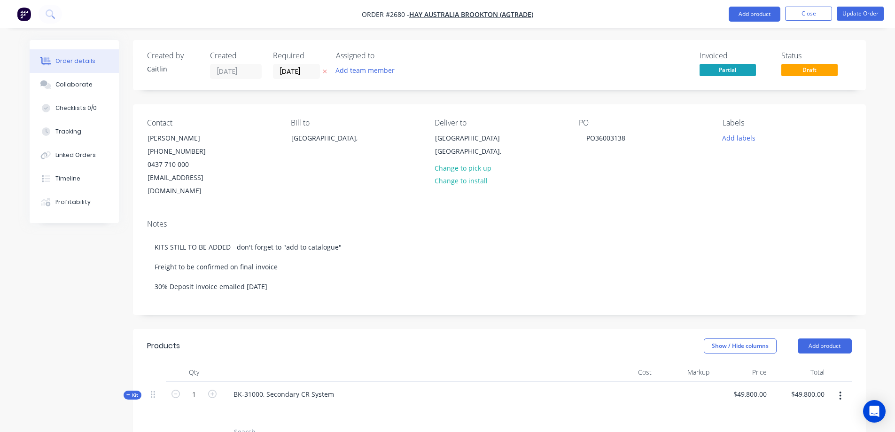
scroll to position [4364, 0]
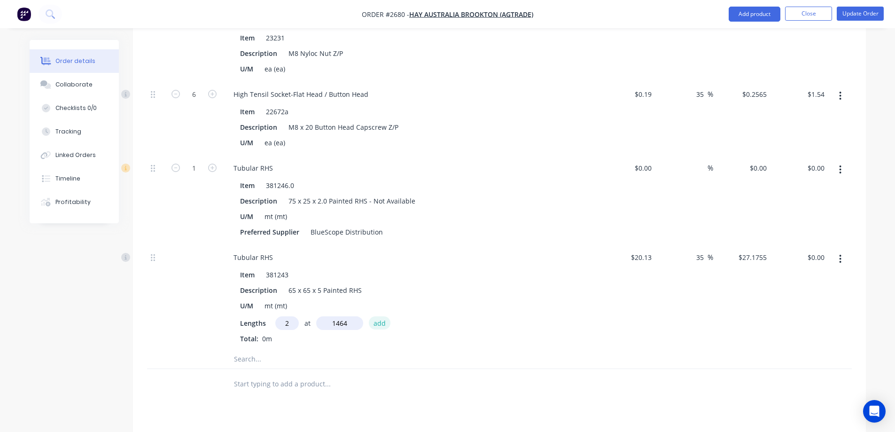
type input "1464mm"
click at [378, 316] on button "add" at bounding box center [380, 322] width 22 height 13
type input "$79.57"
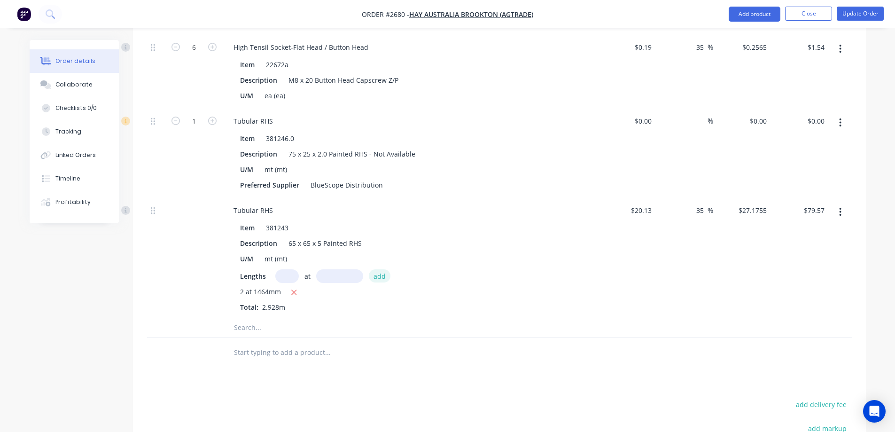
scroll to position [4458, 0]
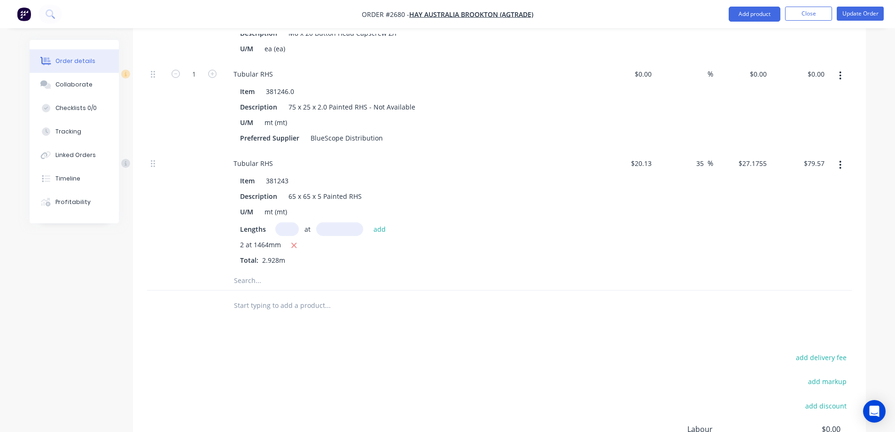
click at [255, 271] on input "text" at bounding box center [327, 280] width 188 height 19
drag, startPoint x: 291, startPoint y: 263, endPoint x: 232, endPoint y: 263, distance: 58.7
click at [232, 271] on div "28123" at bounding box center [367, 280] width 282 height 19
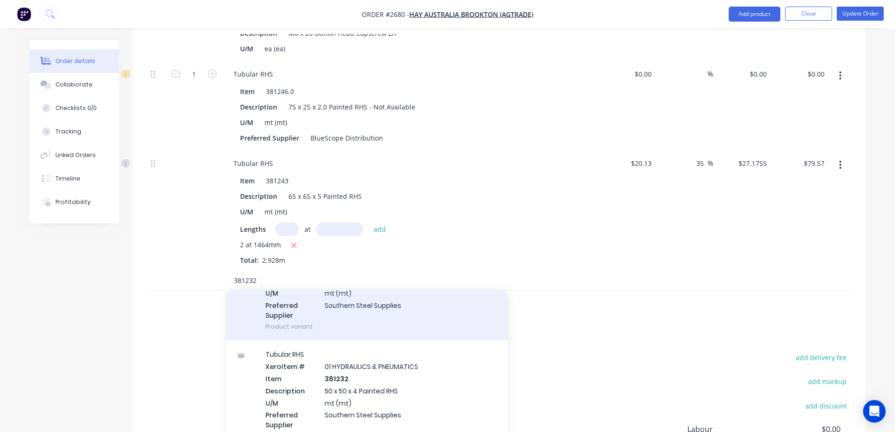
scroll to position [94, 0]
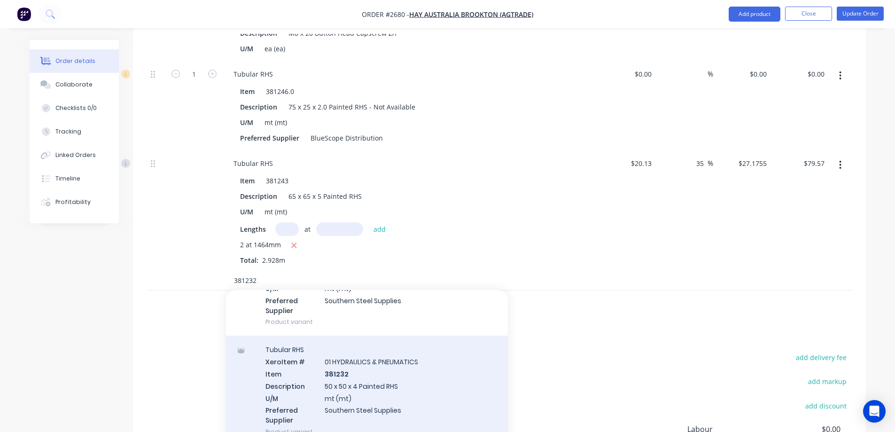
type input "381232"
click at [416, 361] on div "Tubular RHS Xero Item # 01 HYDRAULICS & PNEUMATICS Item 381232 Description 50 x…" at bounding box center [367, 390] width 282 height 110
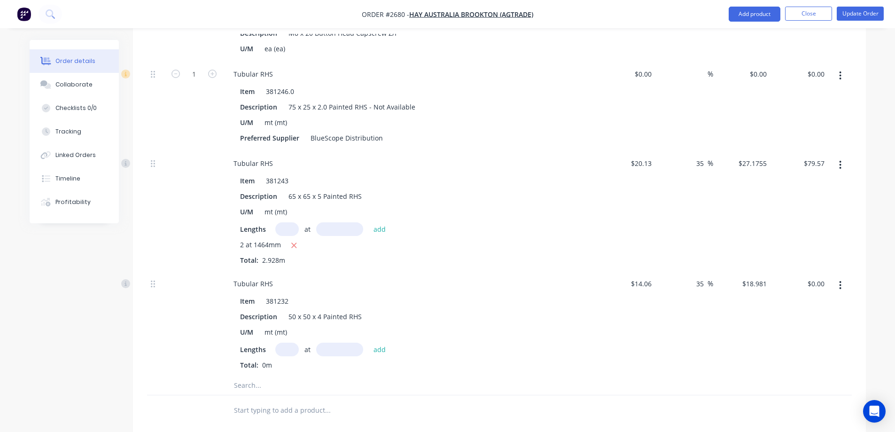
click at [288, 342] on input "text" at bounding box center [286, 349] width 23 height 14
type input "2"
type input "1222mm"
click at [377, 342] on button "add" at bounding box center [380, 348] width 22 height 13
type input "$46.39"
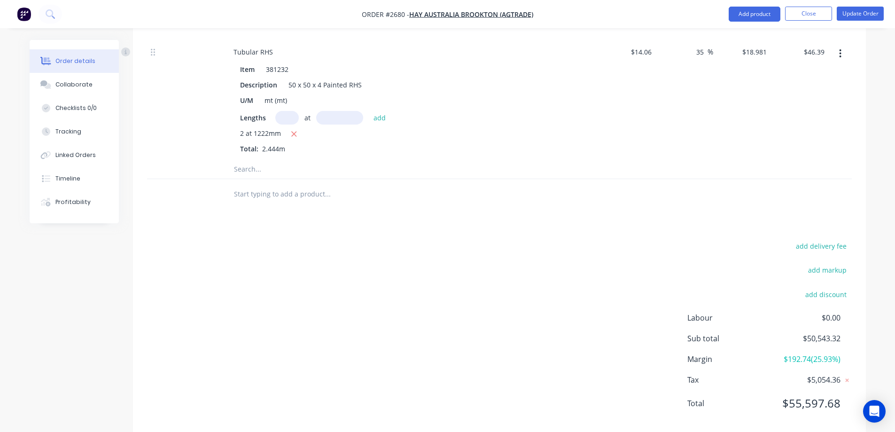
scroll to position [4693, 0]
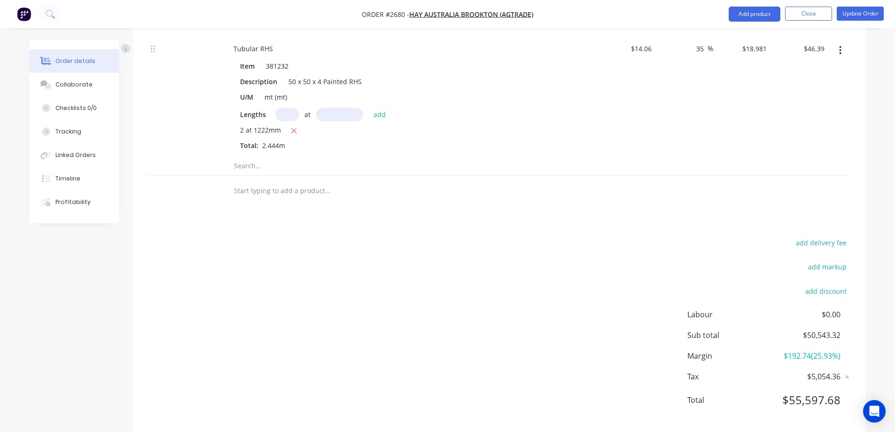
click at [277, 156] on input "text" at bounding box center [327, 165] width 188 height 19
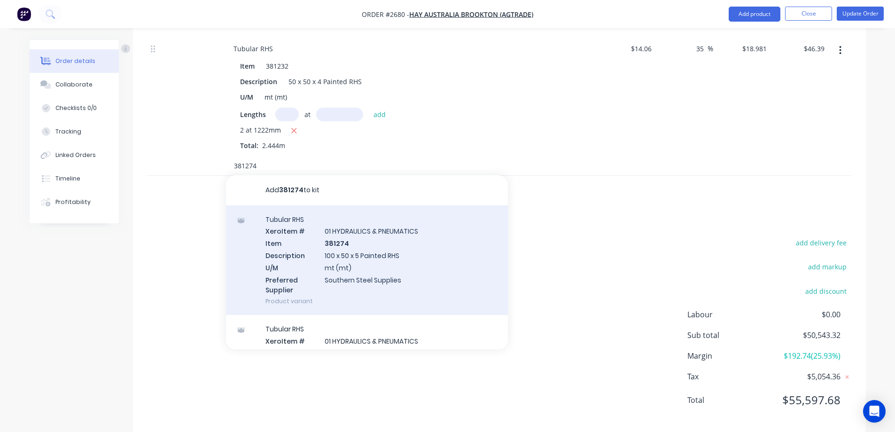
type input "381274"
click at [418, 246] on div "Tubular RHS Xero Item # 01 HYDRAULICS & PNEUMATICS Item 381274 Description 100 …" at bounding box center [367, 260] width 282 height 110
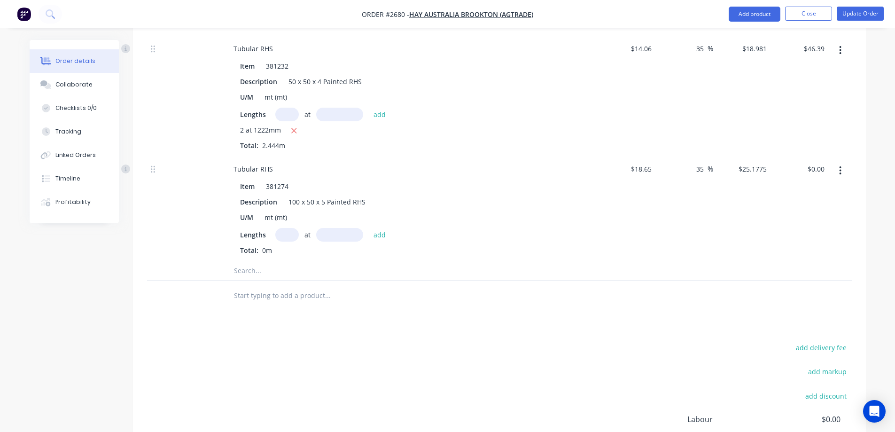
click at [282, 228] on input "text" at bounding box center [286, 235] width 23 height 14
type input "2"
type input "1135mm"
click at [382, 228] on button "add" at bounding box center [380, 234] width 22 height 13
type input "$57.15"
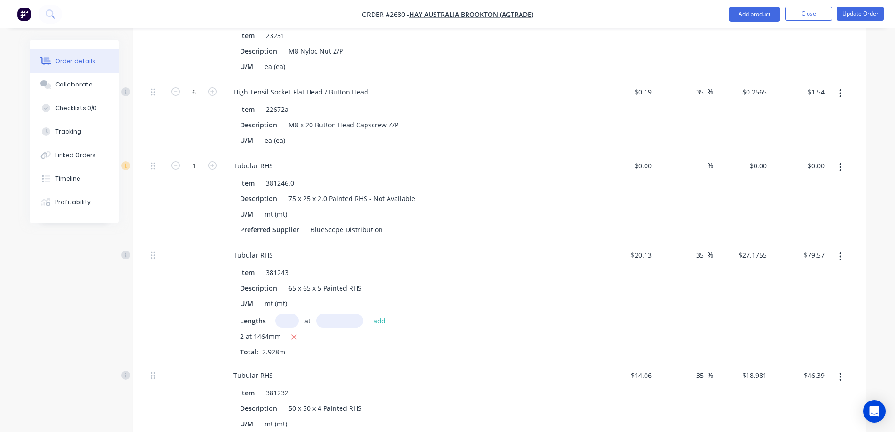
scroll to position [4364, 0]
click at [840, 165] on icon "button" at bounding box center [840, 169] width 2 height 8
click at [793, 225] on div "Delete" at bounding box center [807, 232] width 72 height 14
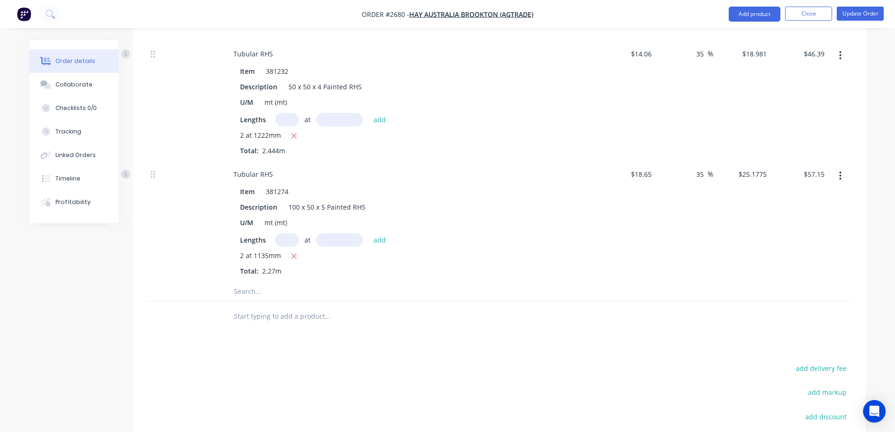
scroll to position [4599, 0]
click at [259, 281] on input "text" at bounding box center [327, 290] width 188 height 19
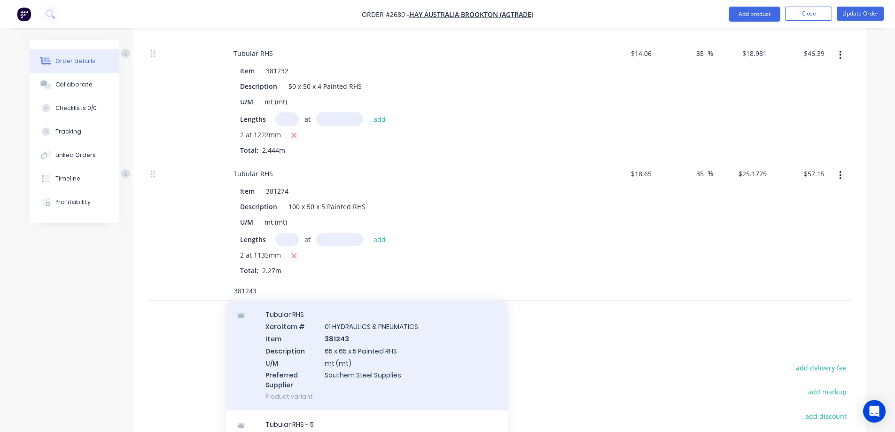
scroll to position [141, 0]
type input "381243"
click at [443, 354] on div "Tubular RHS Xero Item # 01 HYDRAULICS & PNEUMATICS Item 381243 Description 65 x…" at bounding box center [367, 354] width 282 height 110
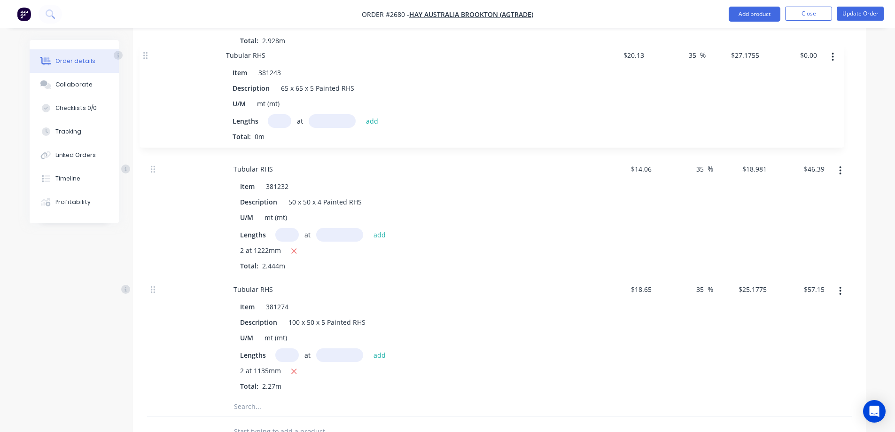
drag, startPoint x: 153, startPoint y: 282, endPoint x: 146, endPoint y: 54, distance: 228.4
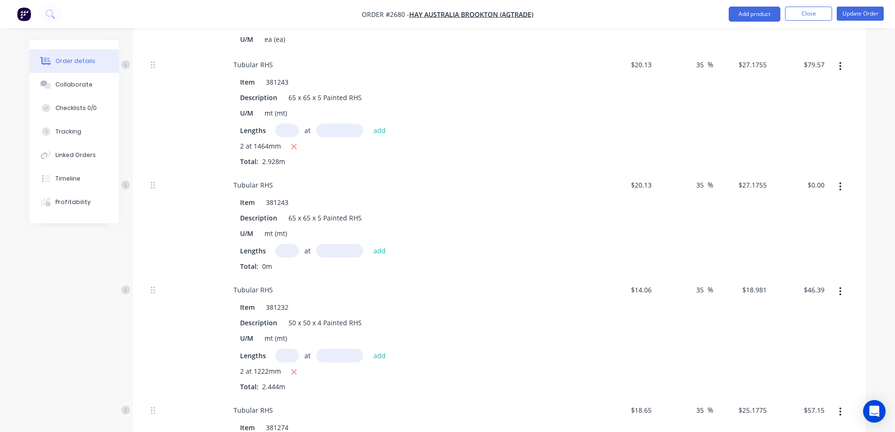
scroll to position [4446, 0]
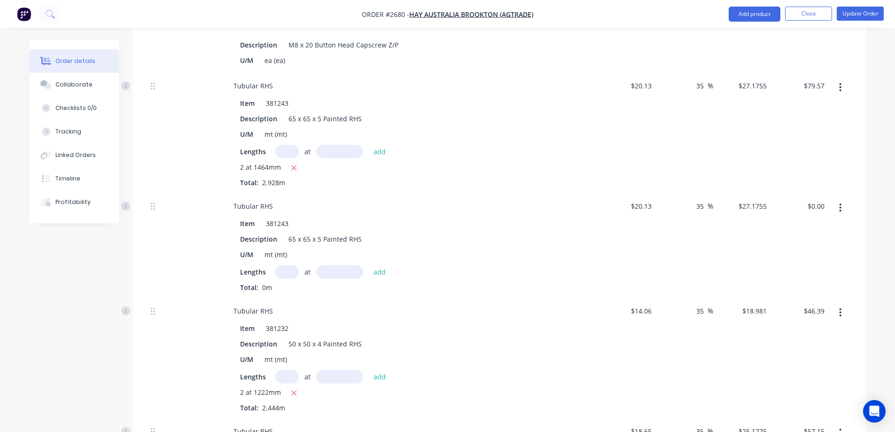
click at [840, 203] on icon "button" at bounding box center [840, 207] width 2 height 8
click at [793, 263] on div "Delete" at bounding box center [807, 270] width 72 height 14
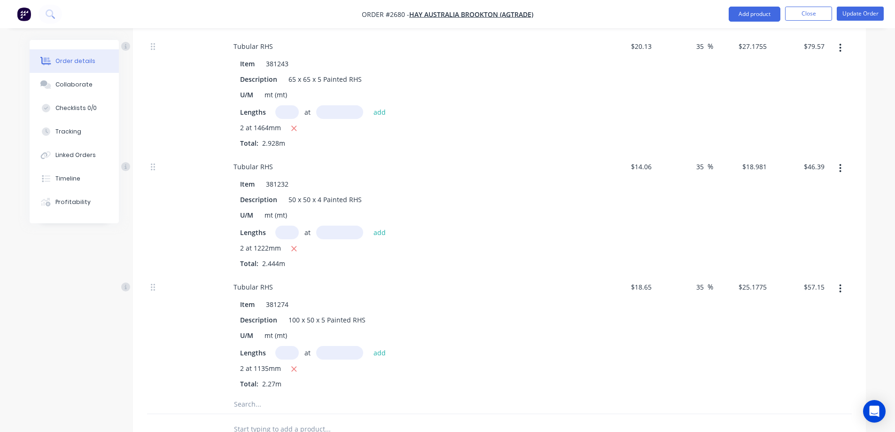
scroll to position [4540, 0]
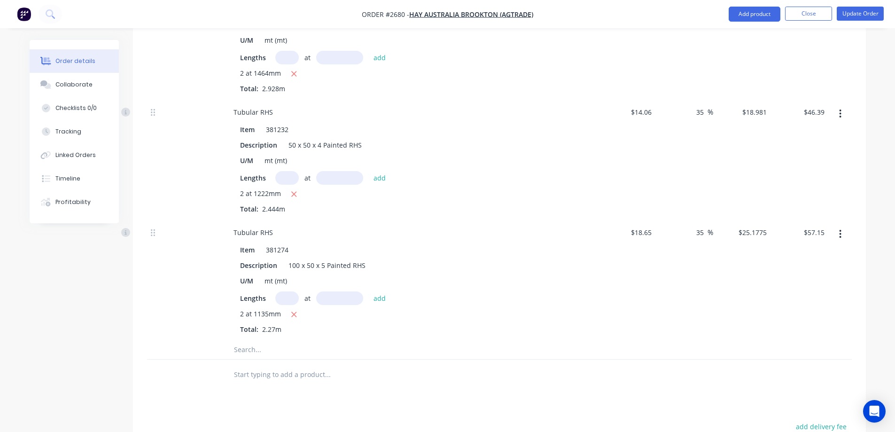
click at [283, 171] on input "text" at bounding box center [286, 178] width 23 height 14
type input "4"
type input "1416mm"
click at [386, 171] on button "add" at bounding box center [380, 177] width 22 height 13
type input "$153.90"
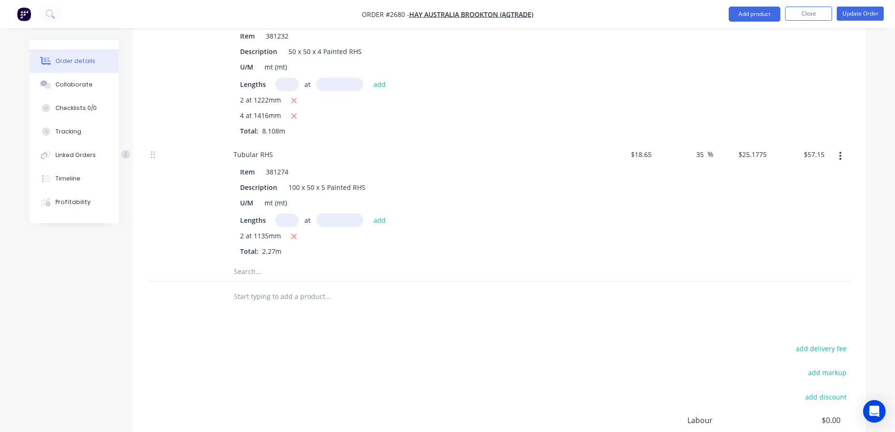
scroll to position [4634, 0]
click at [285, 213] on input "text" at bounding box center [286, 220] width 23 height 14
type input "2"
type input "1823mm"
click at [378, 213] on button "add" at bounding box center [380, 219] width 22 height 13
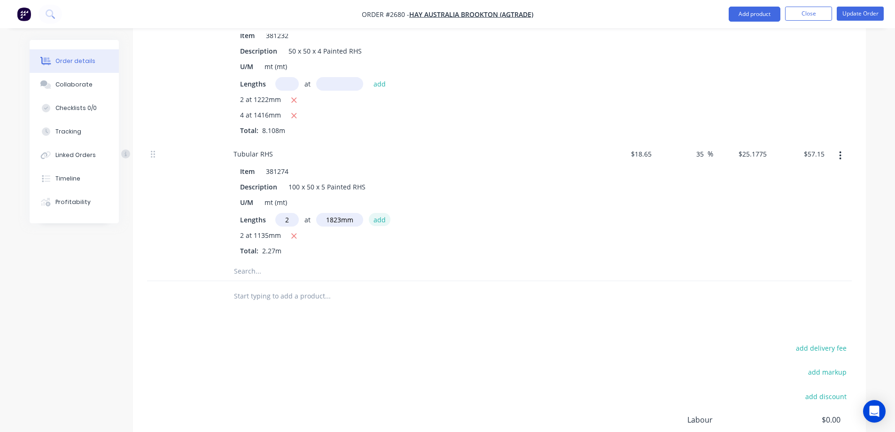
type input "$148.95"
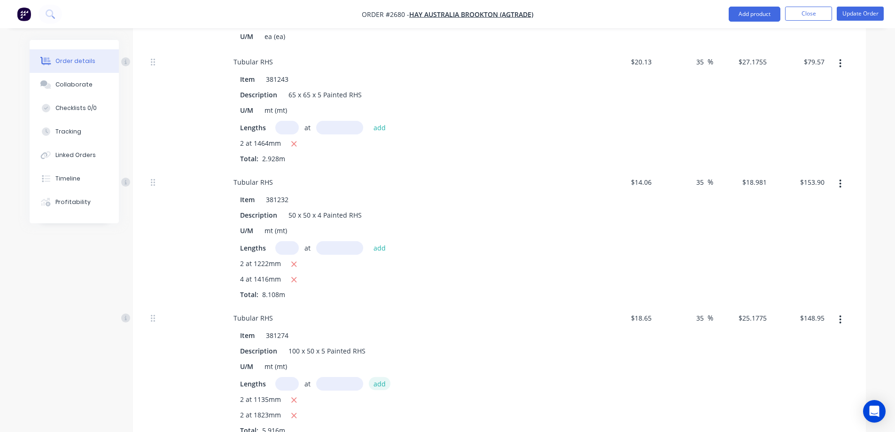
scroll to position [4446, 0]
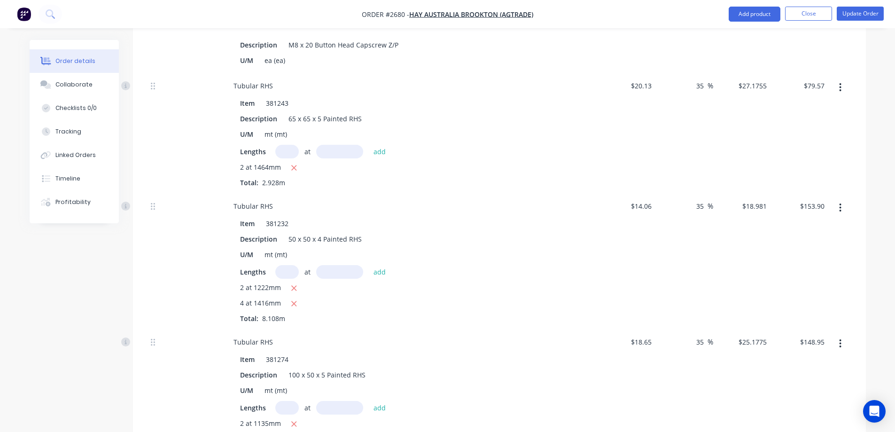
click at [285, 145] on input "text" at bounding box center [286, 152] width 23 height 14
type input "2"
type input "1499mm"
click at [378, 145] on button "add" at bounding box center [380, 151] width 22 height 13
type input "$161.04"
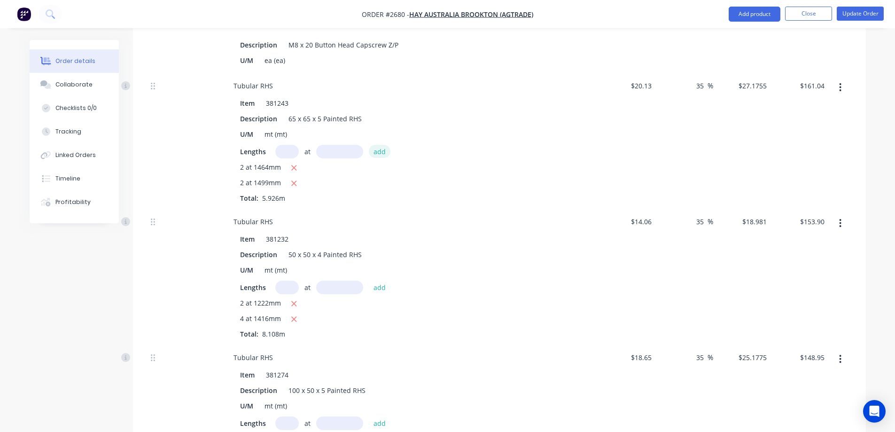
scroll to position [4728, 0]
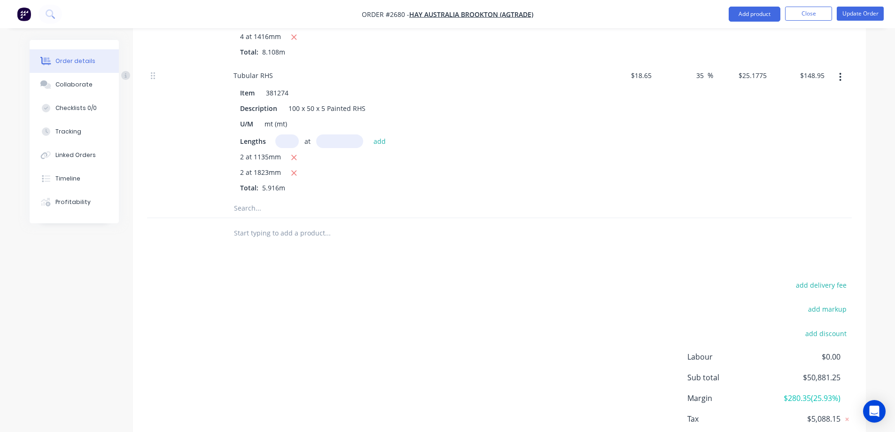
click at [260, 199] on input "text" at bounding box center [327, 208] width 188 height 19
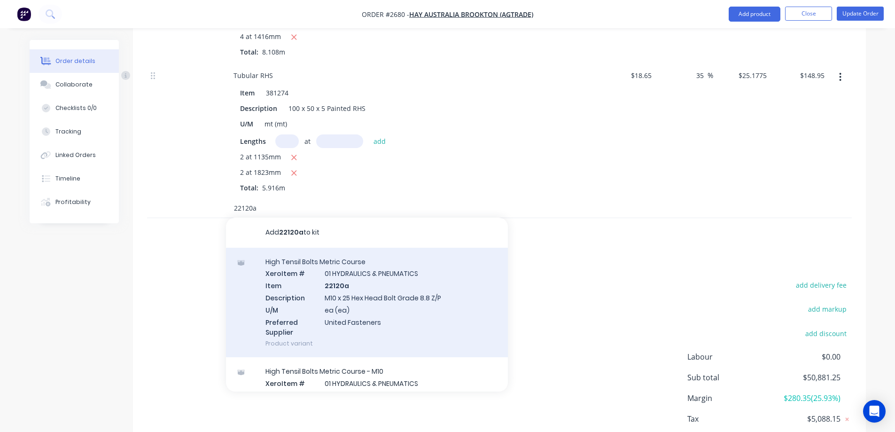
type input "22120a"
click at [394, 291] on div "High Tensil Bolts Metric Course Xero Item # 01 HYDRAULICS & PNEUMATICS Item 221…" at bounding box center [367, 302] width 282 height 110
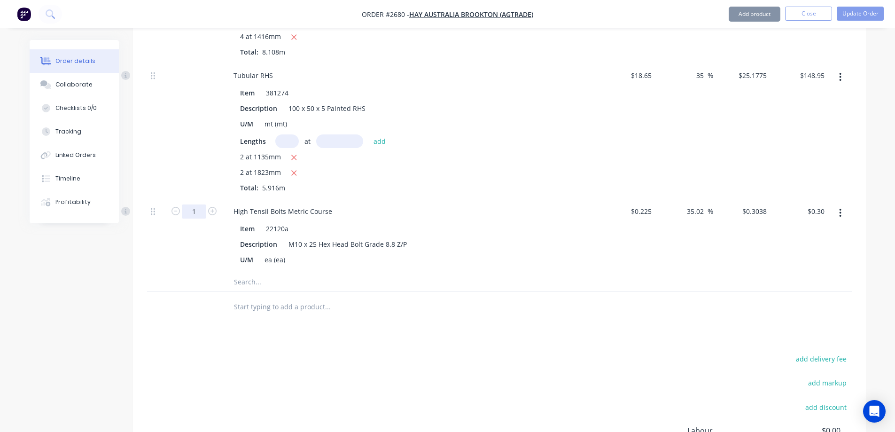
type input "14"
type input "$4.25"
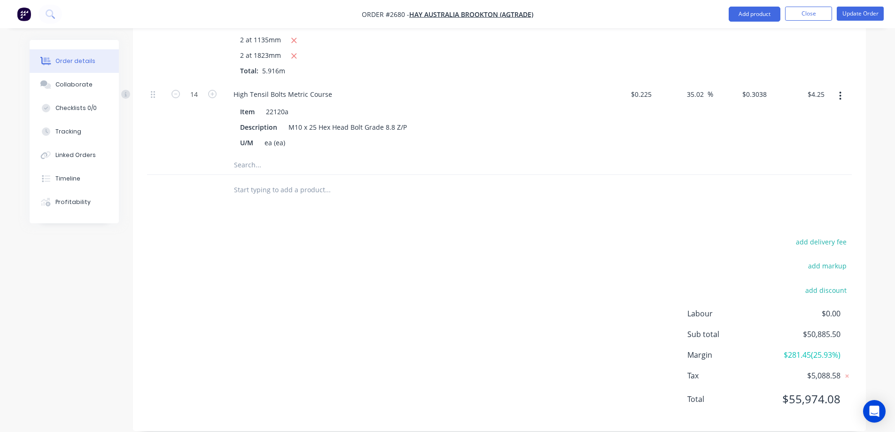
click at [267, 155] on input "text" at bounding box center [327, 164] width 188 height 19
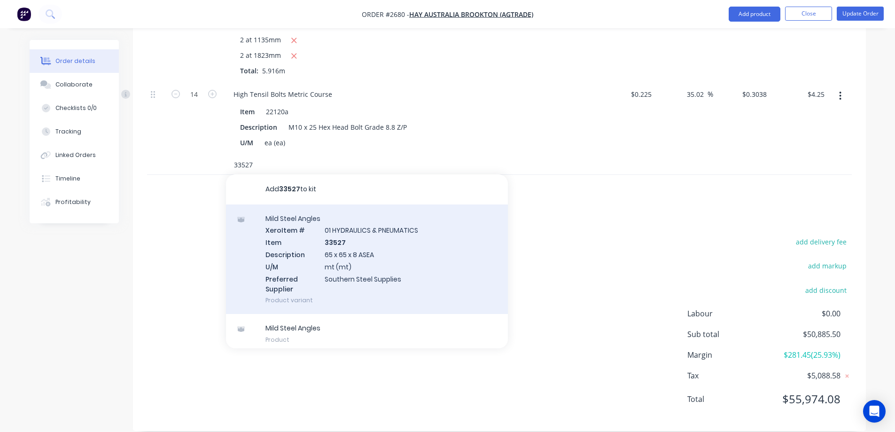
type input "33527"
click at [401, 251] on div "Mild Steel Angles Xero Item # 01 HYDRAULICS & PNEUMATICS Item 33527 Description…" at bounding box center [367, 259] width 282 height 110
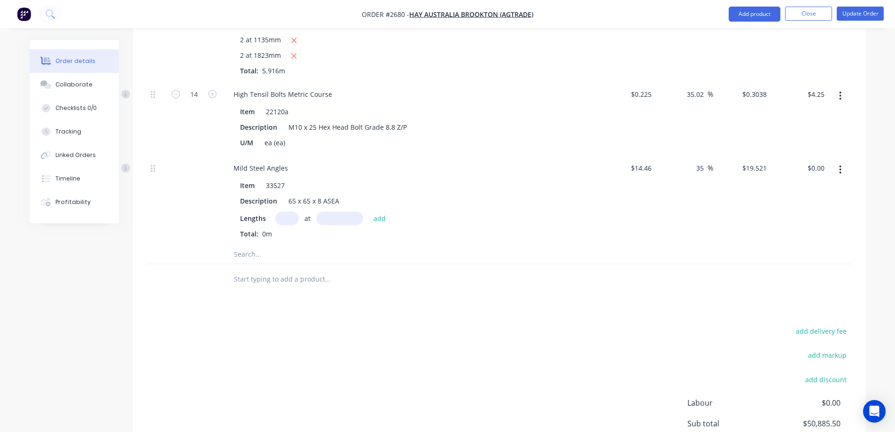
click at [278, 211] on input "text" at bounding box center [286, 218] width 23 height 14
type input "1"
type input "100mm"
click at [379, 211] on button "add" at bounding box center [380, 217] width 22 height 13
type input "$1.95"
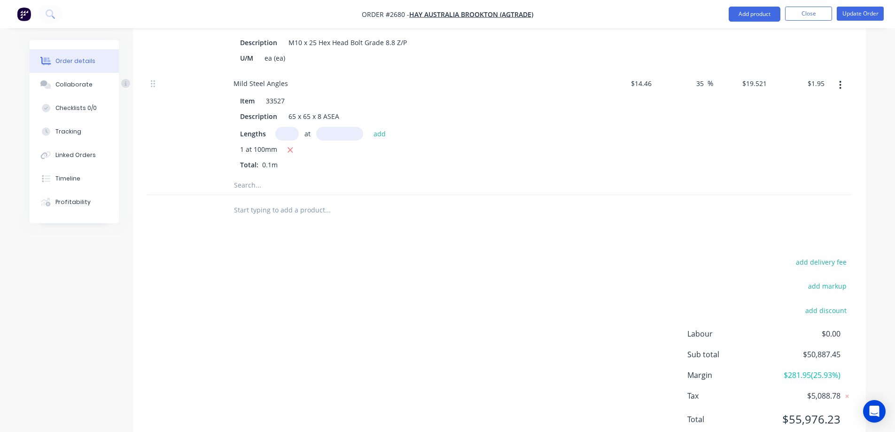
scroll to position [4950, 0]
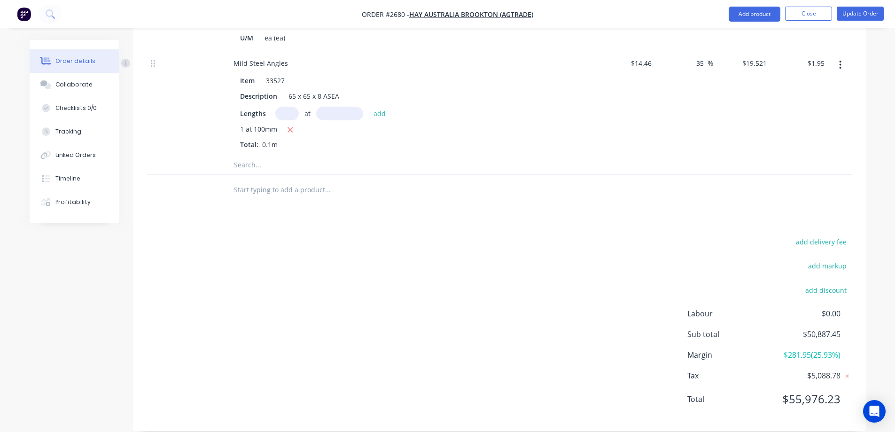
click at [272, 155] on input "text" at bounding box center [327, 164] width 188 height 19
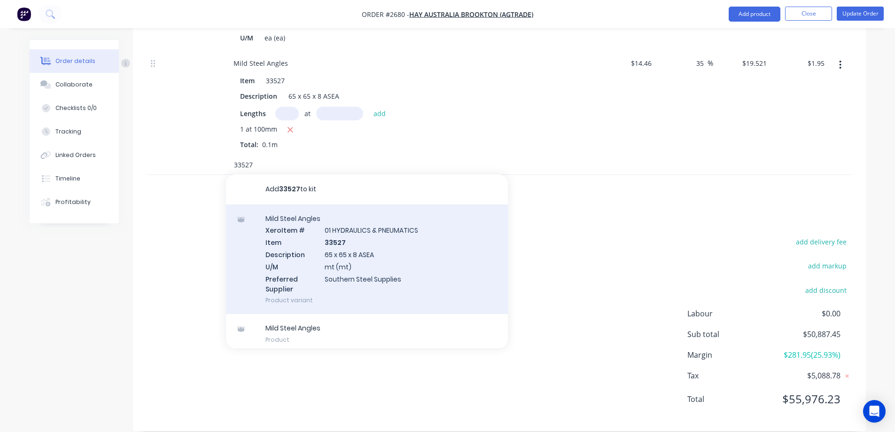
type input "33527"
click at [425, 247] on div "Mild Steel Angles Xero Item # 01 HYDRAULICS & PNEUMATICS Item 33527 Description…" at bounding box center [367, 259] width 282 height 110
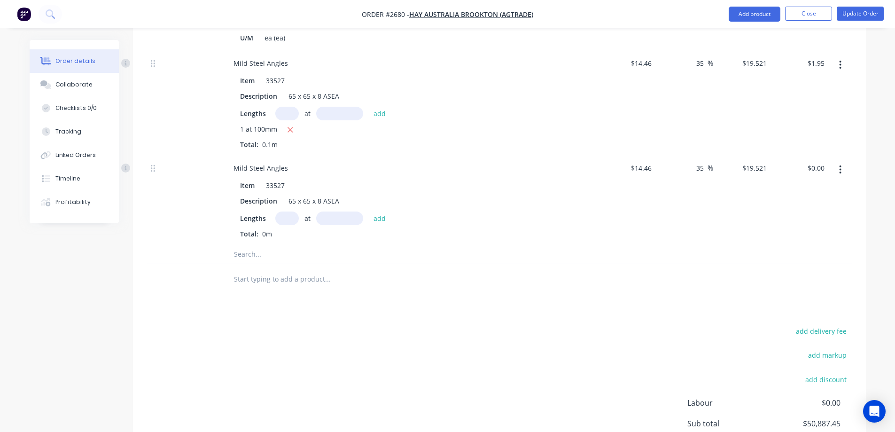
click at [280, 211] on input "text" at bounding box center [286, 218] width 23 height 14
type input "1"
type input "430mm"
click at [376, 211] on button "add" at bounding box center [380, 217] width 22 height 13
type input "$8.39"
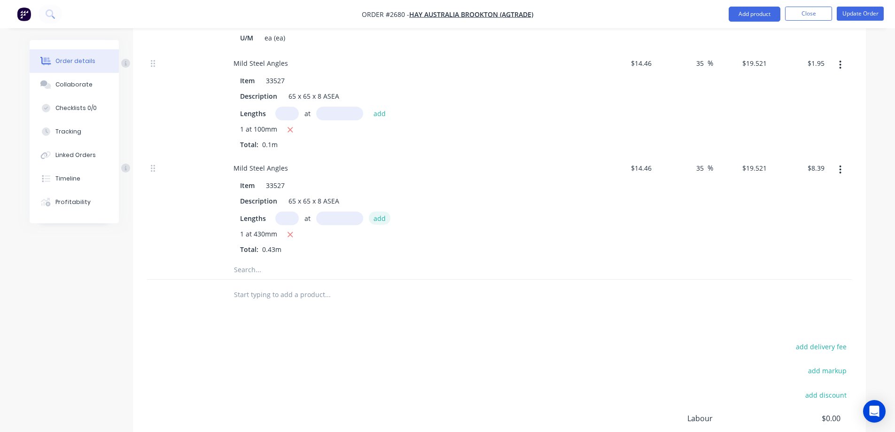
scroll to position [4997, 0]
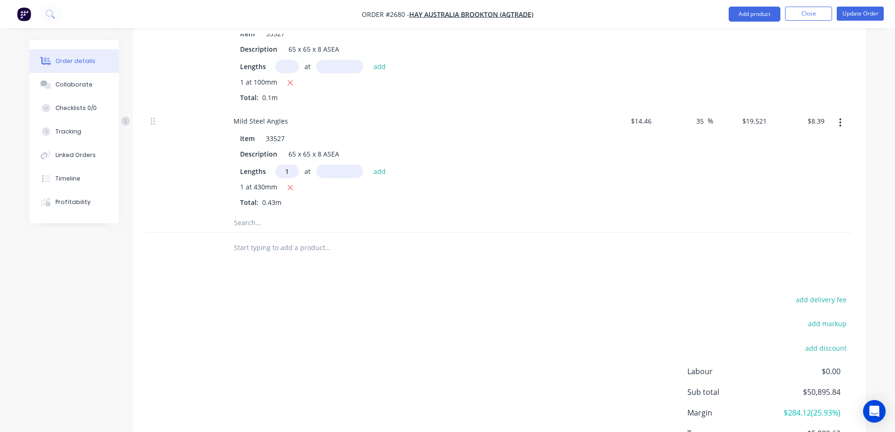
type input "1"
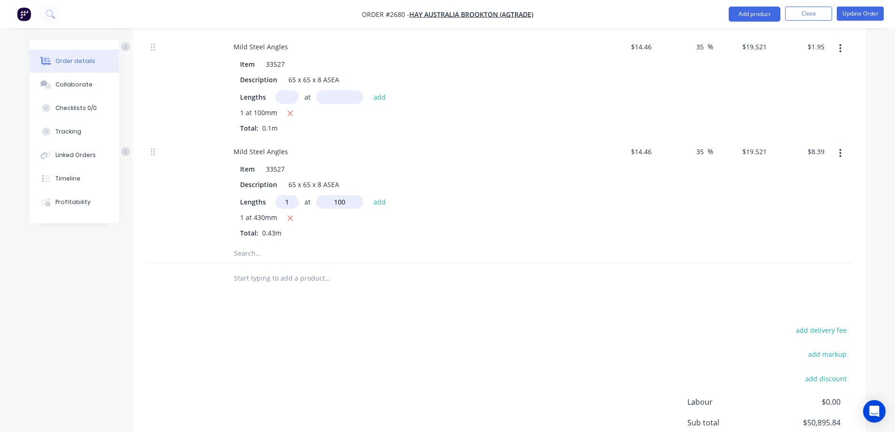
scroll to position [4950, 0]
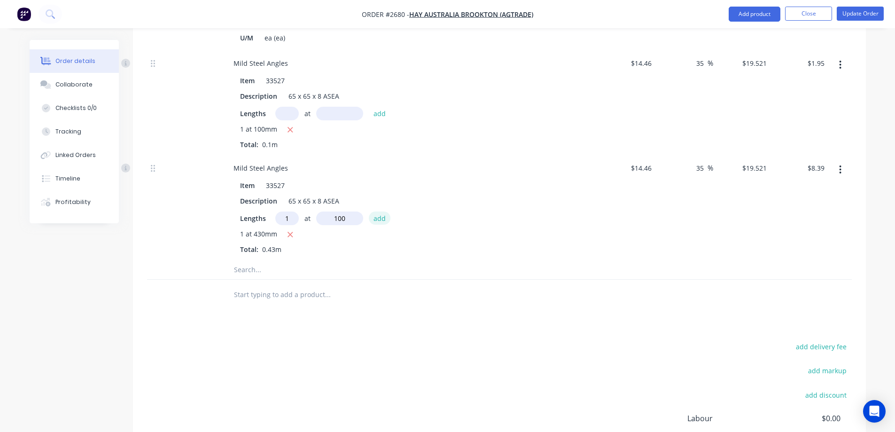
type input "100mm"
click at [381, 211] on button "add" at bounding box center [380, 217] width 22 height 13
type input "$10.35"
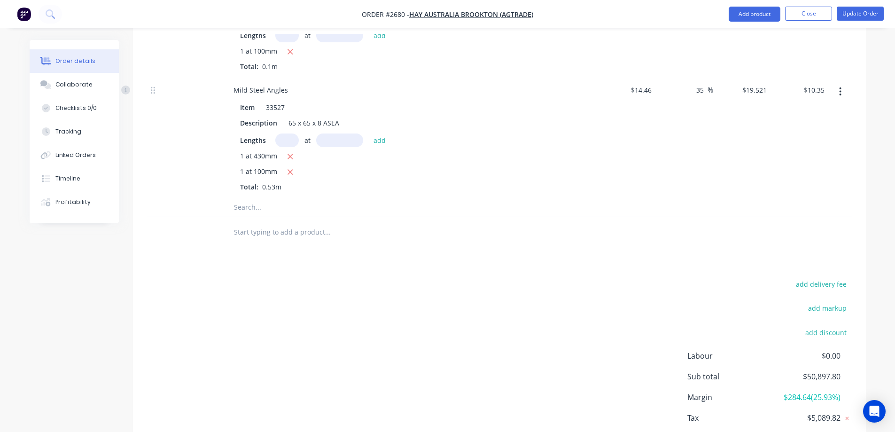
scroll to position [5044, 0]
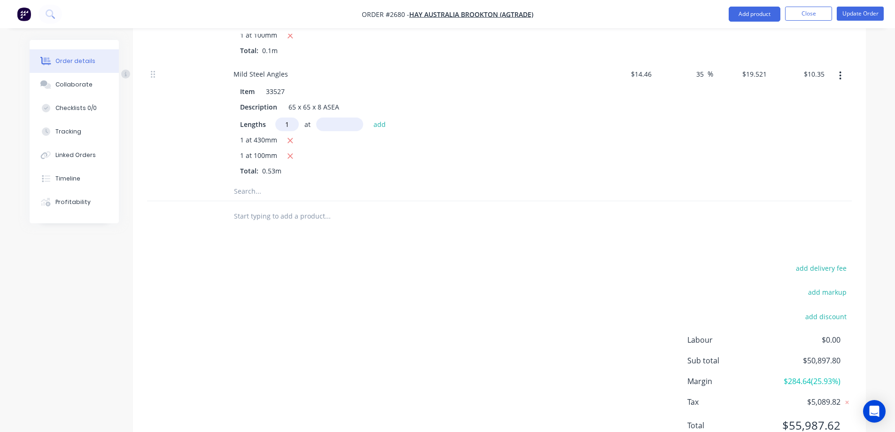
type input "1"
type input "430mm"
click at [380, 117] on button "add" at bounding box center [380, 123] width 22 height 13
type input "$18.74"
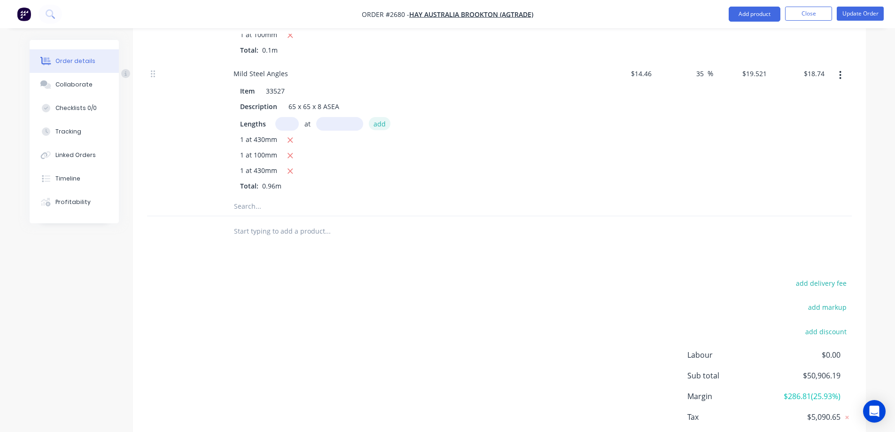
scroll to position [5086, 0]
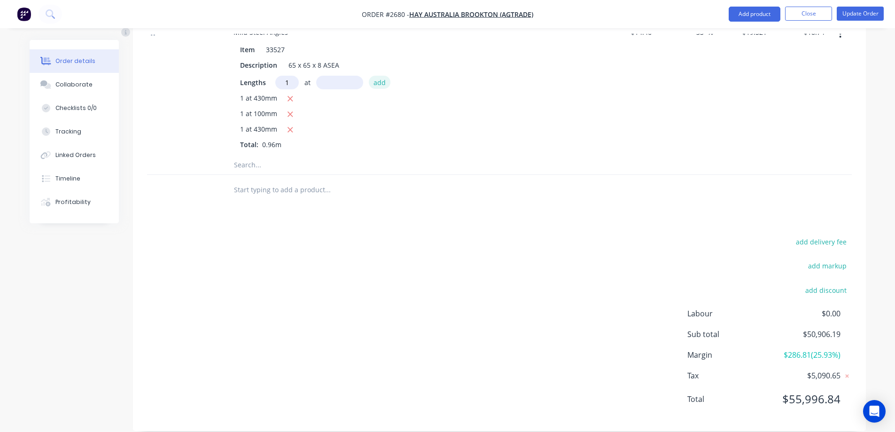
type input "1"
type input "600mm"
click at [377, 76] on button "add" at bounding box center [380, 82] width 22 height 13
type input "$30.45"
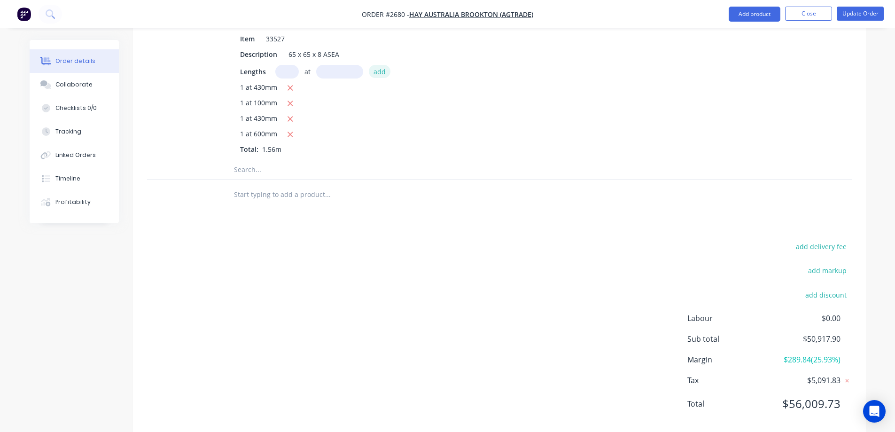
scroll to position [5101, 0]
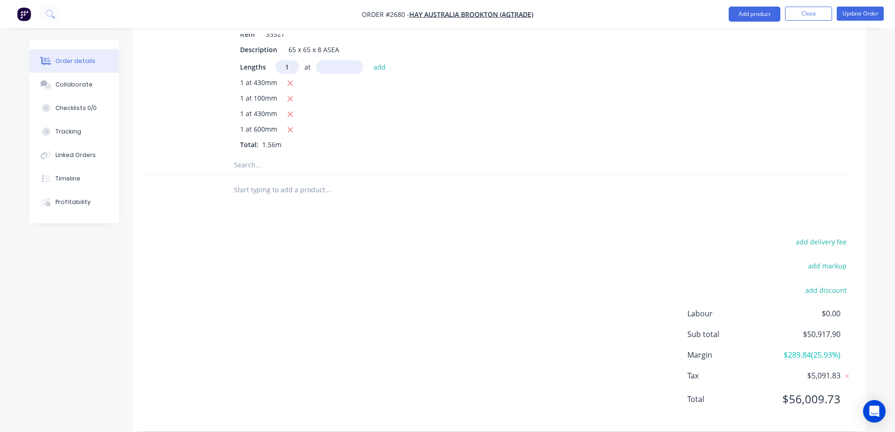
type input "1"
type input "3660mm"
click at [382, 60] on button "add" at bounding box center [380, 66] width 22 height 13
type input "$101.90"
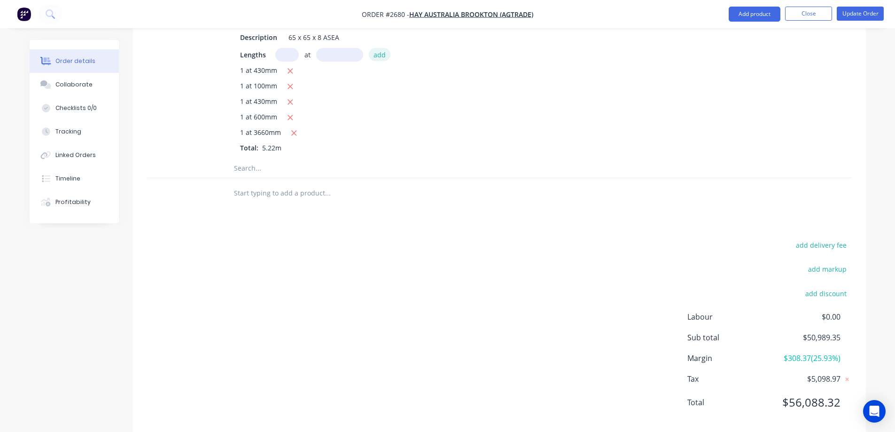
scroll to position [5117, 0]
type input "1"
type input "2280mm"
click at [377, 45] on button "add" at bounding box center [380, 51] width 22 height 13
type input "$146.41"
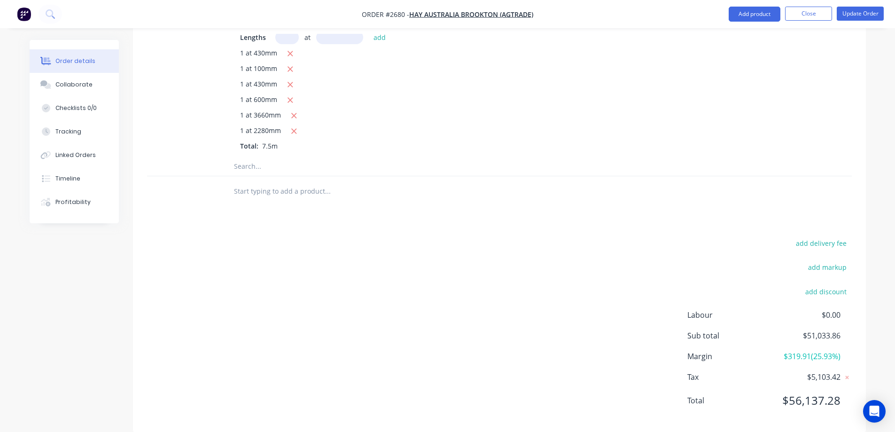
scroll to position [5132, 0]
click at [287, 155] on input "text" at bounding box center [327, 164] width 188 height 19
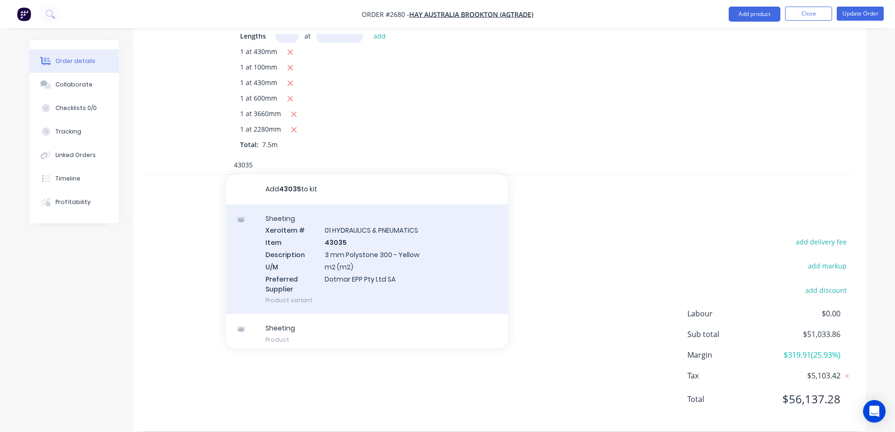
type input "43035"
click at [405, 245] on div "Sheeting Xero Item # 01 HYDRAULICS & PNEUMATICS Item 43035 Description 3 mm Pol…" at bounding box center [367, 259] width 282 height 110
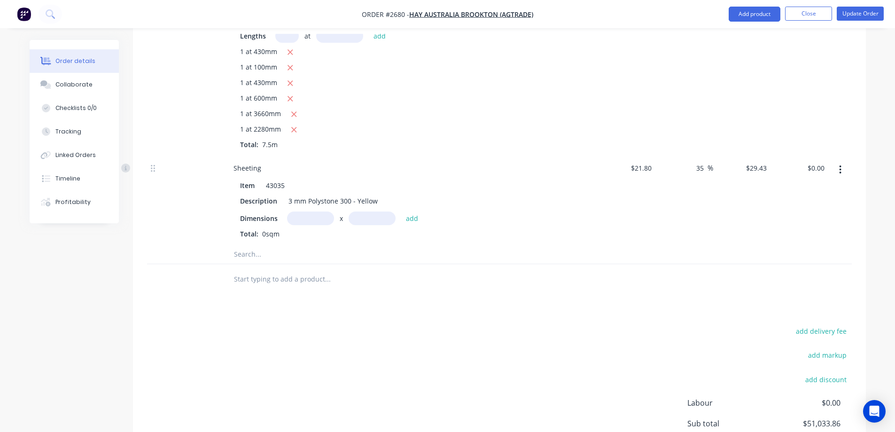
click at [313, 211] on input "text" at bounding box center [310, 218] width 47 height 14
type input "1.184m"
type input "0.275m"
click at [408, 211] on button "add" at bounding box center [412, 217] width 22 height 13
type input "$9.58"
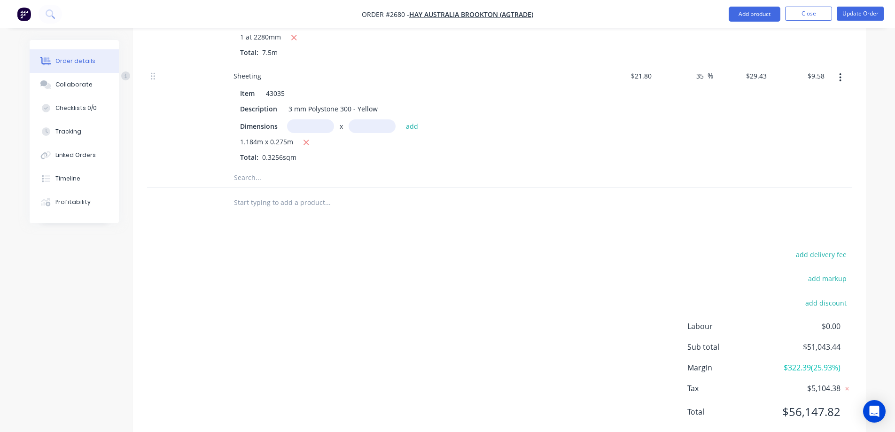
scroll to position [5226, 0]
click at [252, 166] on input "text" at bounding box center [327, 175] width 188 height 19
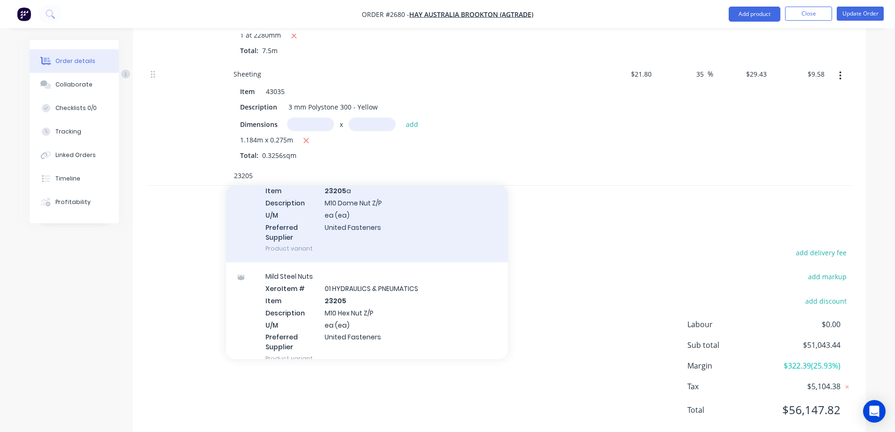
scroll to position [94, 0]
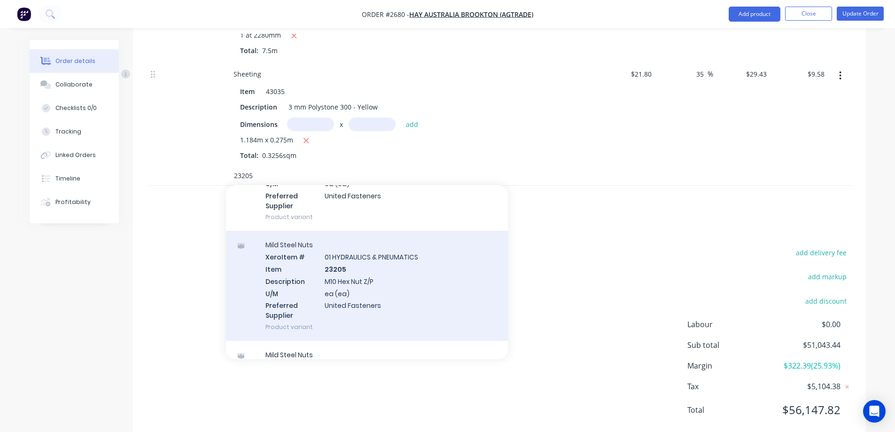
type input "23205"
click at [425, 271] on div "Mild Steel Nuts Xero Item # 01 HYDRAULICS & PNEUMATICS Item 23205 Description M…" at bounding box center [367, 286] width 282 height 110
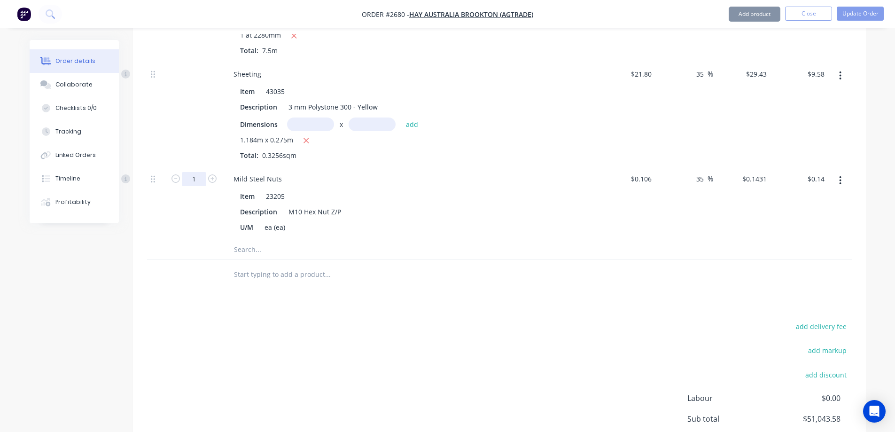
type input "14"
type input "$2.00"
click at [311, 117] on input "text" at bounding box center [310, 124] width 47 height 14
type input "2.042m"
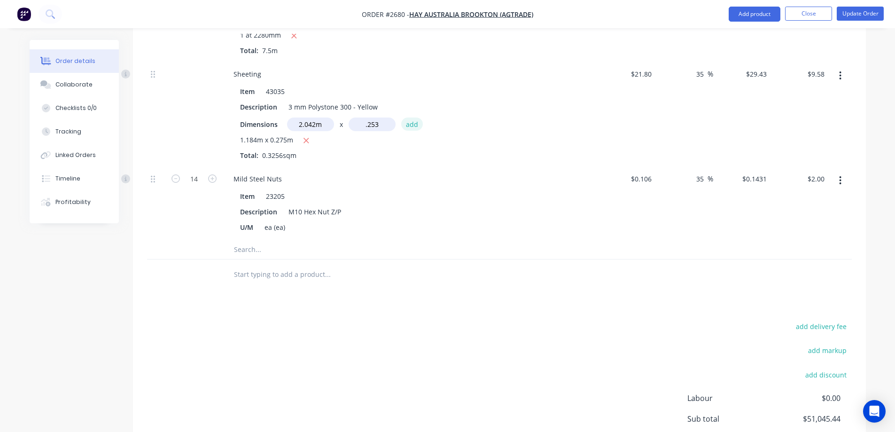
type input "0.253m"
click at [411, 117] on button "add" at bounding box center [412, 123] width 22 height 13
type input "$24.79"
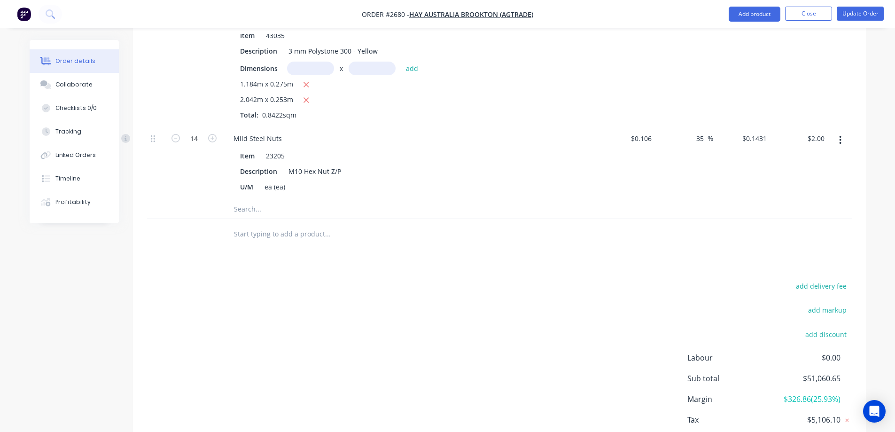
scroll to position [5326, 0]
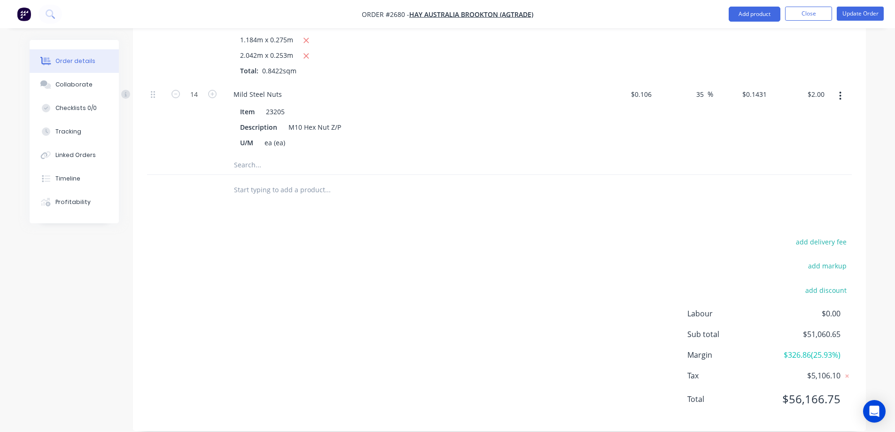
click at [260, 155] on input "text" at bounding box center [327, 164] width 188 height 19
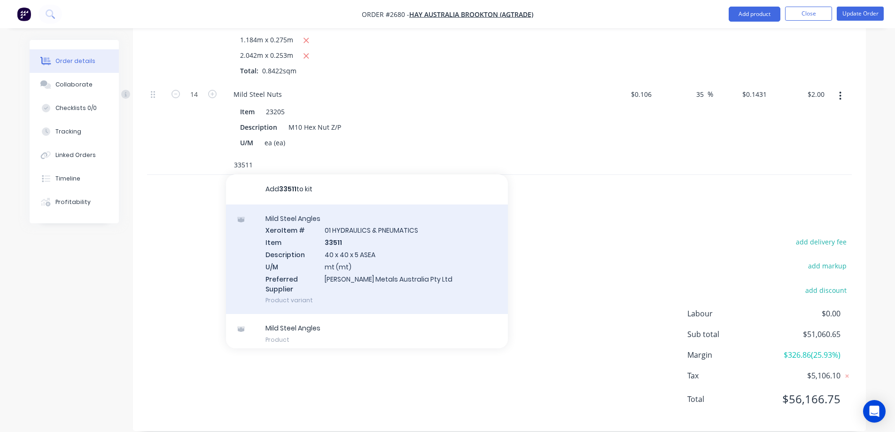
type input "33511"
click at [379, 236] on div "Mild Steel Angles Xero Item # 01 HYDRAULICS & PNEUMATICS Item 33511 Description…" at bounding box center [367, 259] width 282 height 110
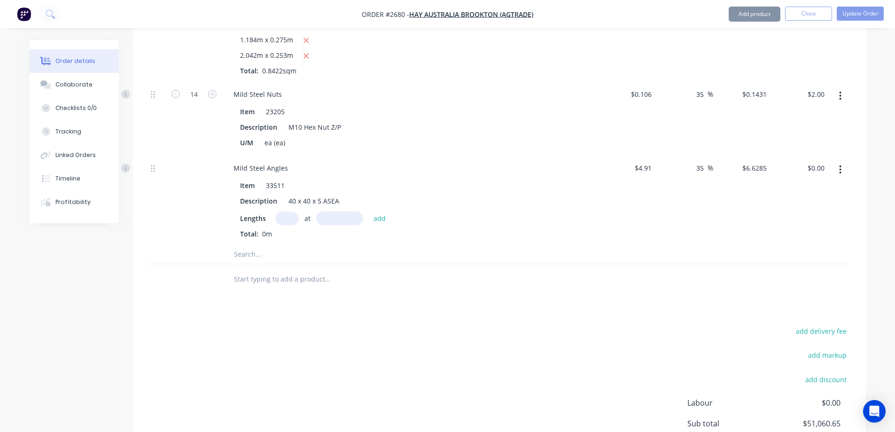
click at [286, 211] on input "text" at bounding box center [286, 218] width 23 height 14
type input "2"
type input "255mm"
click at [381, 211] on button "add" at bounding box center [380, 217] width 22 height 13
type input "$3.38"
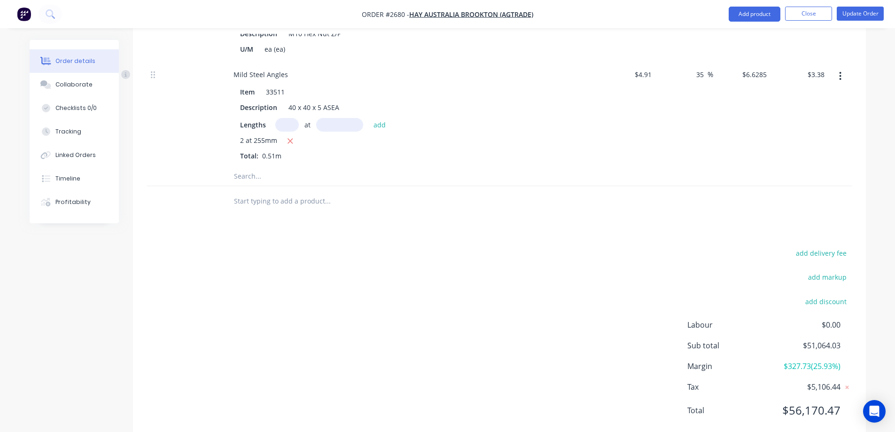
scroll to position [5420, 0]
click at [275, 166] on input "text" at bounding box center [327, 175] width 188 height 19
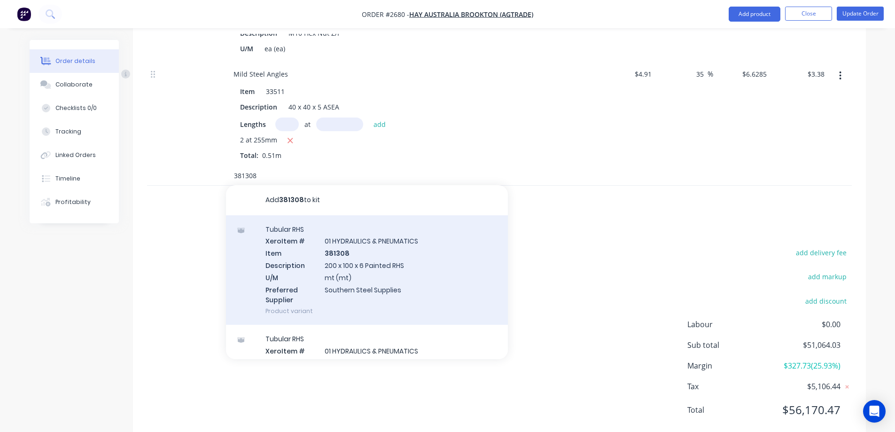
type input "381308"
click at [400, 253] on div "Tubular RHS Xero Item # 01 HYDRAULICS & PNEUMATICS Item 381308 Description 200 …" at bounding box center [367, 270] width 282 height 110
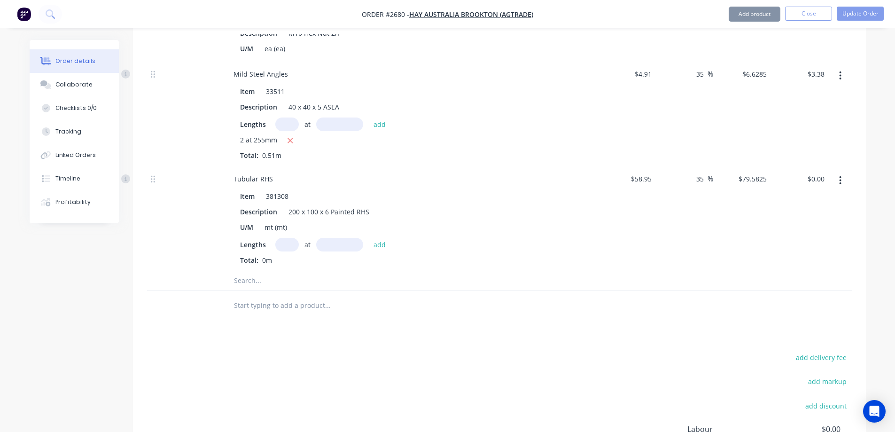
click at [288, 238] on input "text" at bounding box center [286, 245] width 23 height 14
type input "2"
type input "1500mm"
click at [383, 238] on button "add" at bounding box center [380, 244] width 22 height 13
type input "$238.75"
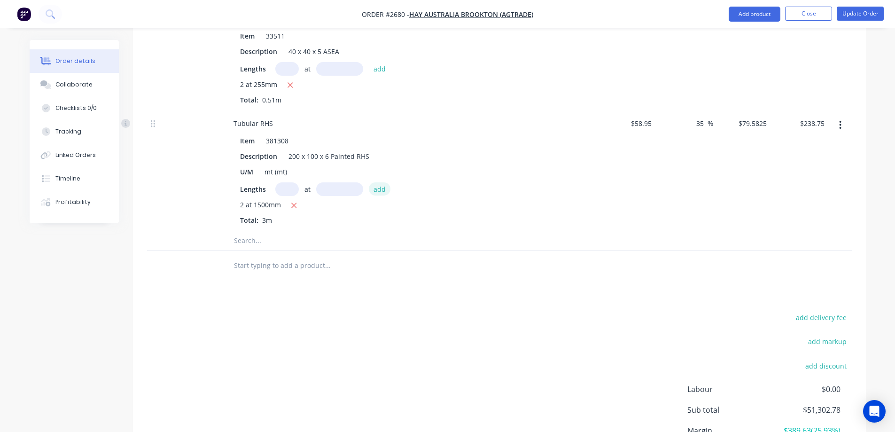
scroll to position [5551, 0]
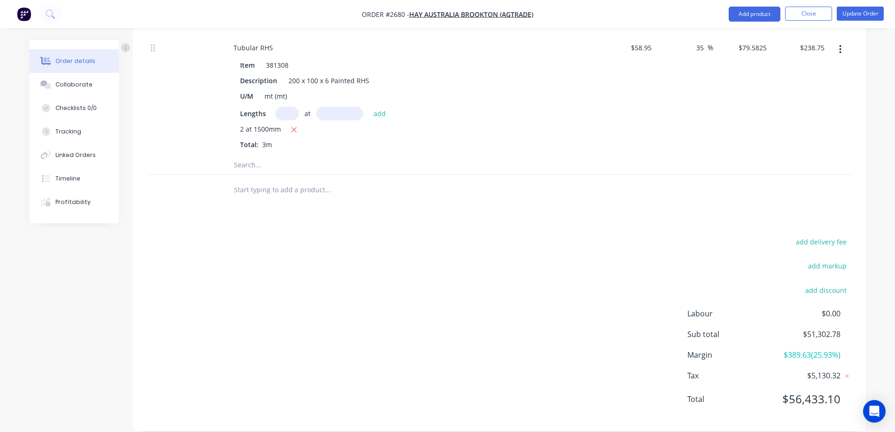
click at [261, 155] on input "text" at bounding box center [327, 164] width 188 height 19
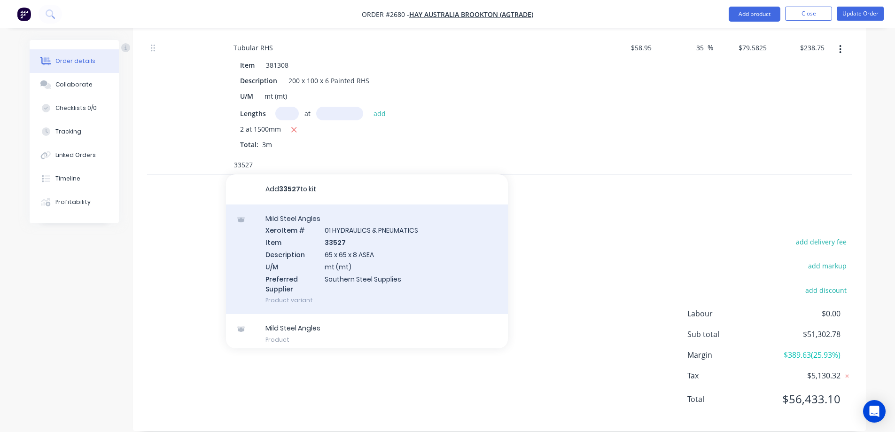
type input "33527"
click at [410, 236] on div "Mild Steel Angles Xero Item # 01 HYDRAULICS & PNEUMATICS Item 33527 Description…" at bounding box center [367, 259] width 282 height 110
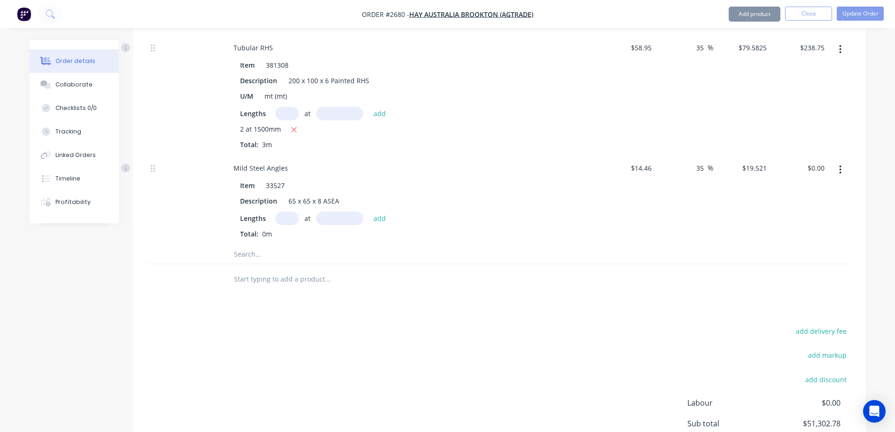
click at [281, 211] on input "text" at bounding box center [286, 218] width 23 height 14
type input "2"
type input "1200mm"
click at [382, 211] on button "add" at bounding box center [380, 217] width 22 height 13
type input "$46.85"
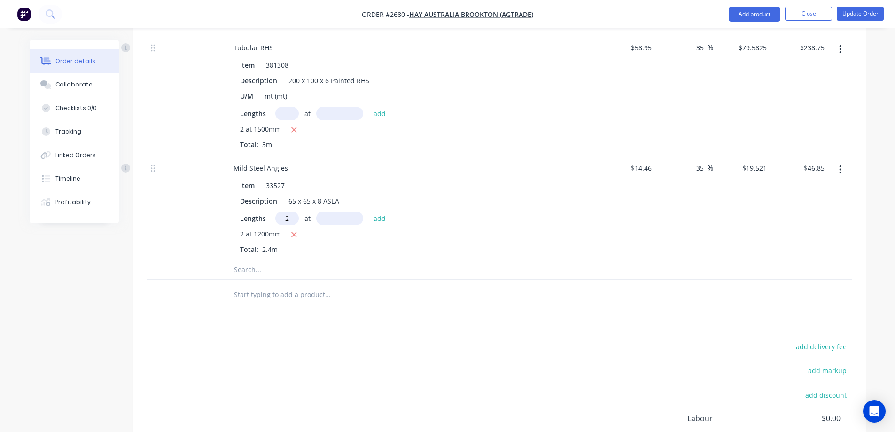
type input "2"
type input "824mm"
click at [389, 211] on div "Lengths 2 at 824mm add" at bounding box center [410, 218] width 340 height 14
click at [383, 211] on button "add" at bounding box center [380, 217] width 22 height 13
type input "$79.02"
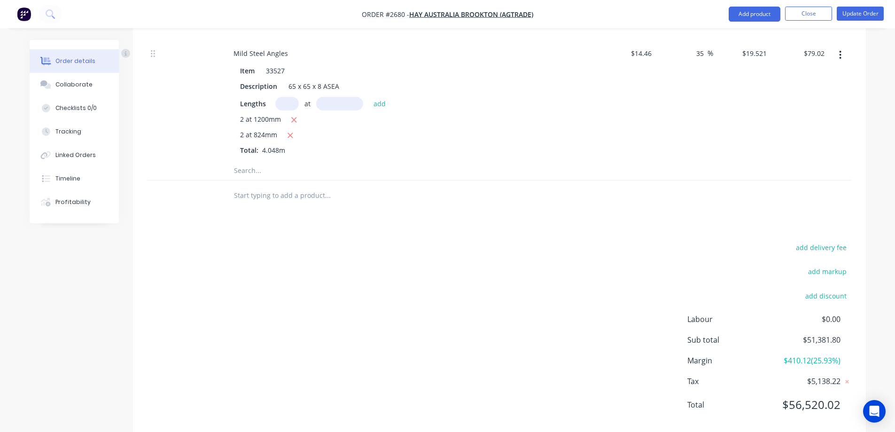
scroll to position [5671, 0]
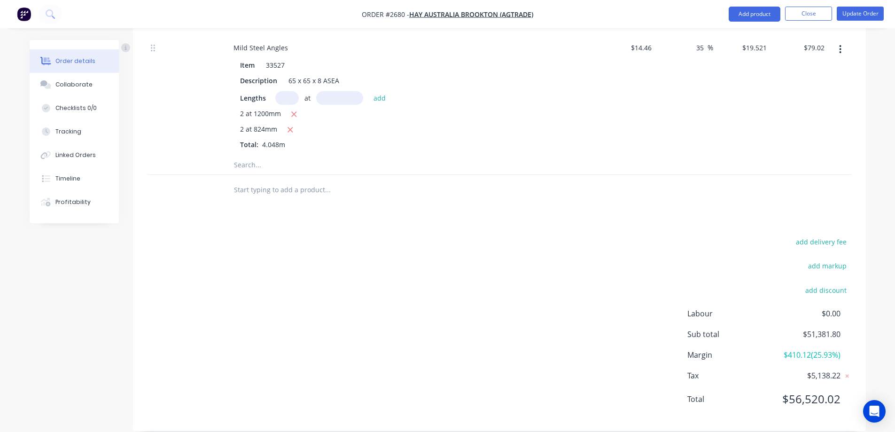
click at [261, 155] on input "text" at bounding box center [327, 164] width 188 height 19
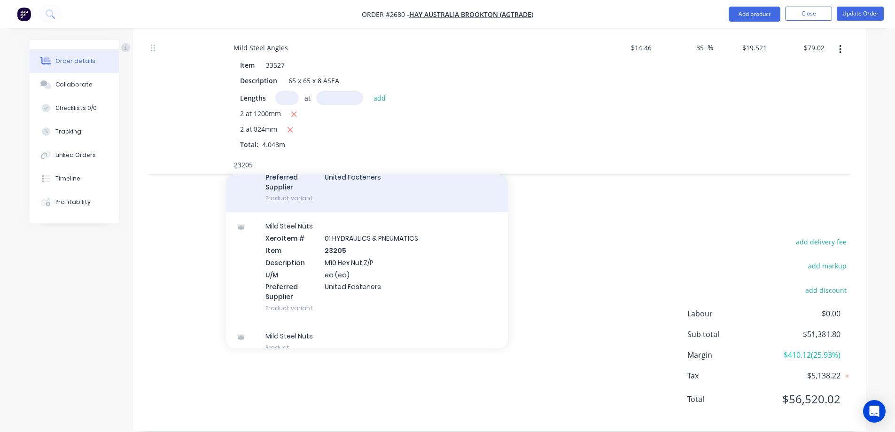
scroll to position [115, 0]
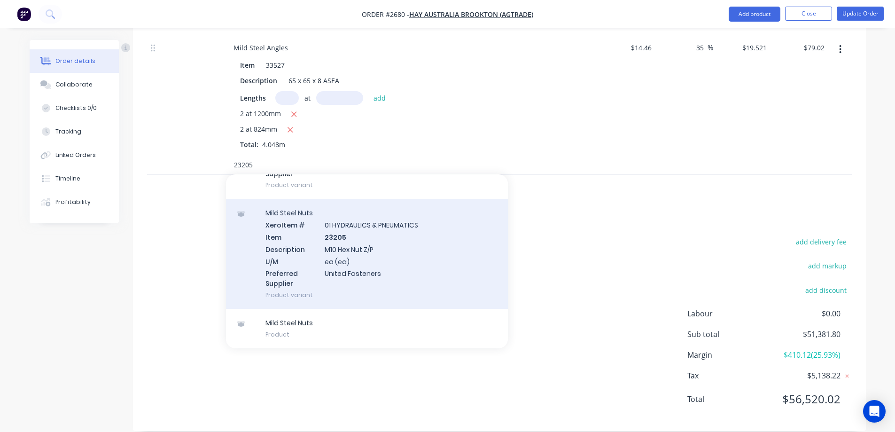
type input "23205"
click at [392, 246] on div "Mild Steel Nuts Xero Item # 01 HYDRAULICS & PNEUMATICS Item 23205 Description M…" at bounding box center [367, 254] width 282 height 110
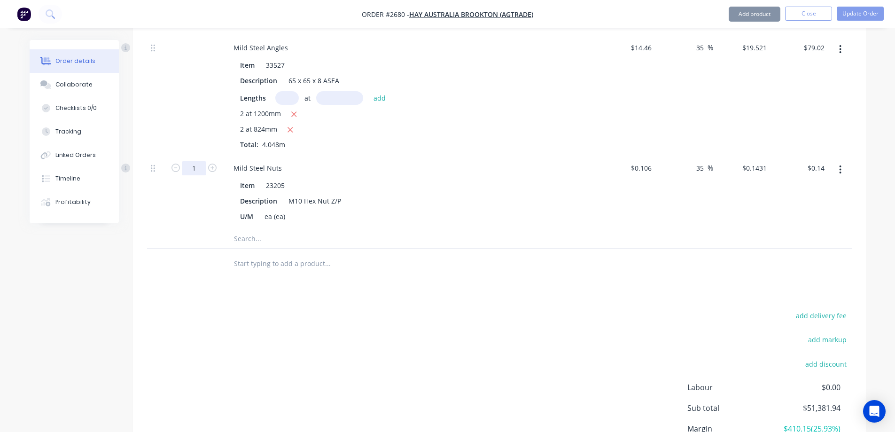
type input "24"
type input "$3.43"
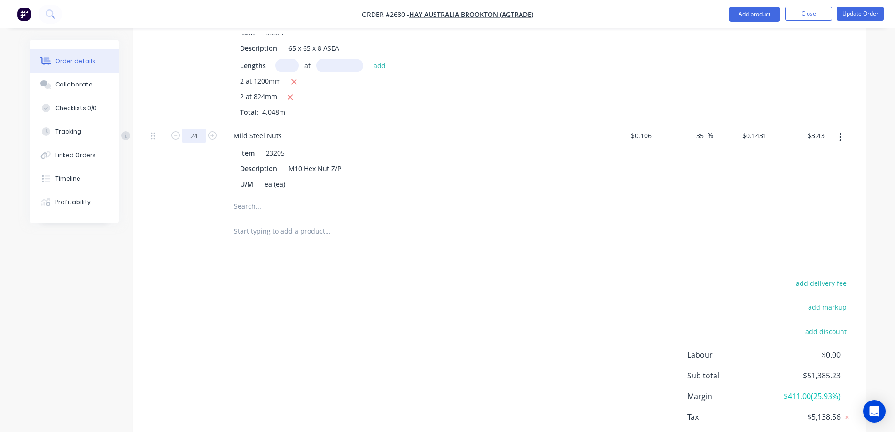
scroll to position [5745, 0]
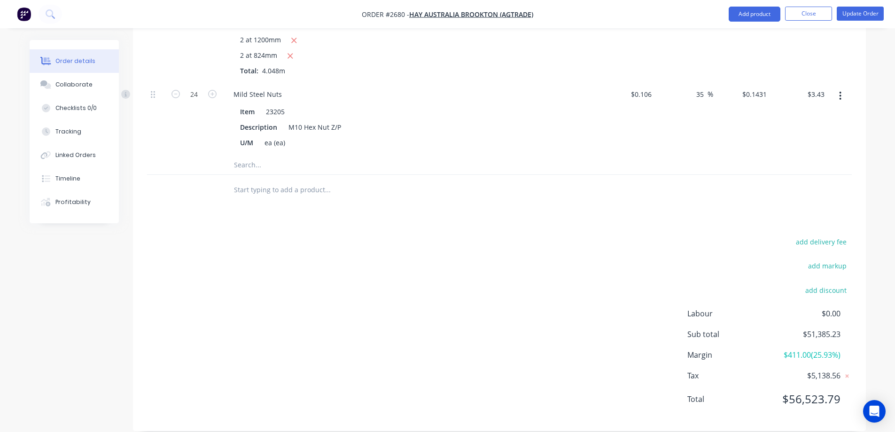
click at [248, 155] on input "text" at bounding box center [327, 164] width 188 height 19
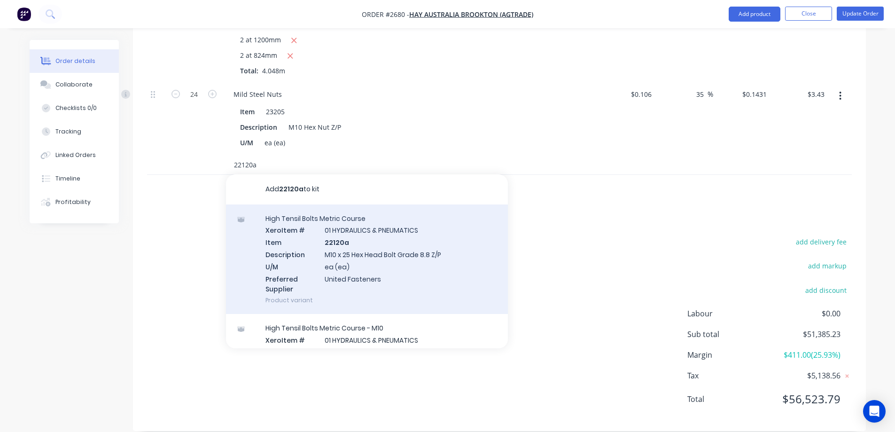
type input "22120a"
click at [409, 247] on div "High Tensil Bolts Metric Course Xero Item # 01 HYDRAULICS & PNEUMATICS Item 221…" at bounding box center [367, 259] width 282 height 110
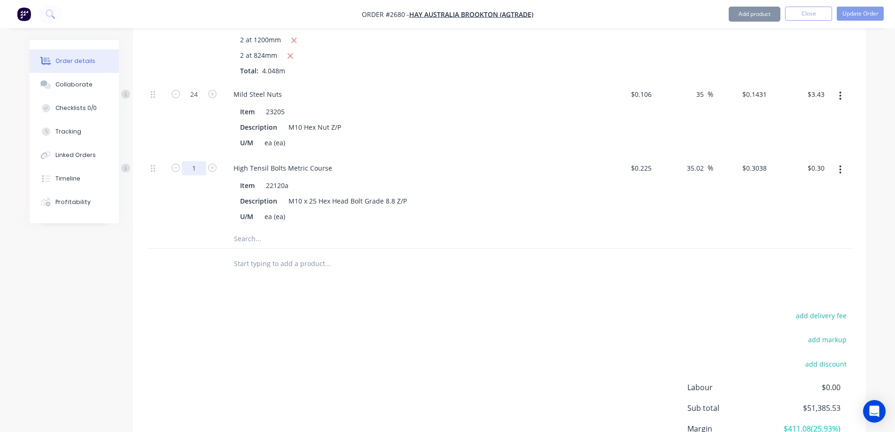
type input "10"
type input "$3.04"
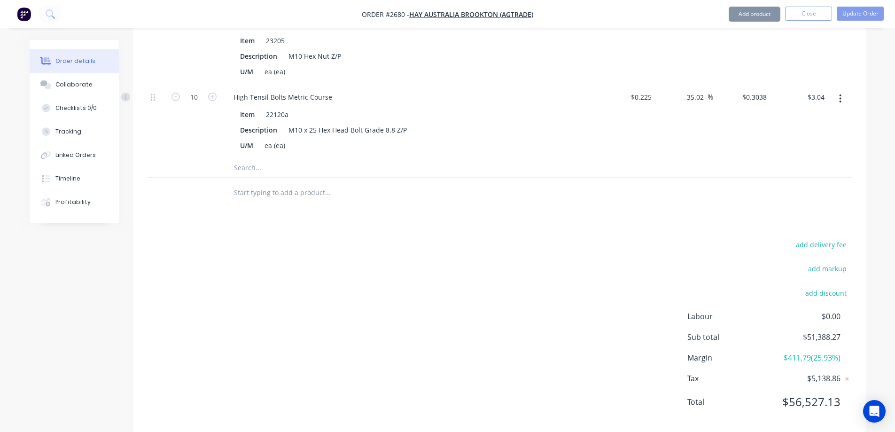
scroll to position [5819, 0]
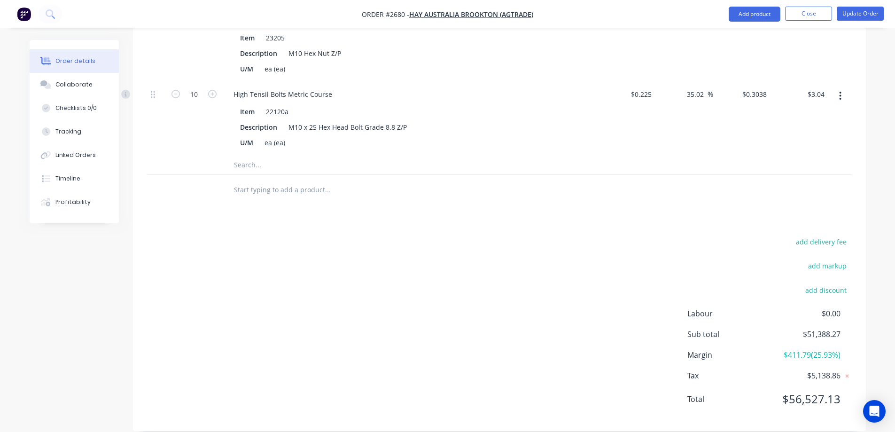
click at [255, 157] on input "text" at bounding box center [327, 164] width 188 height 19
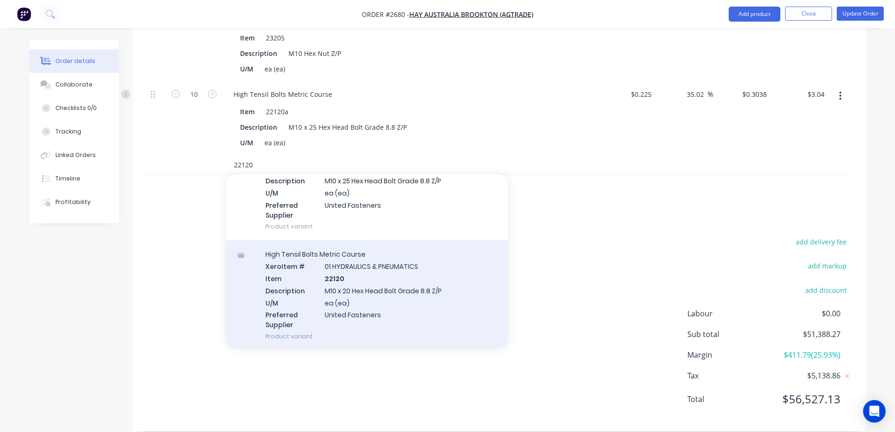
scroll to position [94, 0]
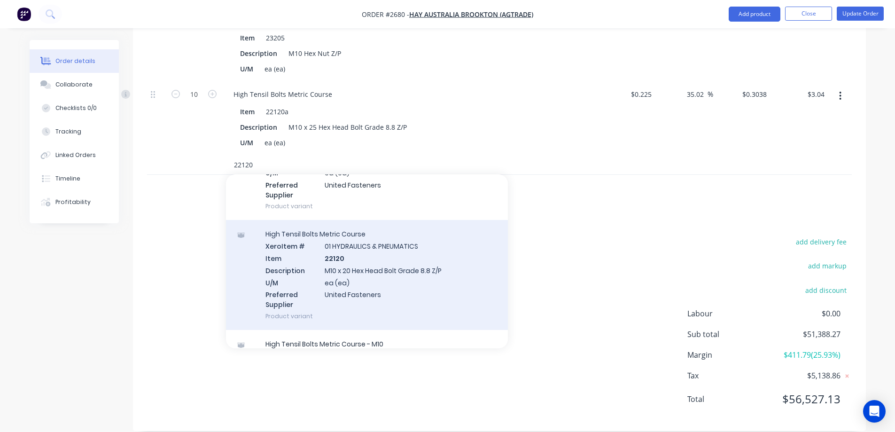
type input "22120"
click at [388, 262] on div "High Tensil Bolts Metric Course Xero Item # 01 HYDRAULICS & PNEUMATICS Item 221…" at bounding box center [367, 275] width 282 height 110
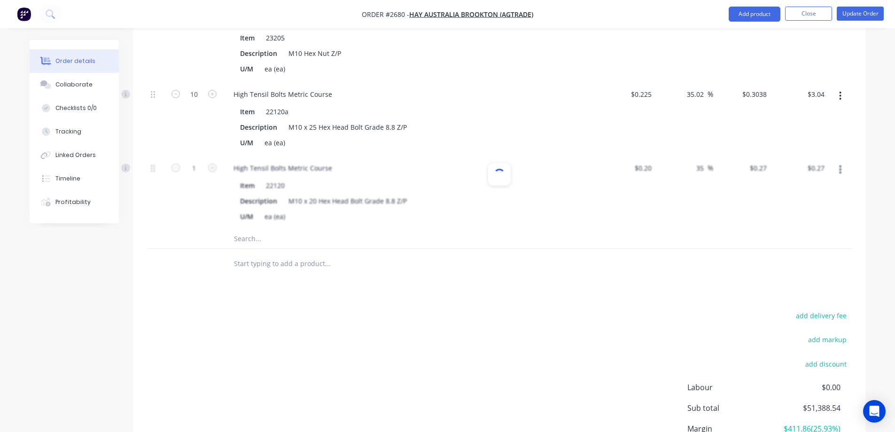
type input "$0.20"
type input "35"
type input "$0.27"
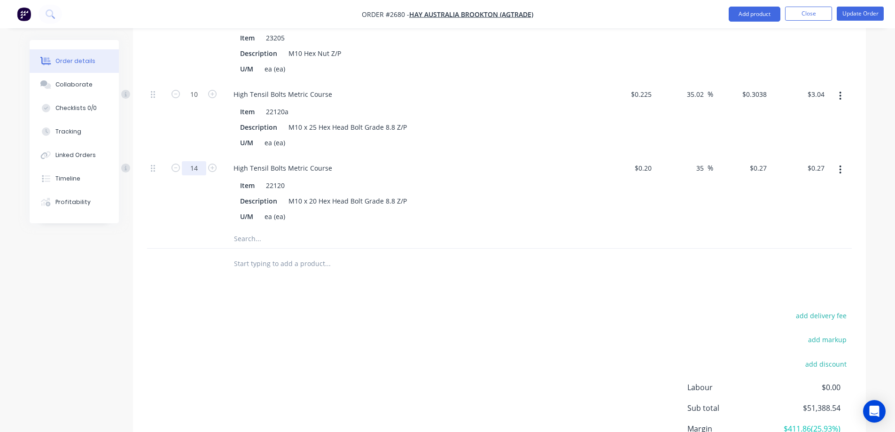
type input "14"
type input "$3.78"
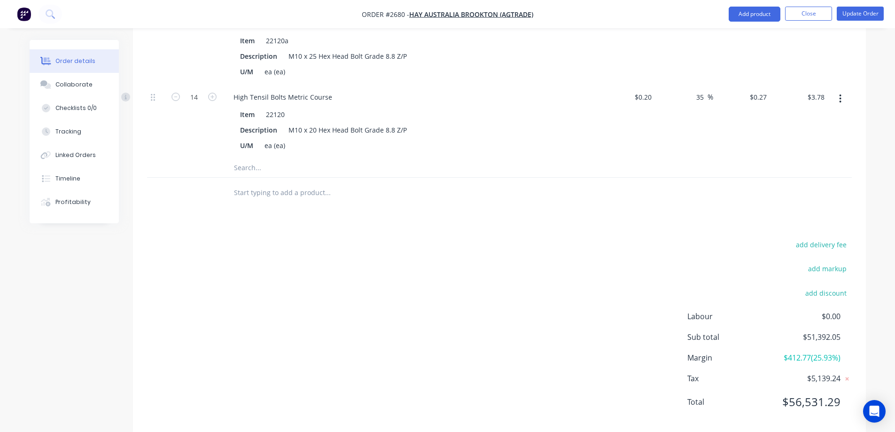
scroll to position [5892, 0]
click at [266, 155] on input "text" at bounding box center [327, 164] width 188 height 19
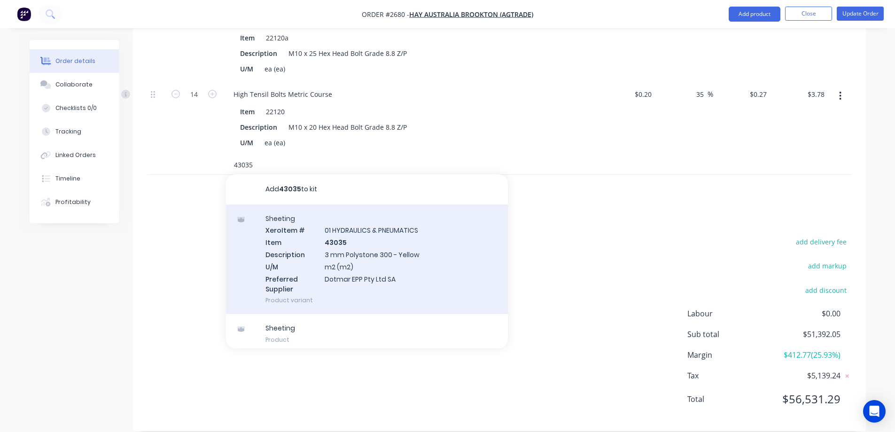
type input "43035"
click at [380, 238] on div "Sheeting Xero Item # 01 HYDRAULICS & PNEUMATICS Item 43035 Description 3 mm Pol…" at bounding box center [367, 259] width 282 height 110
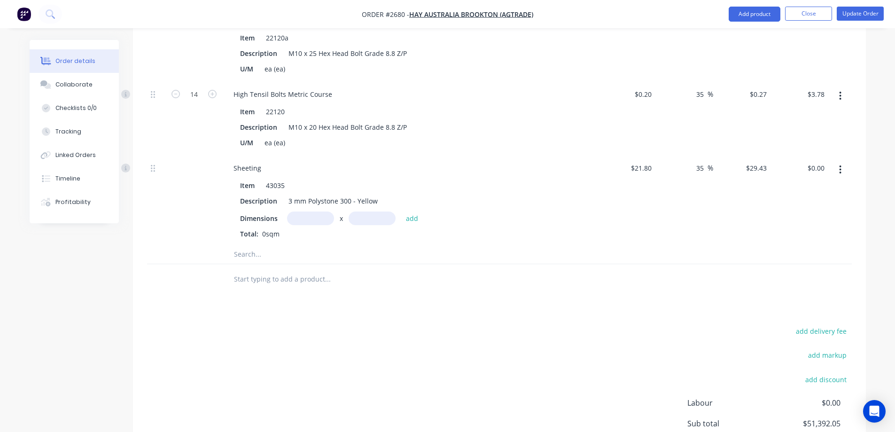
click at [300, 211] on input "text" at bounding box center [310, 218] width 47 height 14
type input "2.03m"
type input "0.272m"
click at [412, 211] on button "add" at bounding box center [412, 217] width 22 height 13
type input "$16.25"
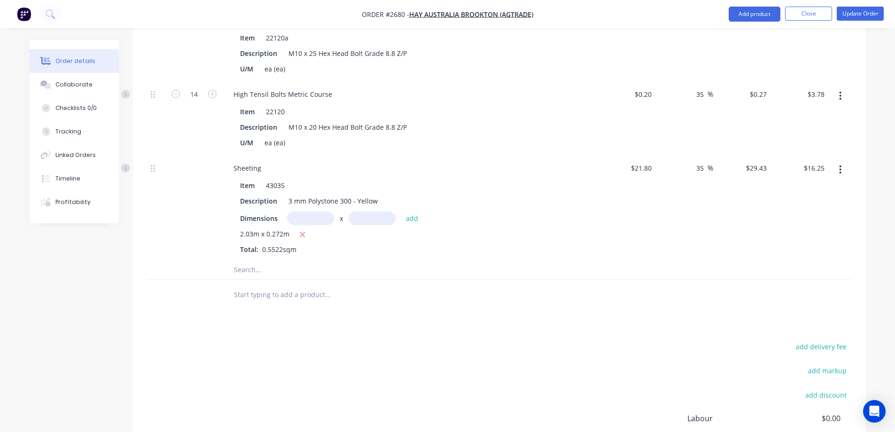
click at [269, 260] on input "text" at bounding box center [327, 269] width 188 height 19
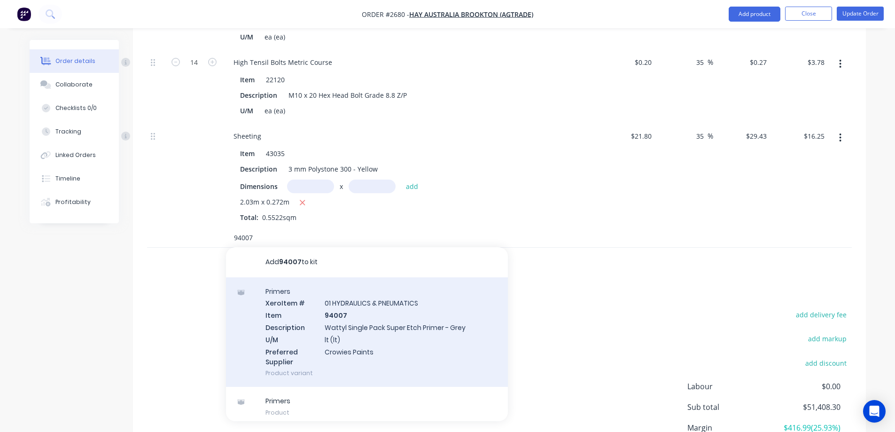
scroll to position [5939, 0]
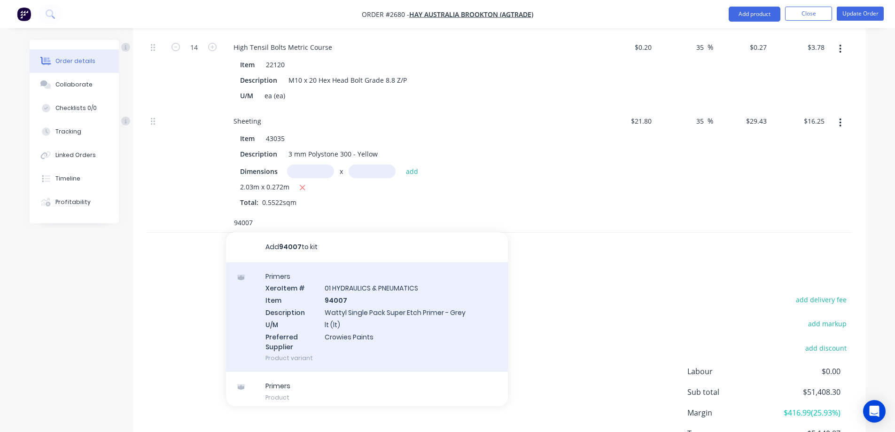
type input "94007"
click at [402, 309] on div "Primers Xero Item # 01 HYDRAULICS & PNEUMATICS Item 94007 Description Wattyl Si…" at bounding box center [367, 317] width 282 height 110
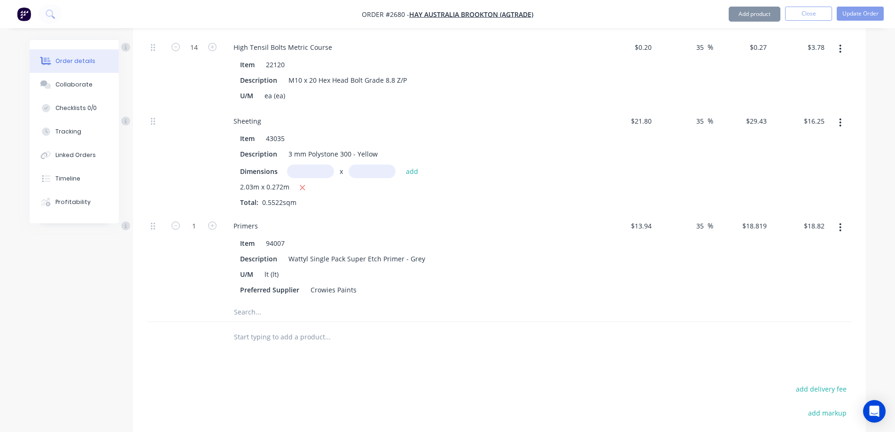
type input "$13.94"
type input "35"
type input "$18.819"
type input "$18.82"
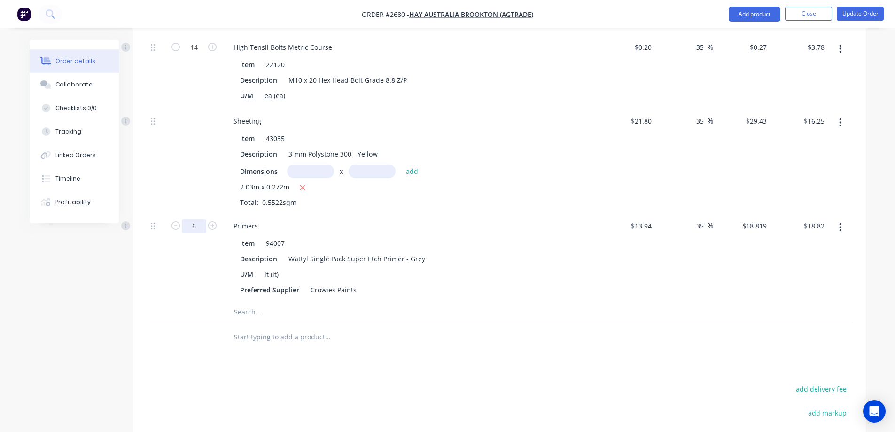
type input "6"
type input "$112.91"
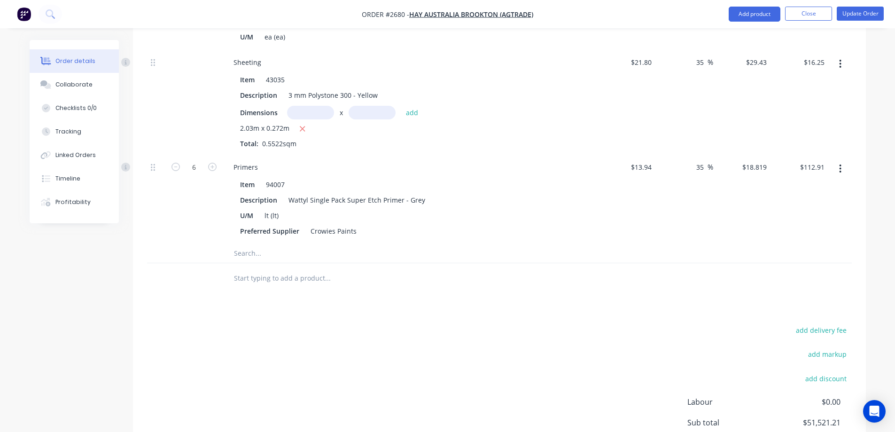
scroll to position [6086, 0]
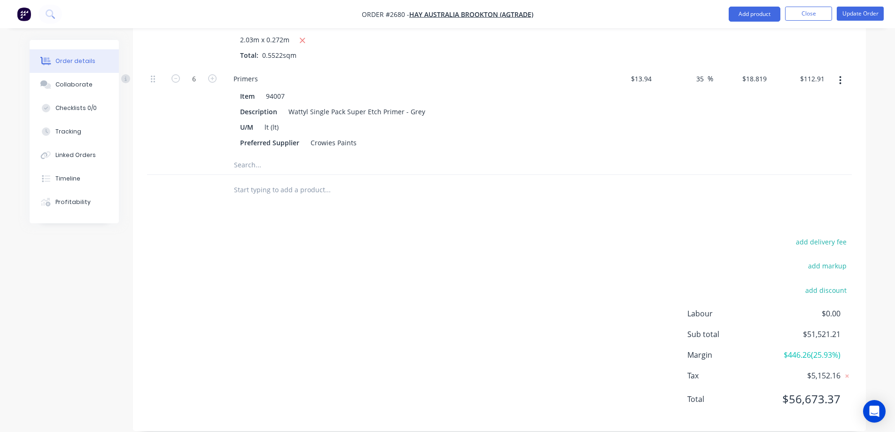
click at [265, 155] on input "text" at bounding box center [327, 164] width 188 height 19
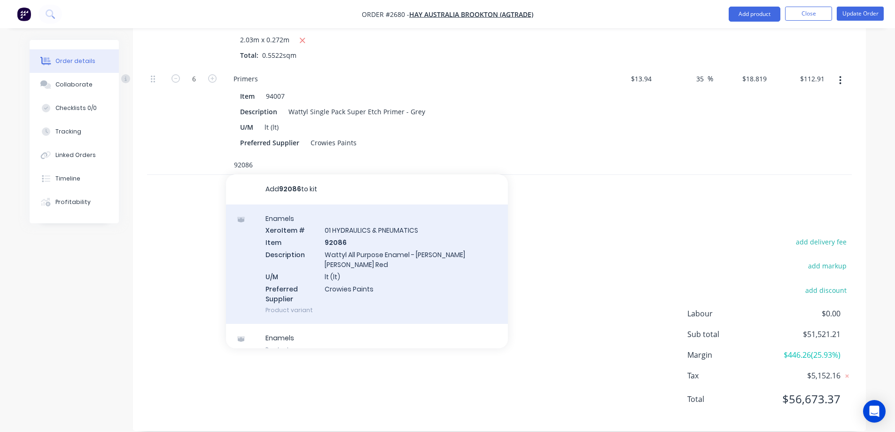
type input "92086"
click at [413, 250] on div "Enamels Xero Item # 01 HYDRAULICS & PNEUMATICS Item 92086 Description Wattyl Al…" at bounding box center [367, 264] width 282 height 120
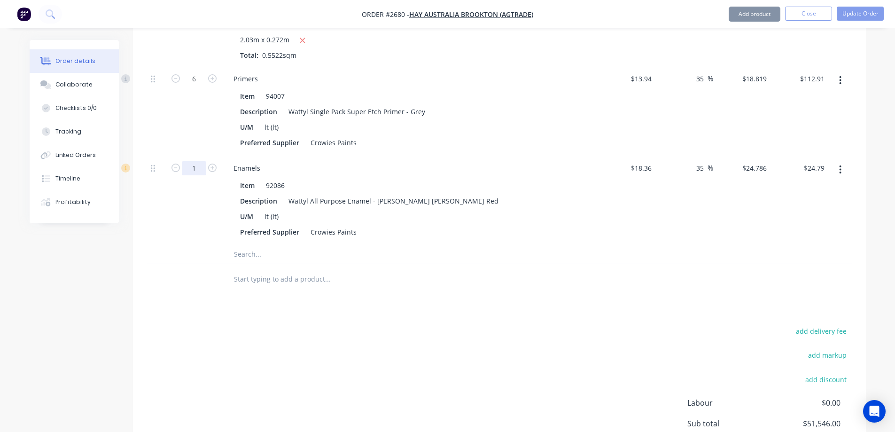
type input "6"
type input "$148.72"
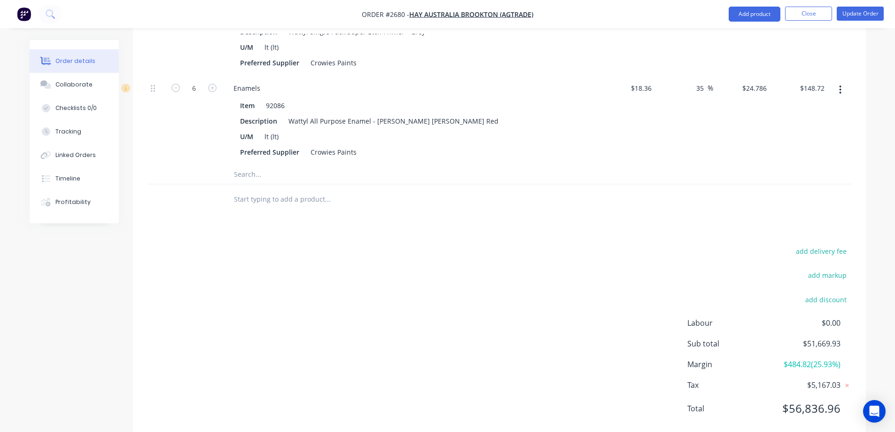
scroll to position [6176, 0]
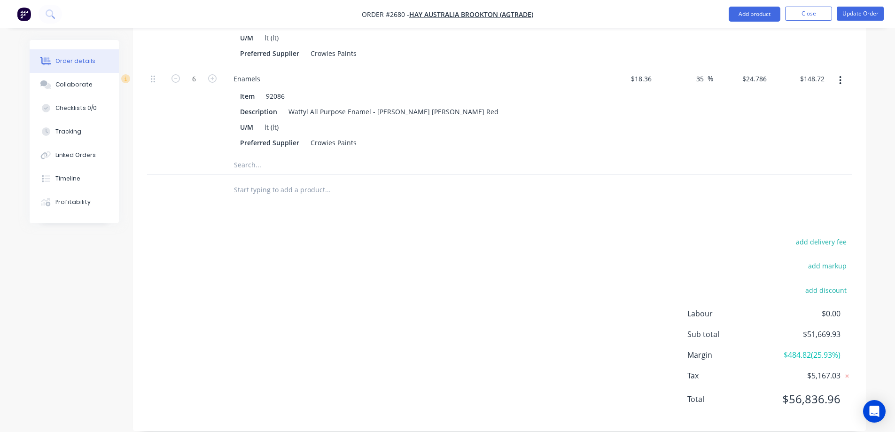
click at [264, 155] on input "text" at bounding box center [327, 164] width 188 height 19
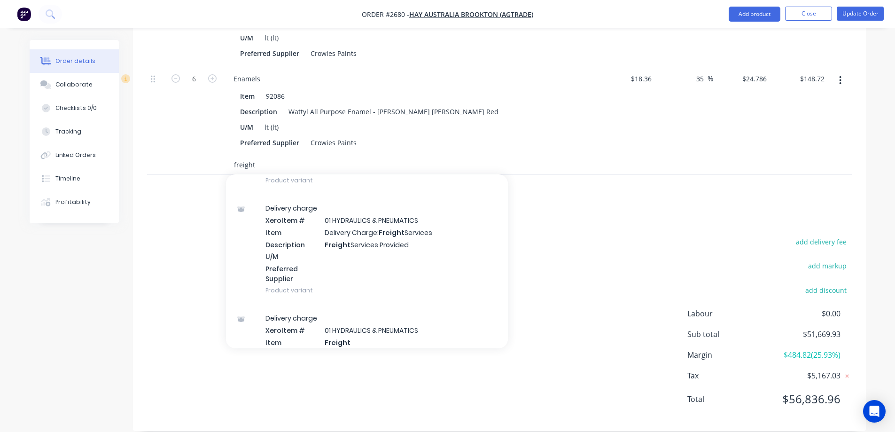
scroll to position [282, 0]
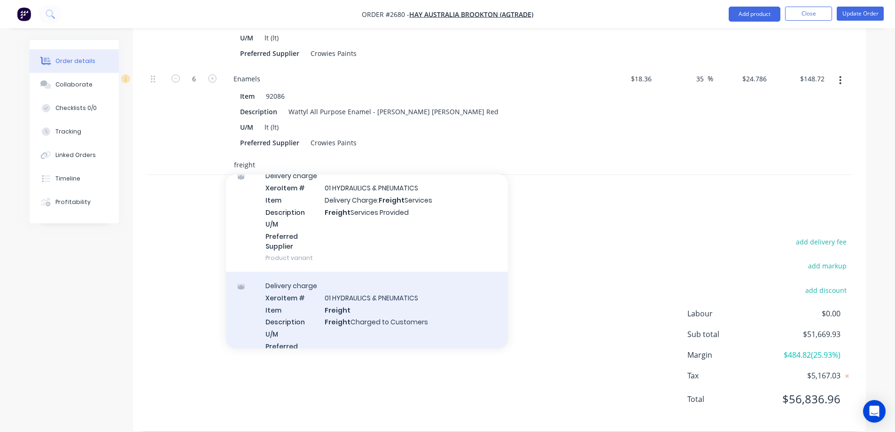
type input "freight"
click at [376, 291] on div "Delivery charge Xero Item # 01 HYDRAULICS & PNEUMATICS Item Freight Description…" at bounding box center [367, 326] width 282 height 110
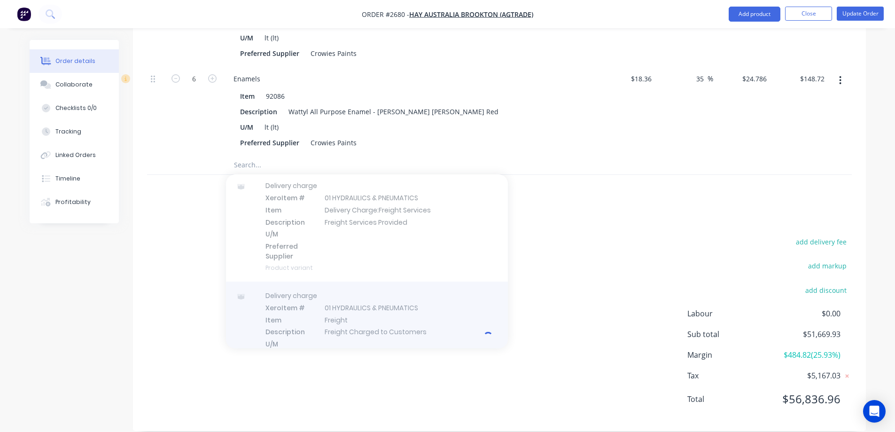
scroll to position [0, 0]
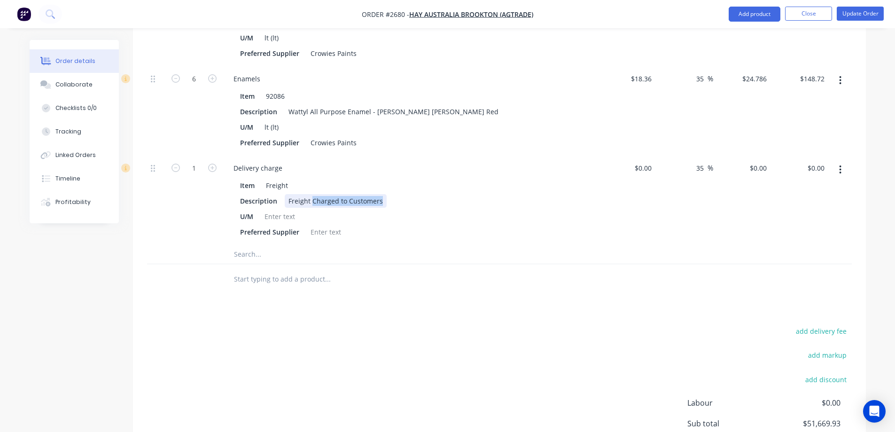
drag, startPoint x: 381, startPoint y: 187, endPoint x: 311, endPoint y: 194, distance: 69.9
click at [311, 194] on div "Item Freight Description Freight Charged to Customers U/M Preferred Supplier" at bounding box center [410, 208] width 368 height 62
click at [819, 161] on input "$0.00" at bounding box center [817, 168] width 22 height 14
type input "400"
type input "$400.00"
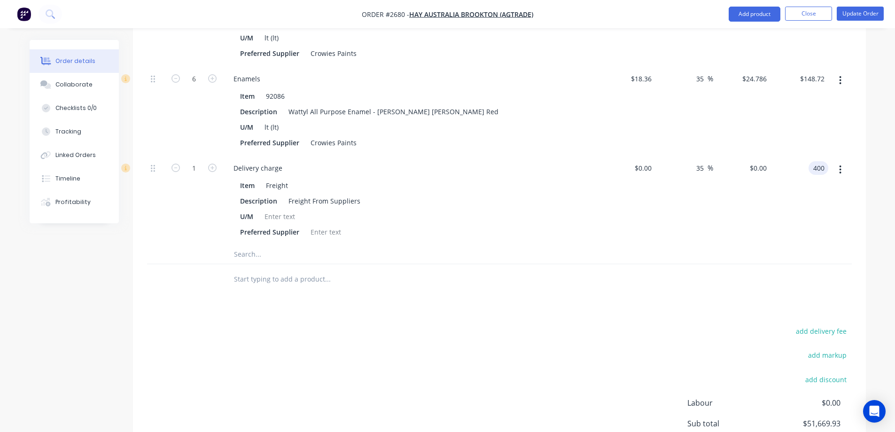
type input "$400.00"
click at [252, 245] on input "text" at bounding box center [327, 254] width 188 height 19
drag, startPoint x: 267, startPoint y: 239, endPoint x: 224, endPoint y: 237, distance: 42.3
click at [224, 245] on div "drafting" at bounding box center [391, 254] width 338 height 19
type input "contractor"
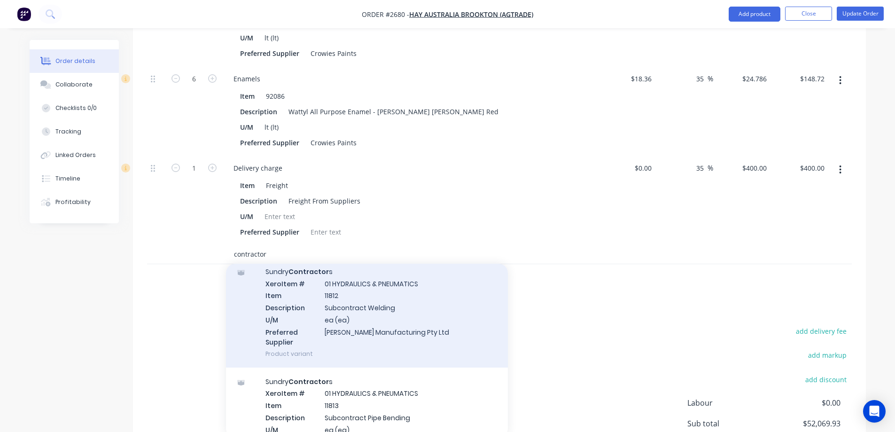
scroll to position [892, 0]
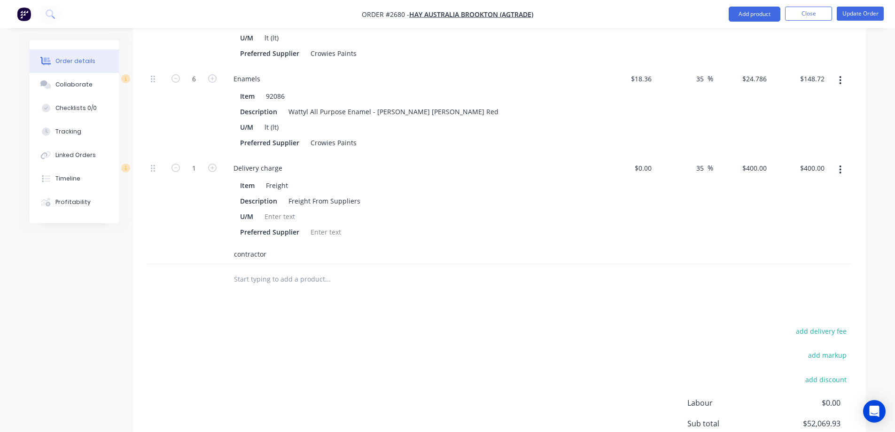
drag, startPoint x: 279, startPoint y: 238, endPoint x: 208, endPoint y: 245, distance: 71.7
click at [208, 245] on div "contractor" at bounding box center [499, 254] width 704 height 19
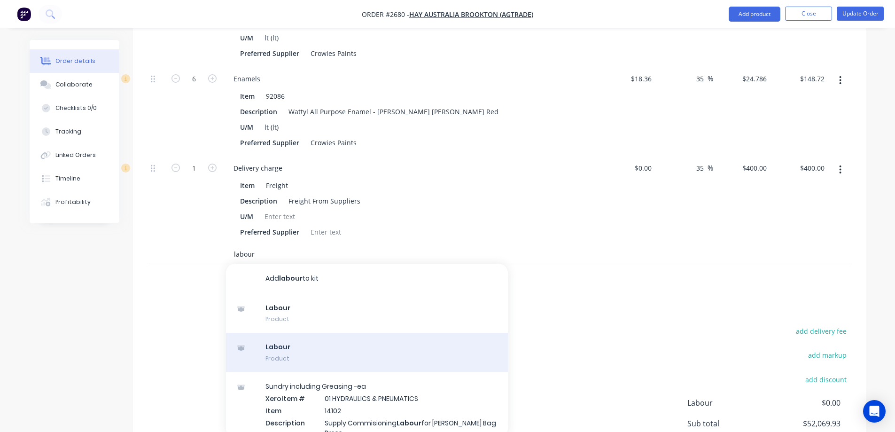
type input "labour"
click at [315, 333] on div "Labour Product" at bounding box center [367, 352] width 282 height 39
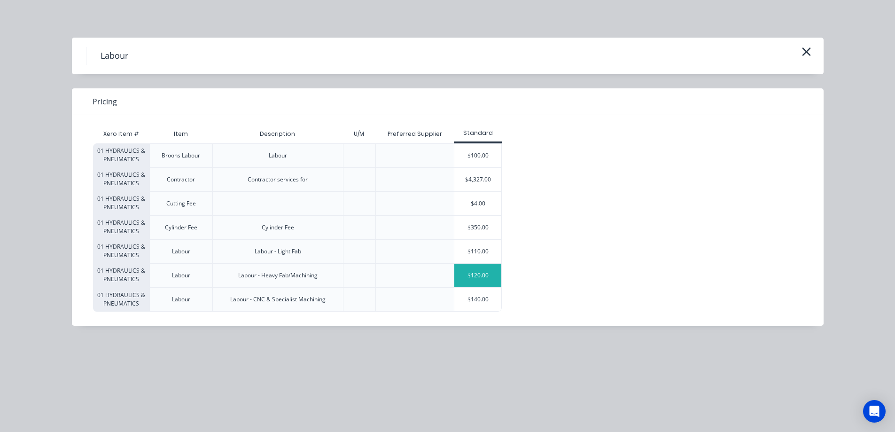
click at [480, 274] on div "$120.00" at bounding box center [477, 274] width 47 height 23
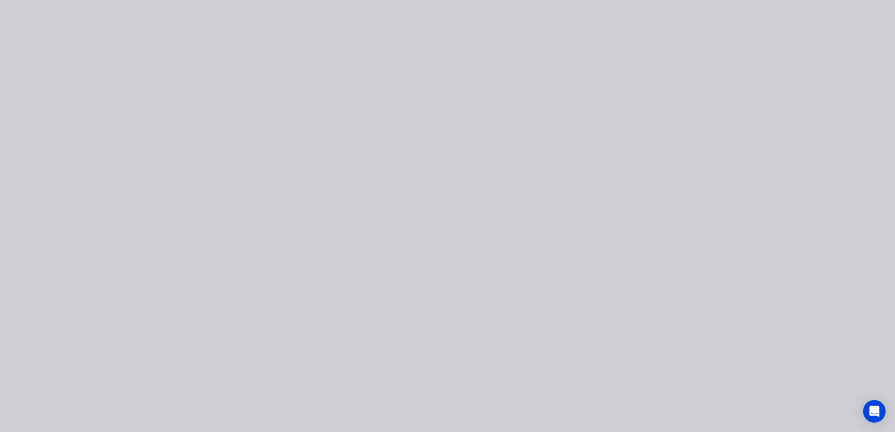
type input "$120.00"
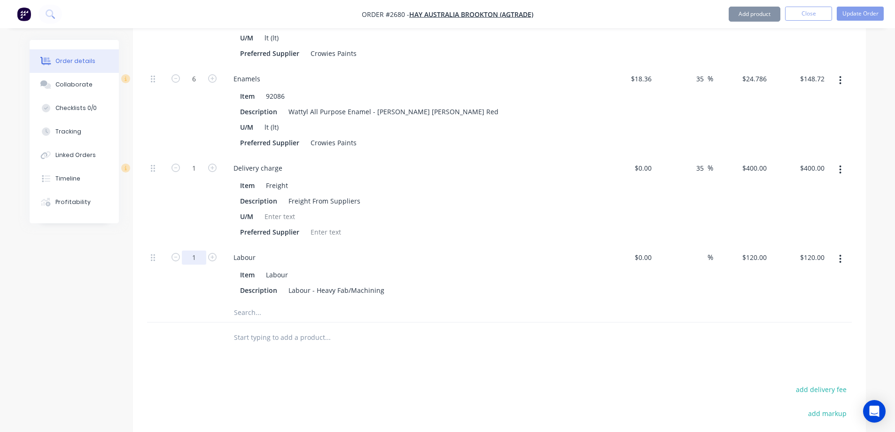
type input "180"
type input "$21,600.00"
click at [244, 303] on input "text" at bounding box center [327, 312] width 188 height 19
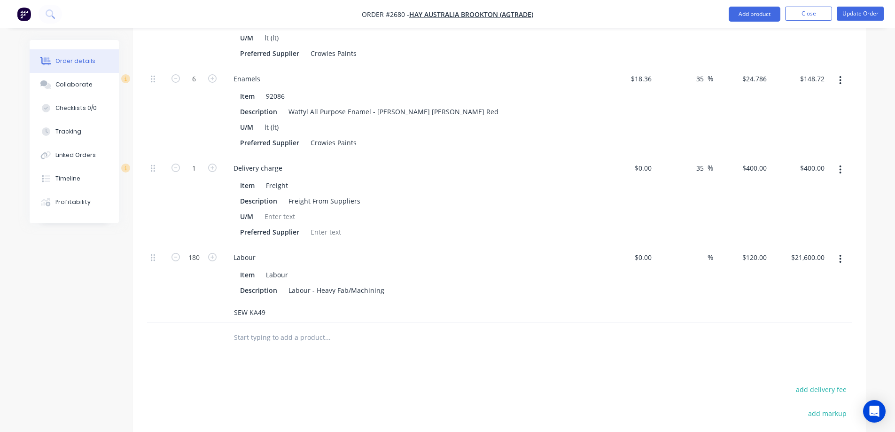
click at [246, 303] on input "SEW KA49" at bounding box center [327, 312] width 188 height 19
click at [265, 303] on input "KA49" at bounding box center [327, 312] width 188 height 19
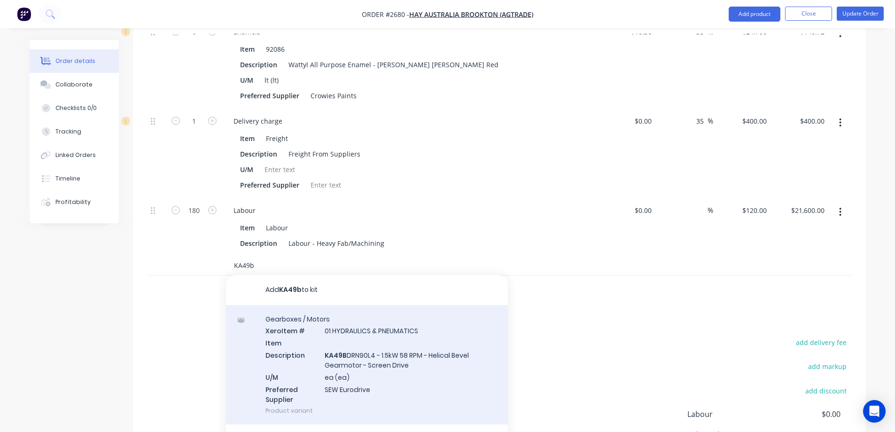
scroll to position [15, 0]
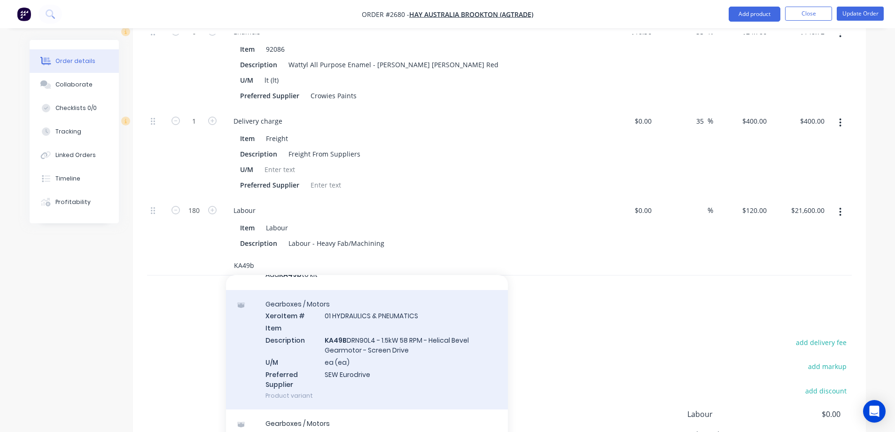
type input "KA49b"
click at [435, 333] on div "Gearboxes / Motors Xero Item # 01 HYDRAULICS & PNEUMATICS Item Description KA49…" at bounding box center [367, 350] width 282 height 120
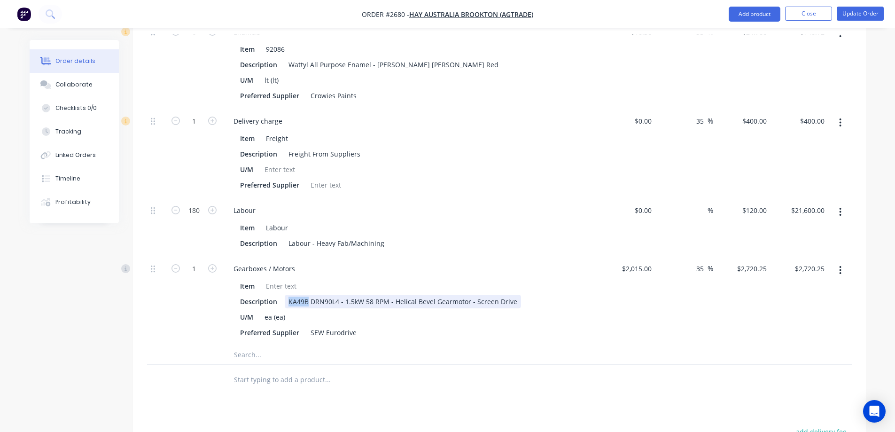
drag, startPoint x: 286, startPoint y: 288, endPoint x: 306, endPoint y: 290, distance: 20.8
click at [306, 294] on div "KA49B DRN90L4 - 1.5kW 58 RPM - Helical Bevel Gearmotor - Screen Drive" at bounding box center [403, 301] width 236 height 14
copy div "KA49B"
click at [247, 345] on input "text" at bounding box center [327, 354] width 188 height 19
paste input "KA49B"
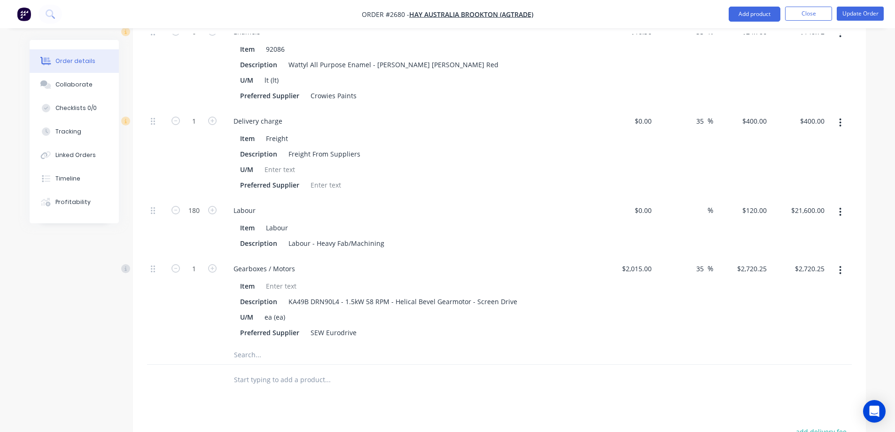
type input "KA49B"
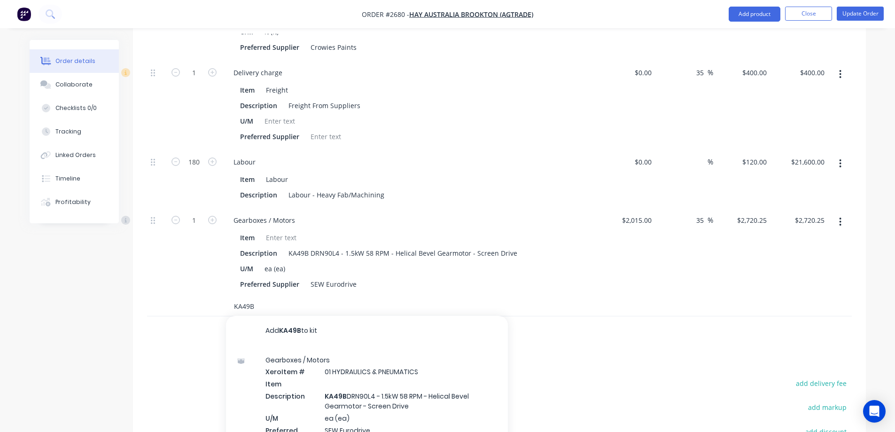
scroll to position [6317, 0]
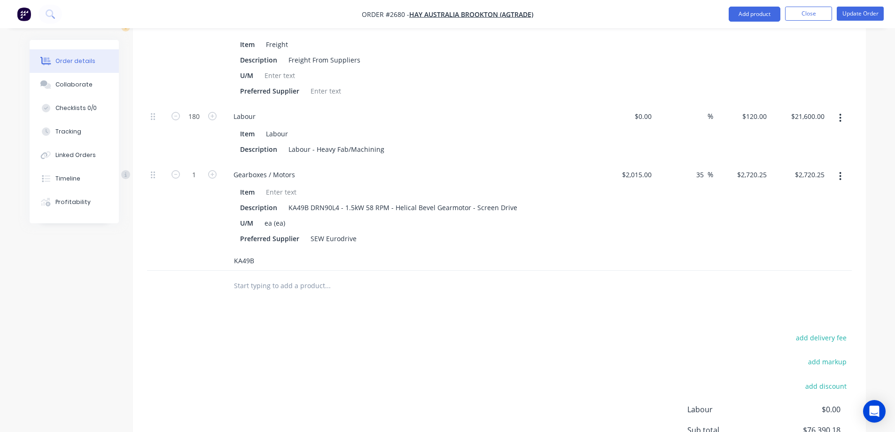
drag, startPoint x: 264, startPoint y: 248, endPoint x: 217, endPoint y: 244, distance: 48.1
click at [217, 251] on div "KA49B" at bounding box center [499, 260] width 704 height 19
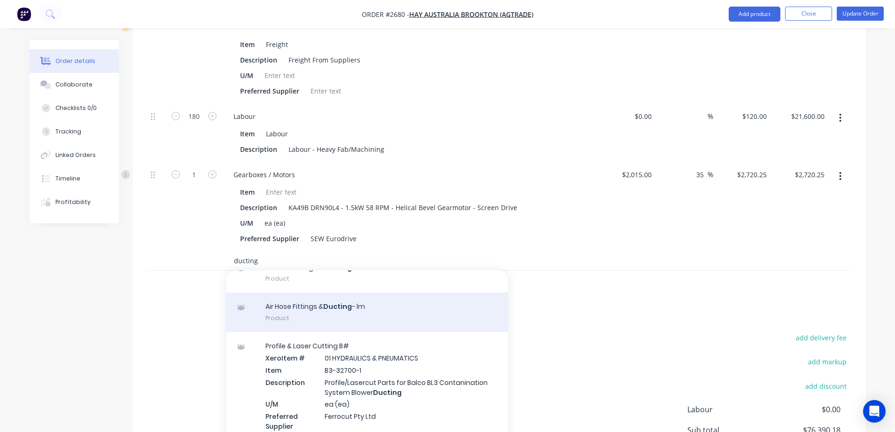
scroll to position [0, 0]
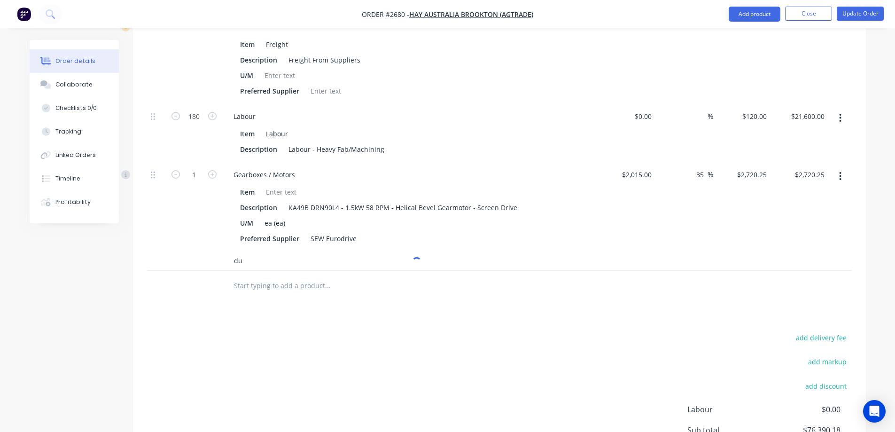
type input "d"
type input "A"
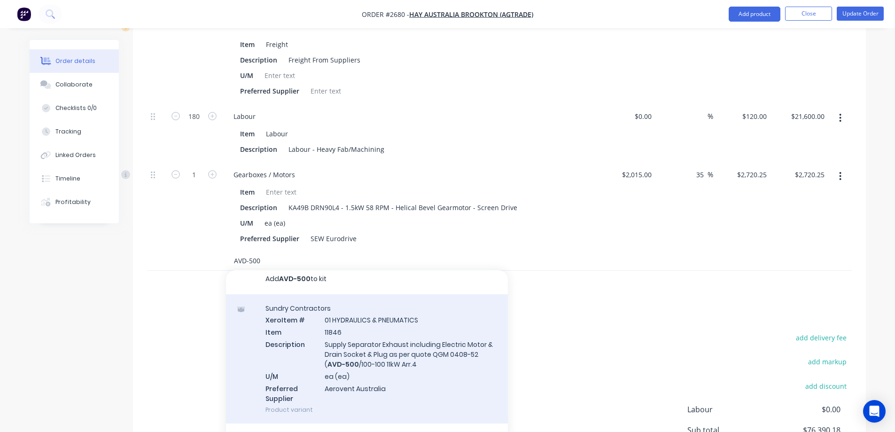
scroll to position [25, 0]
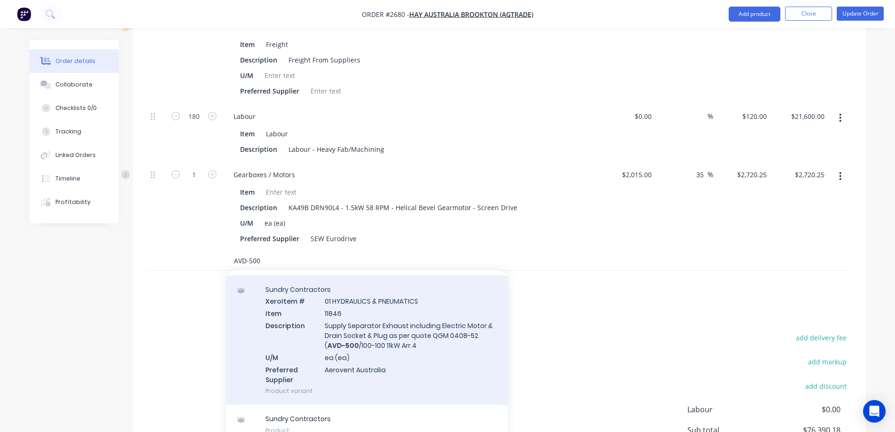
type input "AVD-500"
click at [425, 341] on div "Sundry Contractors Xero Item # 01 HYDRAULICS & PNEUMATICS Item 11846 Descriptio…" at bounding box center [367, 340] width 282 height 130
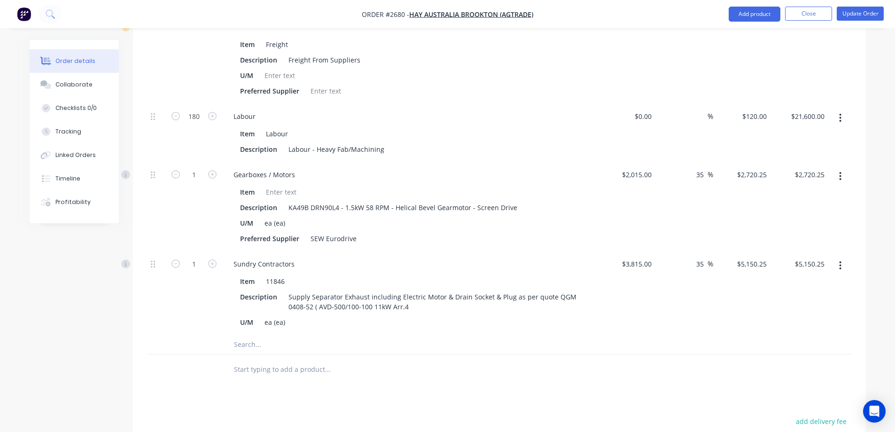
click at [265, 335] on input "text" at bounding box center [327, 344] width 188 height 19
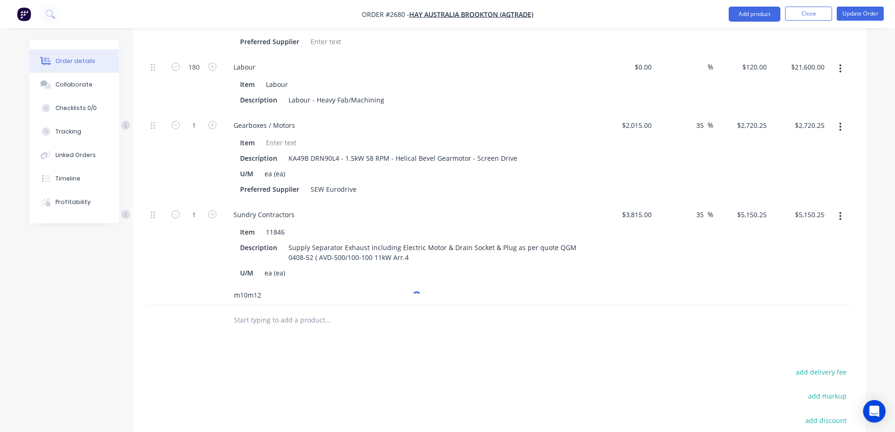
scroll to position [6410, 0]
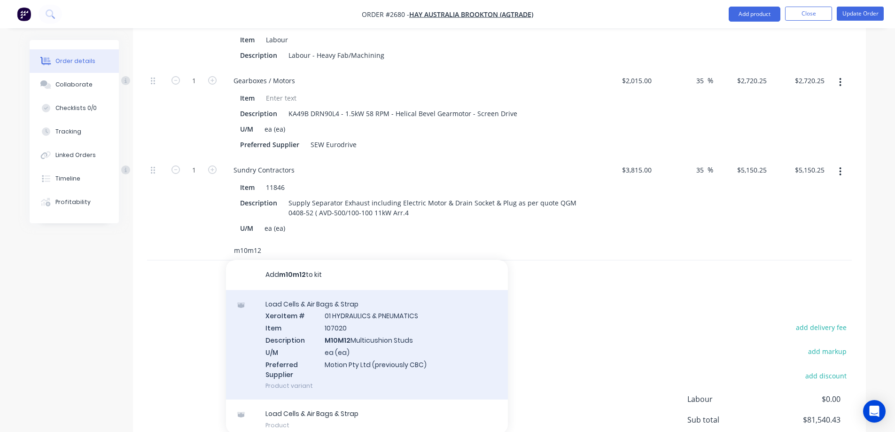
type input "m10m12"
click at [435, 332] on div "Load Cells & Air Bags & Strap Xero Item # 01 HYDRAULICS & PNEUMATICS Item 10702…" at bounding box center [367, 345] width 282 height 110
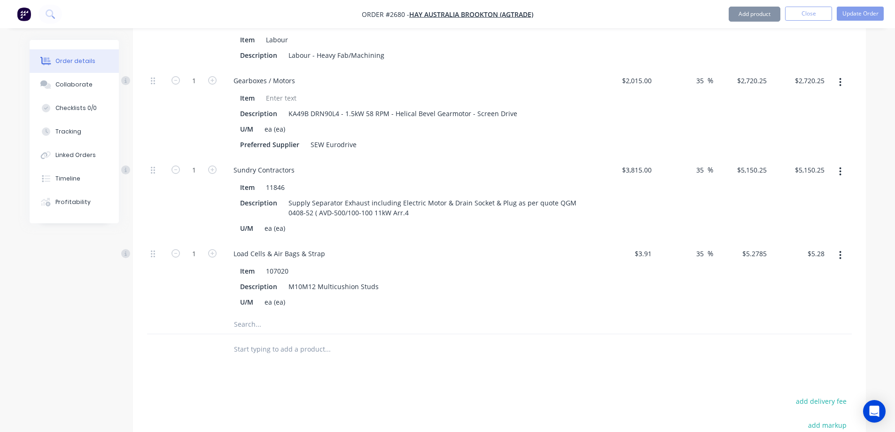
type input "$3.91"
type input "35"
type input "$5.2785"
type input "$5.28"
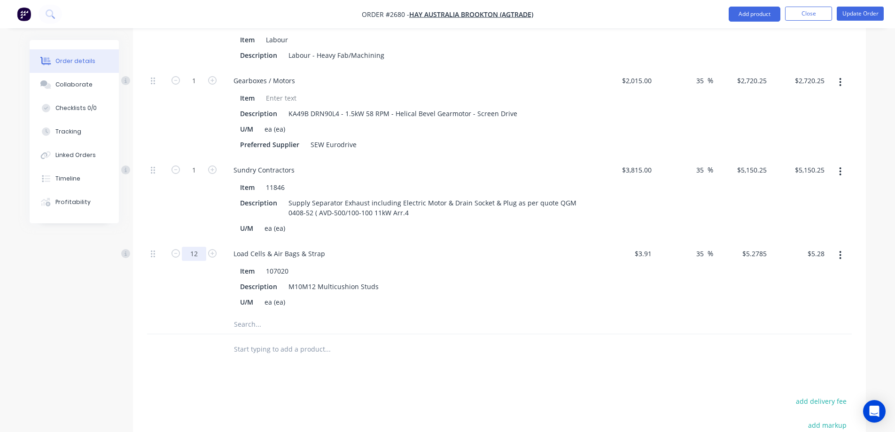
type input "12"
type input "$63.34"
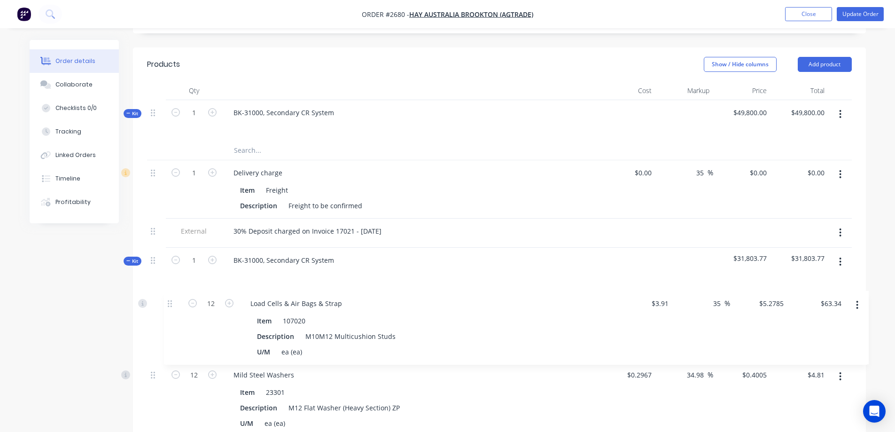
scroll to position [284, 0]
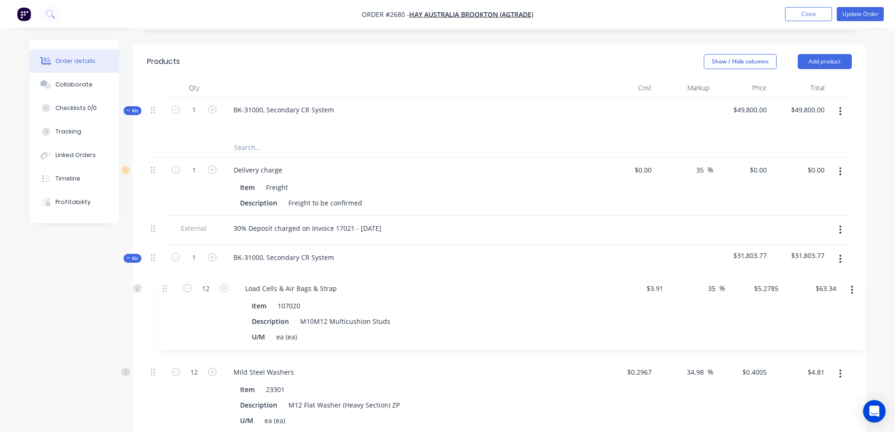
drag, startPoint x: 153, startPoint y: 241, endPoint x: 164, endPoint y: 284, distance: 44.8
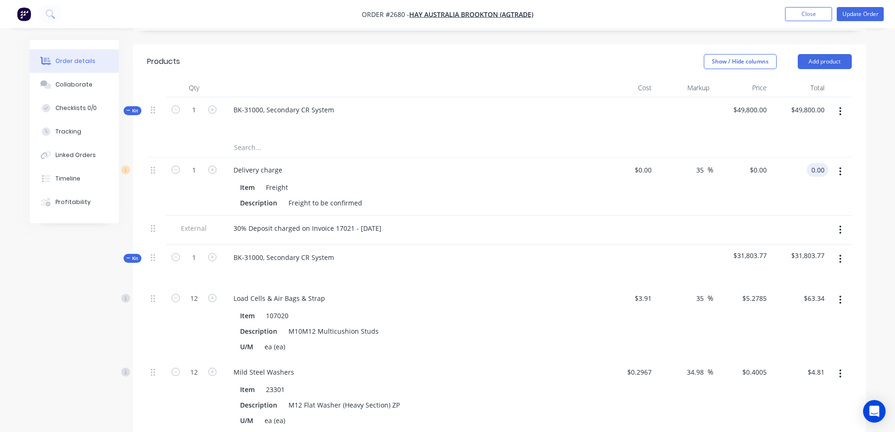
click at [814, 163] on input "0.00" at bounding box center [819, 170] width 18 height 14
type input "400"
type input "$400.00"
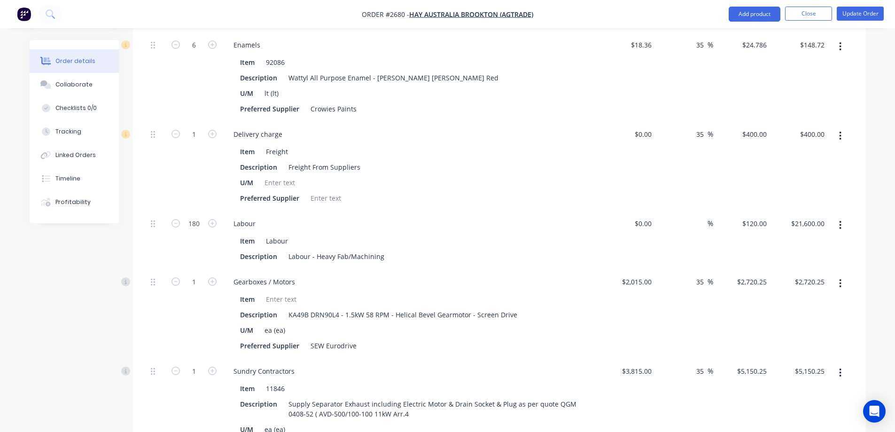
scroll to position [6291, 0]
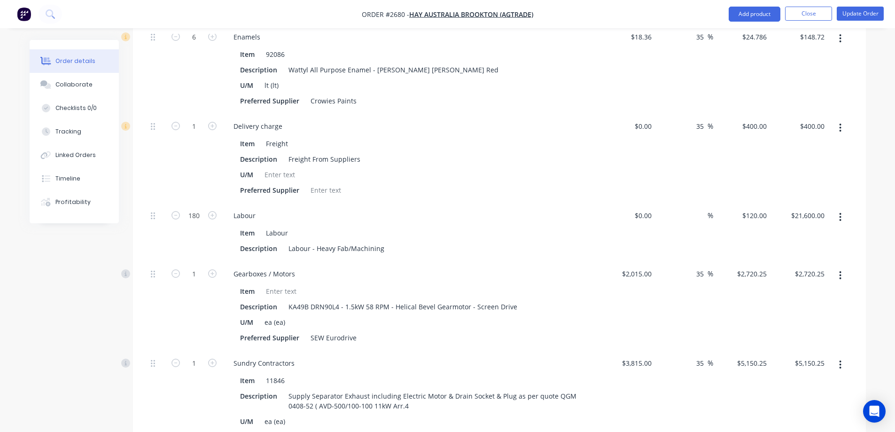
click at [838, 119] on button "button" at bounding box center [840, 127] width 22 height 17
click at [782, 183] on div "Delete" at bounding box center [807, 190] width 72 height 14
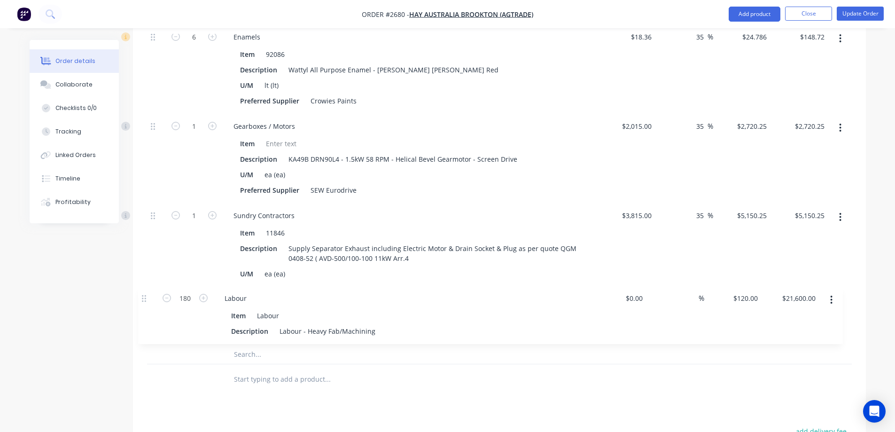
drag, startPoint x: 153, startPoint y: 113, endPoint x: 144, endPoint y: 303, distance: 190.4
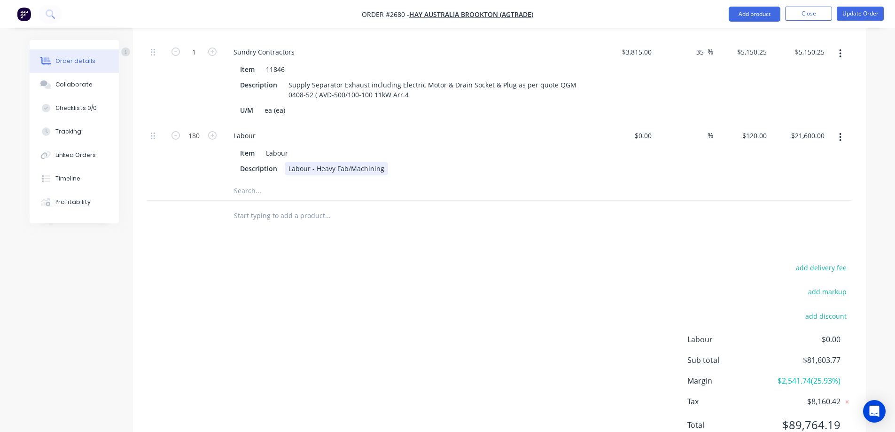
scroll to position [6432, 0]
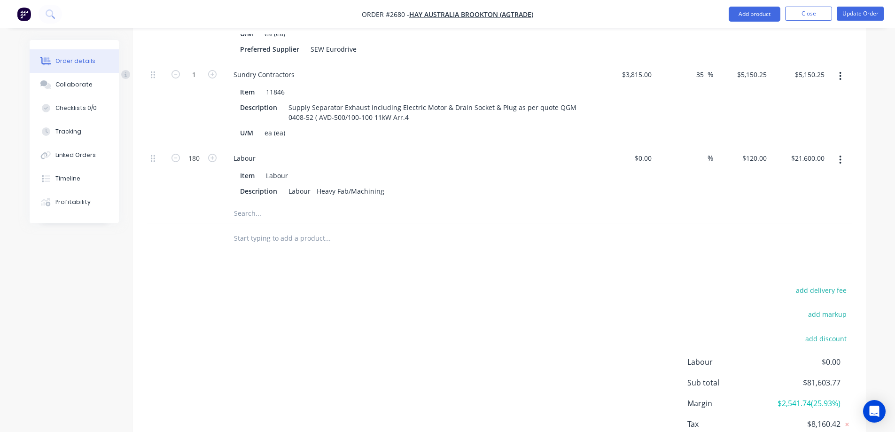
click at [263, 204] on input "text" at bounding box center [327, 213] width 188 height 19
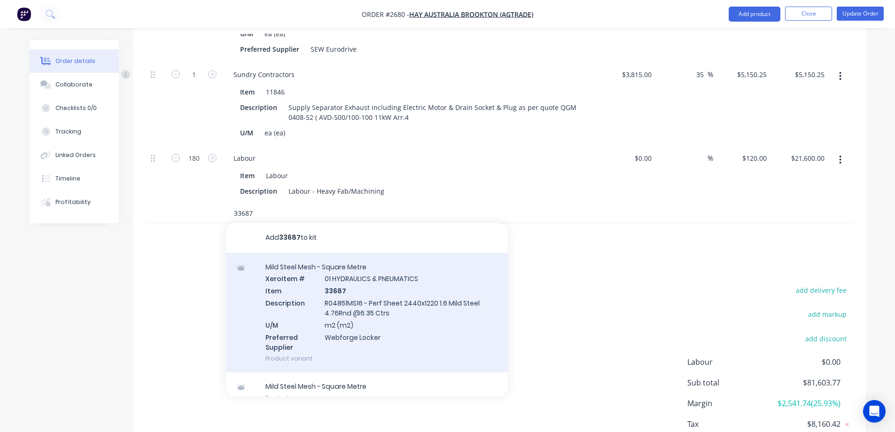
type input "33687"
click at [409, 296] on div "Mild Steel Mesh - Square Metre Xero Item # 01 HYDRAULICS & PNEUMATICS Item 3368…" at bounding box center [367, 313] width 282 height 120
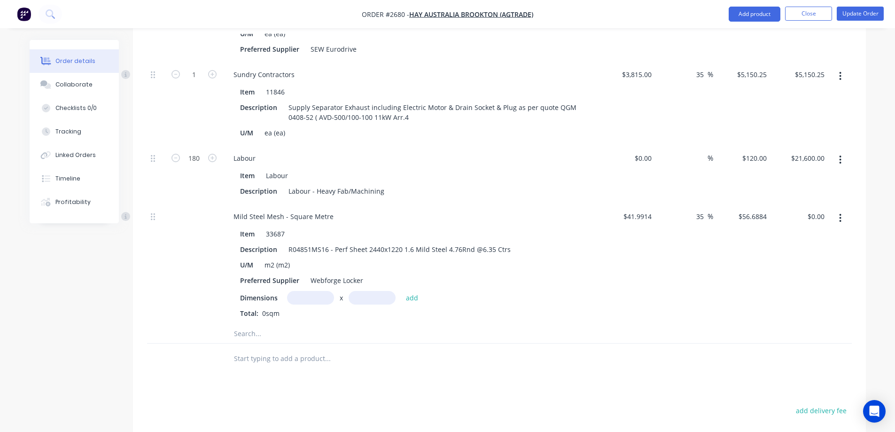
click at [305, 291] on input "text" at bounding box center [310, 298] width 47 height 14
type input "2.44m"
type input "1.22m"
click at [413, 291] on button "add" at bounding box center [412, 297] width 22 height 13
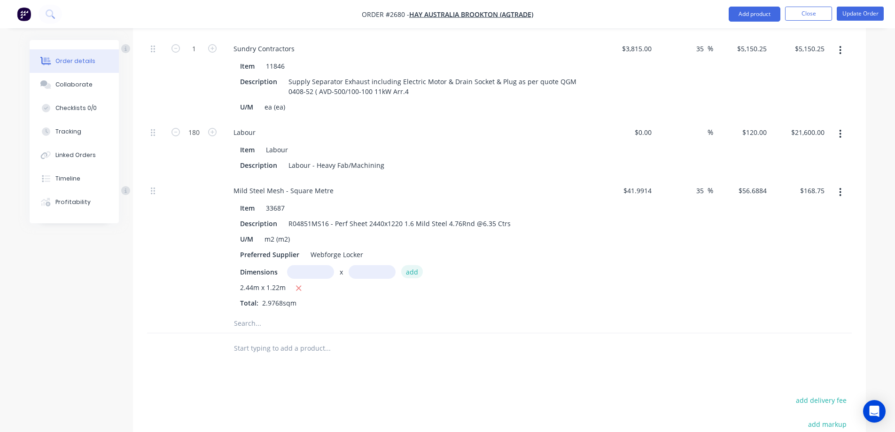
scroll to position [6479, 0]
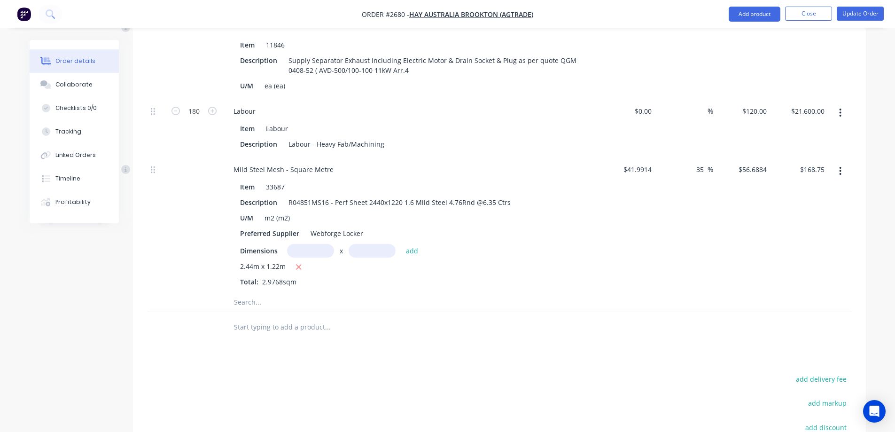
click at [248, 293] on input "text" at bounding box center [327, 302] width 188 height 19
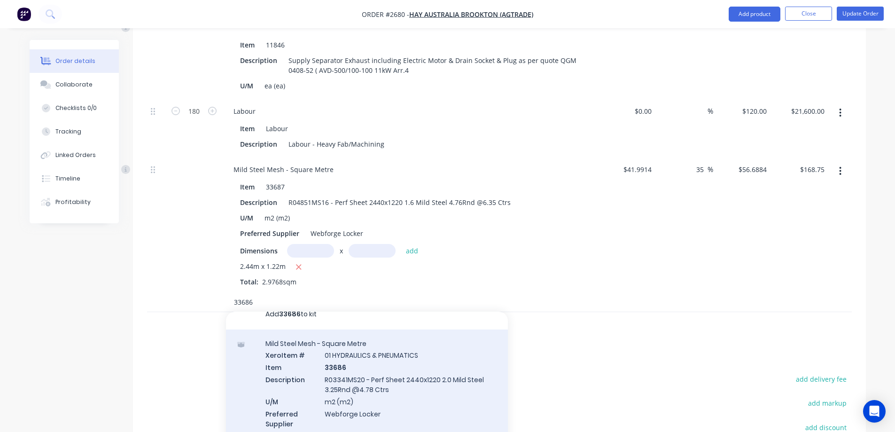
scroll to position [15, 0]
click at [419, 353] on div "Mild Steel Mesh - Square Metre Xero Item # 01 HYDRAULICS & PNEUMATICS Item 3368…" at bounding box center [367, 386] width 282 height 120
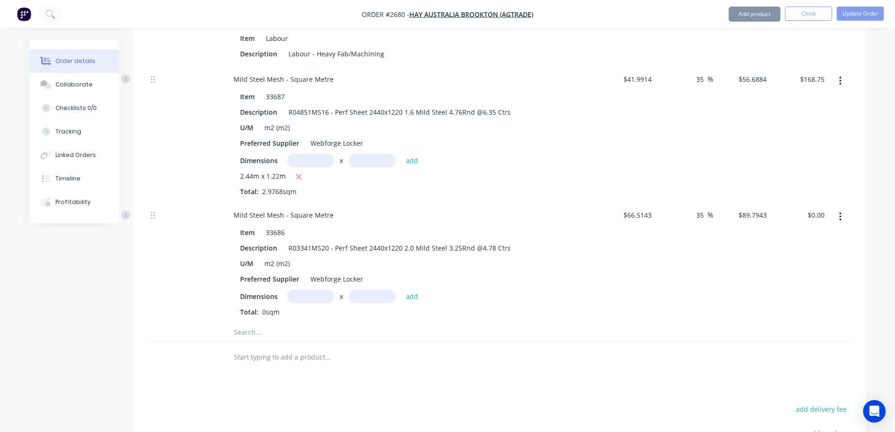
scroll to position [6573, 0]
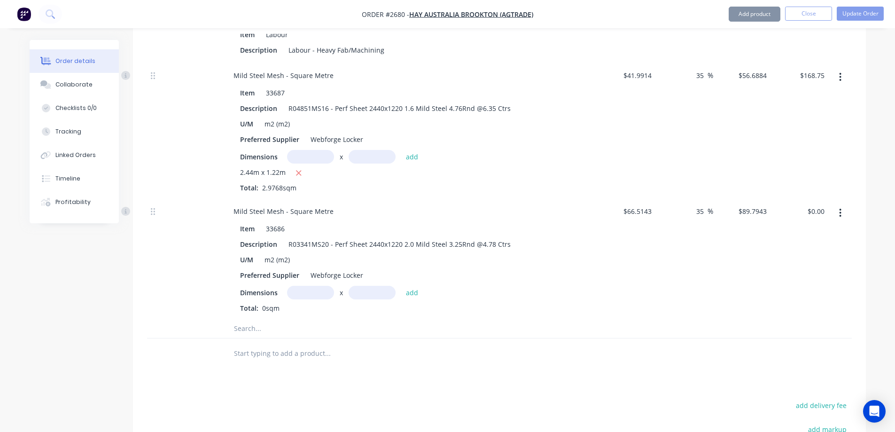
click at [307, 286] on input "text" at bounding box center [310, 293] width 47 height 14
click at [415, 286] on button "add" at bounding box center [412, 292] width 22 height 13
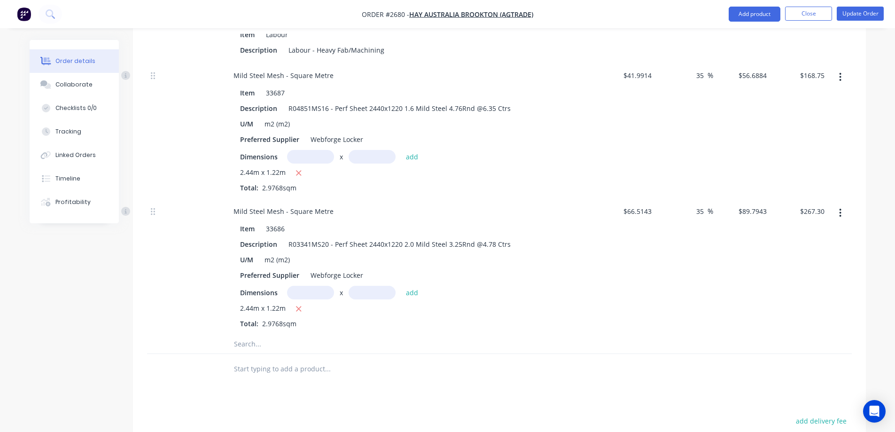
click at [271, 334] on input "text" at bounding box center [327, 343] width 188 height 19
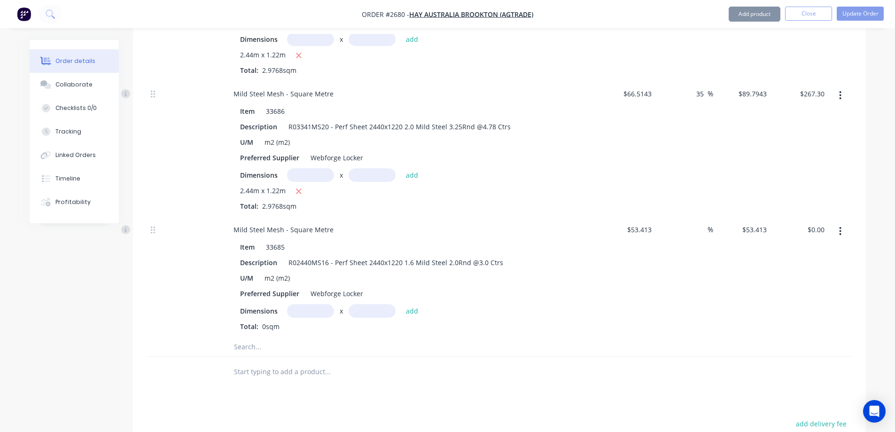
scroll to position [6761, 0]
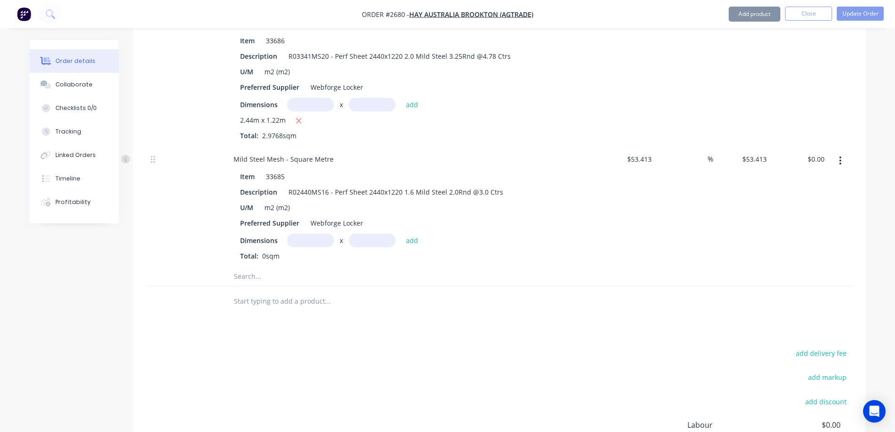
click at [317, 233] on input "text" at bounding box center [310, 240] width 47 height 14
click at [407, 233] on button "add" at bounding box center [412, 239] width 22 height 13
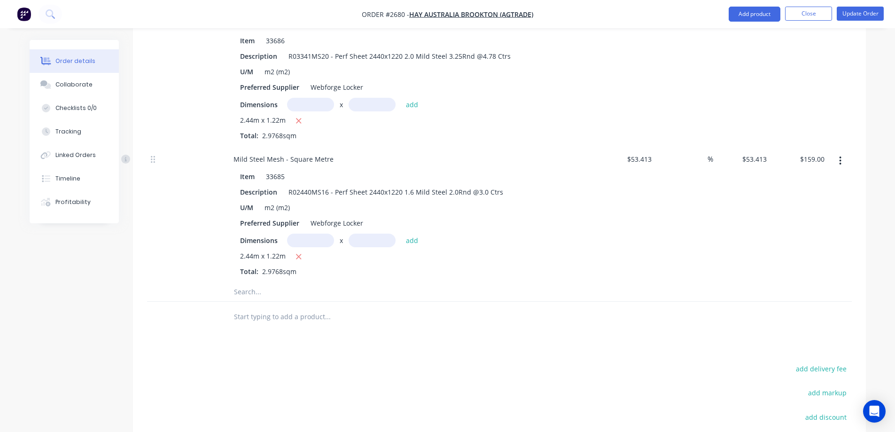
click at [272, 282] on input "text" at bounding box center [327, 291] width 188 height 19
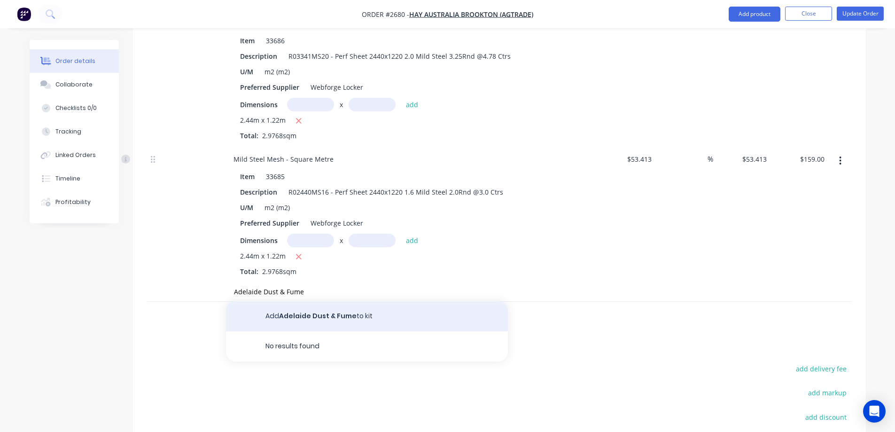
click at [351, 303] on button "Add Adelaide Dust & Fume to kit" at bounding box center [367, 316] width 282 height 30
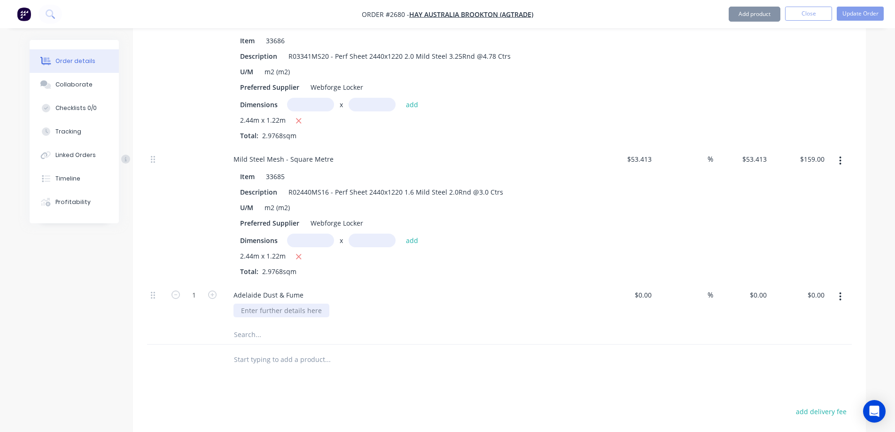
click at [302, 303] on div at bounding box center [281, 310] width 96 height 14
click at [640, 282] on div "$0.00 $0.00" at bounding box center [627, 303] width 58 height 43
click at [698, 288] on input at bounding box center [701, 295] width 11 height 14
click at [840, 292] on icon "button" at bounding box center [840, 296] width 2 height 8
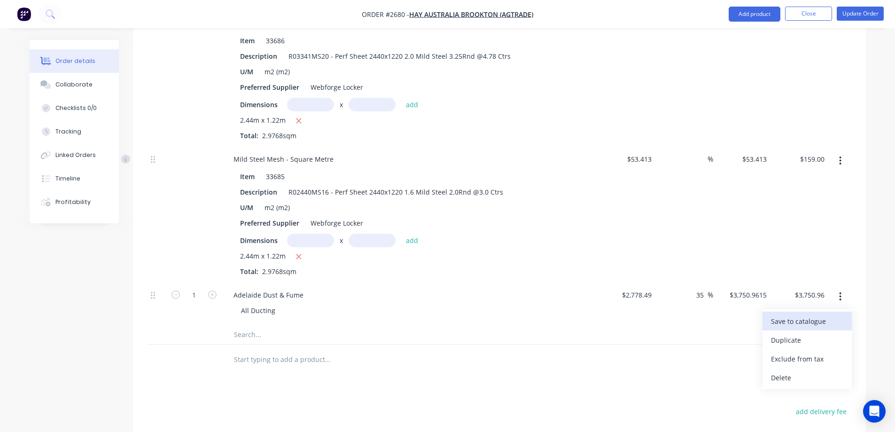
click at [827, 314] on div "Save to catalogue" at bounding box center [807, 321] width 72 height 14
click at [322, 305] on div "All Ducting" at bounding box center [306, 312] width 42 height 14
drag, startPoint x: 334, startPoint y: 298, endPoint x: 345, endPoint y: 297, distance: 11.3
click at [345, 305] on div "All Ducting for CR" at bounding box center [316, 312] width 63 height 14
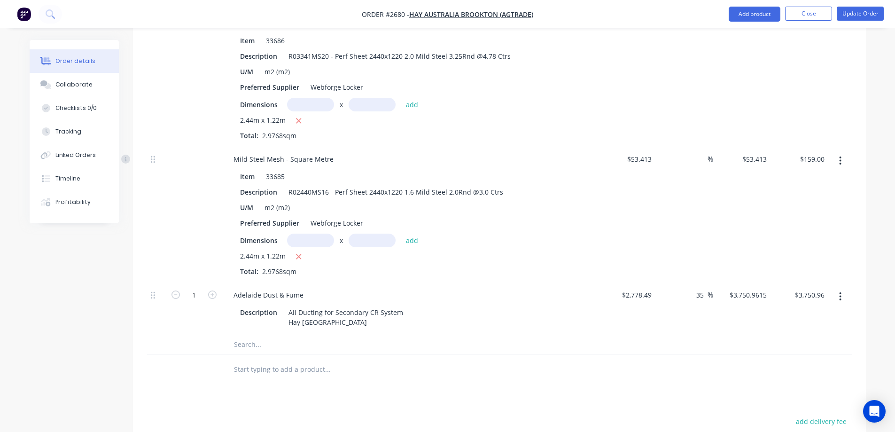
click at [271, 335] on input "text" at bounding box center [327, 344] width 188 height 19
click at [271, 335] on input "contracter" at bounding box center [327, 344] width 188 height 19
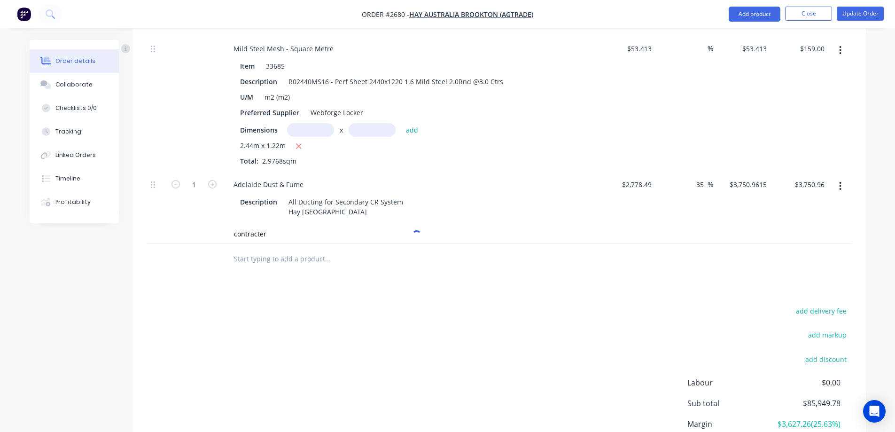
scroll to position [6902, 0]
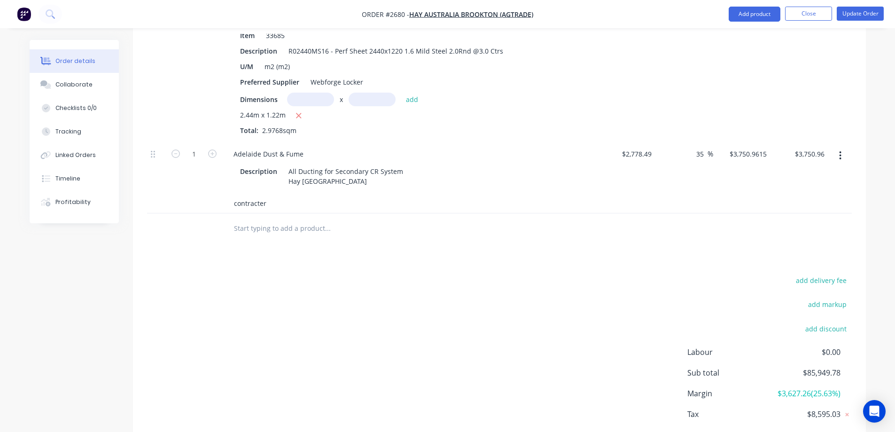
click at [273, 194] on input "contracter" at bounding box center [327, 203] width 188 height 19
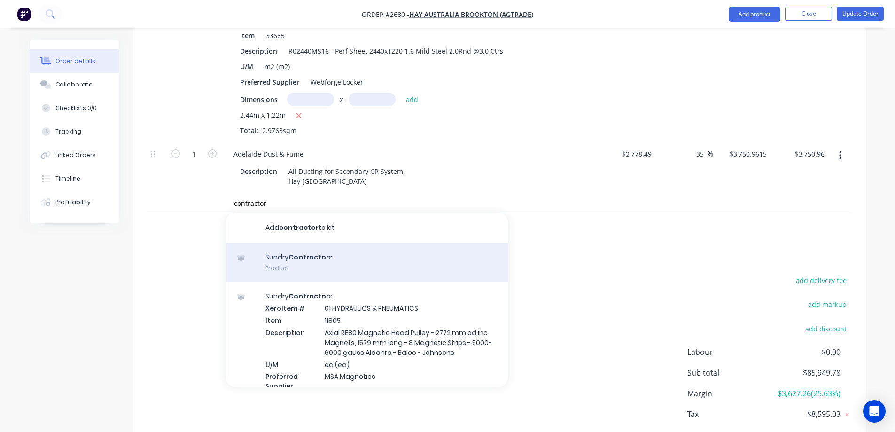
click at [360, 251] on div "Sundry Contractor s Product" at bounding box center [367, 262] width 282 height 39
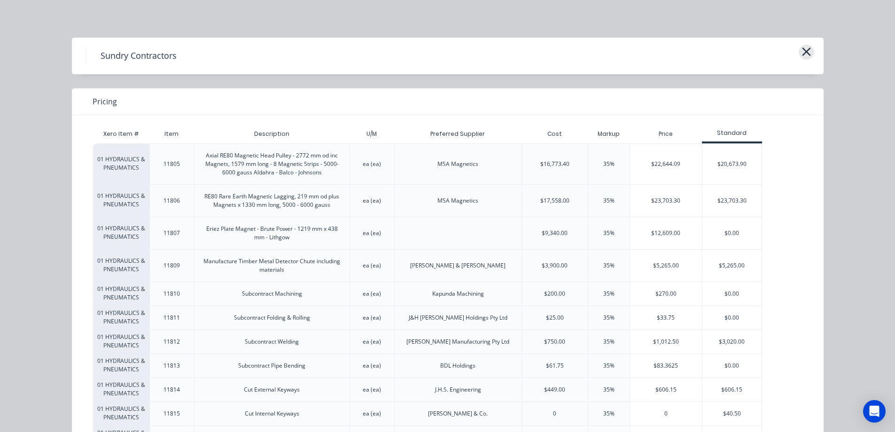
click at [804, 48] on icon "button" at bounding box center [806, 51] width 10 height 13
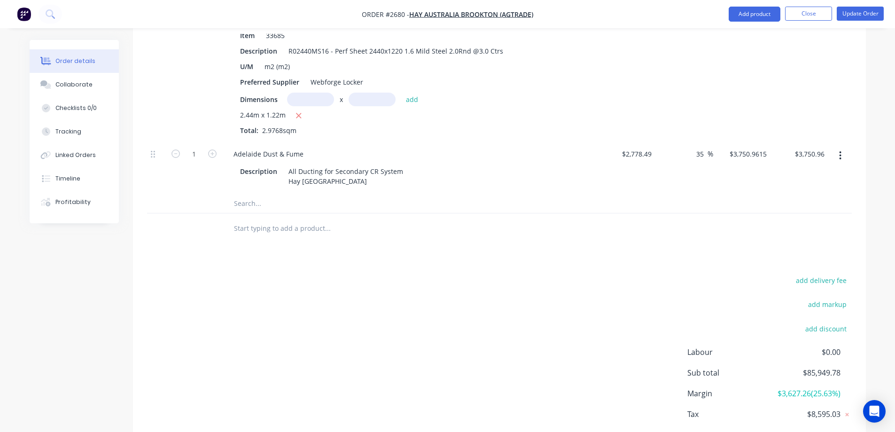
click at [252, 194] on input "text" at bounding box center [327, 203] width 188 height 19
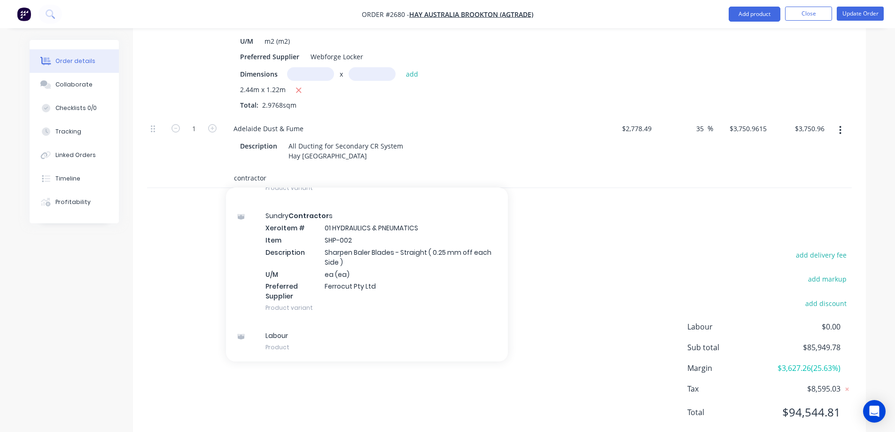
scroll to position [6940, 0]
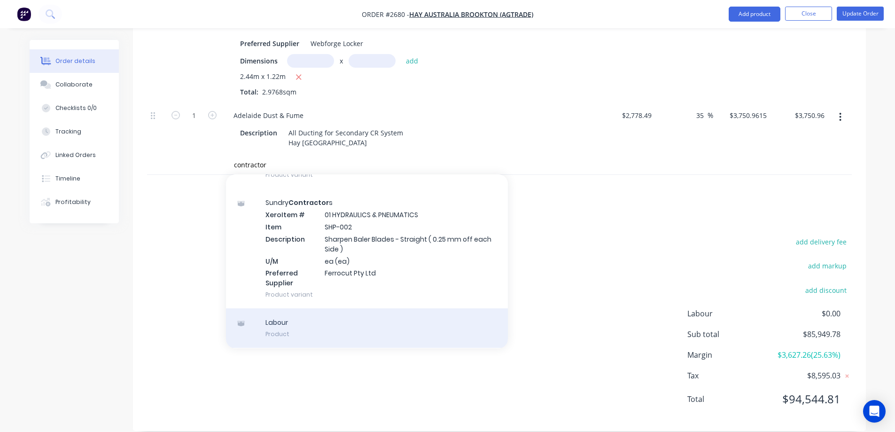
click at [345, 317] on div "Labour Product" at bounding box center [367, 327] width 282 height 39
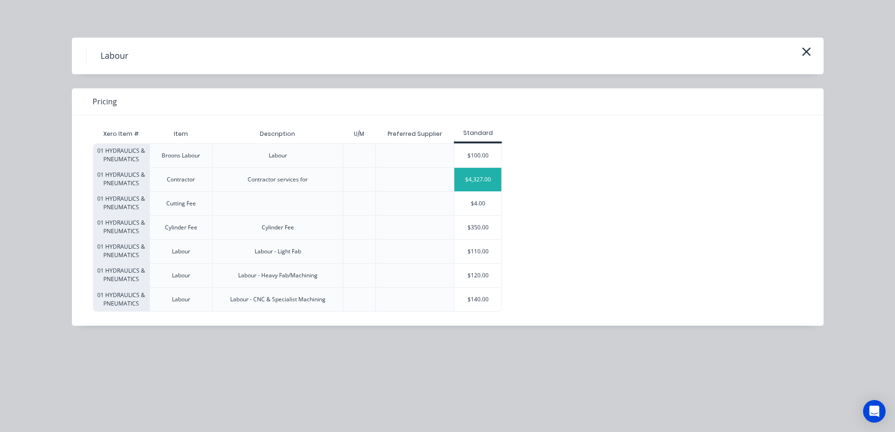
click at [495, 180] on div "$4,327.00" at bounding box center [477, 179] width 47 height 23
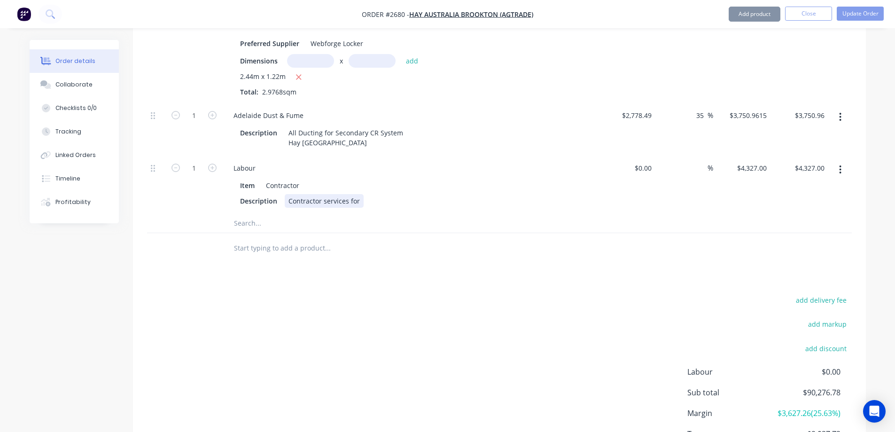
click at [357, 194] on div "Contractor services for" at bounding box center [324, 201] width 79 height 14
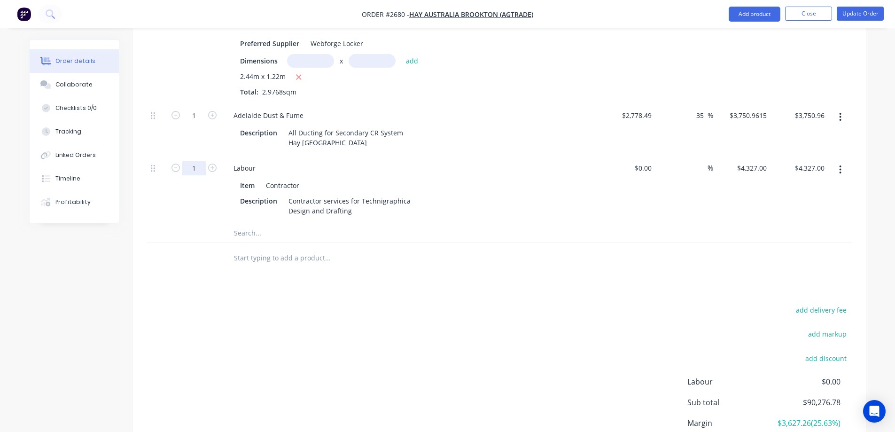
click at [650, 161] on input at bounding box center [645, 168] width 22 height 14
click at [568, 250] on div at bounding box center [499, 258] width 704 height 31
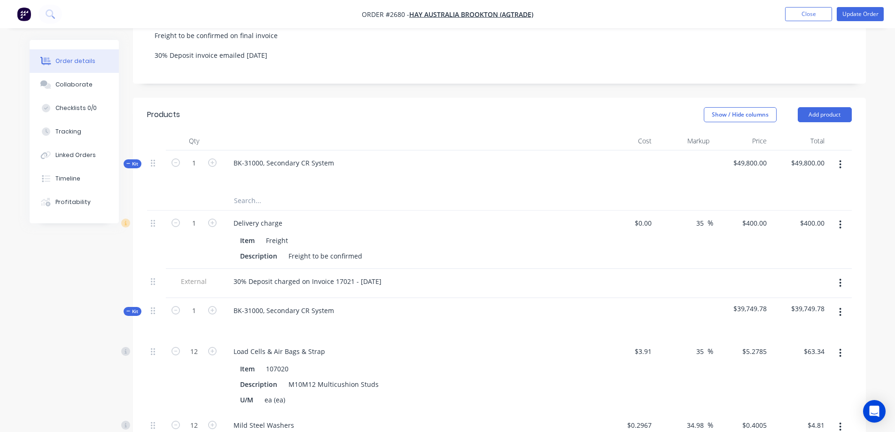
scroll to position [247, 0]
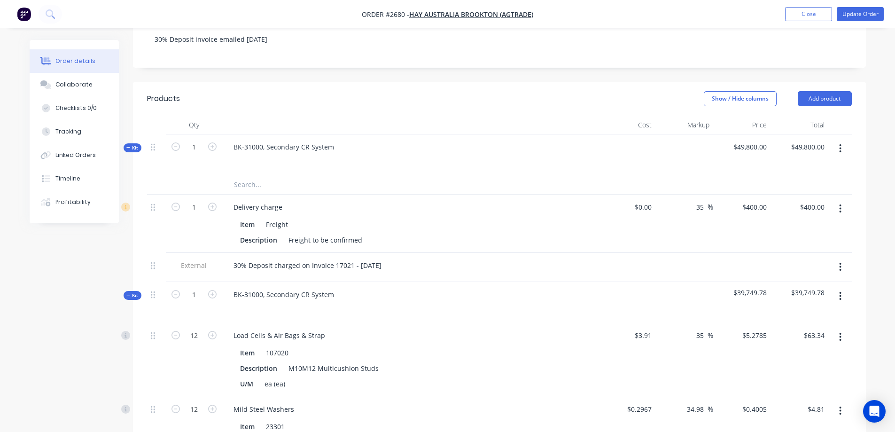
click at [841, 143] on icon "button" at bounding box center [840, 148] width 2 height 10
click at [782, 260] on div "Delete" at bounding box center [807, 267] width 72 height 14
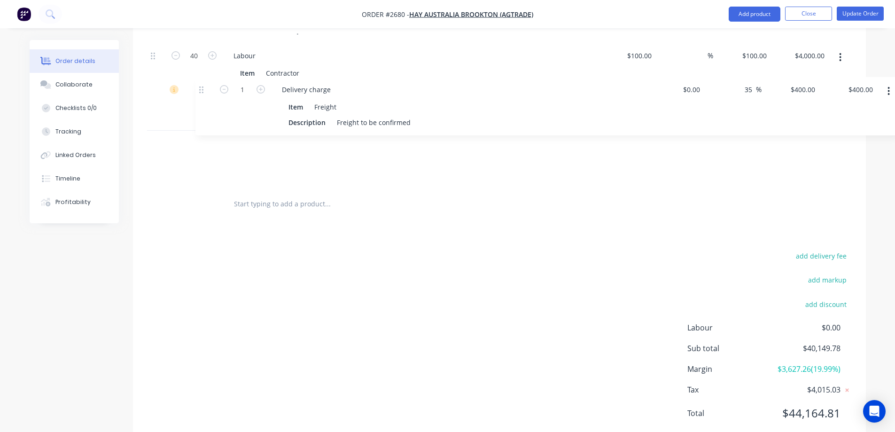
scroll to position [6932, 0]
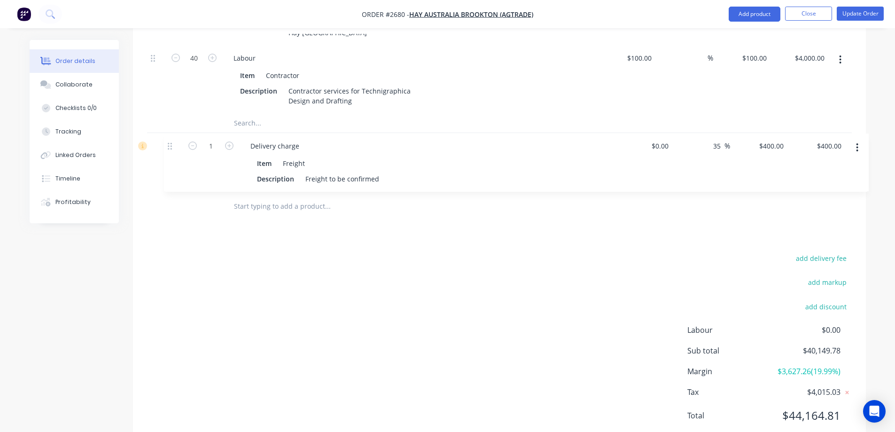
drag, startPoint x: 155, startPoint y: 136, endPoint x: 171, endPoint y: 151, distance: 22.3
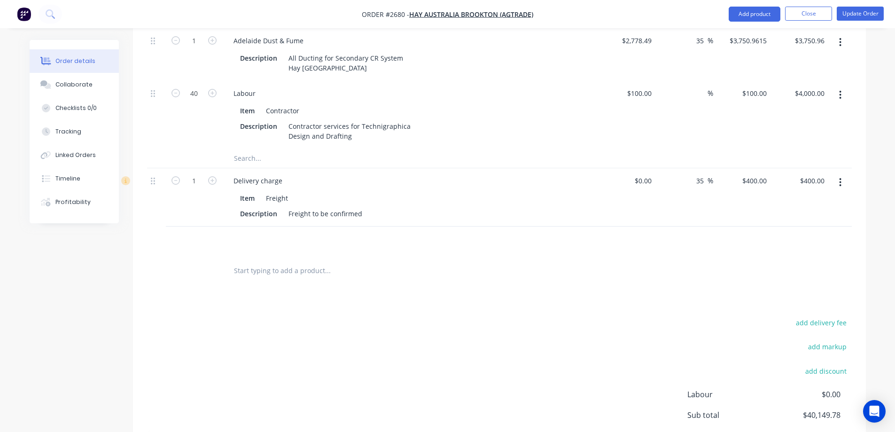
scroll to position [6948, 0]
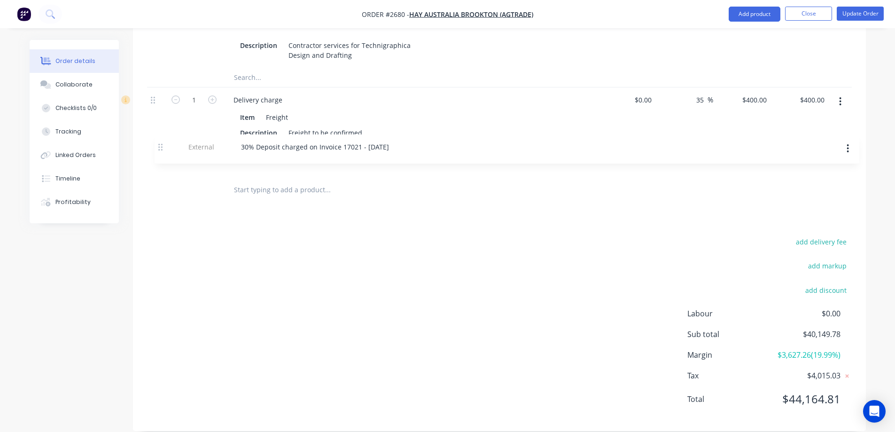
drag, startPoint x: 153, startPoint y: 184, endPoint x: 161, endPoint y: 154, distance: 31.0
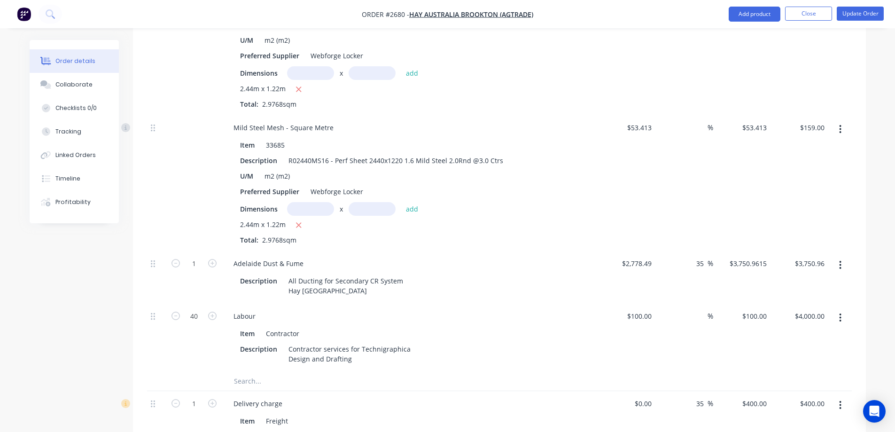
scroll to position [6666, 0]
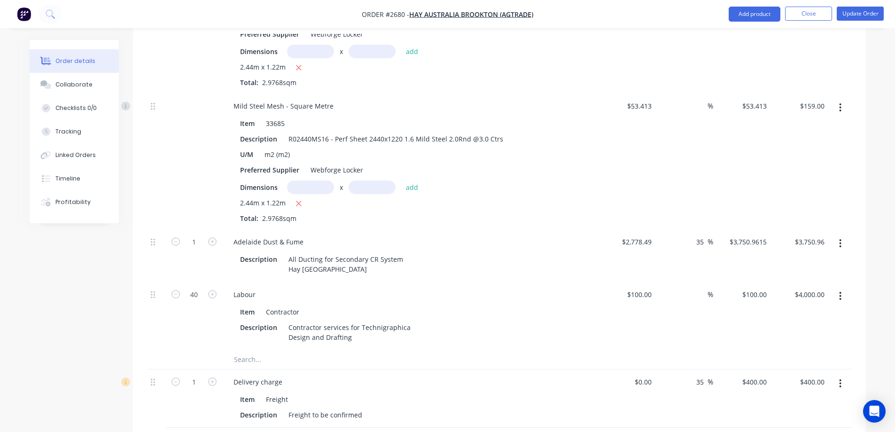
click at [276, 350] on input "text" at bounding box center [327, 359] width 188 height 19
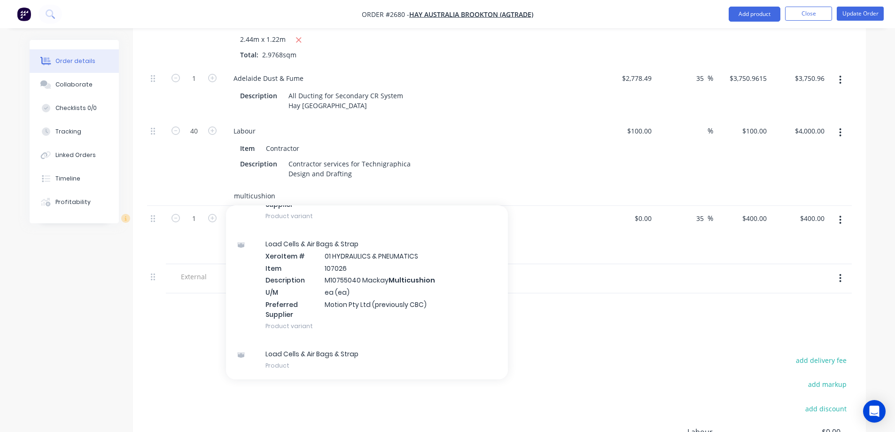
scroll to position [6854, 0]
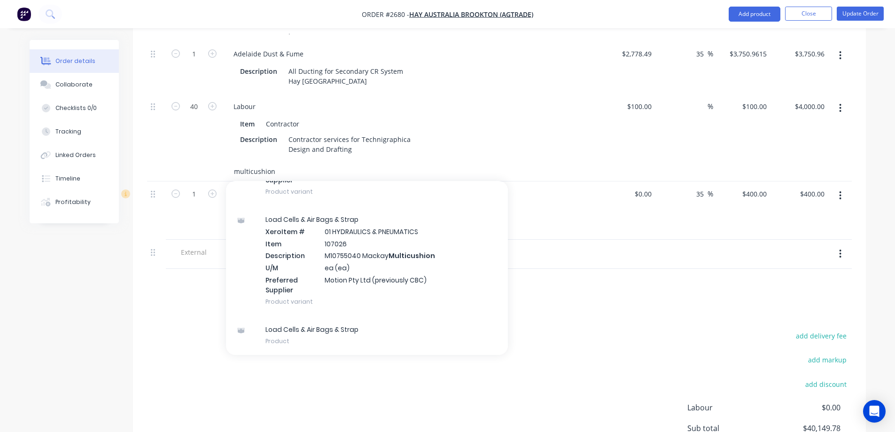
drag, startPoint x: 269, startPoint y: 159, endPoint x: 229, endPoint y: 155, distance: 40.1
click at [229, 162] on div "multicushion Add multicushion to kit Load Cells & Air Bags & Strap Xero Item # …" at bounding box center [367, 171] width 282 height 19
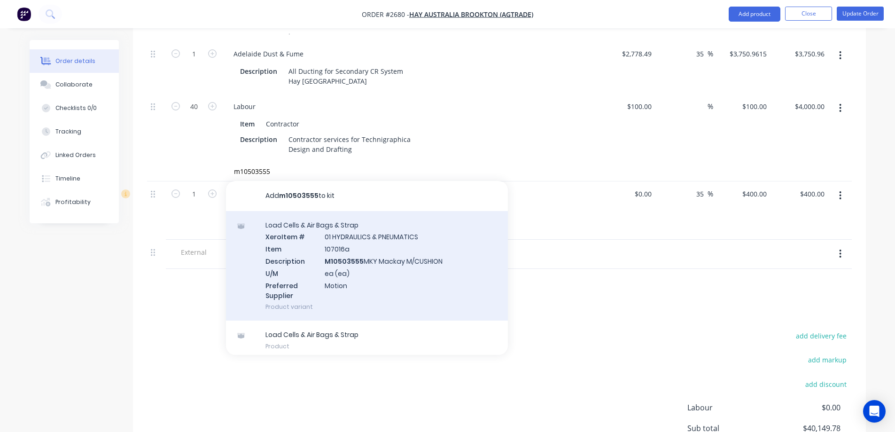
click at [433, 261] on div "Load Cells & Air Bags & Strap Xero Item # 01 HYDRAULICS & PNEUMATICS Item 10701…" at bounding box center [367, 266] width 282 height 110
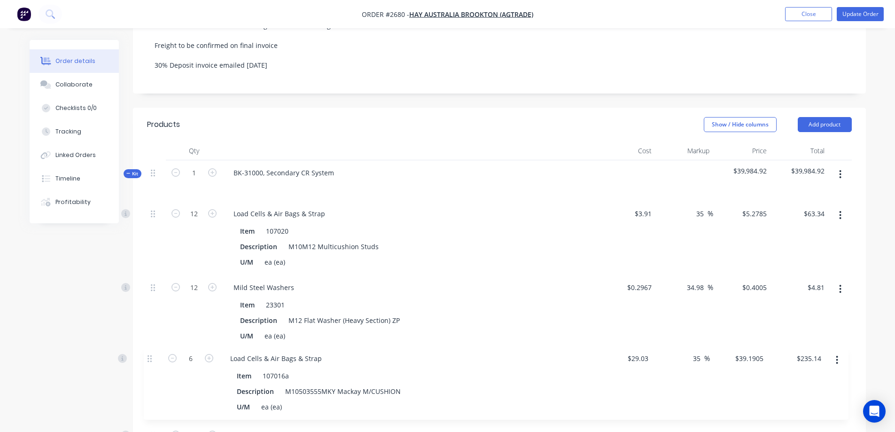
scroll to position [241, 0]
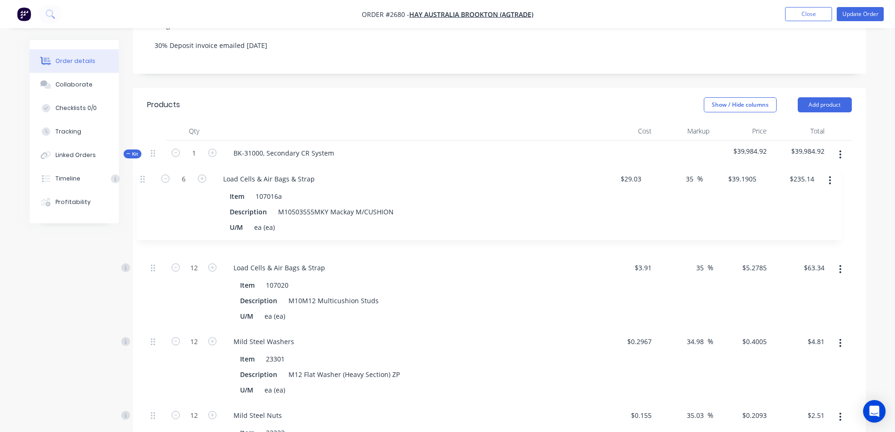
drag, startPoint x: 153, startPoint y: 163, endPoint x: 142, endPoint y: 178, distance: 18.2
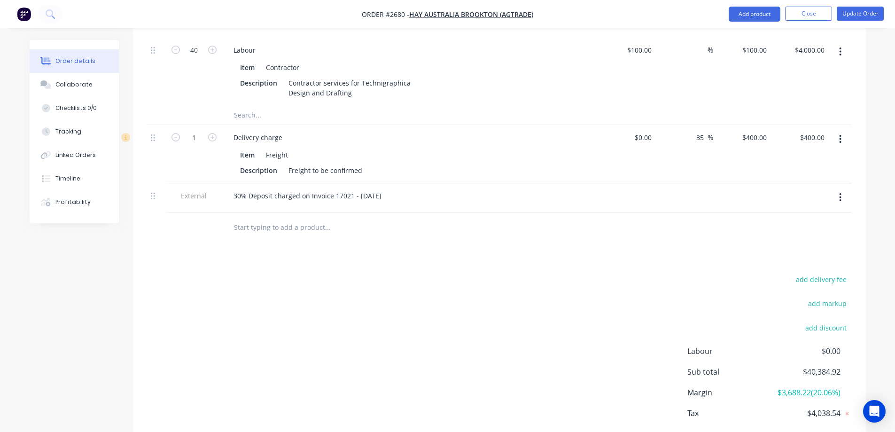
scroll to position [6993, 0]
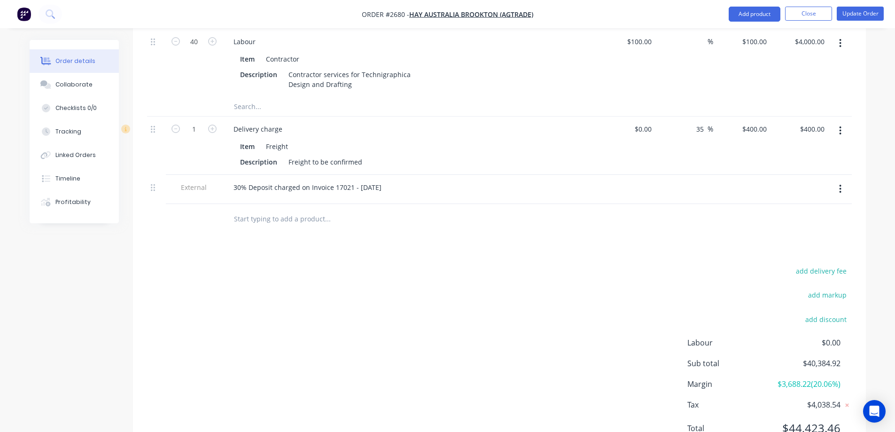
click at [261, 97] on input "text" at bounding box center [327, 106] width 188 height 19
paste input "BK-31000-1"
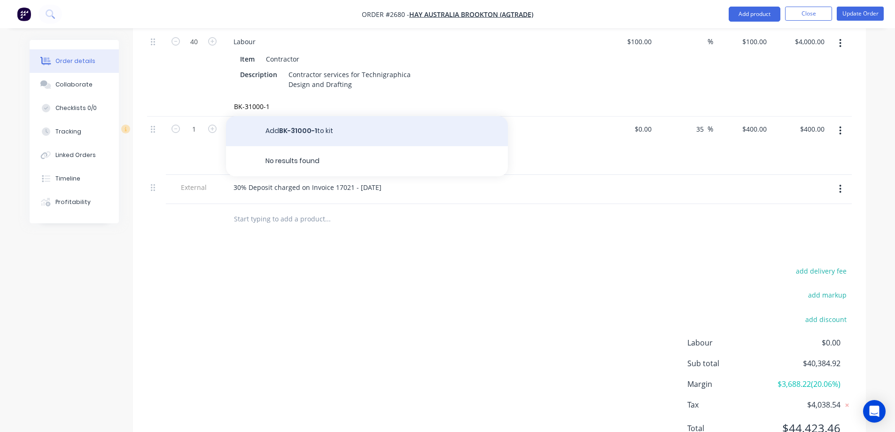
click at [310, 116] on button "Add BK-31000-1 to kit" at bounding box center [367, 131] width 282 height 30
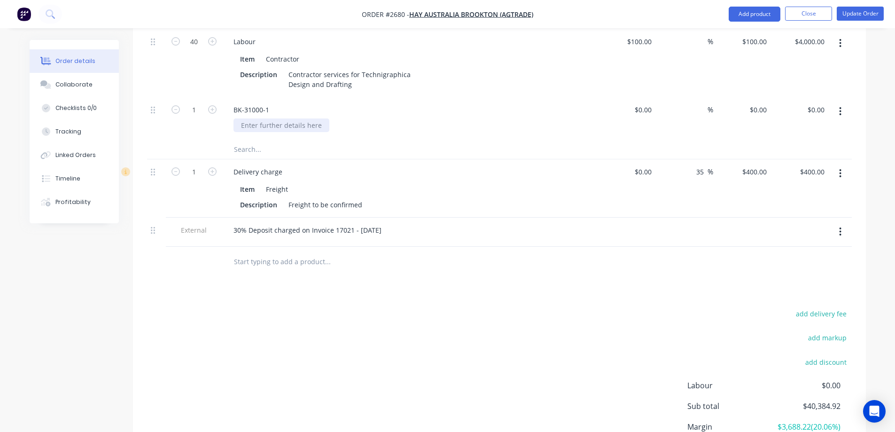
click at [282, 118] on div at bounding box center [281, 125] width 96 height 14
paste div
click at [644, 103] on input "$0.00" at bounding box center [645, 110] width 22 height 14
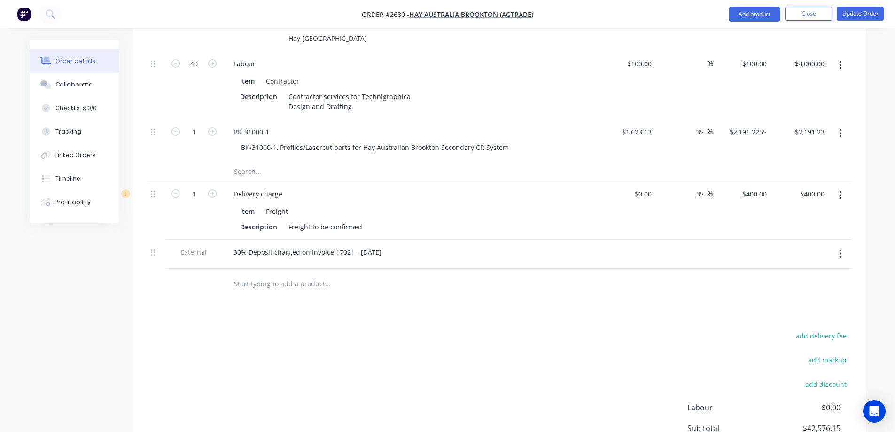
click at [843, 125] on button "button" at bounding box center [840, 133] width 22 height 17
click at [816, 151] on div "Save to catalogue" at bounding box center [807, 158] width 72 height 14
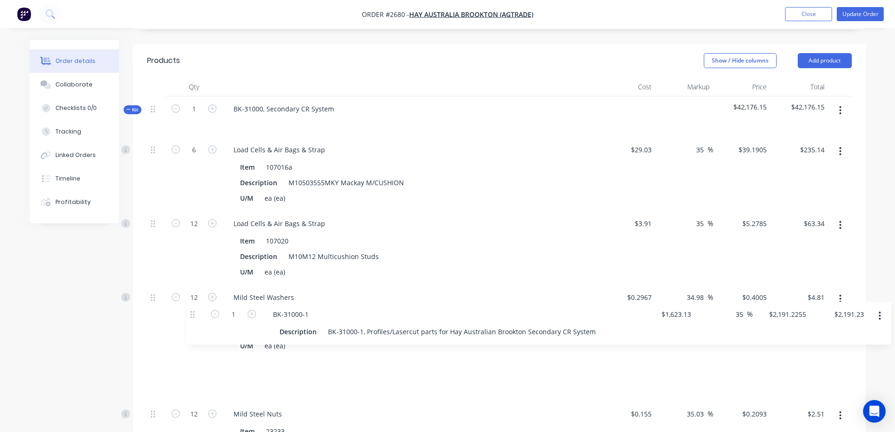
scroll to position [294, 0]
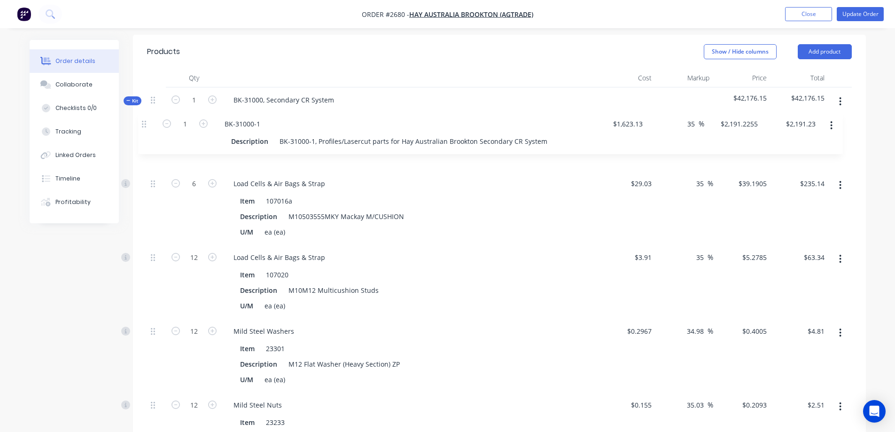
drag, startPoint x: 152, startPoint y: 215, endPoint x: 146, endPoint y: 124, distance: 91.8
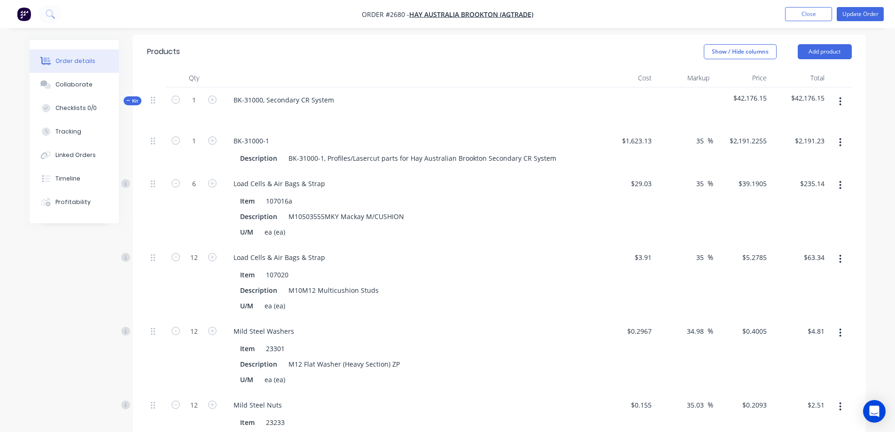
click at [807, 93] on span "$42,176.15" at bounding box center [799, 98] width 50 height 10
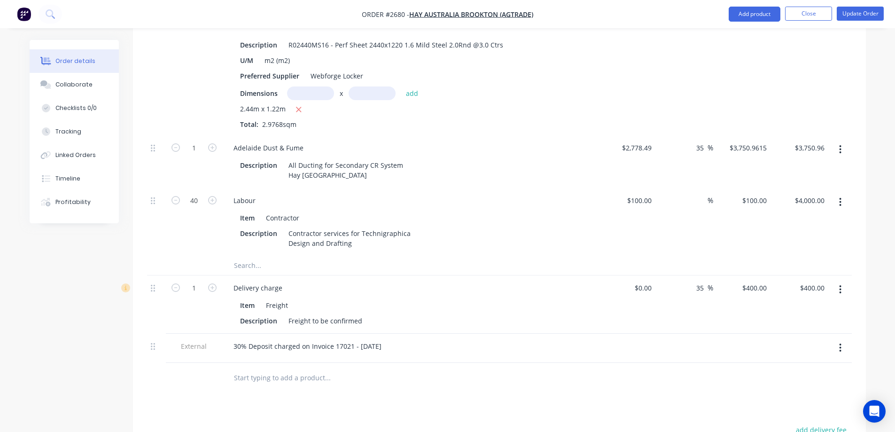
scroll to position [6830, 0]
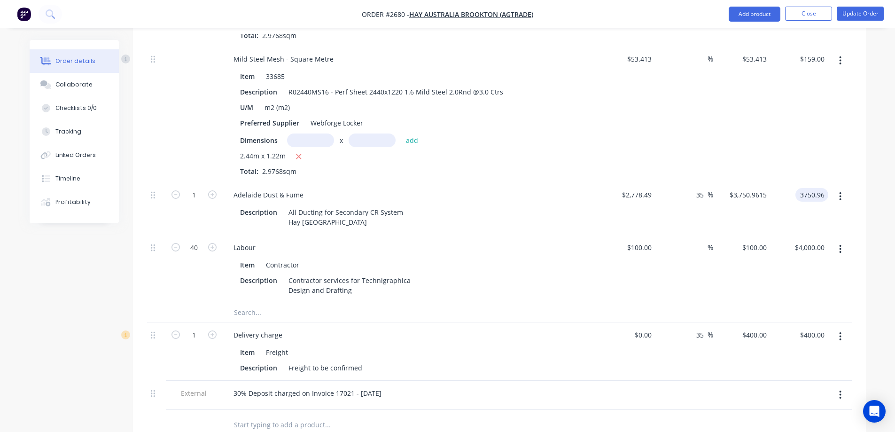
click at [796, 188] on div "3750.96 3750.96" at bounding box center [811, 195] width 33 height 14
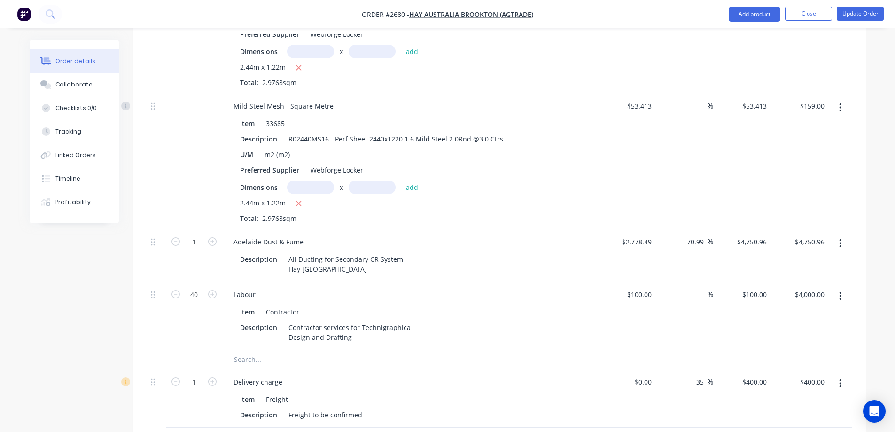
scroll to position [6689, 0]
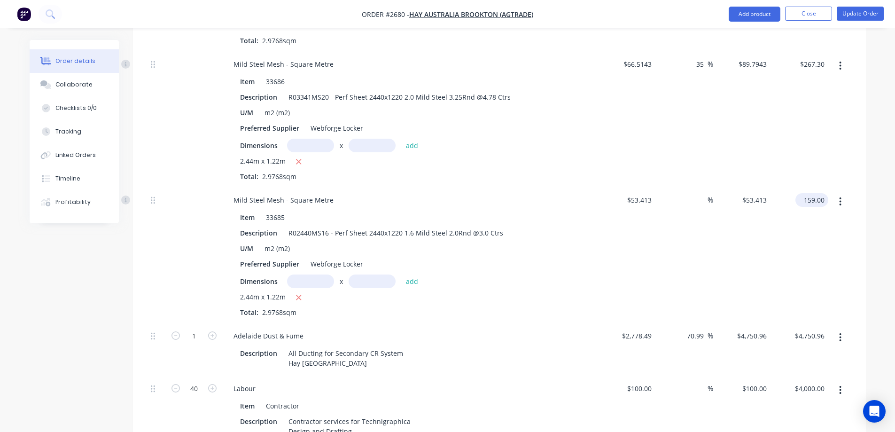
click at [805, 193] on input "159.00" at bounding box center [813, 200] width 29 height 14
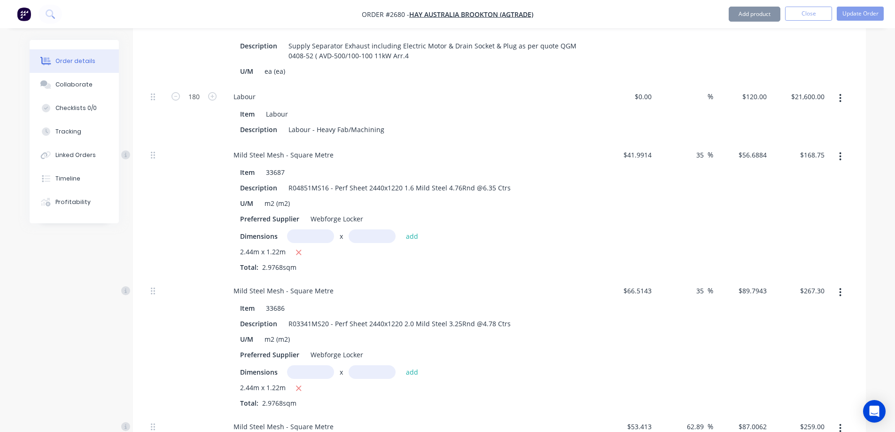
scroll to position [6454, 0]
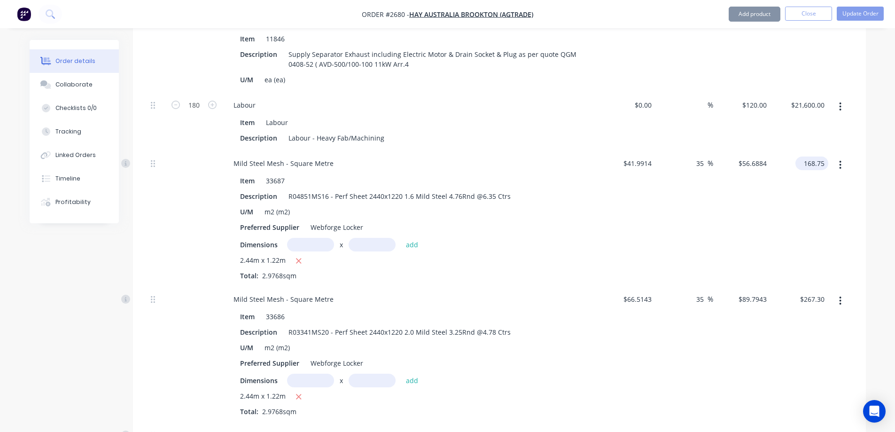
click at [804, 156] on input "168.75" at bounding box center [813, 163] width 29 height 14
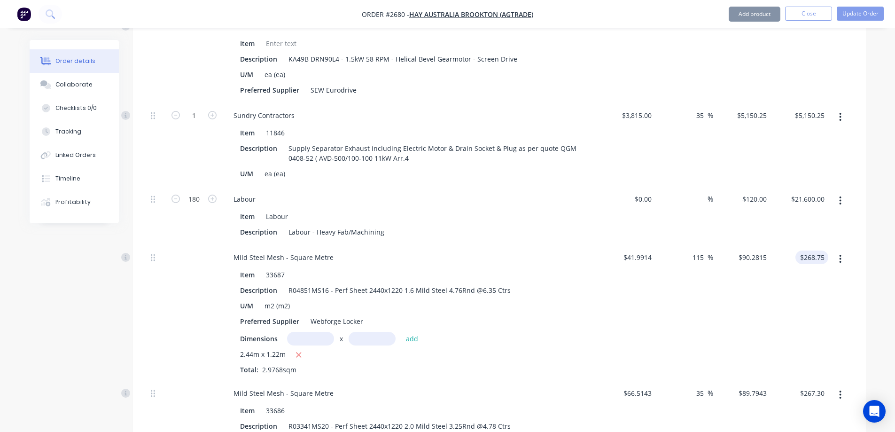
scroll to position [6313, 0]
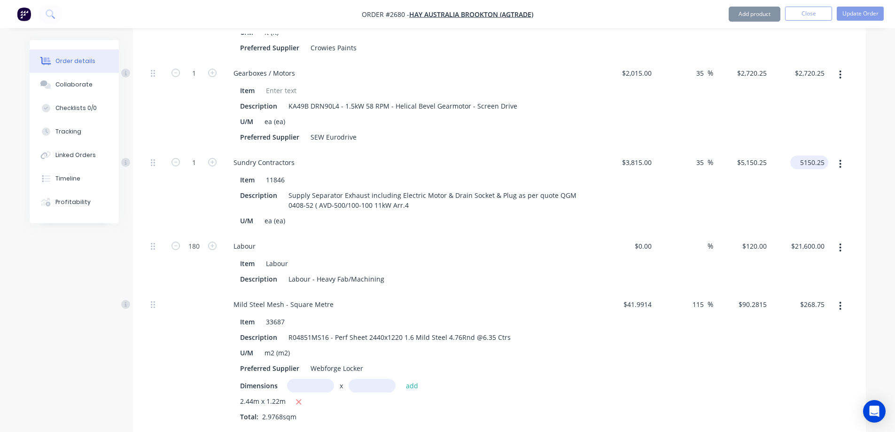
click at [801, 155] on input "5150.25" at bounding box center [811, 162] width 34 height 14
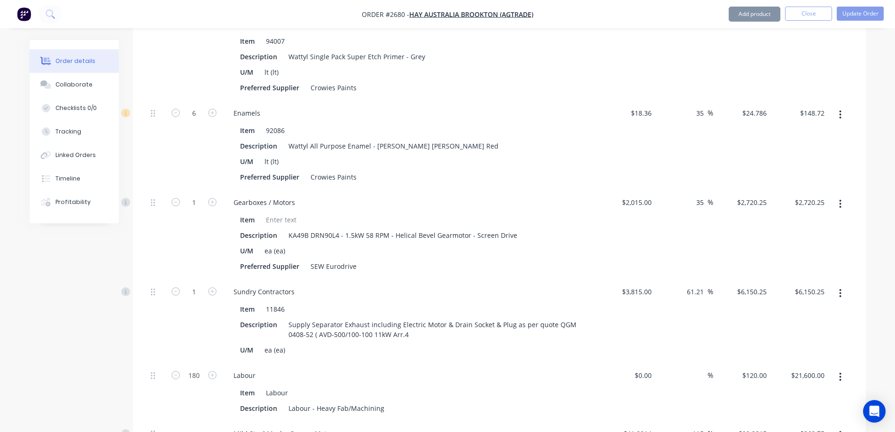
scroll to position [6172, 0]
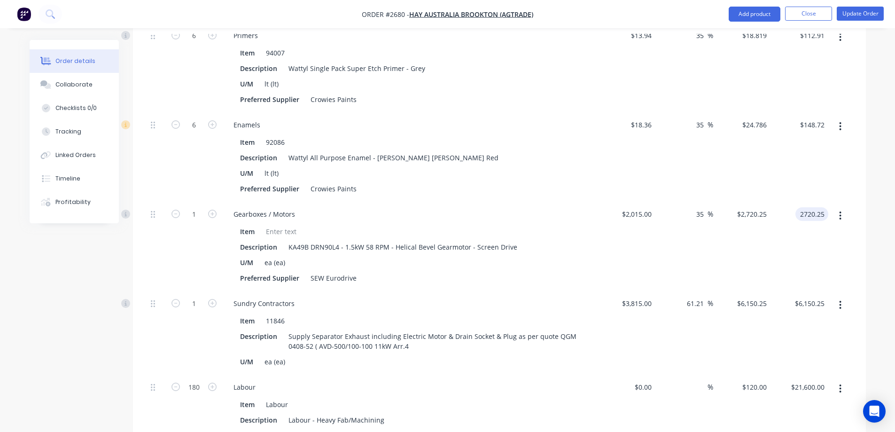
click at [797, 207] on div "2720.25 2720.25" at bounding box center [811, 214] width 33 height 14
click at [803, 118] on input "148.72" at bounding box center [815, 125] width 25 height 14
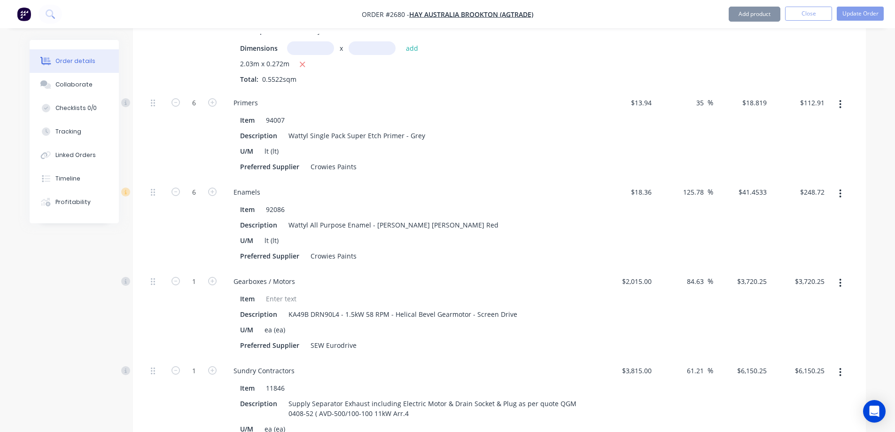
scroll to position [6031, 0]
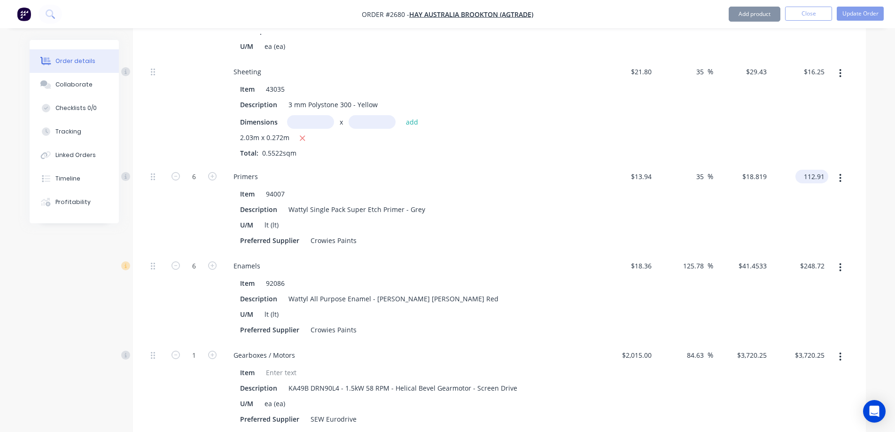
click at [804, 170] on input "112.91" at bounding box center [813, 177] width 29 height 14
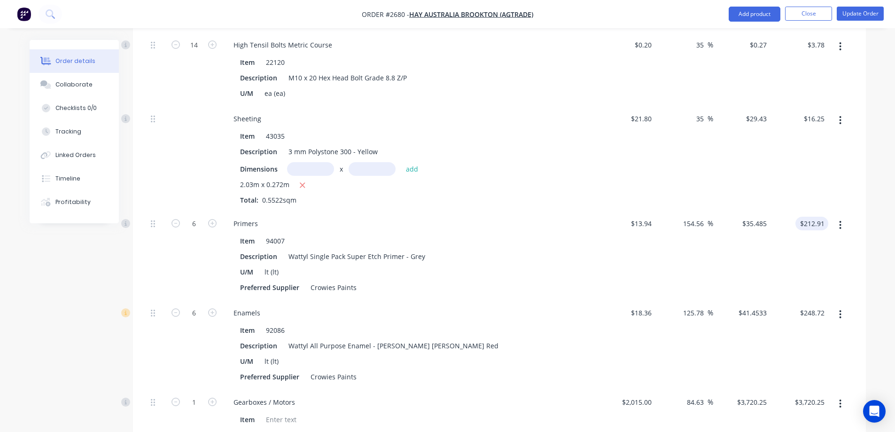
scroll to position [5938, 0]
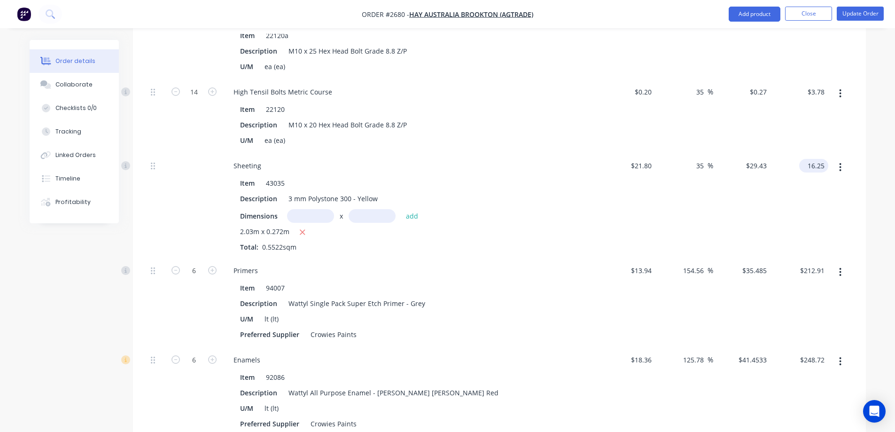
click at [813, 159] on input "16.25" at bounding box center [815, 166] width 25 height 14
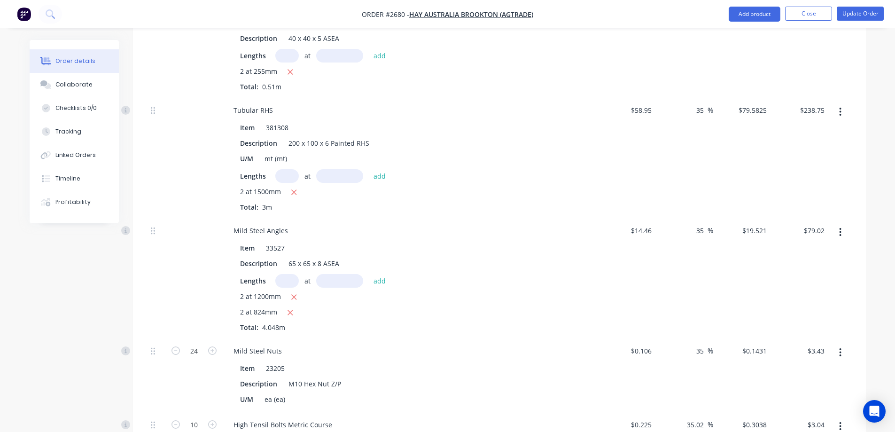
scroll to position [5515, 0]
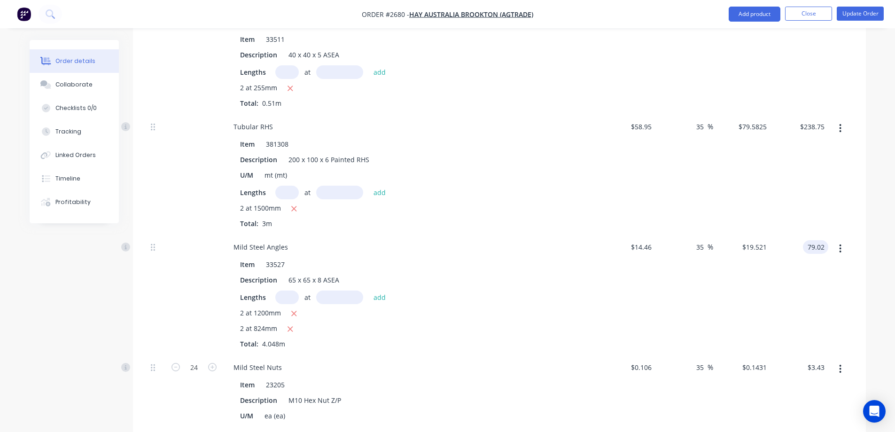
click at [808, 240] on input "79.02" at bounding box center [817, 247] width 22 height 14
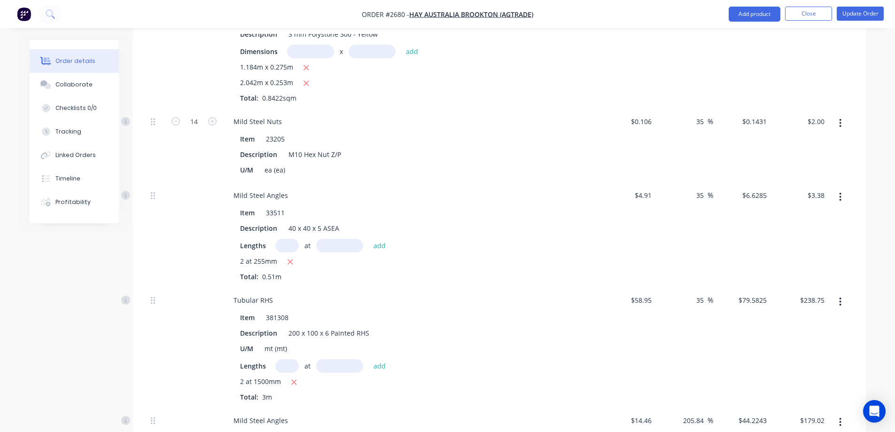
scroll to position [5327, 0]
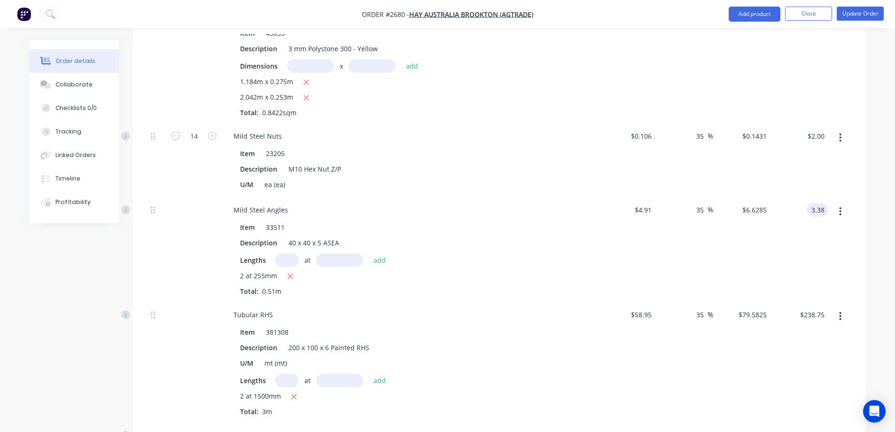
click at [809, 203] on div "3.38 3.38" at bounding box center [817, 210] width 22 height 14
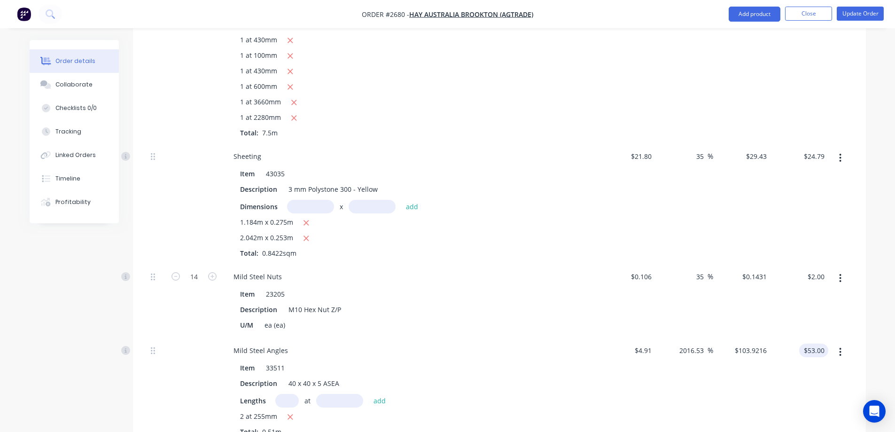
scroll to position [5186, 0]
click at [807, 150] on input "24.79" at bounding box center [817, 157] width 22 height 14
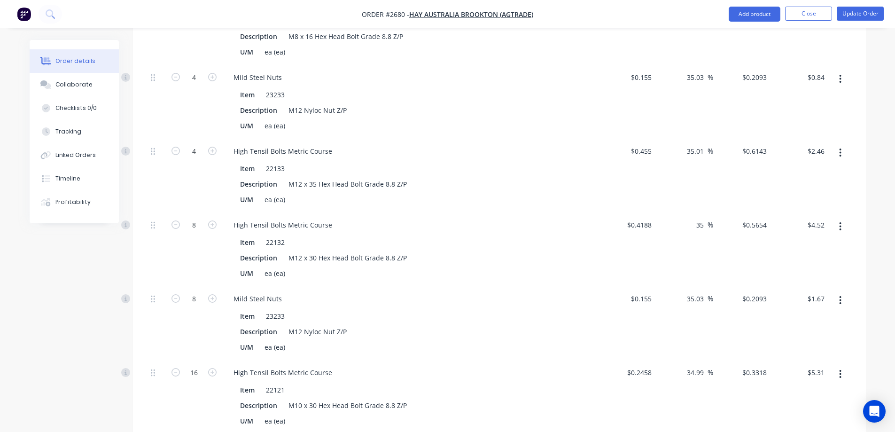
scroll to position [2318, 0]
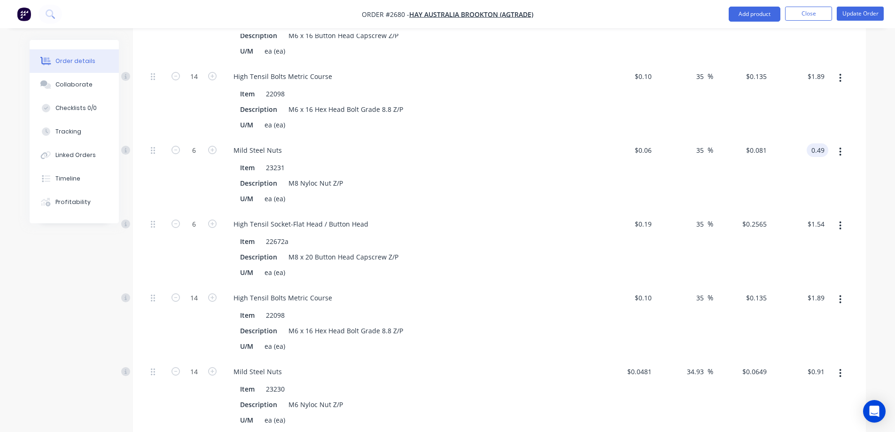
click at [814, 143] on input "0.49" at bounding box center [819, 150] width 18 height 14
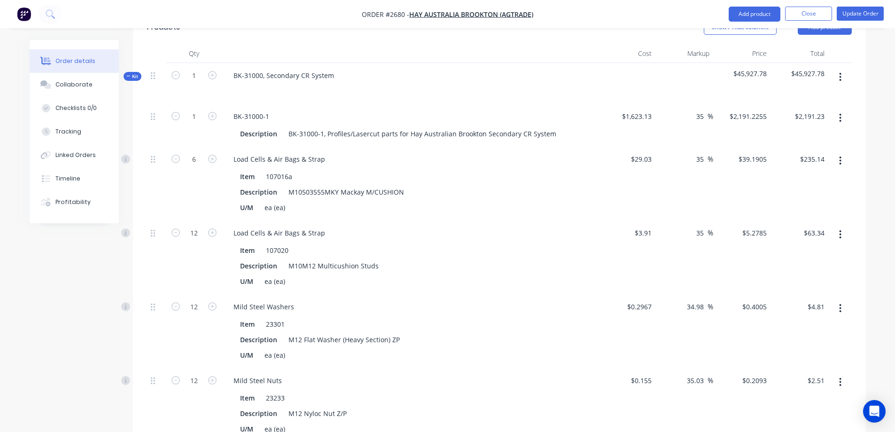
scroll to position [365, 0]
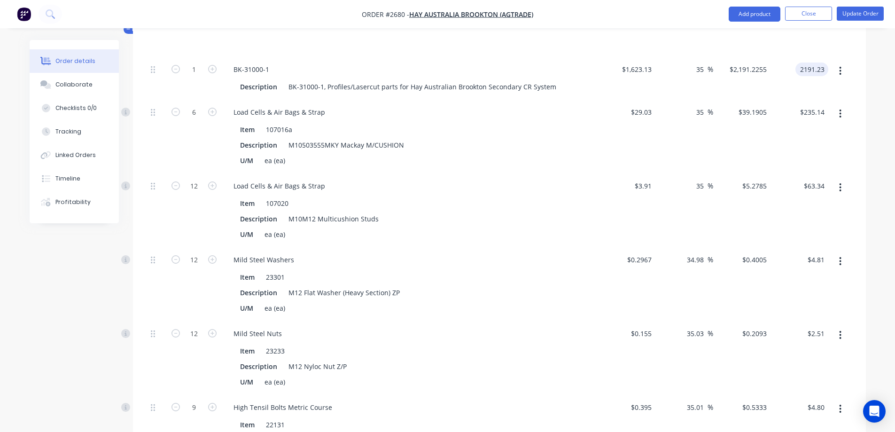
click at [794, 57] on div "2191.23 2191.23" at bounding box center [799, 78] width 58 height 43
click at [805, 105] on input "235.14" at bounding box center [813, 112] width 29 height 14
click at [807, 179] on input "63.34" at bounding box center [817, 186] width 22 height 14
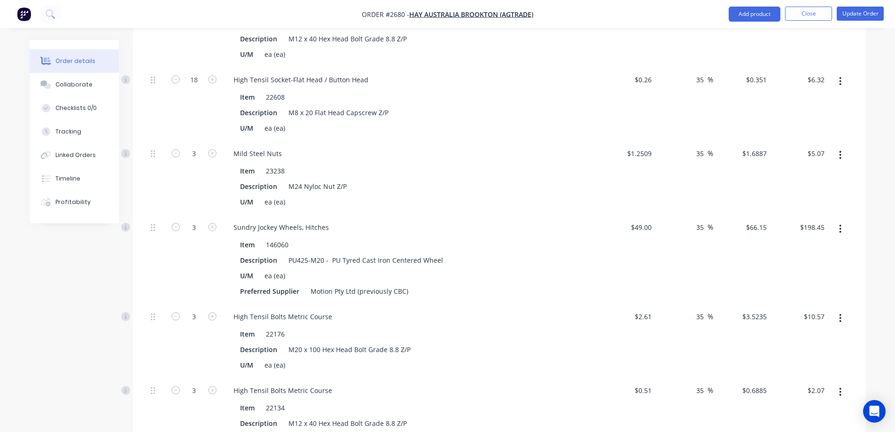
scroll to position [1164, 0]
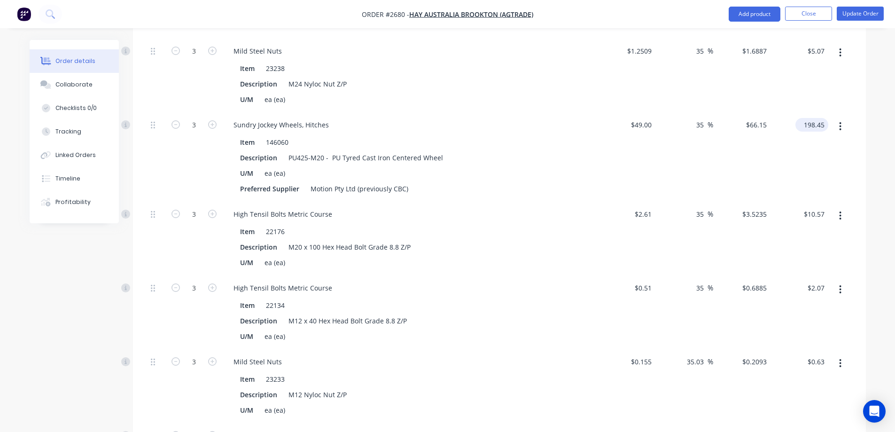
click at [806, 118] on input "198.45" at bounding box center [813, 125] width 29 height 14
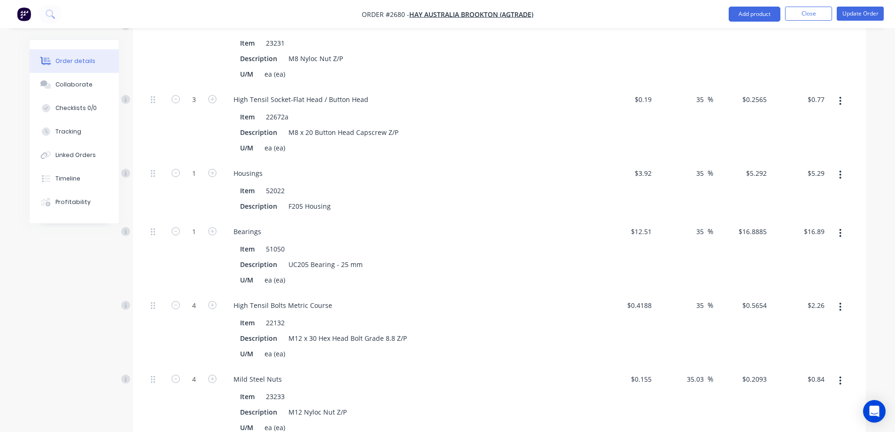
scroll to position [1727, 0]
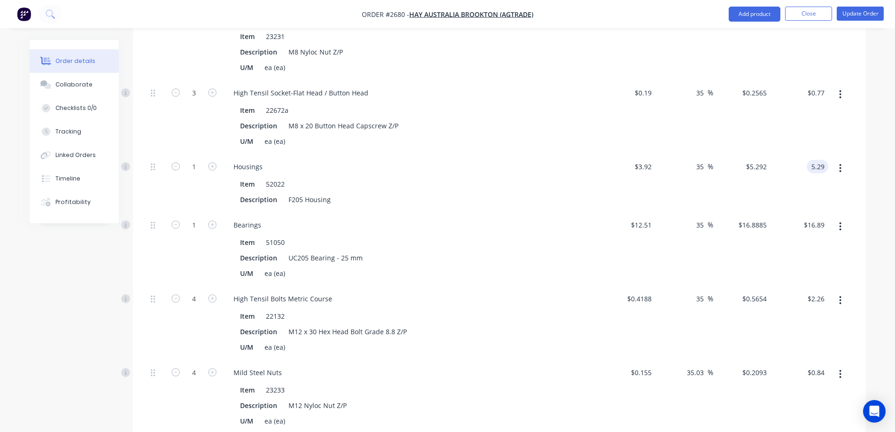
click at [812, 160] on input "5.29" at bounding box center [819, 167] width 18 height 14
click at [814, 160] on input "15.29" at bounding box center [817, 167] width 22 height 14
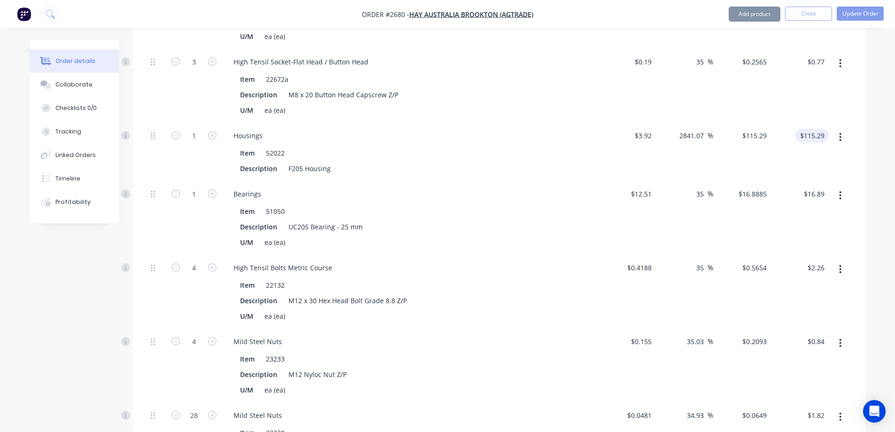
scroll to position [1774, 0]
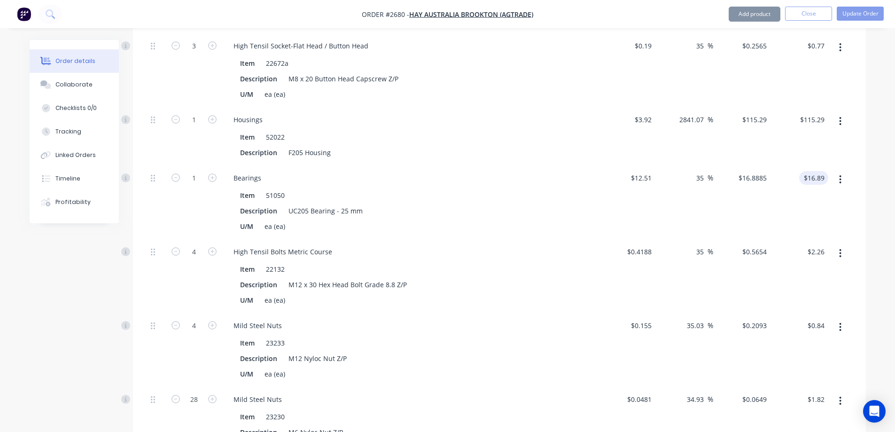
click at [813, 171] on input "$16.89" at bounding box center [815, 178] width 25 height 14
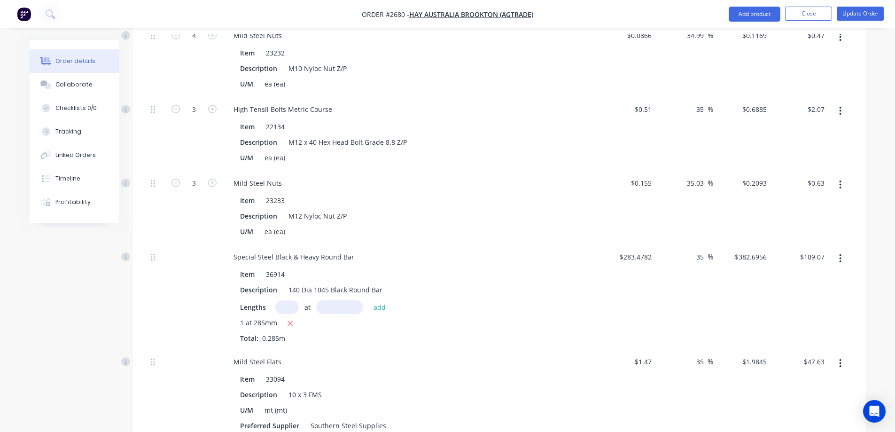
scroll to position [3512, 0]
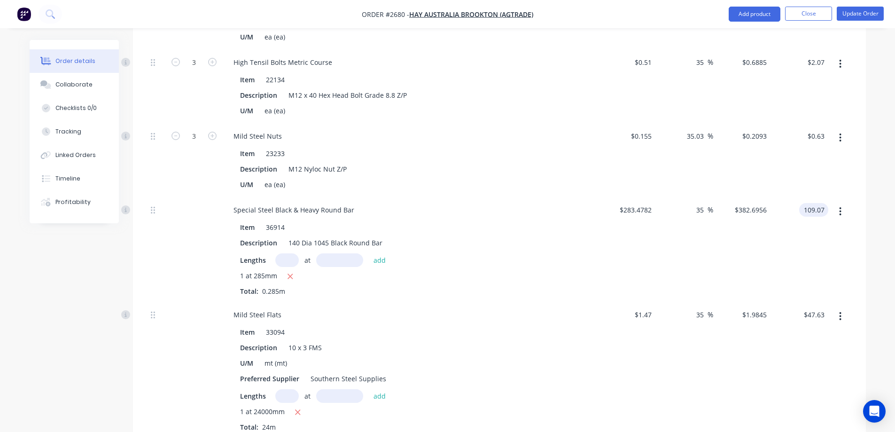
click at [804, 203] on input "109.07" at bounding box center [815, 210] width 25 height 14
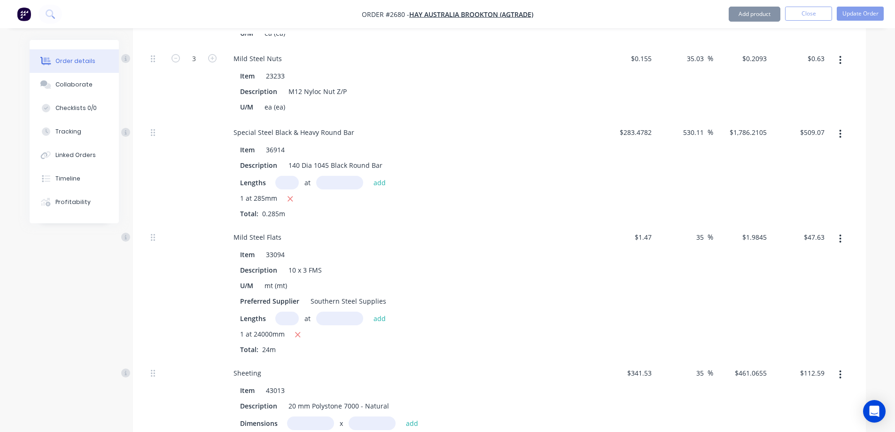
scroll to position [3606, 0]
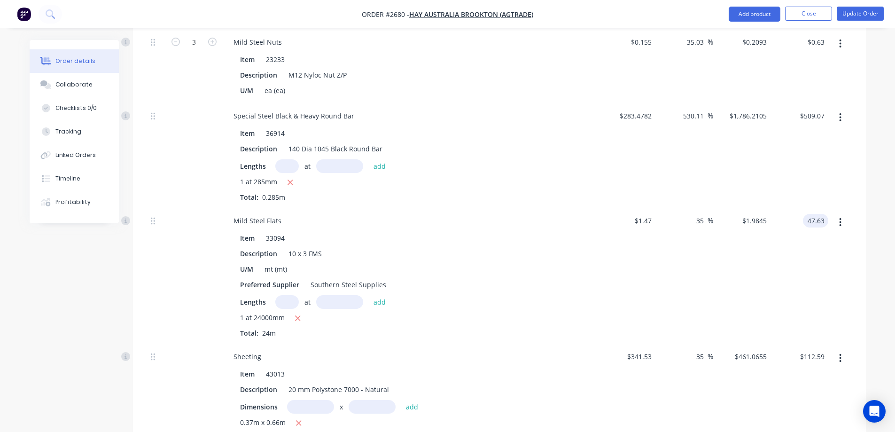
click at [805, 214] on div "47.63 47.63" at bounding box center [815, 221] width 25 height 14
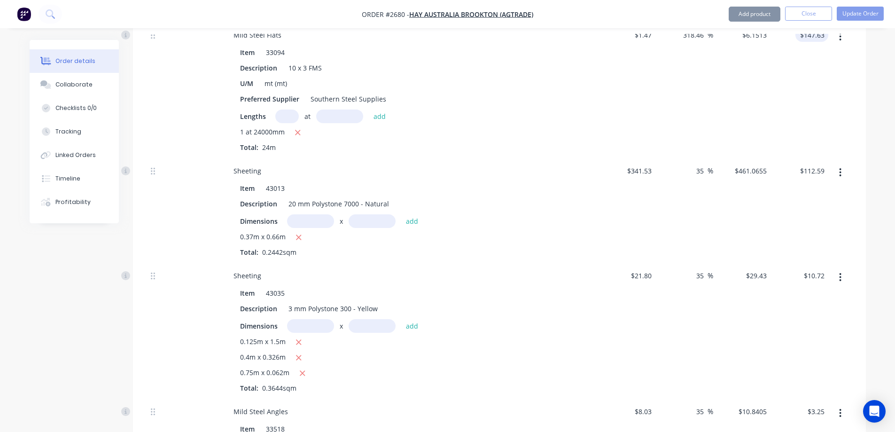
scroll to position [3794, 0]
click at [805, 162] on input "112.59" at bounding box center [813, 169] width 29 height 14
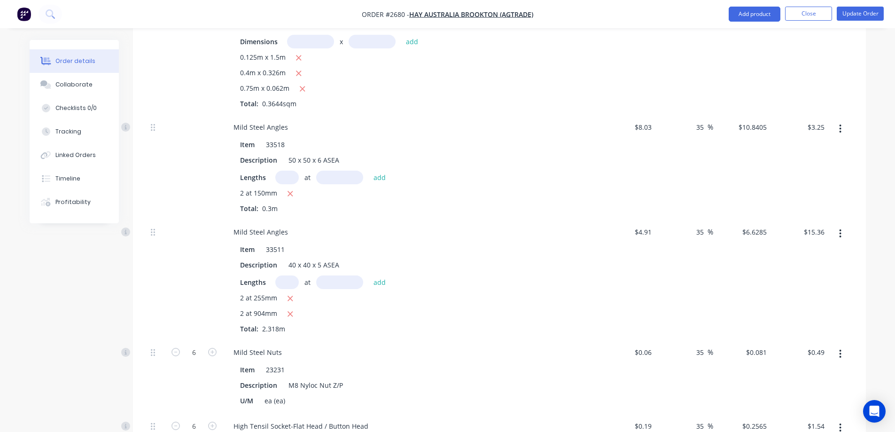
scroll to position [4122, 0]
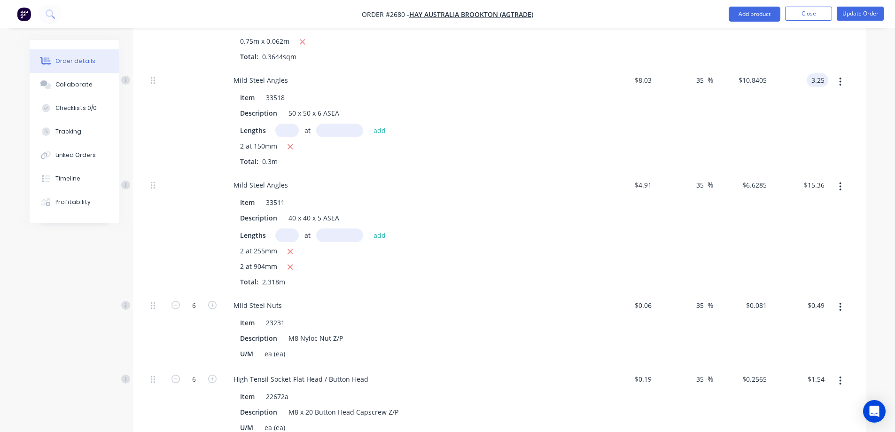
click at [807, 73] on div "3.25 3.25" at bounding box center [817, 80] width 22 height 14
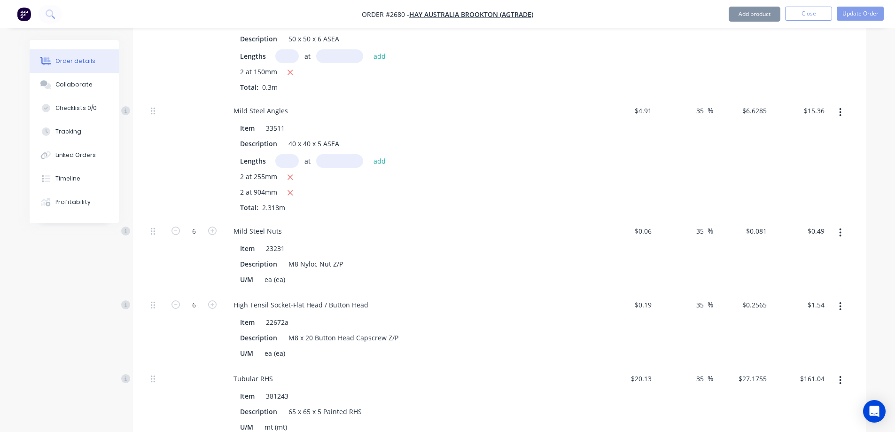
scroll to position [4216, 0]
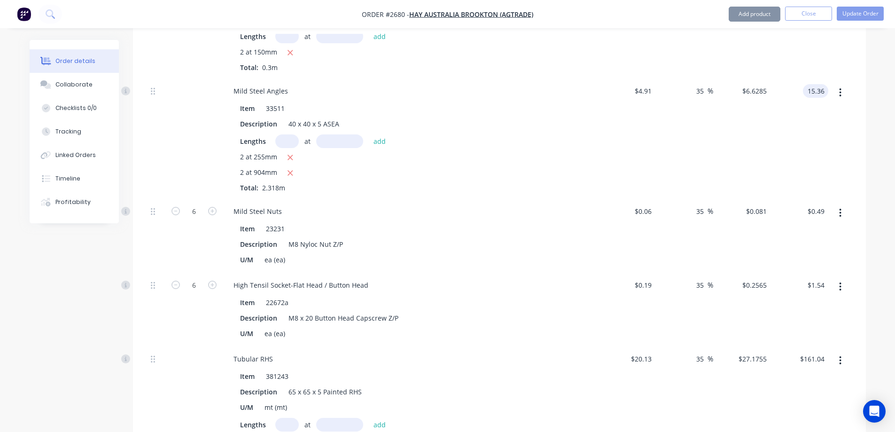
click at [808, 84] on input "15.36" at bounding box center [817, 91] width 22 height 14
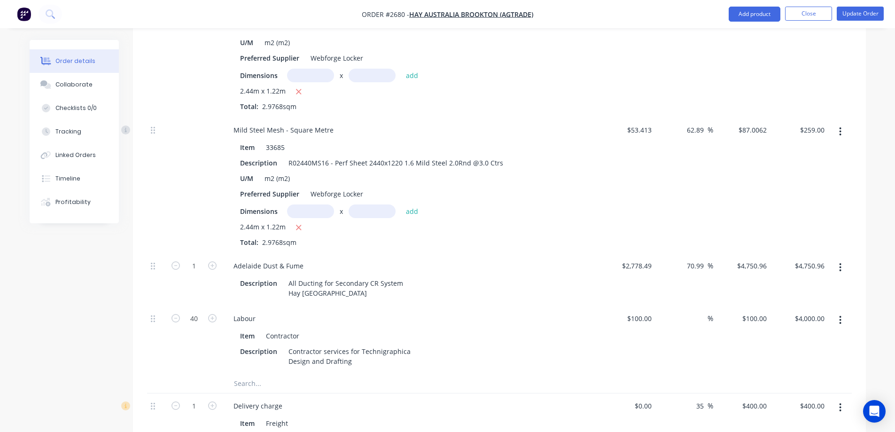
scroll to position [6747, 0]
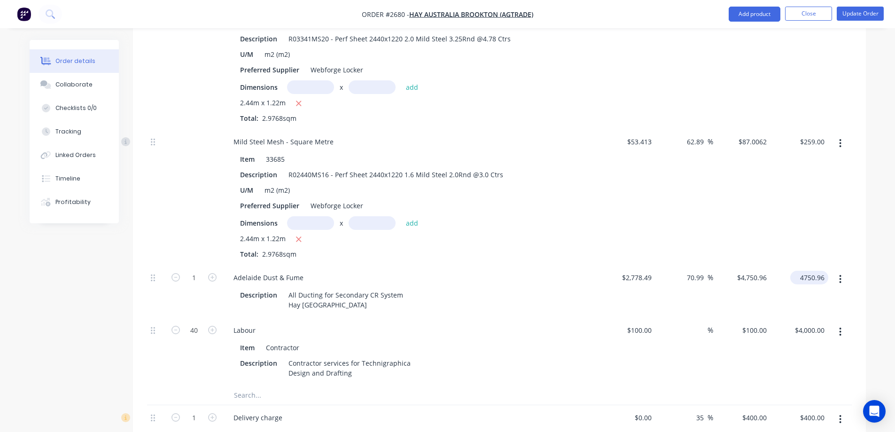
click at [798, 271] on div "4750.96 $4,750.96" at bounding box center [811, 278] width 34 height 14
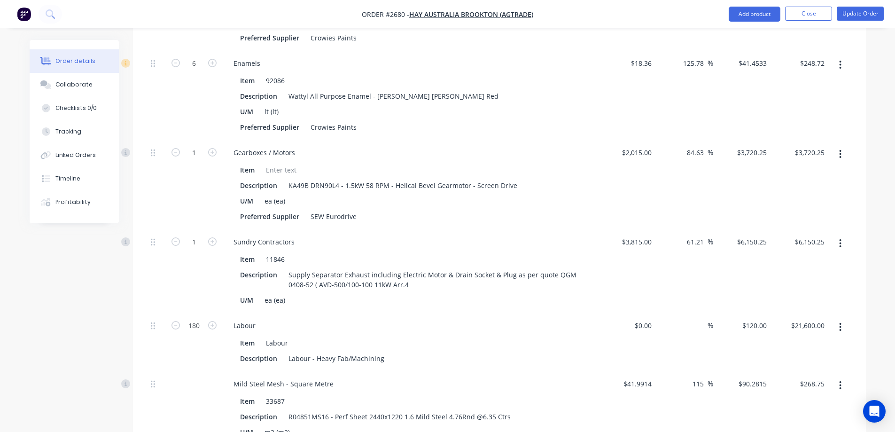
scroll to position [6231, 0]
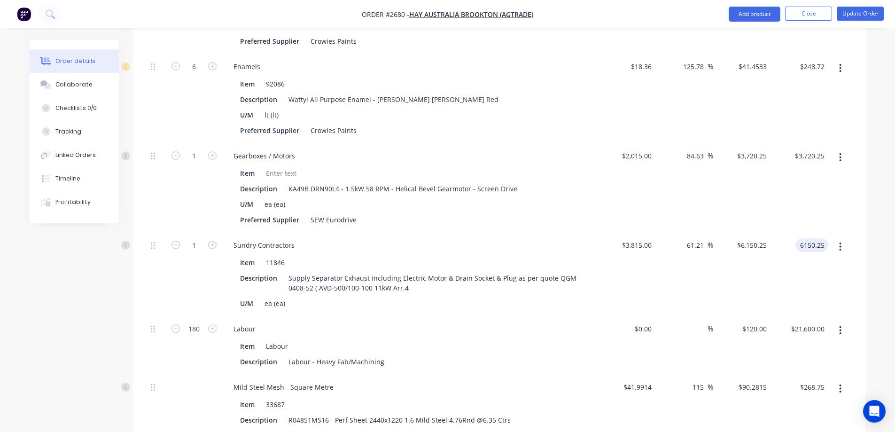
click at [796, 238] on div "6150.25 6150.25" at bounding box center [811, 245] width 33 height 14
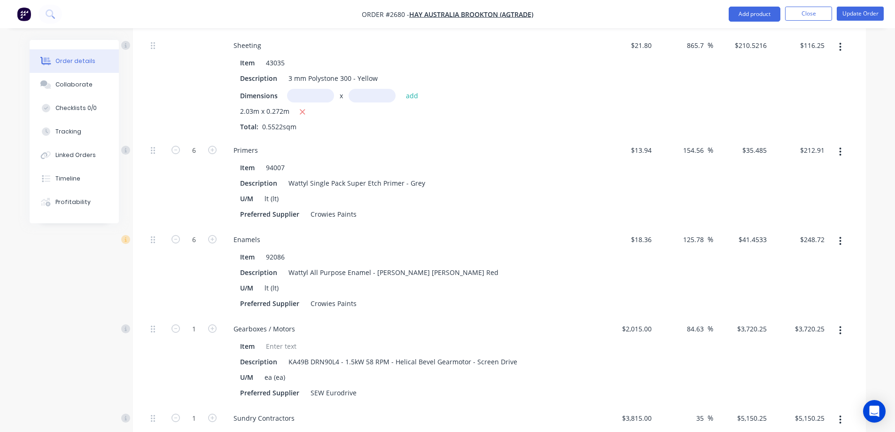
scroll to position [6043, 0]
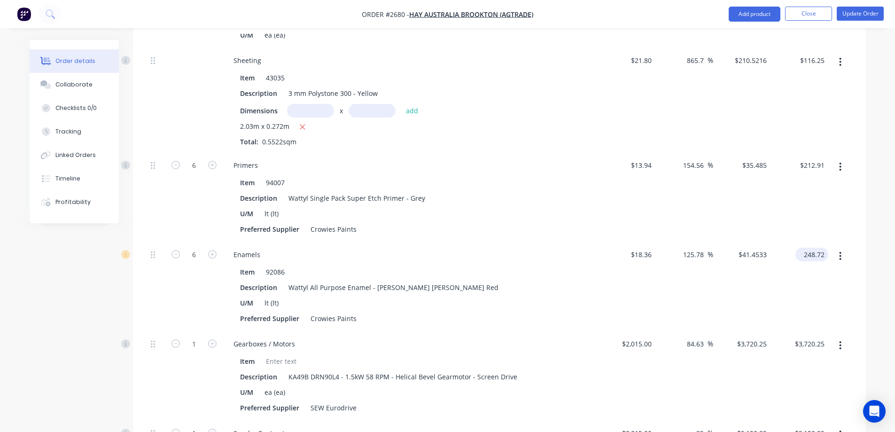
click at [803, 247] on input "248.72" at bounding box center [813, 254] width 29 height 14
click at [811, 158] on input "212.91" at bounding box center [815, 165] width 25 height 14
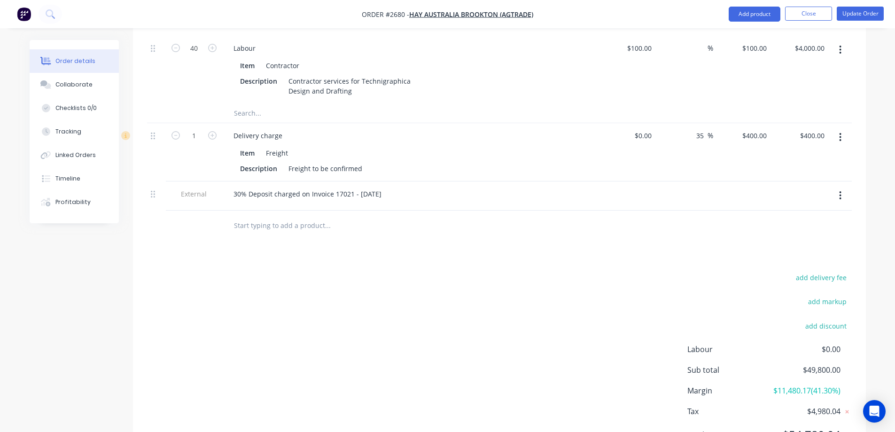
scroll to position [7076, 0]
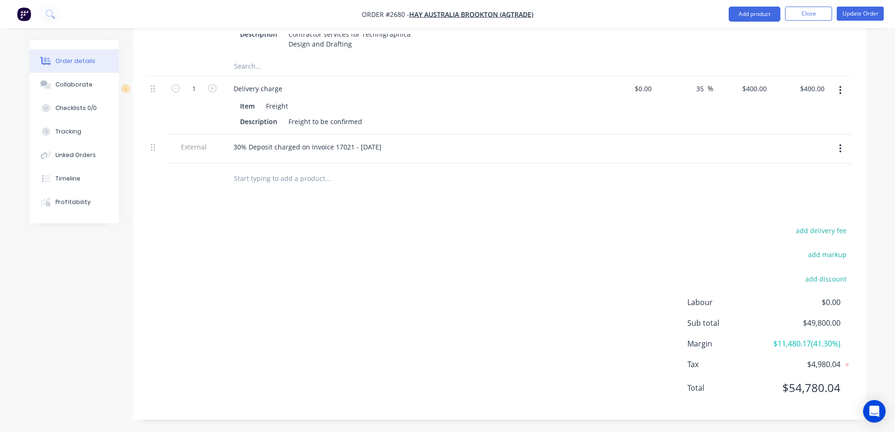
click at [830, 364] on span "$4,980.04" at bounding box center [805, 363] width 70 height 11
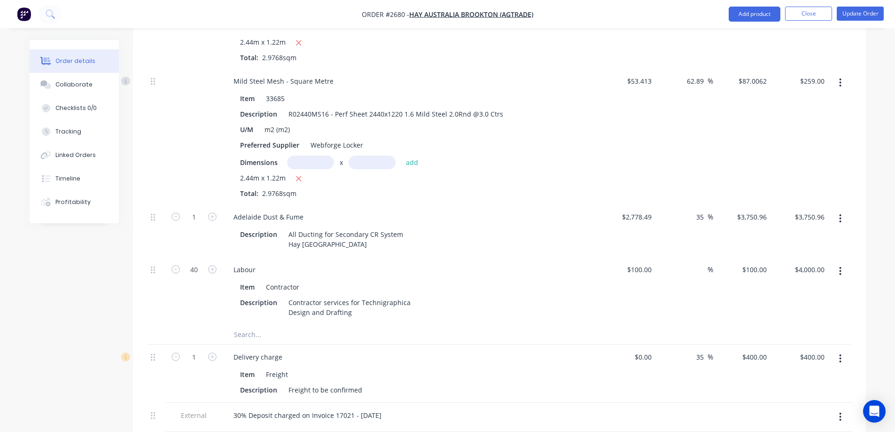
scroll to position [6794, 0]
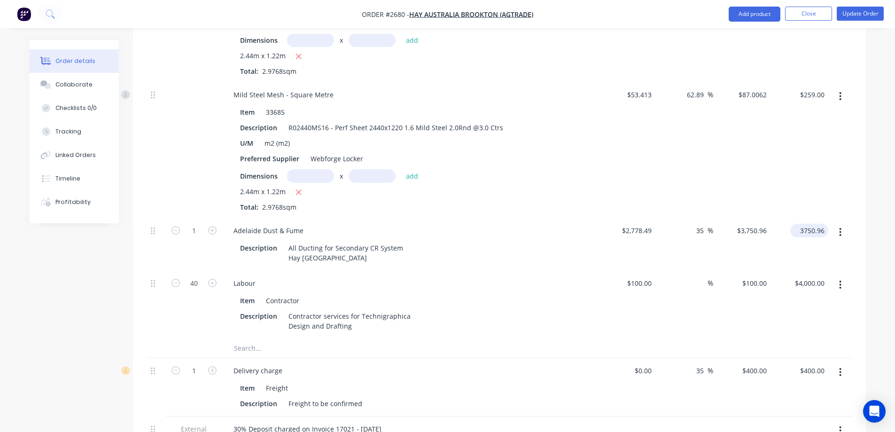
click at [822, 224] on input "3750.96" at bounding box center [811, 231] width 34 height 14
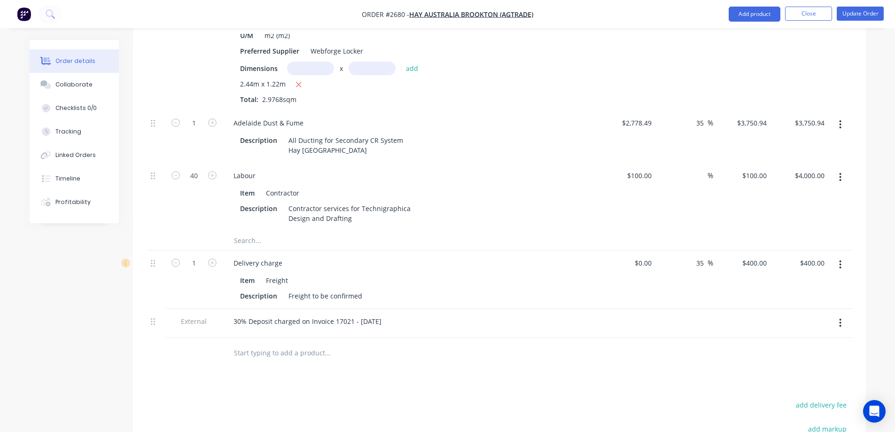
scroll to position [6841, 0]
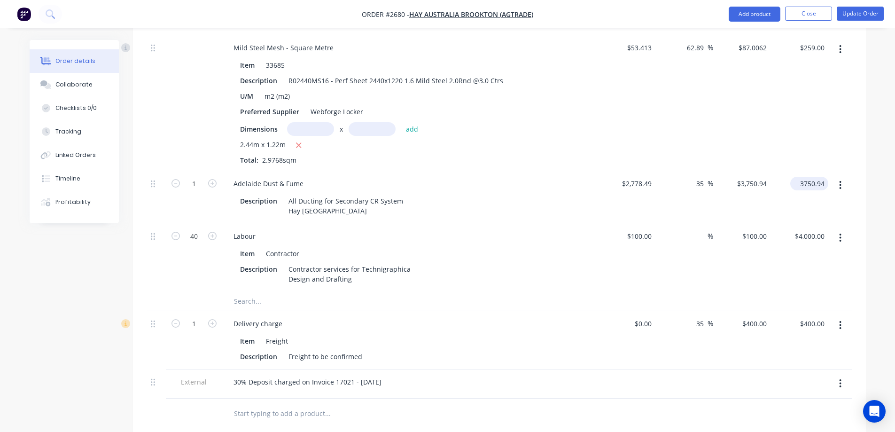
click at [818, 177] on input "3750.94" at bounding box center [811, 184] width 34 height 14
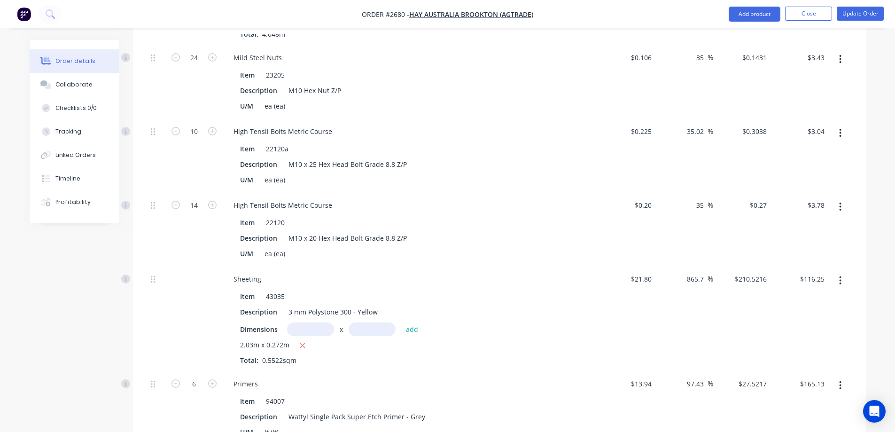
scroll to position [5808, 0]
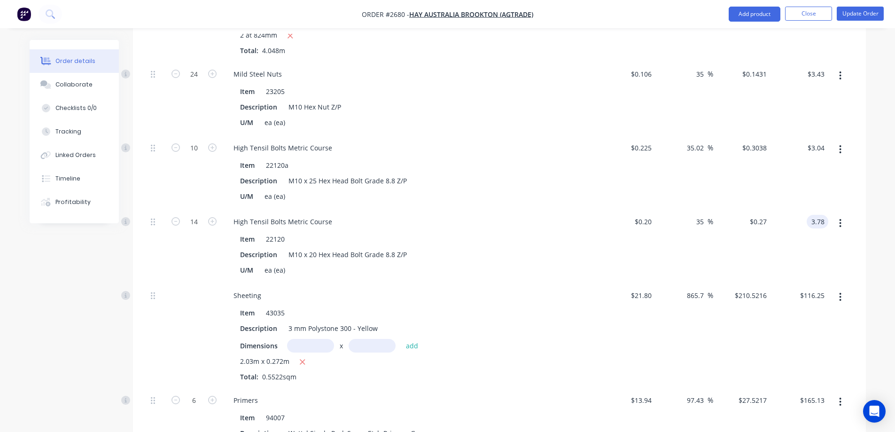
click at [823, 215] on input "3.78" at bounding box center [819, 222] width 18 height 14
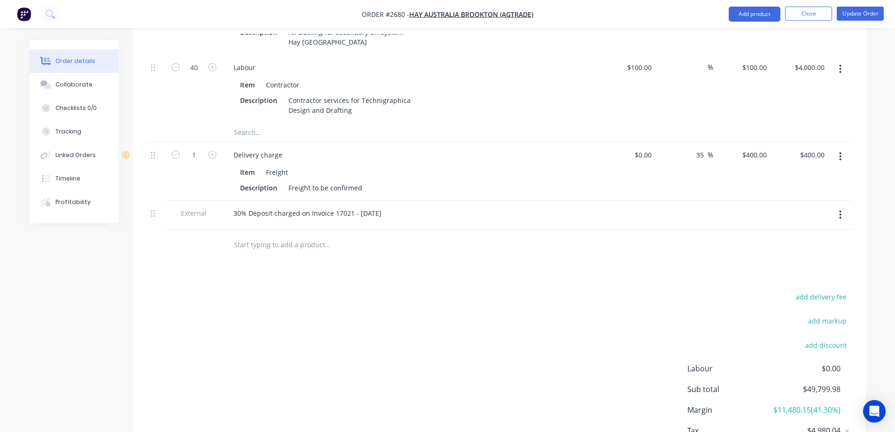
scroll to position [6794, 0]
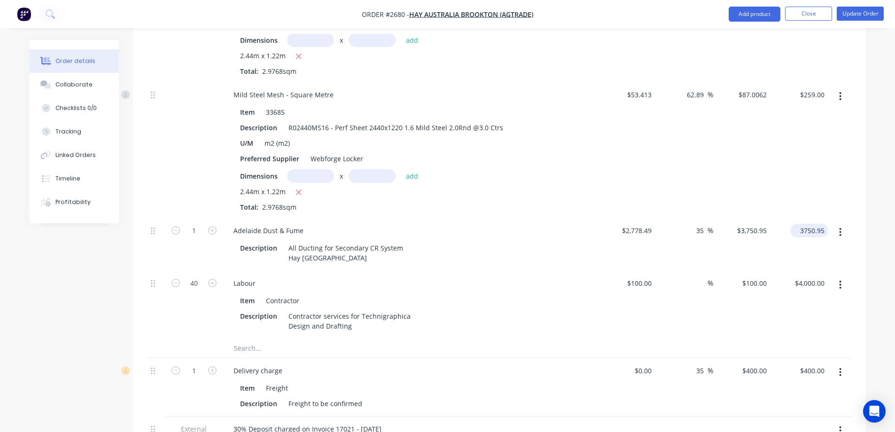
click at [824, 224] on input "3750.95" at bounding box center [811, 231] width 34 height 14
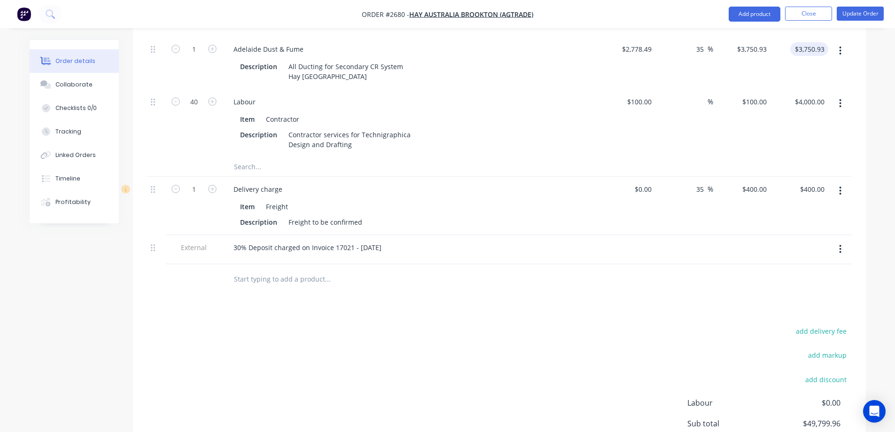
scroll to position [6841, 0]
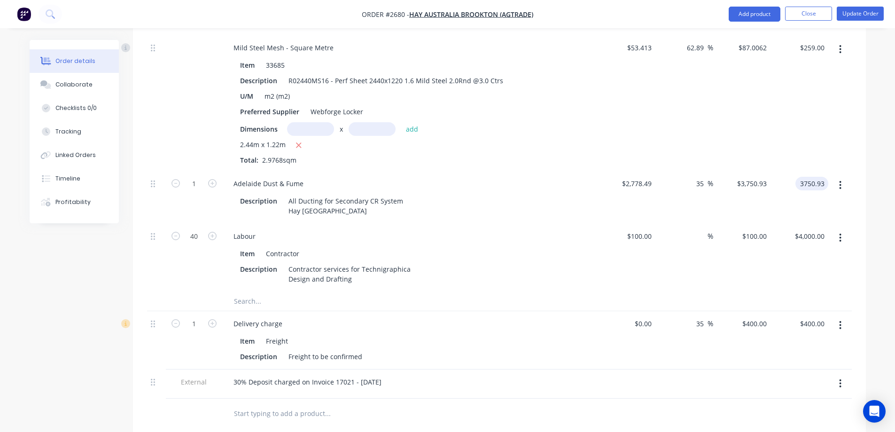
click at [824, 177] on input "3750.93" at bounding box center [813, 184] width 29 height 14
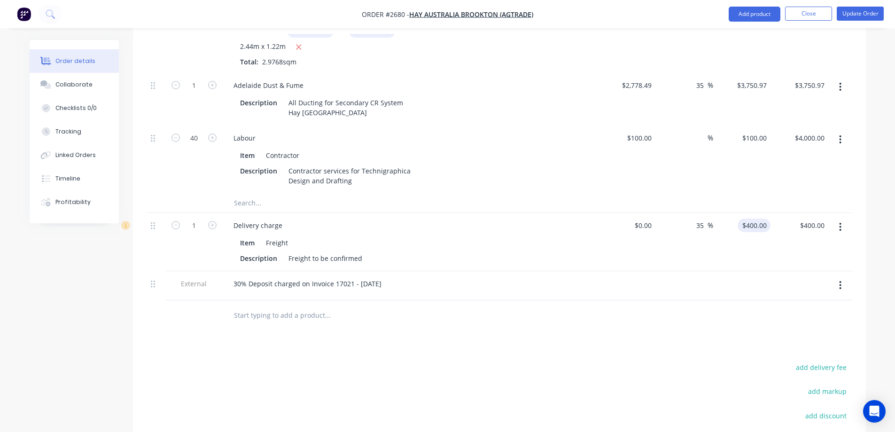
scroll to position [6935, 0]
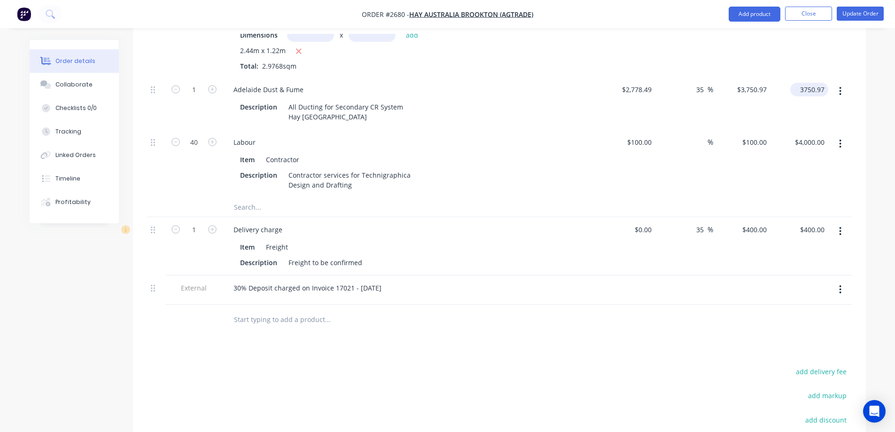
click at [822, 83] on input "3750.97" at bounding box center [811, 90] width 34 height 14
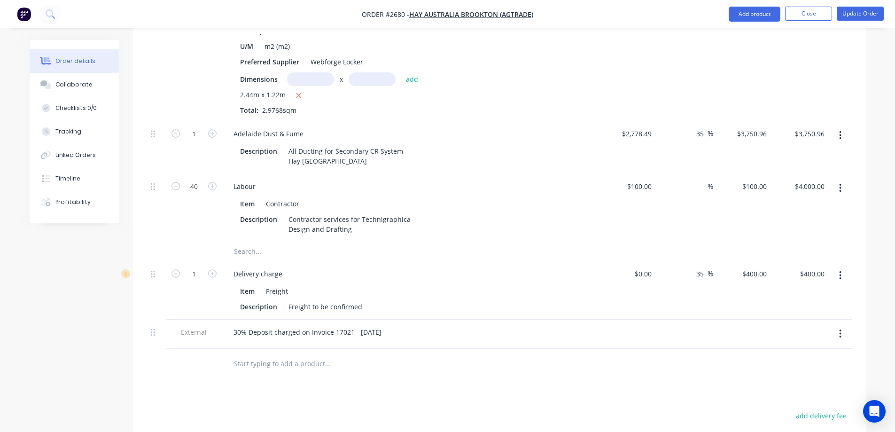
scroll to position [6888, 0]
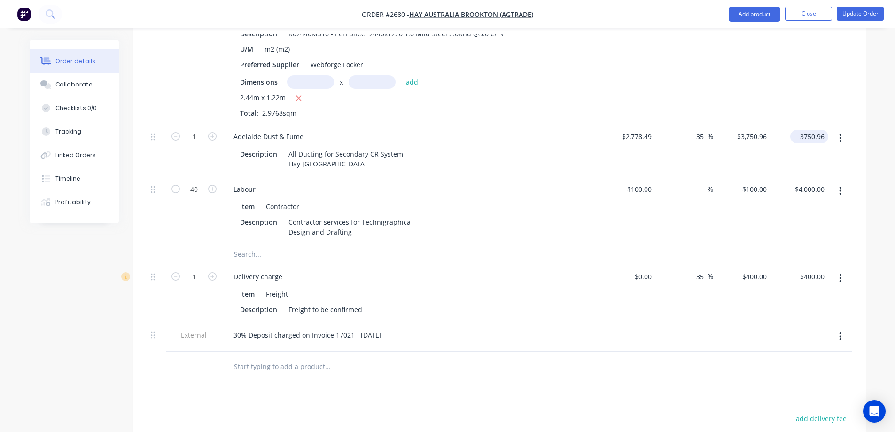
click at [824, 130] on input "3750.96" at bounding box center [811, 137] width 34 height 14
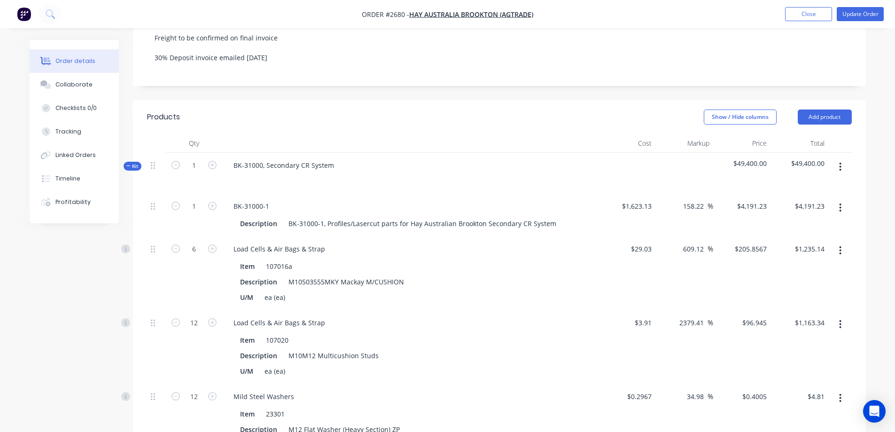
scroll to position [220, 0]
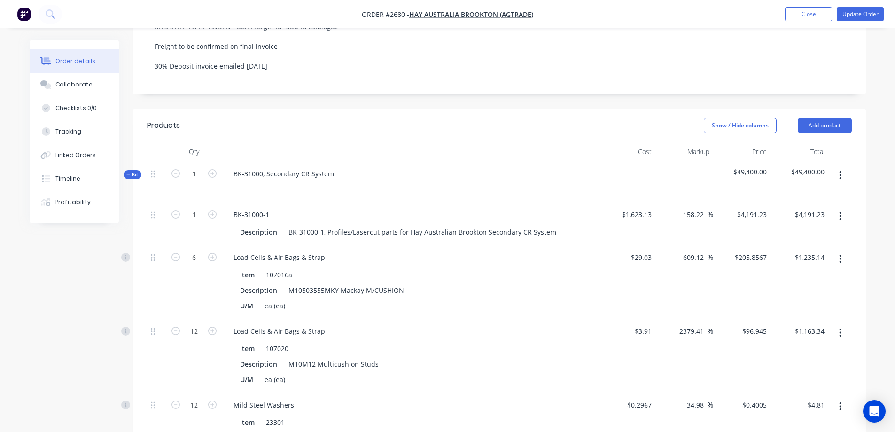
click at [839, 171] on icon "button" at bounding box center [840, 175] width 2 height 8
click at [811, 193] on div "Save to catalogue" at bounding box center [807, 200] width 72 height 14
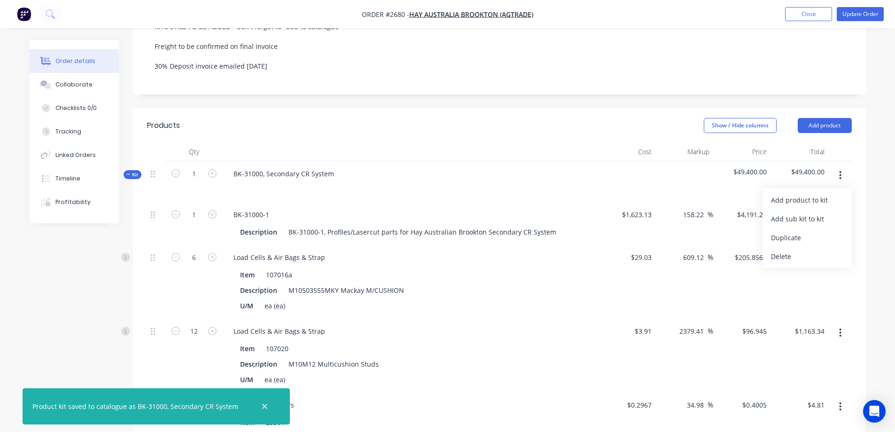
click at [840, 212] on icon "button" at bounding box center [840, 216] width 2 height 8
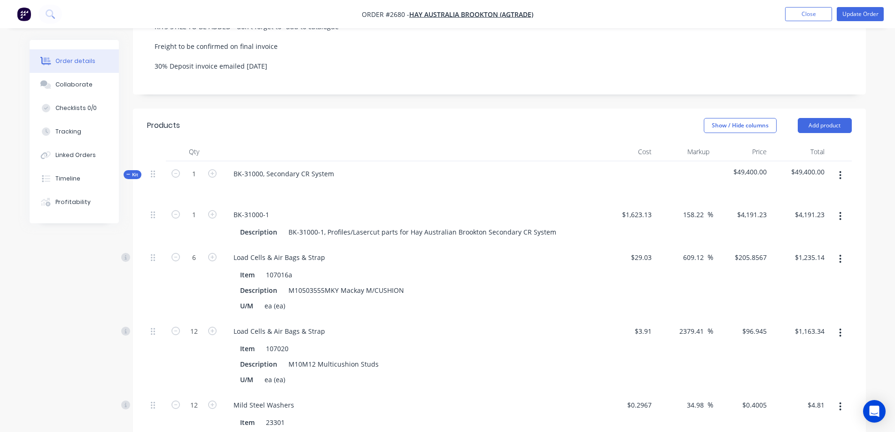
click at [843, 250] on button "button" at bounding box center [840, 258] width 22 height 17
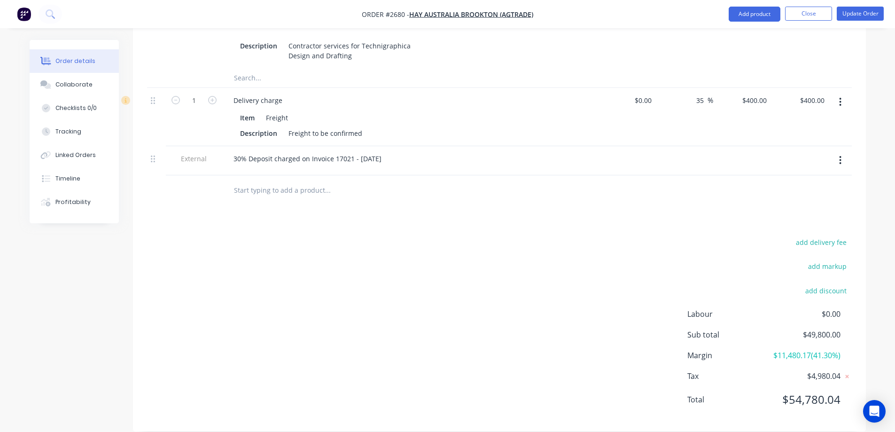
scroll to position [7076, 0]
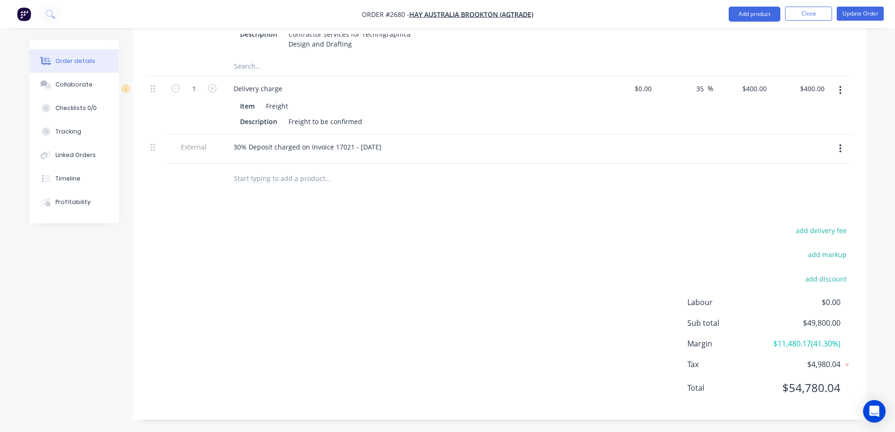
click at [835, 360] on span "$4,980.04" at bounding box center [805, 363] width 70 height 11
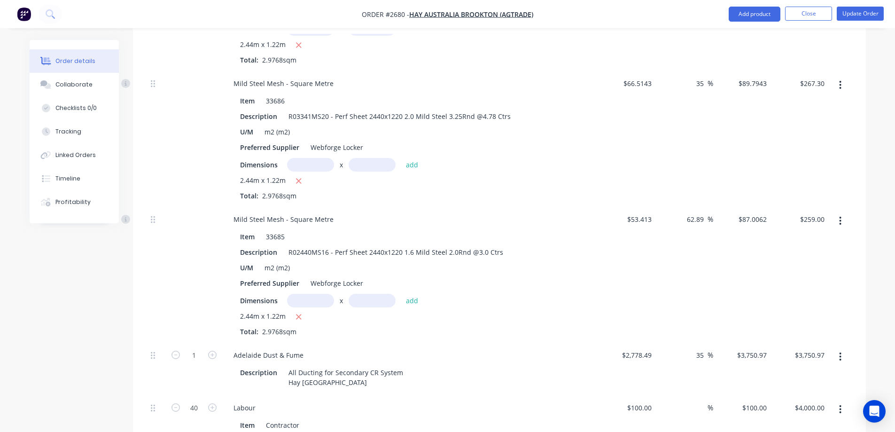
scroll to position [6653, 0]
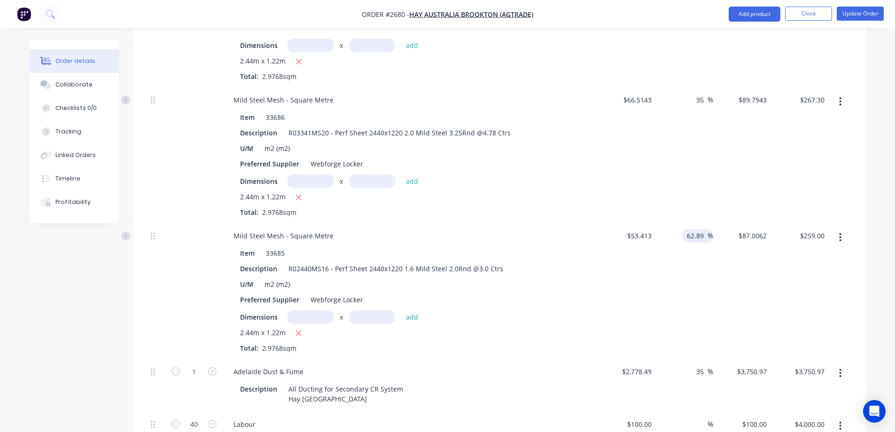
click at [704, 229] on input "62.89" at bounding box center [697, 236] width 22 height 14
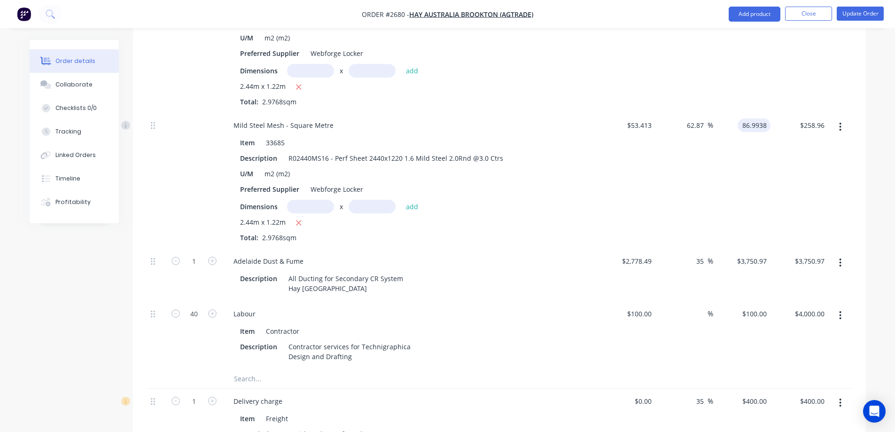
scroll to position [6747, 0]
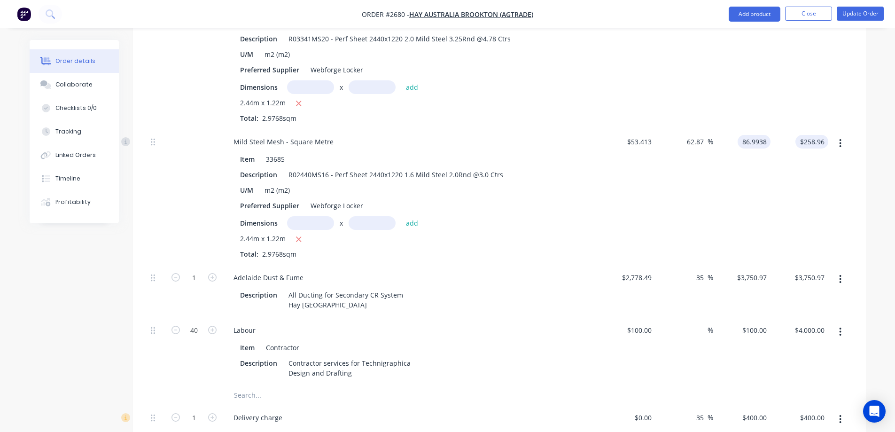
click at [824, 135] on input "$258.96" at bounding box center [813, 142] width 29 height 14
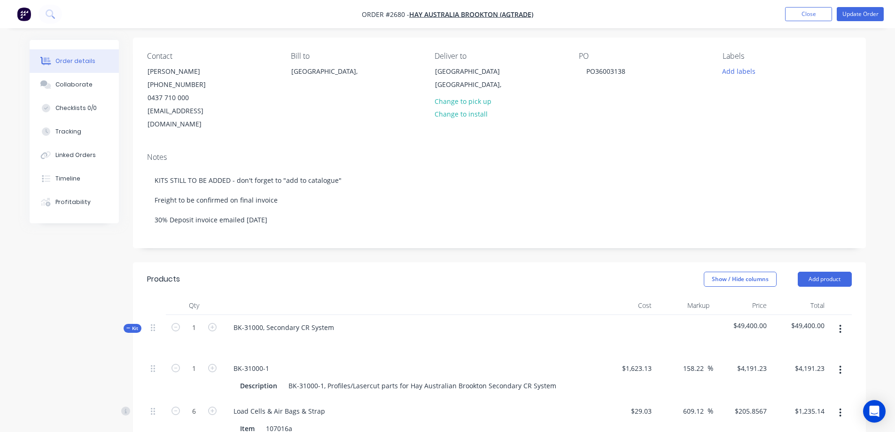
scroll to position [154, 0]
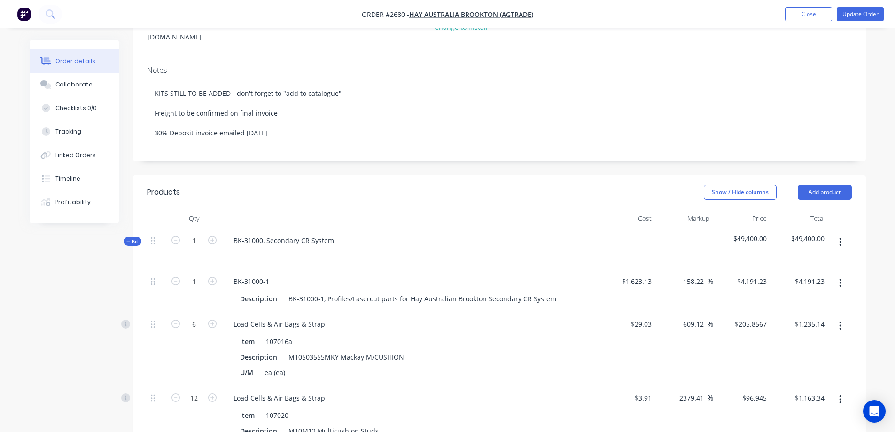
click at [131, 238] on span "Kit" at bounding box center [132, 241] width 12 height 7
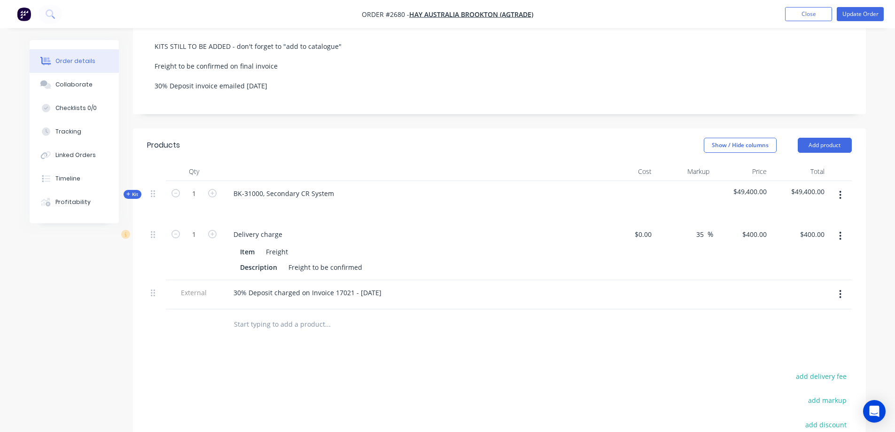
scroll to position [0, 0]
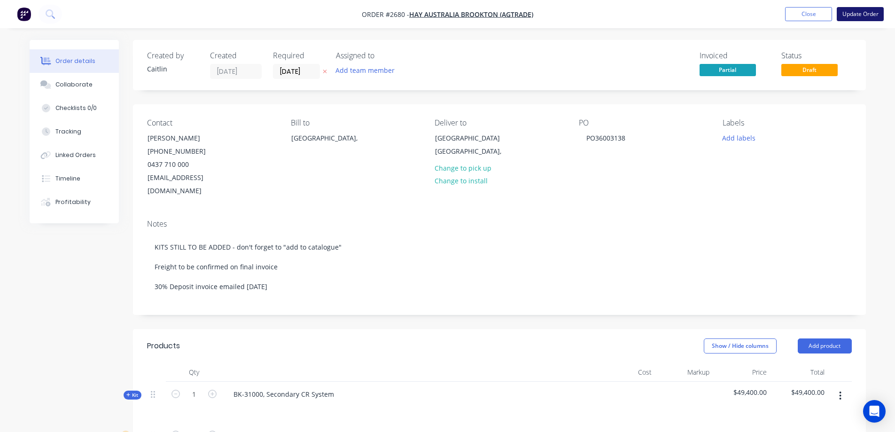
click at [855, 16] on button "Update Order" at bounding box center [859, 14] width 47 height 14
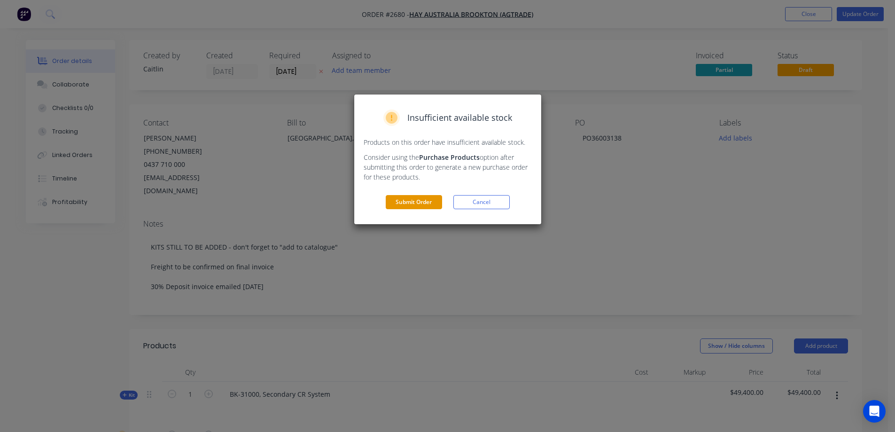
click at [418, 204] on button "Submit Order" at bounding box center [414, 202] width 56 height 14
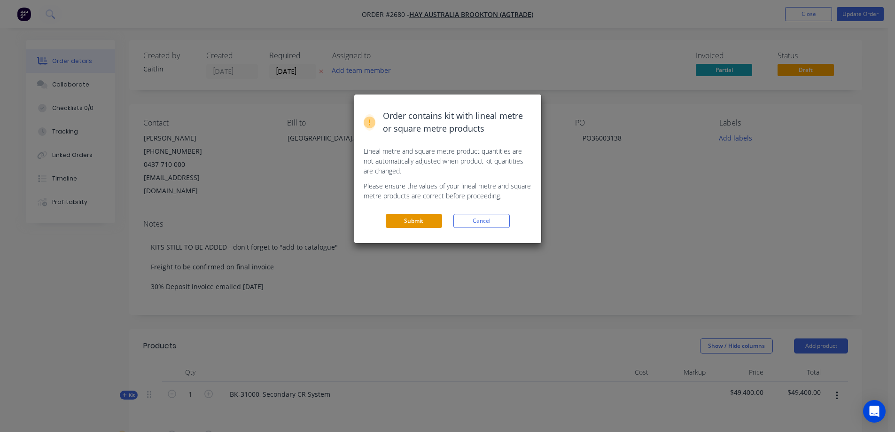
click at [415, 221] on button "Submit" at bounding box center [414, 221] width 56 height 14
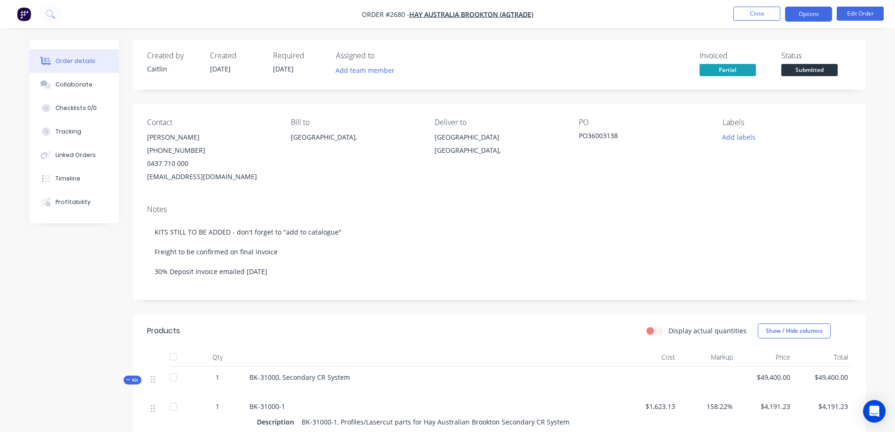
click at [810, 16] on button "Options" at bounding box center [808, 14] width 47 height 15
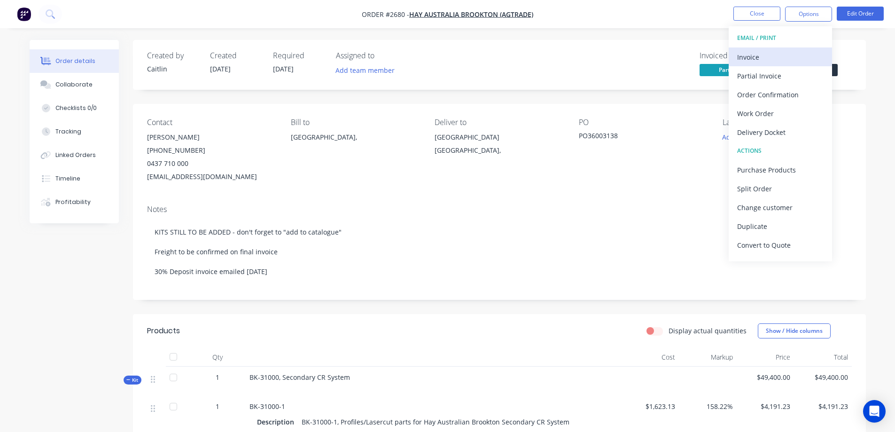
click at [780, 54] on div "Invoice" at bounding box center [780, 57] width 86 height 14
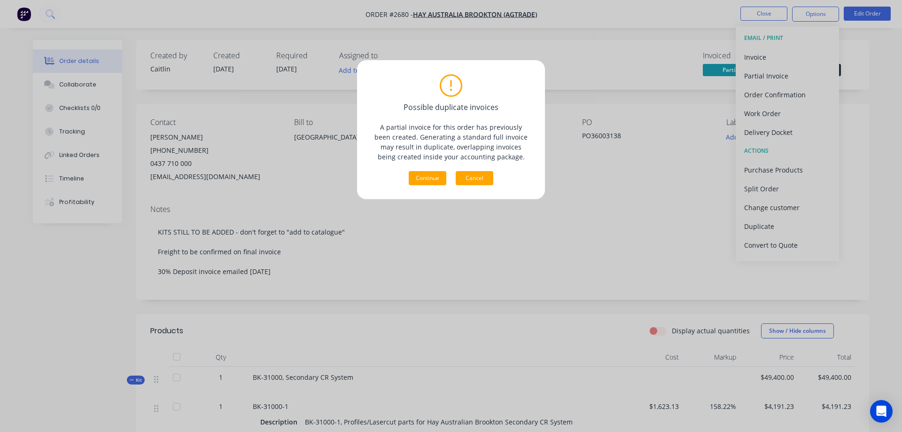
click at [479, 180] on button "Cancel" at bounding box center [475, 178] width 38 height 14
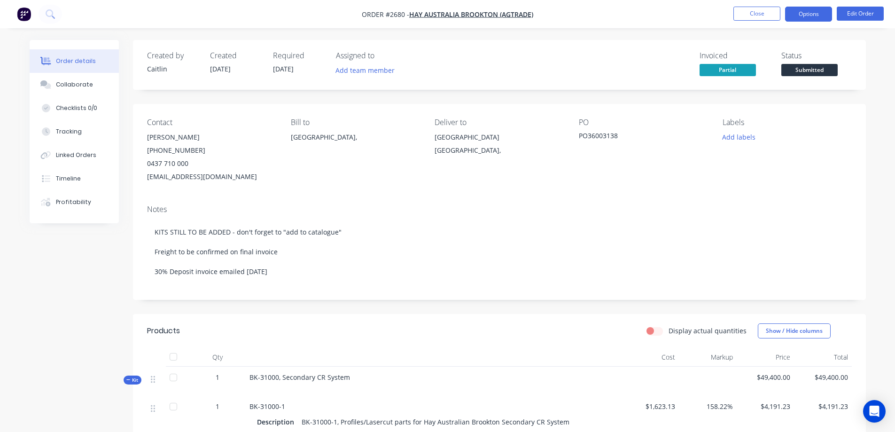
click at [806, 19] on button "Options" at bounding box center [808, 14] width 47 height 15
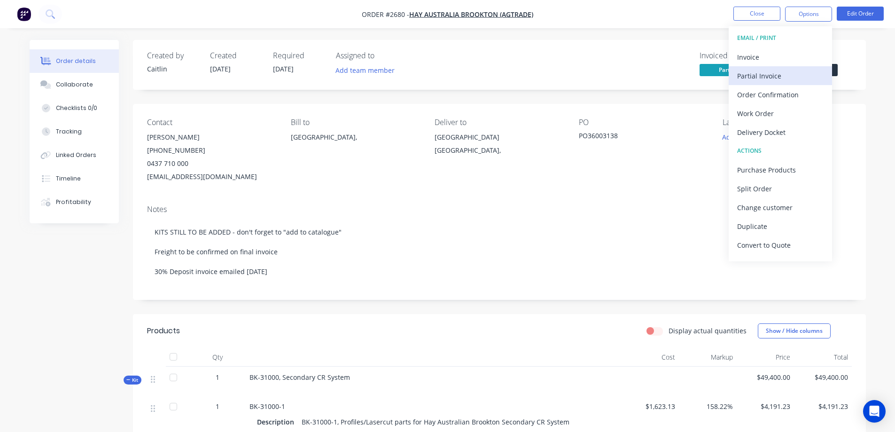
click at [781, 75] on div "Partial Invoice" at bounding box center [780, 76] width 86 height 14
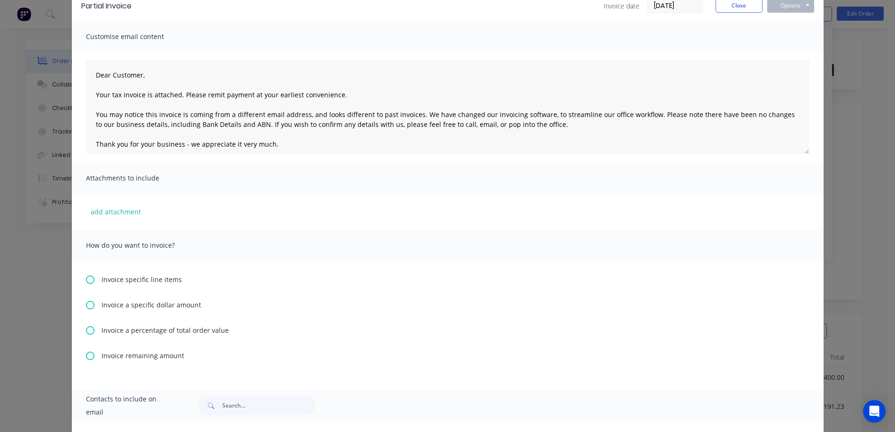
scroll to position [94, 0]
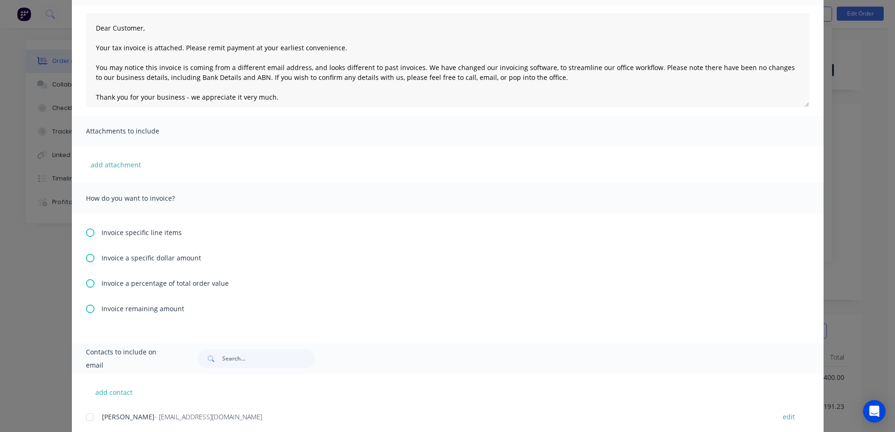
click at [86, 308] on icon at bounding box center [90, 308] width 8 height 8
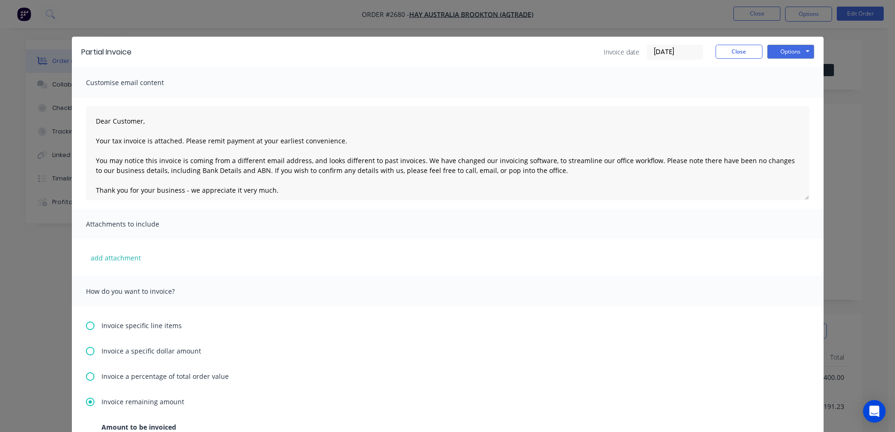
scroll to position [0, 0]
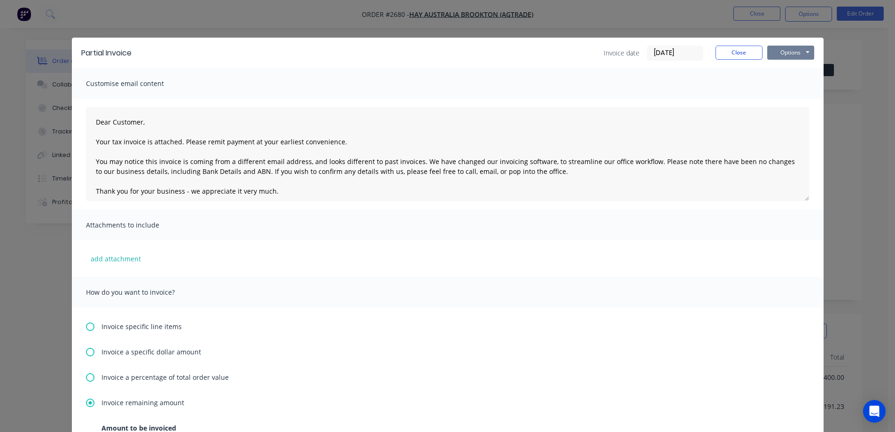
click at [788, 54] on button "Options" at bounding box center [790, 53] width 47 height 14
click at [791, 67] on button "Preview" at bounding box center [797, 69] width 60 height 15
click at [736, 56] on button "Close" at bounding box center [738, 53] width 47 height 14
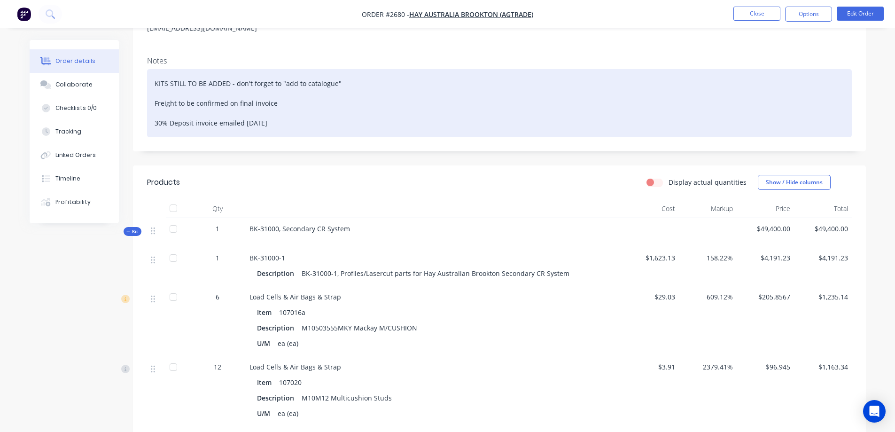
scroll to position [235, 0]
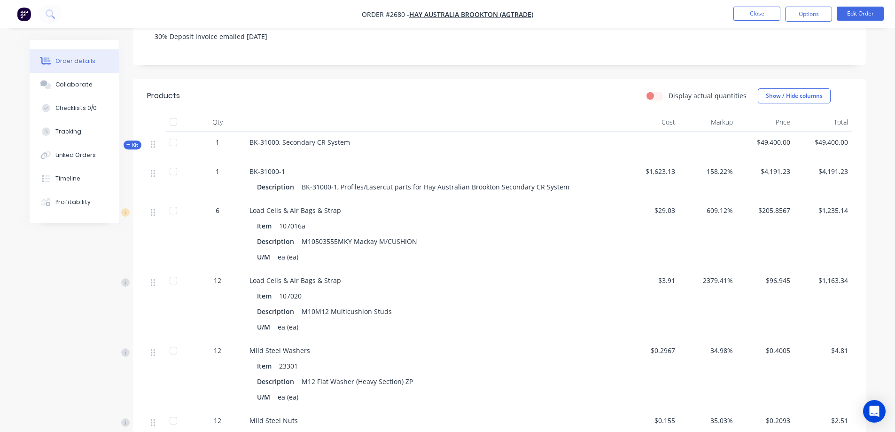
click at [130, 143] on icon at bounding box center [128, 144] width 4 height 5
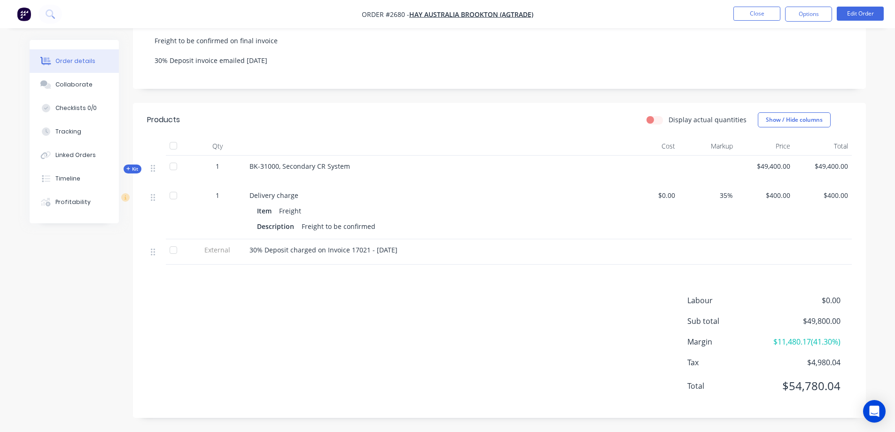
scroll to position [222, 0]
click at [671, 190] on span "$0.00" at bounding box center [650, 195] width 50 height 10
click at [858, 15] on button "Edit Order" at bounding box center [859, 14] width 47 height 14
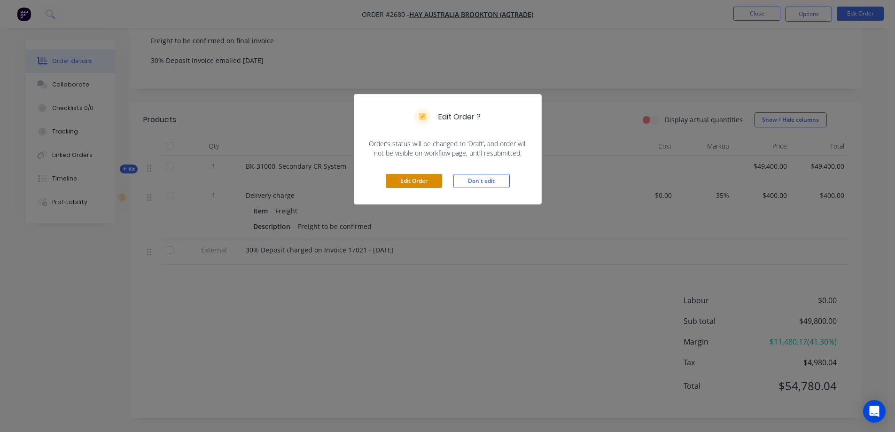
click at [401, 182] on button "Edit Order" at bounding box center [414, 181] width 56 height 14
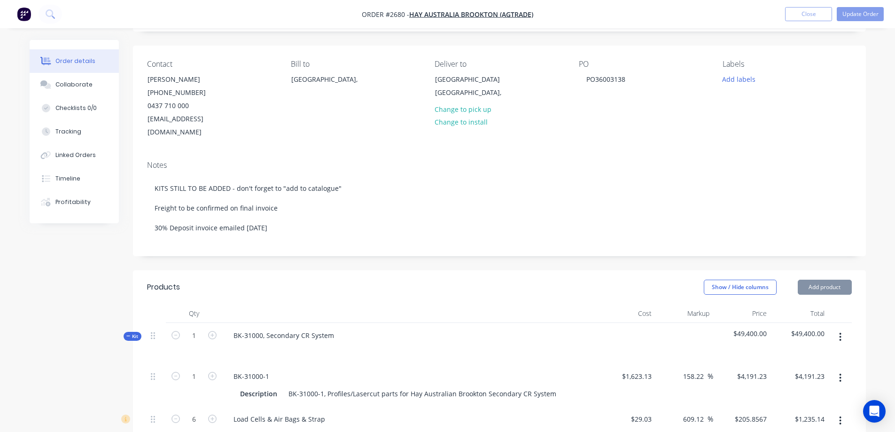
scroll to position [94, 0]
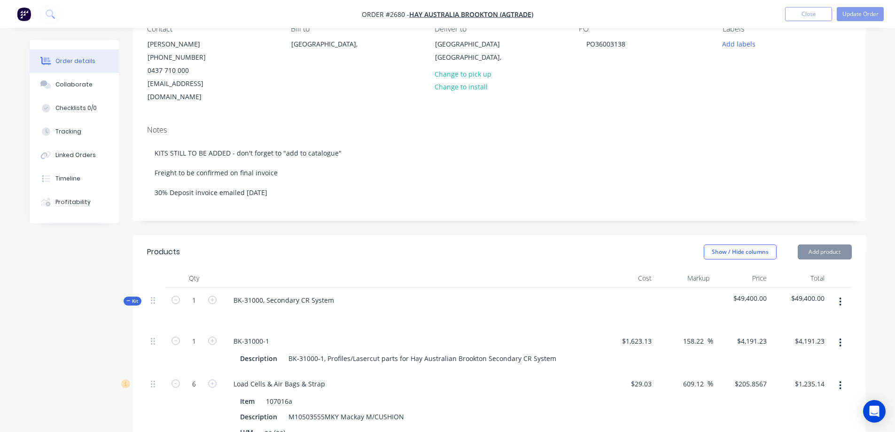
click at [131, 297] on span "Kit" at bounding box center [132, 300] width 12 height 7
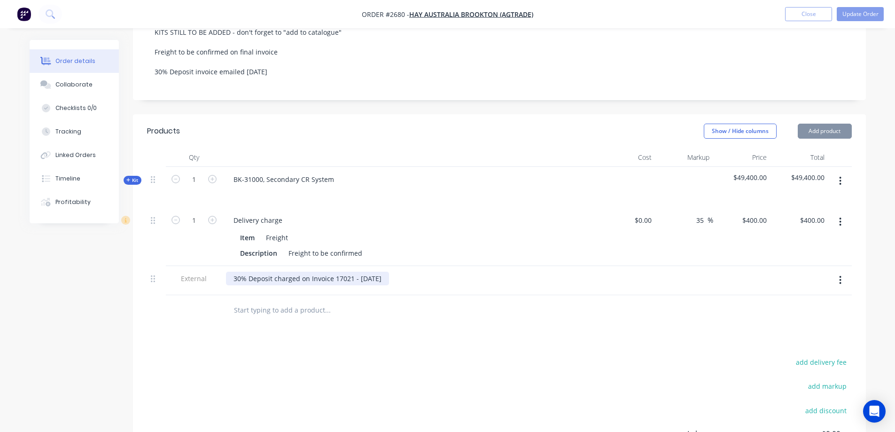
scroll to position [235, 0]
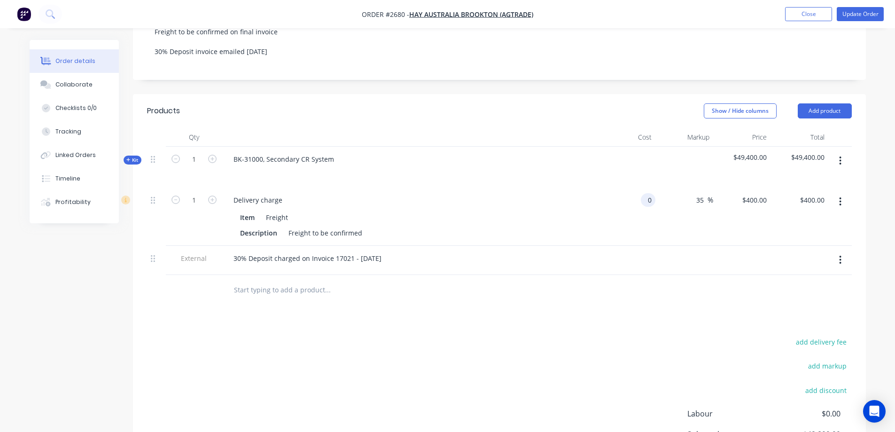
click at [649, 193] on input "0" at bounding box center [649, 200] width 11 height 14
click at [195, 166] on input "1" at bounding box center [194, 159] width 24 height 14
click at [807, 193] on input "540.00" at bounding box center [815, 200] width 25 height 14
click at [383, 251] on div "30% Deposit charged on Invoice 17021 - 10/6/25" at bounding box center [307, 258] width 163 height 14
click at [396, 348] on div "add delivery fee add markup add discount Labour $0.00 Sub total $49,800.00 Marg…" at bounding box center [499, 435] width 704 height 181
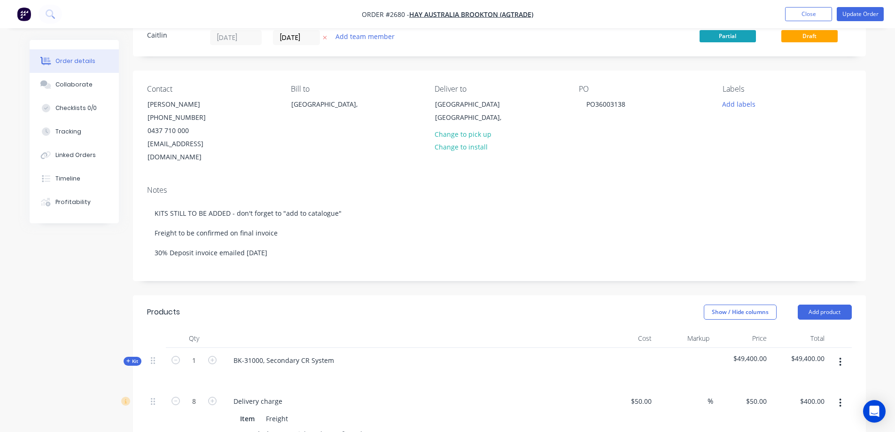
scroll to position [0, 0]
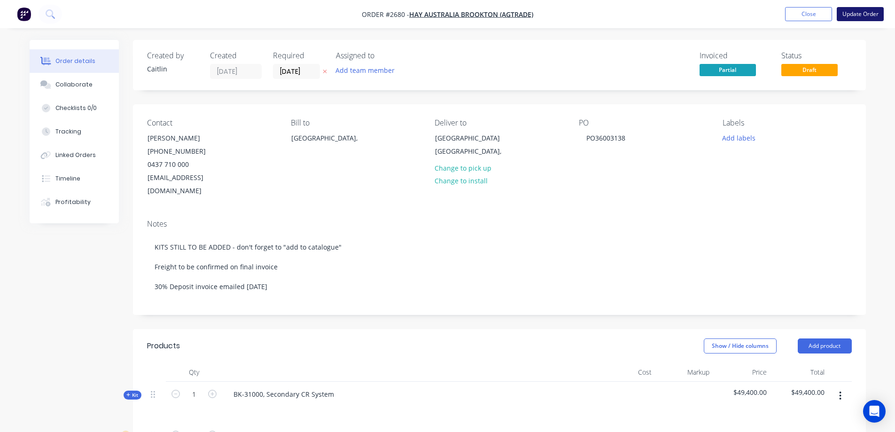
click at [873, 13] on button "Update Order" at bounding box center [859, 14] width 47 height 14
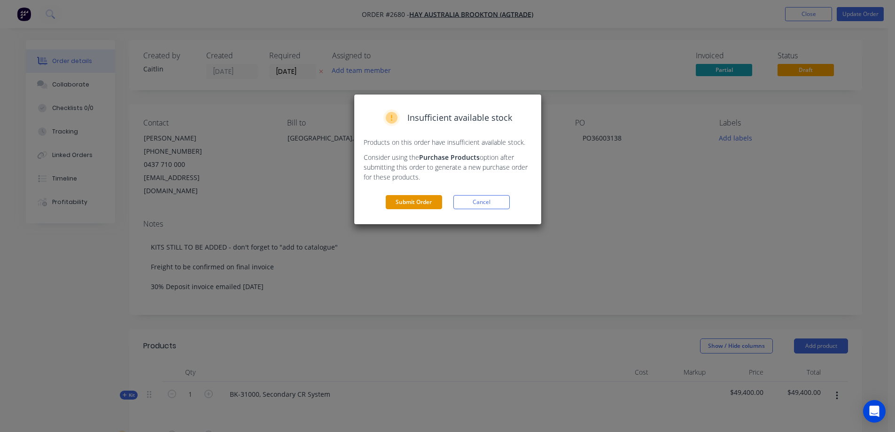
click at [416, 201] on button "Submit Order" at bounding box center [414, 202] width 56 height 14
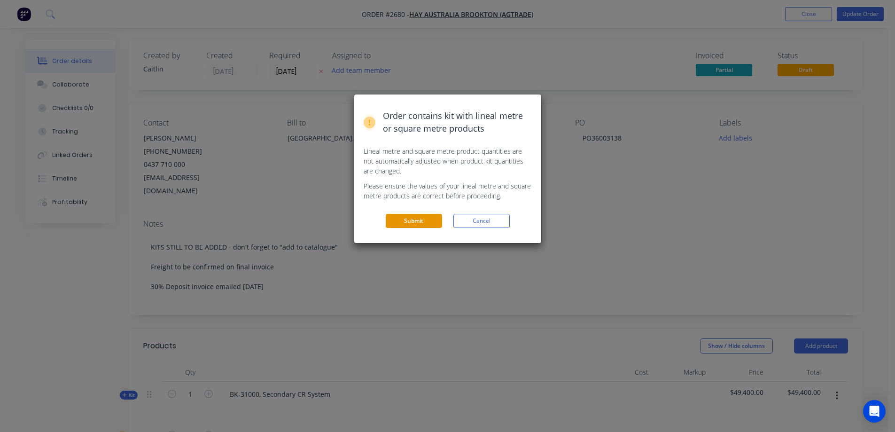
click at [402, 219] on button "Submit" at bounding box center [414, 221] width 56 height 14
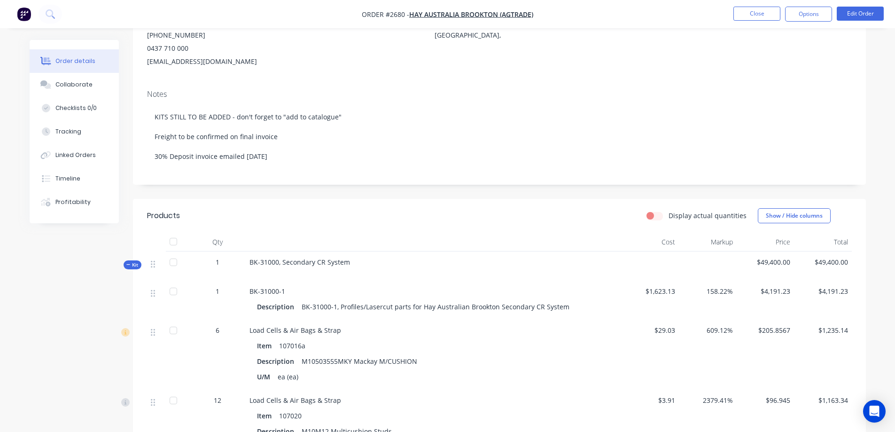
scroll to position [47, 0]
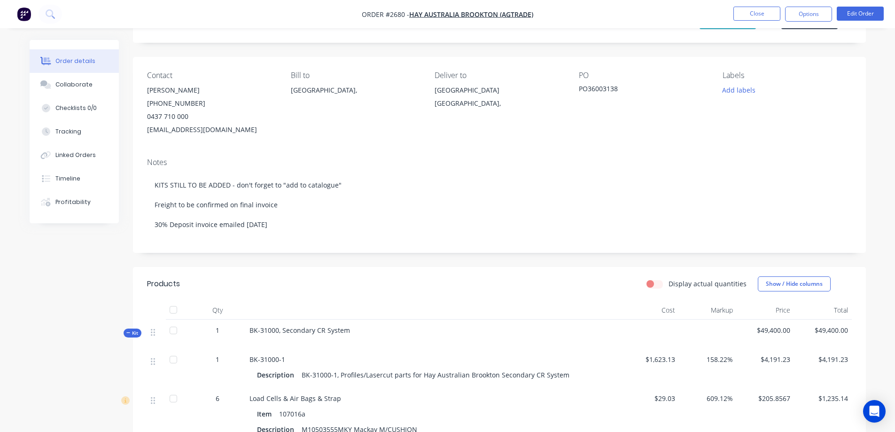
click at [133, 333] on span "Kit" at bounding box center [132, 332] width 12 height 7
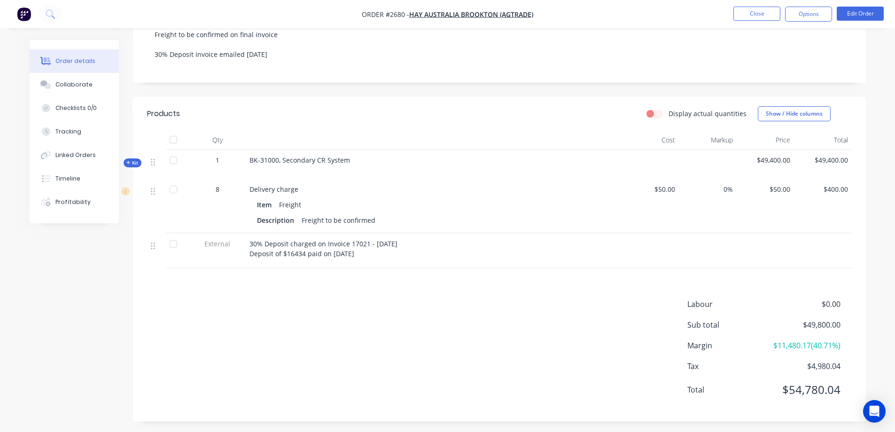
scroll to position [232, 0]
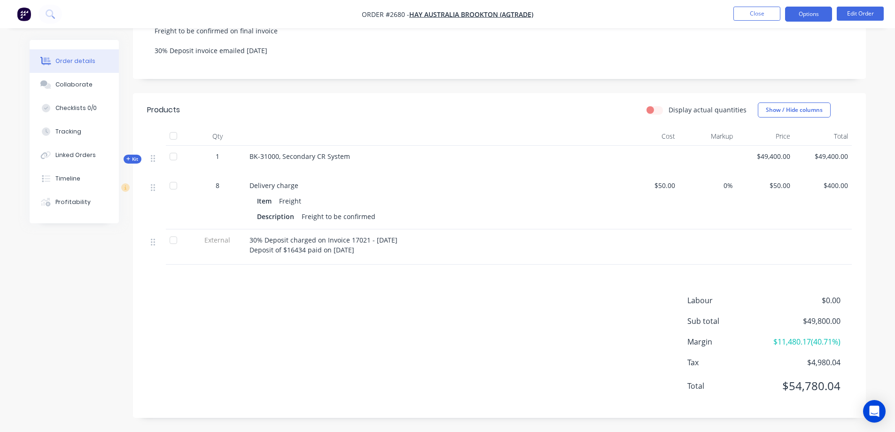
click at [807, 17] on button "Options" at bounding box center [808, 14] width 47 height 15
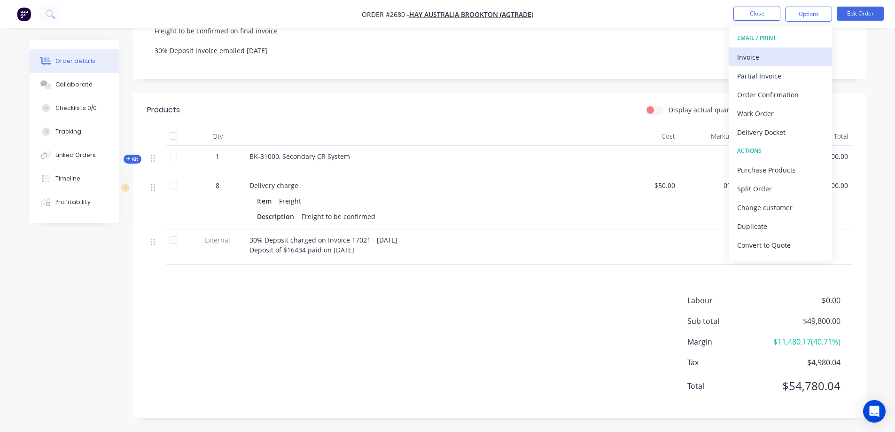
click at [786, 58] on div "Invoice" at bounding box center [780, 57] width 86 height 14
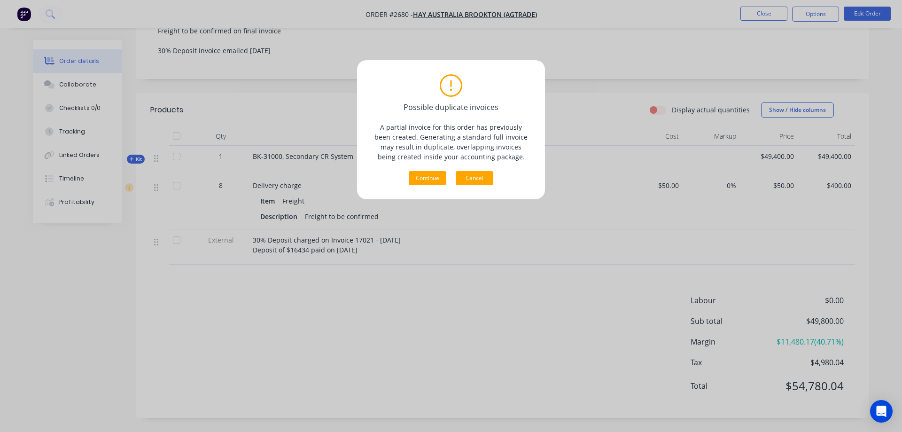
click at [477, 177] on button "Cancel" at bounding box center [475, 178] width 38 height 14
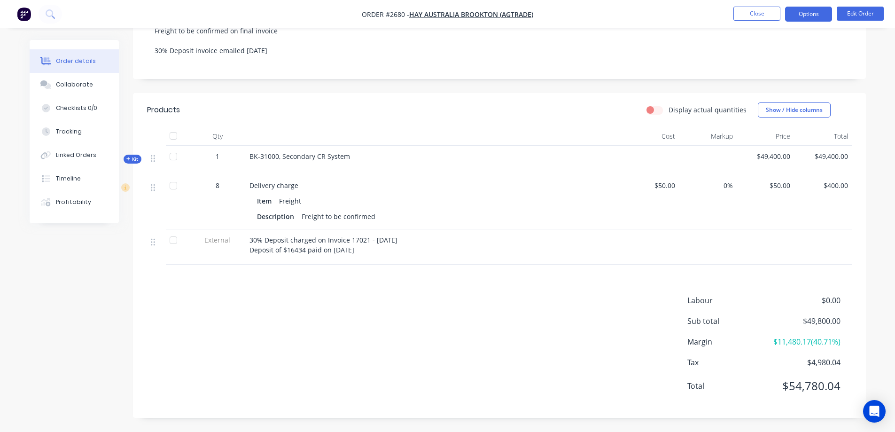
click at [806, 10] on button "Options" at bounding box center [808, 14] width 47 height 15
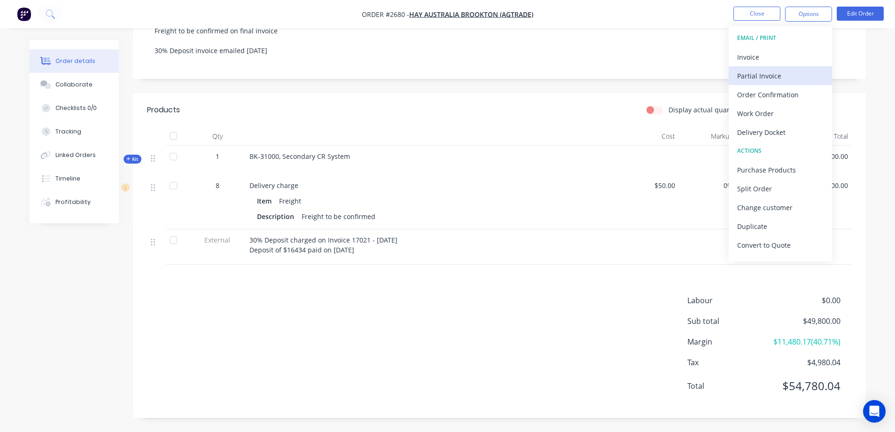
click at [784, 72] on div "Partial Invoice" at bounding box center [780, 76] width 86 height 14
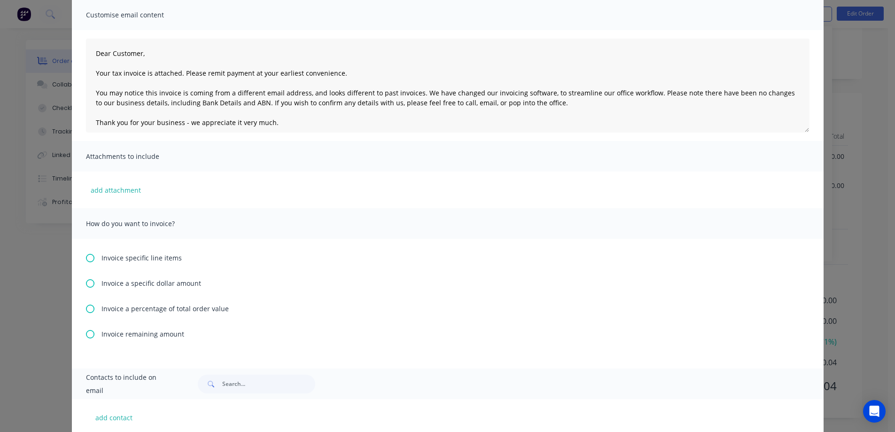
scroll to position [94, 0]
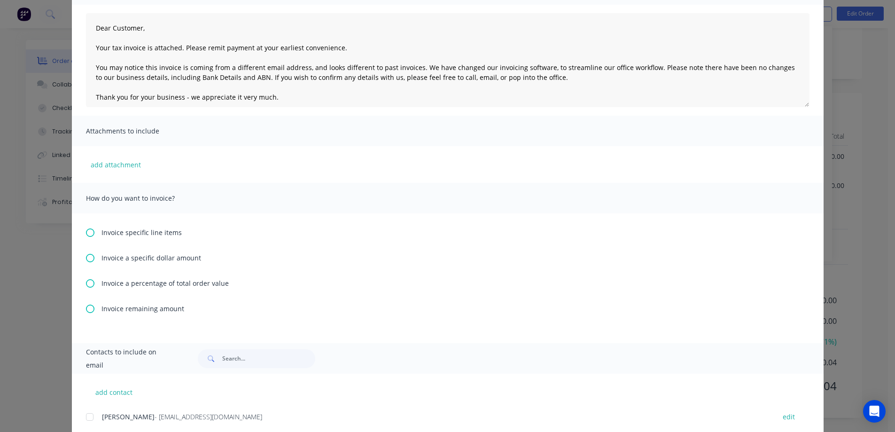
click at [88, 232] on icon at bounding box center [90, 232] width 8 height 8
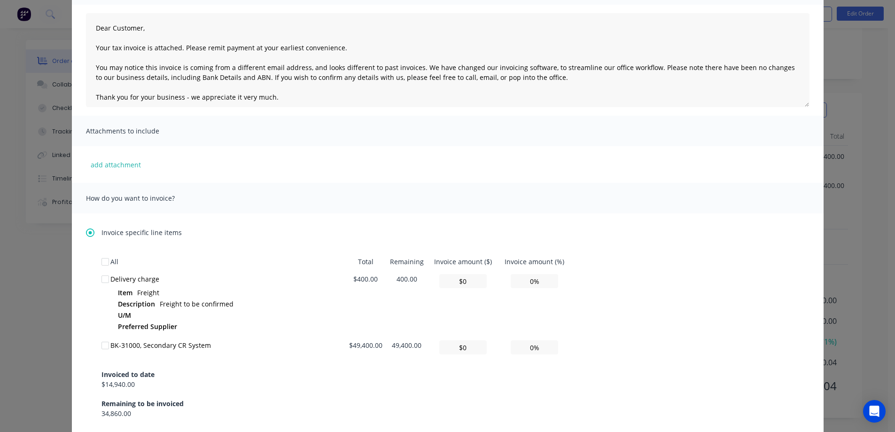
click at [87, 233] on icon at bounding box center [90, 232] width 8 height 8
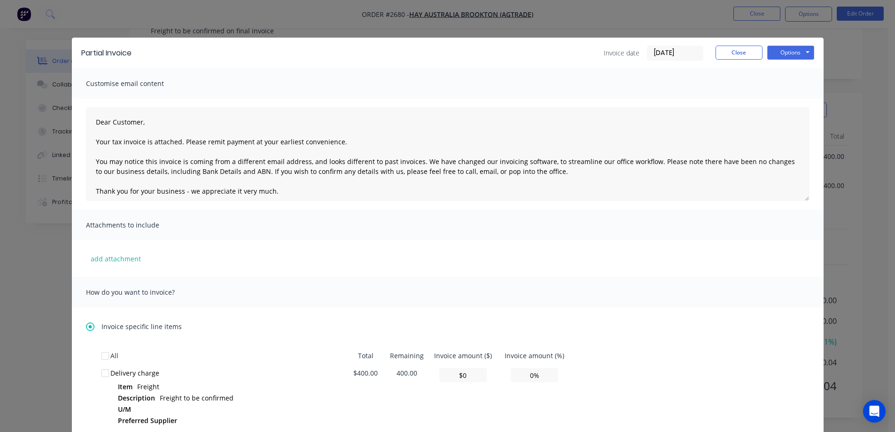
click at [87, 327] on icon at bounding box center [90, 326] width 8 height 8
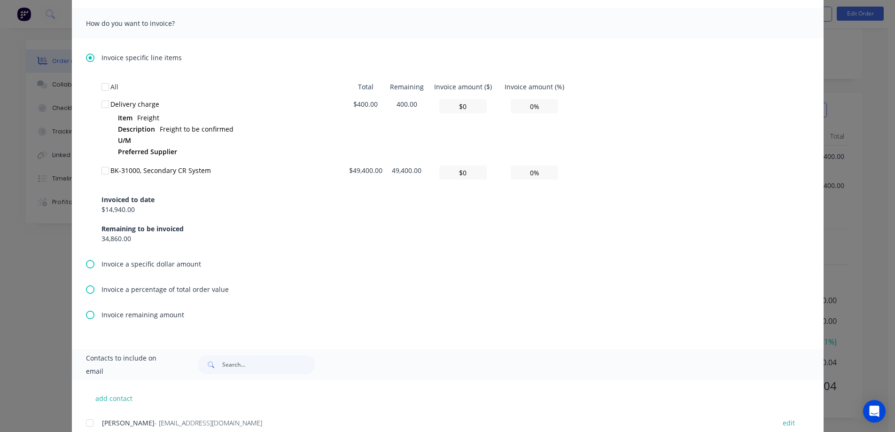
scroll to position [282, 0]
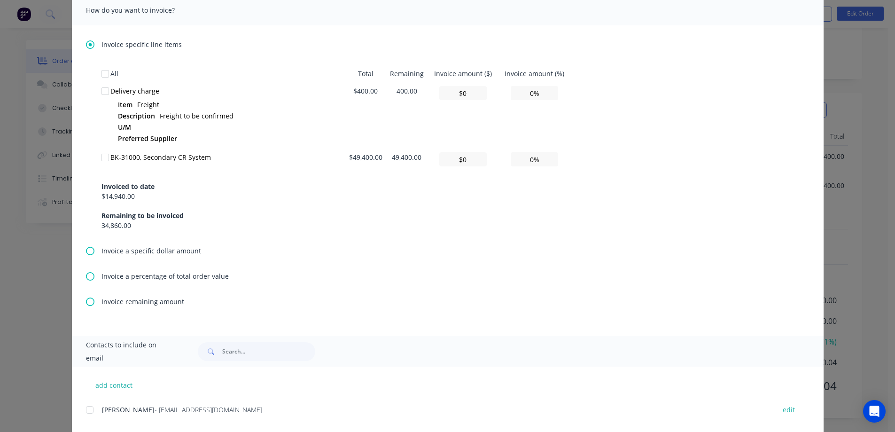
click at [86, 251] on icon at bounding box center [90, 251] width 8 height 8
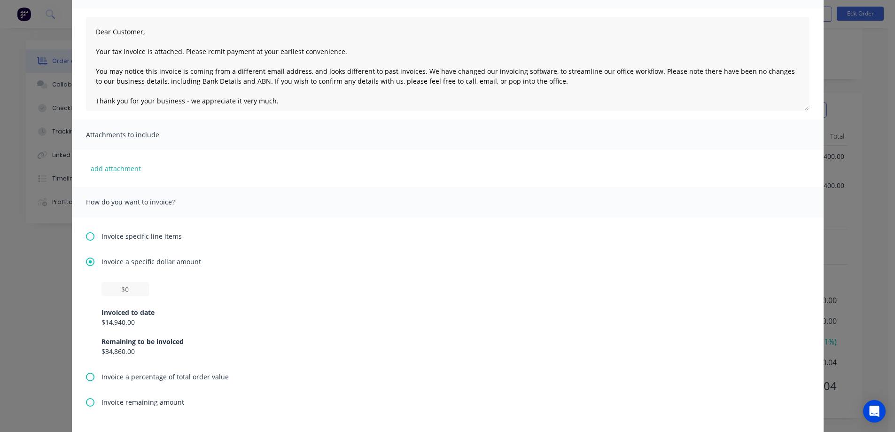
scroll to position [0, 0]
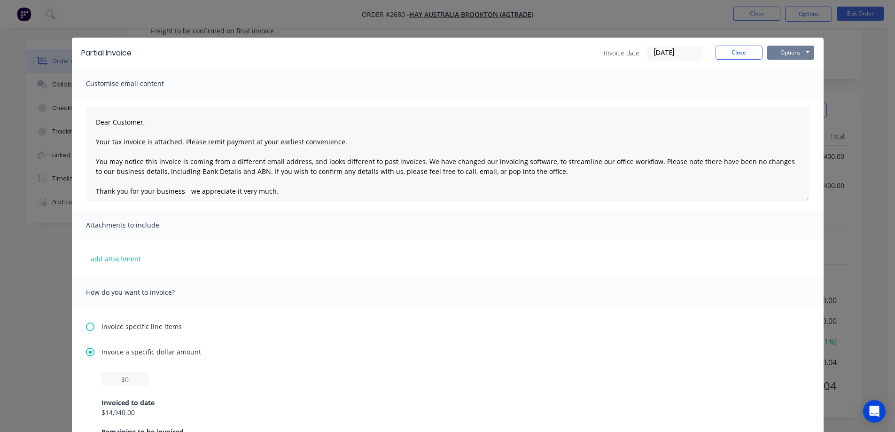
click at [788, 58] on button "Options" at bounding box center [790, 53] width 47 height 14
click at [790, 73] on button "Preview" at bounding box center [797, 69] width 60 height 15
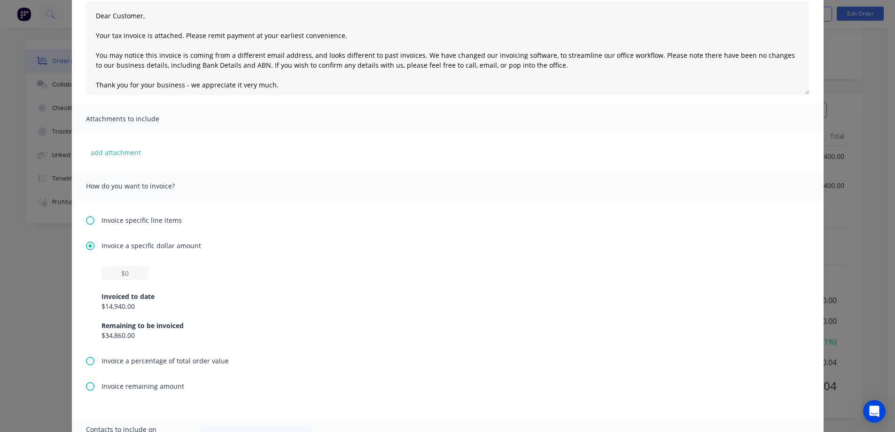
scroll to position [141, 0]
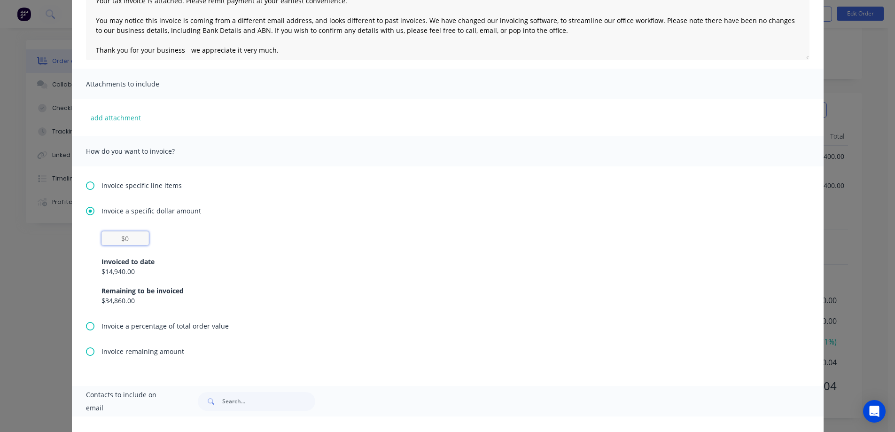
drag, startPoint x: 133, startPoint y: 237, endPoint x: 121, endPoint y: 237, distance: 12.7
click at [121, 237] on input "text" at bounding box center [124, 238] width 47 height 14
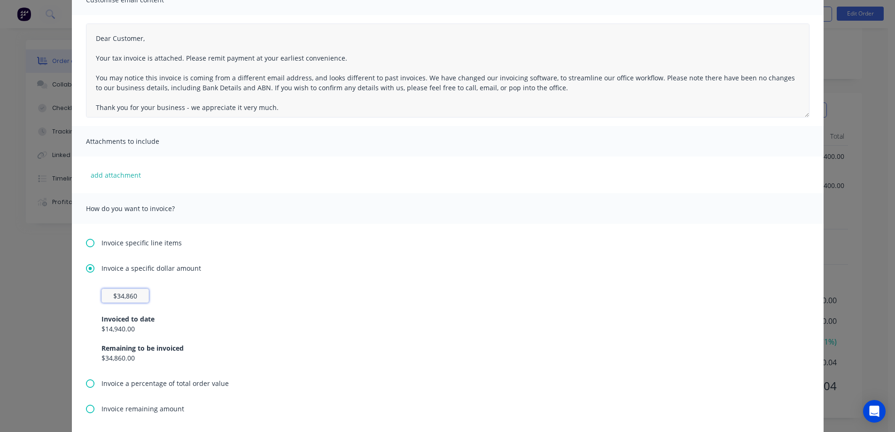
scroll to position [0, 0]
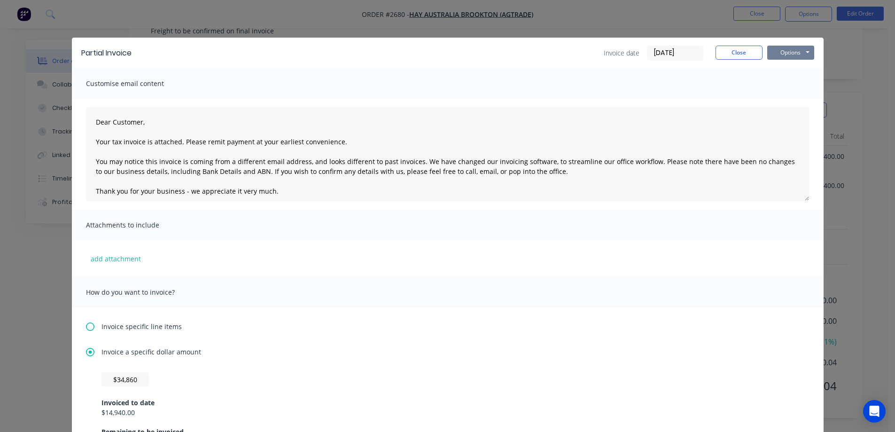
click at [785, 57] on button "Options" at bounding box center [790, 53] width 47 height 14
click at [789, 67] on button "Preview" at bounding box center [797, 69] width 60 height 15
click at [720, 52] on button "Close" at bounding box center [738, 53] width 47 height 14
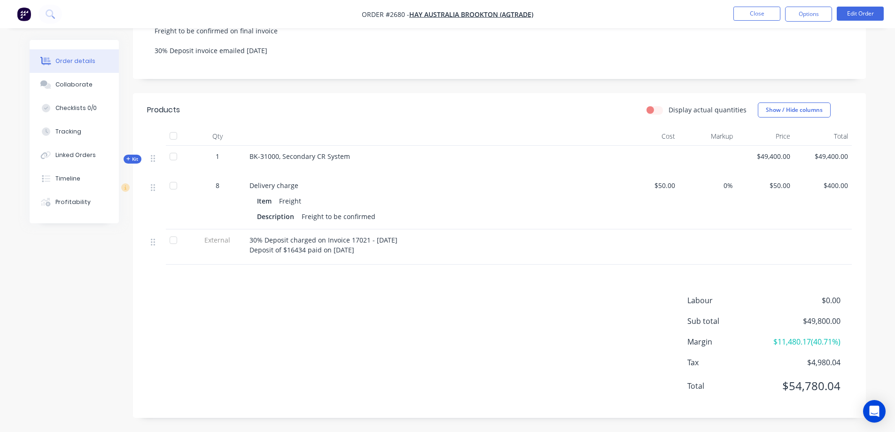
click at [377, 209] on div "Description Freight to be confirmed" at bounding box center [433, 216] width 353 height 14
click at [858, 14] on button "Edit Order" at bounding box center [859, 14] width 47 height 14
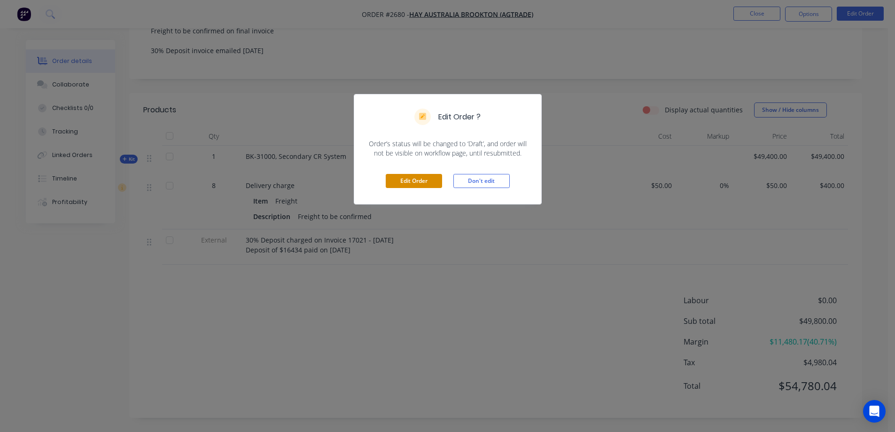
click at [407, 176] on button "Edit Order" at bounding box center [414, 181] width 56 height 14
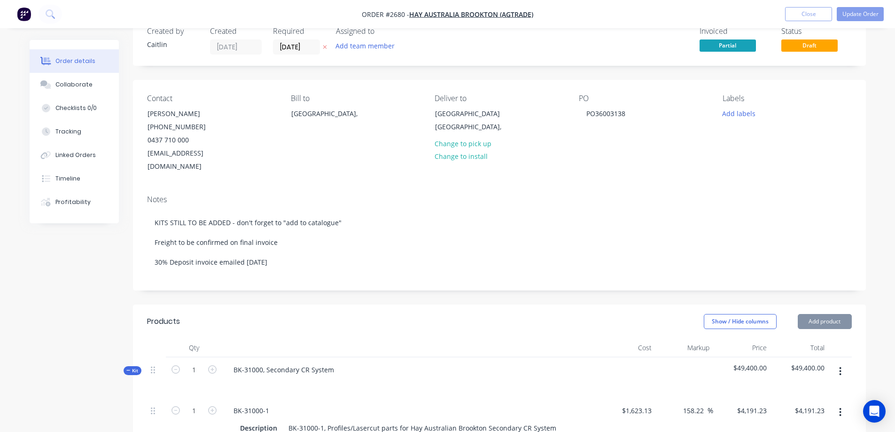
scroll to position [47, 0]
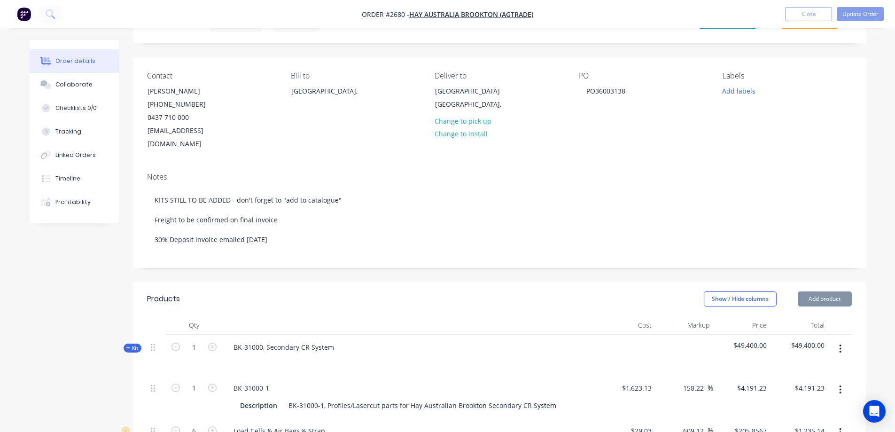
click at [127, 345] on icon at bounding box center [128, 347] width 4 height 5
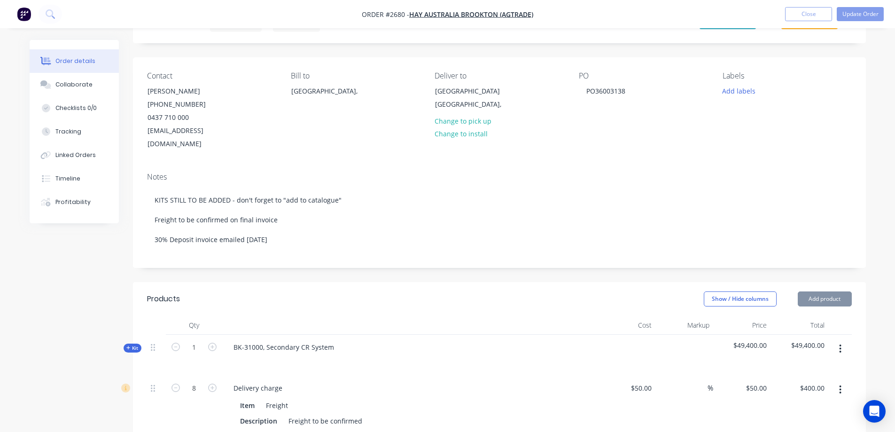
scroll to position [282, 0]
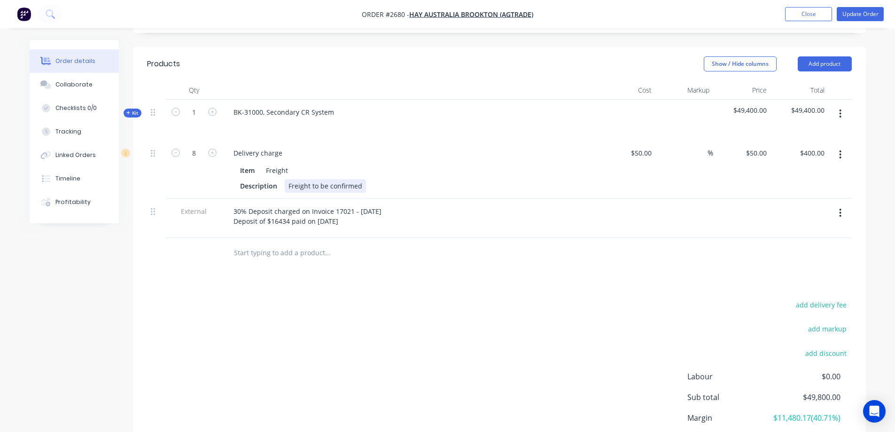
click at [360, 179] on div "Freight to be confirmed" at bounding box center [325, 186] width 81 height 14
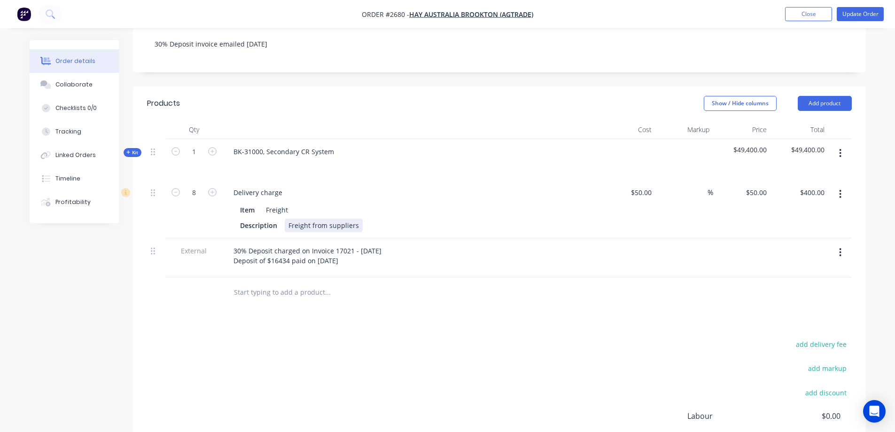
scroll to position [0, 0]
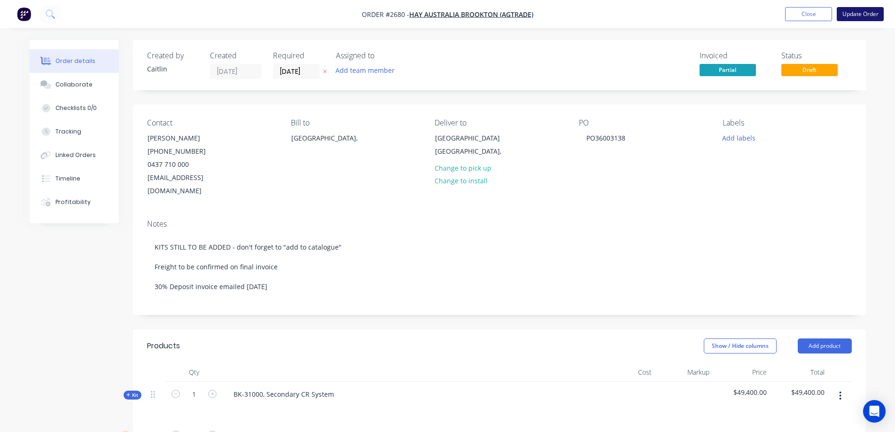
click at [862, 10] on button "Update Order" at bounding box center [859, 14] width 47 height 14
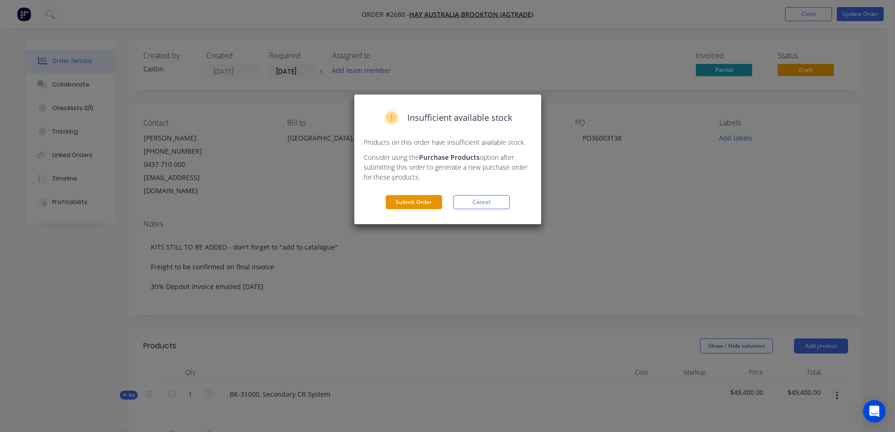
click at [408, 203] on button "Submit Order" at bounding box center [414, 202] width 56 height 14
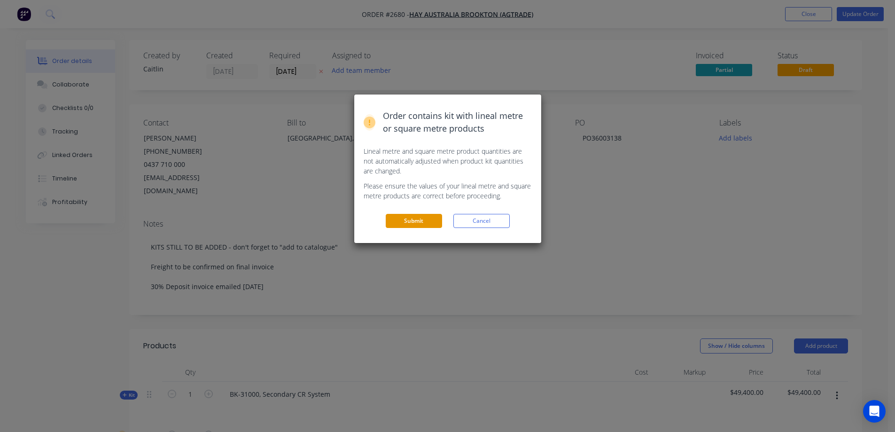
click at [414, 224] on button "Submit" at bounding box center [414, 221] width 56 height 14
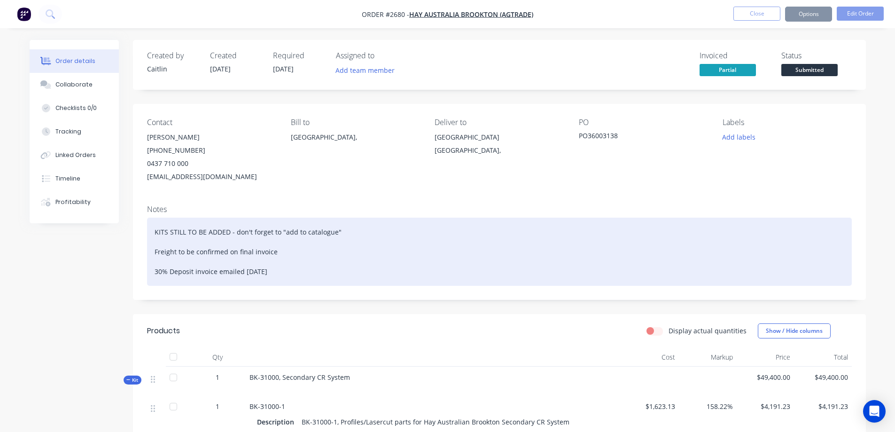
scroll to position [235, 0]
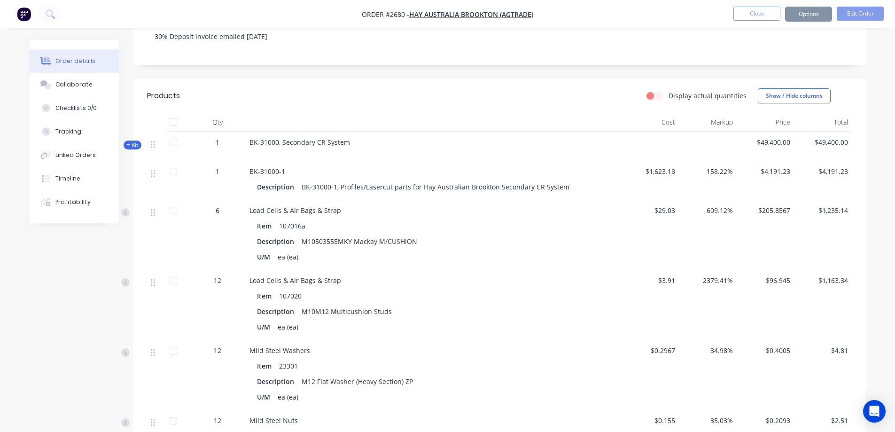
click at [130, 145] on icon at bounding box center [128, 144] width 4 height 5
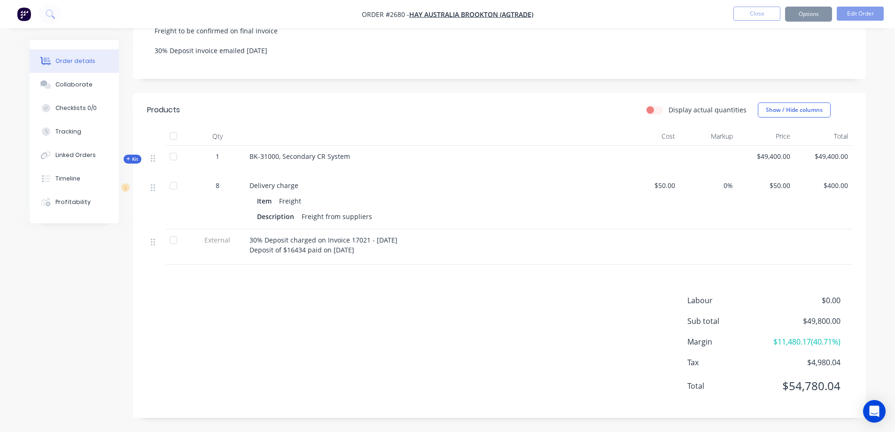
scroll to position [232, 0]
click at [858, 13] on button "Edit Order" at bounding box center [859, 14] width 47 height 14
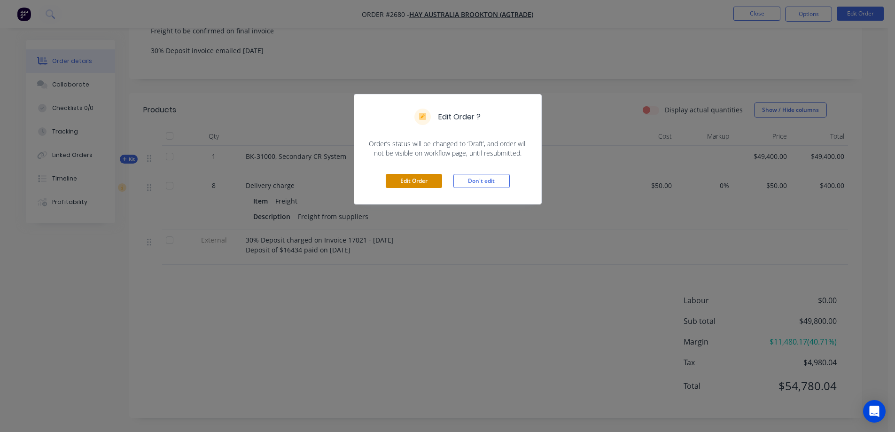
click at [408, 182] on button "Edit Order" at bounding box center [414, 181] width 56 height 14
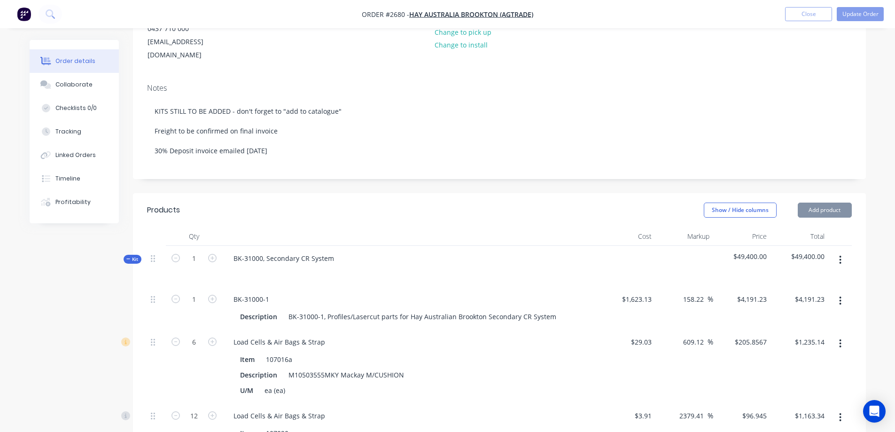
scroll to position [141, 0]
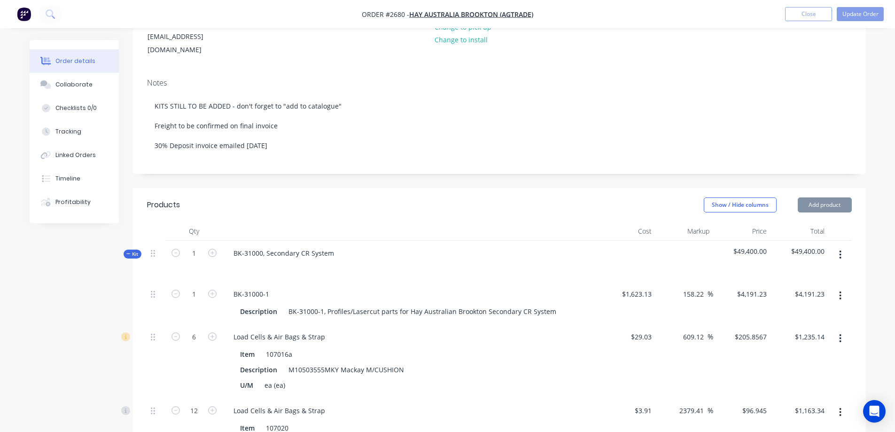
click at [127, 251] on icon at bounding box center [128, 253] width 4 height 5
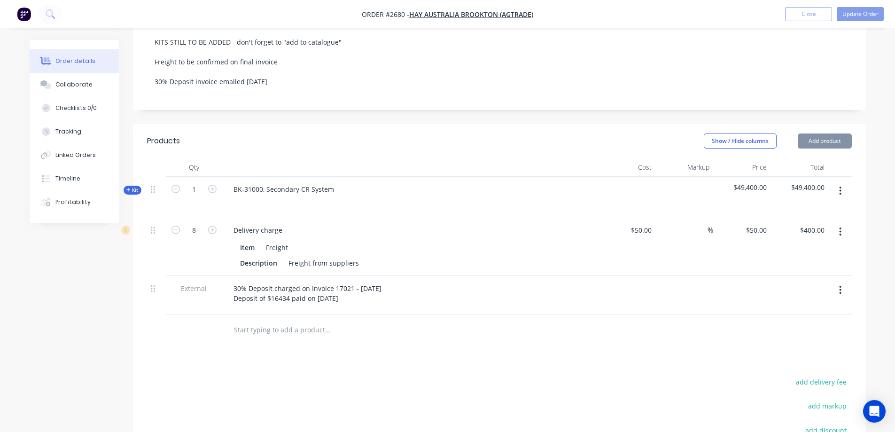
scroll to position [329, 0]
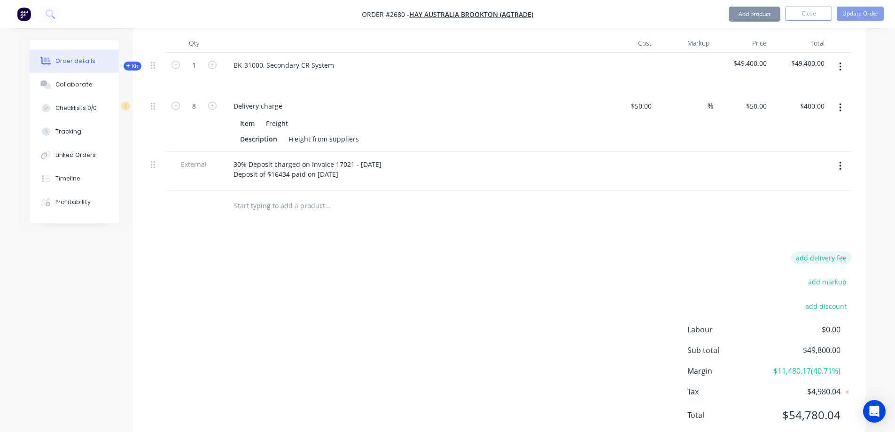
click at [833, 251] on button "add delivery fee" at bounding box center [821, 257] width 61 height 13
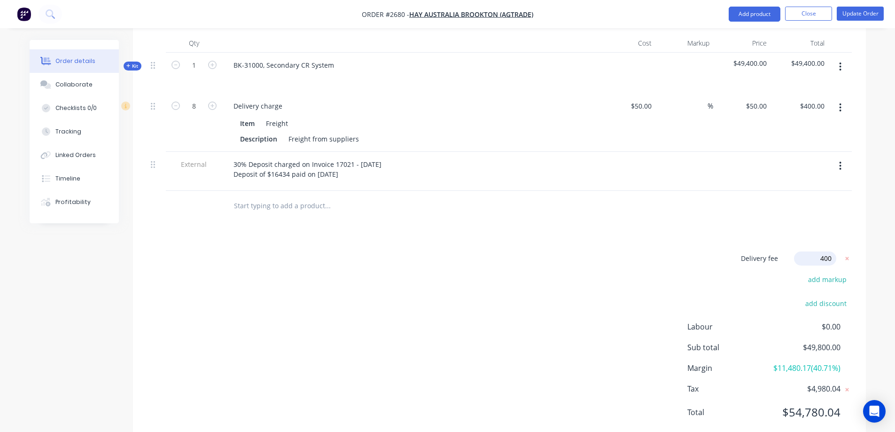
click at [679, 218] on div "Products Show / Hide columns Add product Qty Cost Markup Price Total Kit 1 BK-3…" at bounding box center [499, 222] width 733 height 444
click at [839, 103] on icon "button" at bounding box center [840, 107] width 2 height 8
click at [799, 182] on div "Delete" at bounding box center [807, 189] width 72 height 14
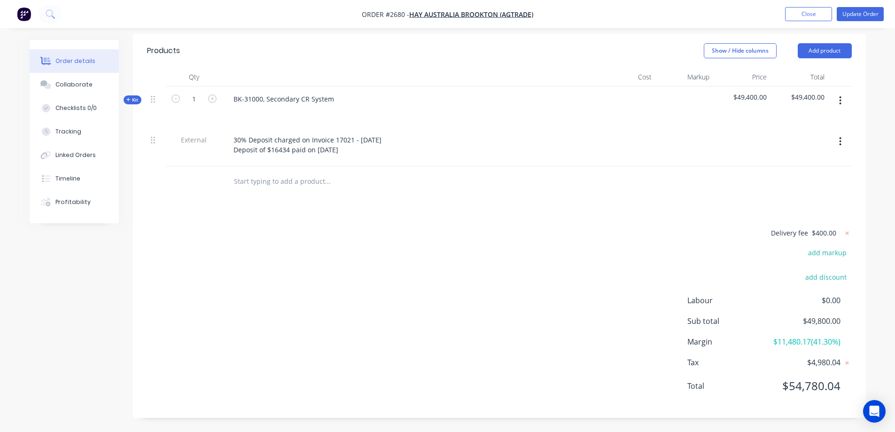
scroll to position [293, 0]
click at [836, 272] on button "add discount" at bounding box center [825, 278] width 51 height 13
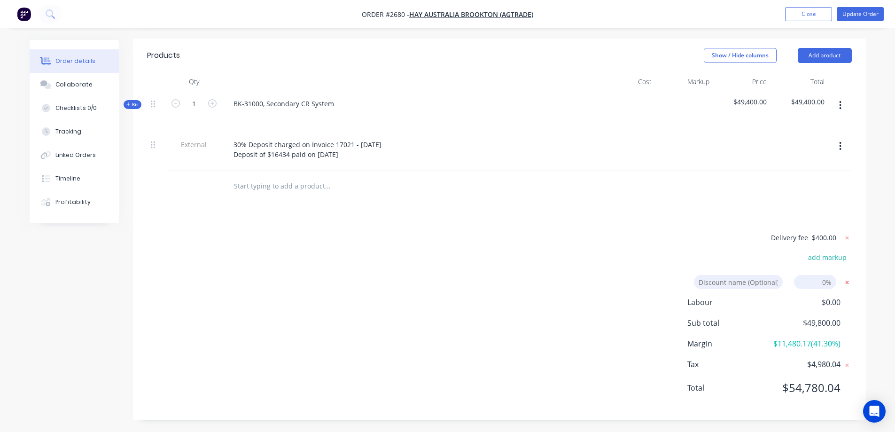
click at [846, 280] on icon at bounding box center [846, 281] width 3 height 3
click at [129, 102] on icon at bounding box center [128, 104] width 4 height 5
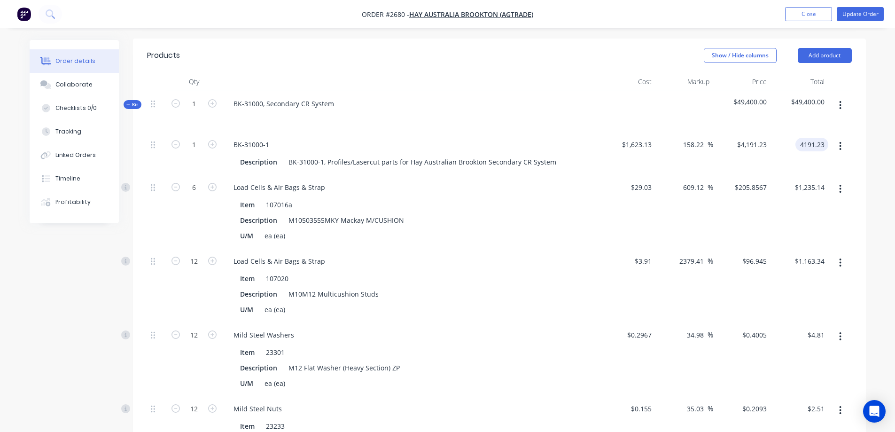
click at [820, 138] on input "4191.23" at bounding box center [813, 145] width 29 height 14
click at [823, 138] on input "4191.22" at bounding box center [813, 145] width 29 height 14
click at [129, 102] on icon at bounding box center [128, 104] width 4 height 5
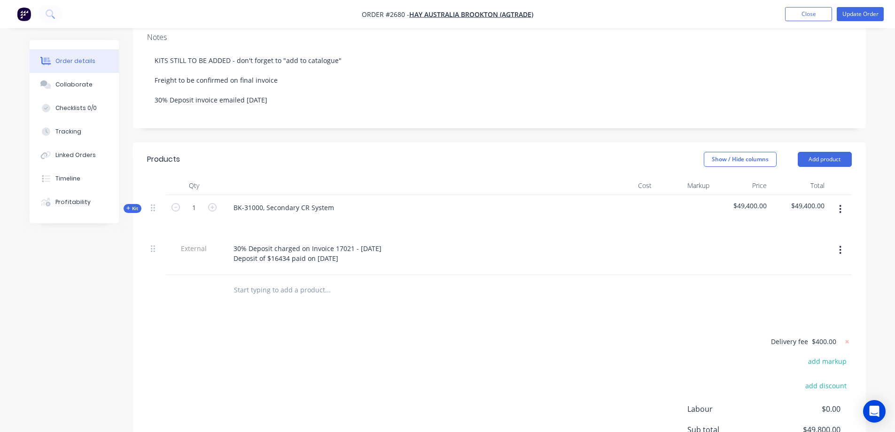
scroll to position [8, 0]
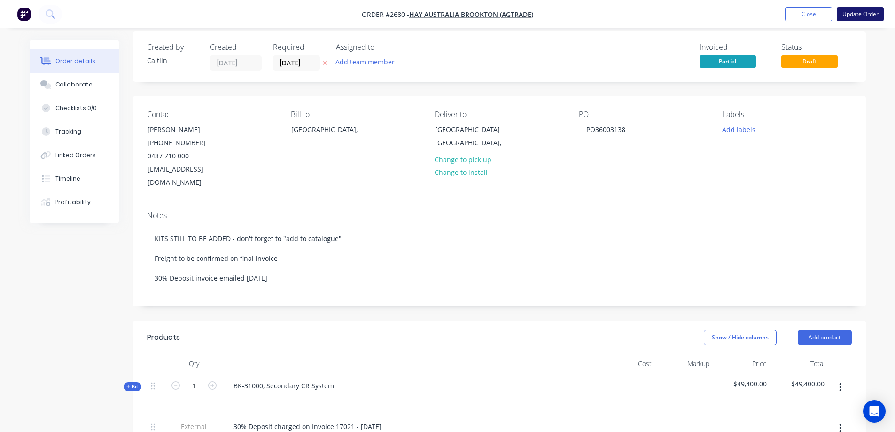
click at [854, 14] on button "Update Order" at bounding box center [859, 14] width 47 height 14
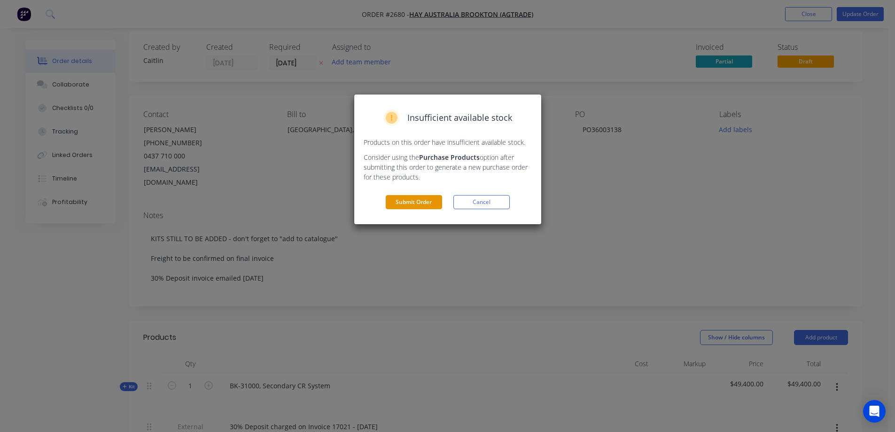
click at [413, 195] on button "Submit Order" at bounding box center [414, 202] width 56 height 14
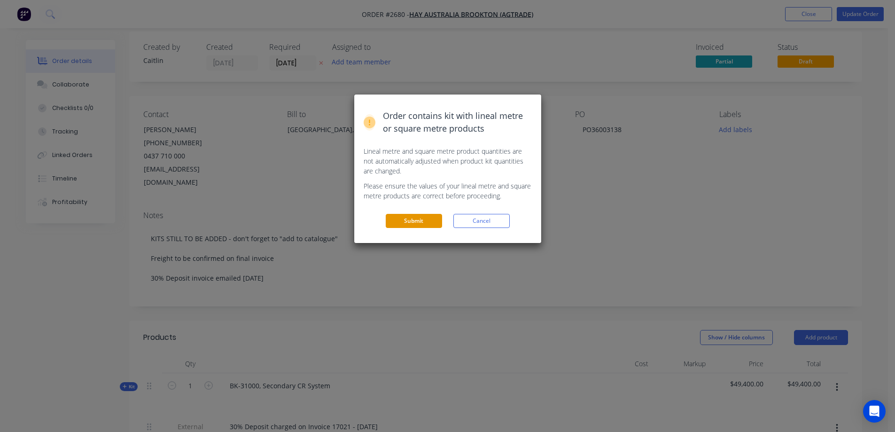
click at [415, 215] on button "Submit" at bounding box center [414, 221] width 56 height 14
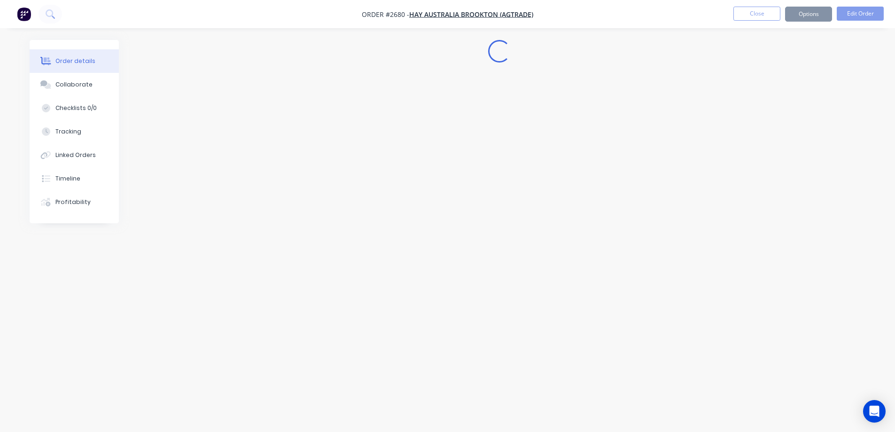
scroll to position [0, 0]
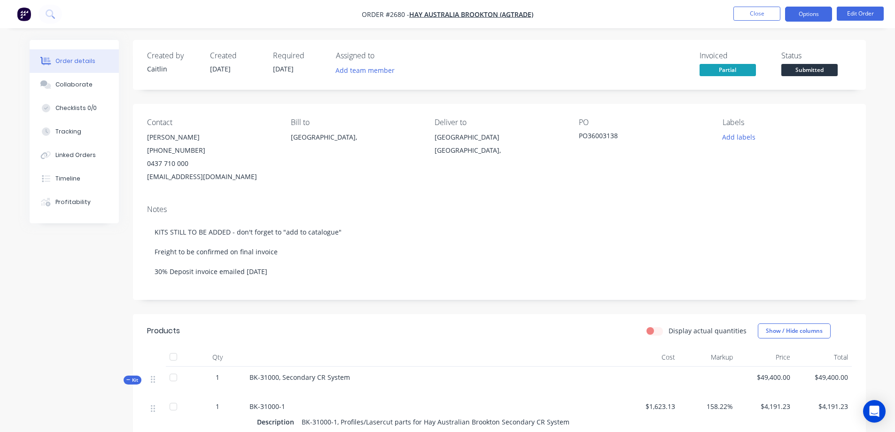
click at [802, 17] on button "Options" at bounding box center [808, 14] width 47 height 15
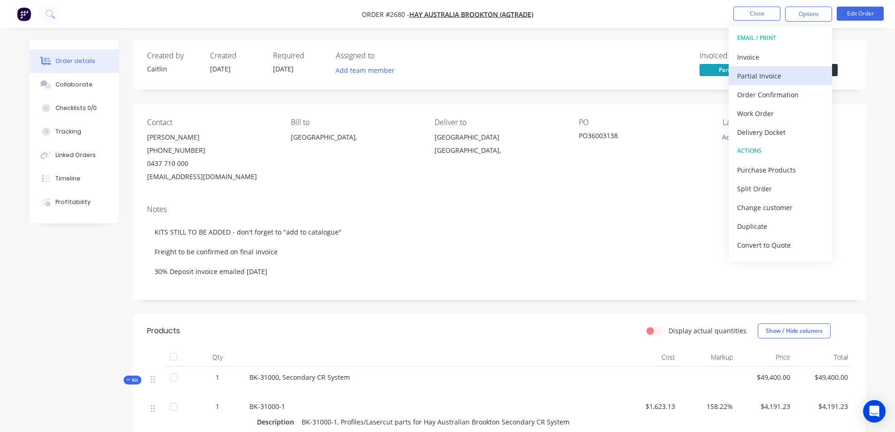
click at [781, 76] on div "Partial Invoice" at bounding box center [780, 76] width 86 height 14
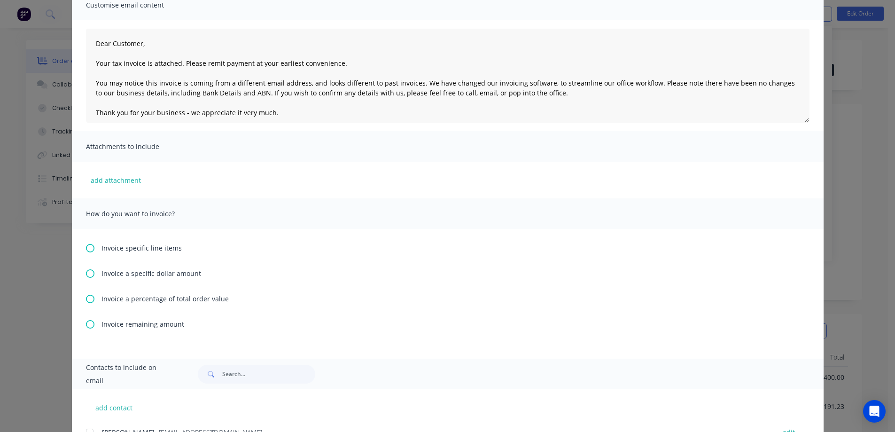
scroll to position [94, 0]
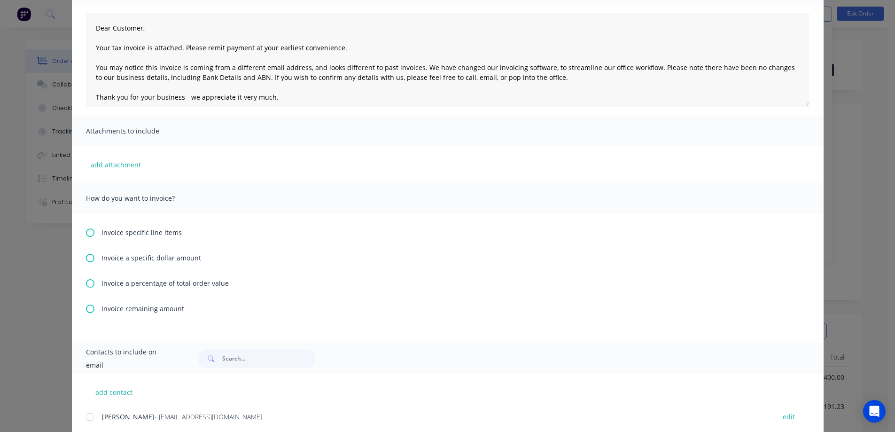
click at [86, 309] on icon at bounding box center [90, 308] width 8 height 8
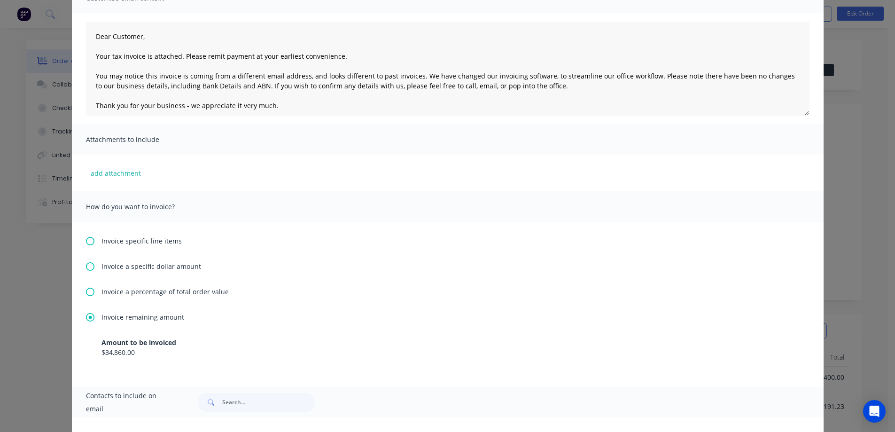
scroll to position [0, 0]
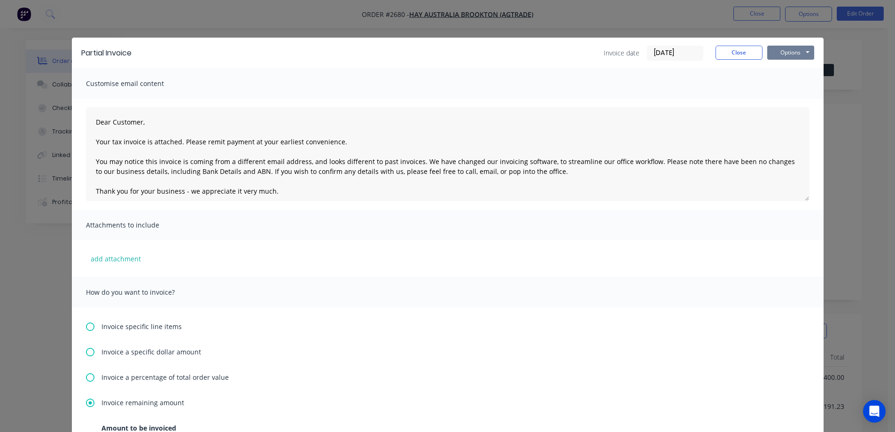
click at [793, 53] on button "Options" at bounding box center [790, 53] width 47 height 14
click at [786, 71] on button "Preview" at bounding box center [797, 69] width 60 height 15
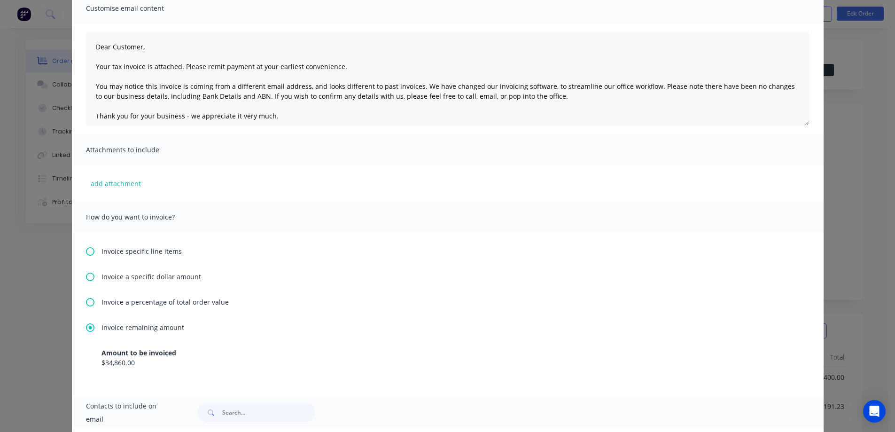
scroll to position [188, 0]
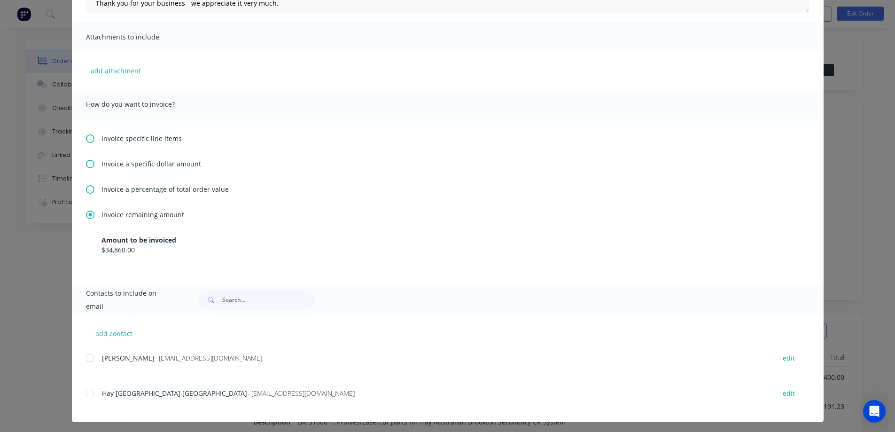
click at [88, 357] on div at bounding box center [89, 357] width 19 height 19
click at [87, 394] on div at bounding box center [89, 393] width 19 height 19
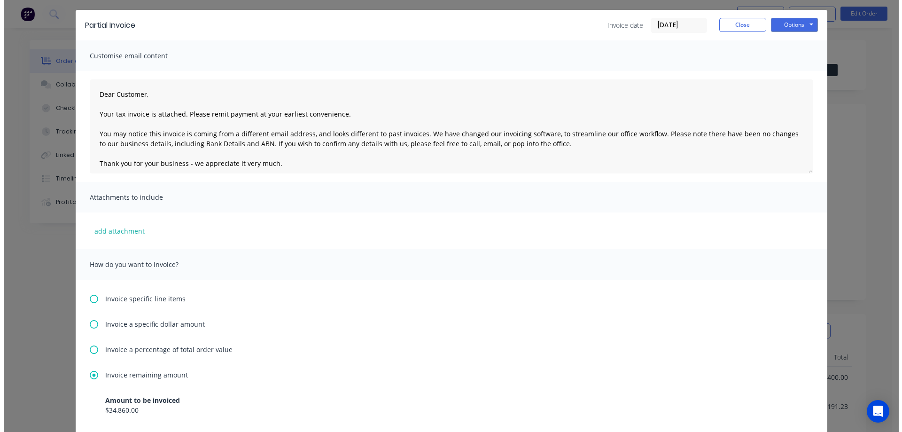
scroll to position [0, 0]
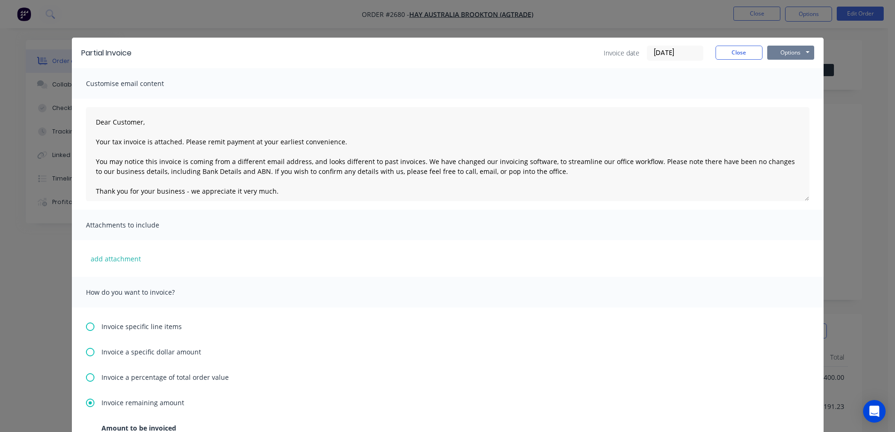
click at [785, 51] on button "Options" at bounding box center [790, 53] width 47 height 14
click at [787, 101] on button "Email" at bounding box center [797, 100] width 60 height 15
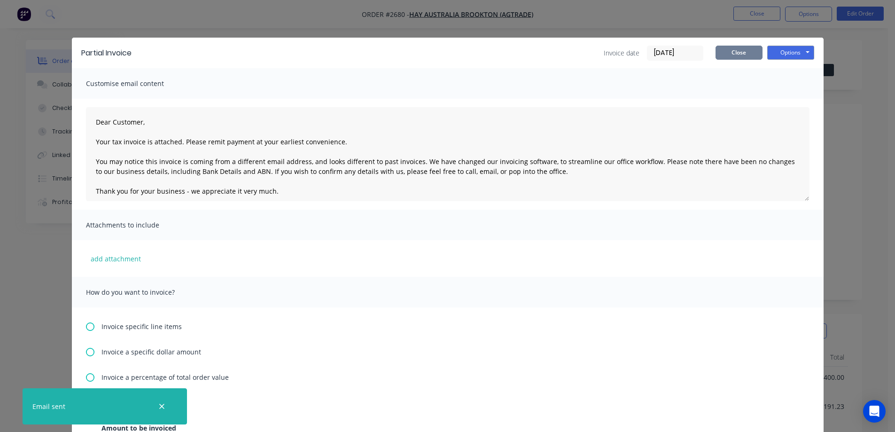
click at [733, 56] on button "Close" at bounding box center [738, 53] width 47 height 14
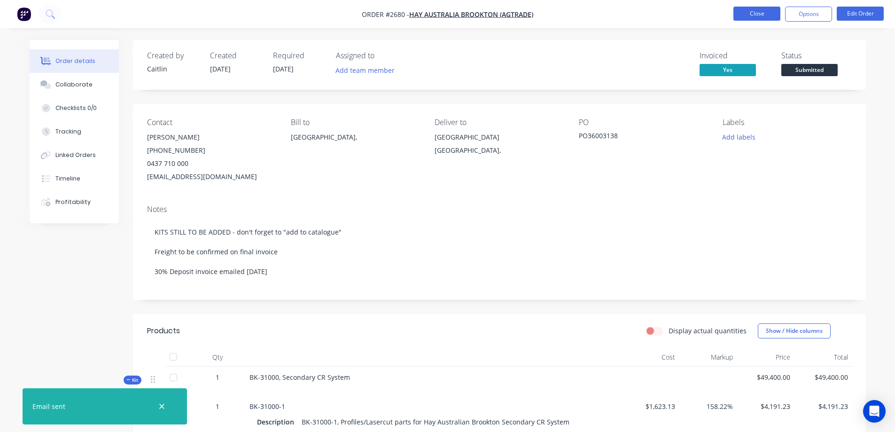
click at [764, 15] on button "Close" at bounding box center [756, 14] width 47 height 14
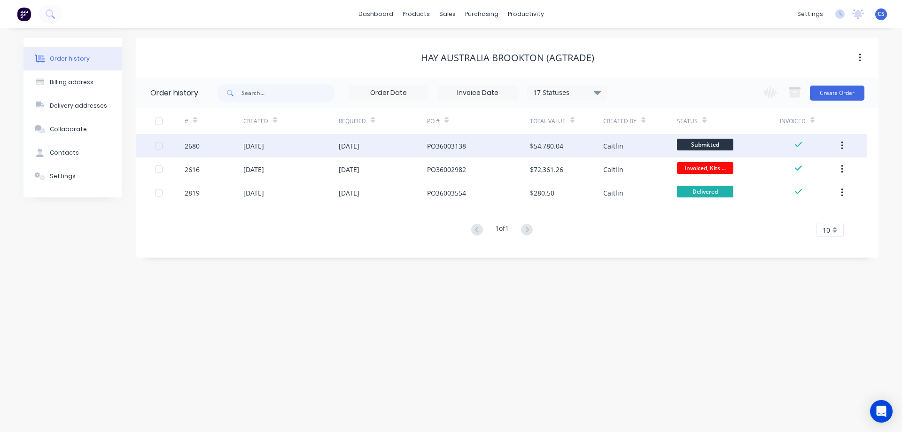
click at [511, 147] on div "PO36003138" at bounding box center [478, 145] width 103 height 23
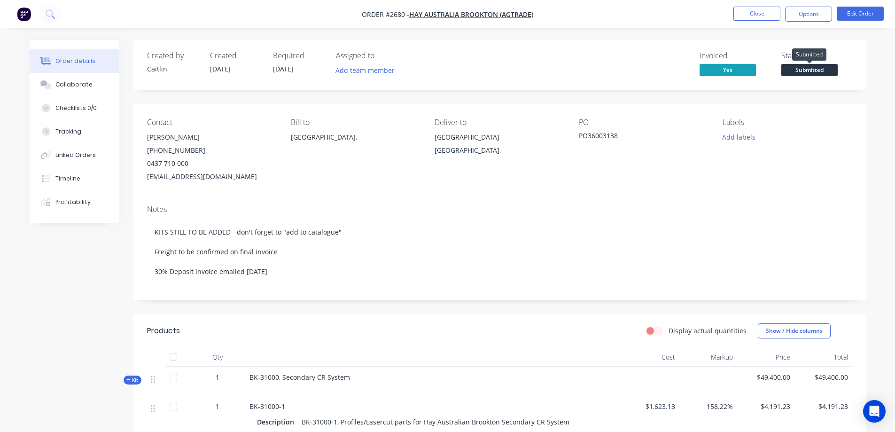
click at [803, 73] on span "Submitted" at bounding box center [809, 70] width 56 height 12
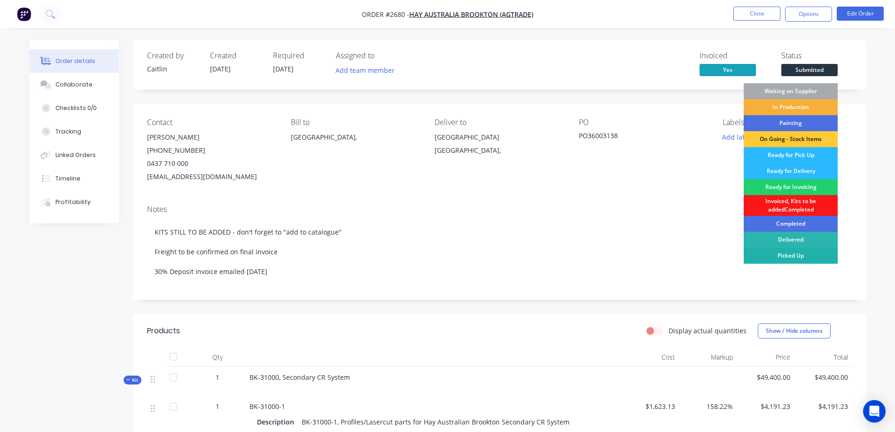
click at [788, 257] on div "Picked Up" at bounding box center [790, 255] width 94 height 16
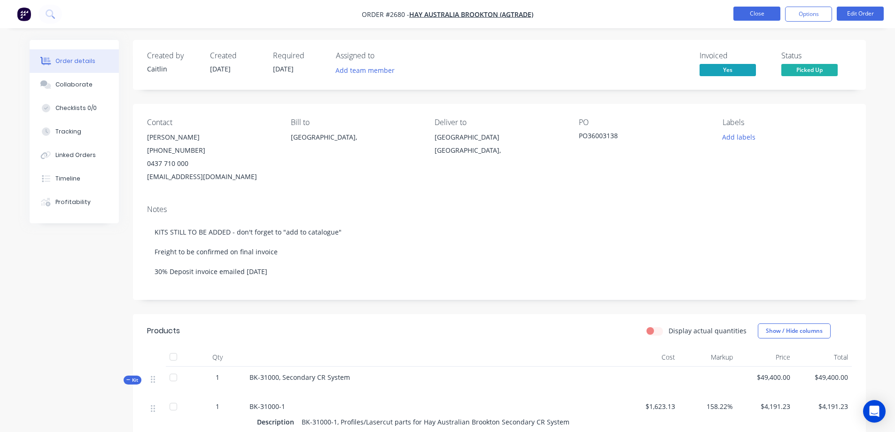
click at [755, 15] on button "Close" at bounding box center [756, 14] width 47 height 14
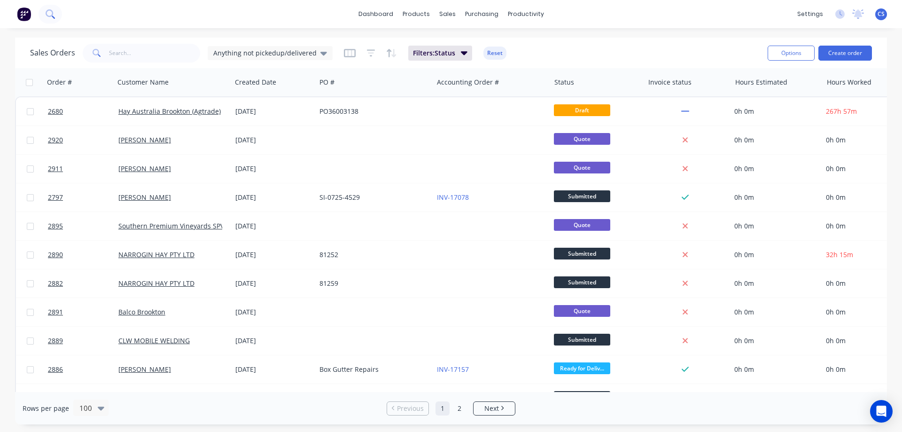
click at [56, 19] on button at bounding box center [50, 14] width 23 height 19
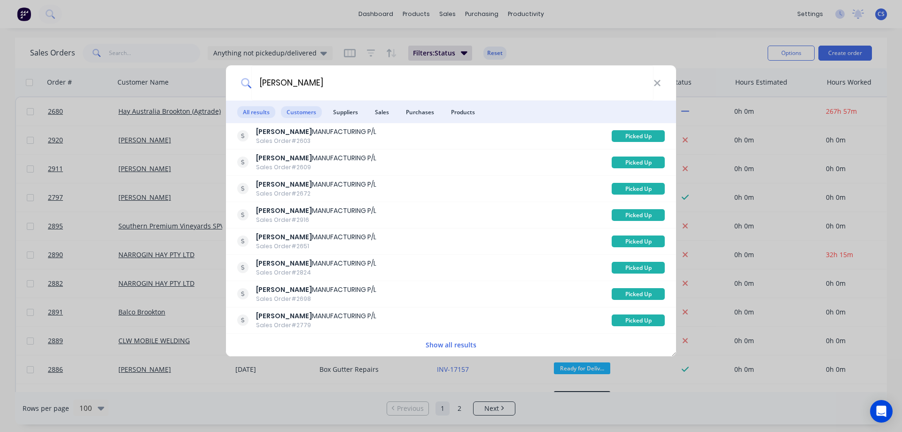
type input "reimann"
click at [299, 112] on span "Customers" at bounding box center [301, 112] width 41 height 12
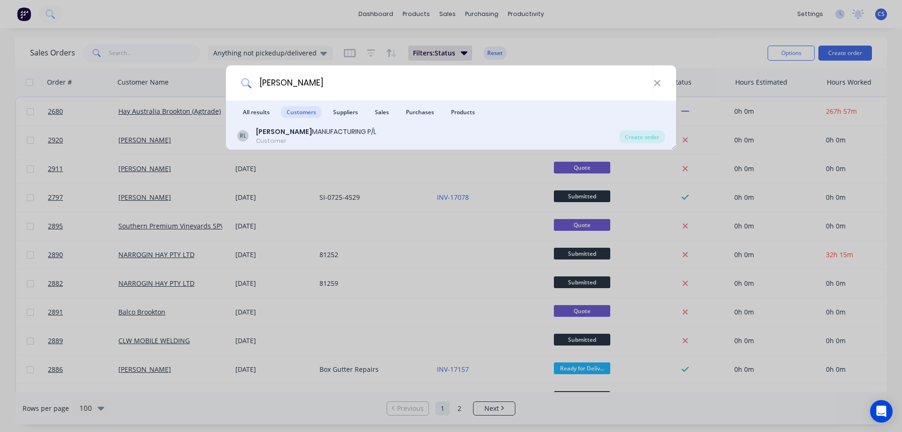
click at [336, 130] on div "REIMANN MANUFACTURING P/L" at bounding box center [316, 132] width 120 height 10
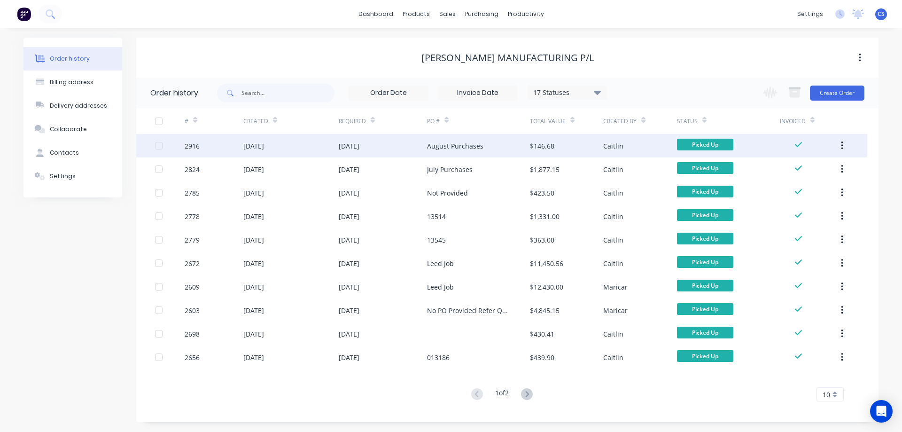
click at [505, 148] on div "August Purchases" at bounding box center [478, 145] width 103 height 23
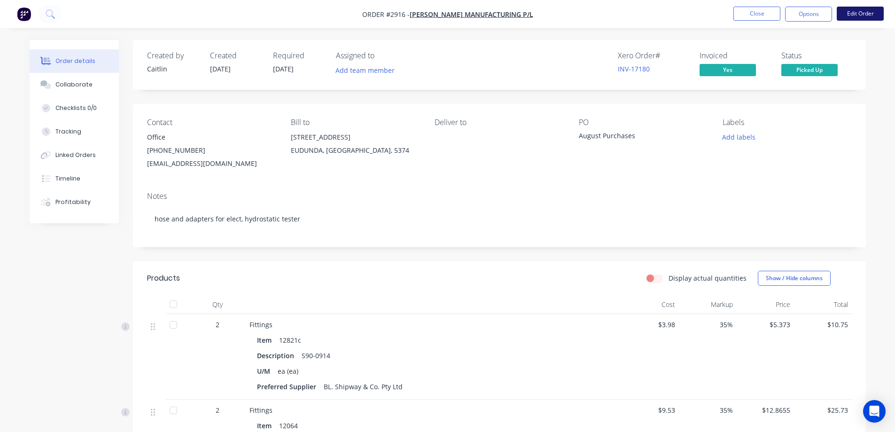
click at [864, 13] on button "Edit Order" at bounding box center [859, 14] width 47 height 14
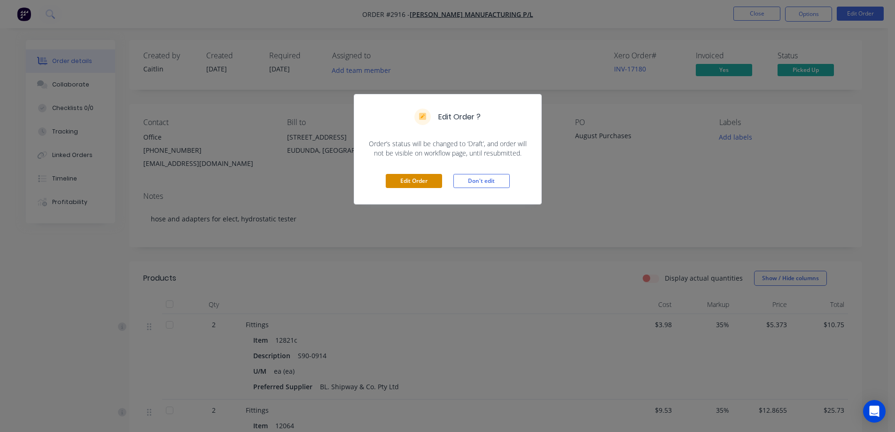
click at [412, 186] on button "Edit Order" at bounding box center [414, 181] width 56 height 14
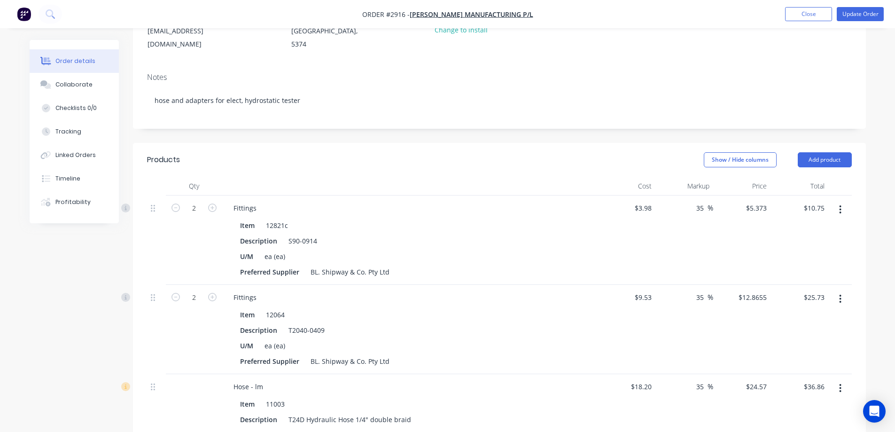
scroll to position [141, 0]
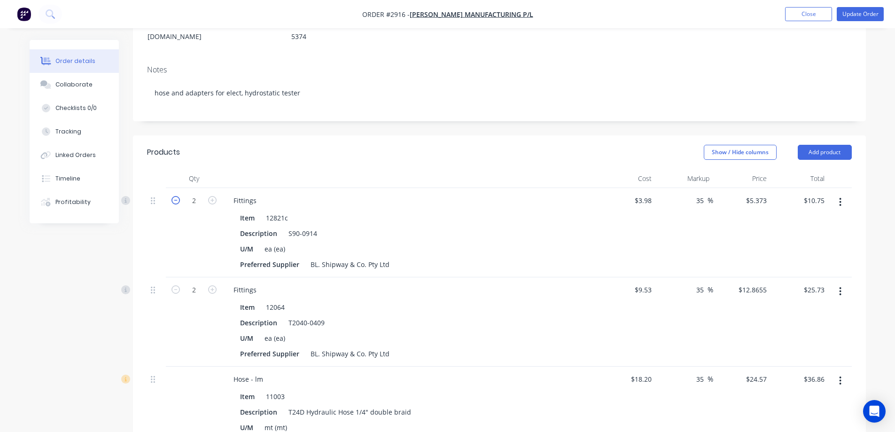
click at [174, 196] on icon "button" at bounding box center [175, 200] width 8 height 8
type input "1"
type input "$5.37"
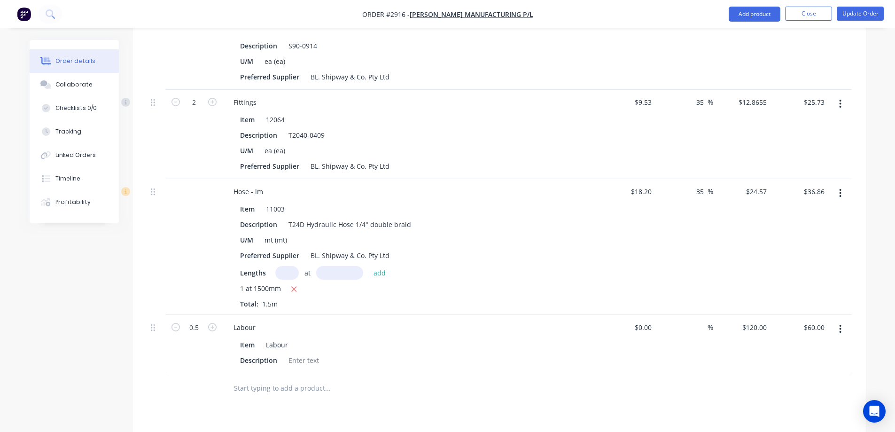
scroll to position [329, 0]
click at [261, 378] on input "text" at bounding box center [327, 387] width 188 height 19
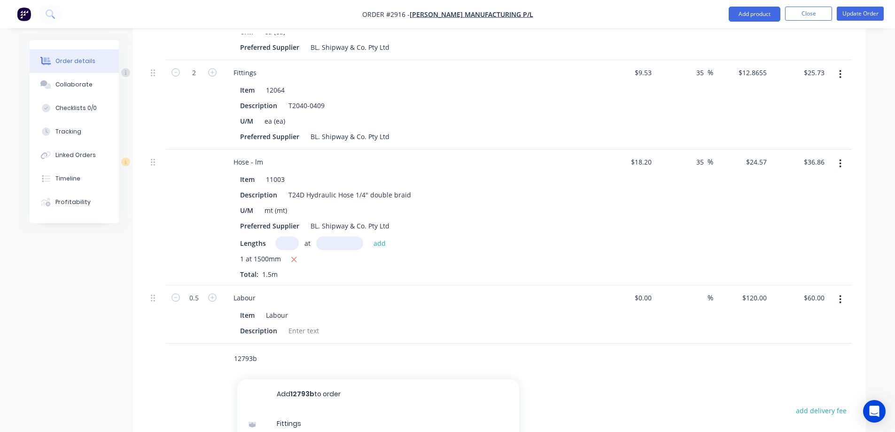
scroll to position [423, 0]
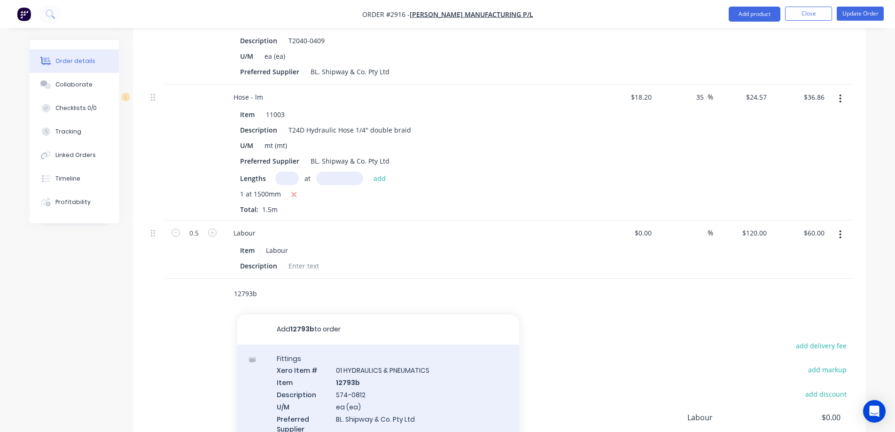
type input "12793b"
click at [457, 382] on div "Fittings Xero Item # 01 HYDRAULICS & PNEUMATICS Item 12793b Description S74-081…" at bounding box center [378, 399] width 282 height 110
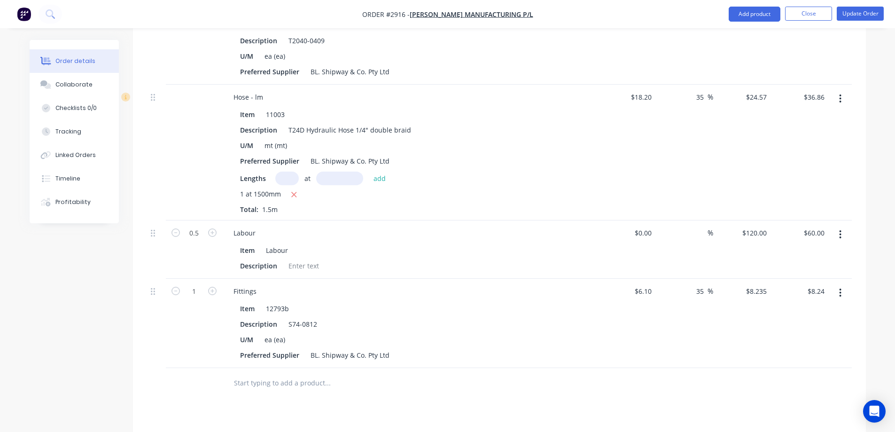
click at [302, 373] on input "text" at bounding box center [327, 382] width 188 height 19
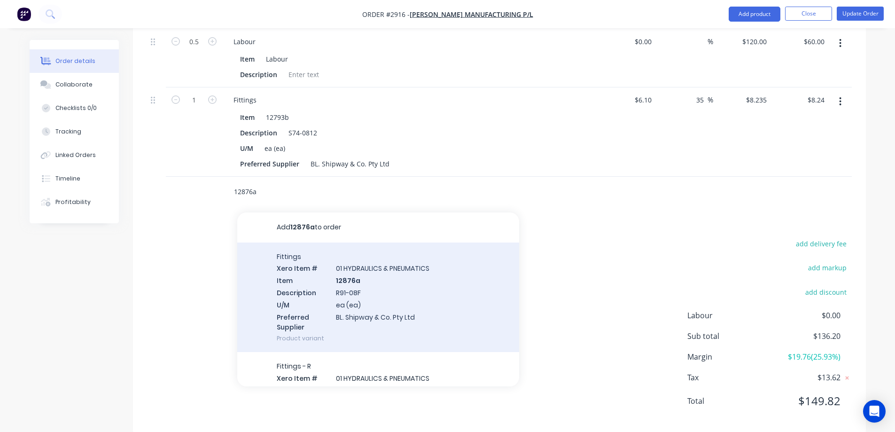
scroll to position [616, 0]
type input "12876a"
click at [426, 278] on div "Fittings Xero Item # 01 HYDRAULICS & PNEUMATICS Item 12876a Description R91-08F…" at bounding box center [378, 295] width 282 height 110
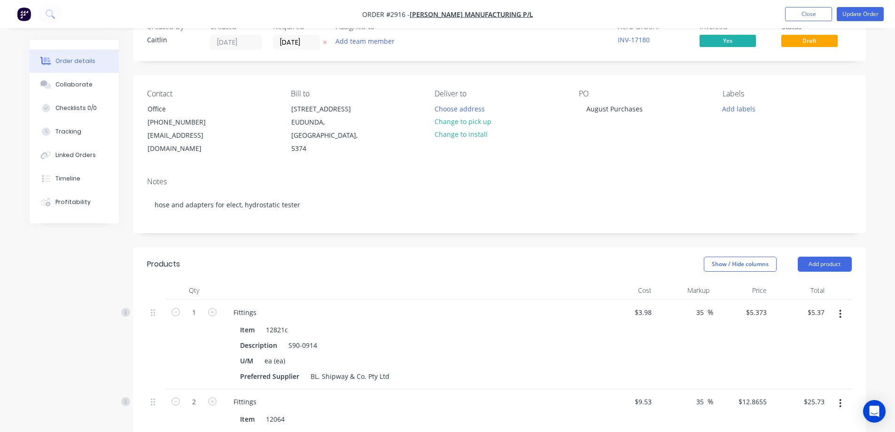
scroll to position [0, 0]
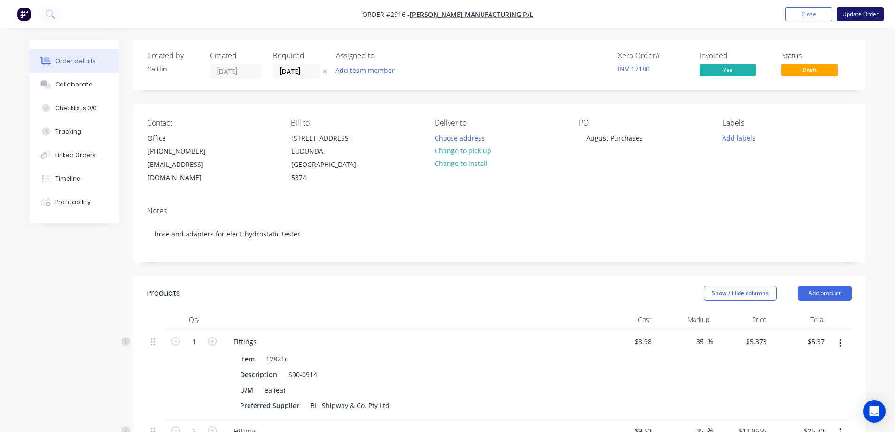
click at [858, 16] on button "Update Order" at bounding box center [859, 14] width 47 height 14
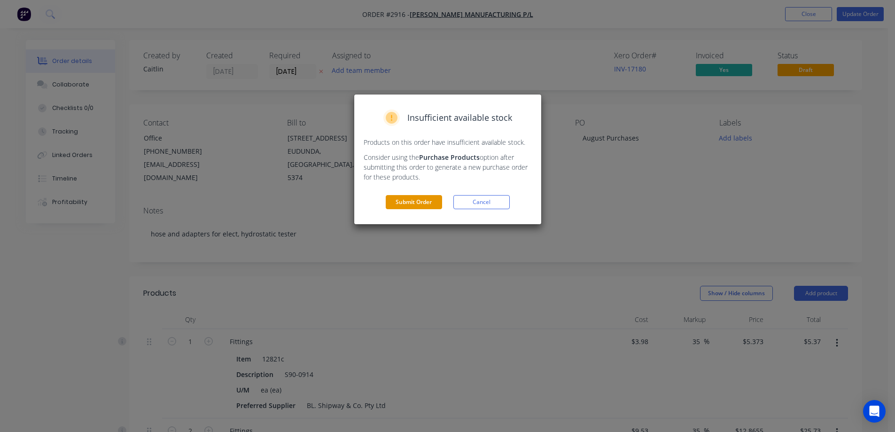
click at [412, 202] on button "Submit Order" at bounding box center [414, 202] width 56 height 14
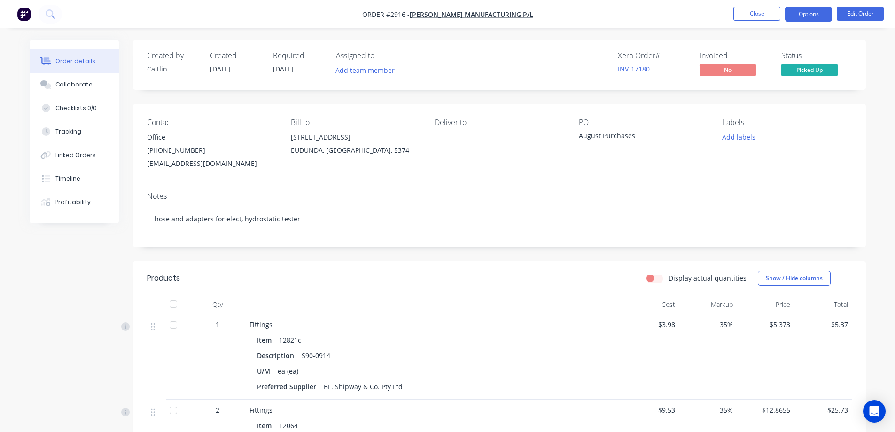
click at [805, 16] on button "Options" at bounding box center [808, 14] width 47 height 15
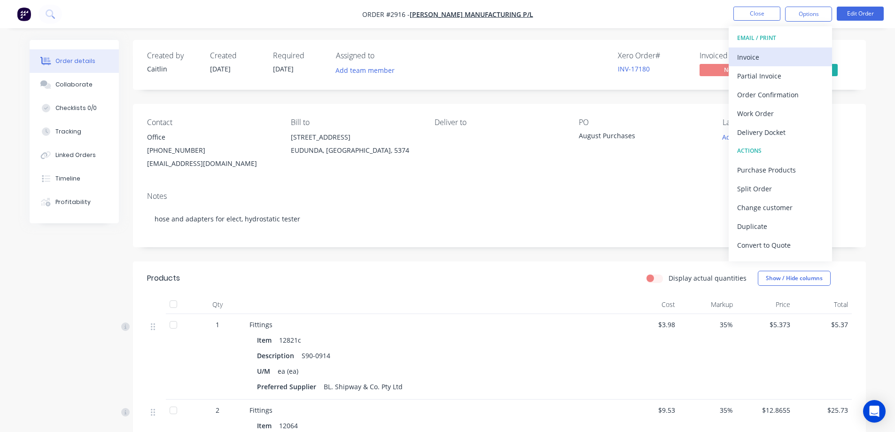
click at [788, 54] on div "Invoice" at bounding box center [780, 57] width 86 height 14
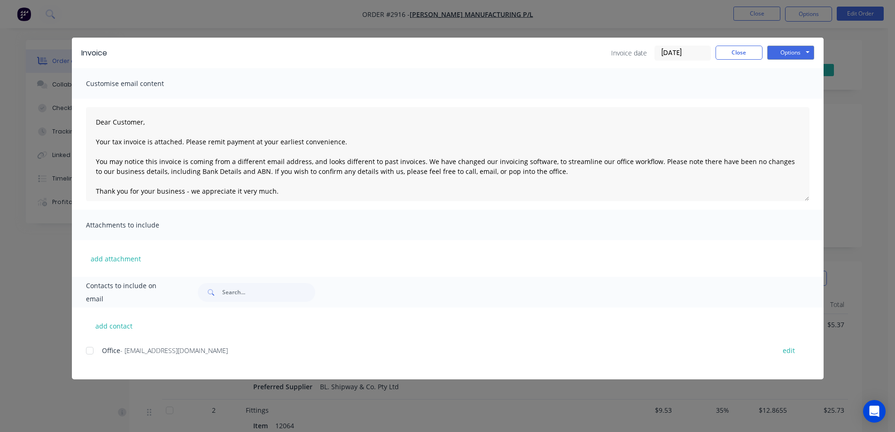
click at [89, 352] on div at bounding box center [89, 350] width 19 height 19
click at [780, 54] on button "Options" at bounding box center [790, 53] width 47 height 14
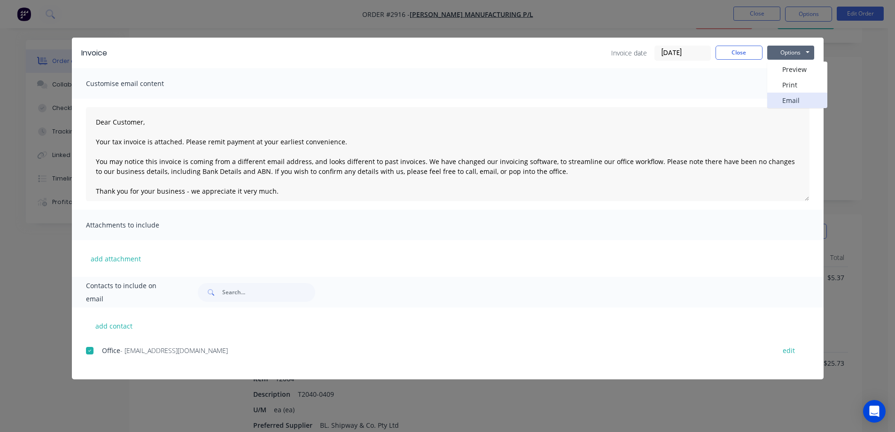
click at [792, 101] on button "Email" at bounding box center [797, 100] width 60 height 15
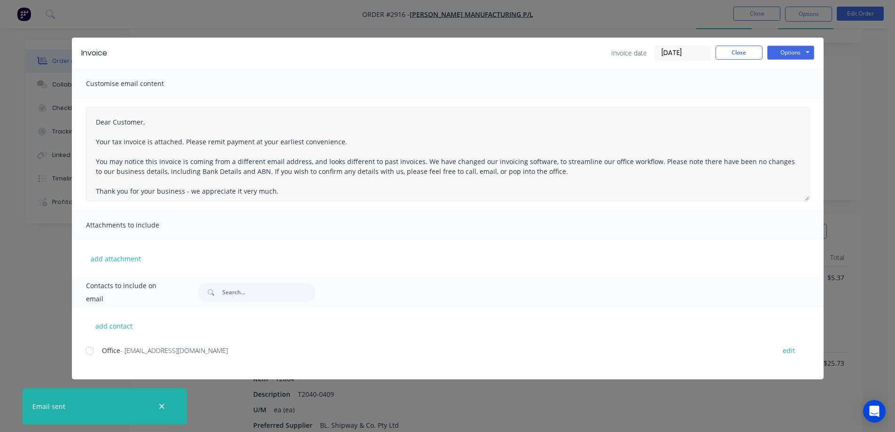
type textarea "Dear Customer, Your tax invoice is attached. Please remit payment at your earli…"
click at [738, 52] on button "Close" at bounding box center [738, 53] width 47 height 14
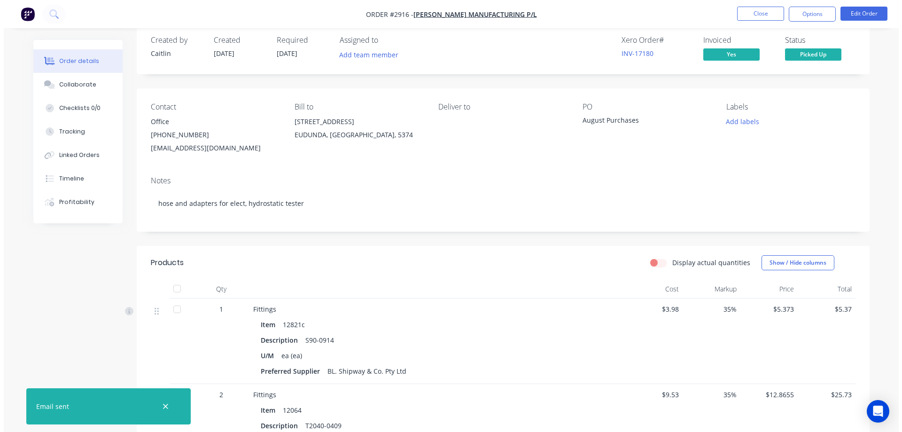
scroll to position [0, 0]
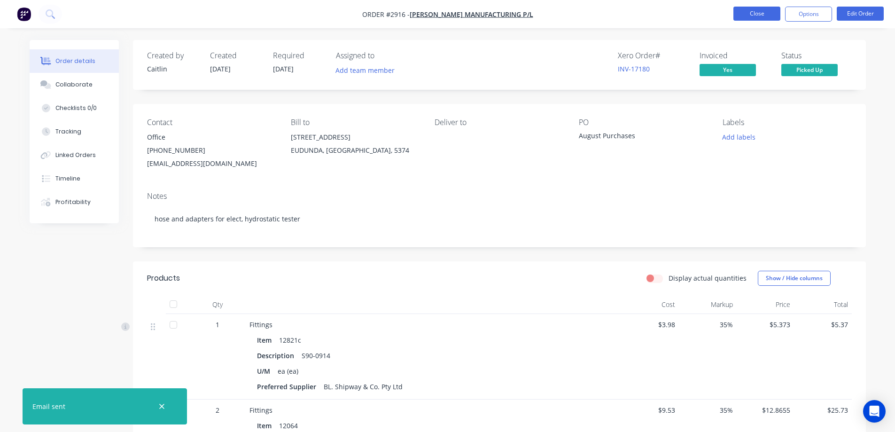
click at [760, 12] on button "Close" at bounding box center [756, 14] width 47 height 14
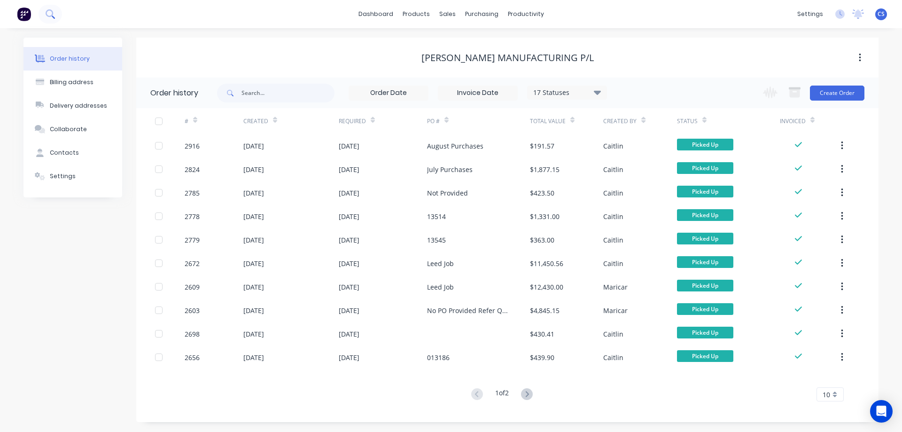
click at [51, 13] on icon at bounding box center [50, 13] width 9 height 9
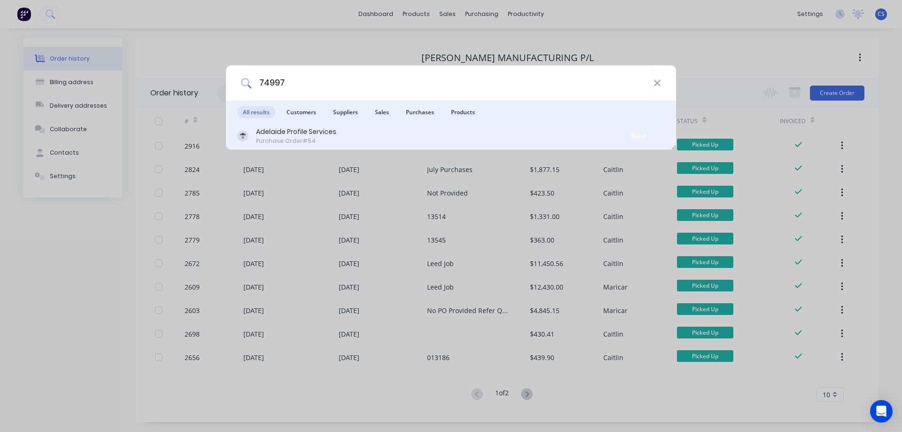
type input "74997"
click at [399, 135] on div "Adelaide Profile Services Purchase Order #54" at bounding box center [424, 136] width 374 height 18
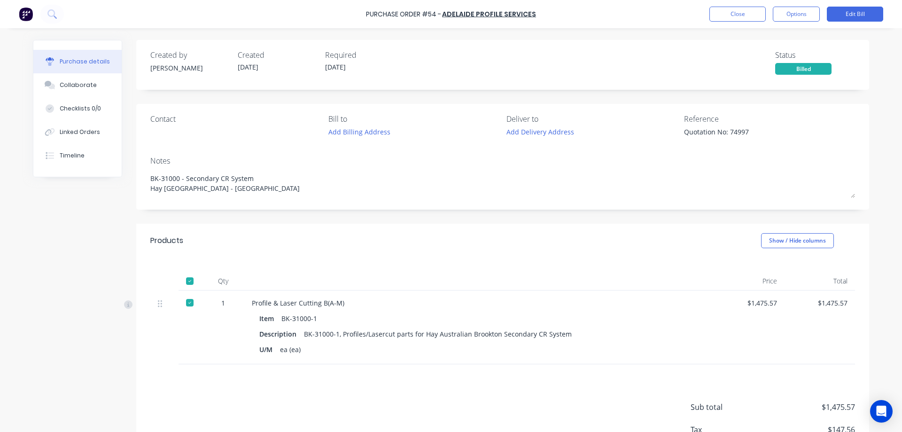
type textarea "x"
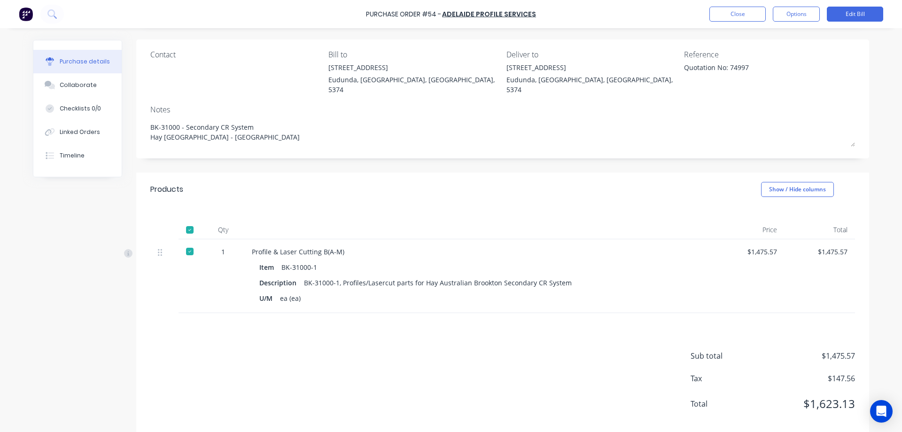
scroll to position [70, 0]
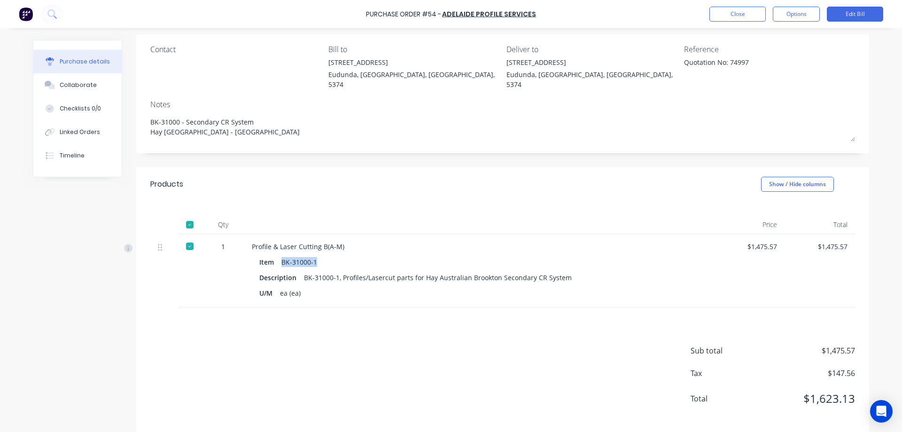
drag, startPoint x: 311, startPoint y: 254, endPoint x: 275, endPoint y: 253, distance: 36.6
click at [275, 255] on div "Item BK-31000-1" at bounding box center [479, 262] width 440 height 14
copy div "BK-31000-1"
drag, startPoint x: 559, startPoint y: 267, endPoint x: 296, endPoint y: 269, distance: 263.5
click at [299, 271] on div "Description BK-31000-1, Profiles/Lasercut parts for Hay Australian Brookton Sec…" at bounding box center [479, 278] width 440 height 14
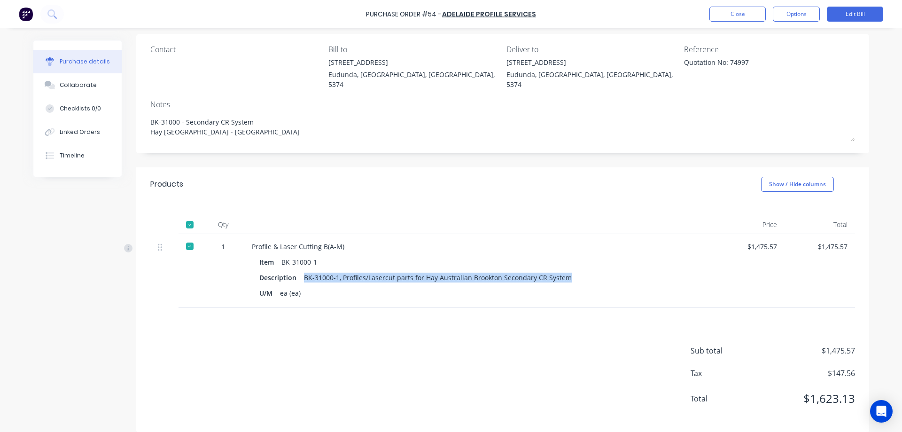
copy div "BK-31000-1, Profiles/Lasercut parts for Hay Australian Brookton Secondary CR Sy…"
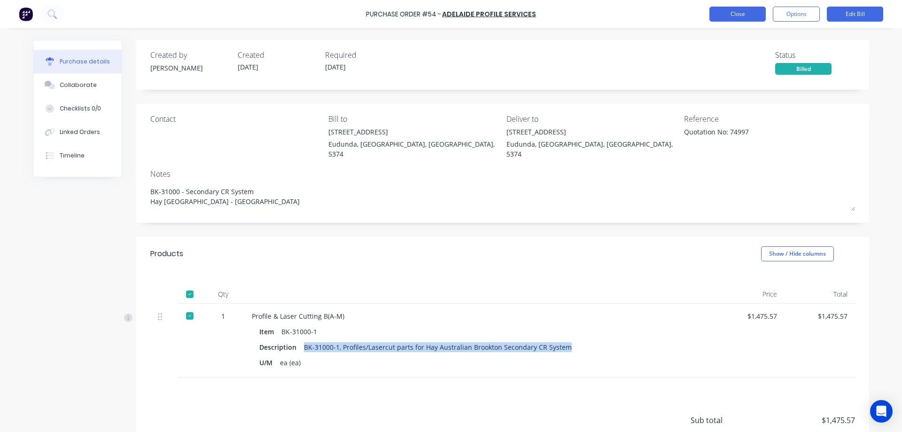
click at [725, 15] on button "Close" at bounding box center [737, 14] width 56 height 15
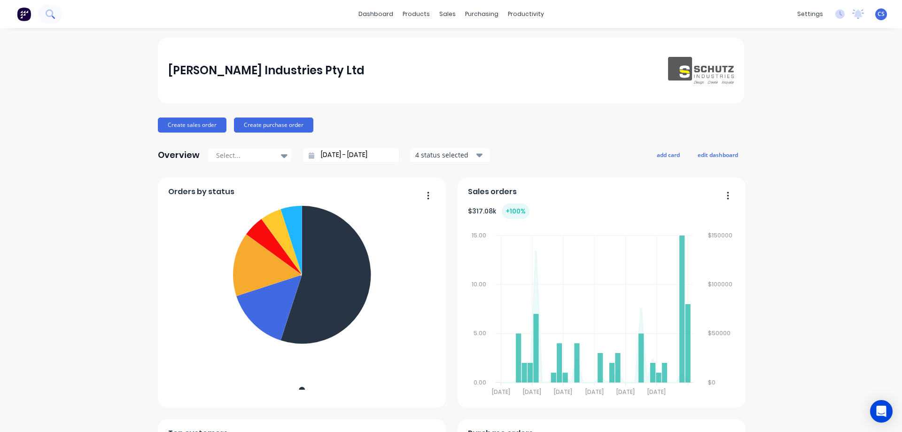
click at [51, 15] on icon at bounding box center [50, 13] width 9 height 9
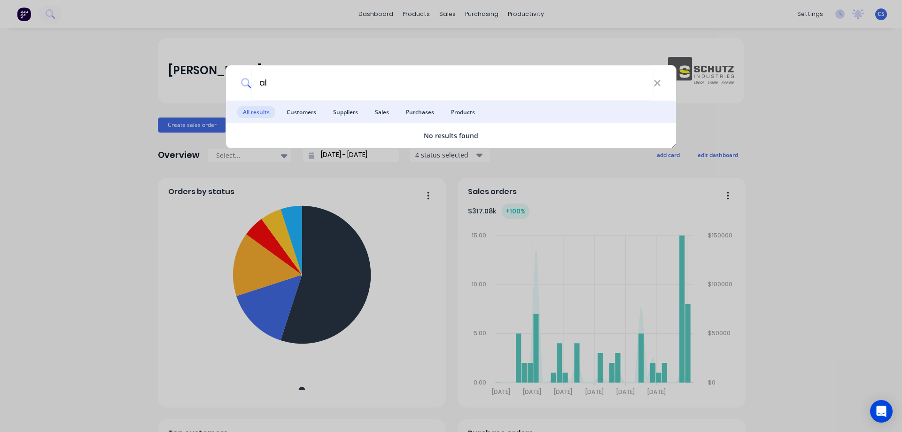
type input "a"
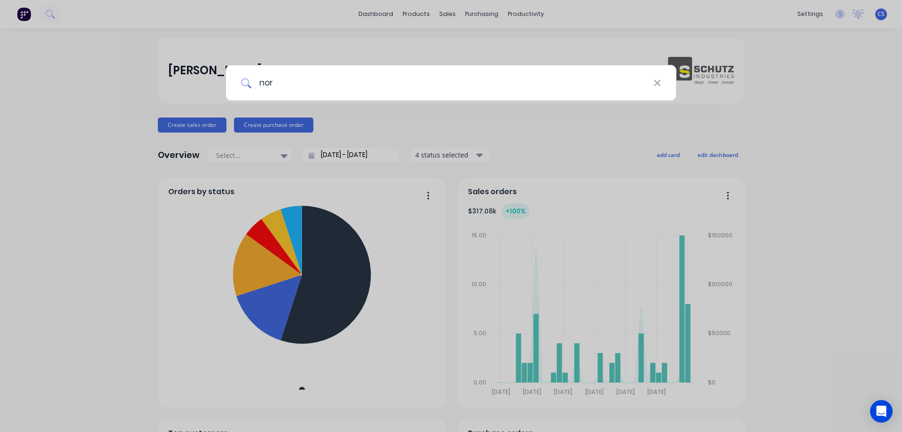
click at [282, 84] on input "nor" at bounding box center [452, 82] width 402 height 35
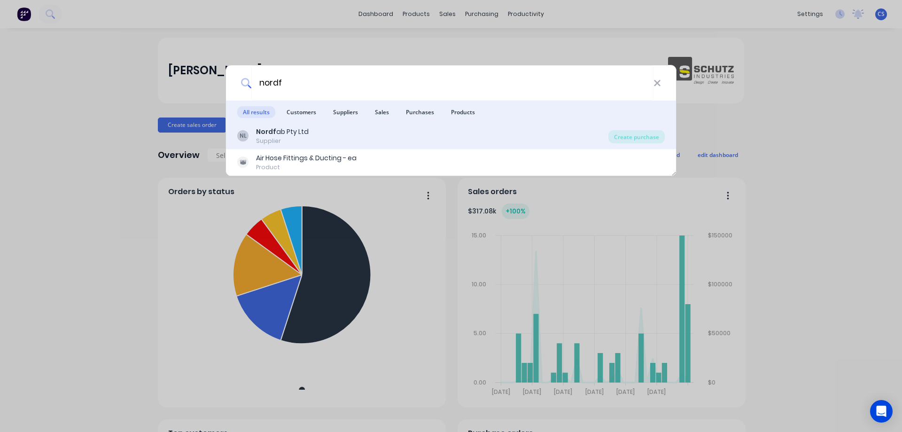
type input "nordf"
click at [347, 134] on div "NL Nordf ab Pty Ltd Supplier" at bounding box center [422, 136] width 371 height 18
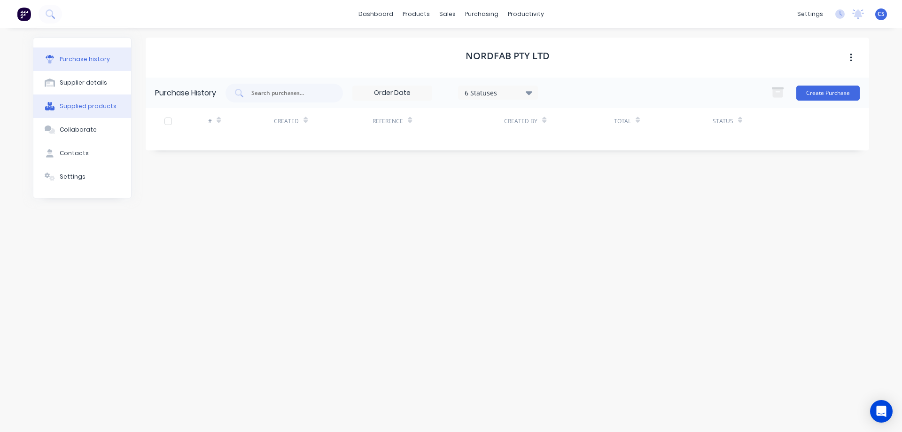
click at [94, 104] on div "Supplied products" at bounding box center [88, 106] width 57 height 8
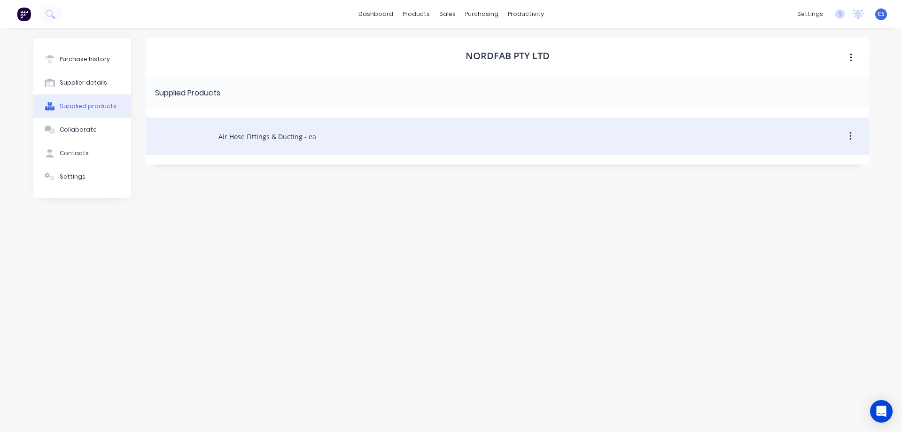
click at [289, 135] on div "Air Hose Fittings & Ducting - ea" at bounding box center [507, 136] width 723 height 38
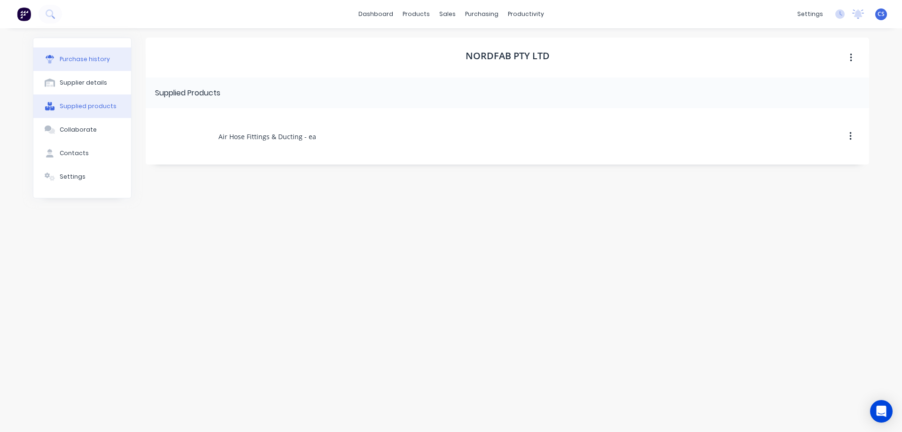
click at [71, 57] on div "Purchase history" at bounding box center [85, 59] width 50 height 8
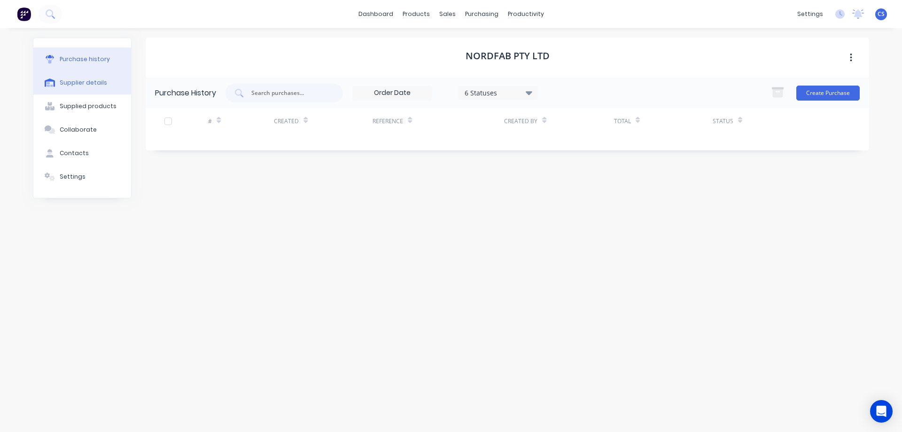
click at [94, 89] on button "Supplier details" at bounding box center [82, 82] width 98 height 23
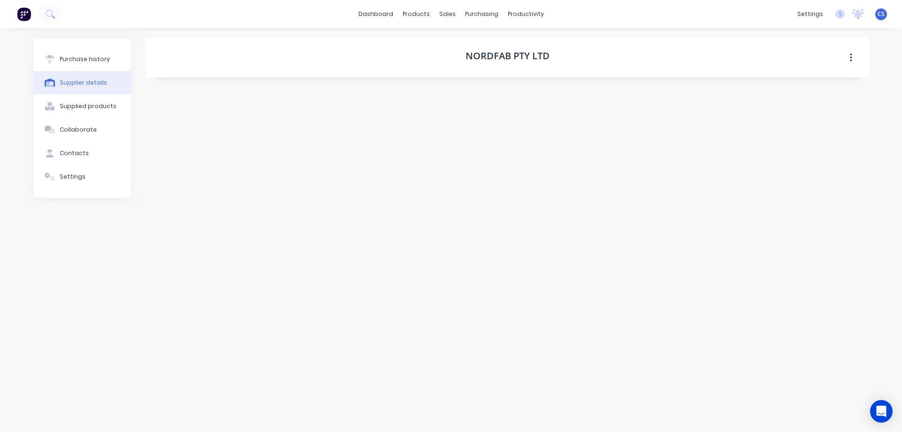
select select "AU"
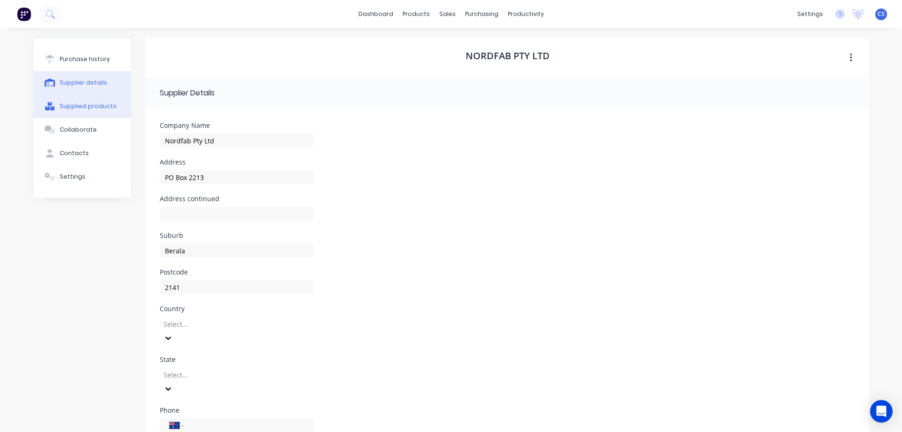
click at [96, 109] on div "Supplied products" at bounding box center [88, 106] width 57 height 8
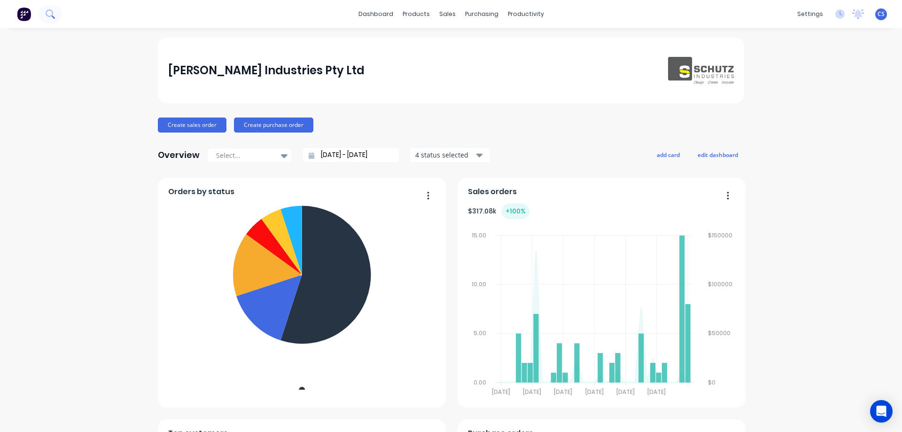
click at [46, 15] on icon at bounding box center [50, 13] width 9 height 9
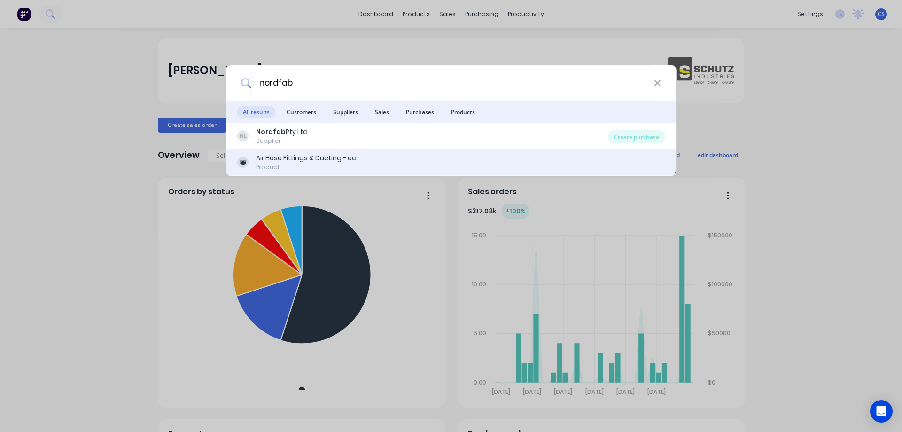
type input "nordfab"
click at [373, 160] on div "Air Hose Fittings & Ducting - ea Product" at bounding box center [450, 162] width 427 height 18
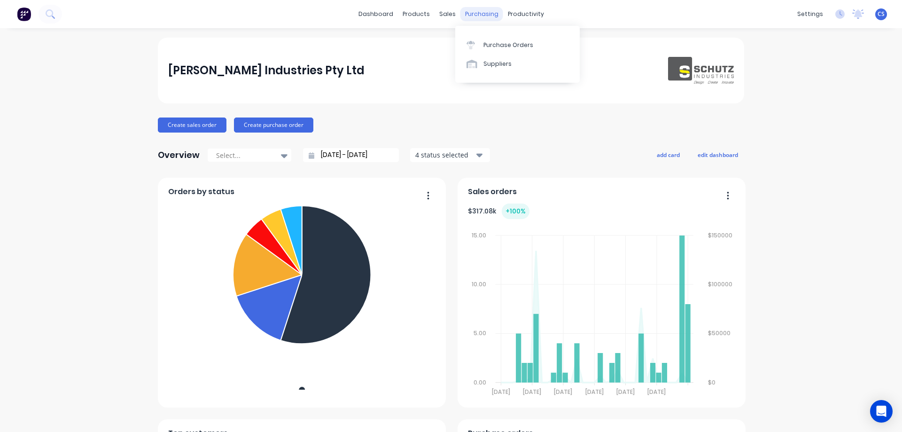
click at [470, 17] on div "purchasing" at bounding box center [481, 14] width 43 height 14
click at [510, 52] on link "Purchase Orders" at bounding box center [517, 44] width 124 height 19
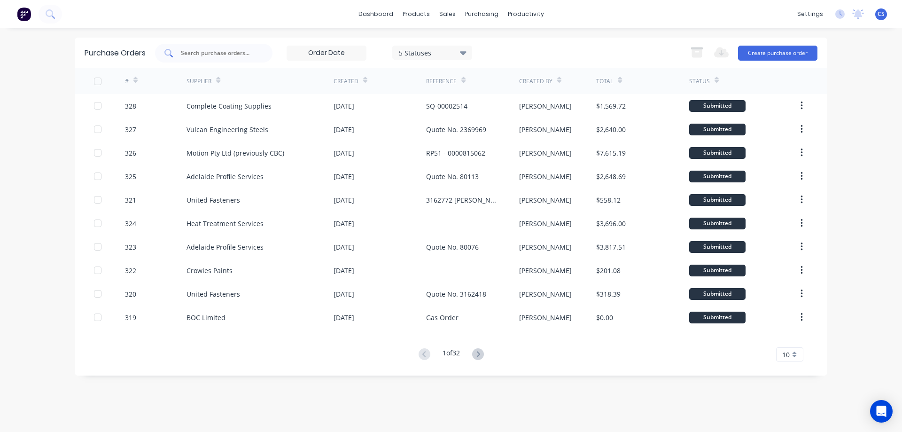
click at [217, 58] on div at bounding box center [213, 53] width 117 height 19
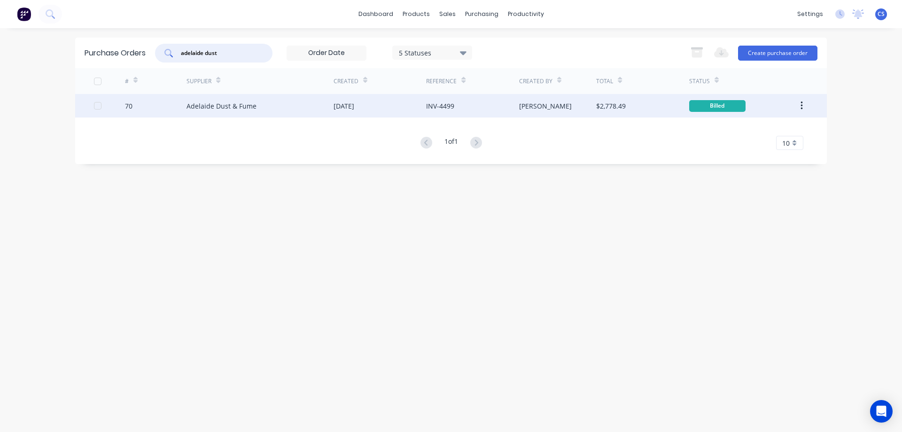
type input "adelaide dust"
click at [263, 105] on div "Adelaide Dust & Fume" at bounding box center [259, 105] width 147 height 23
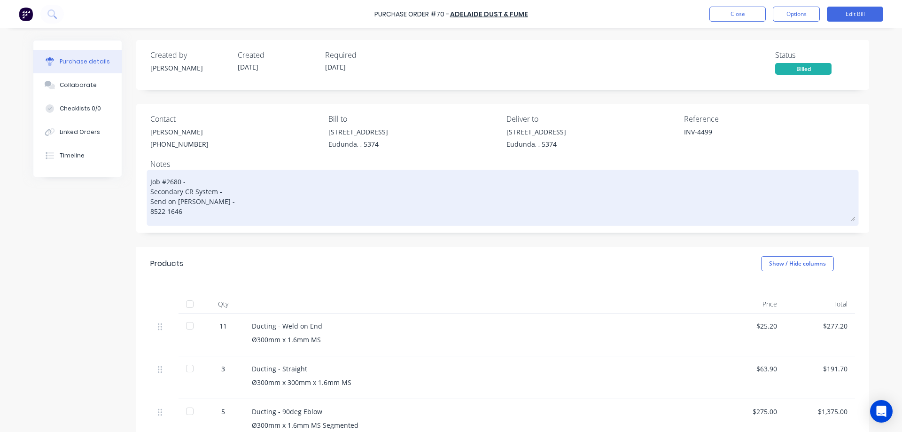
drag, startPoint x: 147, startPoint y: 192, endPoint x: 215, endPoint y: 192, distance: 67.6
click at [215, 192] on textarea "Job #2680 - Secondary CR System - Send on [PERSON_NAME] - 8522 1646" at bounding box center [502, 196] width 704 height 49
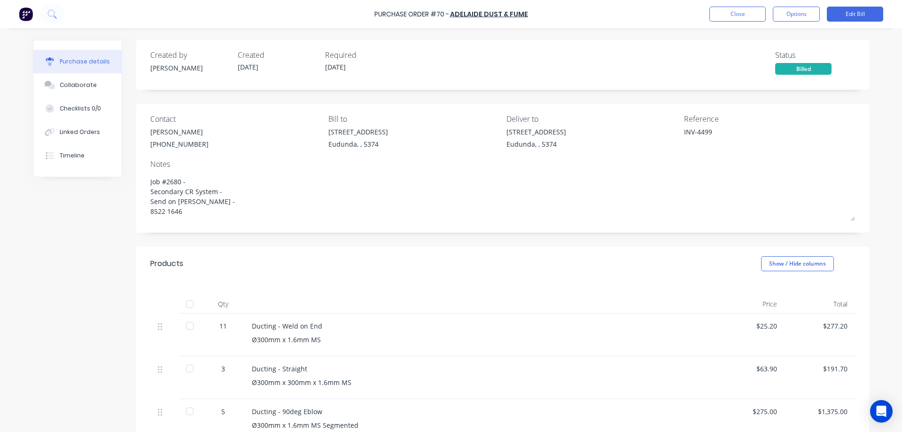
type textarea "x"
